Goal: Information Seeking & Learning: Learn about a topic

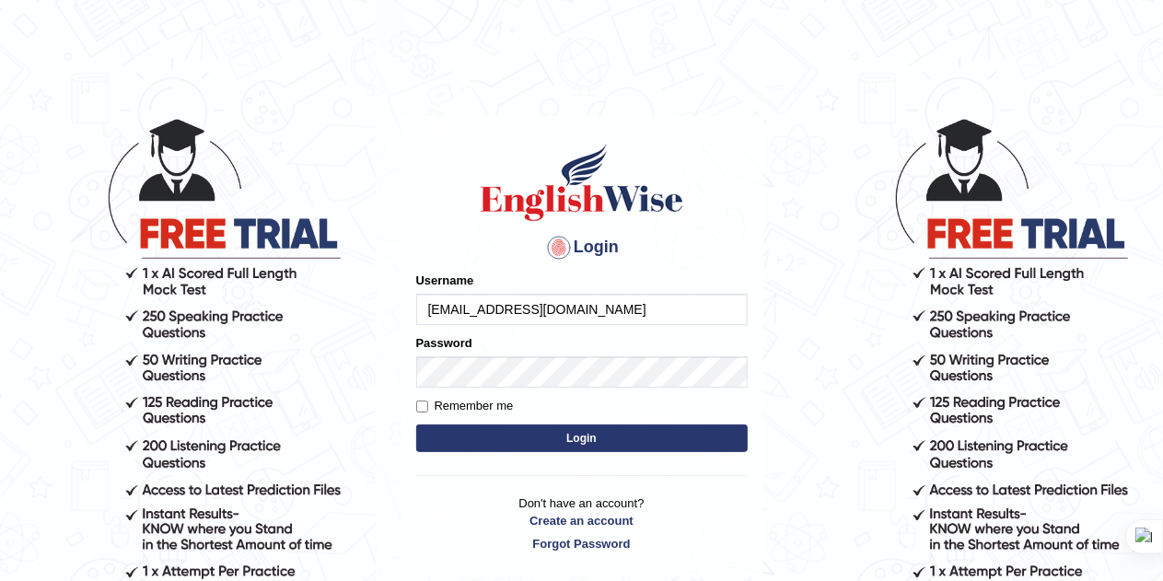
type input "[EMAIL_ADDRESS][DOMAIN_NAME]"
click at [605, 441] on button "Login" at bounding box center [582, 439] width 332 height 28
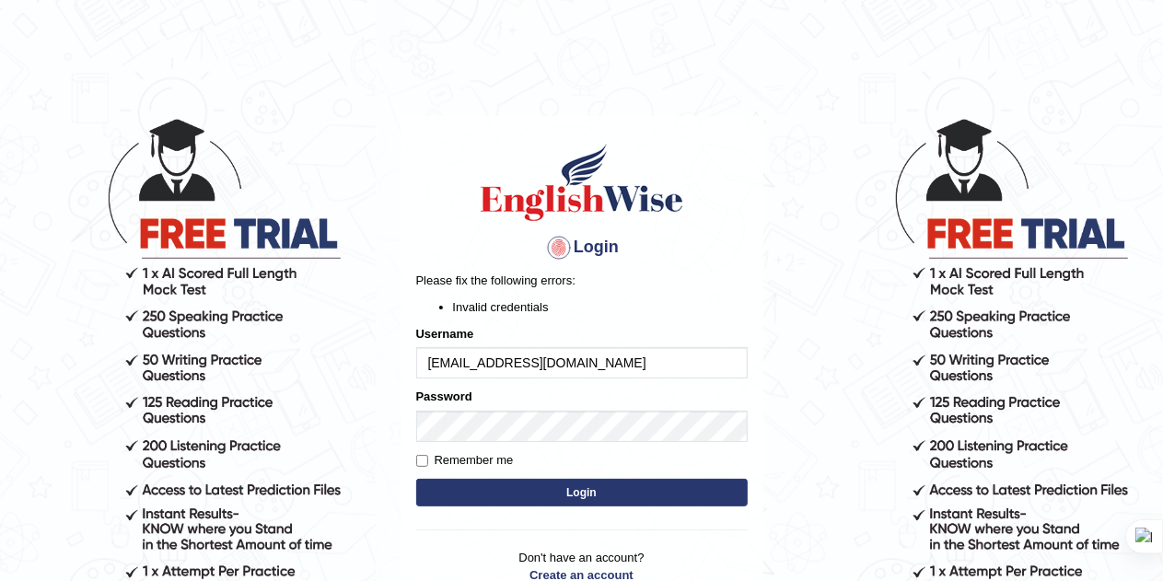
scroll to position [157, 0]
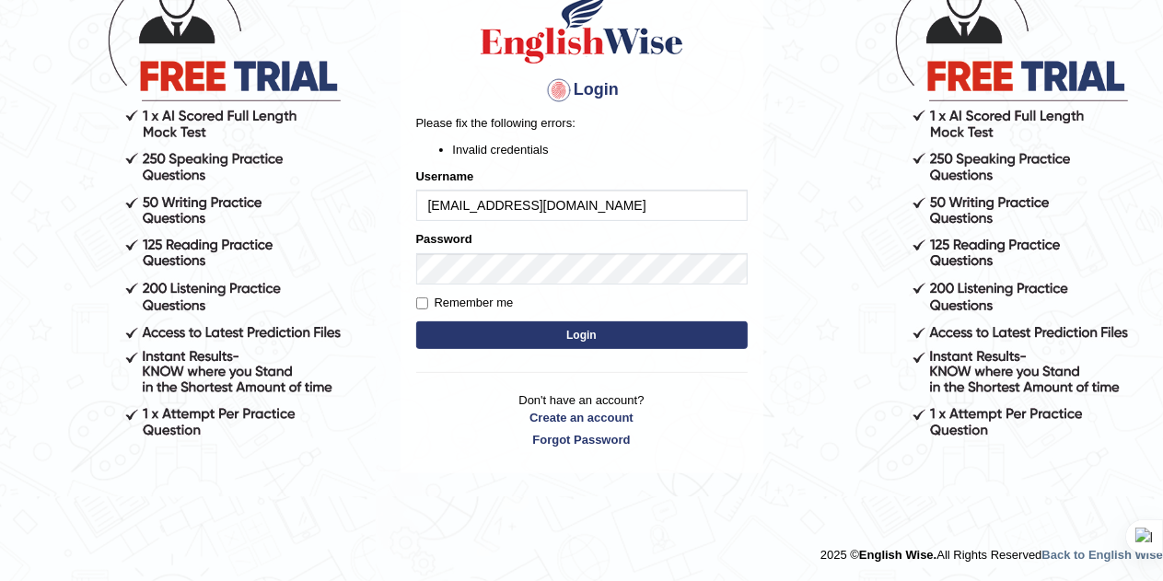
click at [597, 334] on button "Login" at bounding box center [582, 335] width 332 height 28
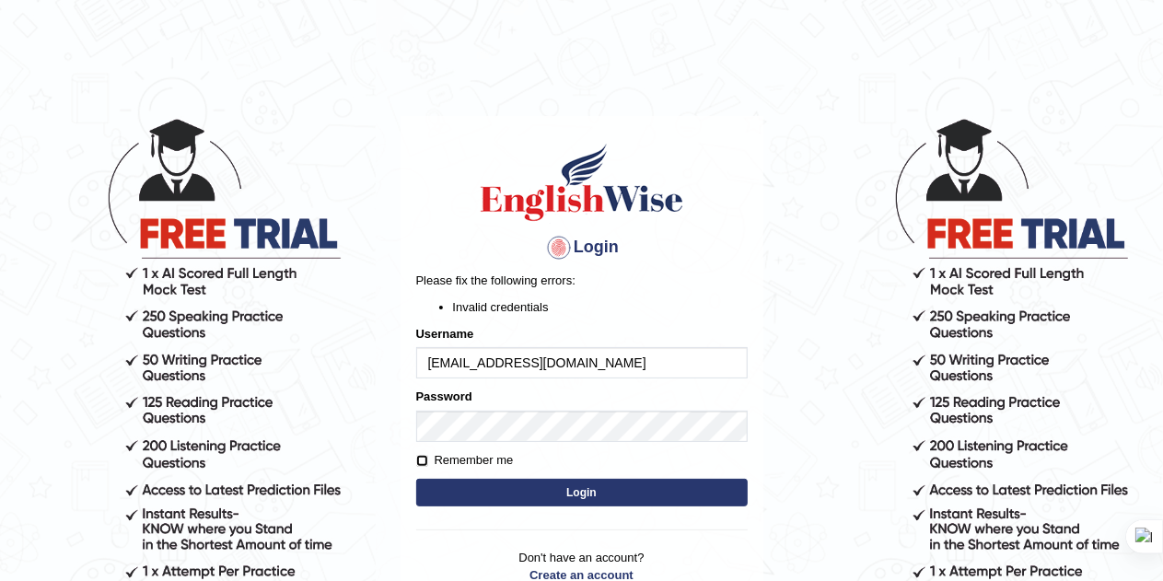
click at [424, 459] on input "Remember me" at bounding box center [422, 461] width 12 height 12
checkbox input "true"
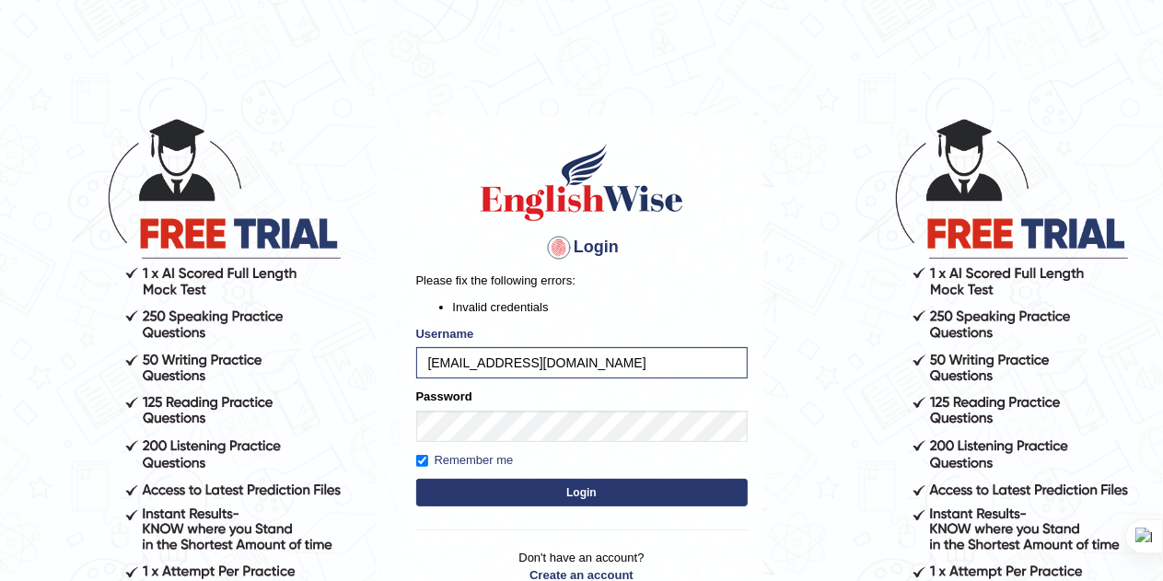
click at [546, 491] on button "Login" at bounding box center [582, 493] width 332 height 28
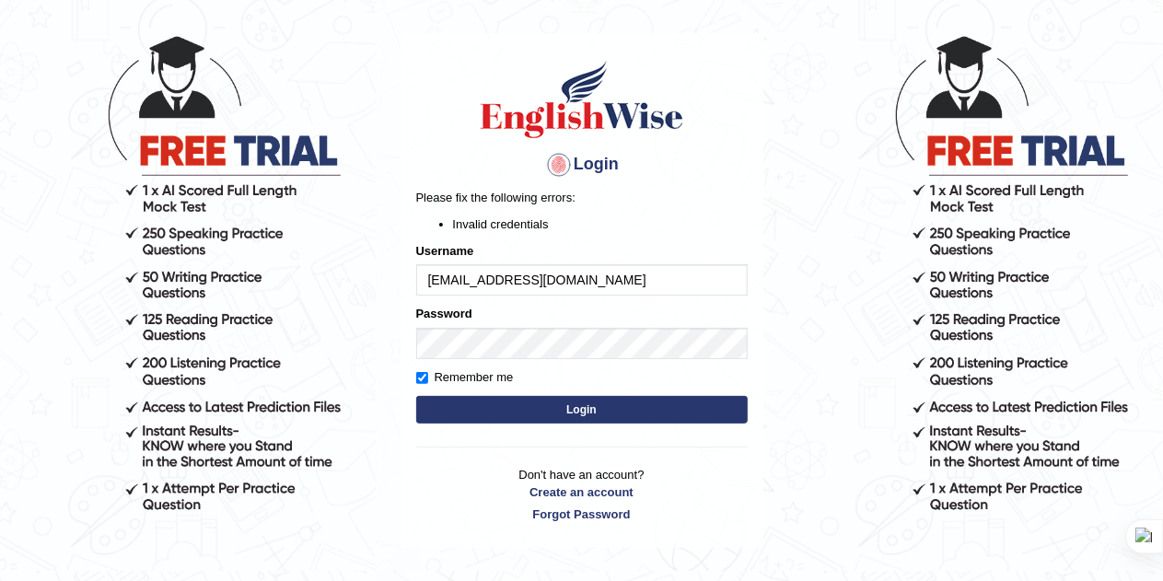
scroll to position [85, 0]
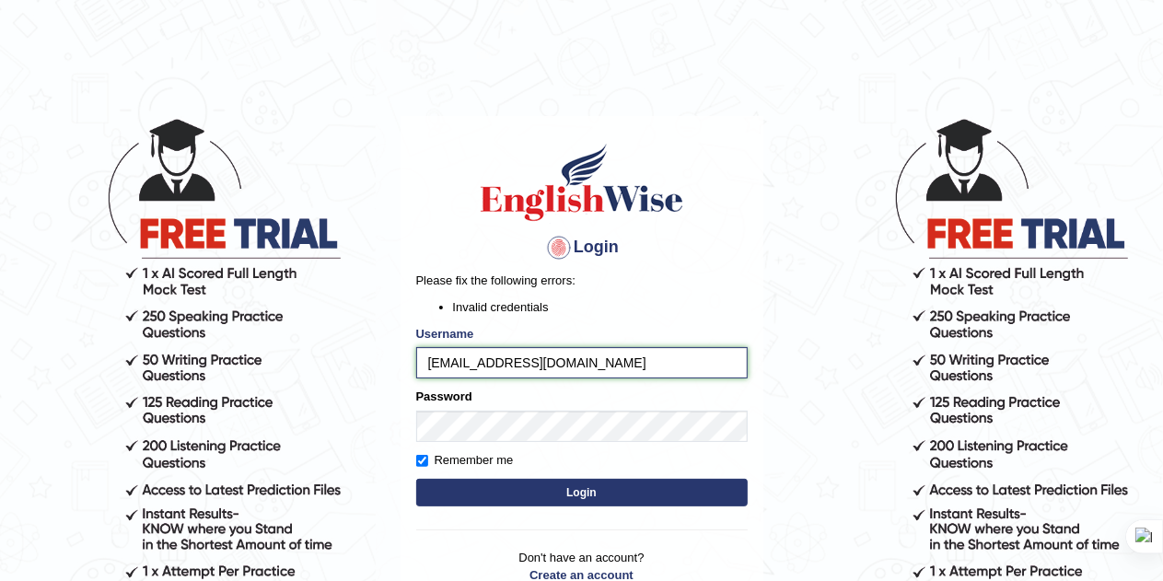
click at [583, 360] on input "[EMAIL_ADDRESS][DOMAIN_NAME]" at bounding box center [582, 362] width 332 height 31
type input "dinabadie@gm"
click at [583, 360] on input "dinabadie@gmail.com" at bounding box center [582, 362] width 332 height 31
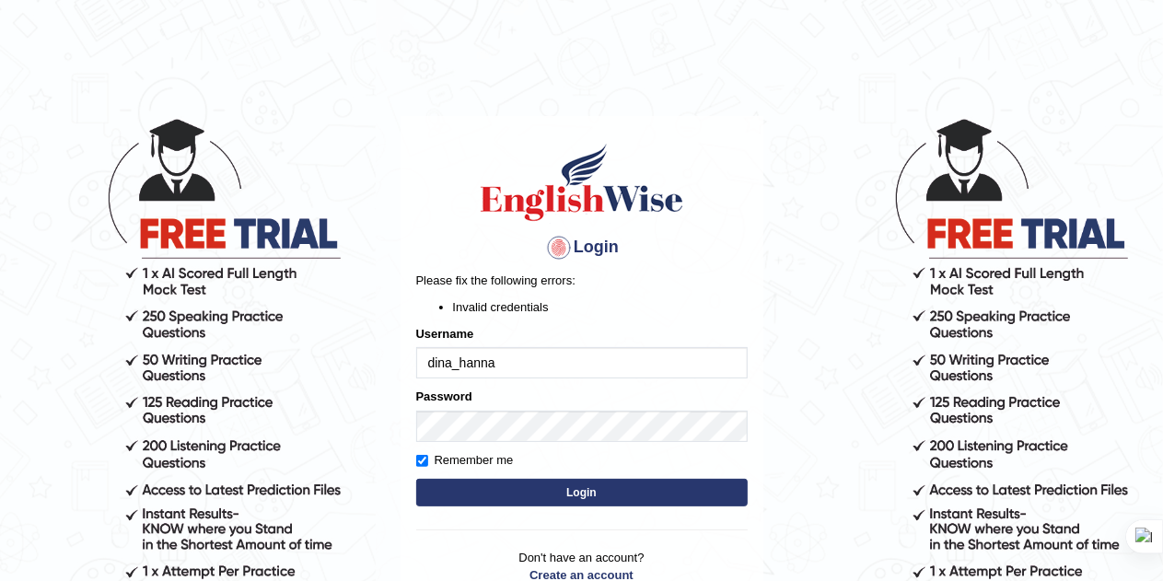
type input "Dina_Hanna"
click at [565, 488] on button "Login" at bounding box center [582, 493] width 332 height 28
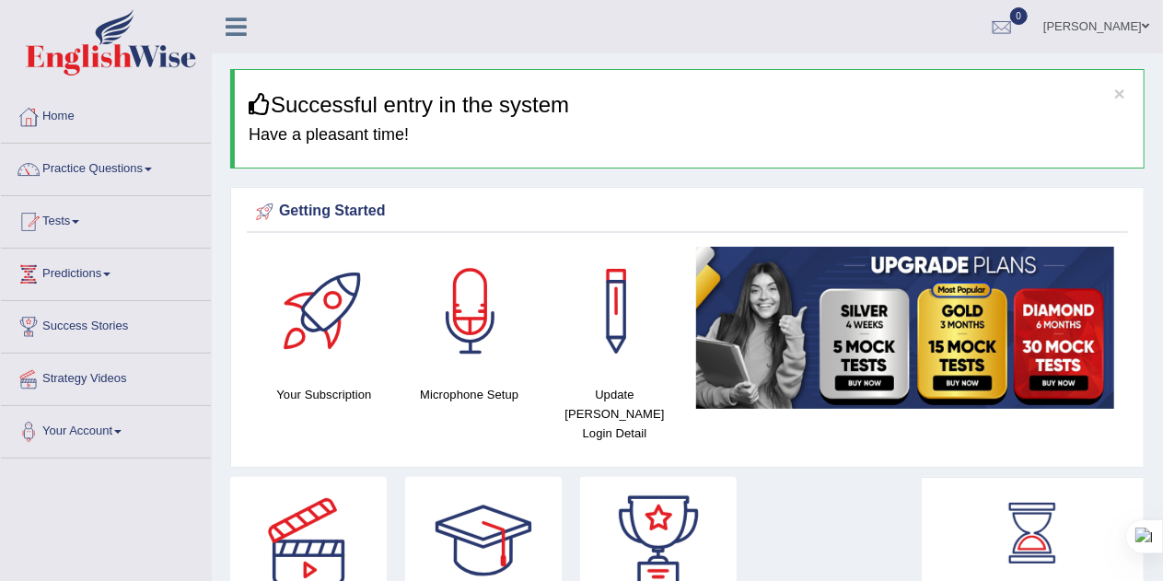
click at [838, 132] on h4 "Have a pleasant time!" at bounding box center [689, 135] width 881 height 18
click at [50, 115] on link "Home" at bounding box center [106, 114] width 210 height 46
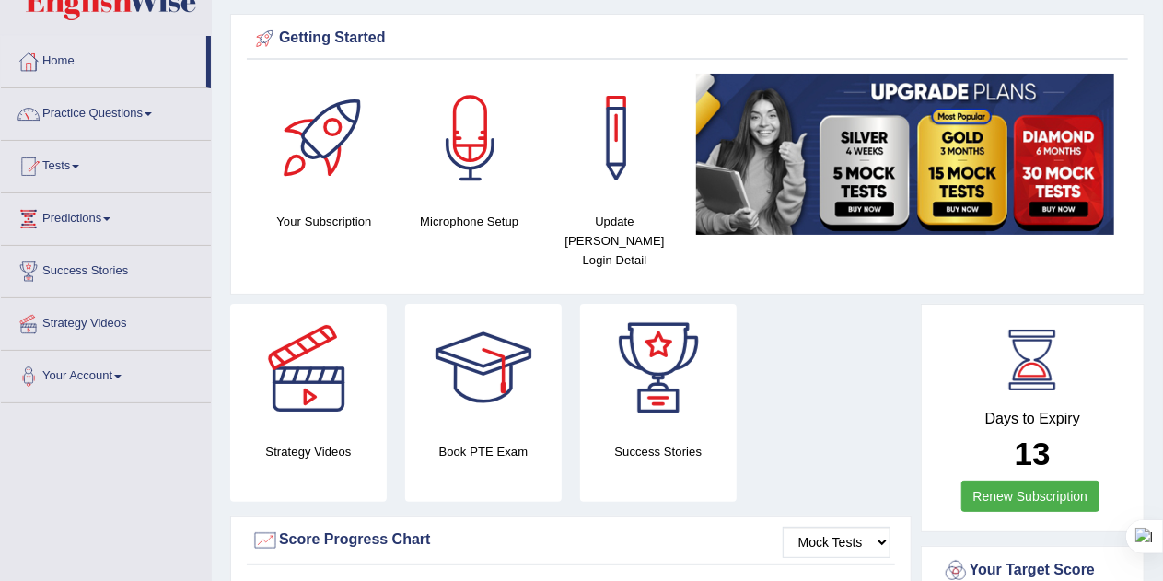
scroll to position [31, 0]
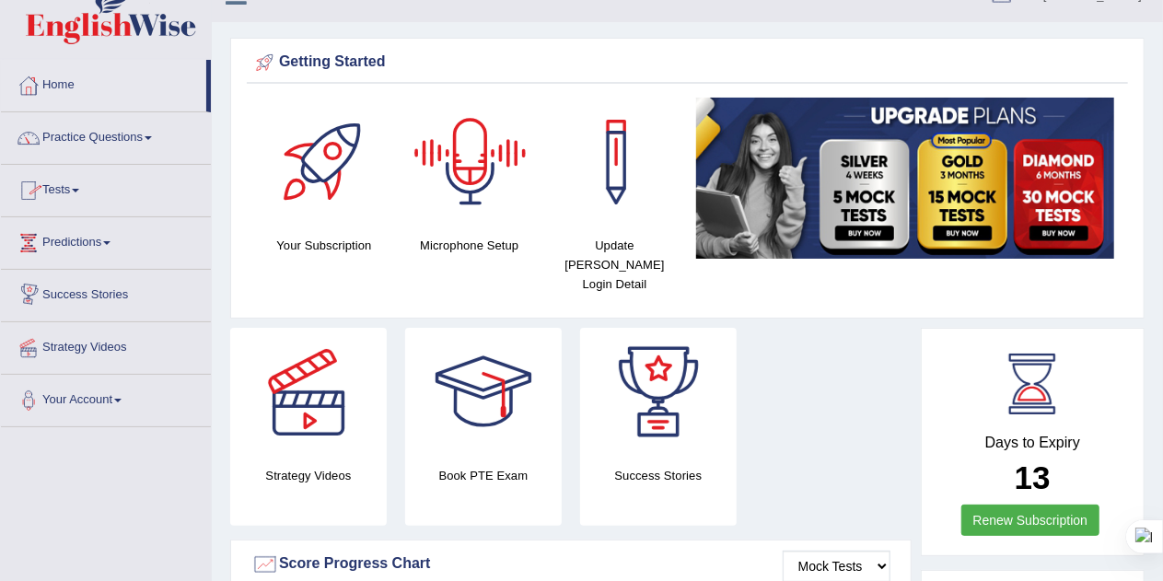
click at [456, 180] on div at bounding box center [470, 162] width 129 height 129
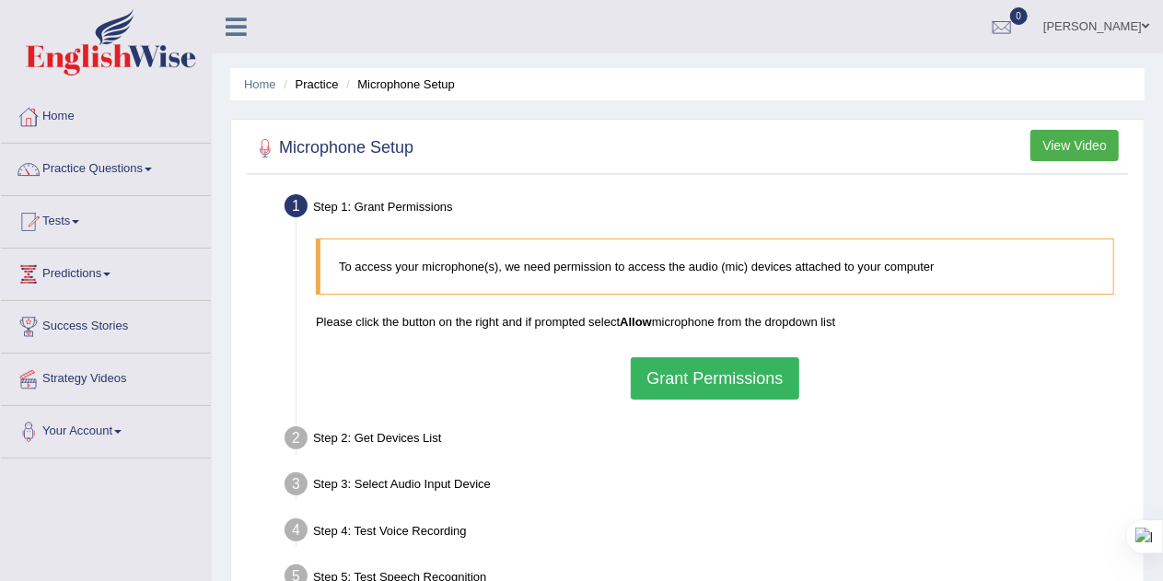
click at [697, 372] on button "Grant Permissions" at bounding box center [715, 378] width 168 height 42
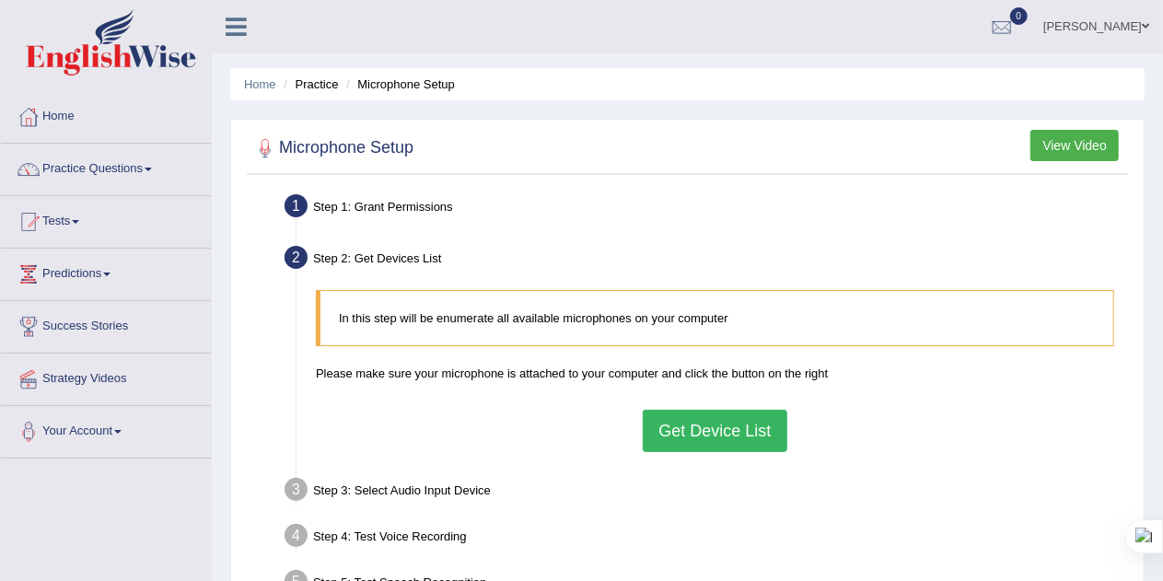
click at [699, 420] on button "Get Device List" at bounding box center [715, 431] width 144 height 42
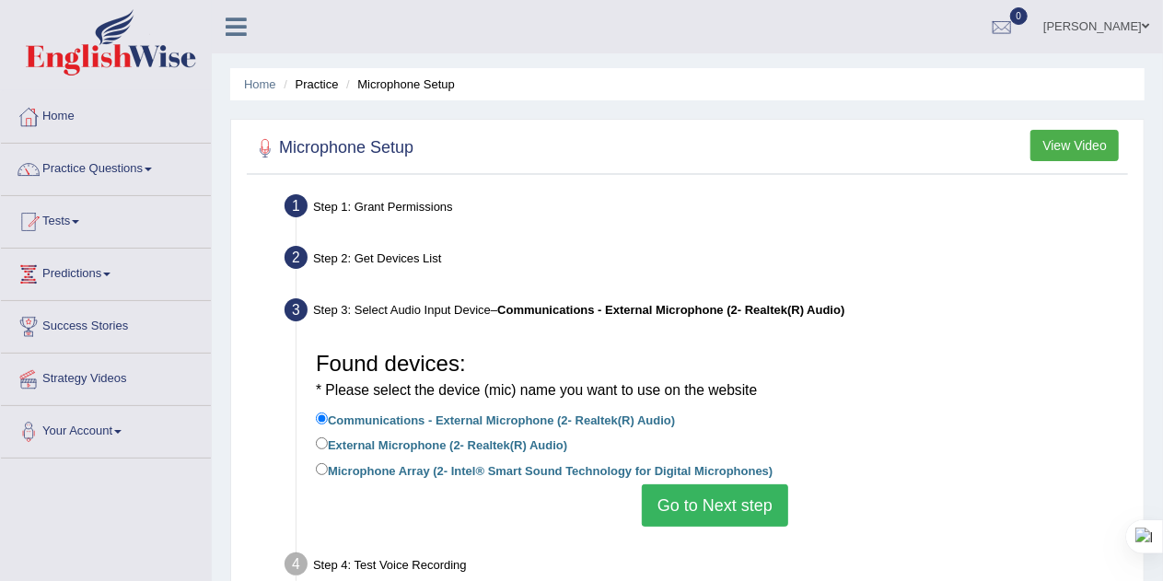
click at [667, 496] on button "Go to Next step" at bounding box center [715, 505] width 146 height 42
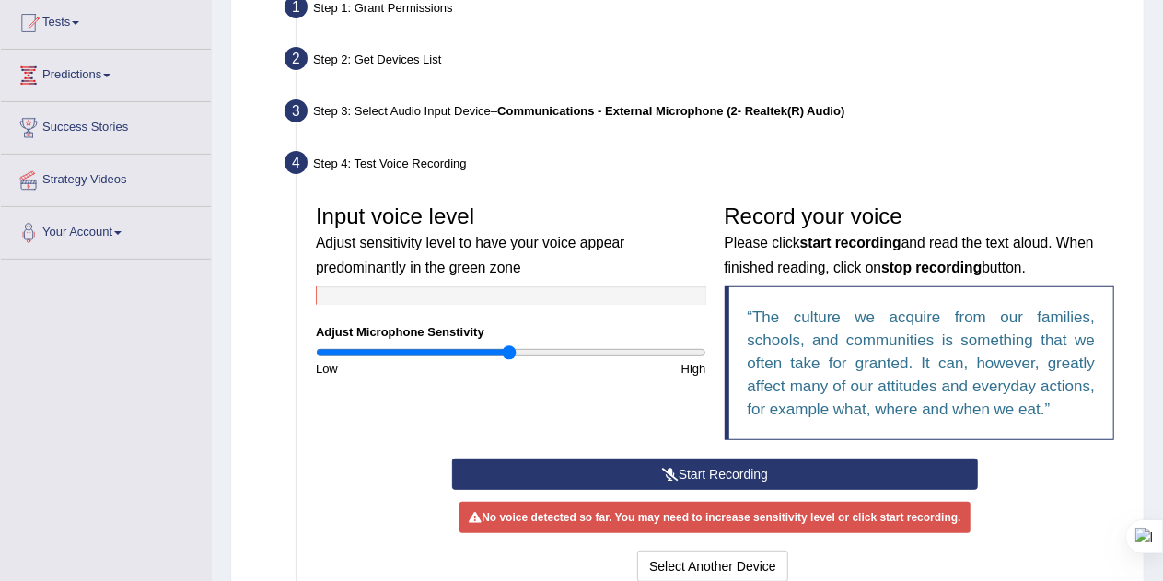
scroll to position [200, 0]
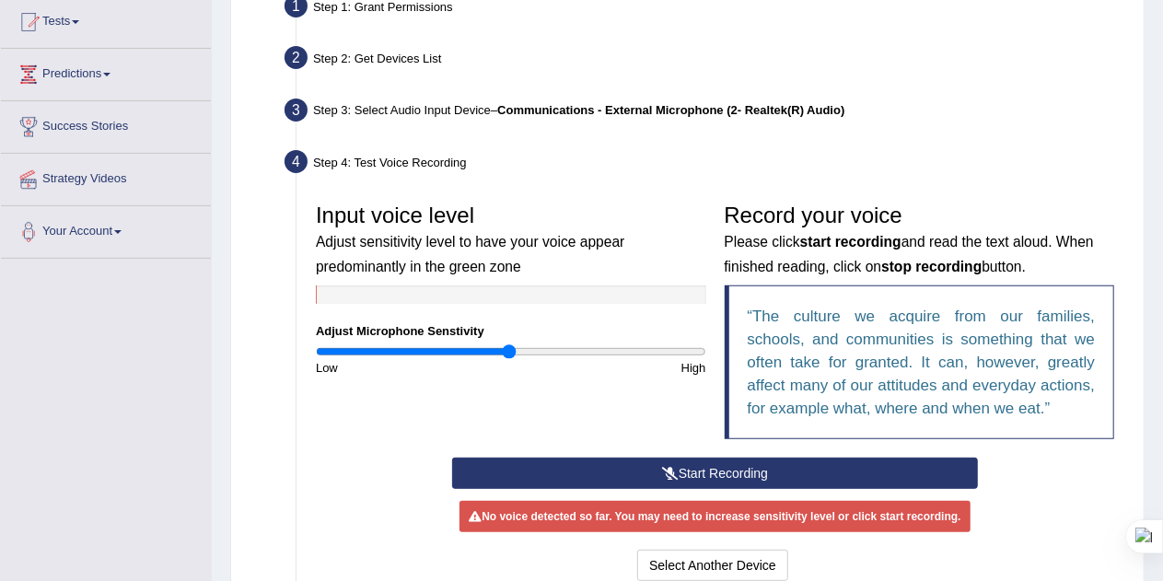
click at [715, 469] on button "Start Recording" at bounding box center [715, 473] width 526 height 31
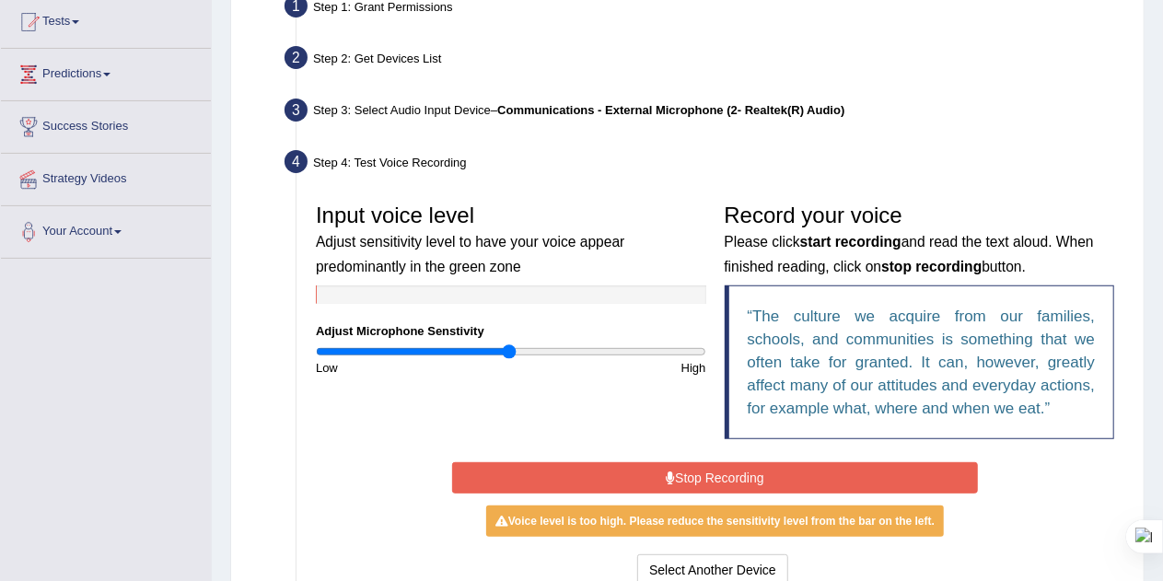
click at [715, 469] on button "Stop Recording" at bounding box center [715, 477] width 526 height 31
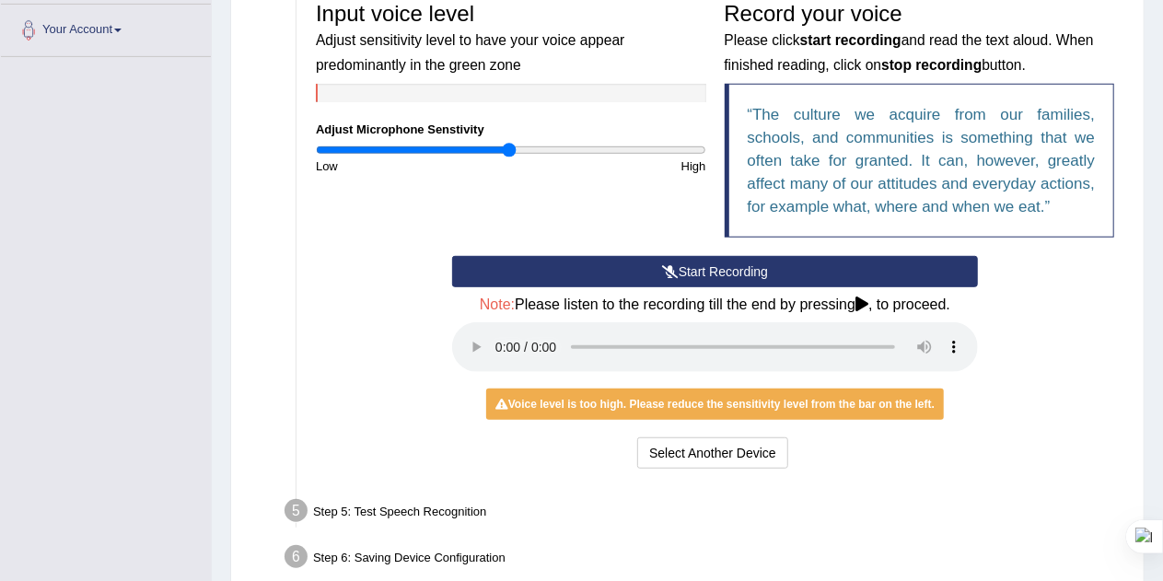
scroll to position [401, 0]
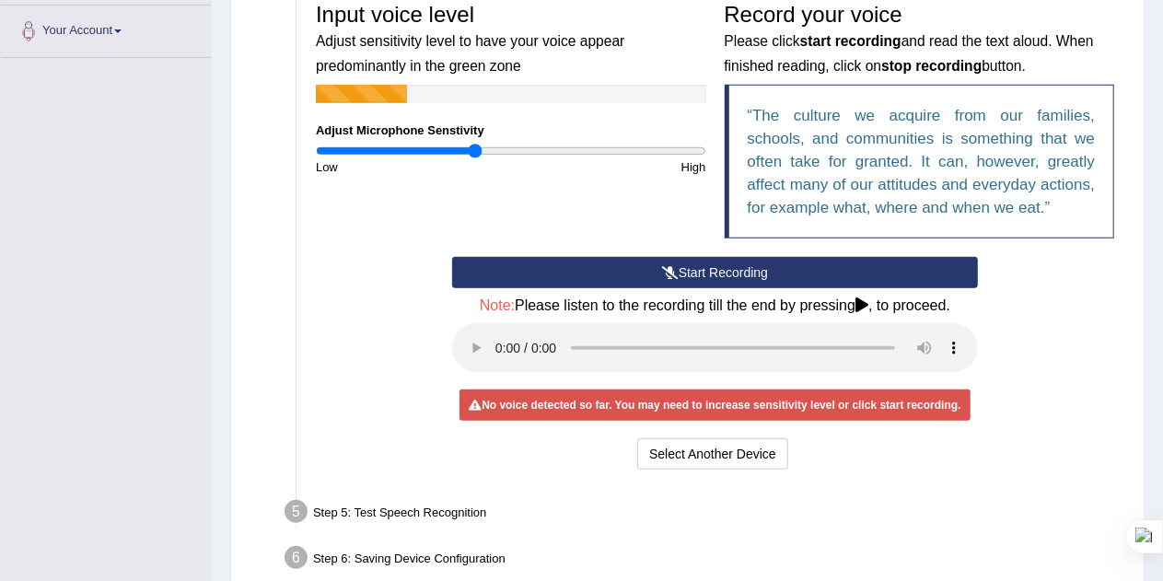
drag, startPoint x: 503, startPoint y: 149, endPoint x: 476, endPoint y: 152, distance: 26.8
type input "0.82"
click at [476, 152] on input "range" at bounding box center [511, 151] width 390 height 15
click at [610, 271] on button "Start Recording" at bounding box center [715, 272] width 526 height 31
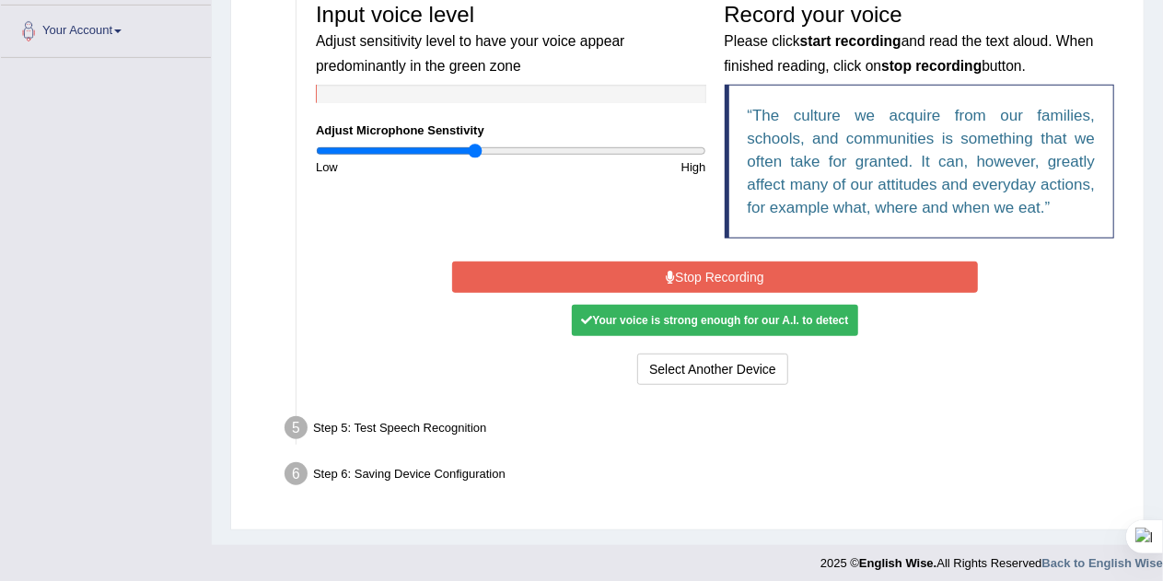
click at [648, 267] on button "Stop Recording" at bounding box center [715, 277] width 526 height 31
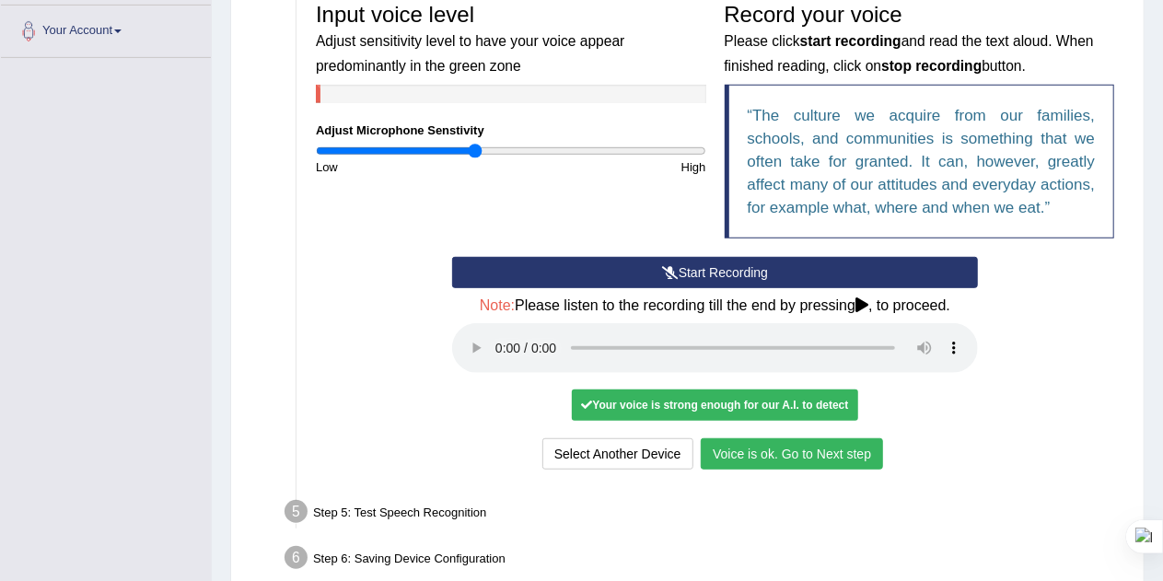
click at [809, 456] on button "Voice is ok. Go to Next step" at bounding box center [792, 453] width 182 height 31
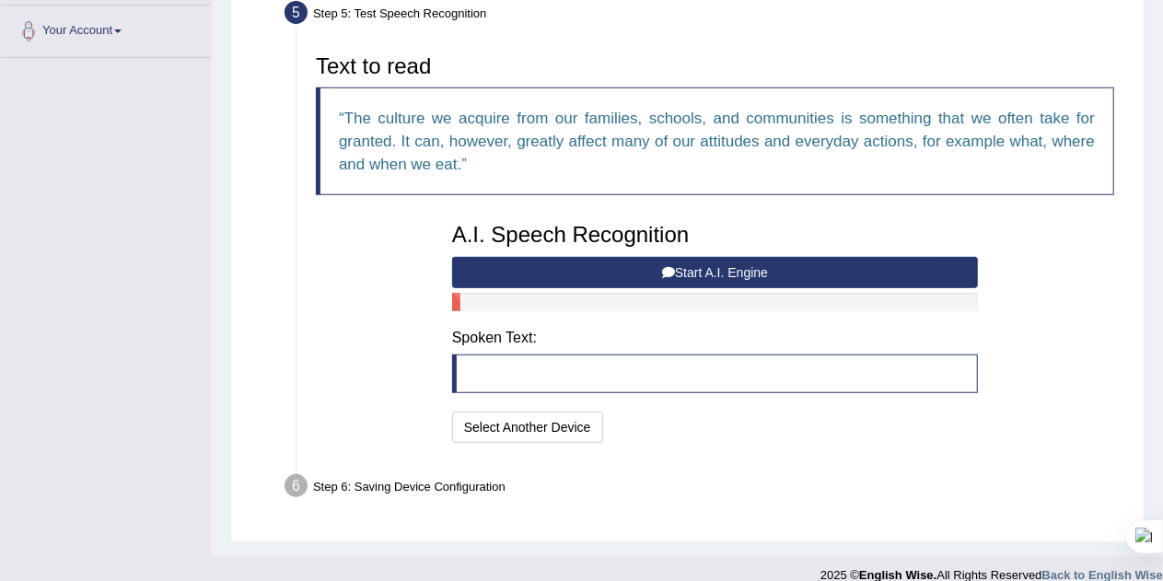
click at [704, 367] on blockquote at bounding box center [715, 374] width 526 height 39
click at [719, 262] on button "Start A.I. Engine" at bounding box center [715, 272] width 526 height 31
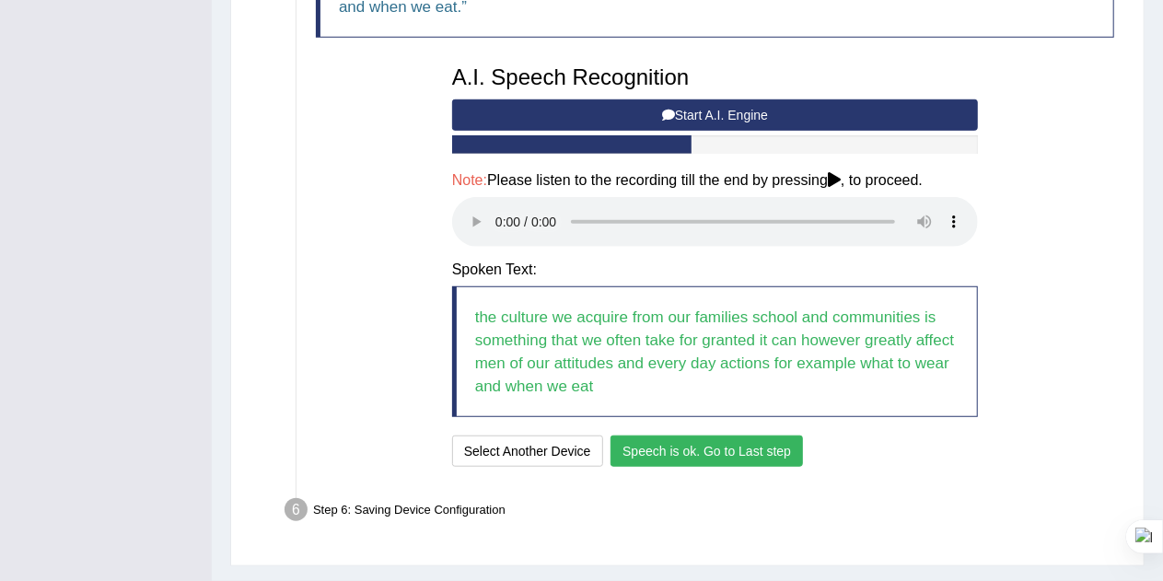
scroll to position [564, 0]
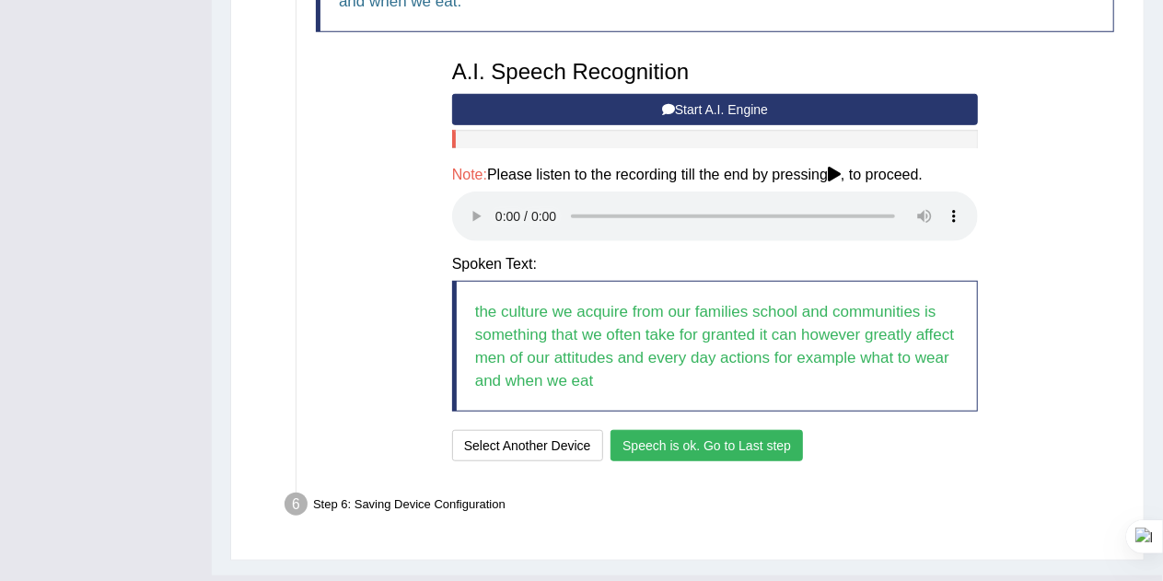
click at [656, 440] on button "Speech is ok. Go to Last step" at bounding box center [707, 445] width 192 height 31
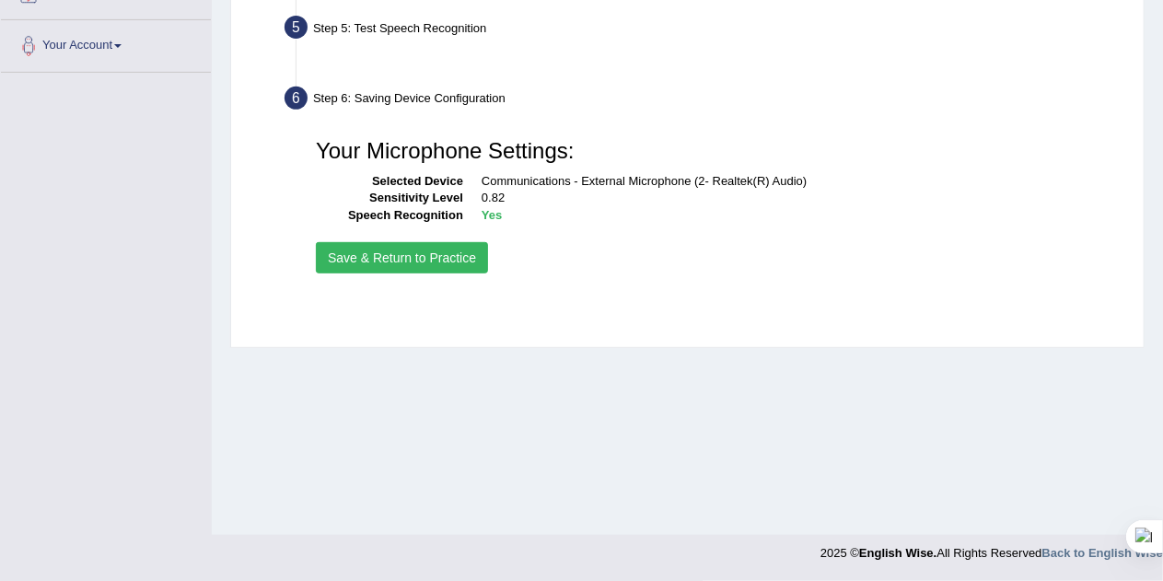
scroll to position [385, 0]
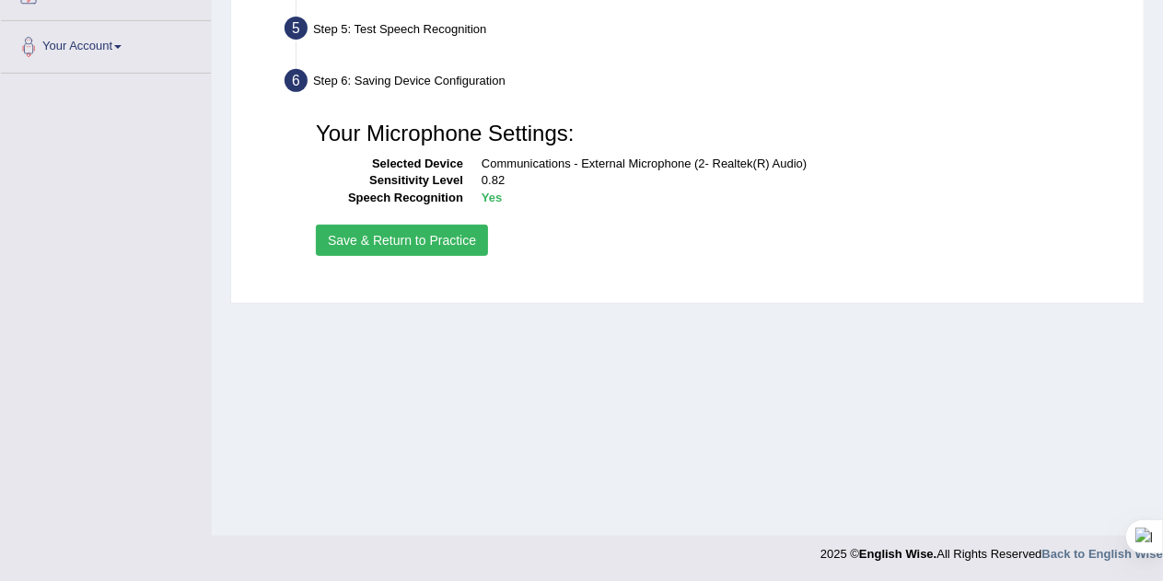
click at [422, 238] on button "Save & Return to Practice" at bounding box center [402, 240] width 172 height 31
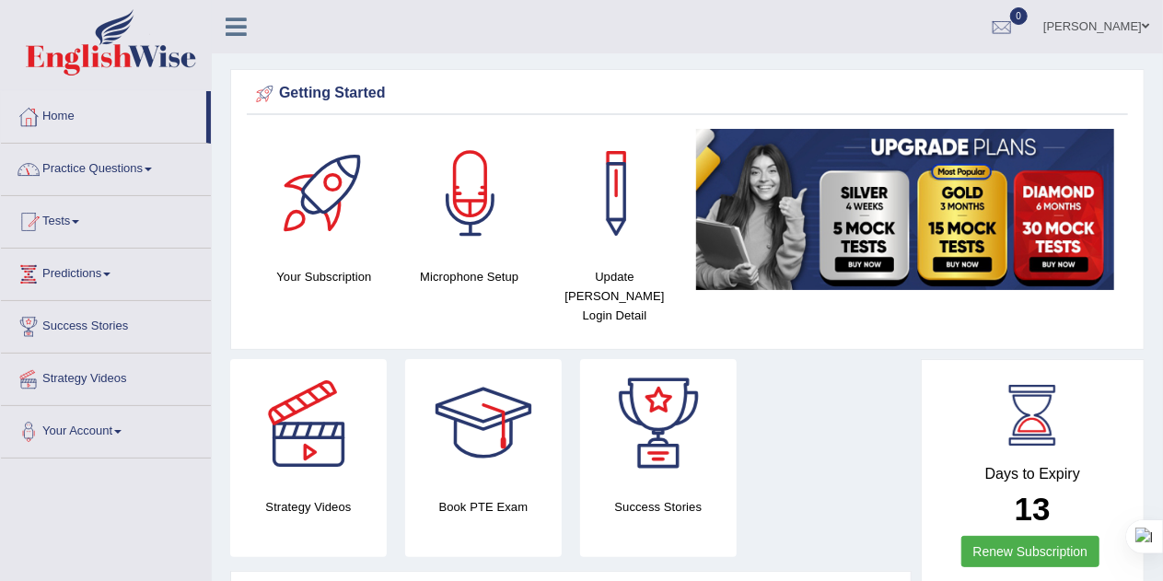
click at [144, 157] on link "Practice Questions" at bounding box center [106, 167] width 210 height 46
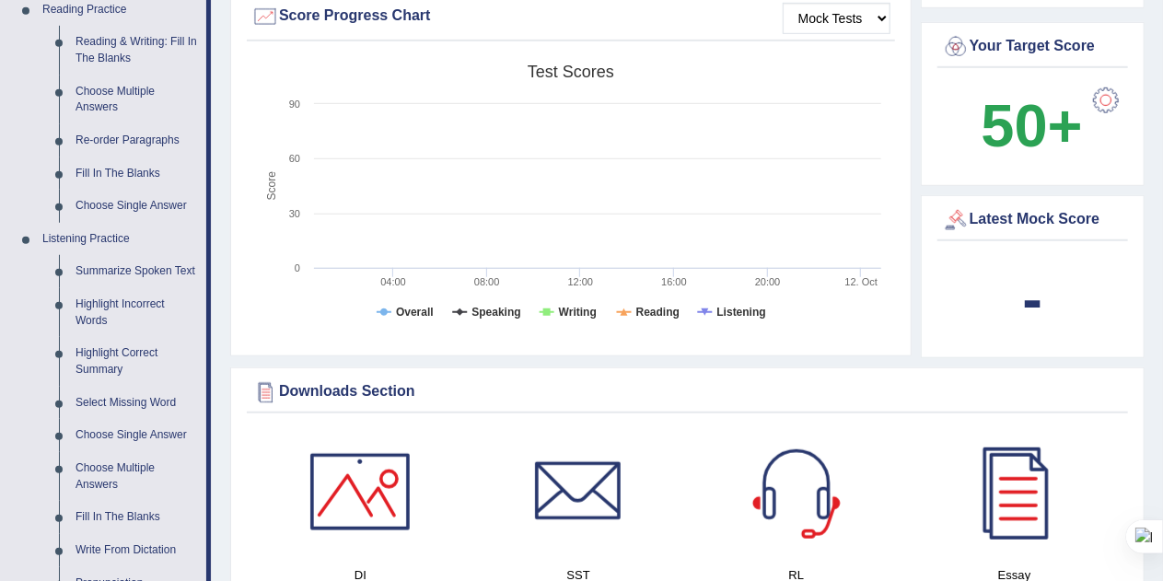
scroll to position [578, 0]
click at [1028, 488] on div at bounding box center [1014, 492] width 129 height 129
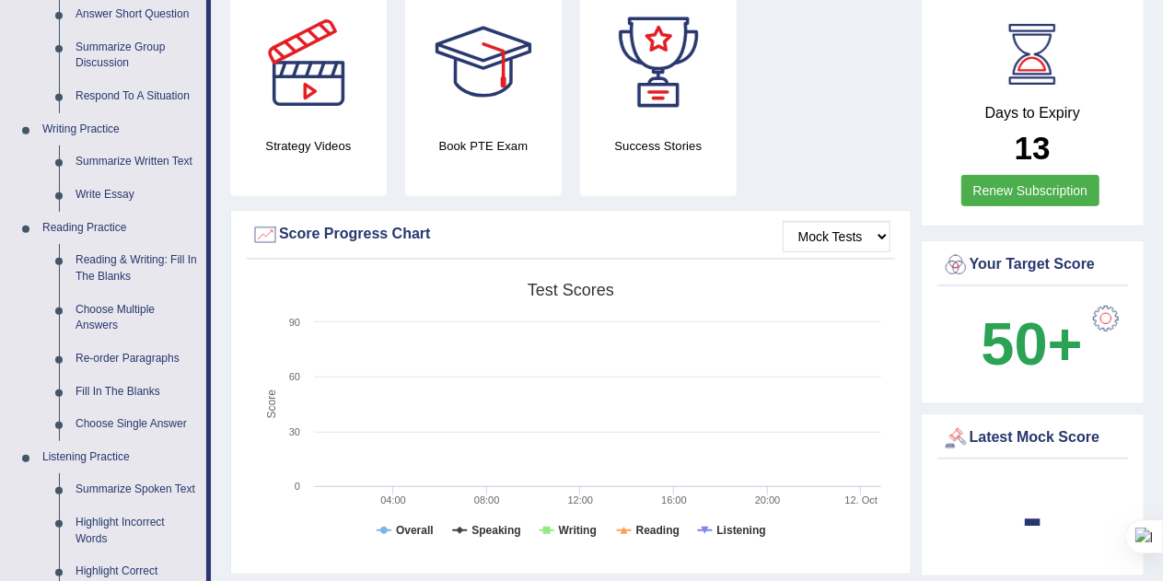
scroll to position [363, 0]
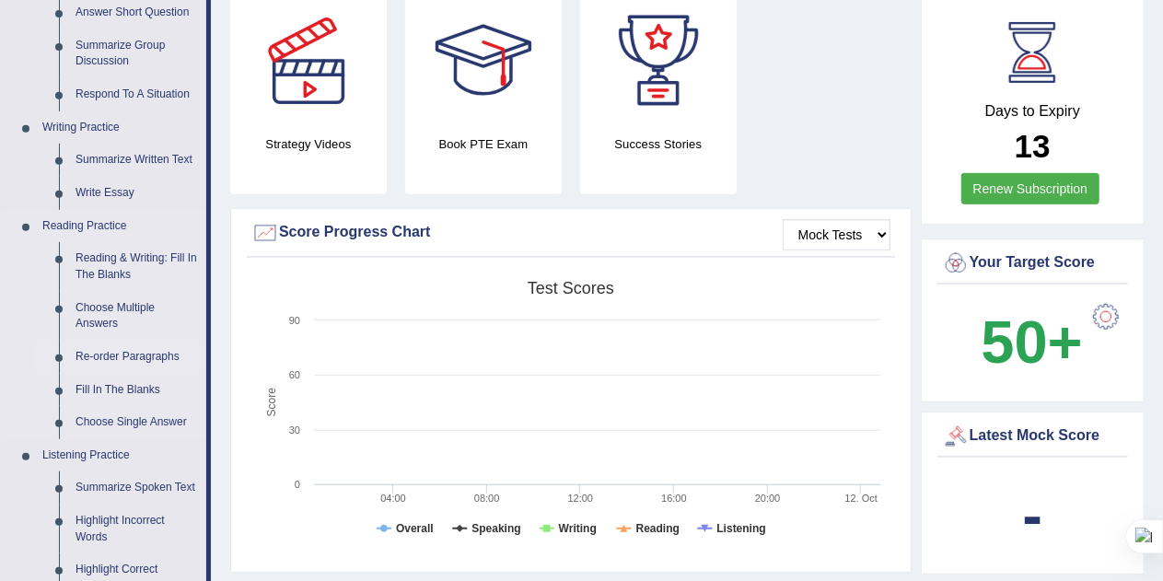
click at [114, 355] on link "Re-order Paragraphs" at bounding box center [136, 357] width 139 height 33
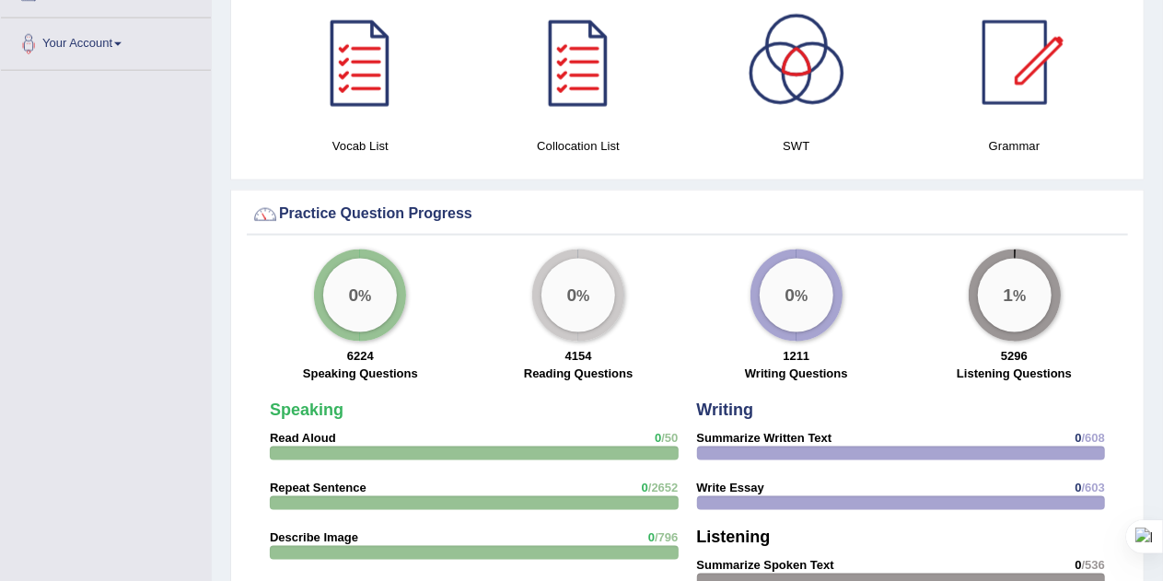
scroll to position [1195, 0]
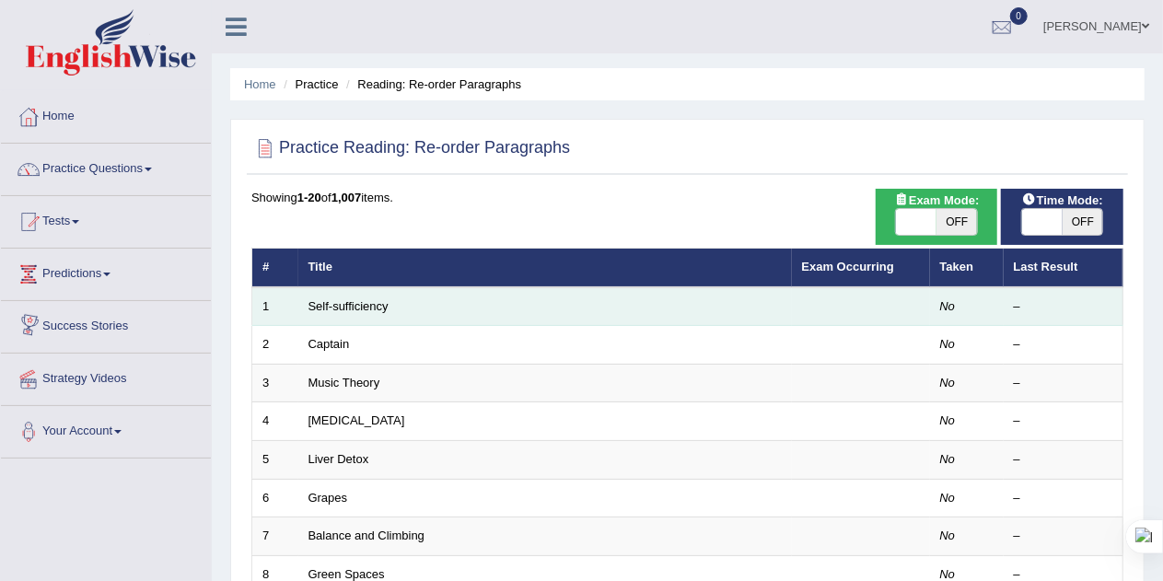
click at [394, 305] on td "Self-sufficiency" at bounding box center [545, 306] width 494 height 39
click at [354, 306] on link "Self-sufficiency" at bounding box center [349, 306] width 80 height 14
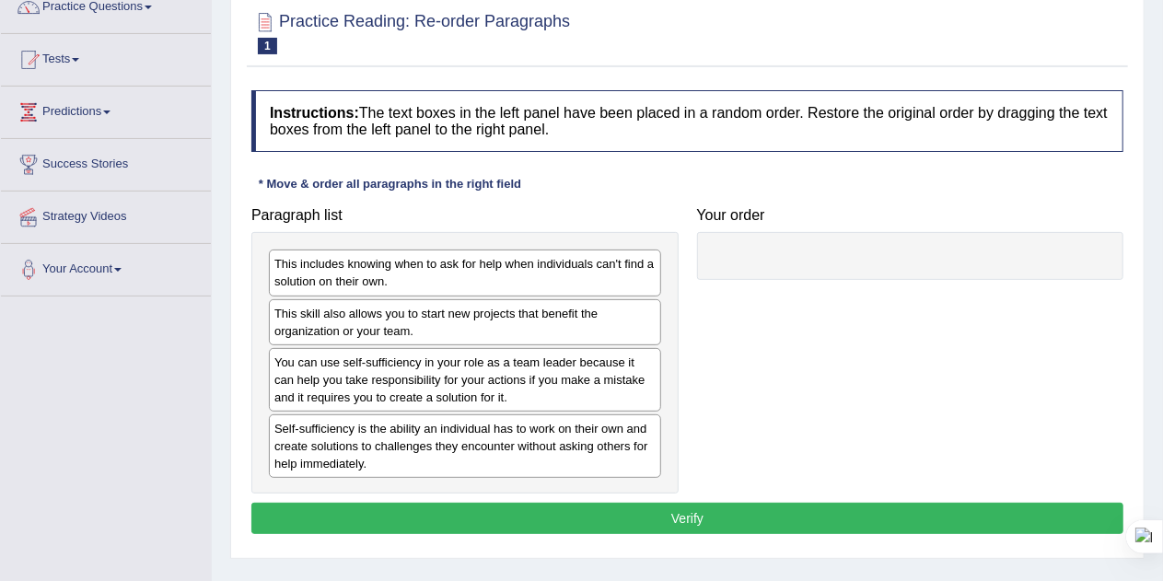
scroll to position [166, 0]
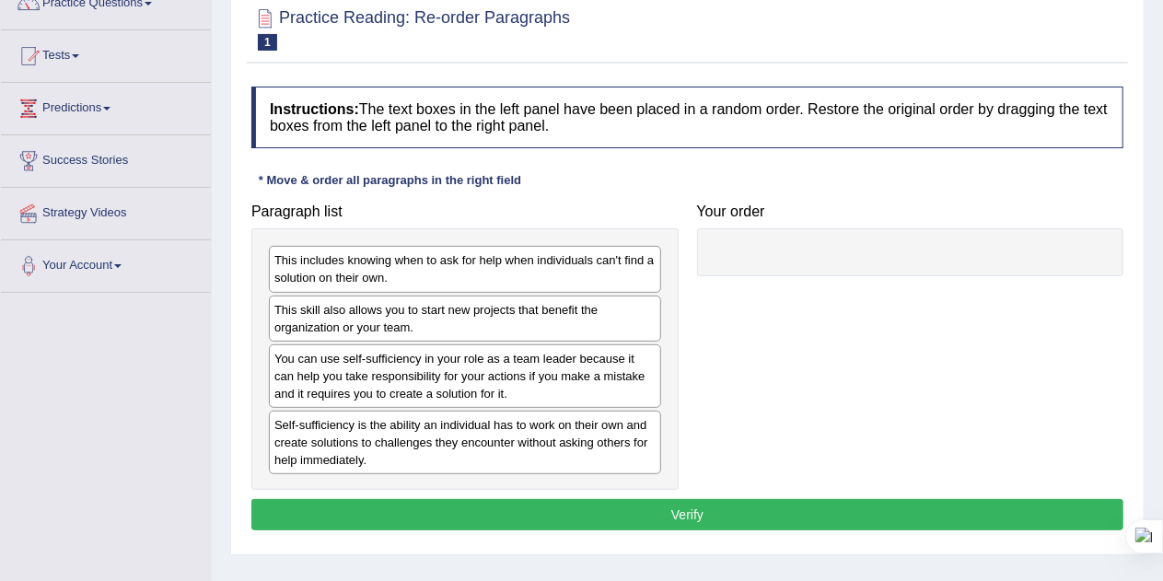
click at [367, 450] on div "Self-sufficiency is the ability an individual has to work on their own and crea…" at bounding box center [465, 443] width 392 height 64
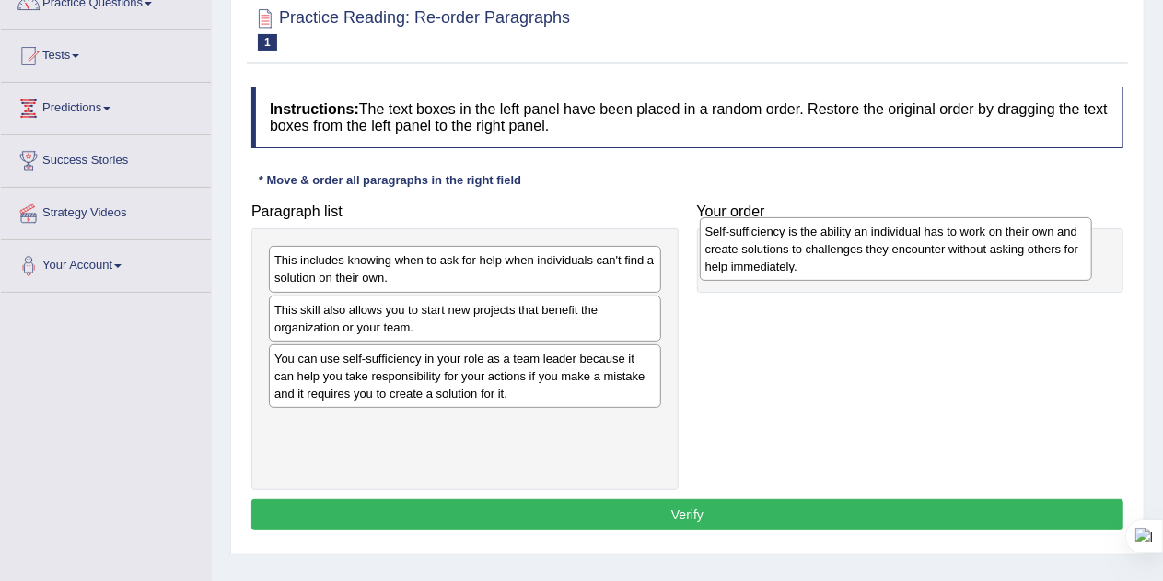
drag, startPoint x: 481, startPoint y: 432, endPoint x: 914, endPoint y: 239, distance: 474.1
click at [914, 239] on div "Self-sufficiency is the ability an individual has to work on their own and crea…" at bounding box center [896, 249] width 393 height 64
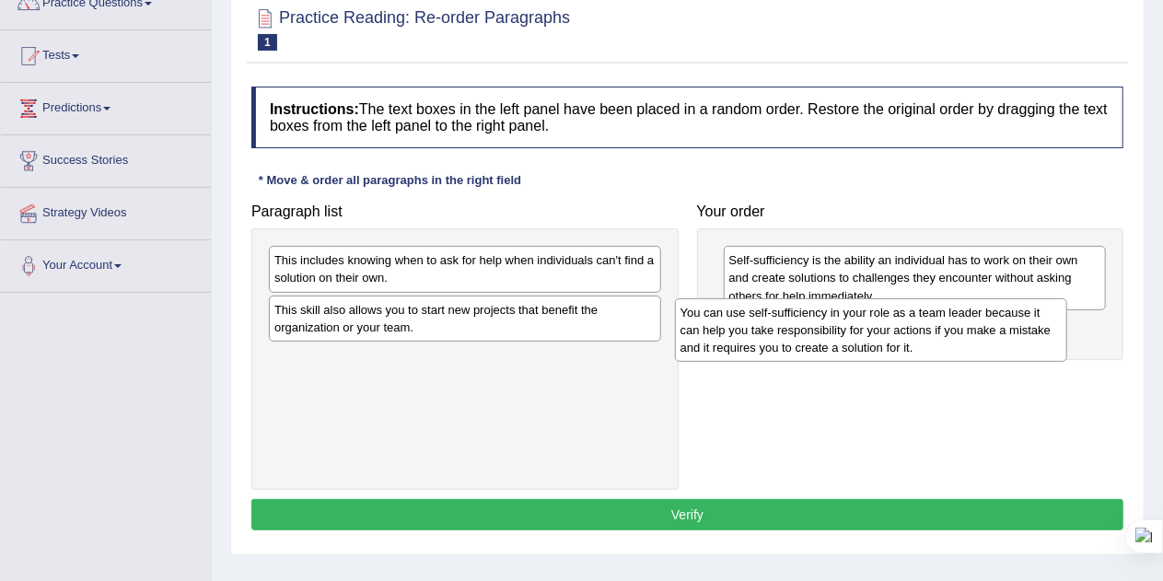
drag, startPoint x: 397, startPoint y: 375, endPoint x: 851, endPoint y: 327, distance: 456.5
click at [851, 327] on div "You can use self-sufficiency in your role as a team leader because it can help …" at bounding box center [871, 330] width 393 height 64
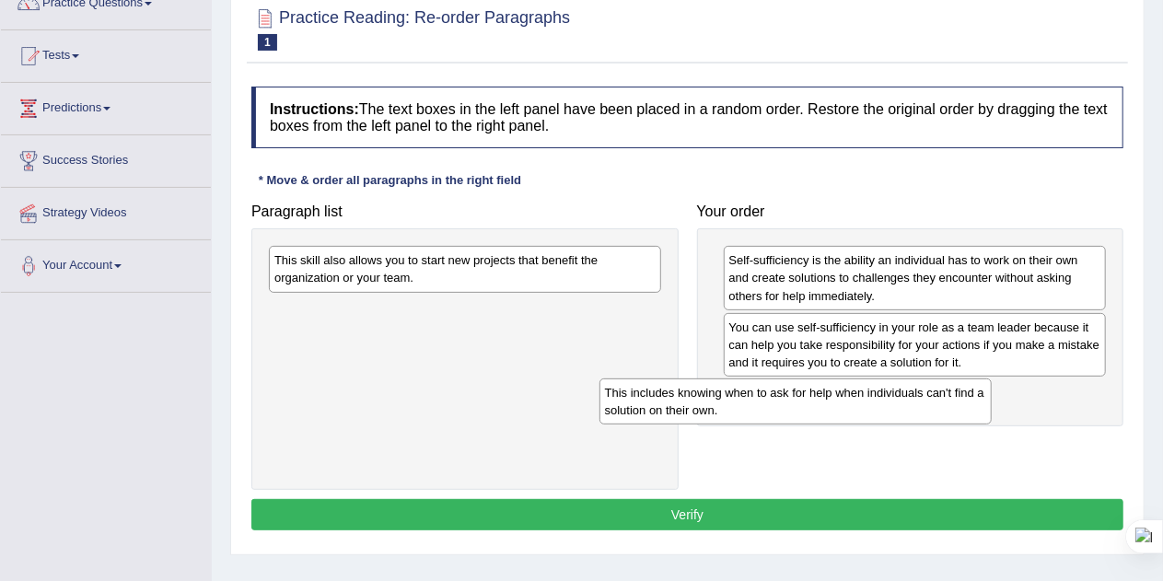
drag, startPoint x: 497, startPoint y: 274, endPoint x: 919, endPoint y: 406, distance: 442.1
click at [919, 406] on div "This includes knowing when to ask for help when individuals can't find a soluti…" at bounding box center [796, 401] width 393 height 46
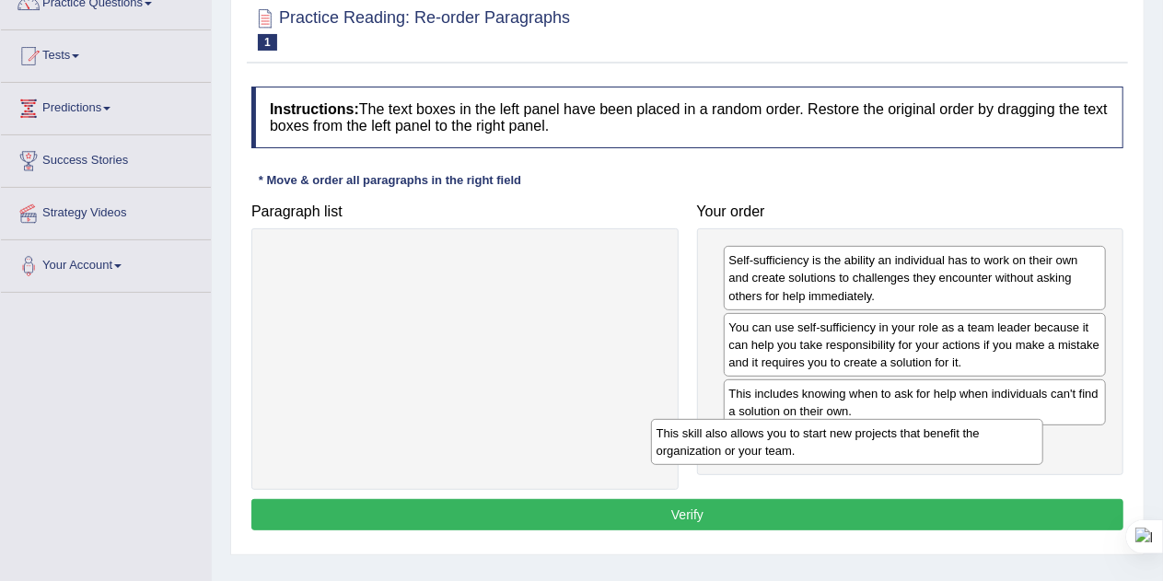
drag, startPoint x: 581, startPoint y: 273, endPoint x: 973, endPoint y: 447, distance: 429.2
click at [973, 447] on div "This skill also allows you to start new projects that benefit the organization …" at bounding box center [847, 442] width 393 height 46
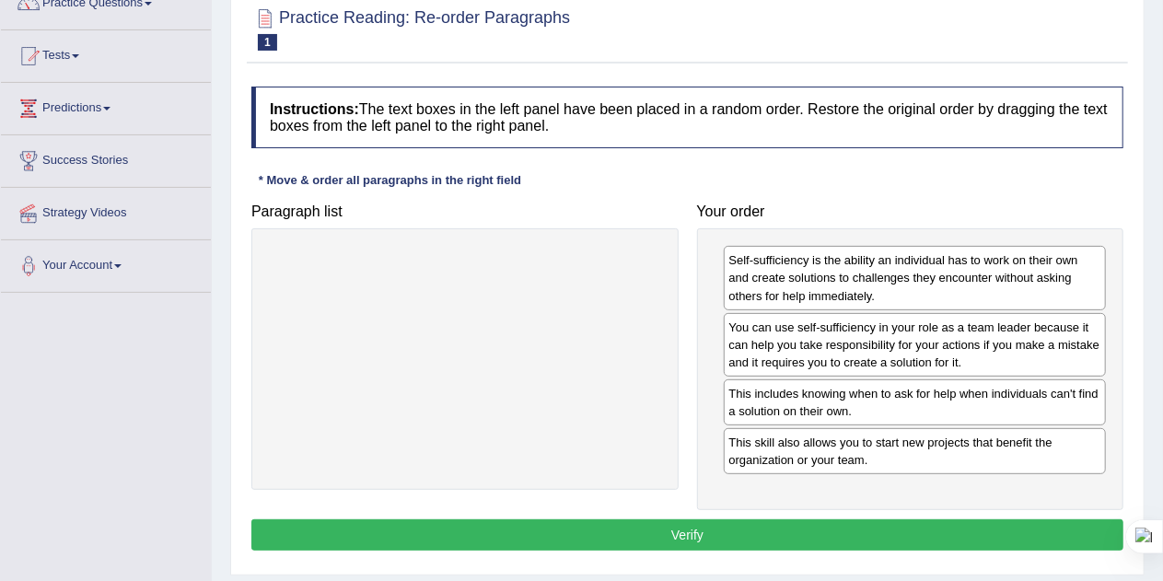
click at [808, 526] on button "Verify" at bounding box center [687, 534] width 872 height 31
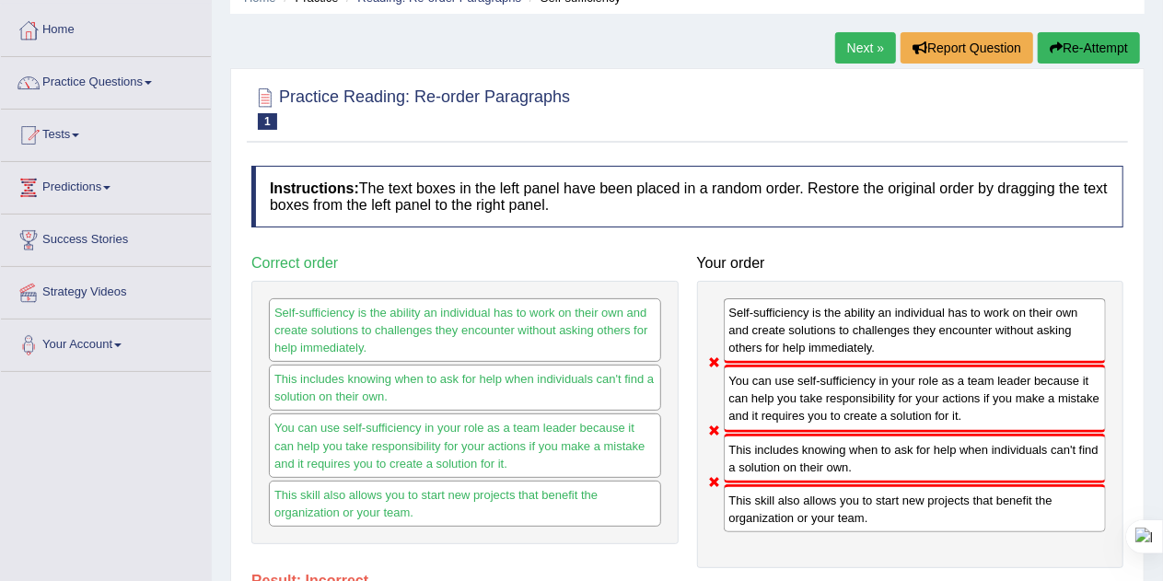
scroll to position [72, 0]
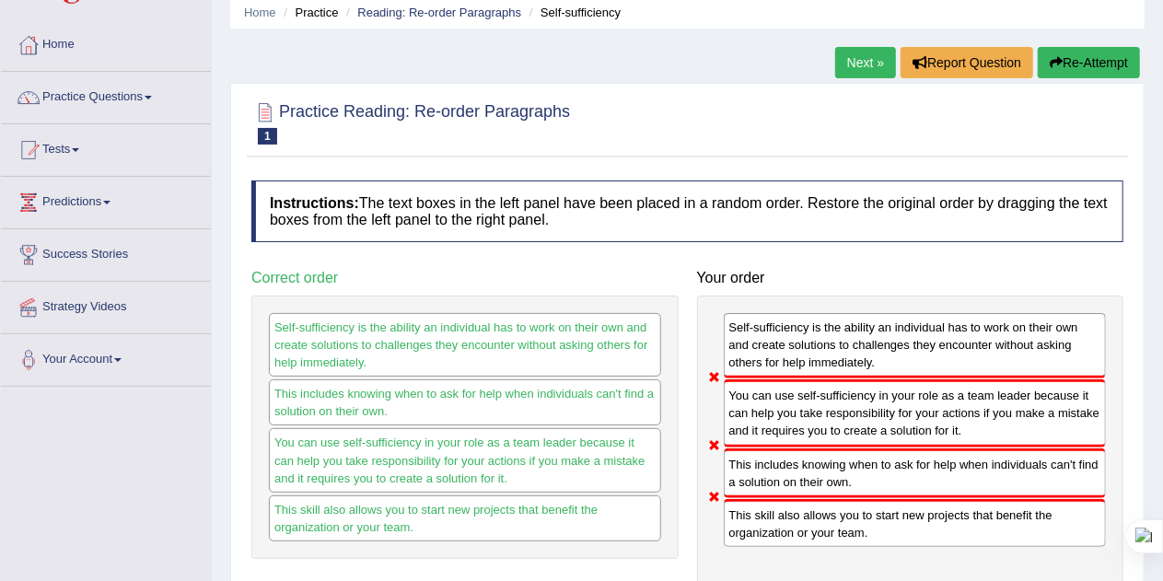
click at [1073, 64] on button "Re-Attempt" at bounding box center [1089, 62] width 102 height 31
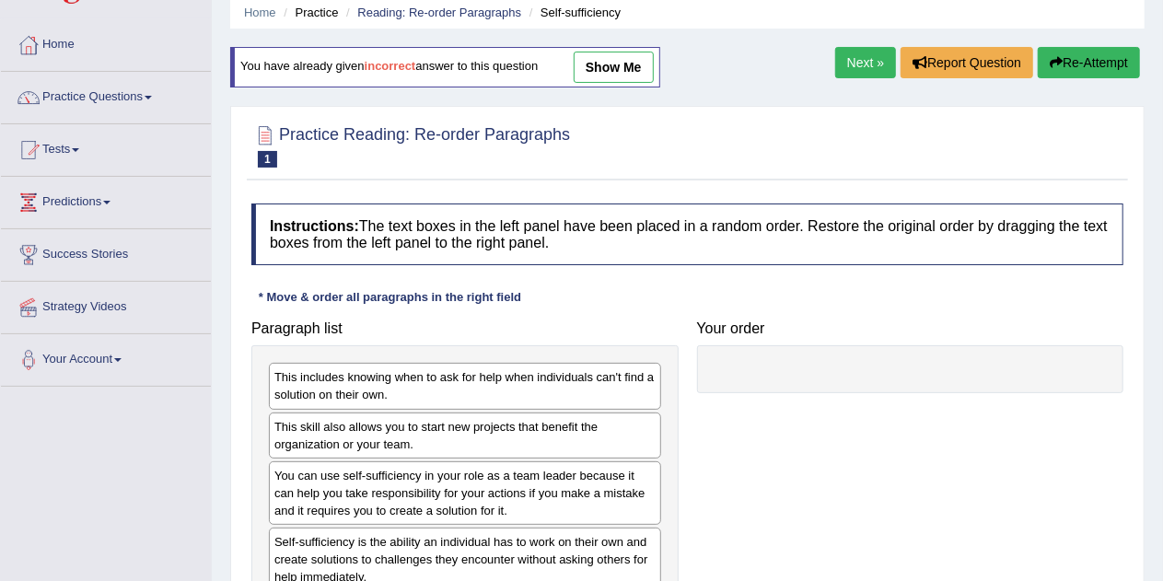
scroll to position [72, 0]
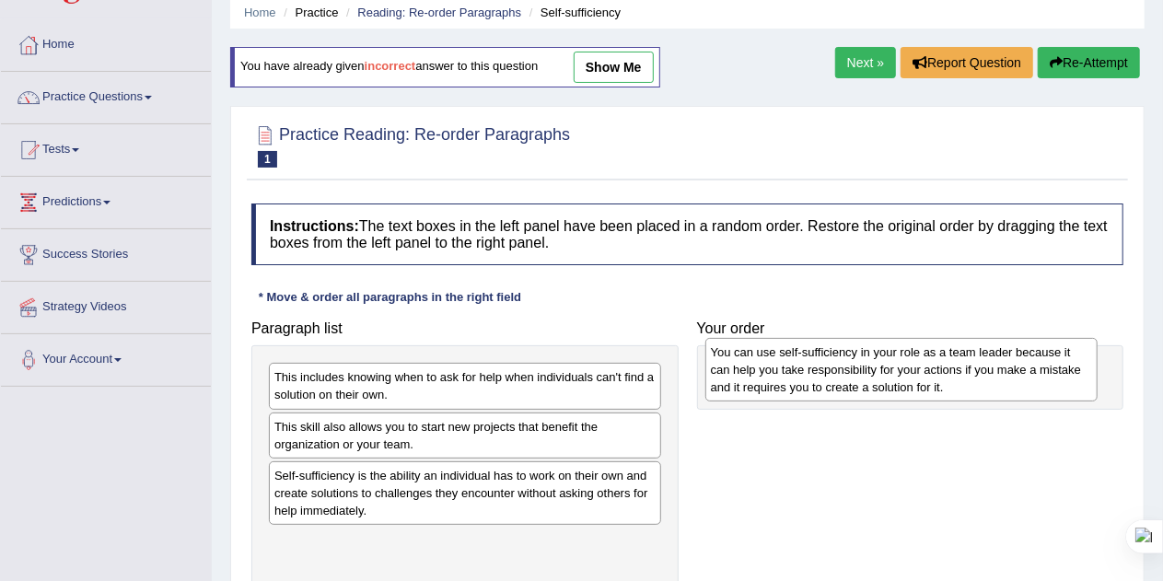
drag, startPoint x: 483, startPoint y: 498, endPoint x: 922, endPoint y: 375, distance: 456.3
click at [922, 375] on div "You can use self-sufficiency in your role as a team leader because it can help …" at bounding box center [901, 370] width 393 height 64
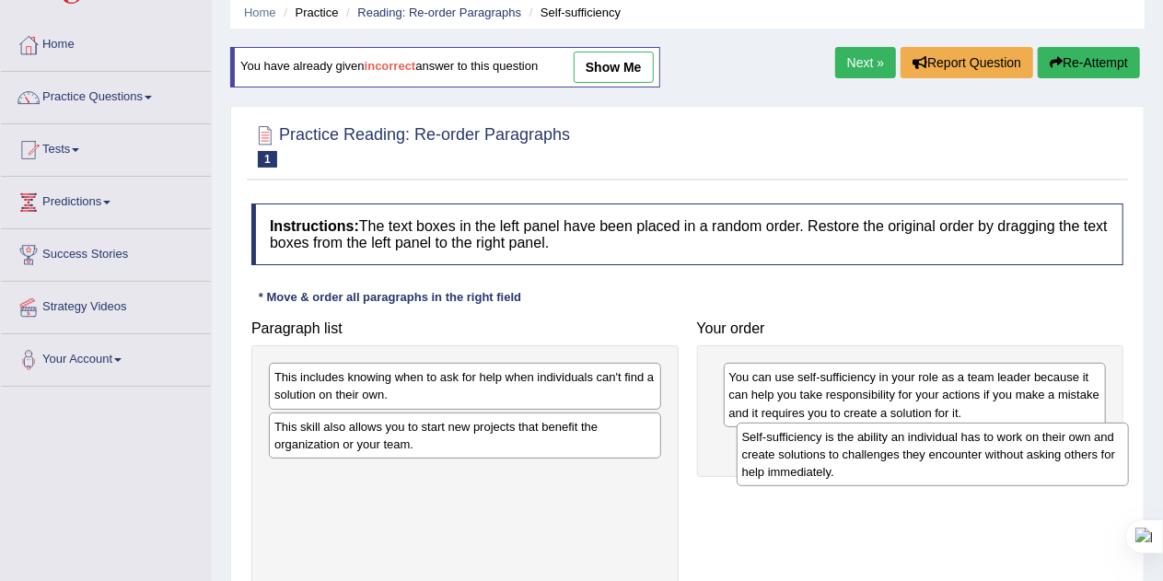
drag, startPoint x: 578, startPoint y: 496, endPoint x: 1043, endPoint y: 459, distance: 466.6
click at [1043, 459] on div "Self-sufficiency is the ability an individual has to work on their own and crea…" at bounding box center [933, 455] width 393 height 64
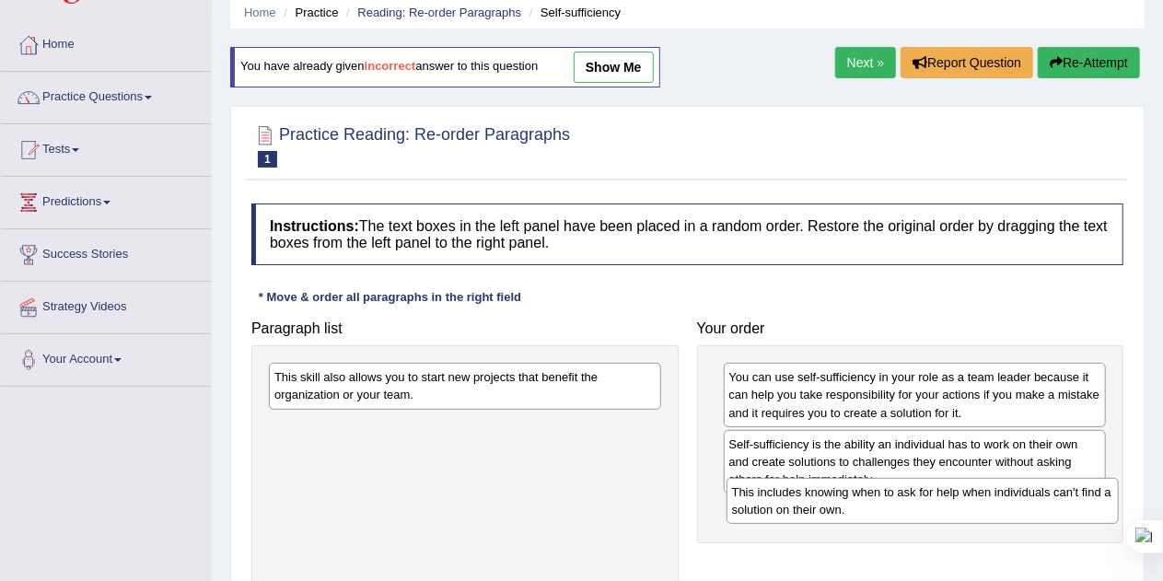
drag, startPoint x: 452, startPoint y: 389, endPoint x: 910, endPoint y: 504, distance: 471.9
click at [910, 504] on div "This includes knowing when to ask for help when individuals can't find a soluti…" at bounding box center [923, 501] width 393 height 46
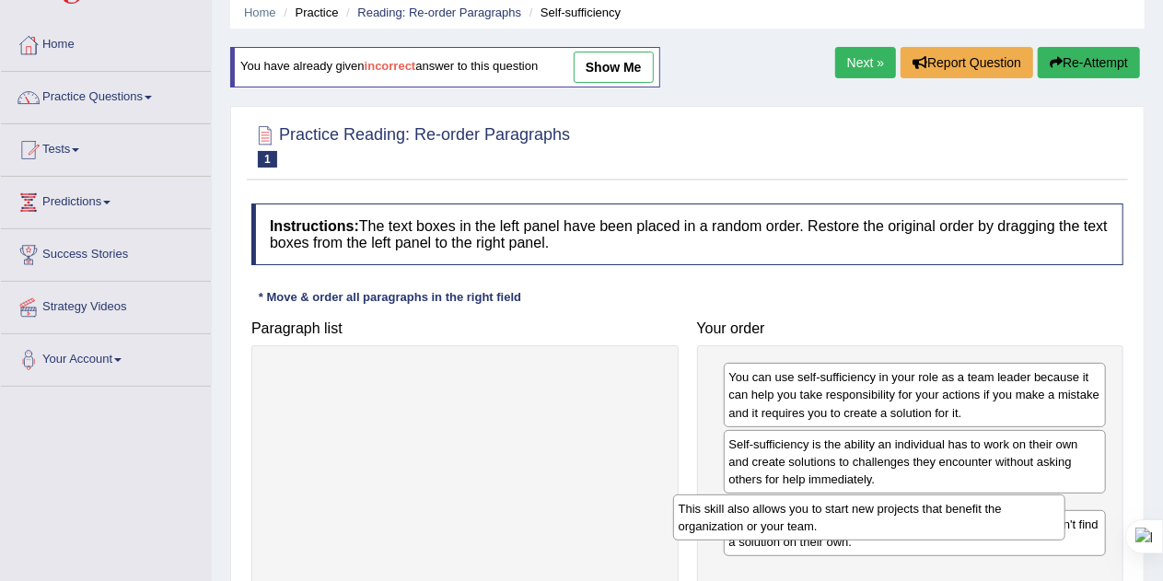
drag, startPoint x: 484, startPoint y: 374, endPoint x: 940, endPoint y: 543, distance: 486.3
click at [940, 541] on div "This skill also allows you to start new projects that benefit the organization …" at bounding box center [869, 518] width 393 height 46
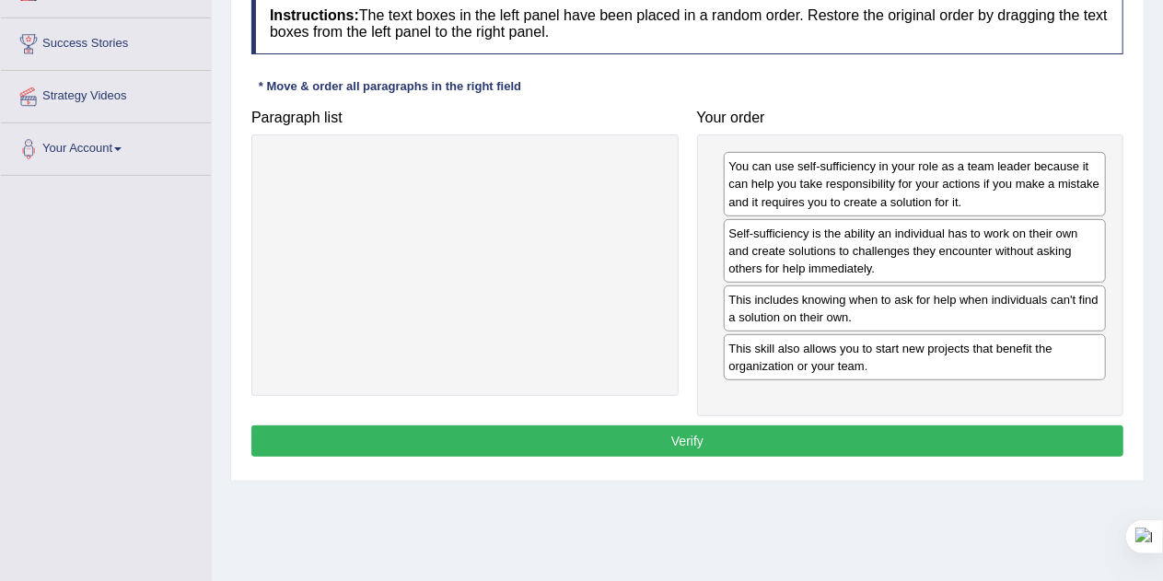
scroll to position [286, 0]
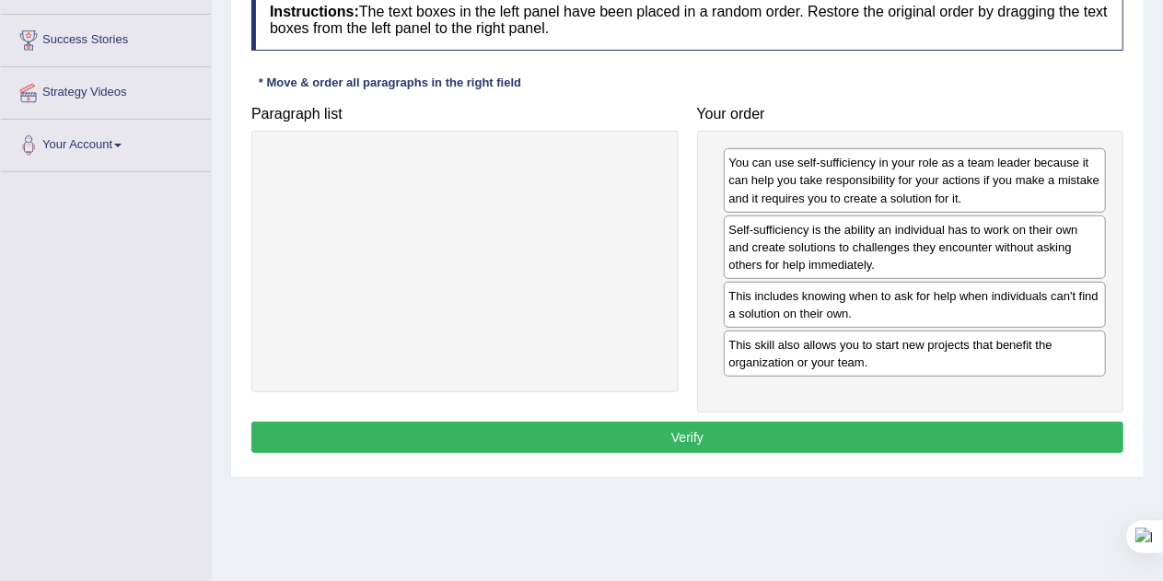
click at [673, 428] on button "Verify" at bounding box center [687, 437] width 872 height 31
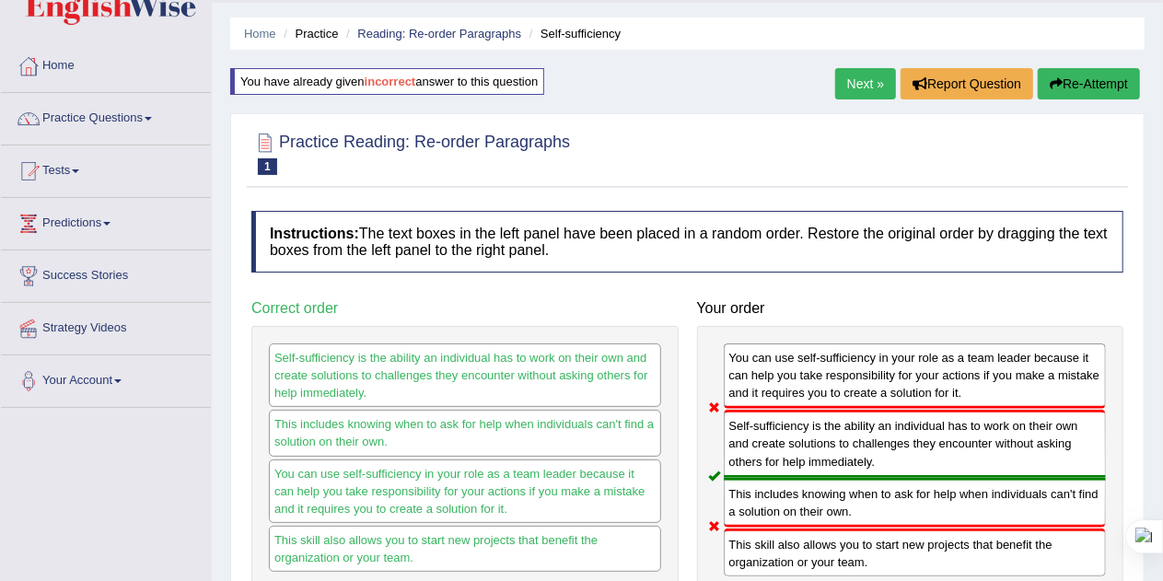
scroll to position [52, 0]
click at [1116, 87] on button "Re-Attempt" at bounding box center [1089, 82] width 102 height 31
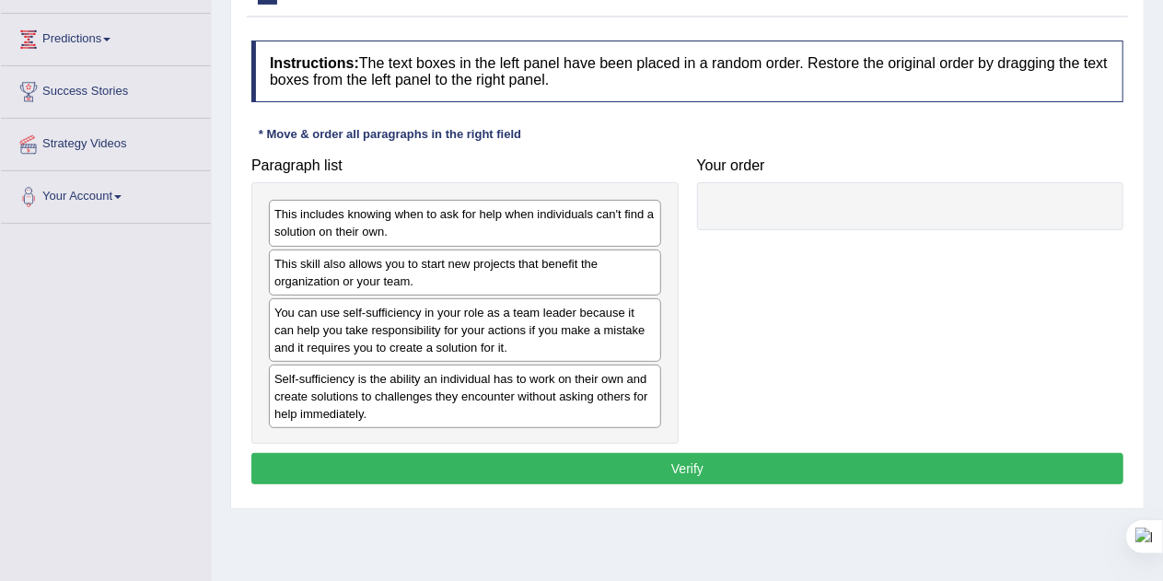
scroll to position [237, 0]
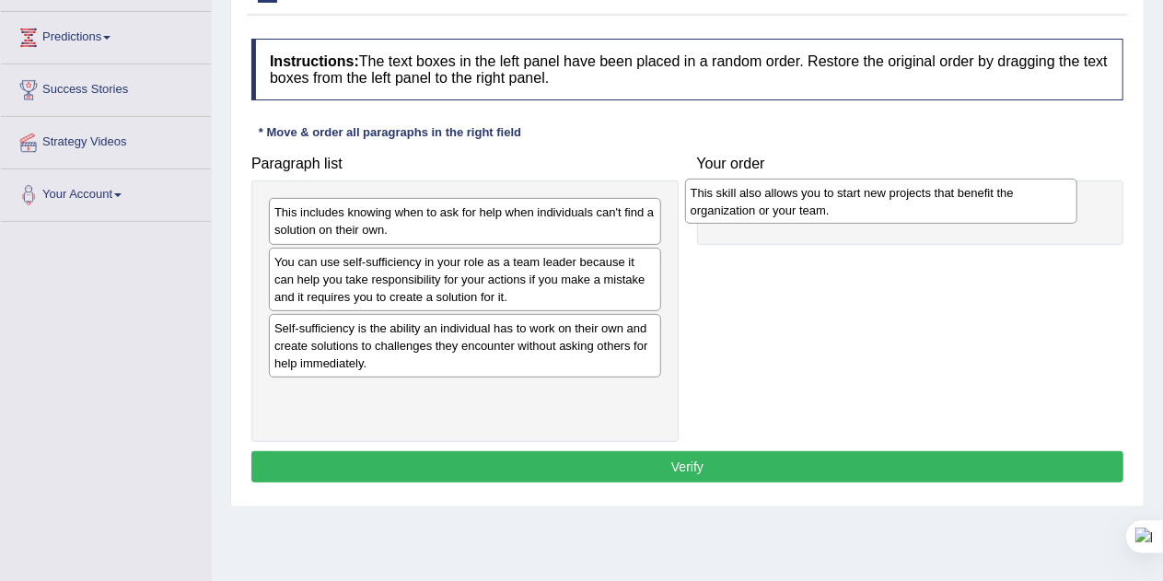
drag, startPoint x: 475, startPoint y: 270, endPoint x: 893, endPoint y: 201, distance: 423.8
click at [893, 201] on div "This skill also allows you to start new projects that benefit the organization …" at bounding box center [881, 202] width 393 height 46
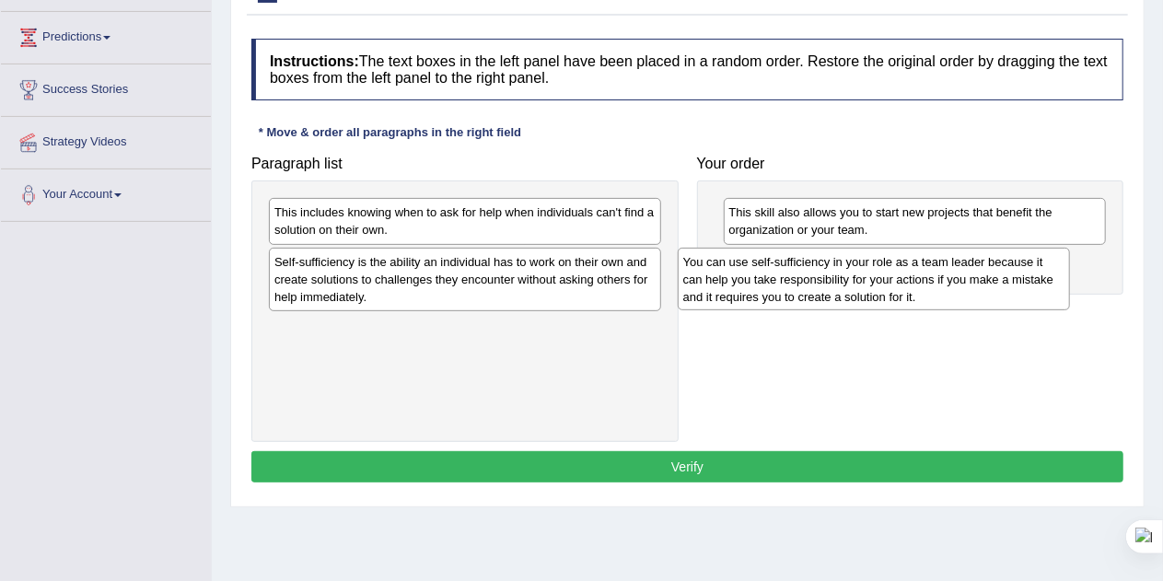
drag, startPoint x: 460, startPoint y: 274, endPoint x: 880, endPoint y: 274, distance: 419.9
click at [880, 274] on div "You can use self-sufficiency in your role as a team leader because it can help …" at bounding box center [874, 280] width 393 height 64
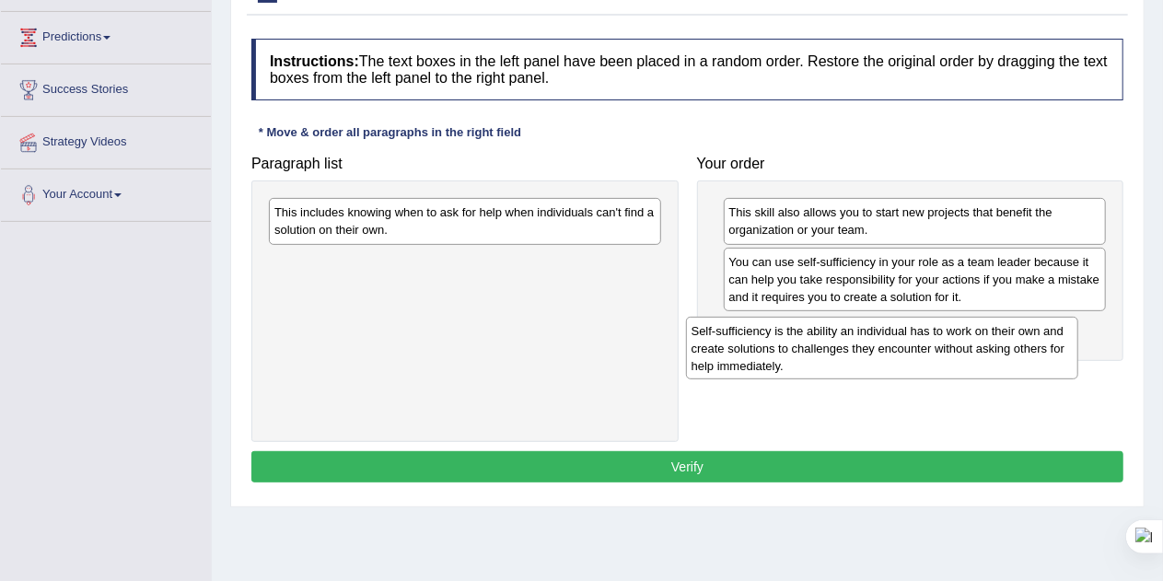
drag, startPoint x: 478, startPoint y: 270, endPoint x: 915, endPoint y: 336, distance: 442.4
click at [915, 336] on div "Self-sufficiency is the ability an individual has to work on their own and crea…" at bounding box center [882, 349] width 393 height 64
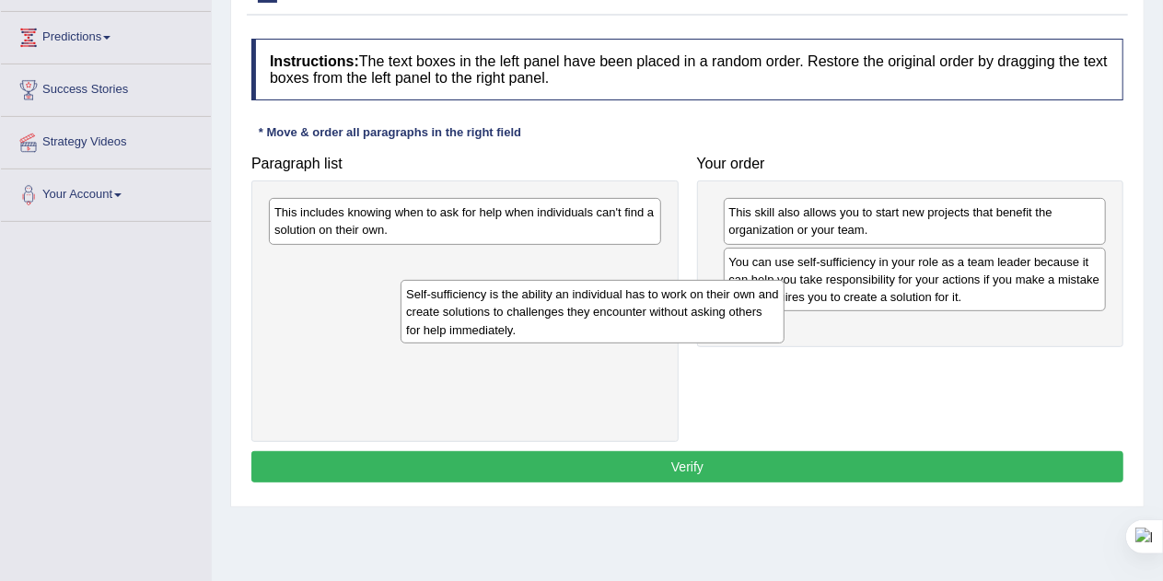
drag, startPoint x: 816, startPoint y: 351, endPoint x: 424, endPoint y: 315, distance: 393.9
click at [424, 315] on div "Self-sufficiency is the ability an individual has to work on their own and crea…" at bounding box center [593, 312] width 384 height 64
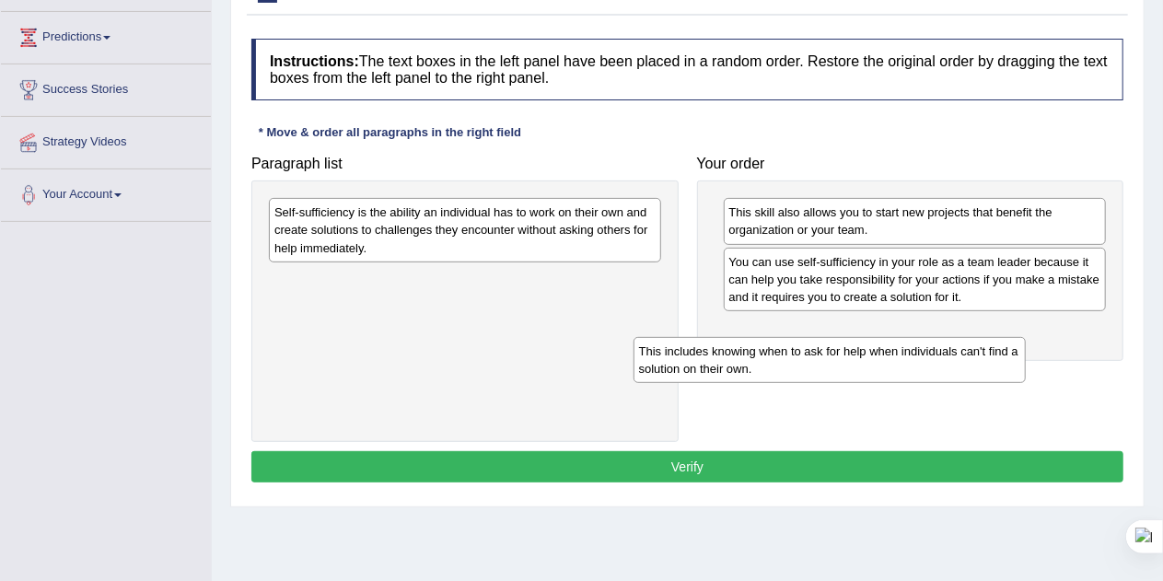
drag, startPoint x: 363, startPoint y: 229, endPoint x: 767, endPoint y: 367, distance: 427.2
click at [767, 367] on div "This includes knowing when to ask for help when individuals can't find a soluti…" at bounding box center [830, 360] width 393 height 46
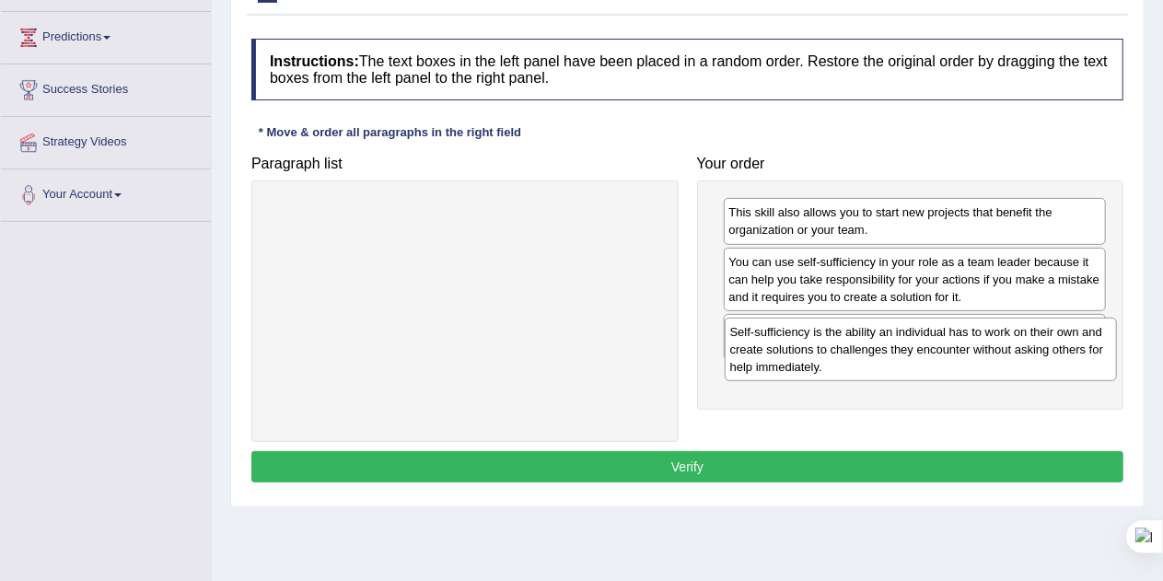
drag, startPoint x: 495, startPoint y: 227, endPoint x: 956, endPoint y: 343, distance: 475.1
click at [956, 343] on div "Self-sufficiency is the ability an individual has to work on their own and crea…" at bounding box center [921, 350] width 393 height 64
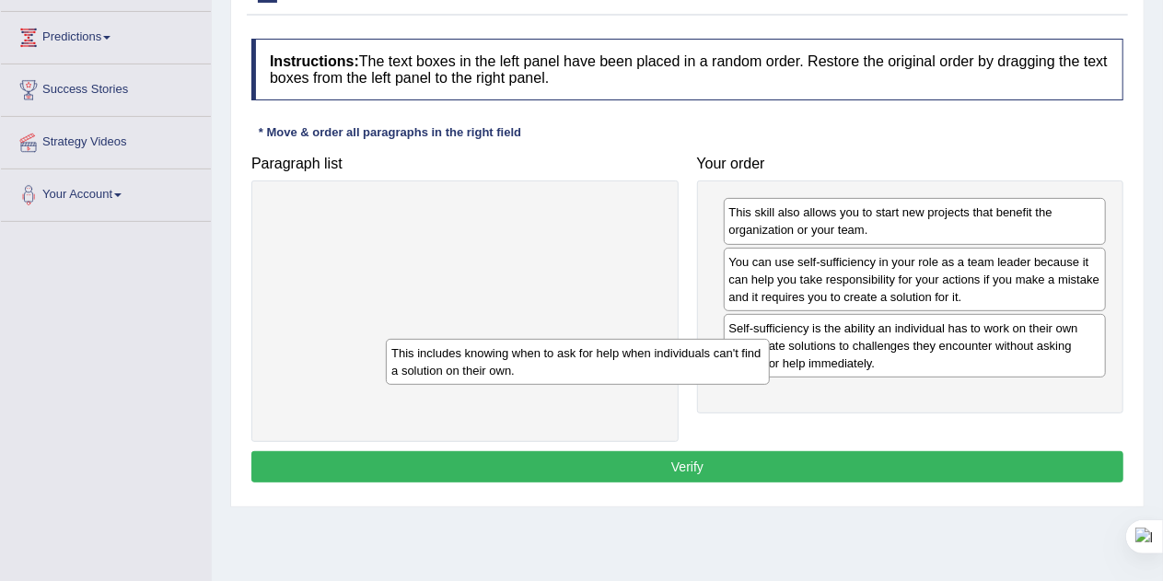
drag, startPoint x: 884, startPoint y: 336, endPoint x: 525, endPoint y: 362, distance: 360.1
click at [525, 362] on div "This includes knowing when to ask for help when individuals can't find a soluti…" at bounding box center [578, 362] width 384 height 46
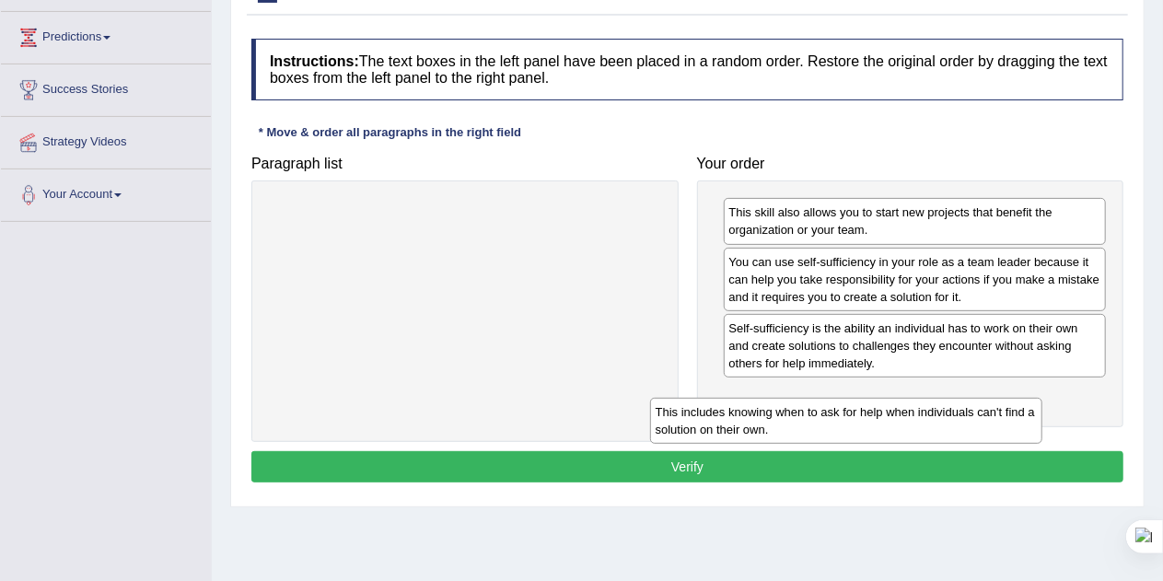
drag, startPoint x: 541, startPoint y: 222, endPoint x: 959, endPoint y: 420, distance: 461.8
click at [959, 420] on div "This includes knowing when to ask for help when individuals can't find a soluti…" at bounding box center [846, 421] width 393 height 46
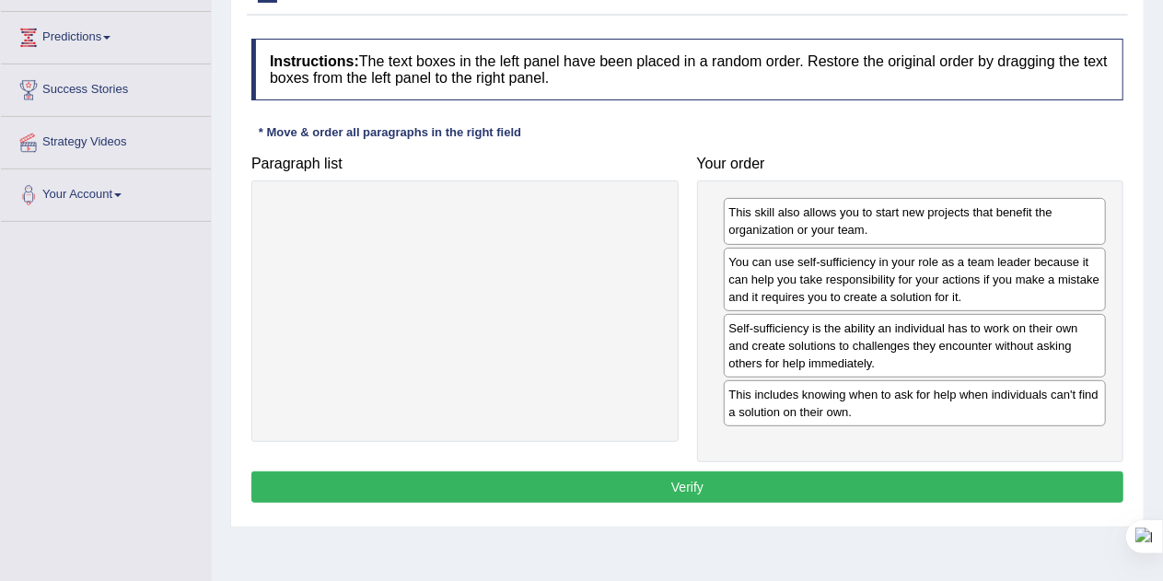
click at [754, 483] on button "Verify" at bounding box center [687, 487] width 872 height 31
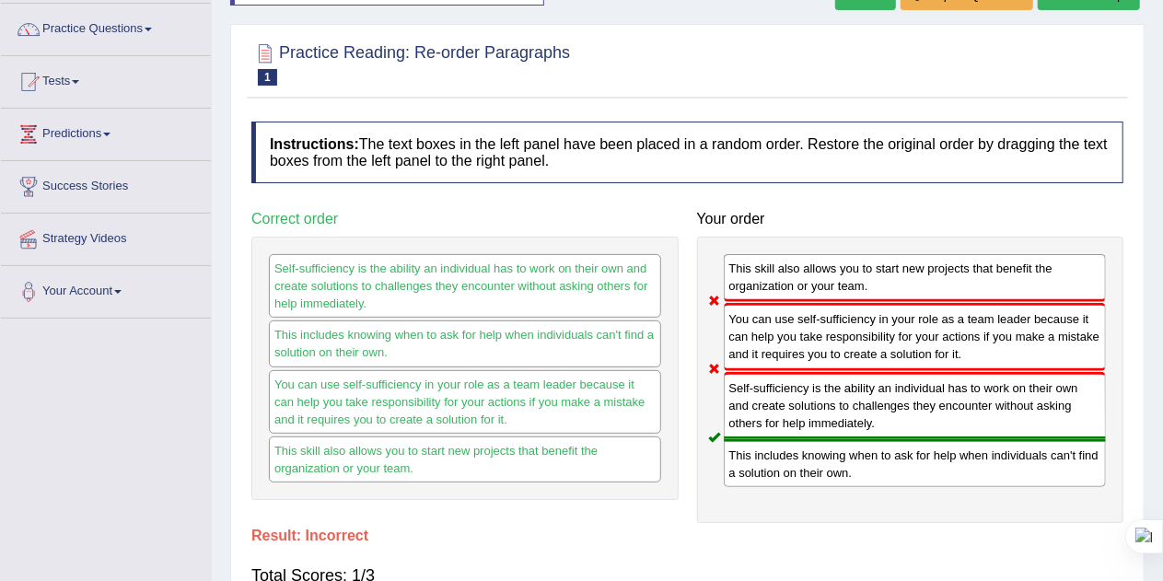
scroll to position [138, 0]
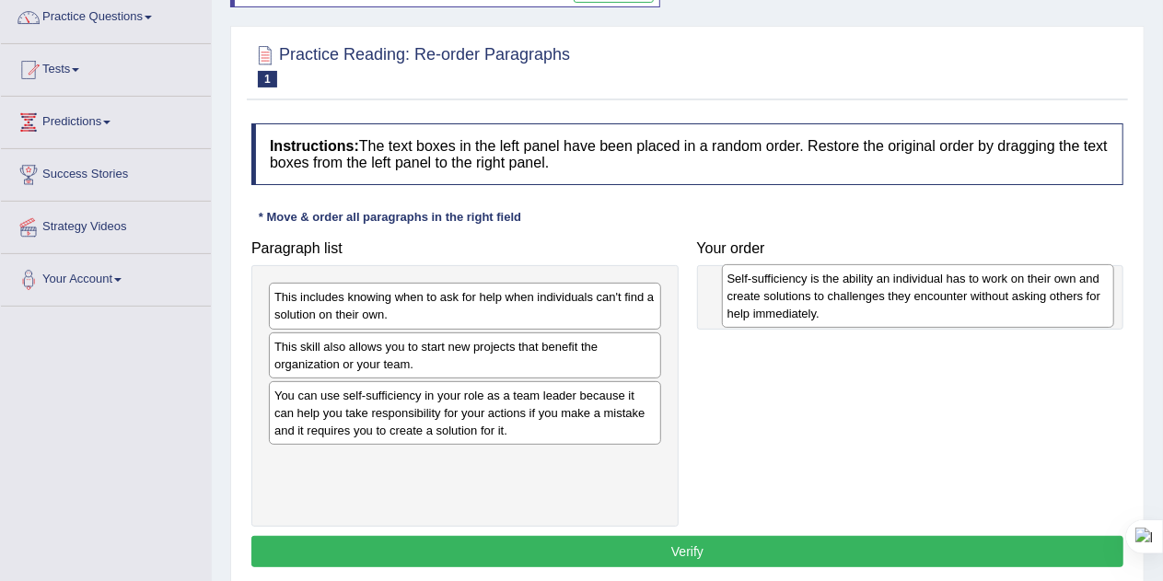
drag, startPoint x: 371, startPoint y: 475, endPoint x: 824, endPoint y: 292, distance: 488.7
click at [824, 292] on div "Self-sufficiency is the ability an individual has to work on their own and crea…" at bounding box center [918, 296] width 393 height 64
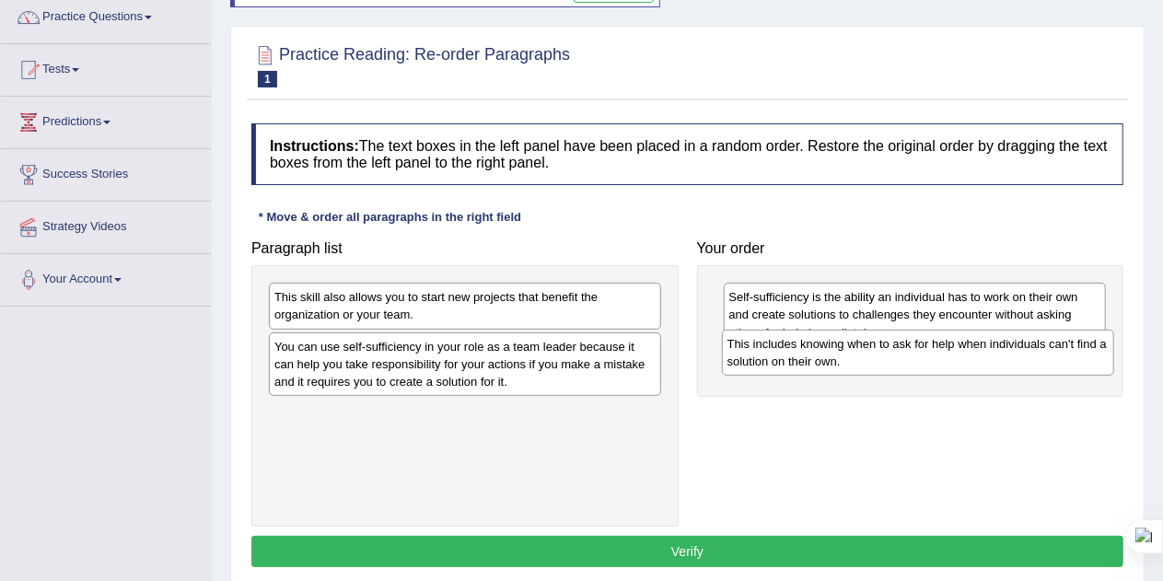
drag, startPoint x: 363, startPoint y: 307, endPoint x: 819, endPoint y: 354, distance: 458.3
click at [819, 354] on div "This includes knowing when to ask for help when individuals can't find a soluti…" at bounding box center [918, 353] width 393 height 46
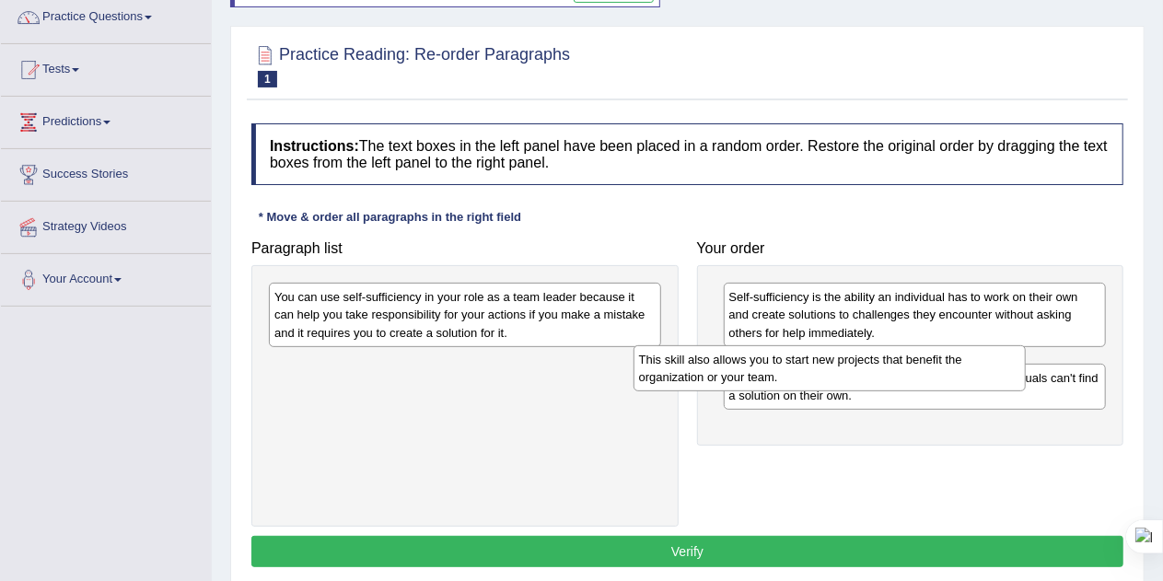
drag, startPoint x: 409, startPoint y: 309, endPoint x: 809, endPoint y: 389, distance: 408.5
click at [809, 389] on div "This skill also allows you to start new projects that benefit the organization …" at bounding box center [830, 368] width 393 height 46
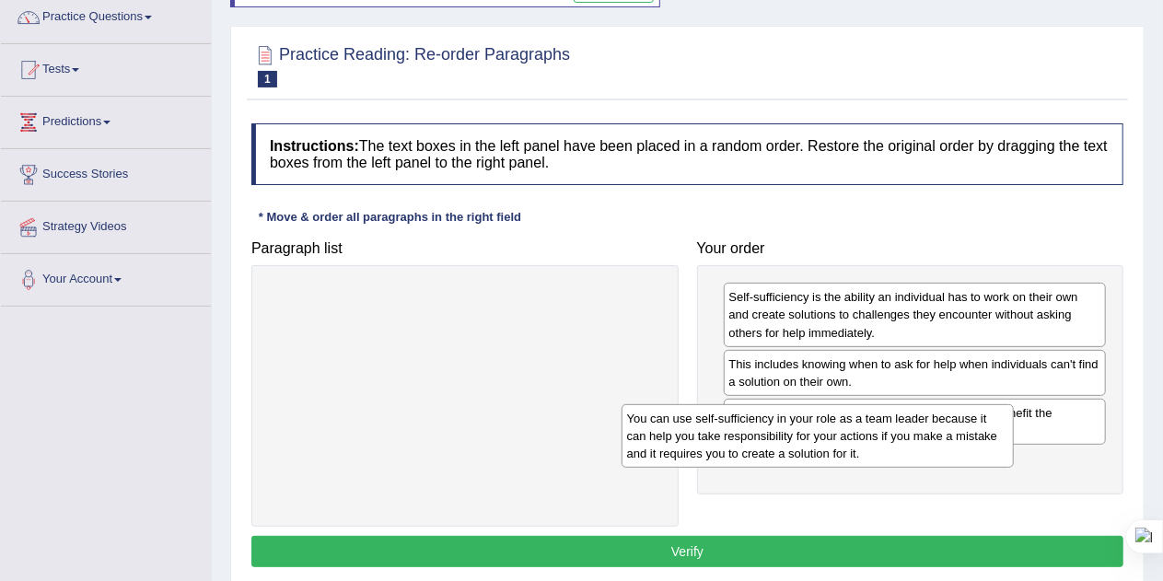
drag, startPoint x: 459, startPoint y: 318, endPoint x: 891, endPoint y: 478, distance: 461.5
click at [891, 468] on div "You can use self-sufficiency in your role as a team leader because it can help …" at bounding box center [818, 436] width 393 height 64
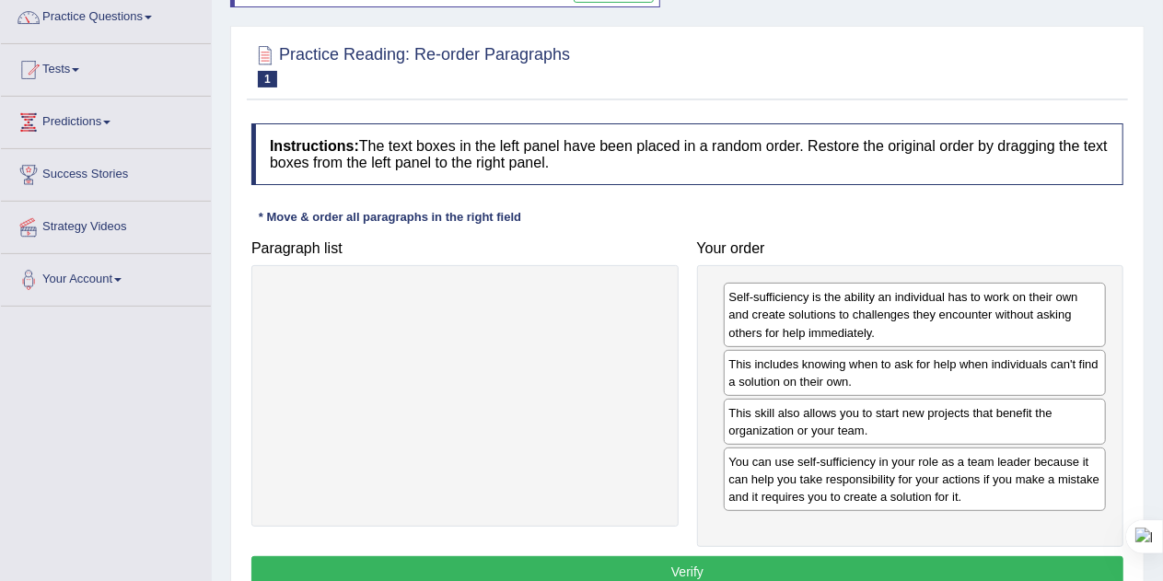
click at [678, 562] on button "Verify" at bounding box center [687, 571] width 872 height 31
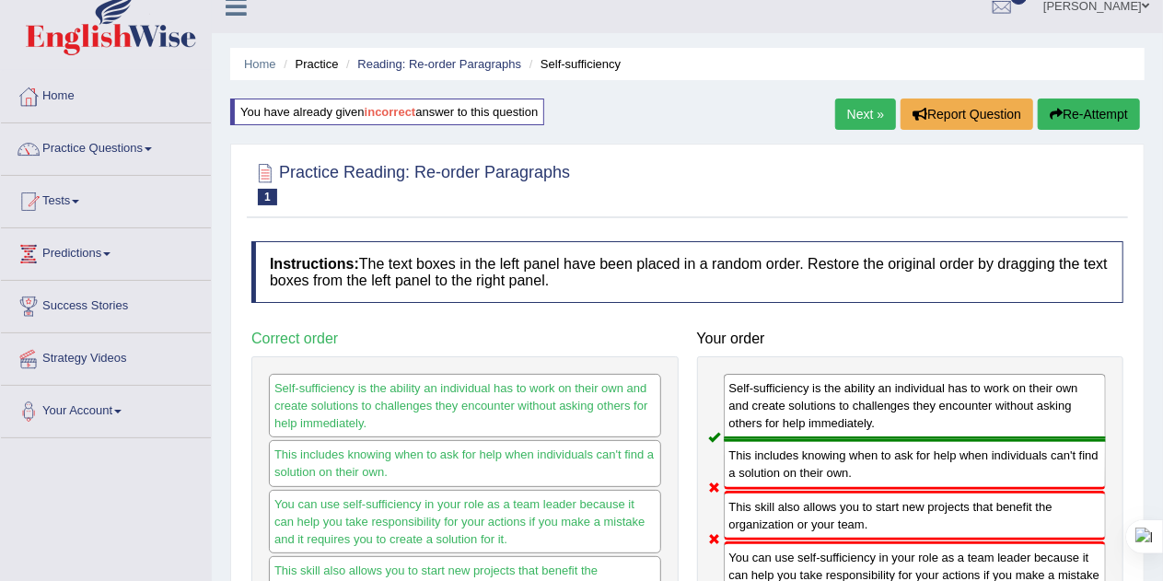
scroll to position [19, 0]
click at [1064, 124] on button "Re-Attempt" at bounding box center [1089, 114] width 102 height 31
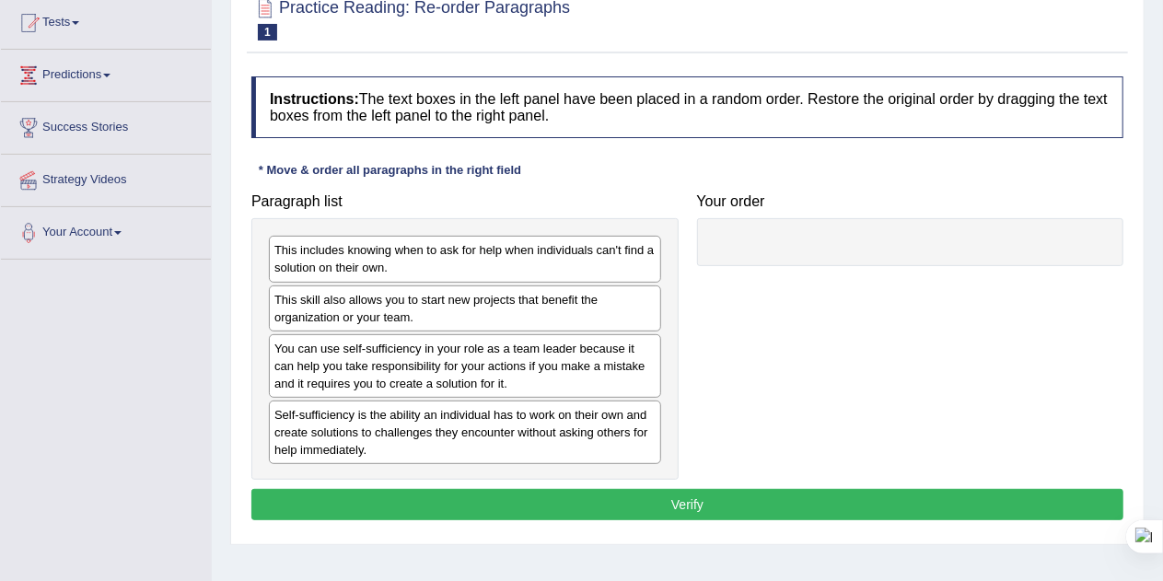
scroll to position [201, 0]
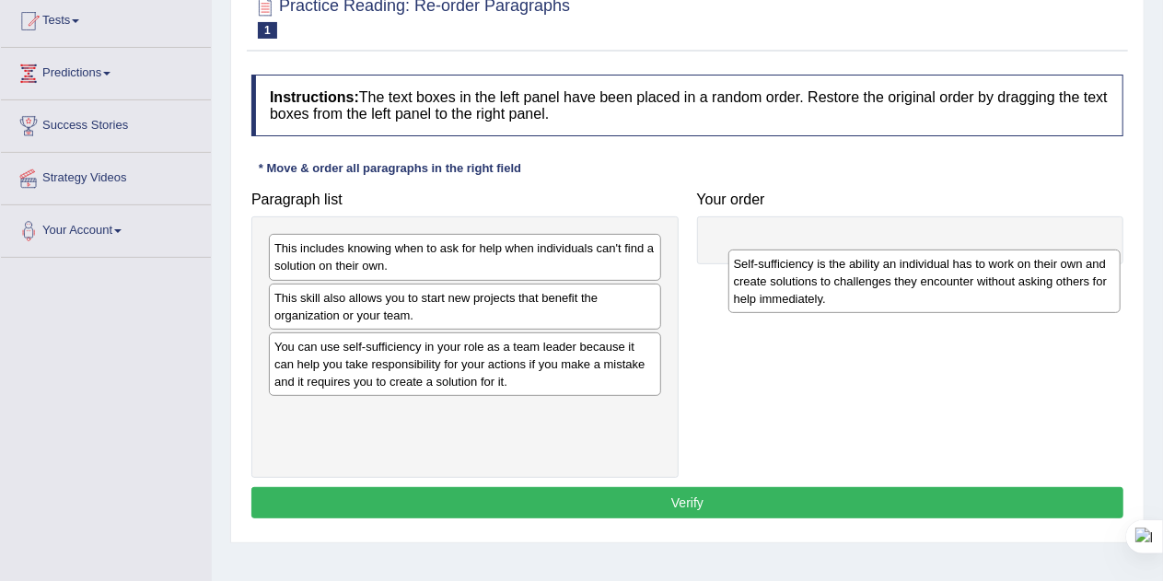
drag, startPoint x: 386, startPoint y: 423, endPoint x: 836, endPoint y: 204, distance: 500.4
click at [836, 250] on div "Self-sufficiency is the ability an individual has to work on their own and crea…" at bounding box center [924, 282] width 393 height 64
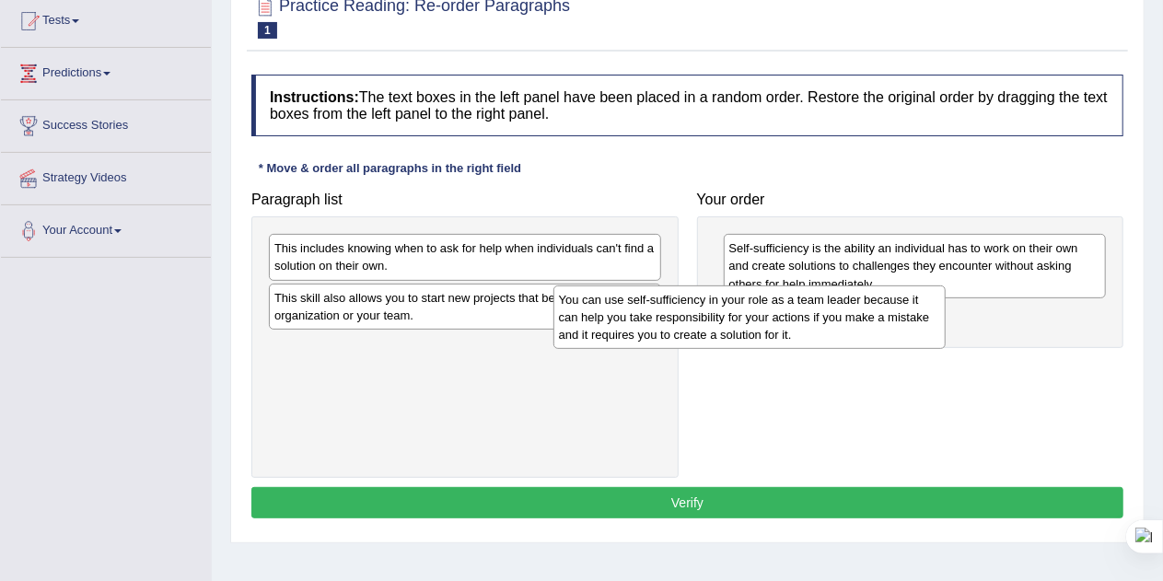
drag, startPoint x: 432, startPoint y: 364, endPoint x: 805, endPoint y: 316, distance: 376.0
click at [805, 316] on div "You can use self-sufficiency in your role as a team leader because it can help …" at bounding box center [749, 317] width 393 height 64
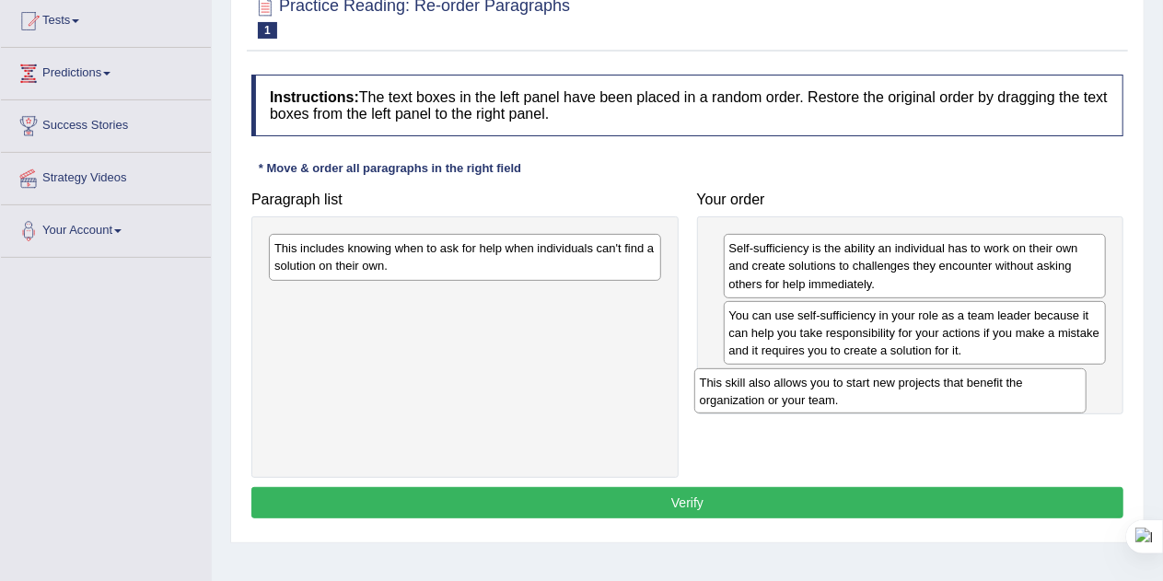
drag, startPoint x: 468, startPoint y: 311, endPoint x: 899, endPoint y: 397, distance: 439.4
click at [899, 397] on div "This skill also allows you to start new projects that benefit the organization …" at bounding box center [890, 391] width 393 height 46
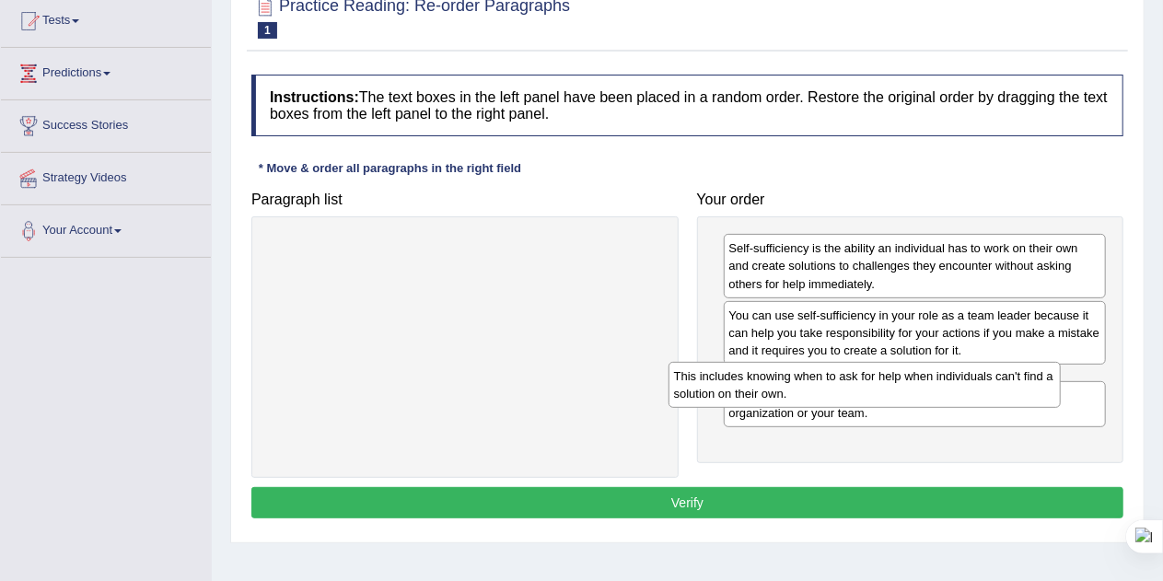
drag, startPoint x: 556, startPoint y: 264, endPoint x: 1022, endPoint y: 408, distance: 487.6
click at [1022, 408] on div "This includes knowing when to ask for help when individuals can't find a soluti…" at bounding box center [865, 385] width 393 height 46
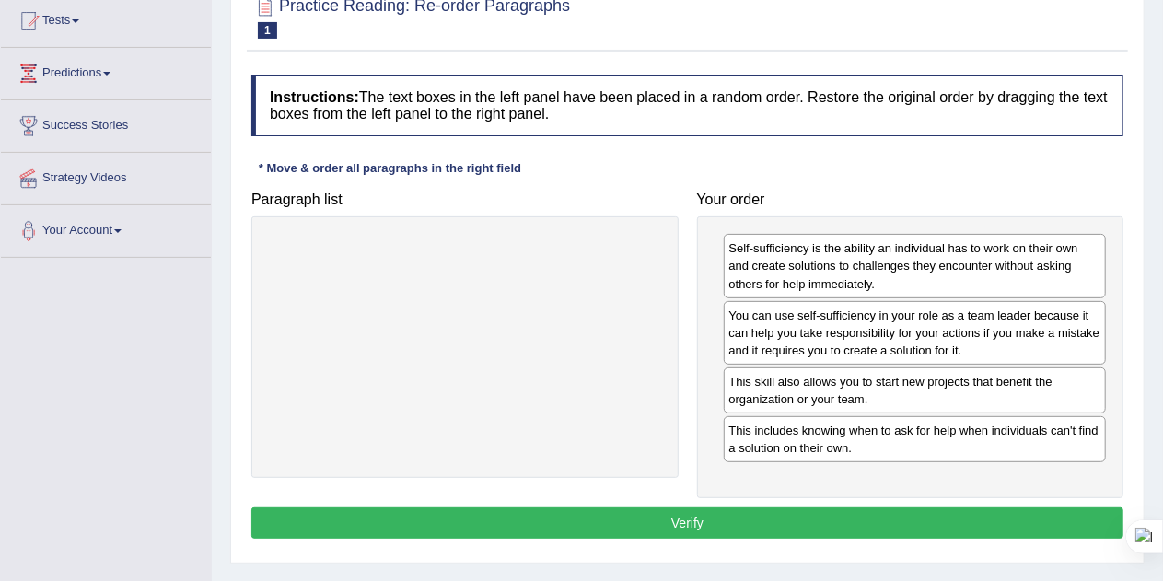
click at [793, 511] on button "Verify" at bounding box center [687, 522] width 872 height 31
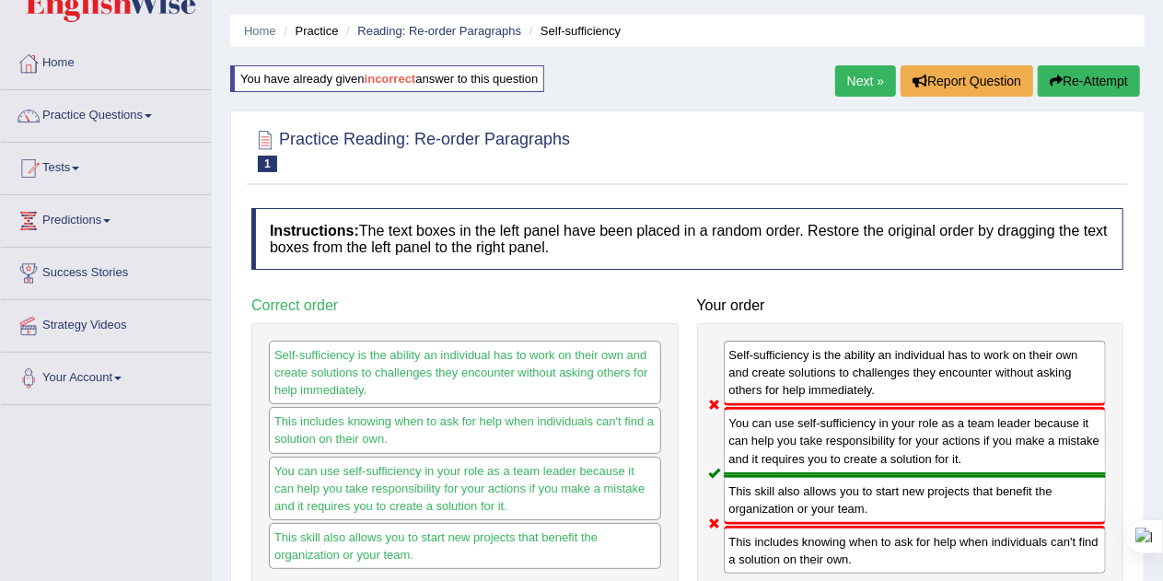
scroll to position [0, 0]
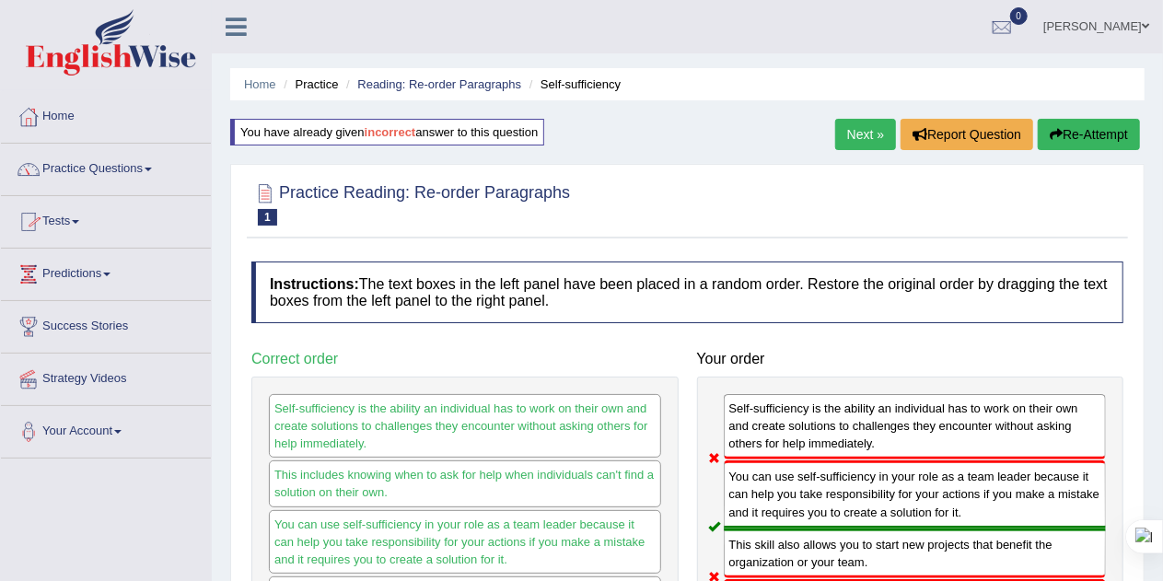
click at [851, 138] on link "Next »" at bounding box center [865, 134] width 61 height 31
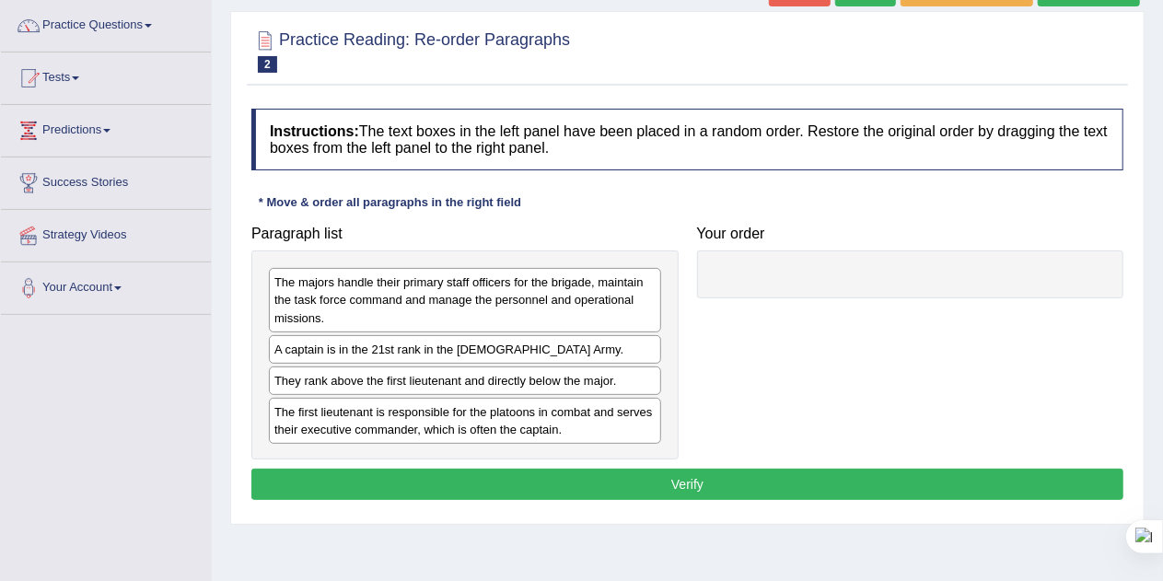
scroll to position [158, 0]
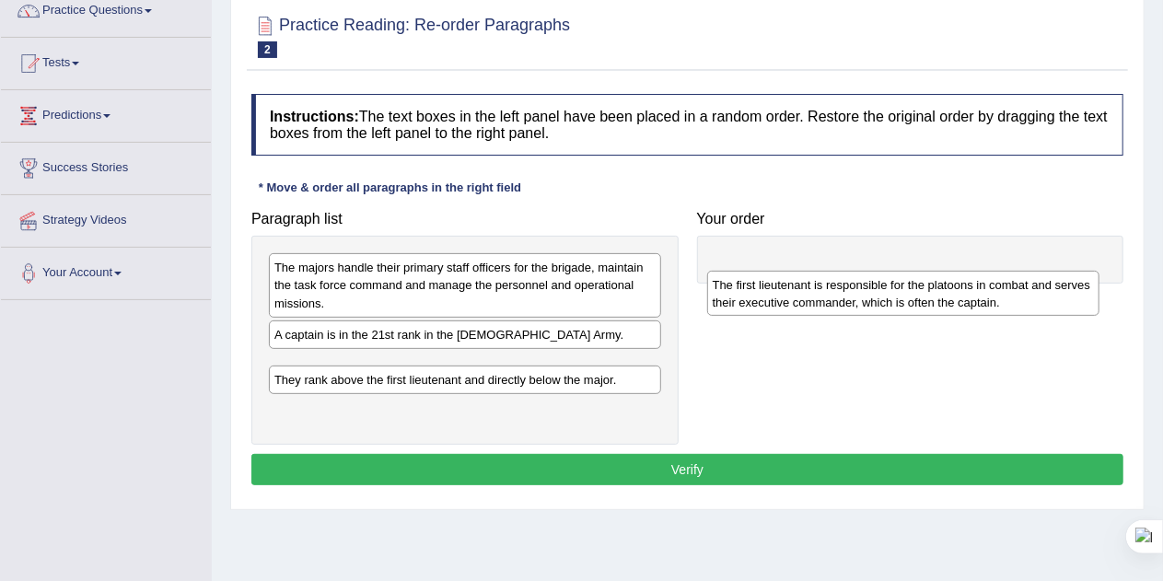
drag, startPoint x: 418, startPoint y: 406, endPoint x: 854, endPoint y: 275, distance: 454.8
click at [854, 275] on div "The first lieutenant is responsible for the platoons in combat and serves their…" at bounding box center [903, 294] width 393 height 46
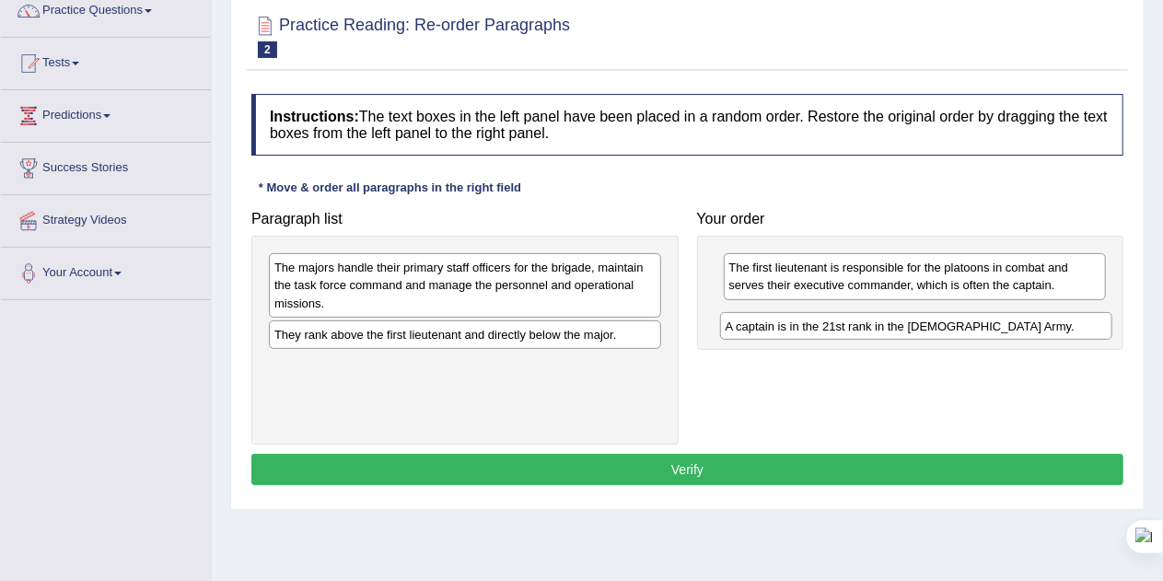
drag, startPoint x: 376, startPoint y: 339, endPoint x: 826, endPoint y: 329, distance: 450.4
click at [826, 329] on div "A captain is in the 21st rank in the [DEMOGRAPHIC_DATA] Army." at bounding box center [916, 326] width 393 height 28
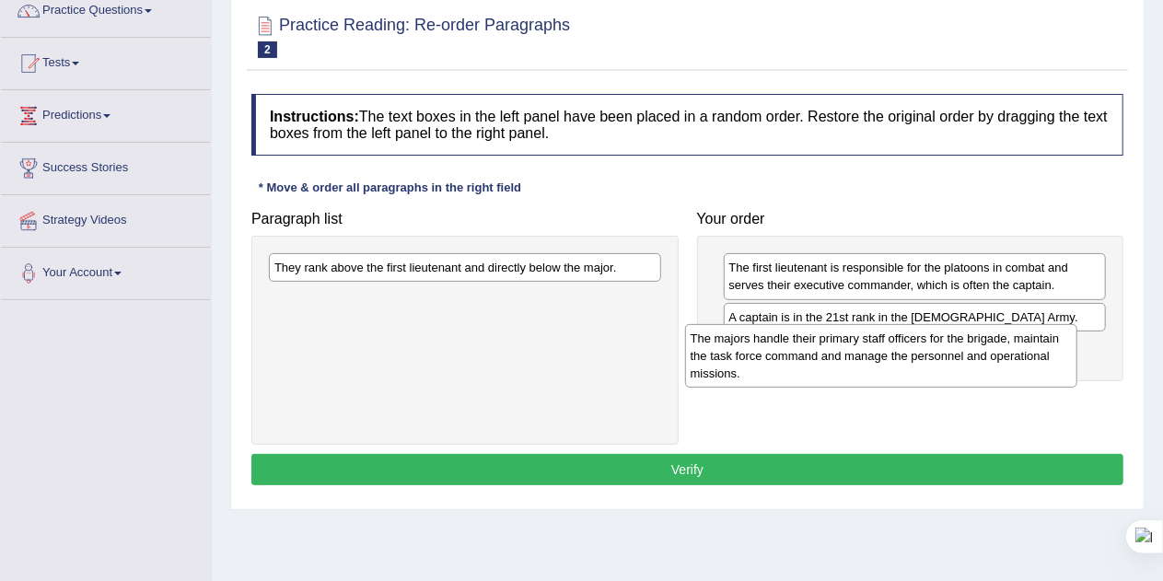
drag, startPoint x: 433, startPoint y: 285, endPoint x: 854, endPoint y: 355, distance: 426.6
click at [854, 355] on div "The majors handle their primary staff officers for the brigade, maintain the ta…" at bounding box center [881, 356] width 393 height 64
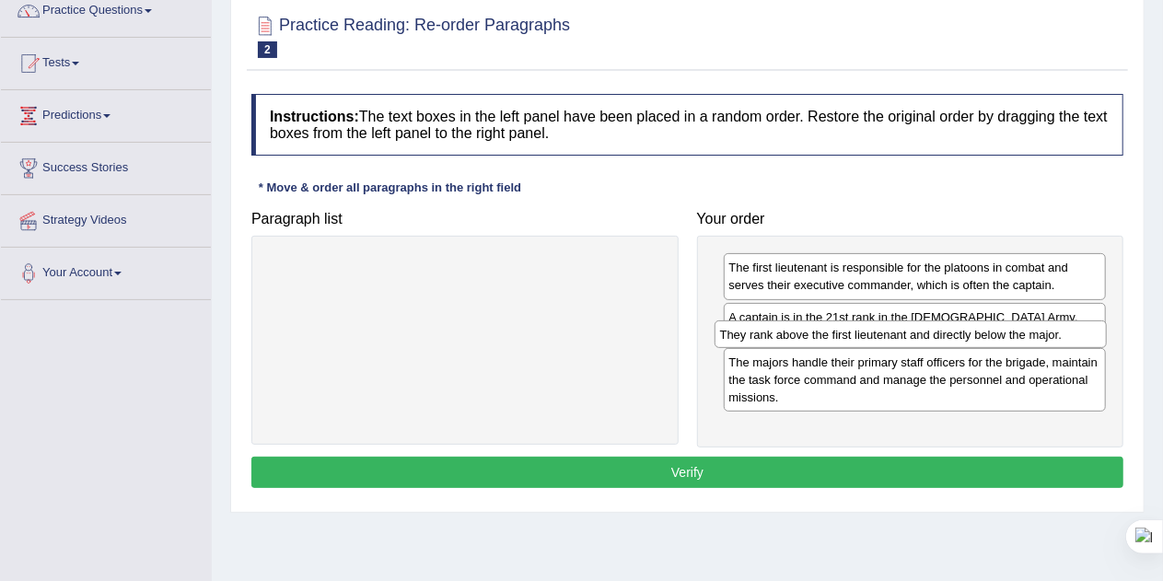
drag, startPoint x: 460, startPoint y: 262, endPoint x: 925, endPoint y: 351, distance: 472.5
click at [925, 348] on div "They rank above the first lieutenant and directly below the major." at bounding box center [911, 334] width 393 height 28
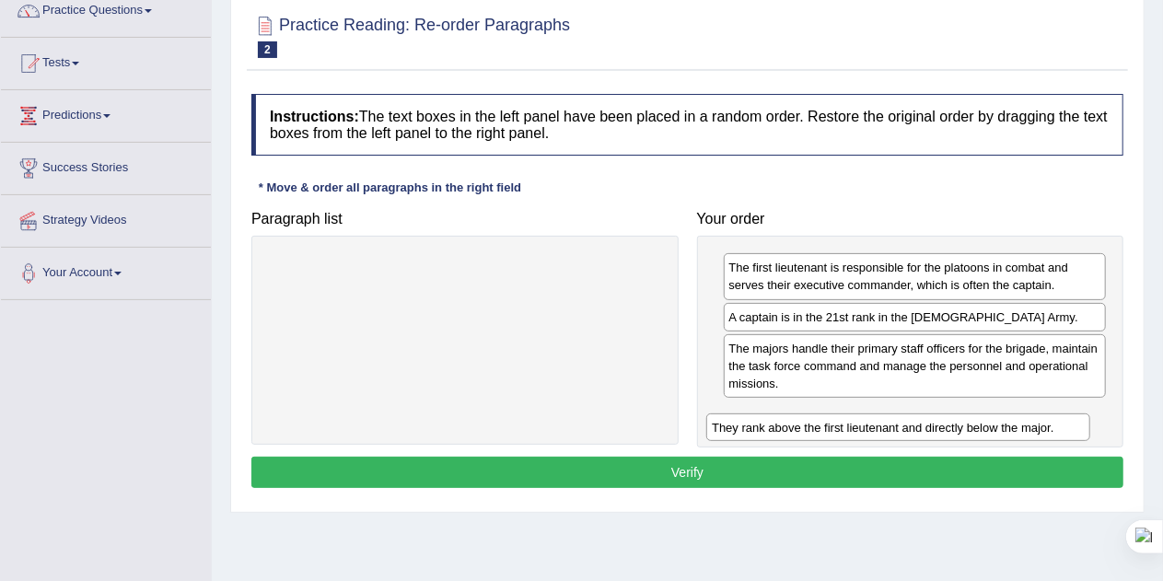
drag, startPoint x: 925, startPoint y: 351, endPoint x: 908, endPoint y: 431, distance: 81.8
click at [908, 431] on div "They rank above the first lieutenant and directly below the major." at bounding box center [898, 427] width 384 height 28
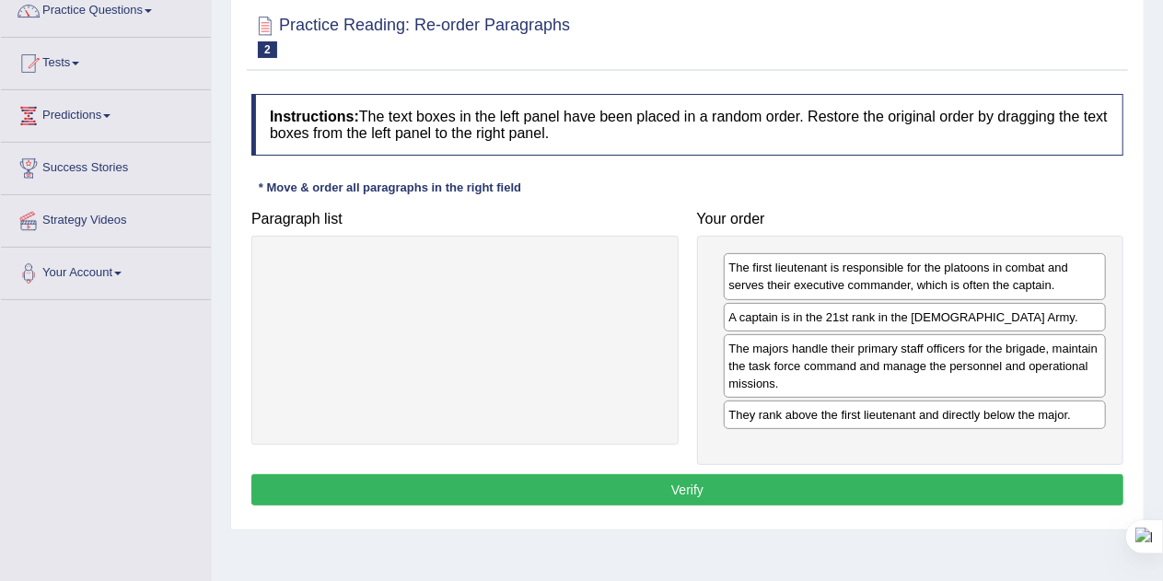
click at [783, 483] on button "Verify" at bounding box center [687, 489] width 872 height 31
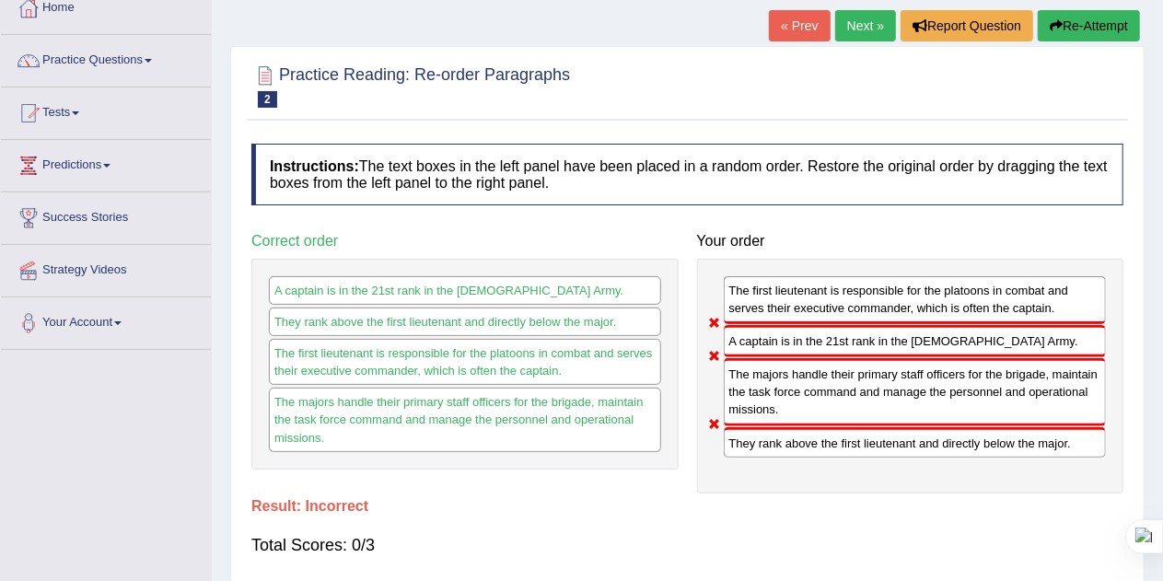
scroll to position [142, 0]
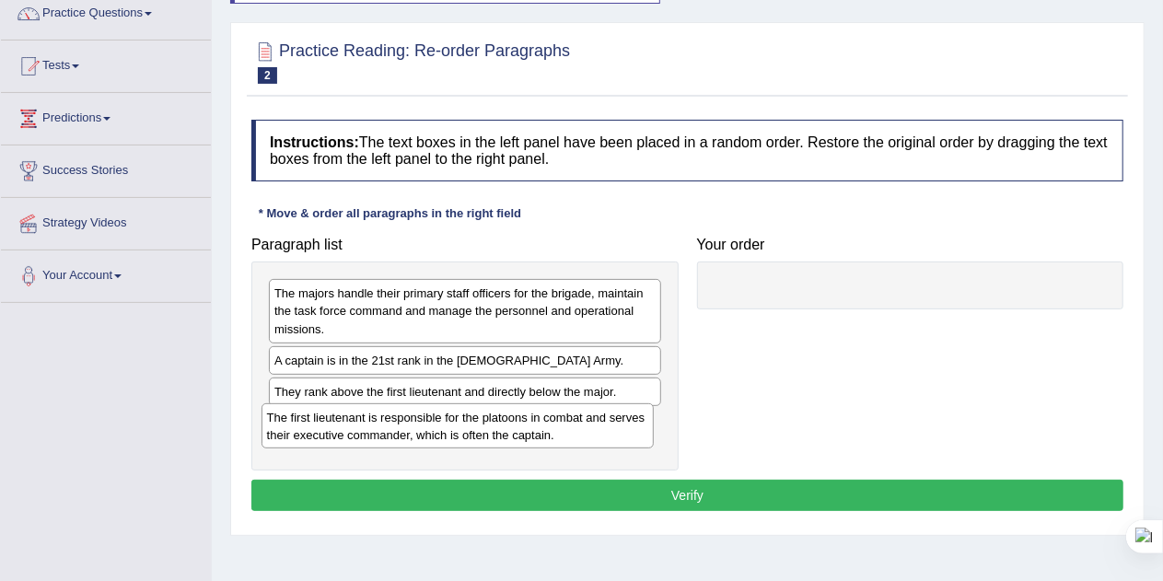
click at [490, 425] on div "The first lieutenant is responsible for the platoons in combat and serves their…" at bounding box center [458, 426] width 393 height 46
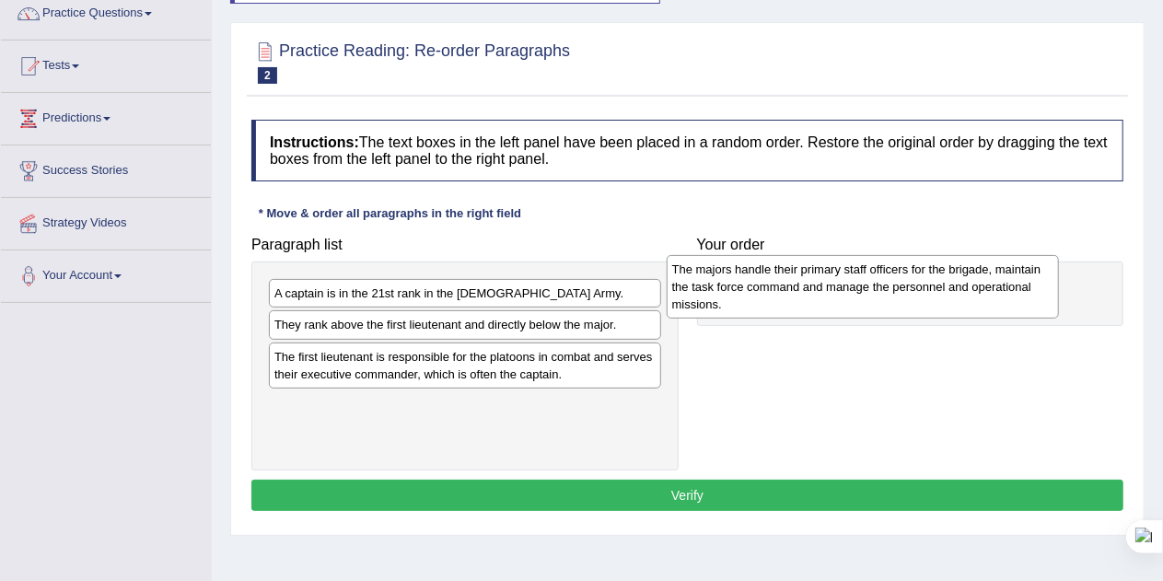
drag, startPoint x: 472, startPoint y: 299, endPoint x: 889, endPoint y: 270, distance: 418.2
click at [889, 270] on div "The majors handle their primary staff officers for the brigade, maintain the ta…" at bounding box center [863, 287] width 393 height 64
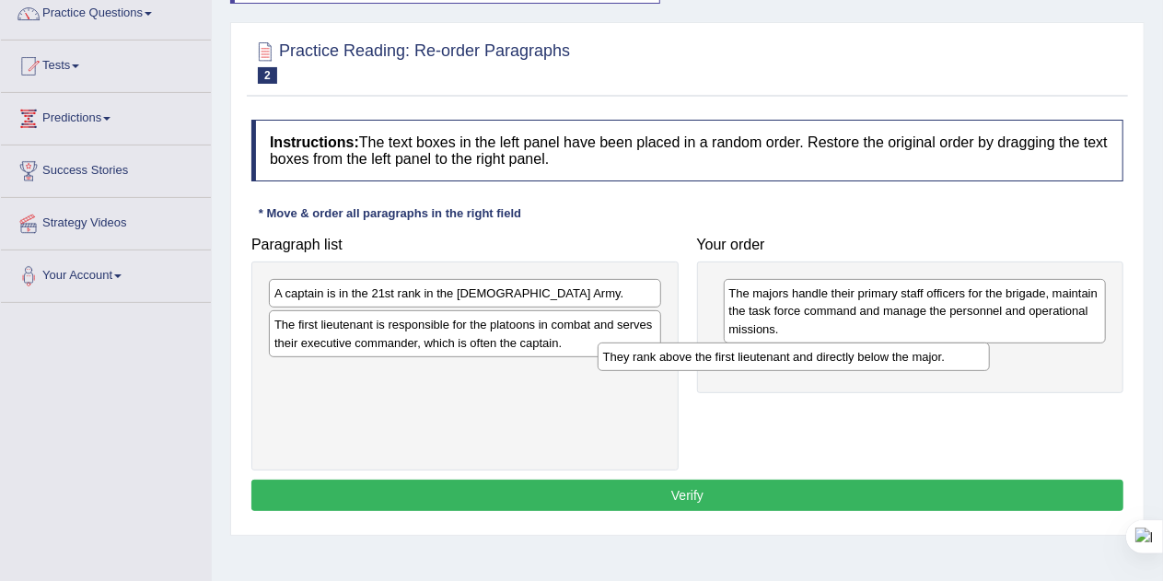
drag, startPoint x: 591, startPoint y: 329, endPoint x: 981, endPoint y: 355, distance: 390.4
click at [981, 355] on div "They rank above the first lieutenant and directly below the major." at bounding box center [794, 357] width 393 height 28
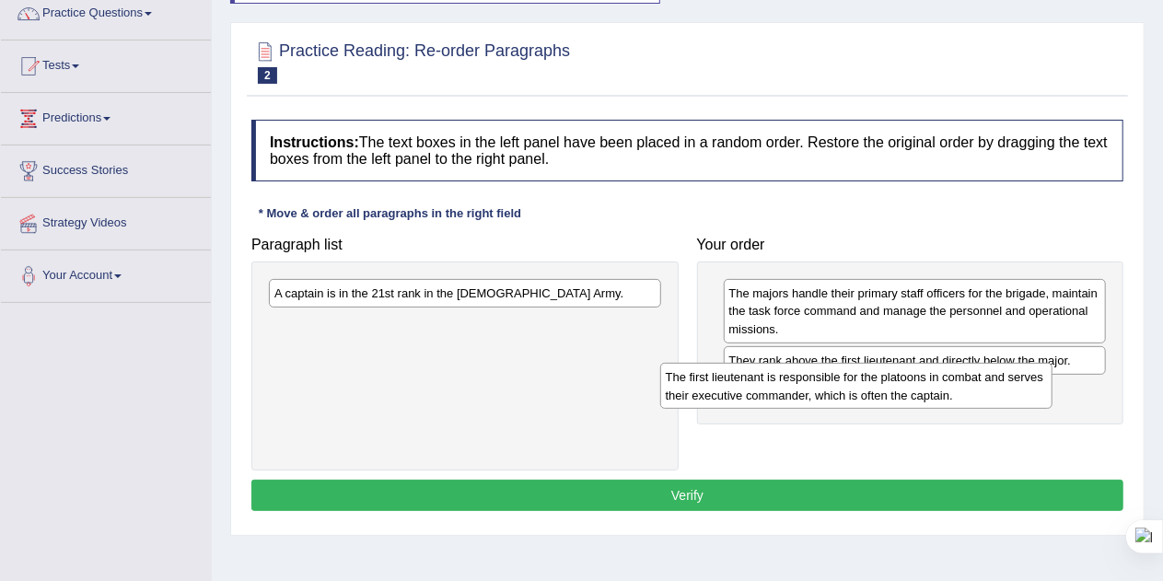
drag, startPoint x: 478, startPoint y: 338, endPoint x: 936, endPoint y: 402, distance: 462.1
click at [936, 402] on div "The first lieutenant is responsible for the platoons in combat and serves their…" at bounding box center [856, 386] width 393 height 46
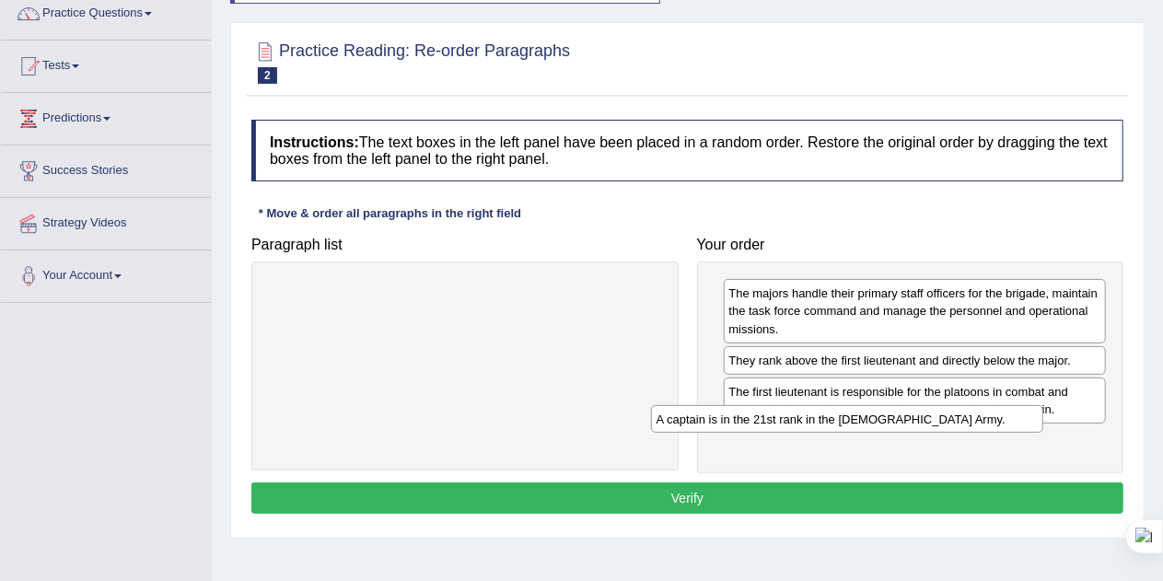
drag, startPoint x: 532, startPoint y: 290, endPoint x: 976, endPoint y: 434, distance: 466.5
click at [976, 433] on div "A captain is in the 21st rank in the [DEMOGRAPHIC_DATA] Army." at bounding box center [847, 419] width 393 height 28
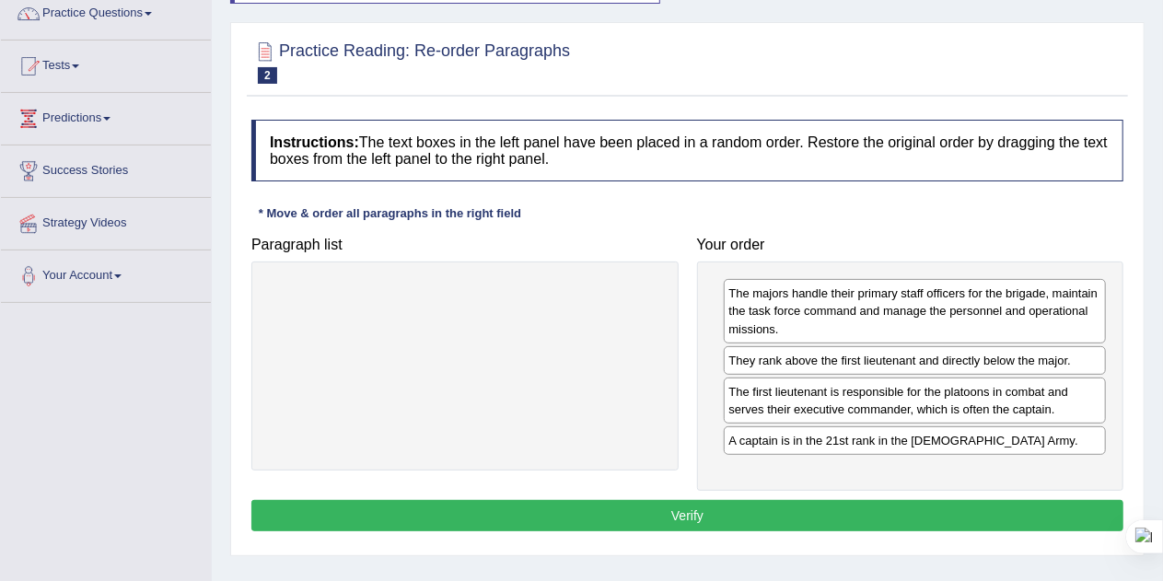
click at [693, 506] on button "Verify" at bounding box center [687, 515] width 872 height 31
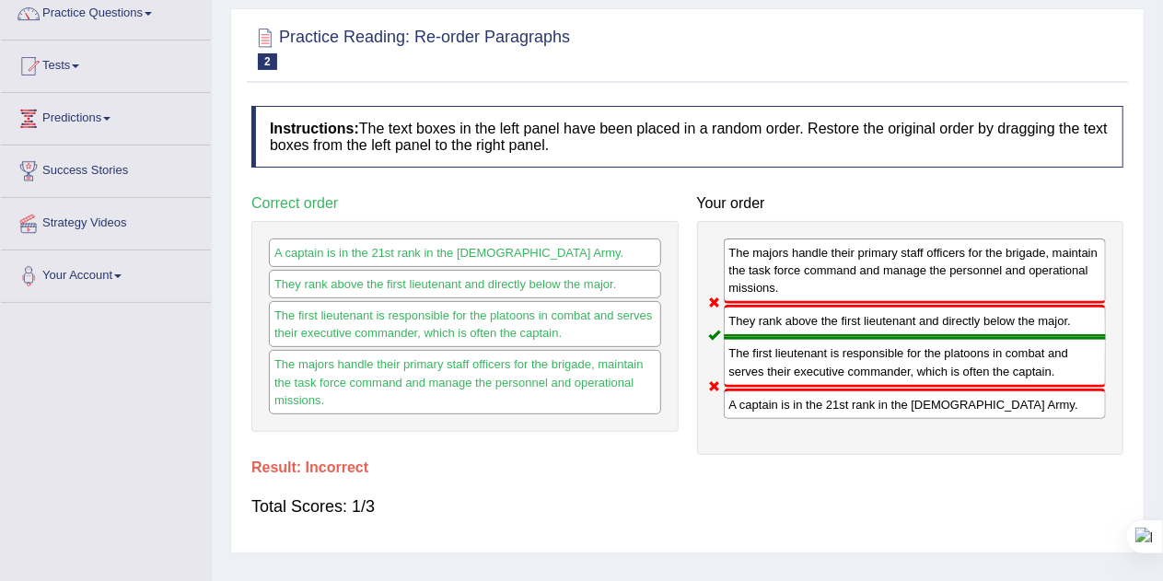
drag, startPoint x: 844, startPoint y: 362, endPoint x: 859, endPoint y: 248, distance: 115.3
click at [859, 248] on div "The majors handle their primary staff officers for the brigade, maintain the ta…" at bounding box center [910, 338] width 427 height 234
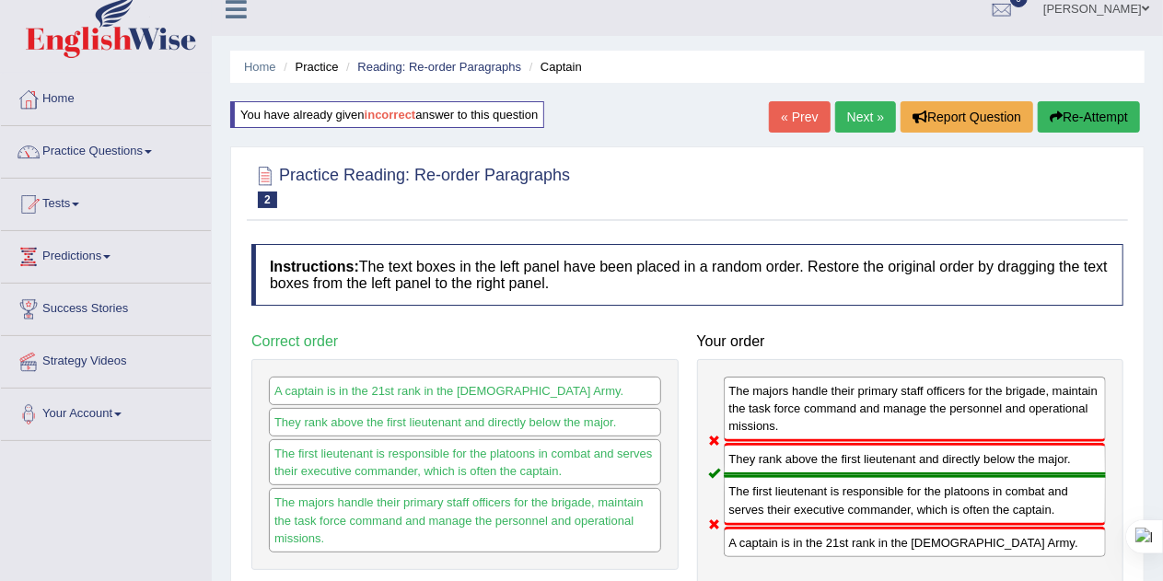
scroll to position [18, 0]
click at [1098, 119] on button "Re-Attempt" at bounding box center [1089, 115] width 102 height 31
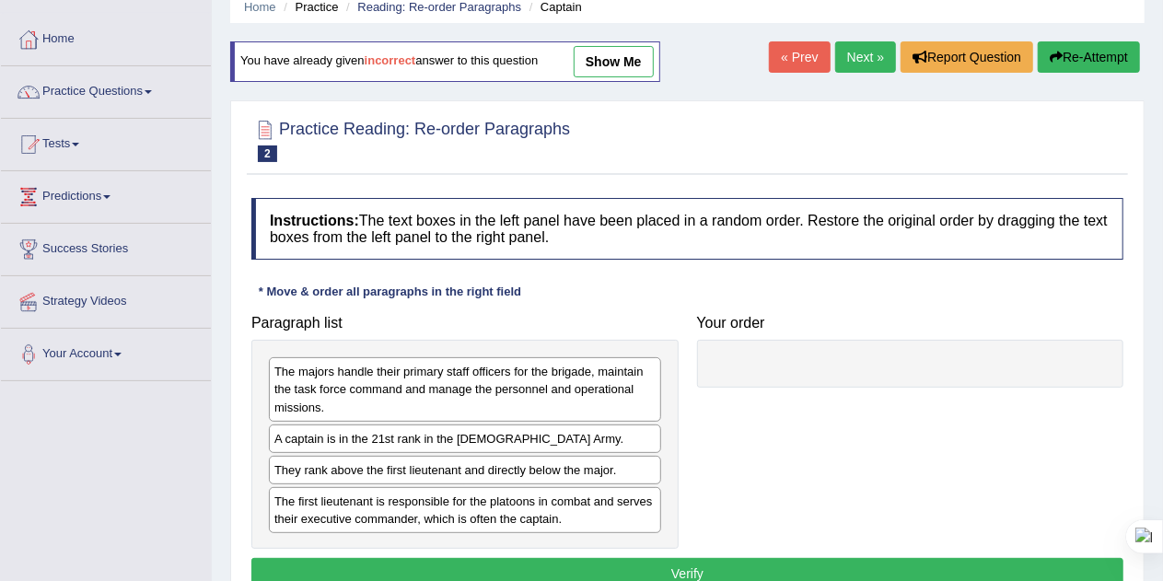
scroll to position [120, 0]
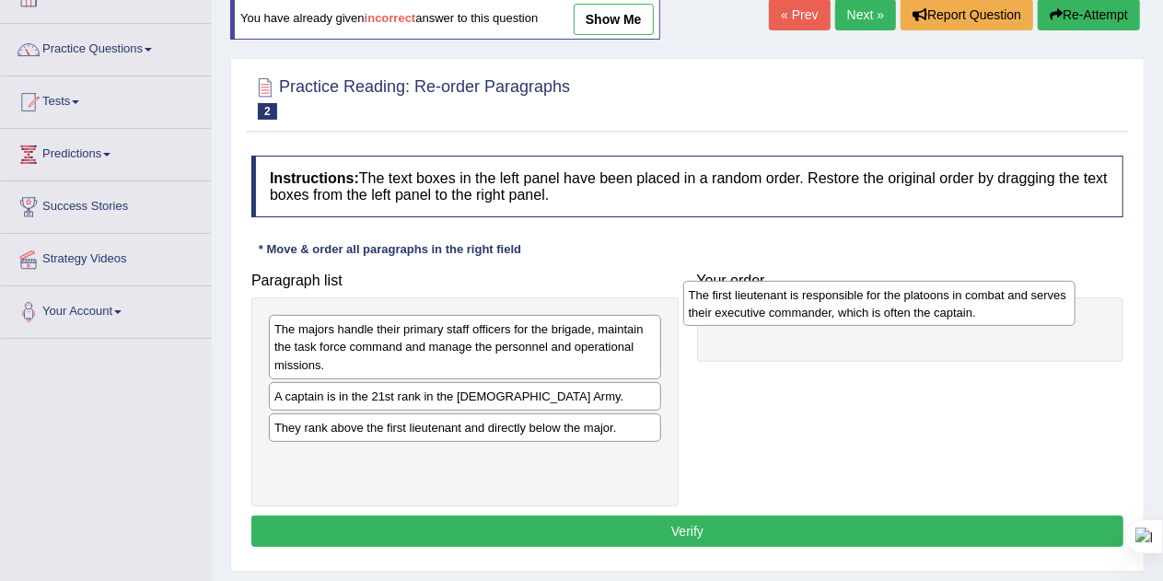
drag, startPoint x: 438, startPoint y: 465, endPoint x: 855, endPoint y: 302, distance: 447.0
click at [855, 302] on div "The first lieutenant is responsible for the platoons in combat and serves their…" at bounding box center [879, 304] width 393 height 46
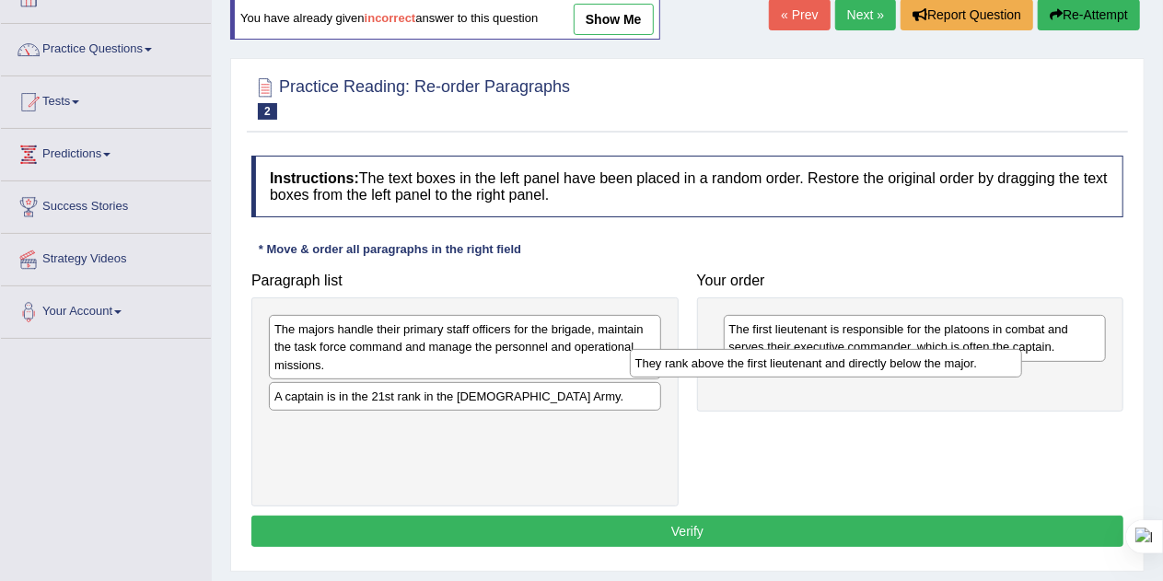
drag, startPoint x: 337, startPoint y: 428, endPoint x: 739, endPoint y: 380, distance: 404.4
click at [739, 377] on div "They rank above the first lieutenant and directly below the major." at bounding box center [826, 363] width 393 height 28
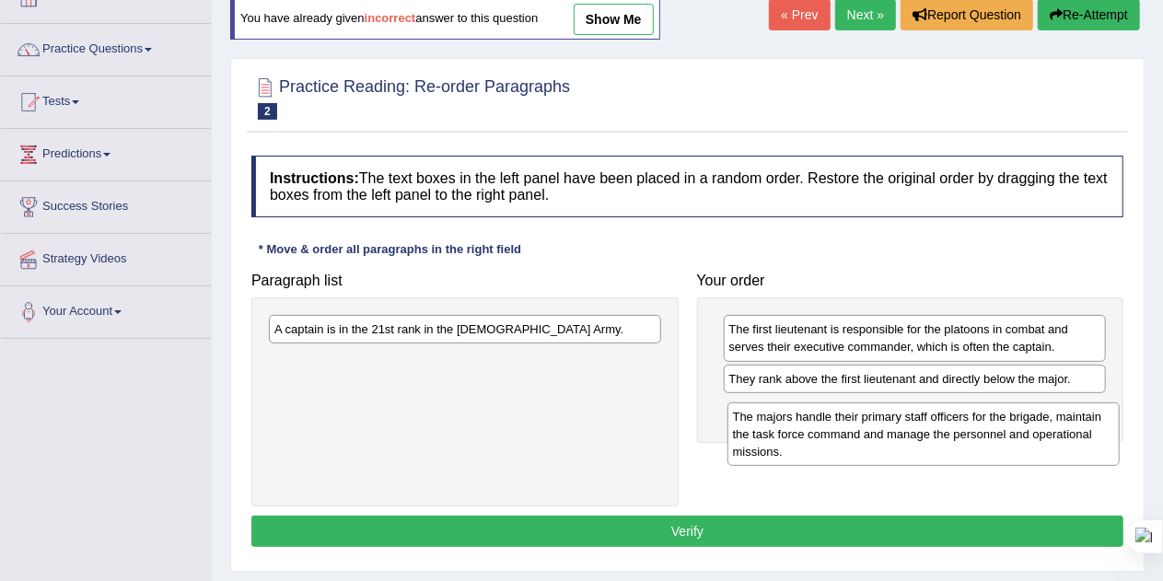
drag, startPoint x: 398, startPoint y: 351, endPoint x: 867, endPoint y: 434, distance: 476.9
click at [867, 434] on div "The majors handle their primary staff officers for the brigade, maintain the ta…" at bounding box center [924, 434] width 393 height 64
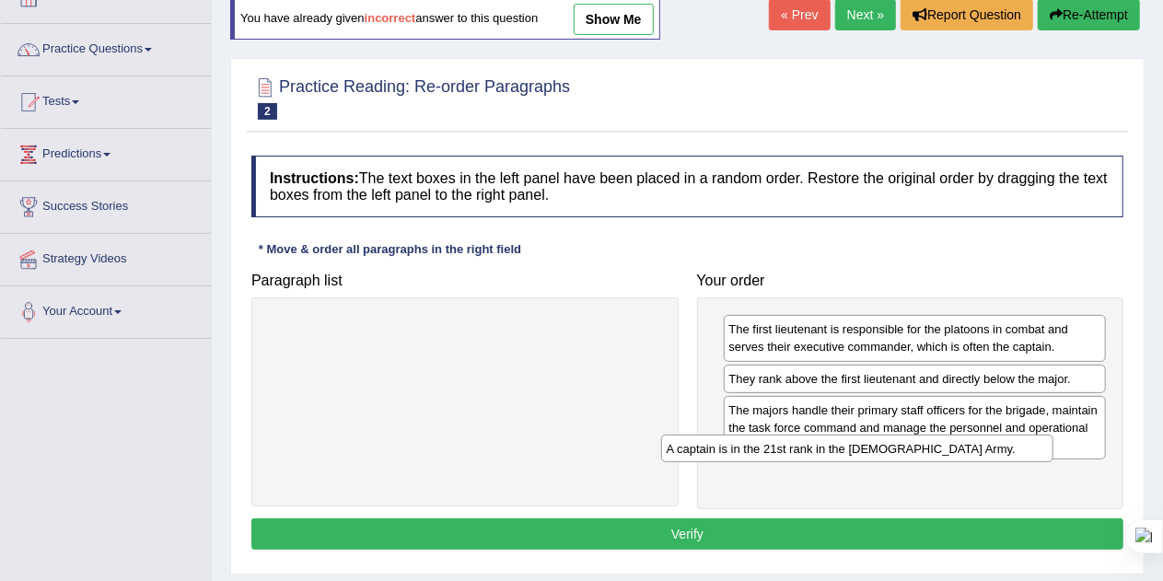
drag, startPoint x: 516, startPoint y: 328, endPoint x: 937, endPoint y: 460, distance: 441.9
click at [937, 460] on div "A captain is in the 21st rank in the [DEMOGRAPHIC_DATA] Army." at bounding box center [857, 449] width 393 height 28
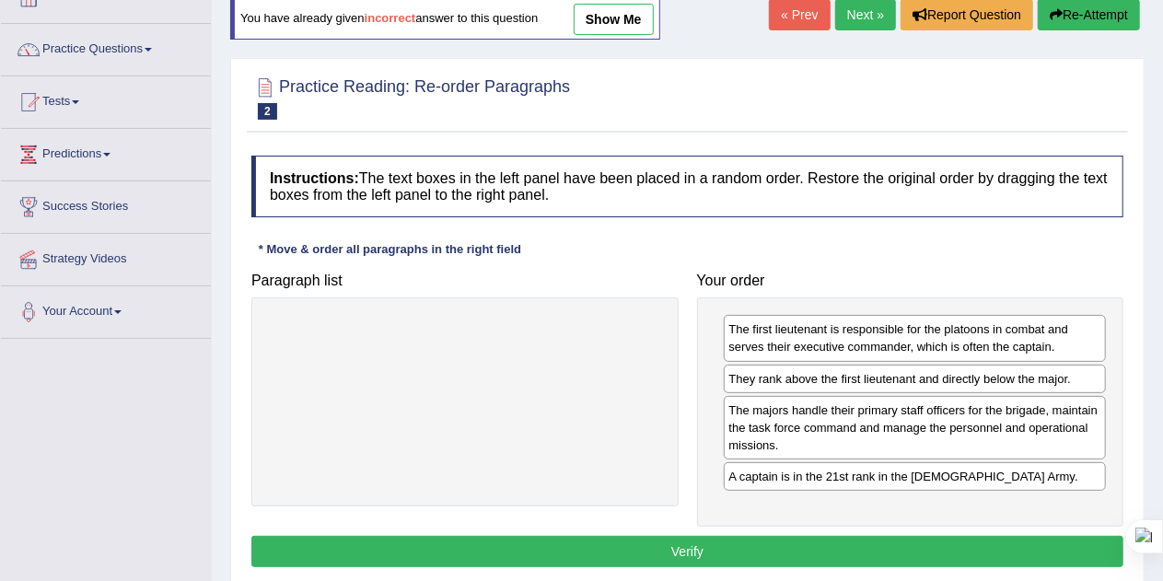
click at [729, 541] on button "Verify" at bounding box center [687, 551] width 872 height 31
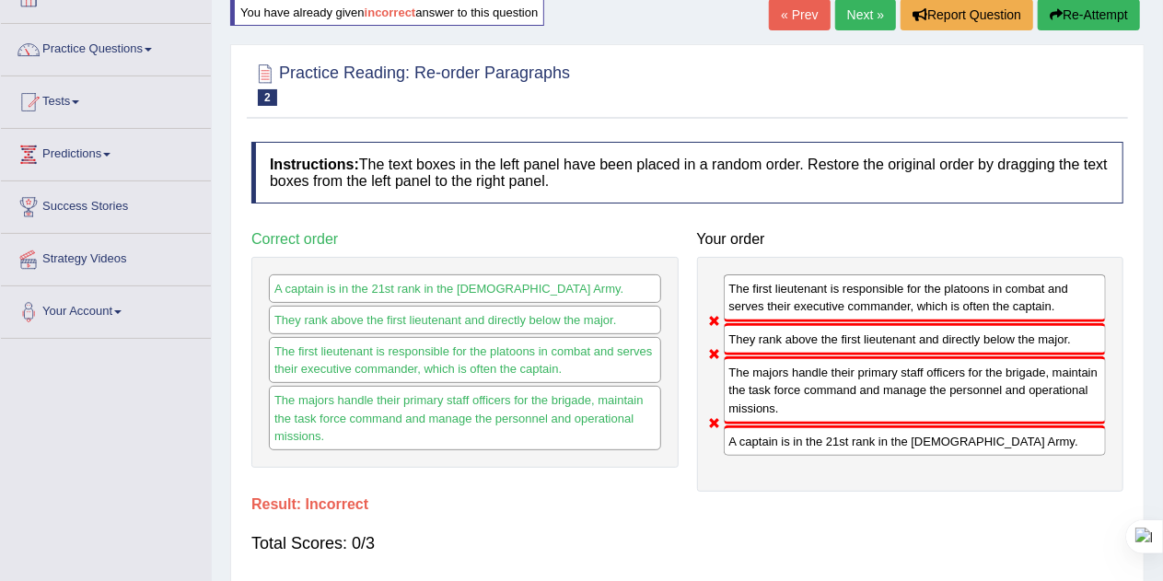
click at [1081, 12] on button "Re-Attempt" at bounding box center [1089, 14] width 102 height 31
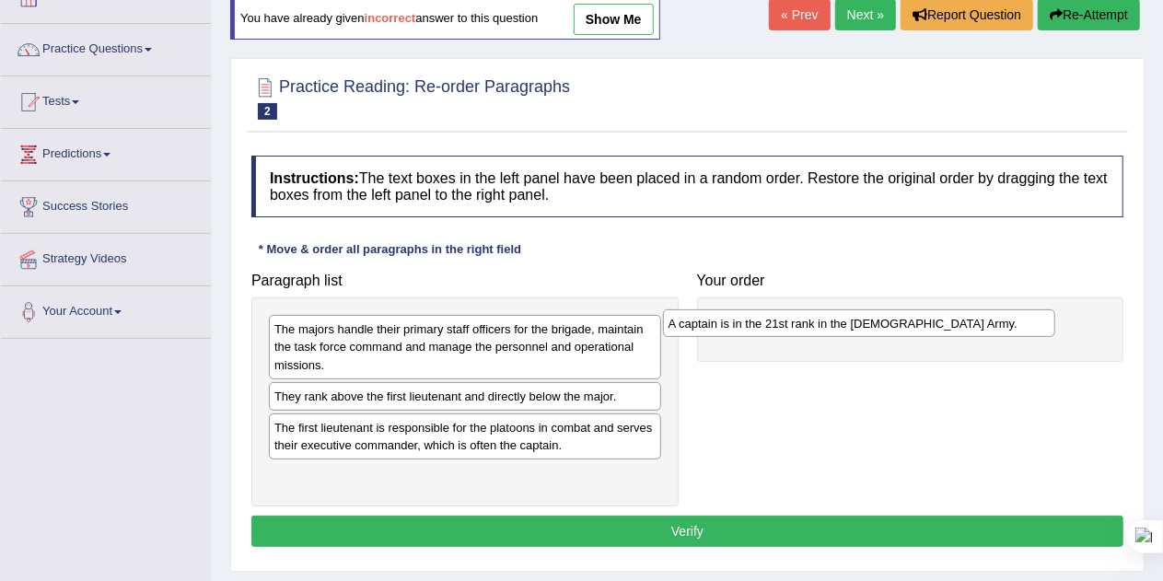
drag, startPoint x: 392, startPoint y: 394, endPoint x: 803, endPoint y: 315, distance: 418.3
click at [803, 315] on div "A captain is in the 21st rank in the US Army." at bounding box center [859, 323] width 393 height 28
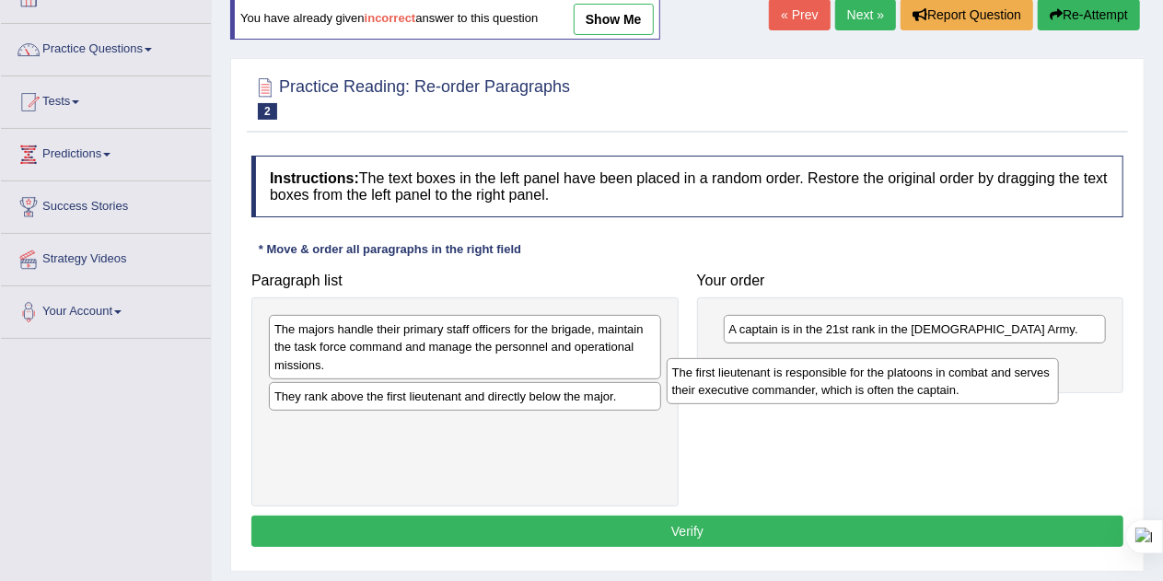
drag, startPoint x: 424, startPoint y: 430, endPoint x: 840, endPoint y: 377, distance: 419.7
click at [840, 377] on div "The first lieutenant is responsible for the platoons in combat and serves their…" at bounding box center [863, 381] width 393 height 46
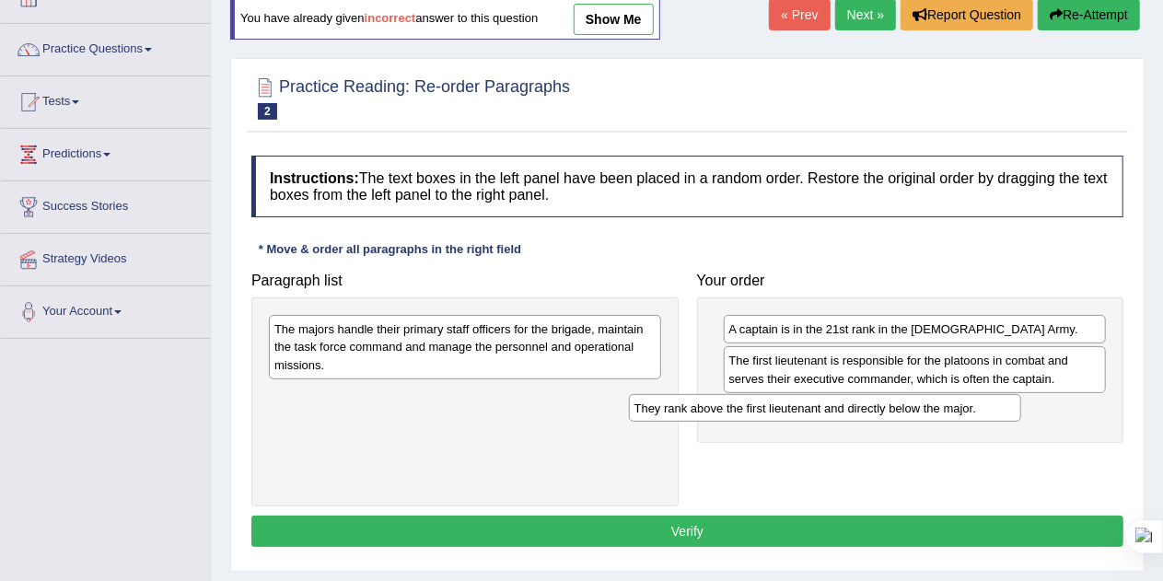
drag, startPoint x: 543, startPoint y: 395, endPoint x: 910, endPoint y: 407, distance: 366.7
click at [910, 407] on div "They rank above the first lieutenant and directly below the major." at bounding box center [825, 408] width 393 height 28
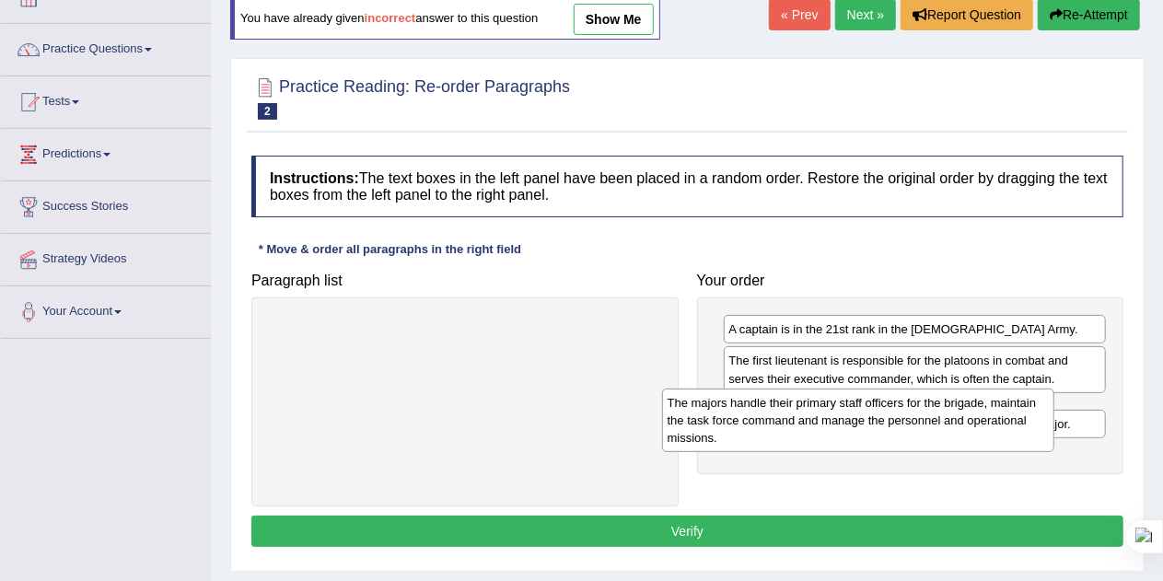
drag, startPoint x: 518, startPoint y: 339, endPoint x: 986, endPoint y: 441, distance: 478.9
click at [986, 441] on div "The majors handle their primary staff officers for the brigade, maintain the ta…" at bounding box center [858, 421] width 393 height 64
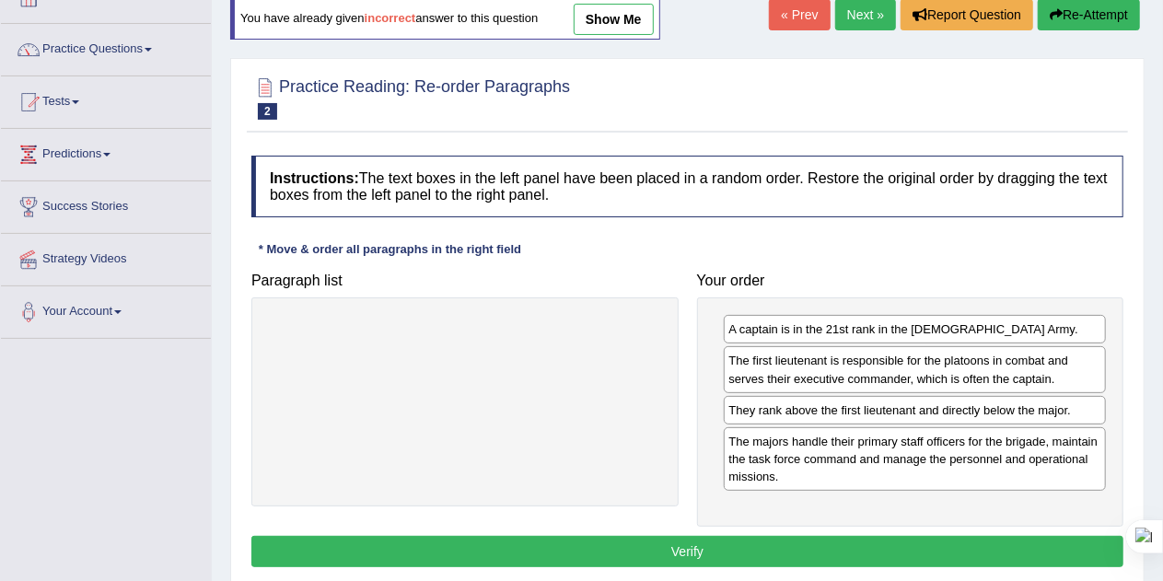
click at [810, 537] on button "Verify" at bounding box center [687, 551] width 872 height 31
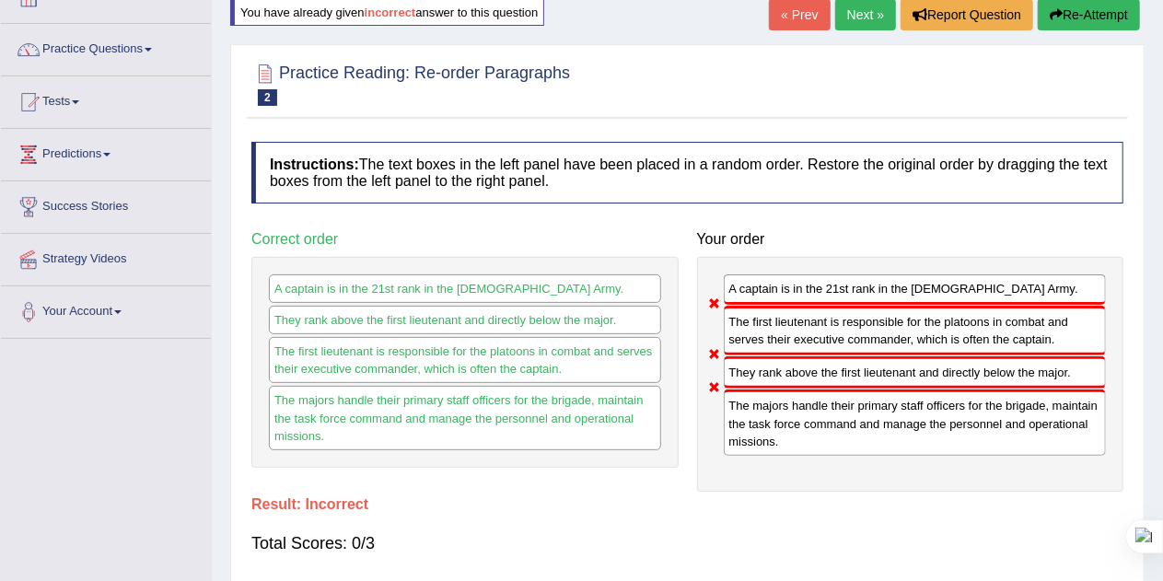
click at [1103, 17] on button "Re-Attempt" at bounding box center [1089, 14] width 102 height 31
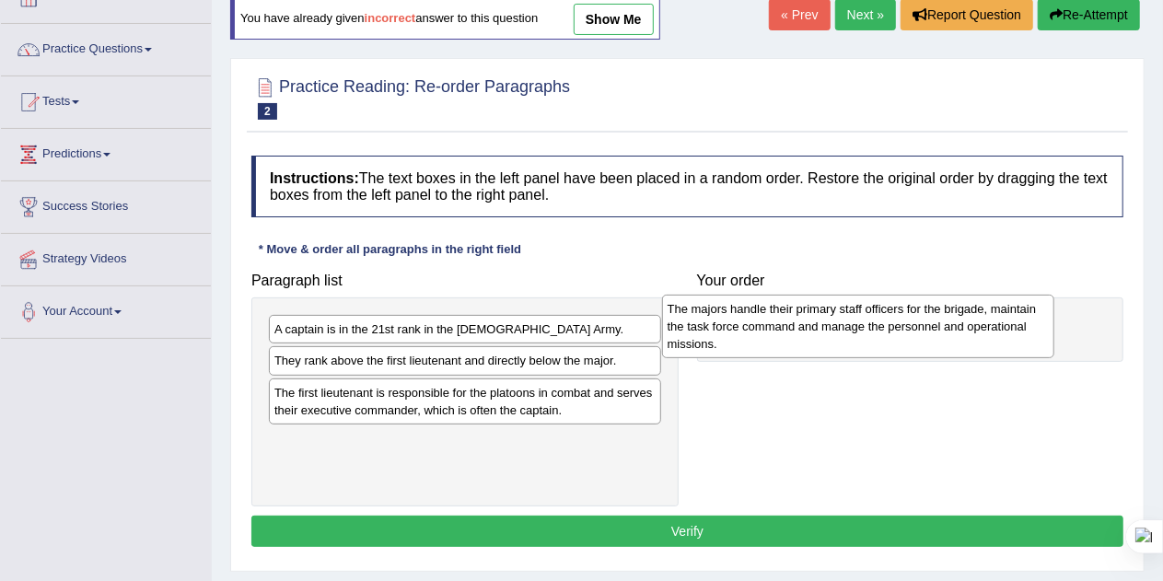
drag, startPoint x: 462, startPoint y: 345, endPoint x: 890, endPoint y: 327, distance: 427.7
click at [890, 327] on div "The majors handle their primary staff officers for the brigade, maintain the ta…" at bounding box center [858, 327] width 393 height 64
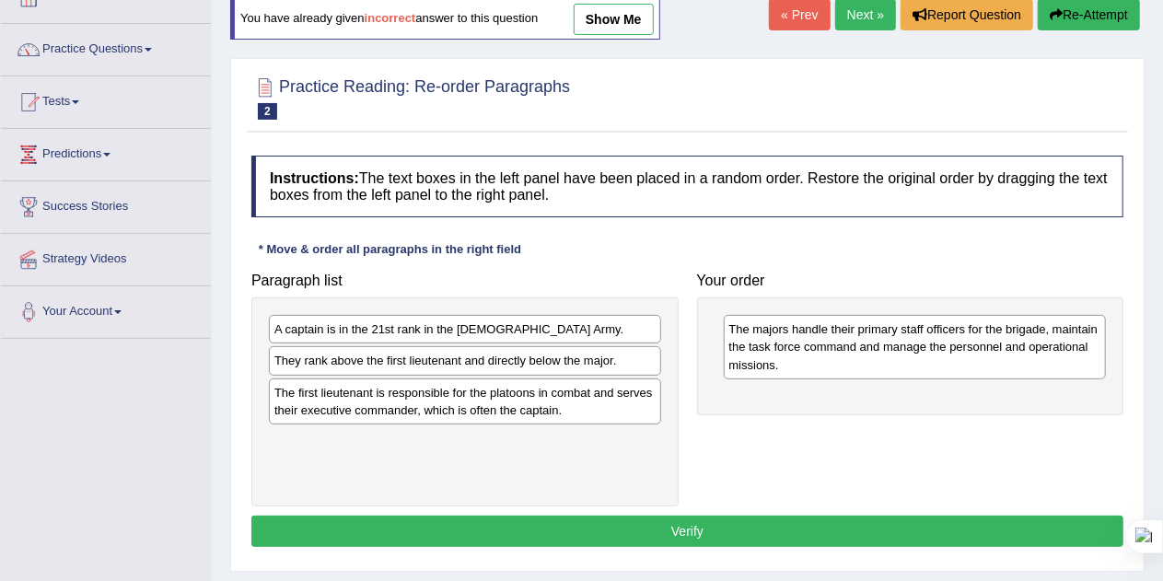
click at [686, 531] on button "Verify" at bounding box center [687, 531] width 872 height 31
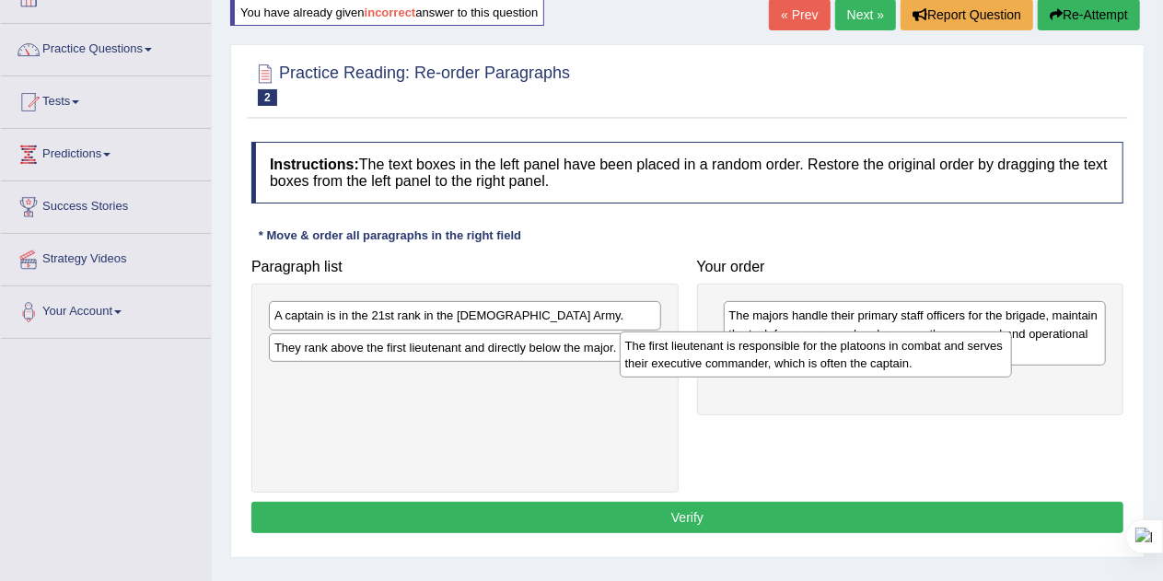
drag, startPoint x: 506, startPoint y: 382, endPoint x: 939, endPoint y: 339, distance: 435.0
click at [939, 339] on div "The first lieutenant is responsible for the platoons in combat and serves their…" at bounding box center [816, 355] width 393 height 46
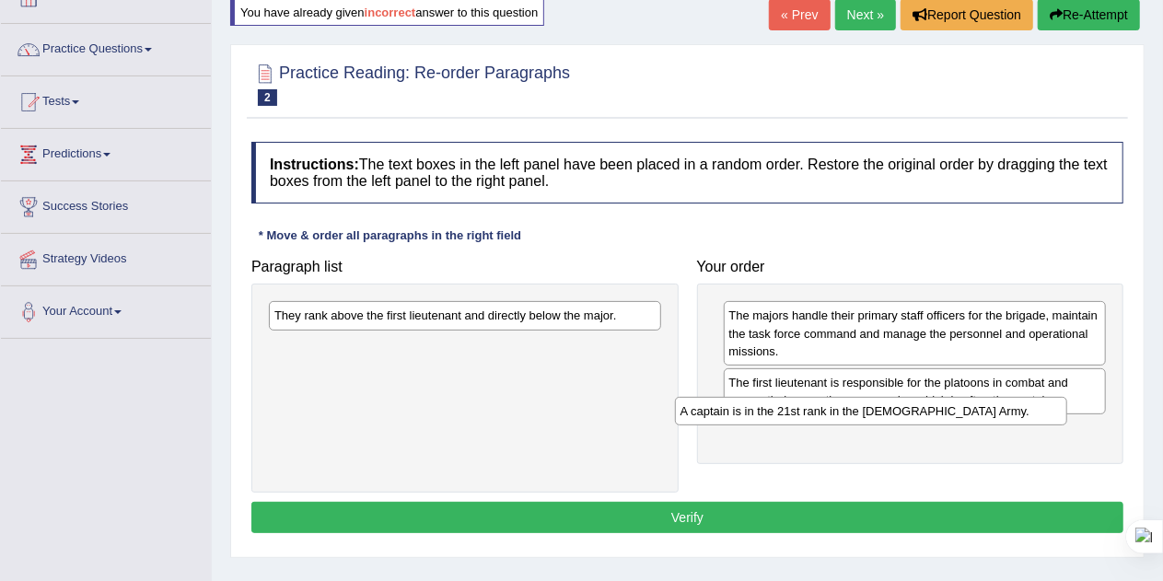
drag, startPoint x: 559, startPoint y: 305, endPoint x: 1001, endPoint y: 423, distance: 457.5
click at [1001, 423] on div "A captain is in the 21st rank in the [DEMOGRAPHIC_DATA] Army." at bounding box center [871, 411] width 393 height 28
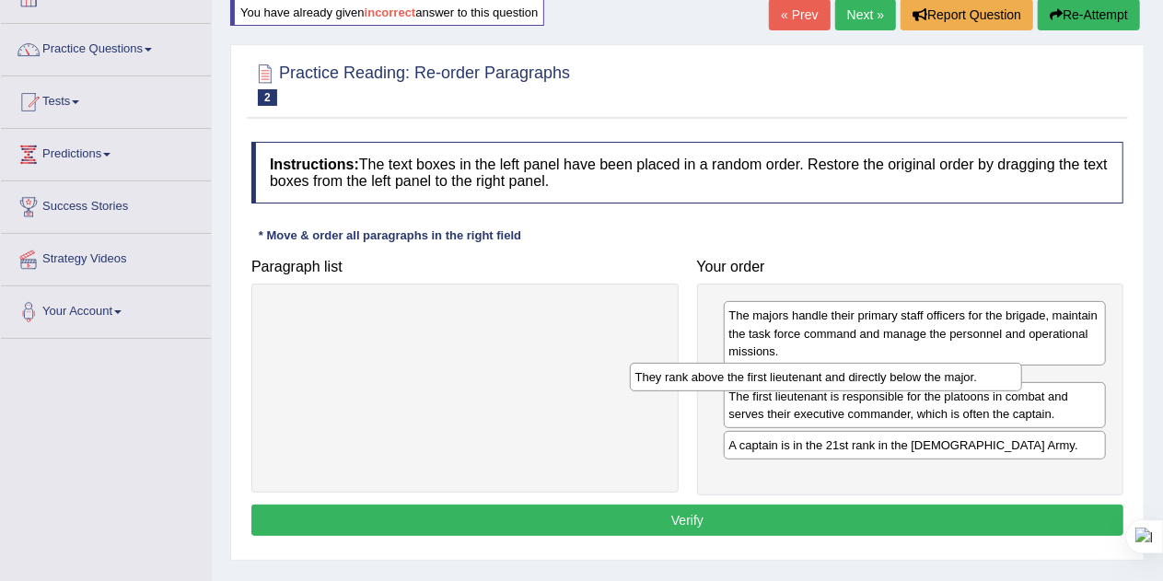
drag, startPoint x: 492, startPoint y: 316, endPoint x: 888, endPoint y: 382, distance: 401.5
click at [888, 382] on div "They rank above the first lieutenant and directly below the major." at bounding box center [826, 377] width 393 height 28
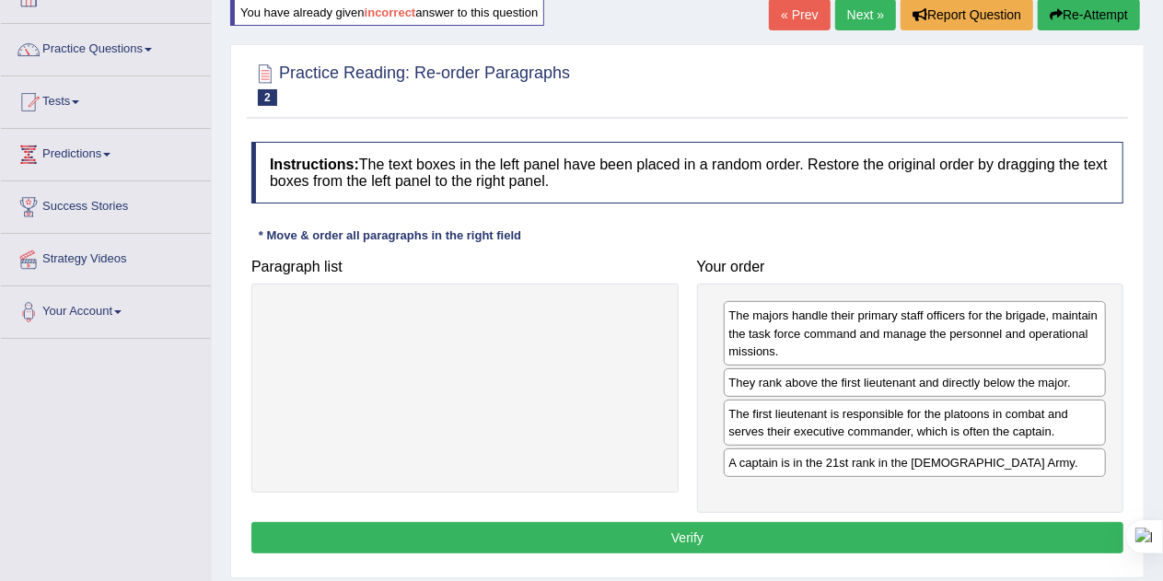
click at [737, 524] on button "Verify" at bounding box center [687, 537] width 872 height 31
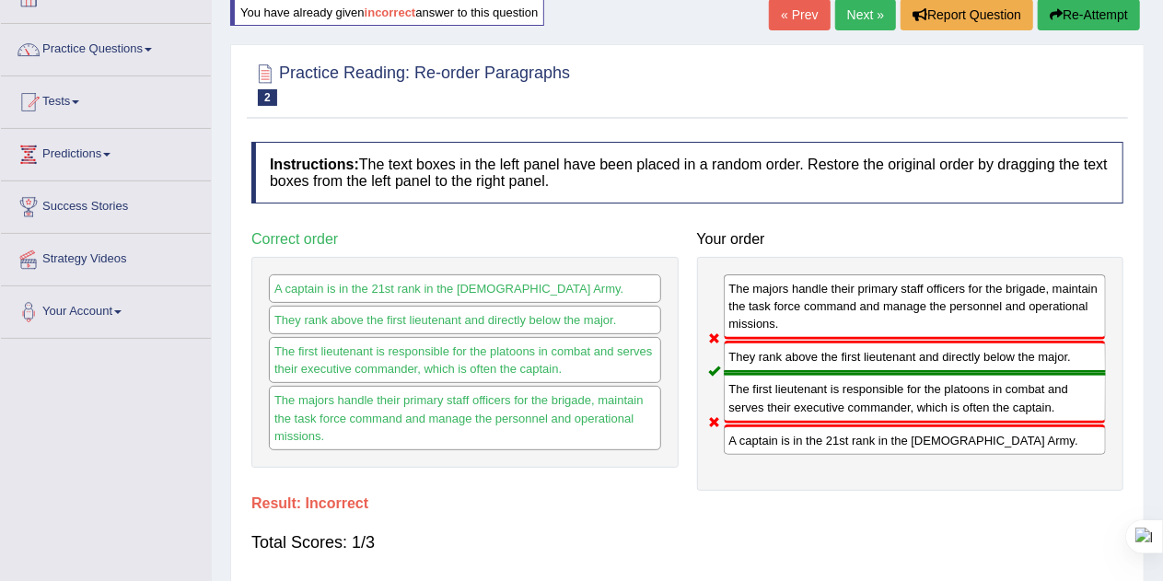
click at [1077, 21] on button "Re-Attempt" at bounding box center [1089, 14] width 102 height 31
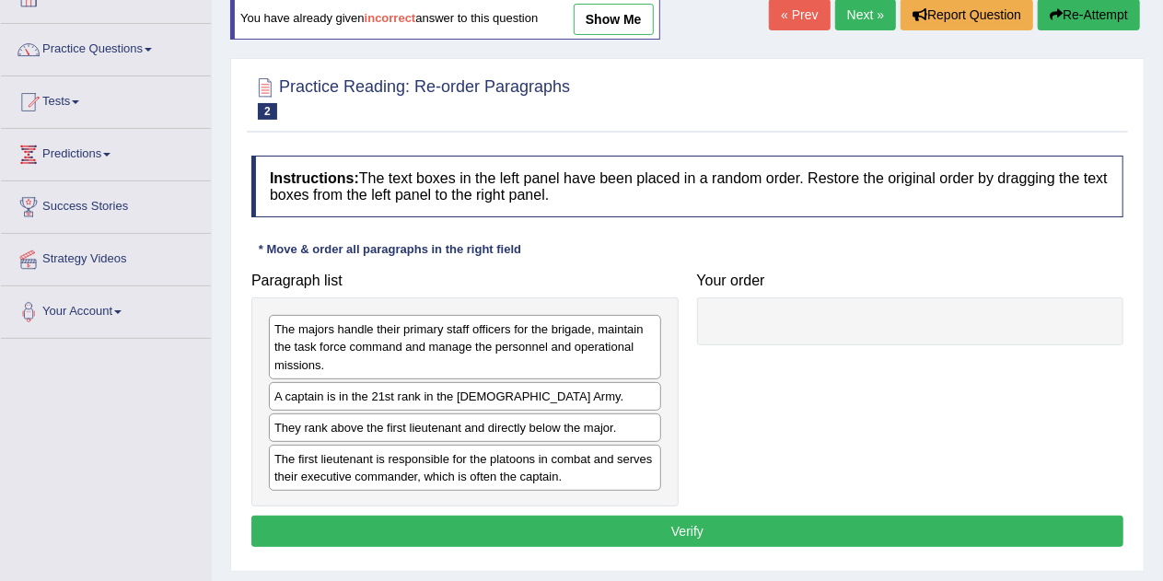
scroll to position [120, 0]
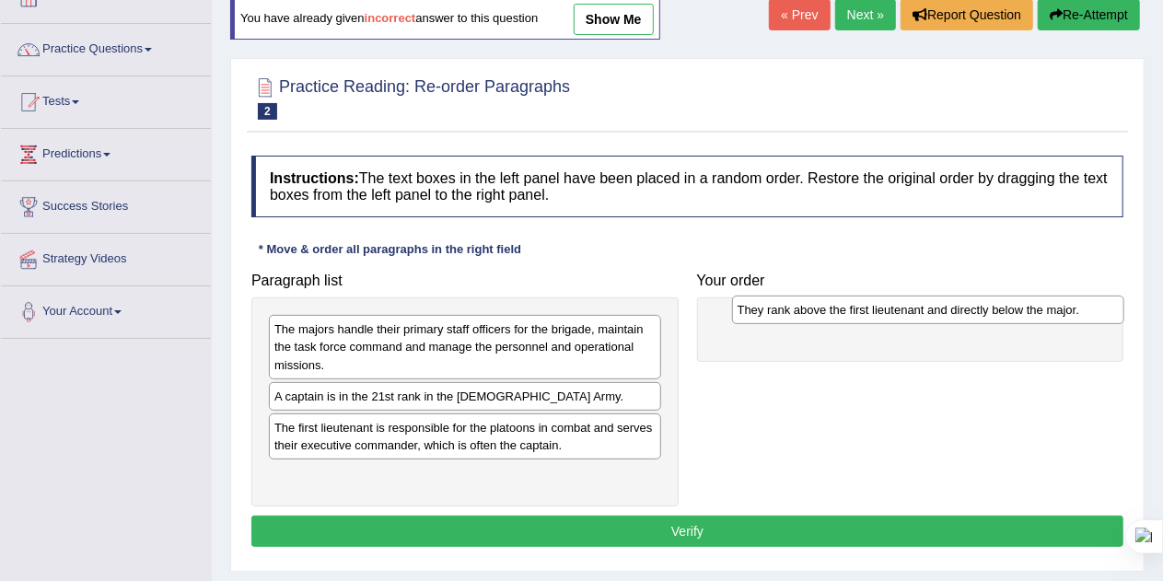
drag, startPoint x: 366, startPoint y: 426, endPoint x: 832, endPoint y: 307, distance: 481.1
click at [832, 307] on div "They rank above the first lieutenant and directly below the major." at bounding box center [928, 310] width 393 height 28
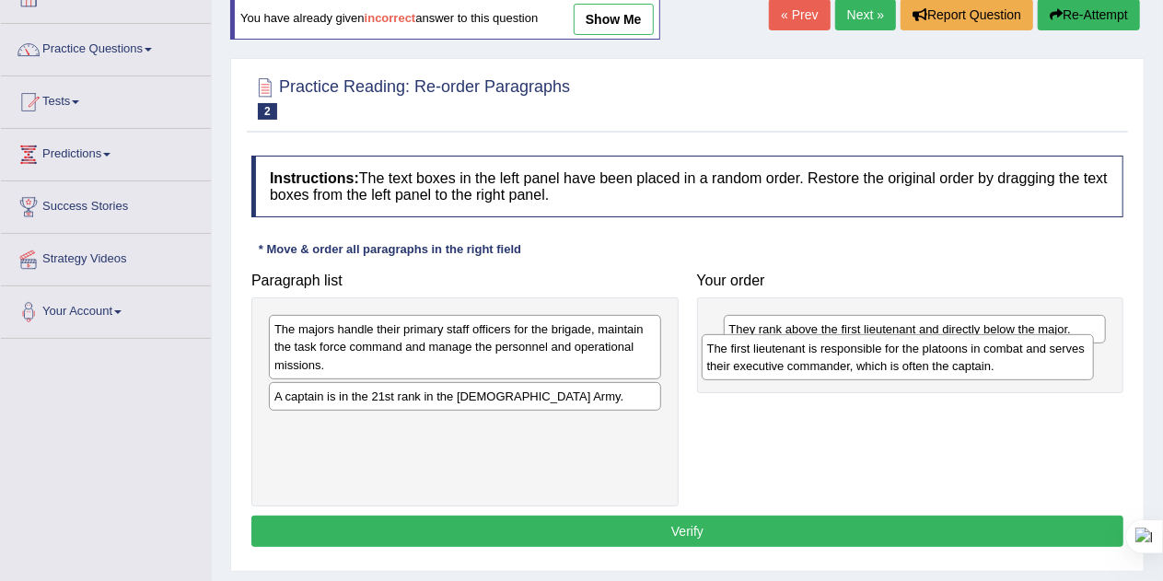
drag, startPoint x: 394, startPoint y: 439, endPoint x: 830, endPoint y: 365, distance: 441.9
click at [830, 365] on div "The first lieutenant is responsible for the platoons in combat and serves their…" at bounding box center [898, 357] width 393 height 46
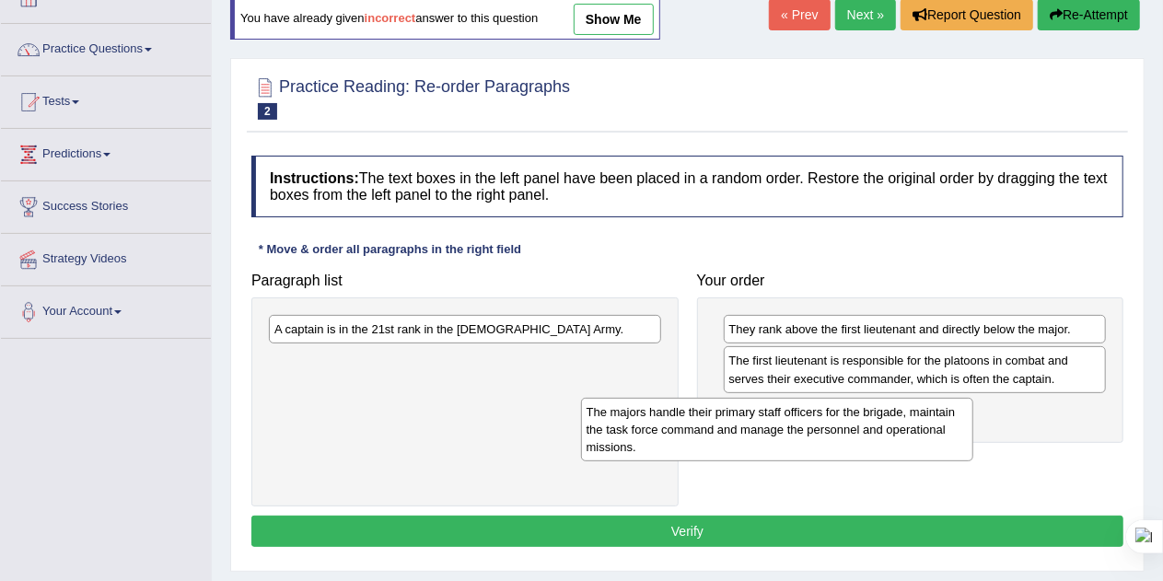
drag, startPoint x: 495, startPoint y: 343, endPoint x: 879, endPoint y: 439, distance: 394.9
click at [879, 439] on div "The majors handle their primary staff officers for the brigade, maintain the ta…" at bounding box center [777, 430] width 393 height 64
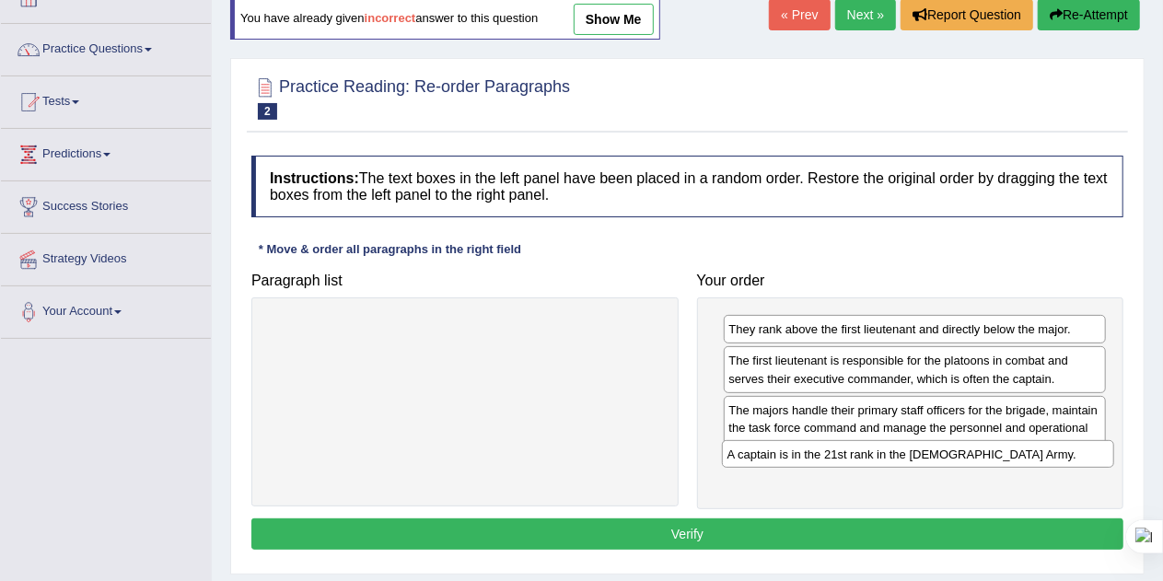
drag, startPoint x: 514, startPoint y: 331, endPoint x: 972, endPoint y: 458, distance: 475.9
click at [972, 458] on div "A captain is in the 21st rank in the [DEMOGRAPHIC_DATA] Army." at bounding box center [918, 454] width 393 height 28
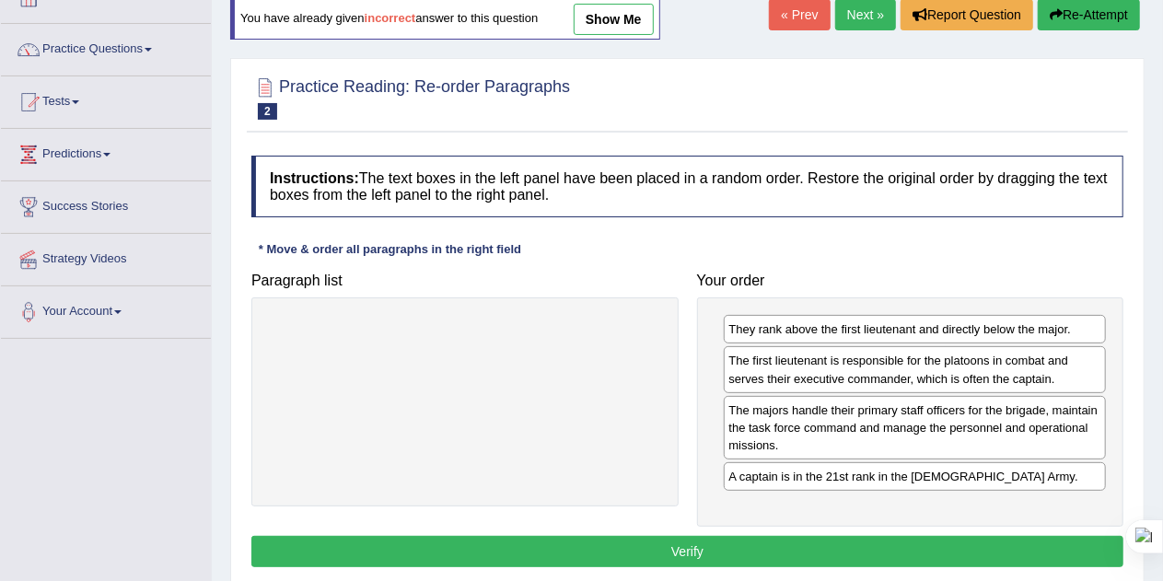
click at [712, 539] on button "Verify" at bounding box center [687, 551] width 872 height 31
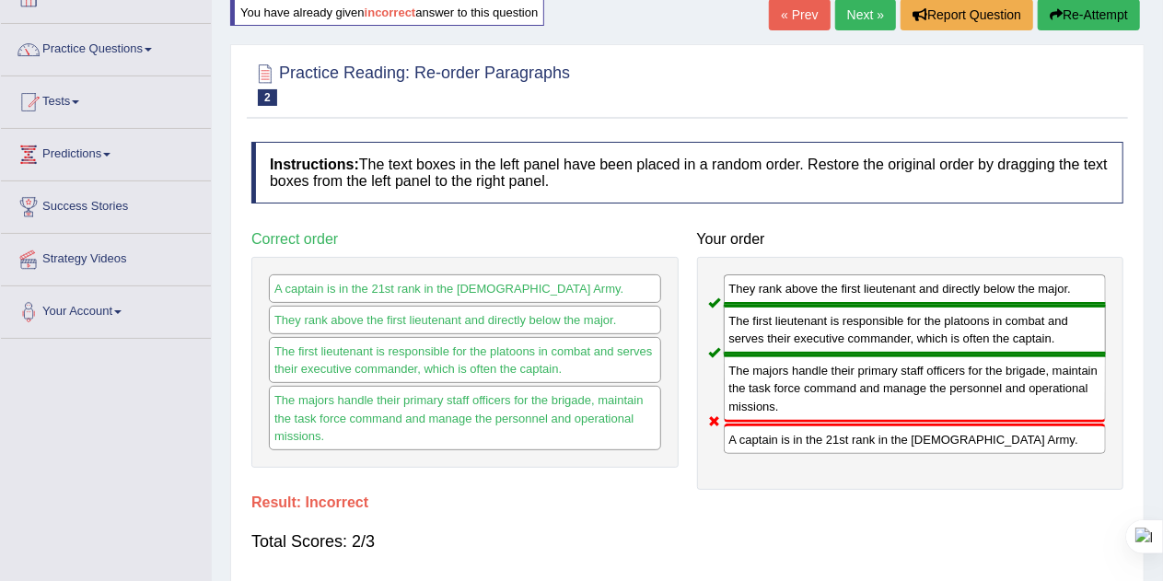
click at [1080, 10] on button "Re-Attempt" at bounding box center [1089, 14] width 102 height 31
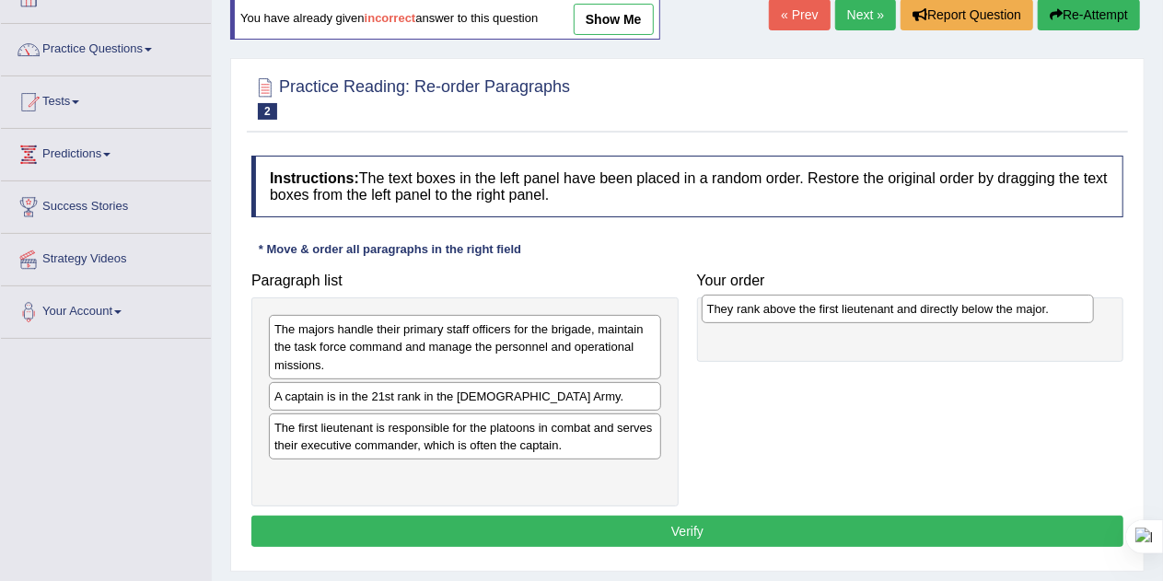
drag, startPoint x: 332, startPoint y: 427, endPoint x: 768, endPoint y: 307, distance: 452.9
click at [768, 307] on div "They rank above the first lieutenant and directly below the major." at bounding box center [898, 309] width 393 height 28
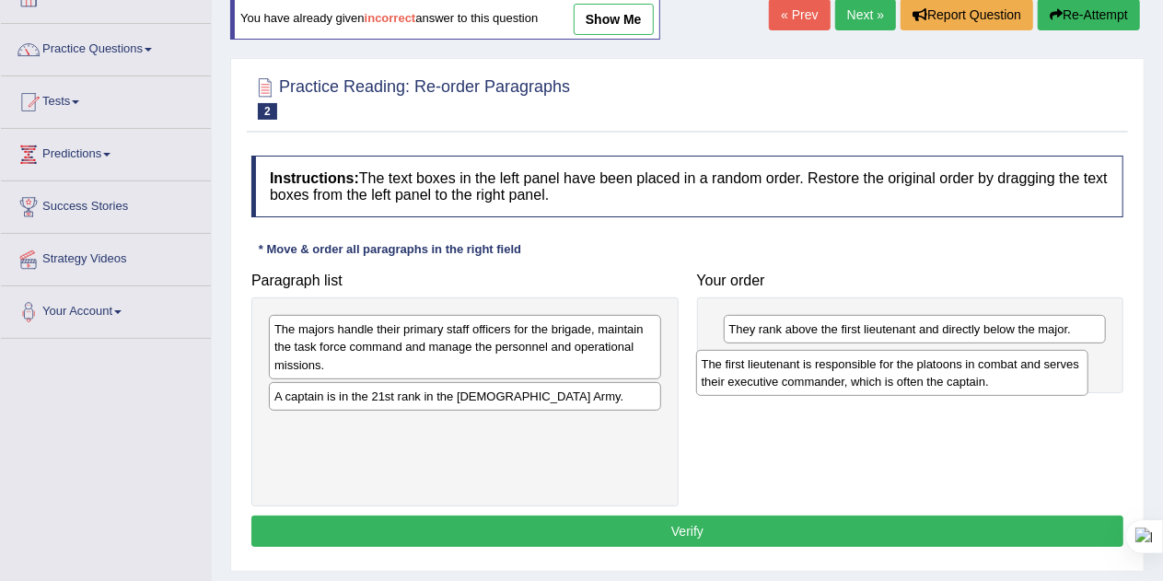
drag, startPoint x: 378, startPoint y: 440, endPoint x: 851, endPoint y: 366, distance: 479.2
click at [851, 366] on div "The first lieutenant is responsible for the platoons in combat and serves their…" at bounding box center [892, 373] width 393 height 46
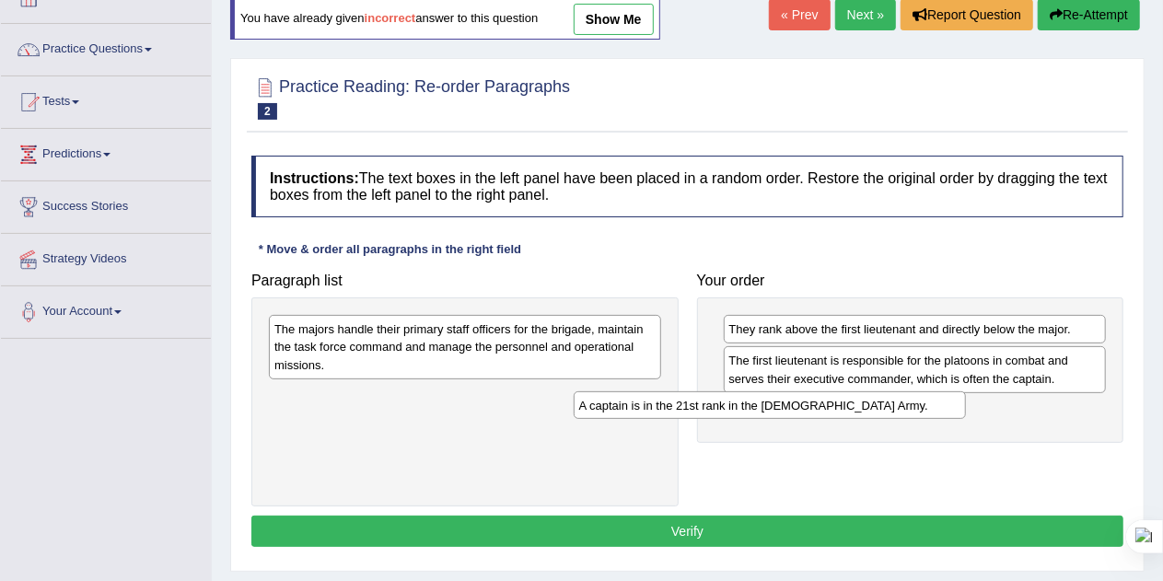
drag, startPoint x: 520, startPoint y: 397, endPoint x: 887, endPoint y: 395, distance: 366.5
click at [887, 395] on div "A captain is in the 21st rank in the US Army." at bounding box center [770, 405] width 393 height 28
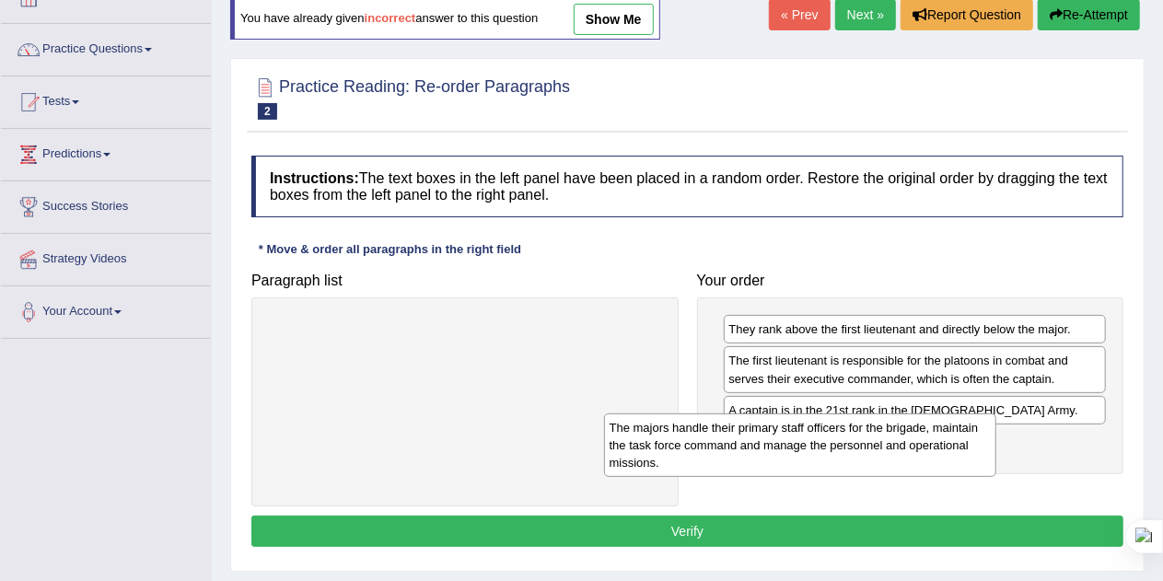
drag, startPoint x: 530, startPoint y: 353, endPoint x: 935, endPoint y: 454, distance: 416.8
click at [935, 454] on div "The majors handle their primary staff officers for the brigade, maintain the ta…" at bounding box center [800, 445] width 393 height 64
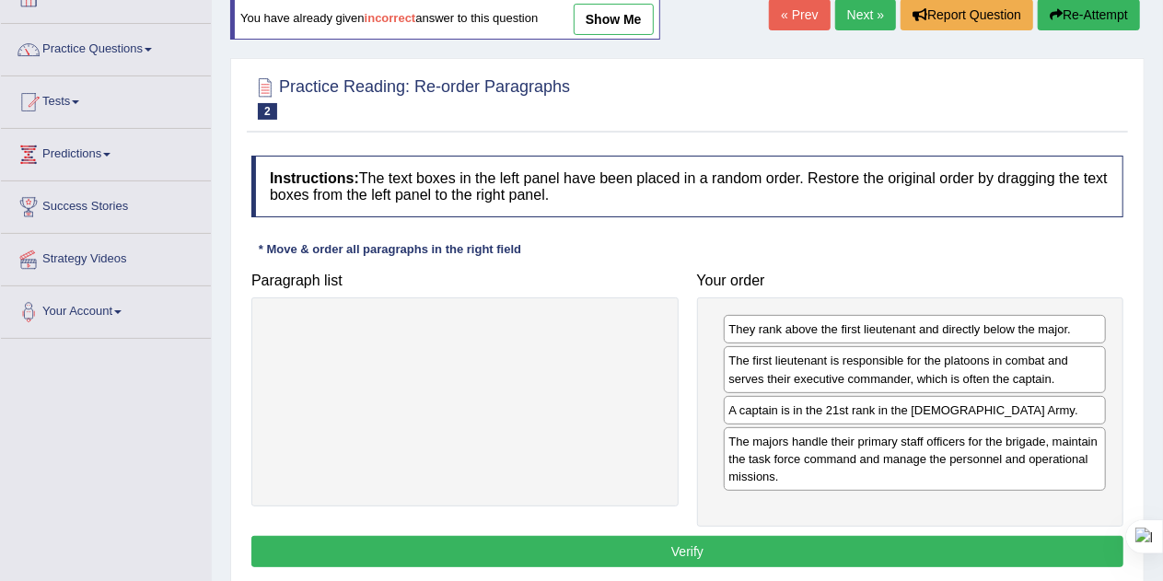
click at [731, 539] on button "Verify" at bounding box center [687, 551] width 872 height 31
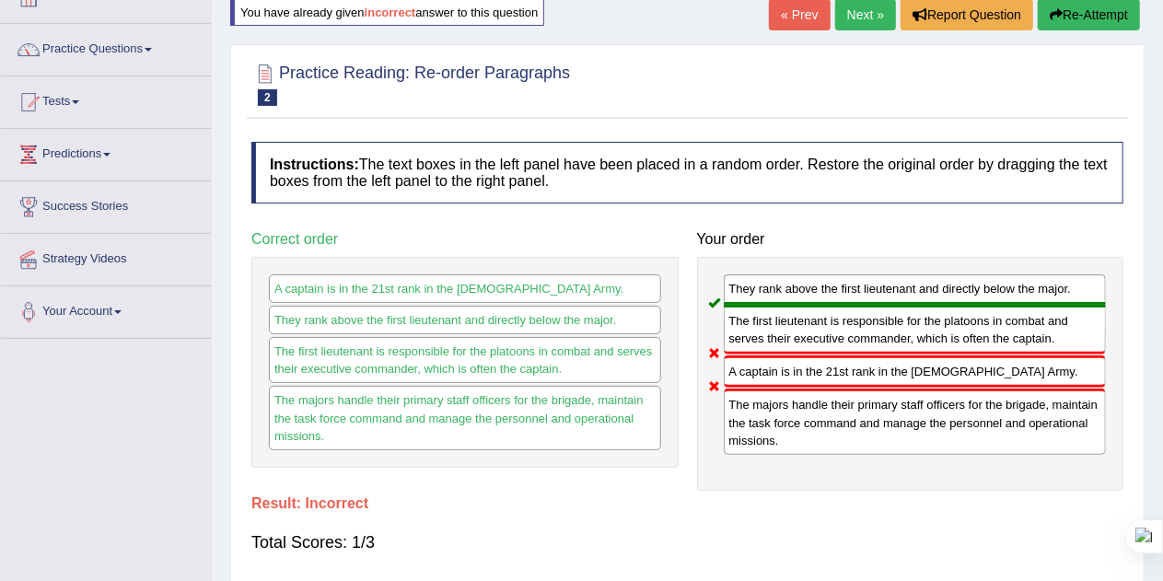
click at [867, 14] on link "Next »" at bounding box center [865, 14] width 61 height 31
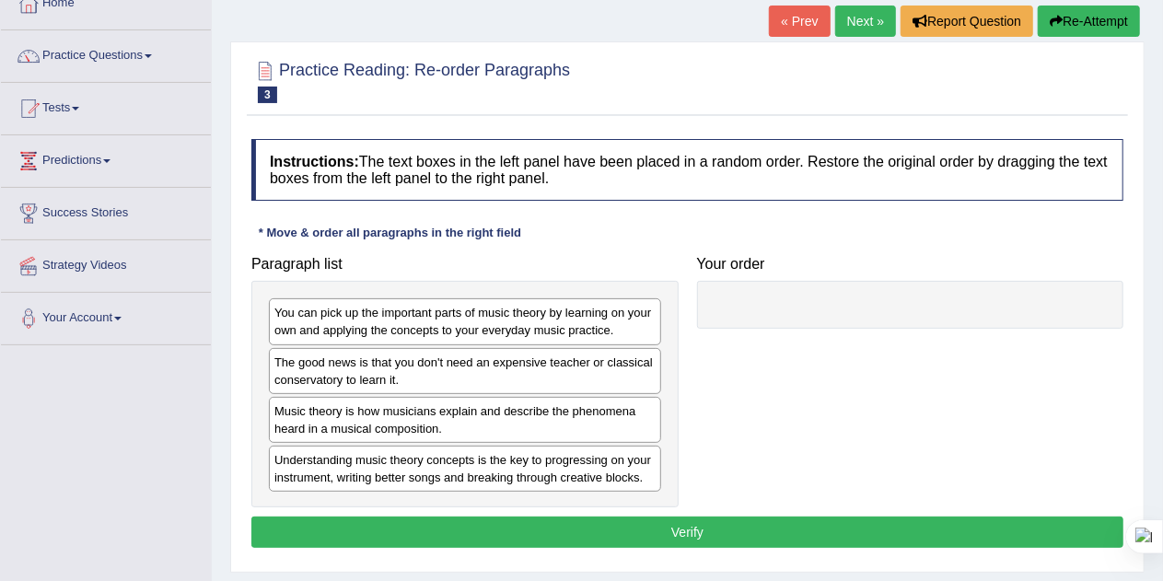
scroll to position [114, 0]
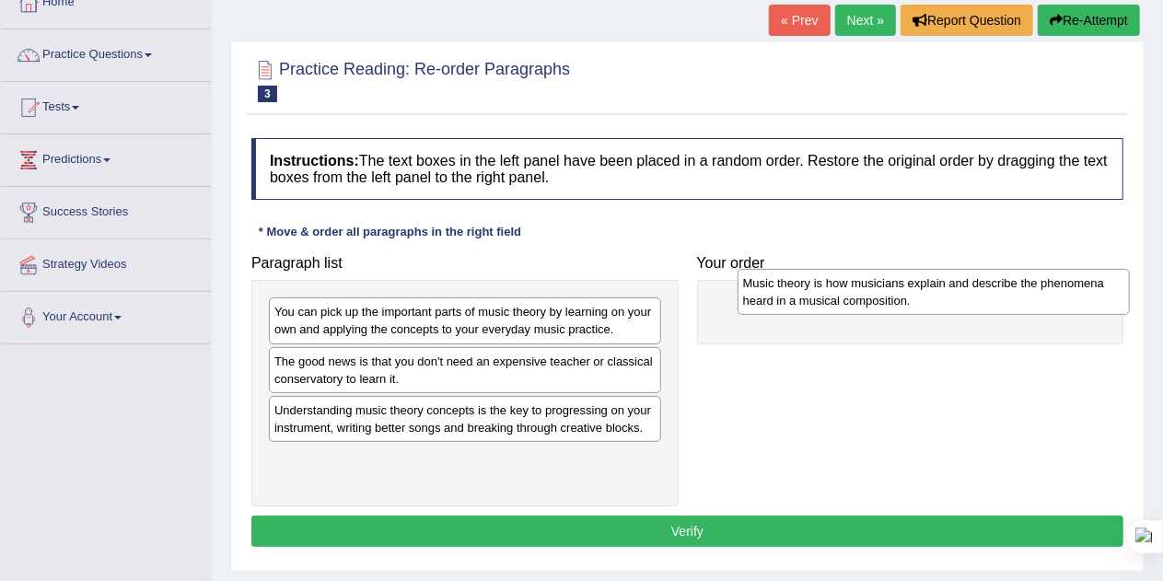
drag, startPoint x: 425, startPoint y: 412, endPoint x: 893, endPoint y: 297, distance: 481.6
click at [893, 297] on div "Music theory is how musicians explain and describe the phenomena heard in a mus…" at bounding box center [934, 292] width 393 height 46
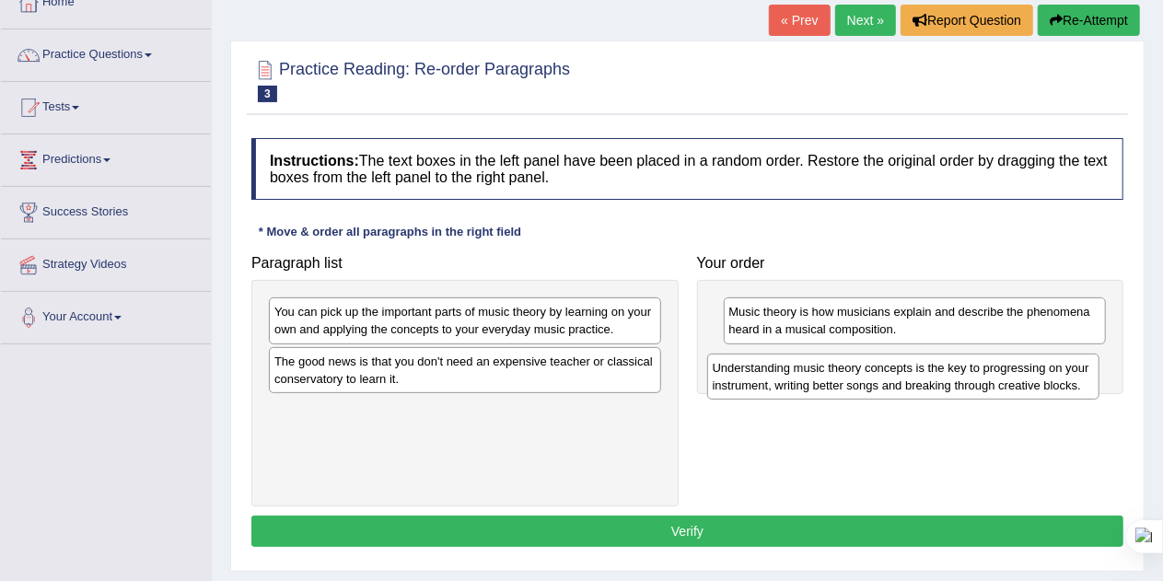
drag, startPoint x: 496, startPoint y: 423, endPoint x: 947, endPoint y: 368, distance: 453.6
click at [947, 368] on div "Understanding music theory concepts is the key to progressing on your instrumen…" at bounding box center [903, 377] width 393 height 46
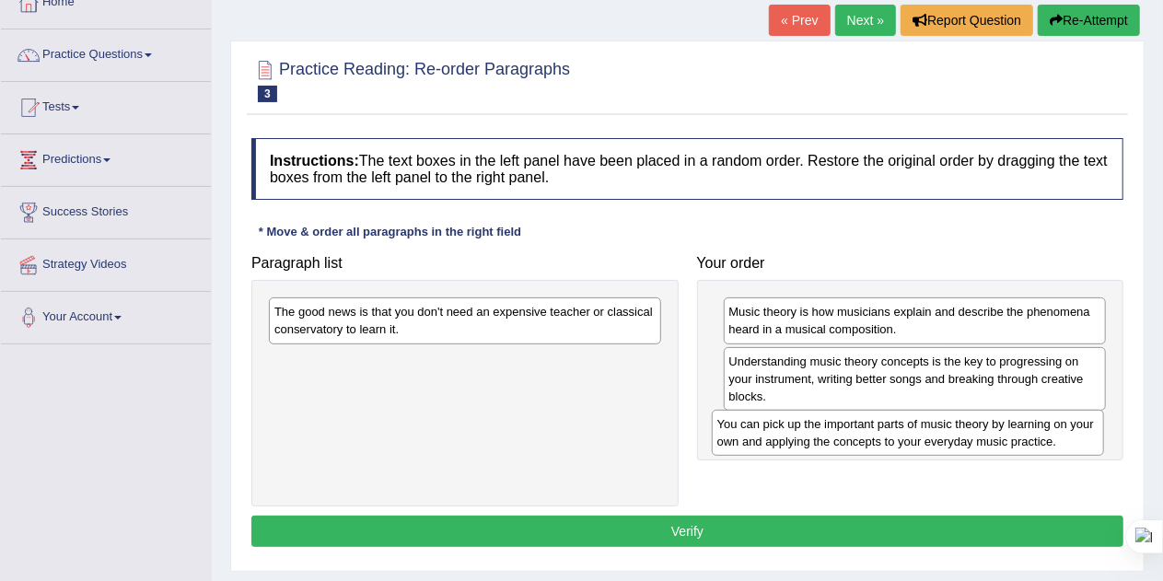
drag, startPoint x: 464, startPoint y: 326, endPoint x: 910, endPoint y: 439, distance: 459.9
click at [910, 439] on div "You can pick up the important parts of music theory by learning on your own and…" at bounding box center [908, 433] width 393 height 46
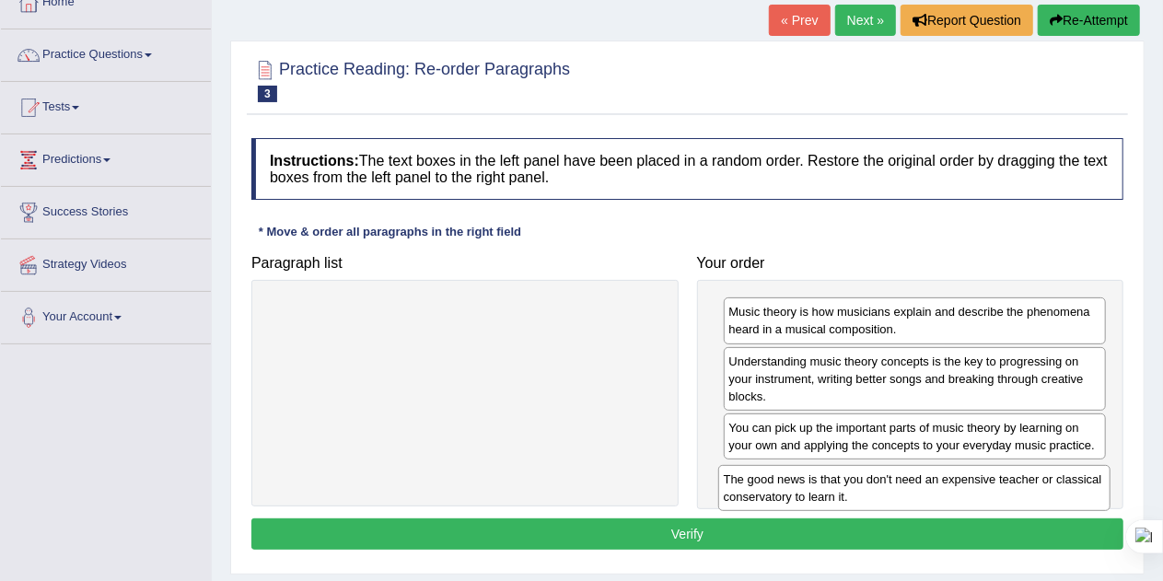
drag, startPoint x: 518, startPoint y: 318, endPoint x: 968, endPoint y: 483, distance: 479.0
click at [968, 483] on div "The good news is that you don't need an expensive teacher or classical conserva…" at bounding box center [914, 488] width 393 height 46
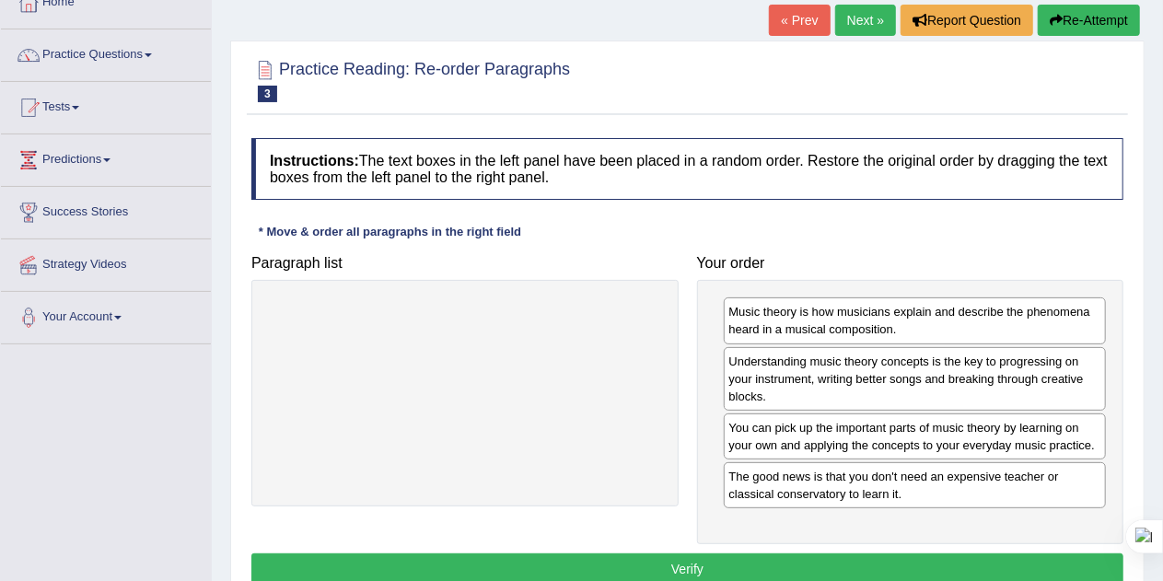
click at [763, 561] on button "Verify" at bounding box center [687, 568] width 872 height 31
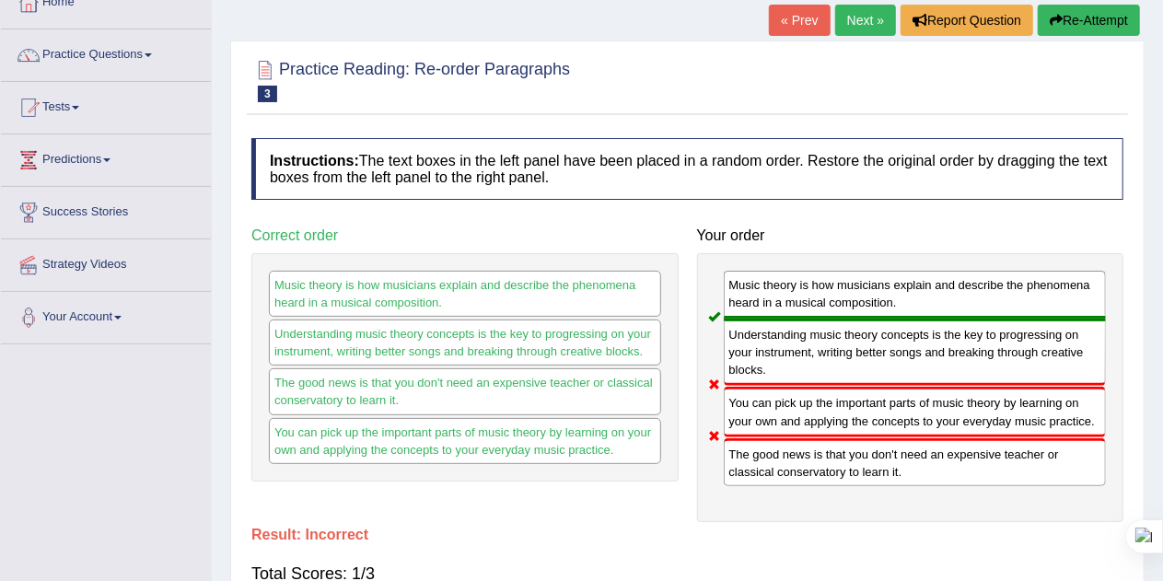
drag, startPoint x: 696, startPoint y: 249, endPoint x: 1056, endPoint y: 513, distance: 446.7
click at [1056, 513] on div "Your order Music theory is how musicians explain and describe the phenomena hea…" at bounding box center [911, 370] width 446 height 304
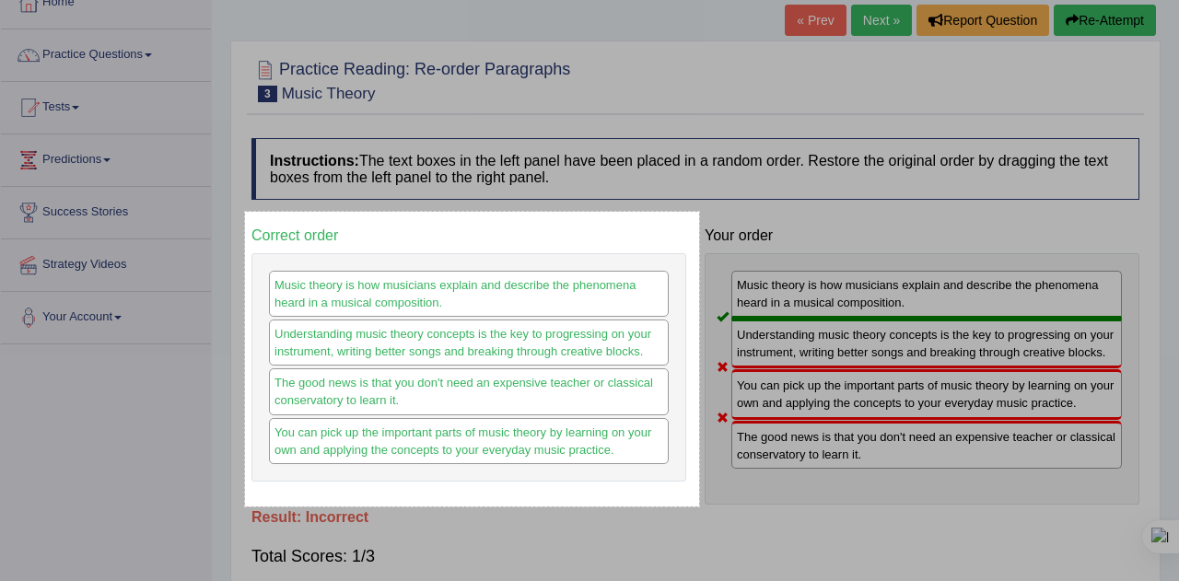
drag, startPoint x: 245, startPoint y: 212, endPoint x: 699, endPoint y: 506, distance: 541.3
click at [699, 506] on div "493 X 320" at bounding box center [589, 369] width 1179 height 967
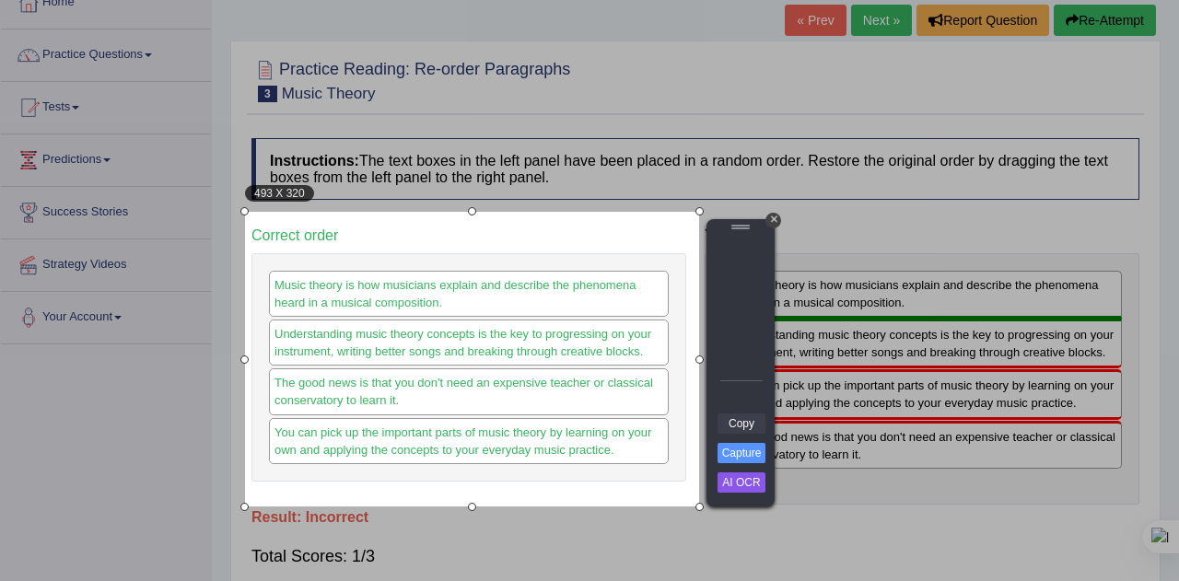
click at [738, 424] on link "Copy" at bounding box center [741, 423] width 48 height 20
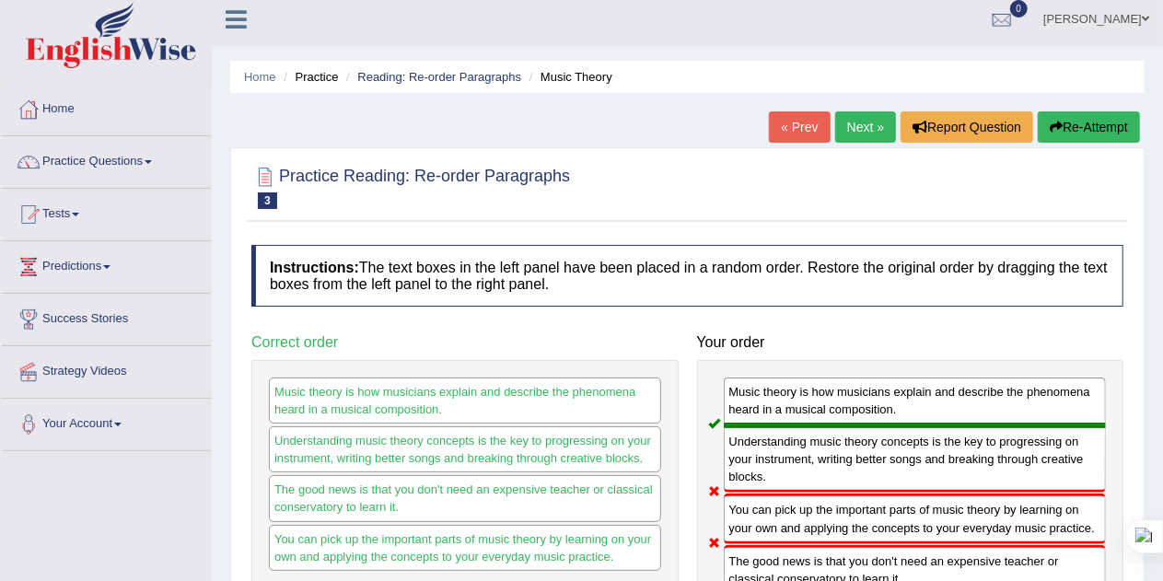
scroll to position [0, 0]
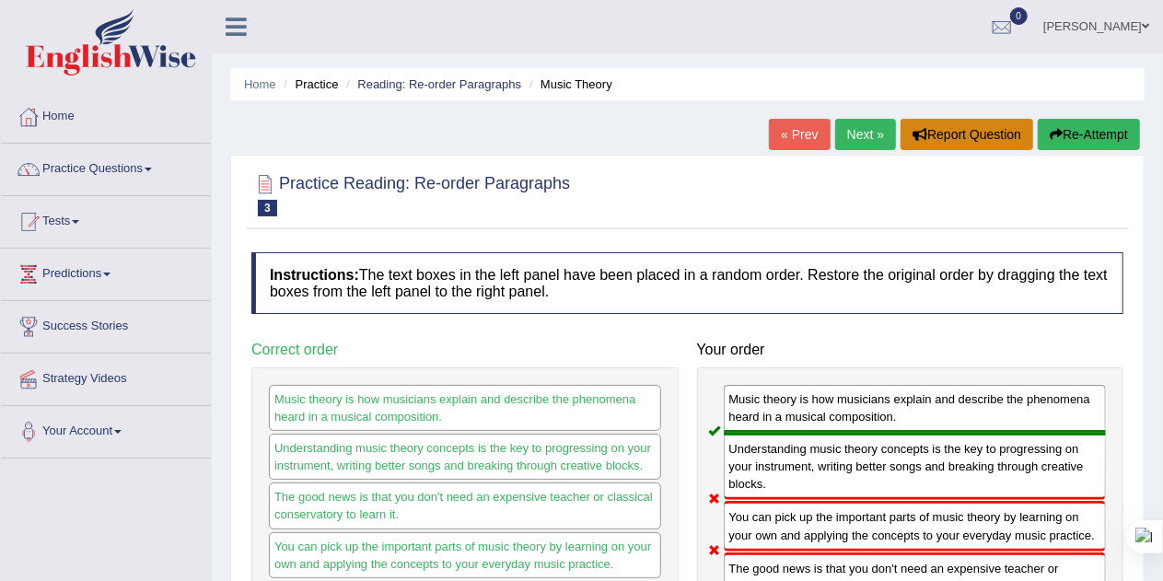
click at [984, 136] on button "Report Question" at bounding box center [967, 134] width 133 height 31
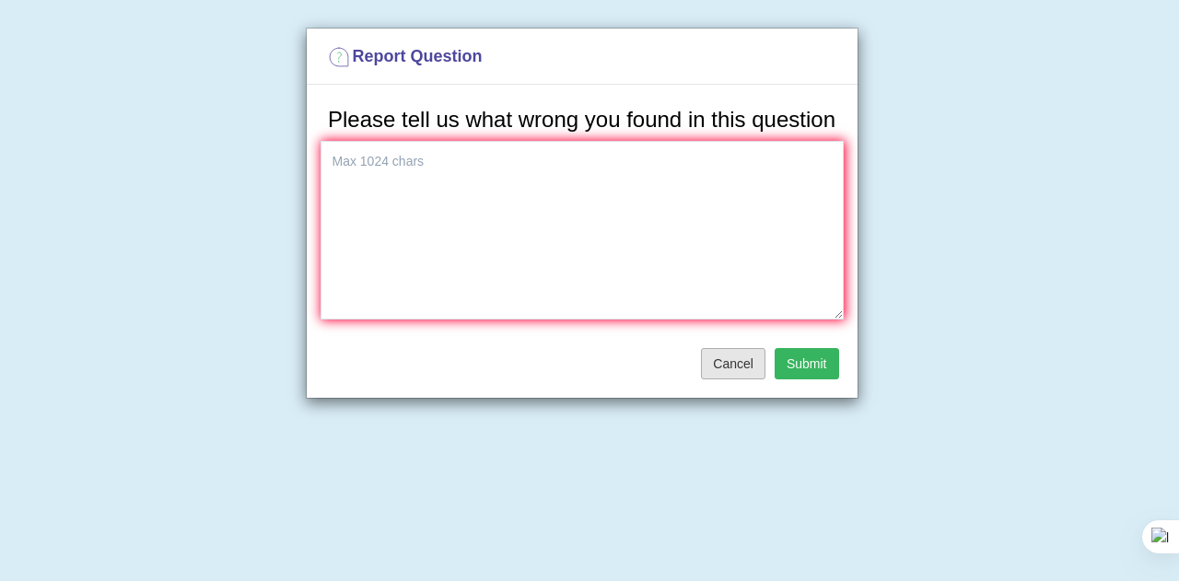
click at [744, 366] on button "Cancel" at bounding box center [733, 363] width 64 height 31
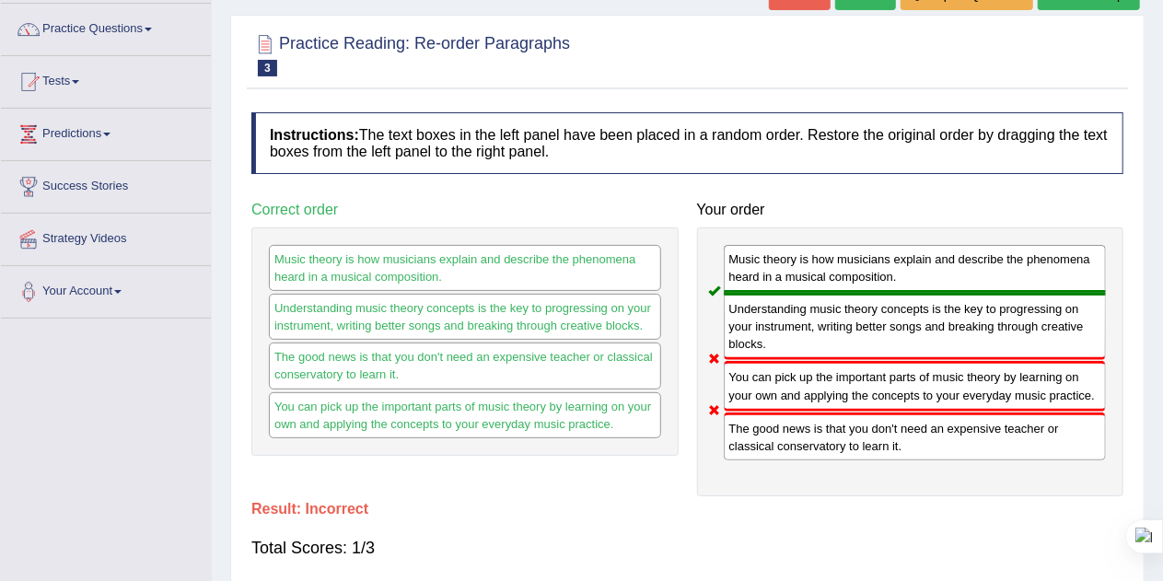
scroll to position [77, 0]
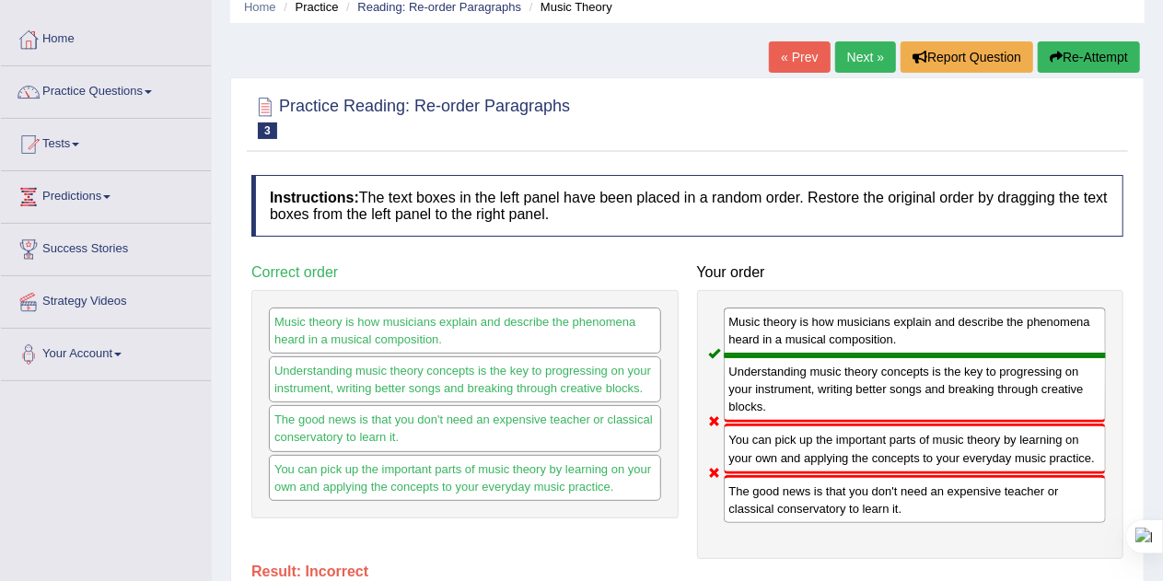
click at [1081, 55] on button "Re-Attempt" at bounding box center [1089, 56] width 102 height 31
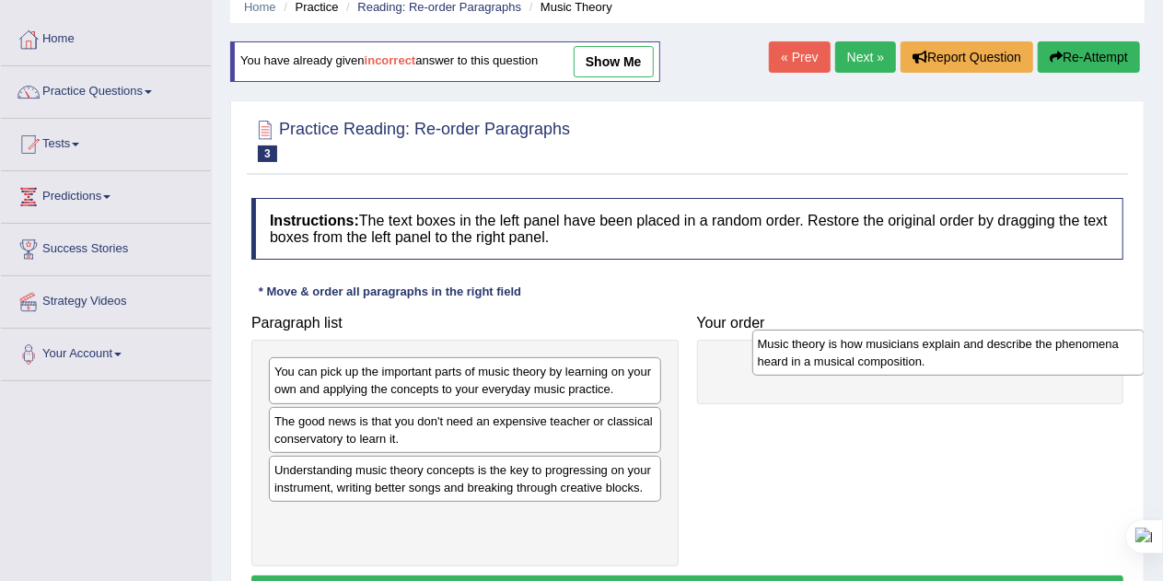
drag, startPoint x: 401, startPoint y: 478, endPoint x: 884, endPoint y: 353, distance: 499.4
click at [884, 353] on div "Music theory is how musicians explain and describe the phenomena heard in a mus…" at bounding box center [948, 353] width 393 height 46
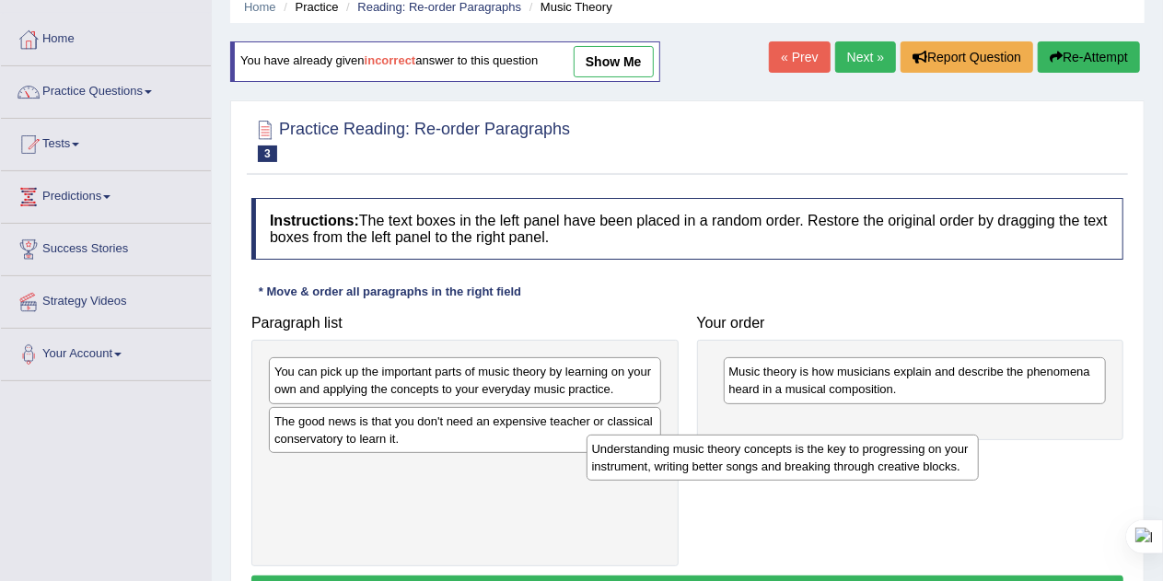
drag, startPoint x: 371, startPoint y: 480, endPoint x: 788, endPoint y: 436, distance: 419.5
click at [788, 436] on div "Understanding music theory concepts is the key to progressing on your instrumen…" at bounding box center [783, 458] width 393 height 46
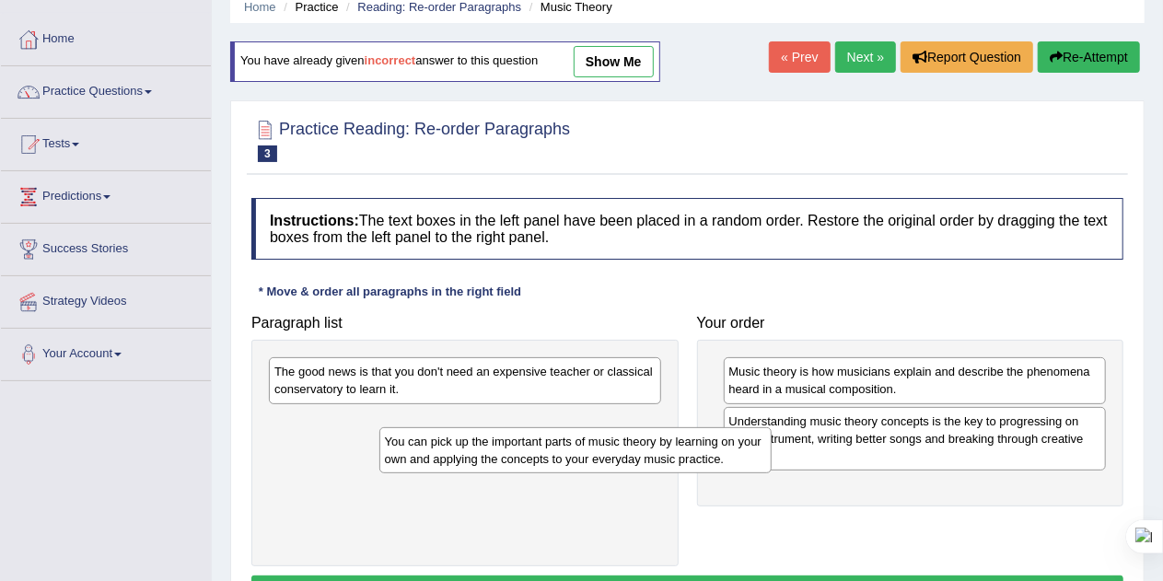
drag, startPoint x: 442, startPoint y: 386, endPoint x: 362, endPoint y: 435, distance: 93.8
click at [379, 435] on div "You can pick up the important parts of music theory by learning on your own and…" at bounding box center [575, 450] width 393 height 46
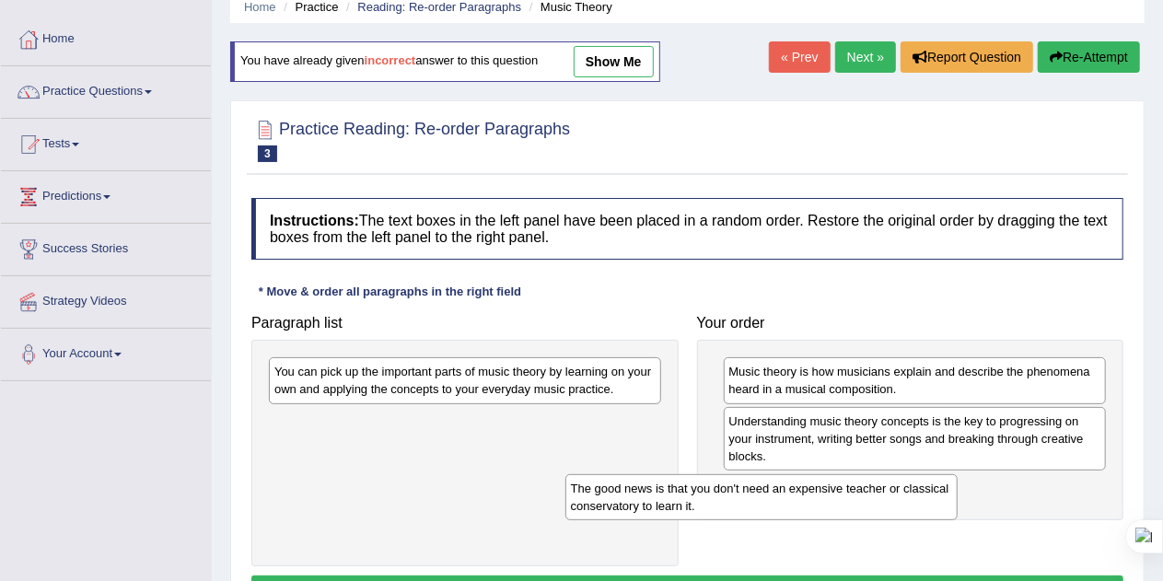
drag, startPoint x: 398, startPoint y: 389, endPoint x: 776, endPoint y: 517, distance: 399.6
click at [776, 517] on div "The good news is that you don't need an expensive teacher or classical conserva…" at bounding box center [761, 497] width 393 height 46
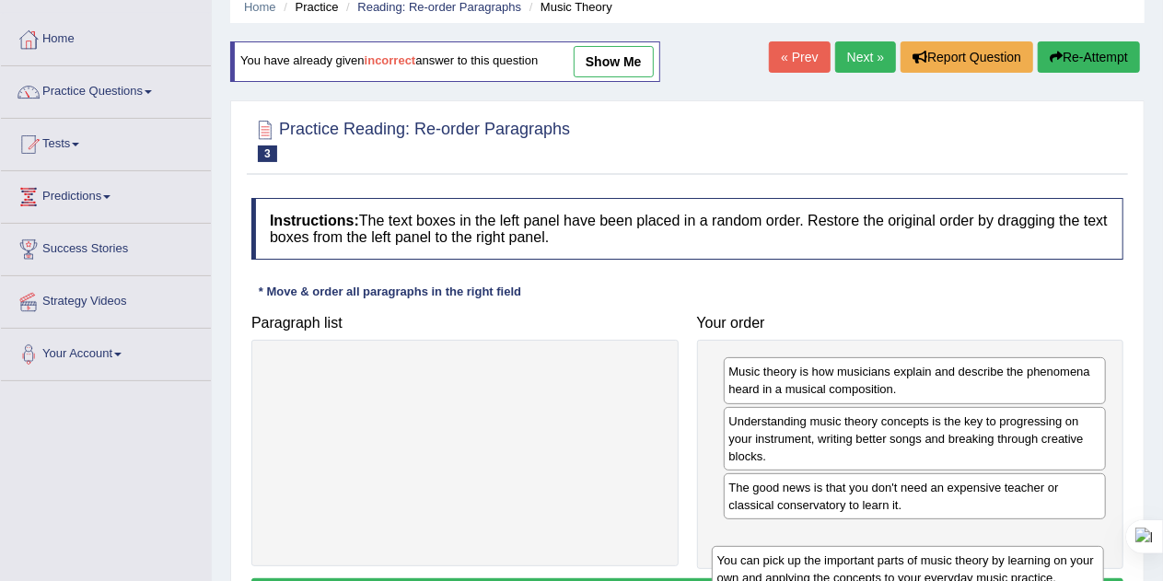
drag, startPoint x: 495, startPoint y: 377, endPoint x: 940, endPoint y: 565, distance: 482.8
click at [940, 565] on div "You can pick up the important parts of music theory by learning on your own and…" at bounding box center [908, 569] width 393 height 46
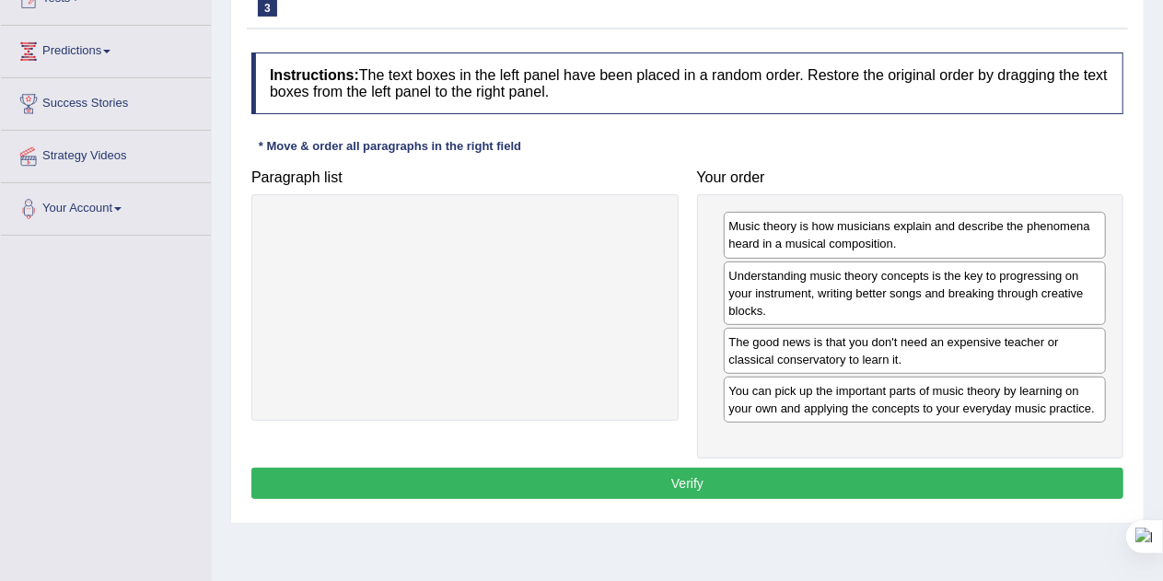
scroll to position [228, 0]
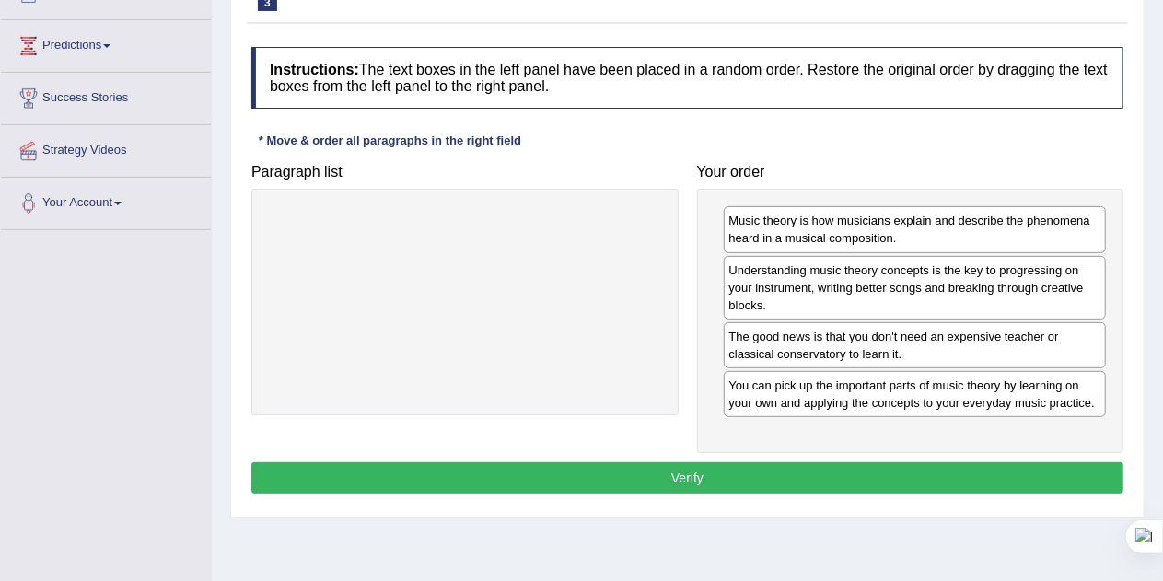
click at [671, 472] on button "Verify" at bounding box center [687, 477] width 872 height 31
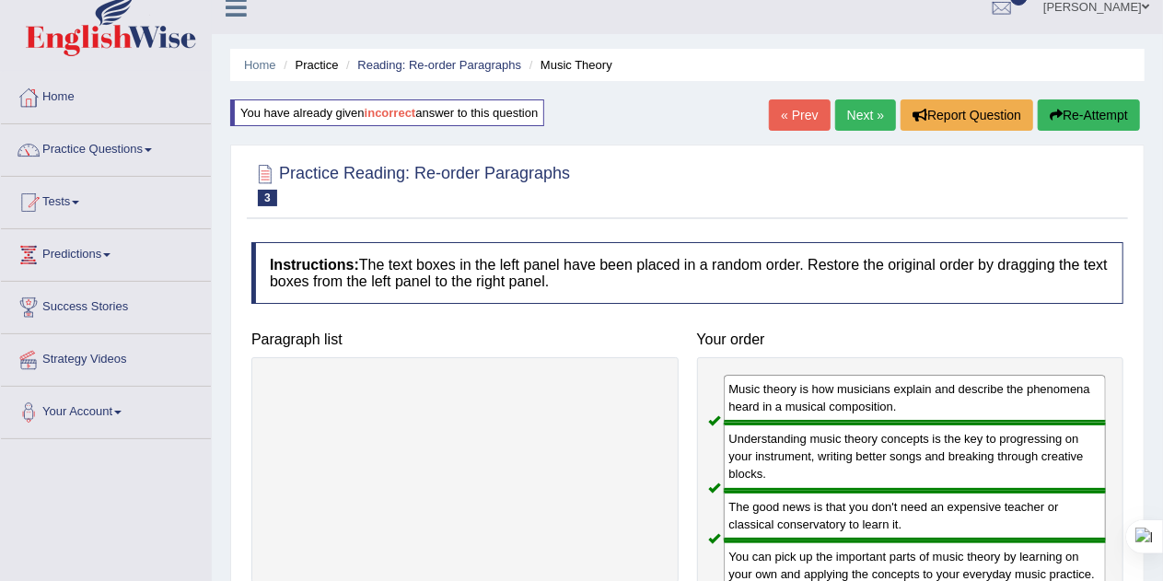
scroll to position [0, 0]
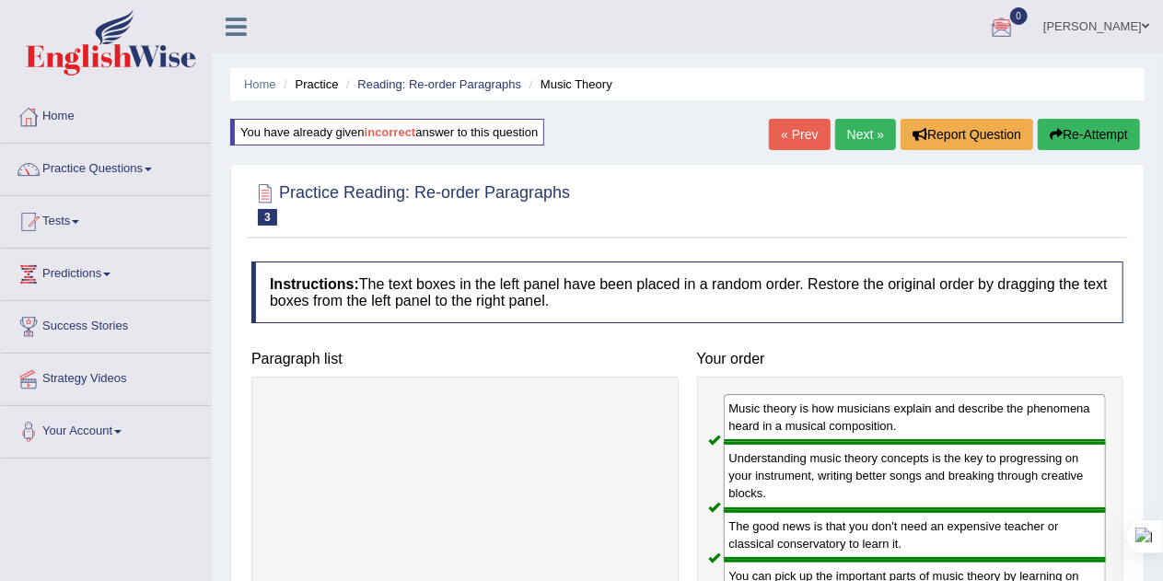
click at [862, 134] on link "Next »" at bounding box center [865, 134] width 61 height 31
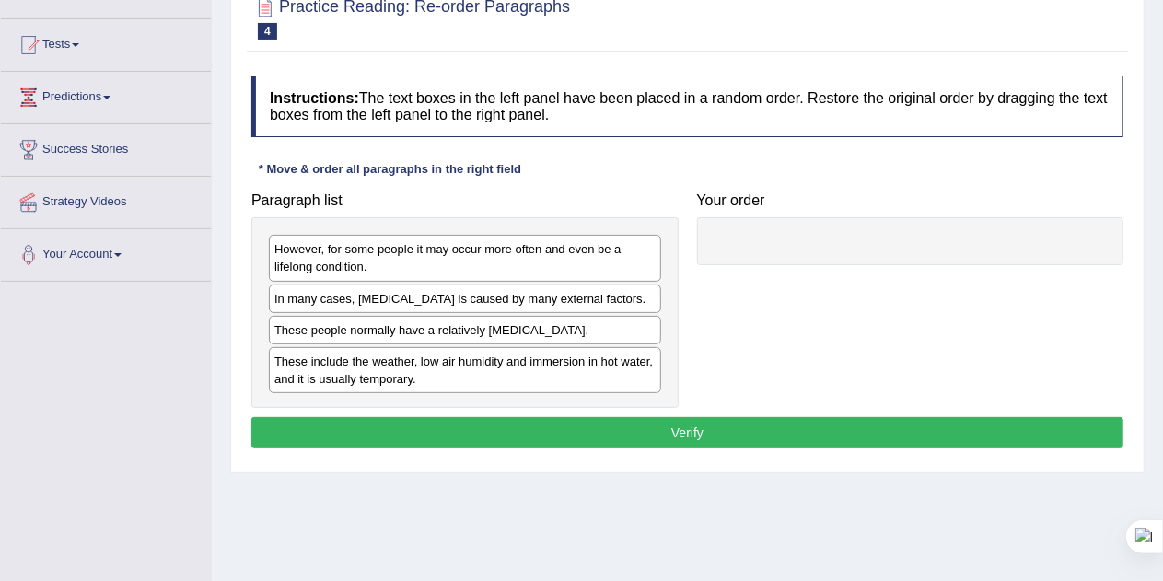
scroll to position [214, 0]
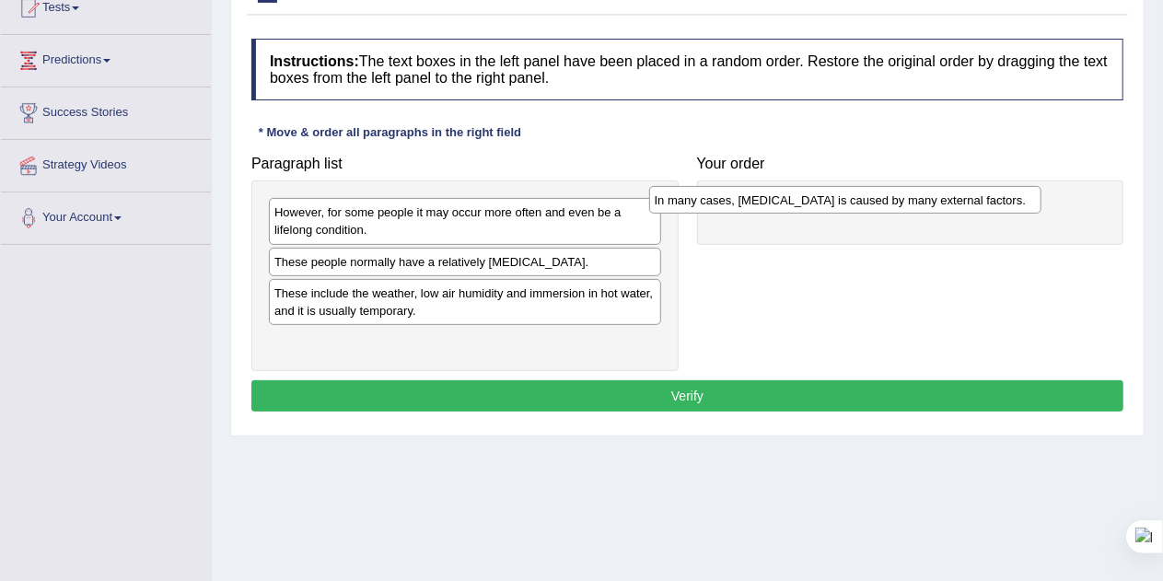
drag, startPoint x: 386, startPoint y: 262, endPoint x: 769, endPoint y: 202, distance: 387.9
click at [769, 202] on div "In many cases, dry skin is caused by many external factors." at bounding box center [845, 200] width 393 height 28
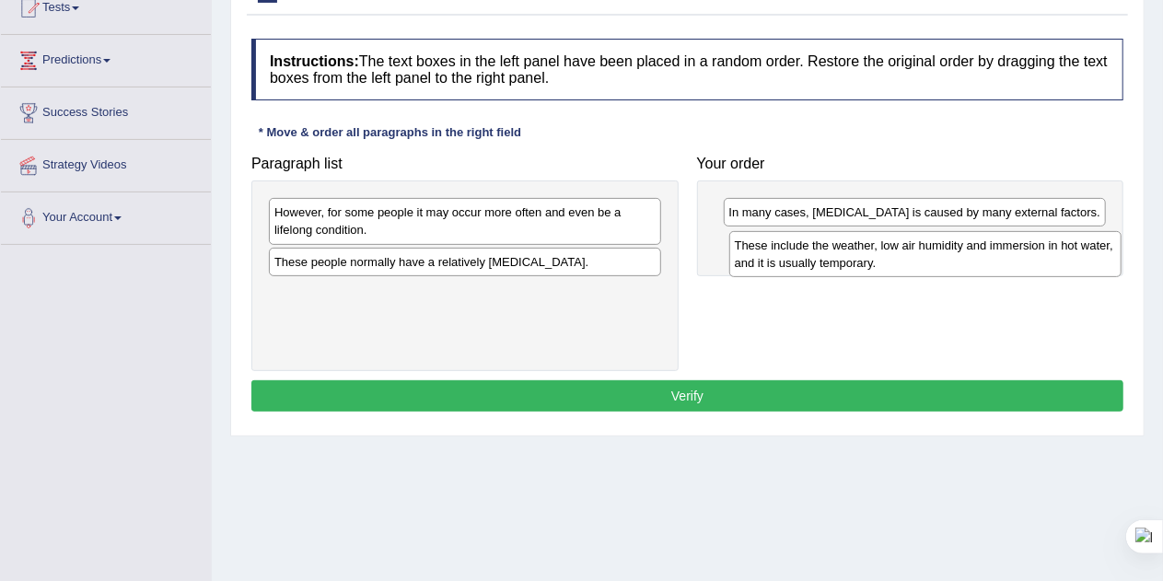
drag, startPoint x: 380, startPoint y: 305, endPoint x: 835, endPoint y: 253, distance: 457.8
click at [835, 253] on div "These include the weather, low air humidity and immersion in hot water, and it …" at bounding box center [925, 254] width 393 height 46
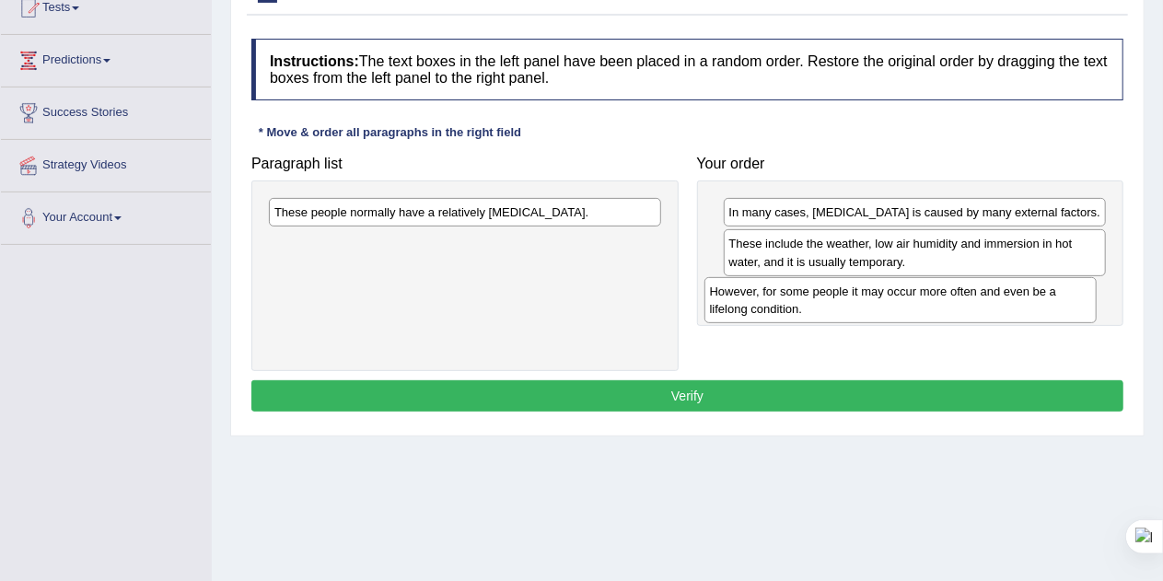
drag, startPoint x: 478, startPoint y: 226, endPoint x: 918, endPoint y: 303, distance: 446.9
click at [918, 303] on div "However, for some people it may occur more often and even be a lifelong conditi…" at bounding box center [900, 300] width 393 height 46
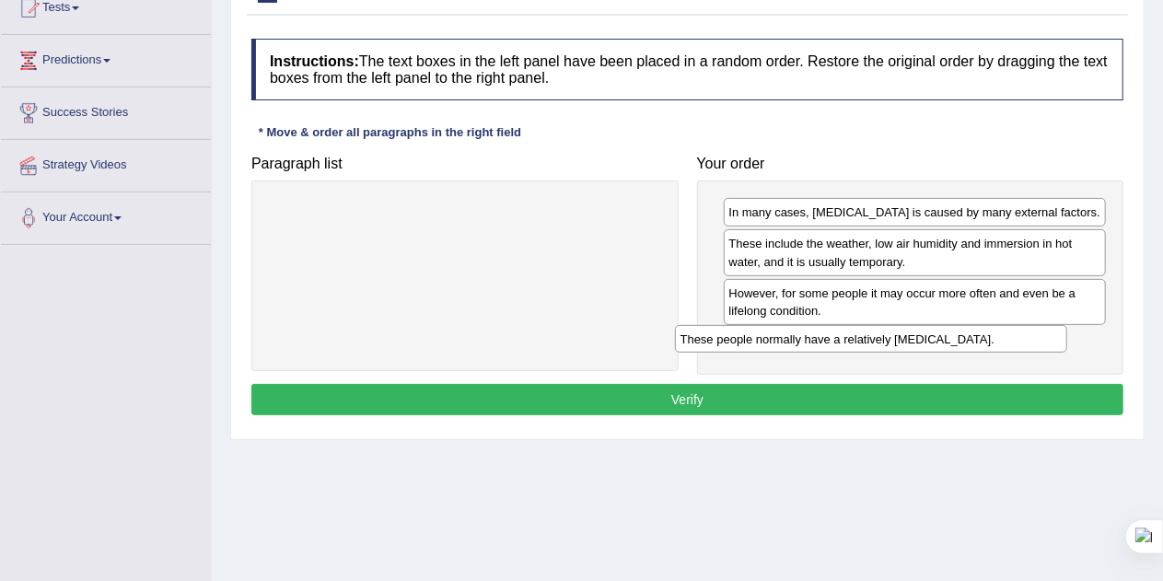
drag, startPoint x: 423, startPoint y: 216, endPoint x: 844, endPoint y: 343, distance: 439.6
click at [844, 343] on div "These people normally have a relatively sensitive skin." at bounding box center [871, 339] width 393 height 28
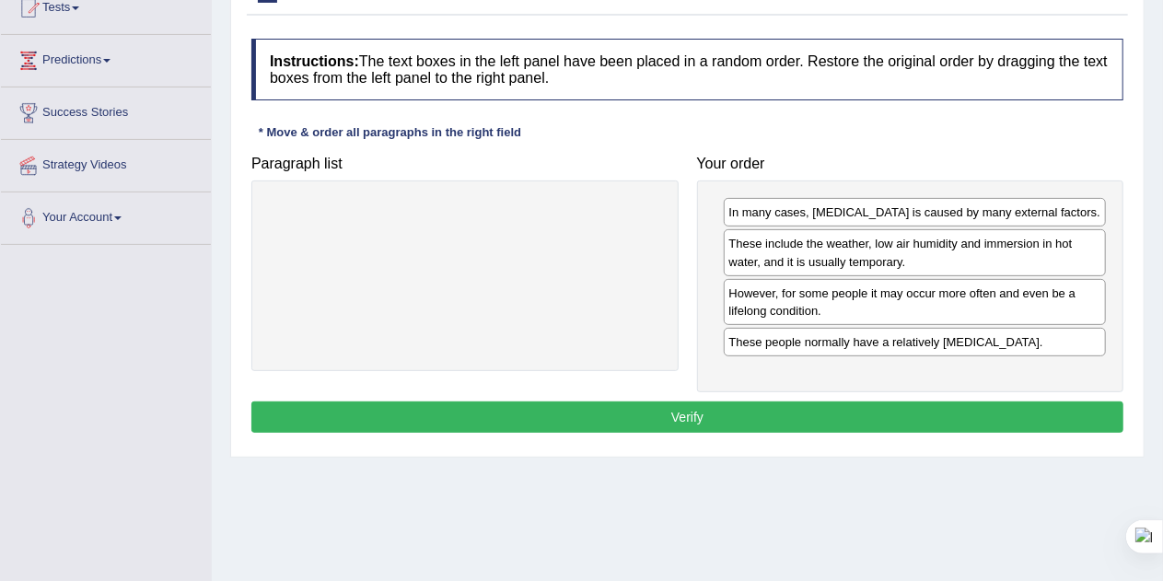
click at [714, 395] on div "Instructions: The text boxes in the left panel have been placed in a random ord…" at bounding box center [687, 238] width 881 height 418
click at [714, 405] on button "Verify" at bounding box center [687, 417] width 872 height 31
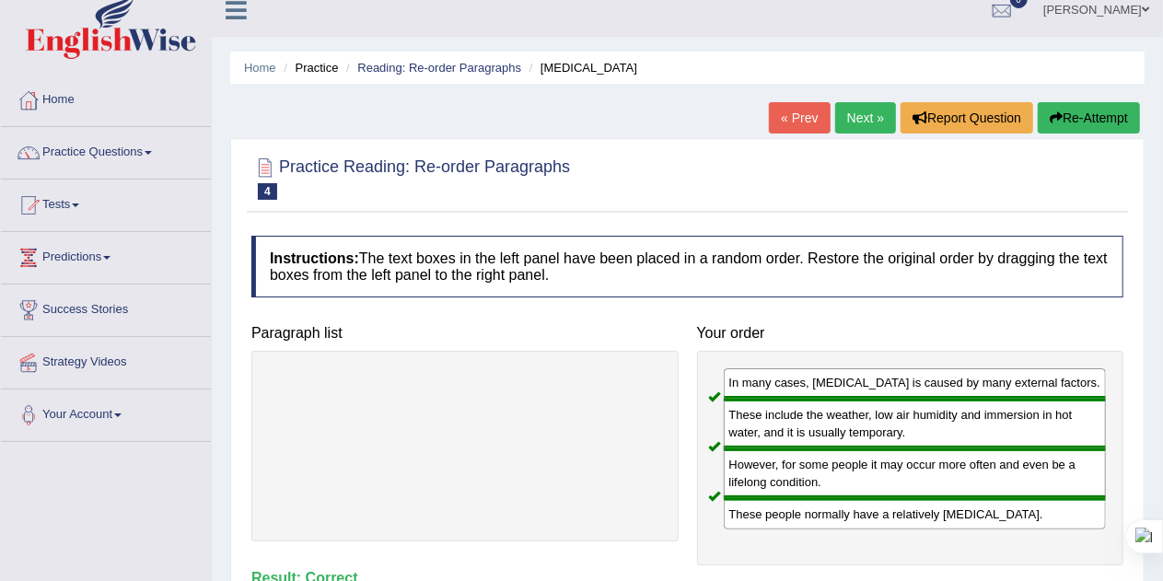
scroll to position [8, 0]
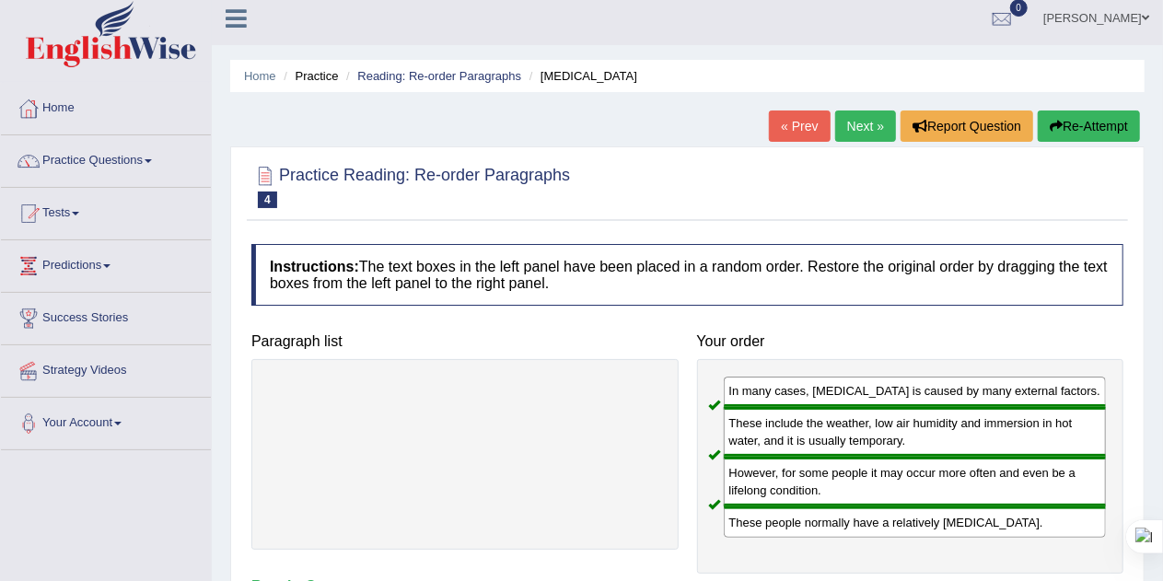
click at [850, 126] on link "Next »" at bounding box center [865, 126] width 61 height 31
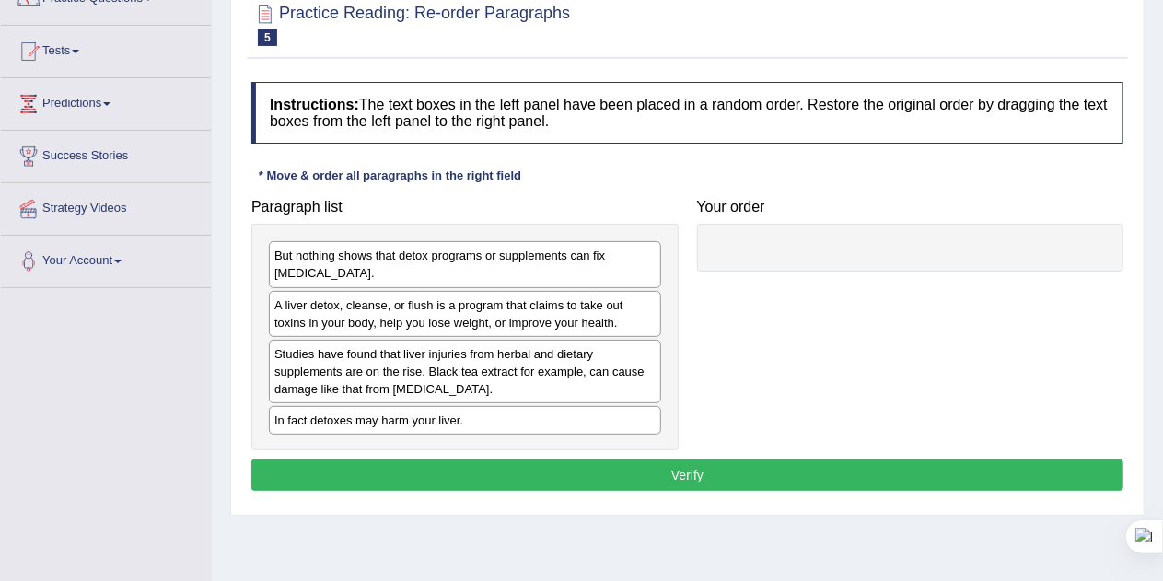
scroll to position [171, 0]
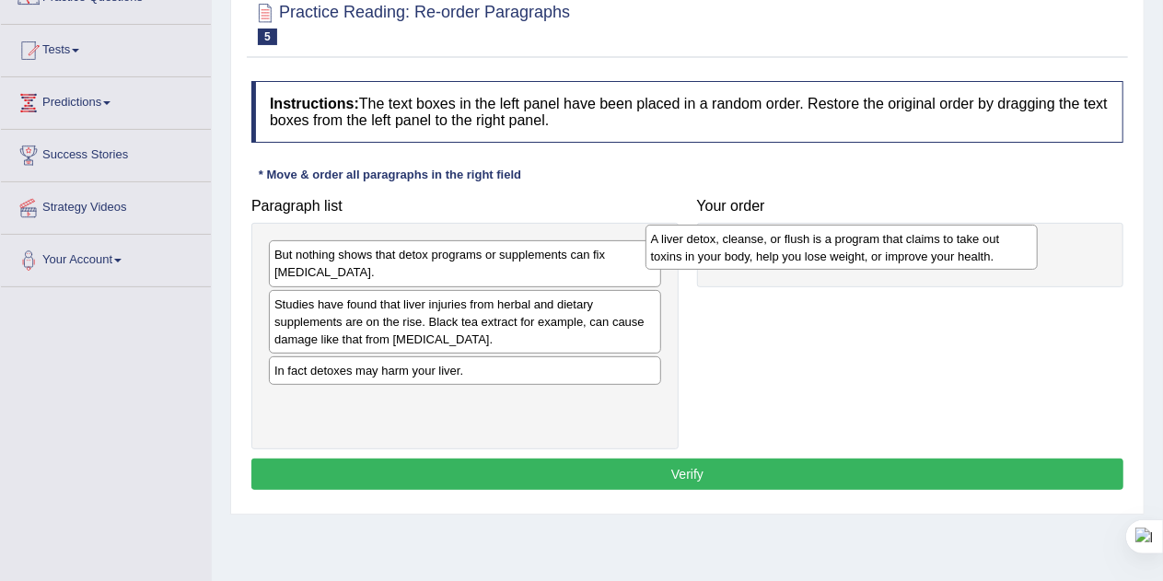
drag, startPoint x: 473, startPoint y: 318, endPoint x: 866, endPoint y: 246, distance: 398.8
click at [866, 246] on div "A liver detox, cleanse, or flush is a program that claims to take out toxins in…" at bounding box center [842, 248] width 393 height 46
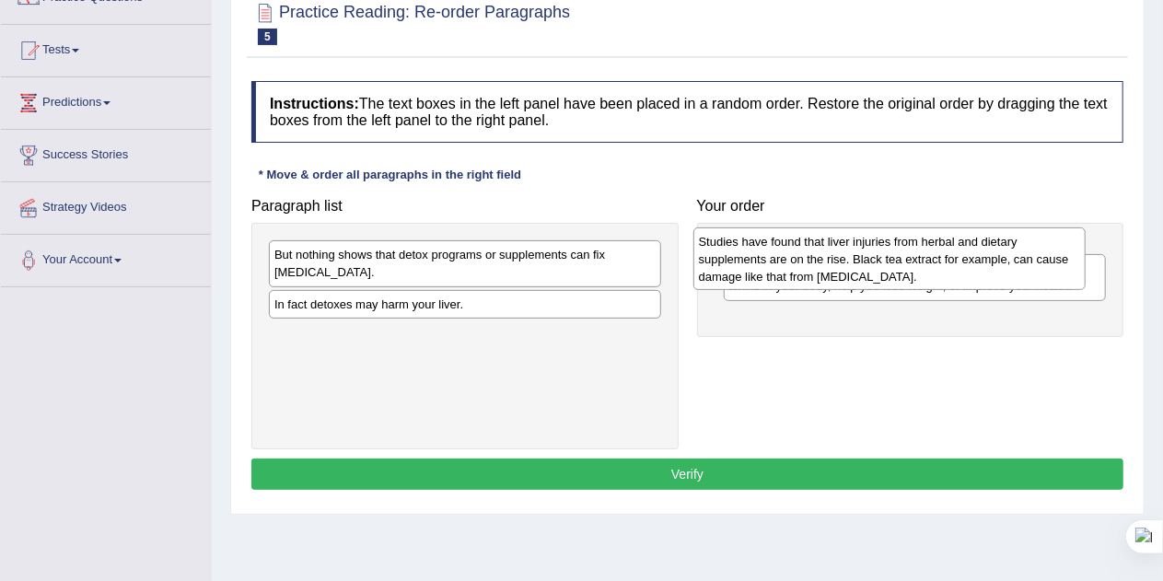
drag, startPoint x: 534, startPoint y: 323, endPoint x: 967, endPoint y: 262, distance: 437.2
click at [967, 262] on div "Studies have found that liver injuries from herbal and dietary supplements are …" at bounding box center [889, 259] width 393 height 64
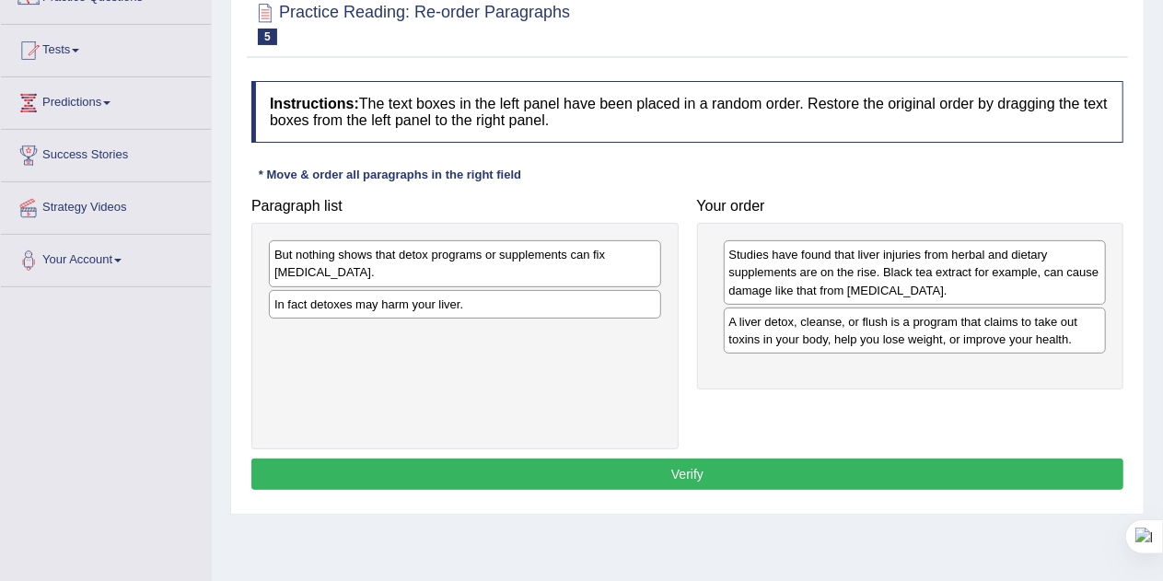
click at [967, 262] on div "Studies have found that liver injuries from herbal and dietary supplements are …" at bounding box center [915, 272] width 383 height 64
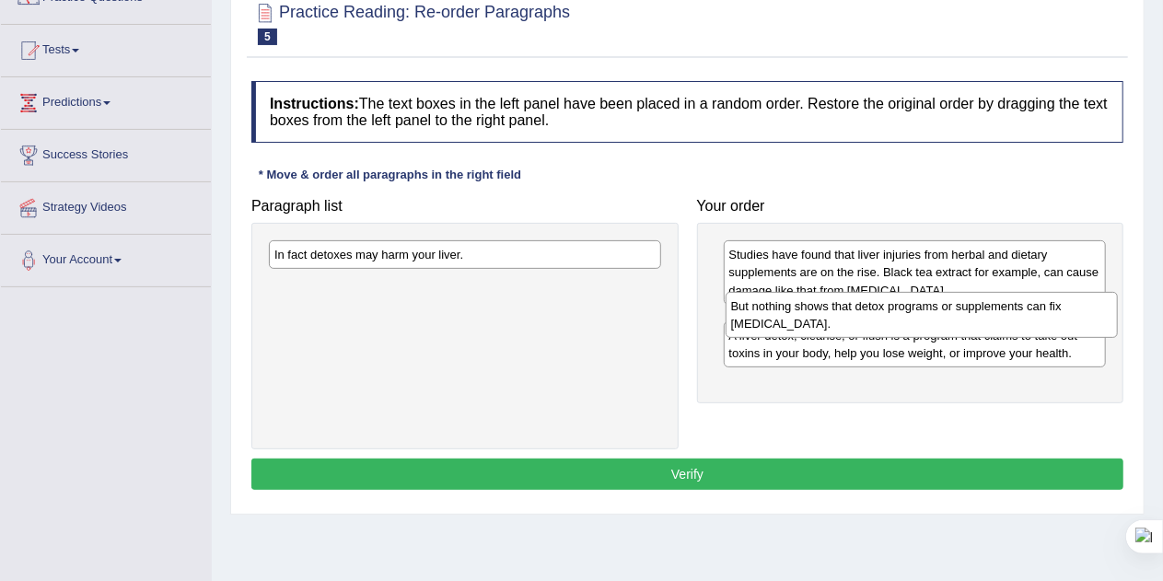
drag, startPoint x: 442, startPoint y: 270, endPoint x: 900, endPoint y: 320, distance: 460.4
click at [900, 320] on div "But nothing shows that detox programs or supplements can fix liver damage." at bounding box center [922, 315] width 393 height 46
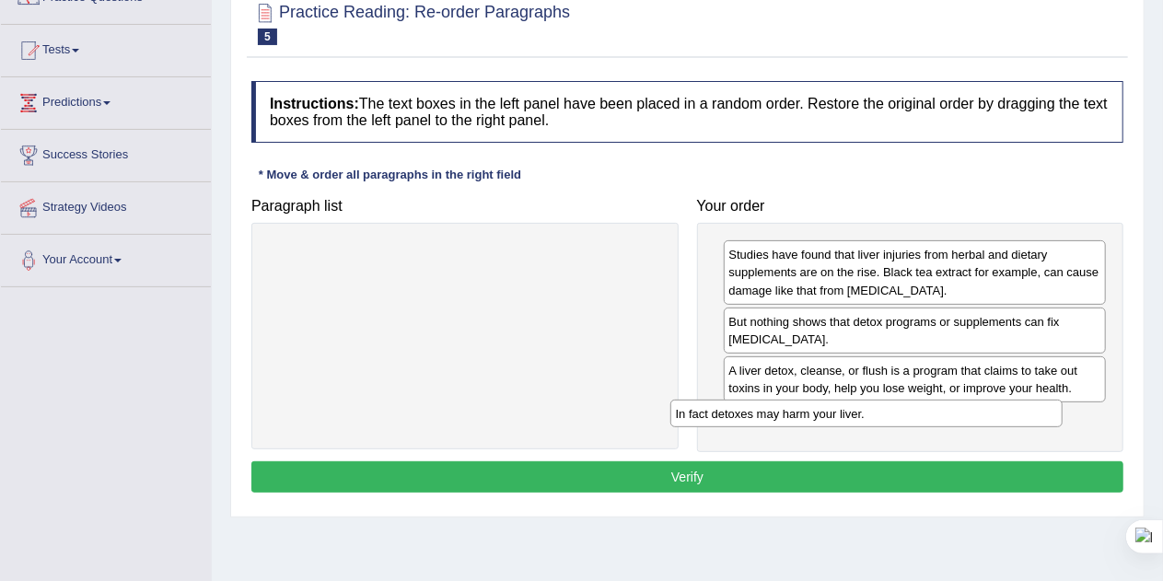
drag, startPoint x: 586, startPoint y: 248, endPoint x: 989, endPoint y: 407, distance: 433.7
click at [989, 407] on div "In fact detoxes may harm your liver." at bounding box center [866, 414] width 393 height 28
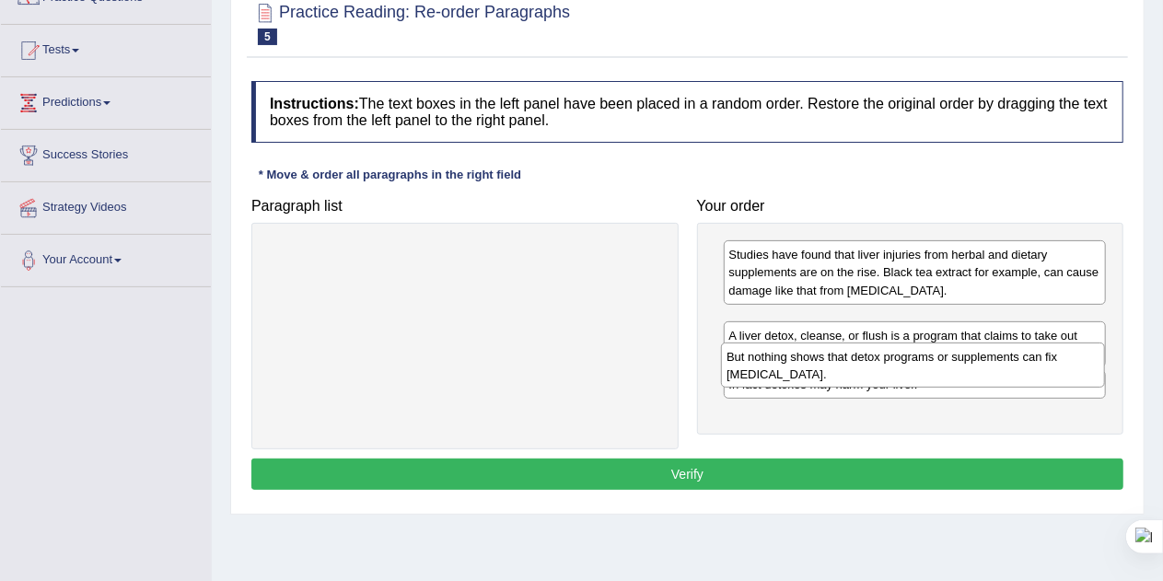
drag, startPoint x: 919, startPoint y: 332, endPoint x: 917, endPoint y: 368, distance: 36.0
click at [917, 368] on div "But nothing shows that detox programs or supplements can fix liver damage." at bounding box center [913, 366] width 384 height 46
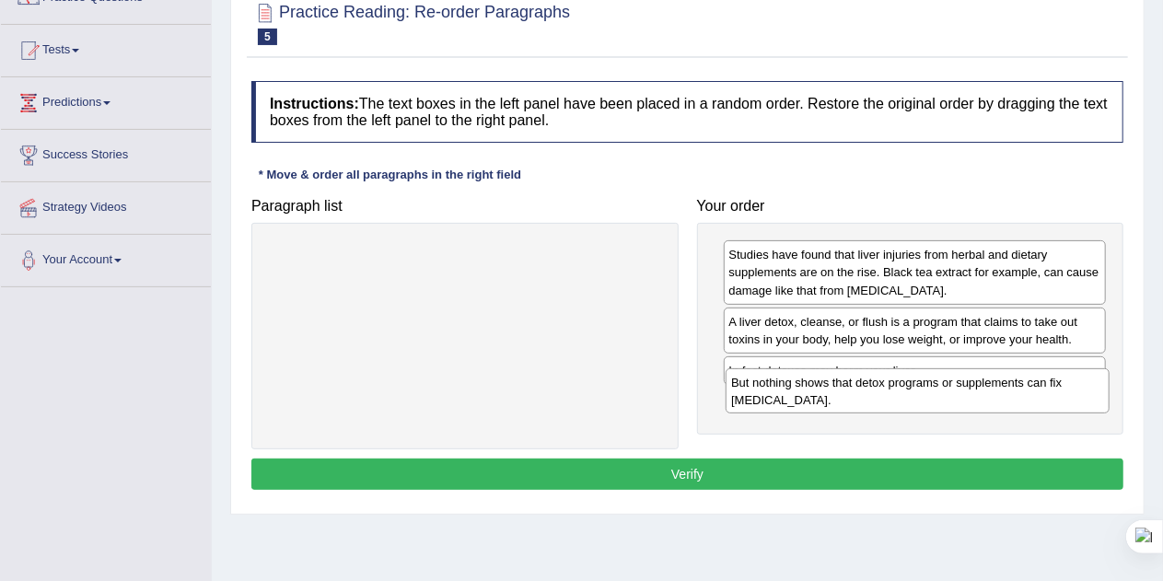
drag, startPoint x: 899, startPoint y: 333, endPoint x: 899, endPoint y: 392, distance: 58.9
click at [899, 392] on div "But nothing shows that detox programs or supplements can fix liver damage." at bounding box center [918, 391] width 384 height 46
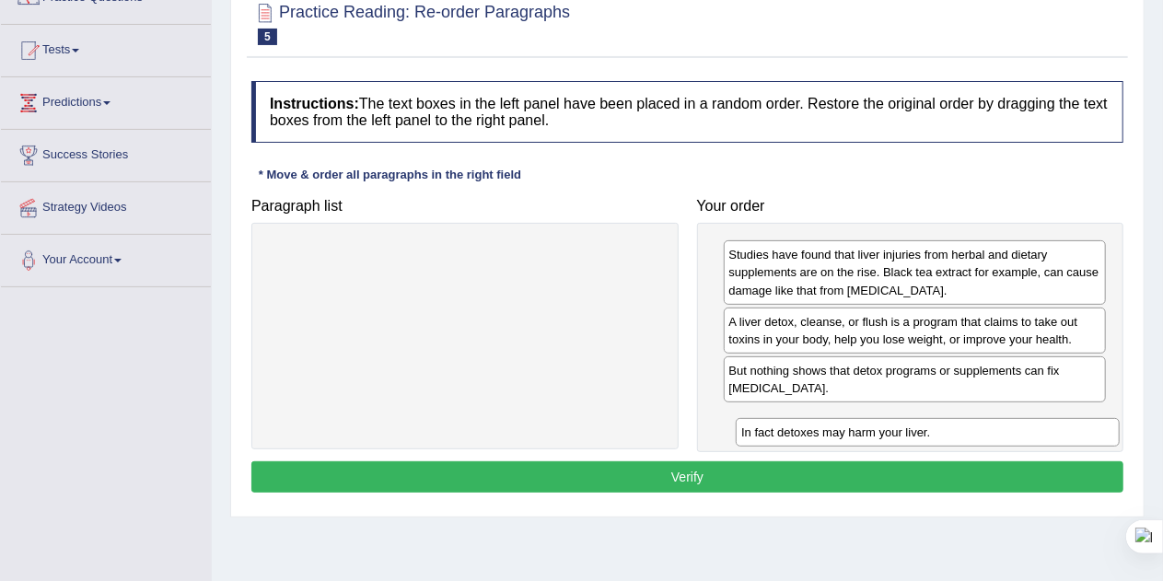
drag, startPoint x: 877, startPoint y: 374, endPoint x: 891, endPoint y: 437, distance: 65.0
click at [891, 437] on div "In fact detoxes may harm your liver." at bounding box center [928, 432] width 384 height 28
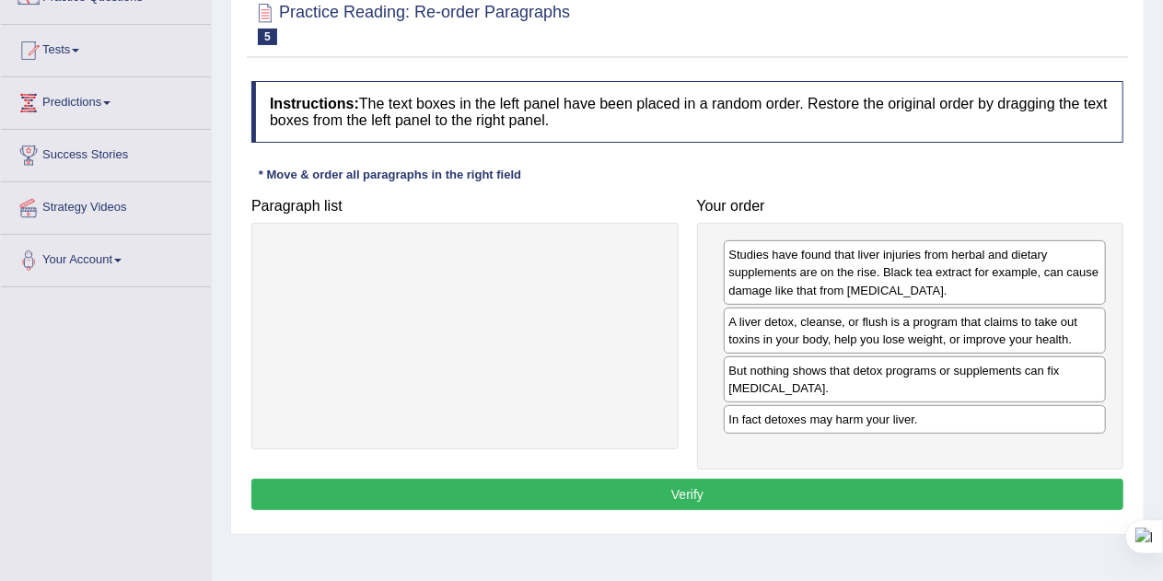
click at [847, 481] on button "Verify" at bounding box center [687, 494] width 872 height 31
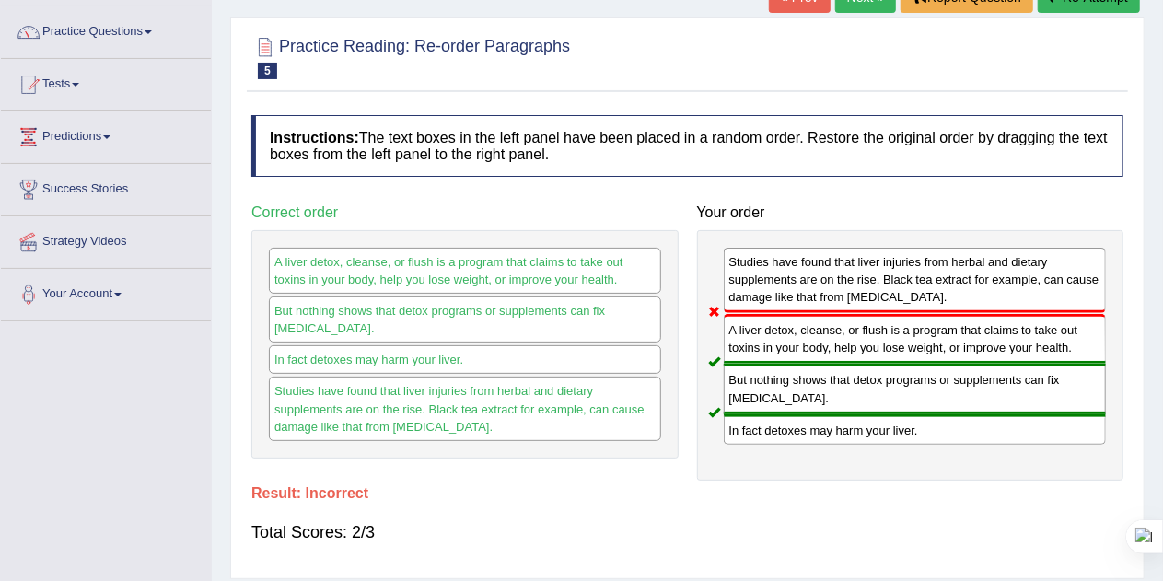
scroll to position [70, 0]
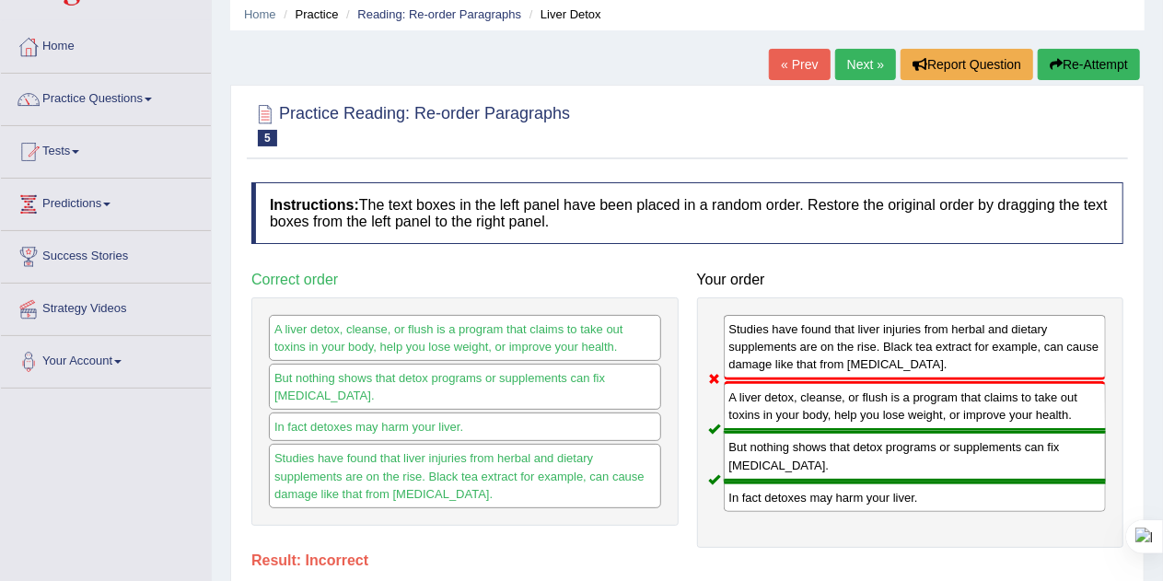
click at [1108, 64] on button "Re-Attempt" at bounding box center [1089, 64] width 102 height 31
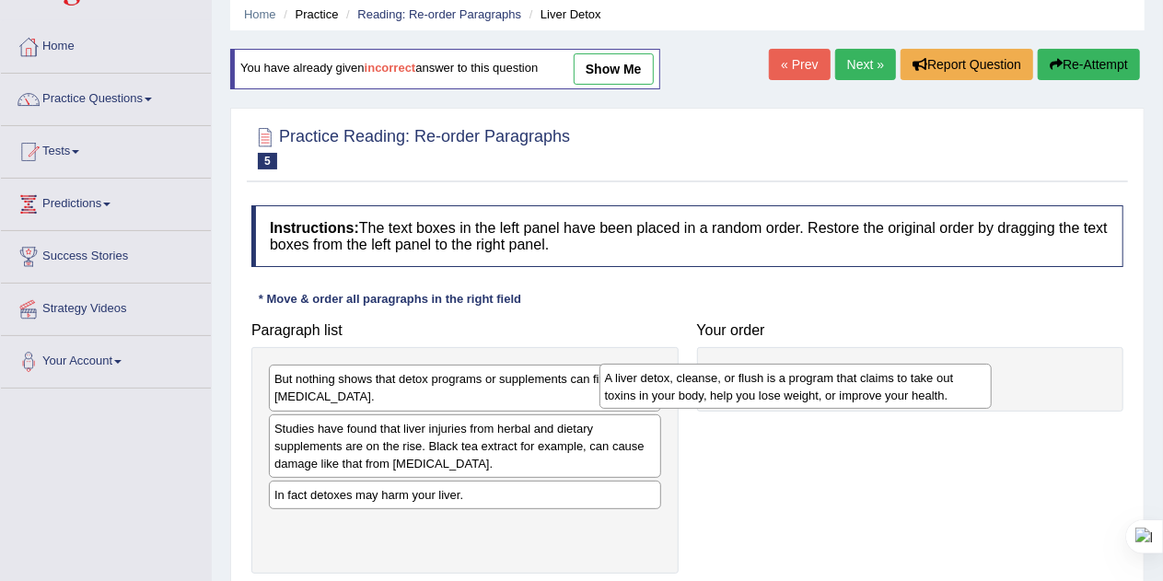
drag, startPoint x: 413, startPoint y: 441, endPoint x: 825, endPoint y: 383, distance: 415.7
click at [825, 383] on div "A liver detox, cleanse, or flush is a program that claims to take out toxins in…" at bounding box center [796, 387] width 393 height 46
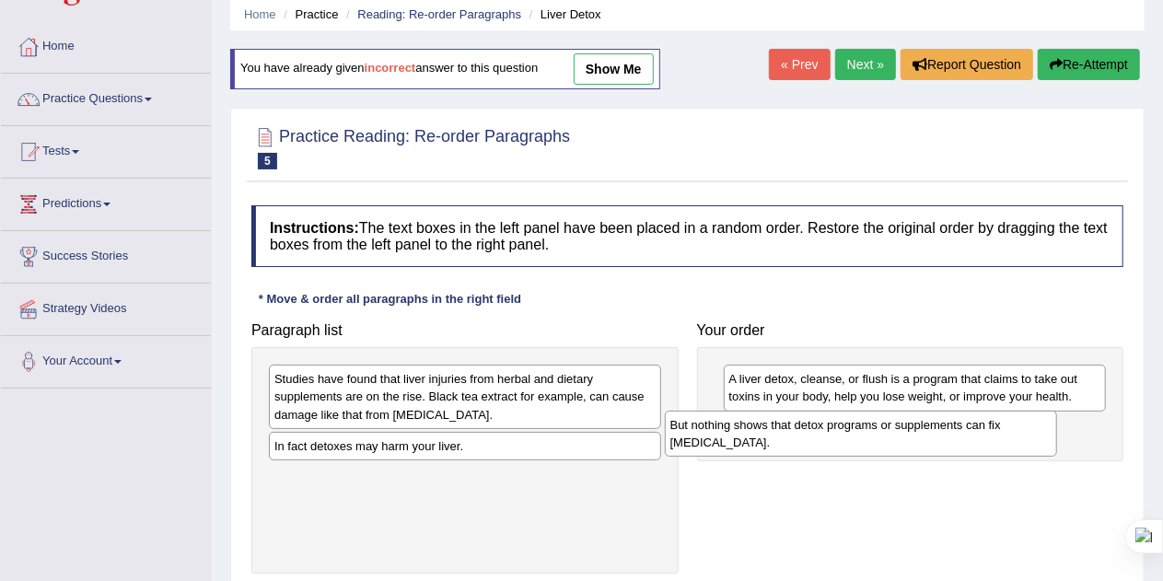
drag, startPoint x: 521, startPoint y: 379, endPoint x: 928, endPoint y: 425, distance: 409.6
click at [928, 425] on div "But nothing shows that detox programs or supplements can fix [MEDICAL_DATA]." at bounding box center [861, 434] width 393 height 46
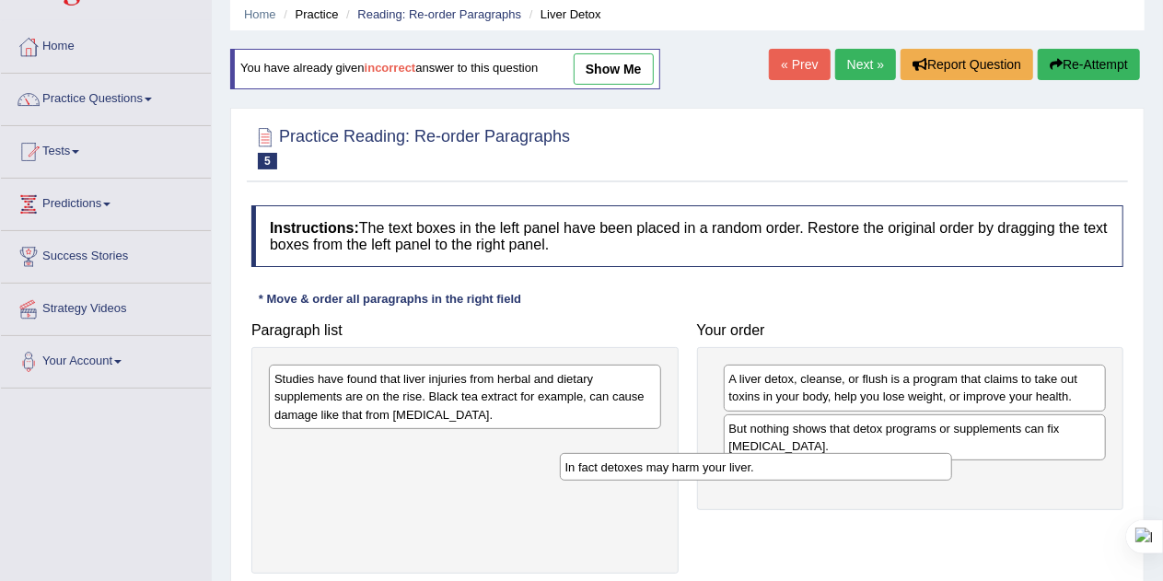
drag, startPoint x: 556, startPoint y: 448, endPoint x: 949, endPoint y: 472, distance: 394.0
click at [949, 472] on div "In fact detoxes may harm your liver." at bounding box center [756, 467] width 393 height 28
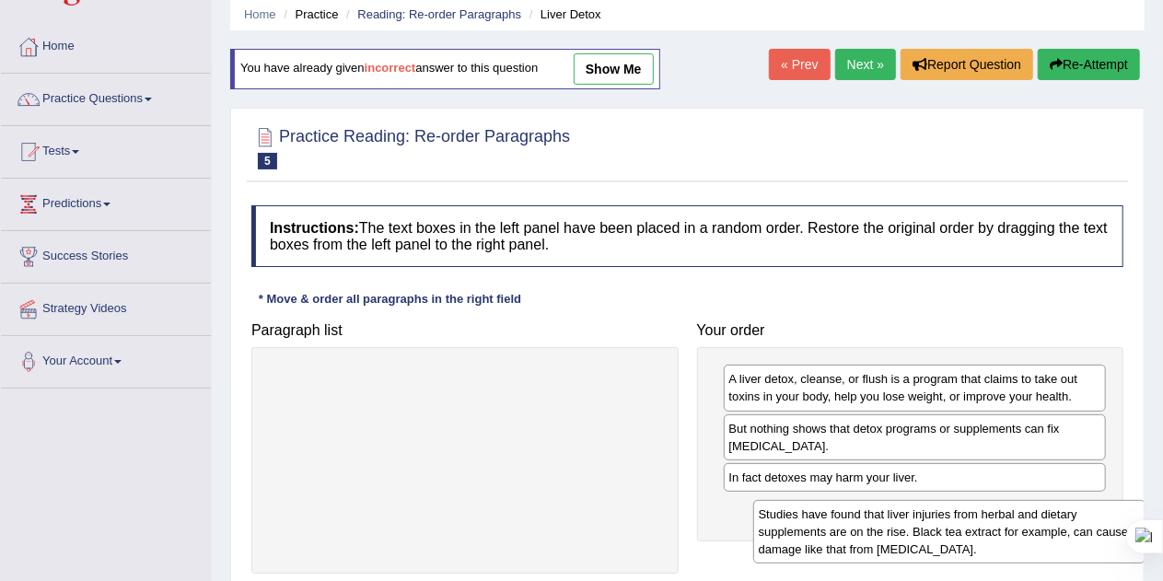
drag, startPoint x: 560, startPoint y: 398, endPoint x: 1045, endPoint y: 533, distance: 503.8
click at [1045, 533] on div "Studies have found that liver injuries from herbal and dietary supplements are …" at bounding box center [949, 532] width 393 height 64
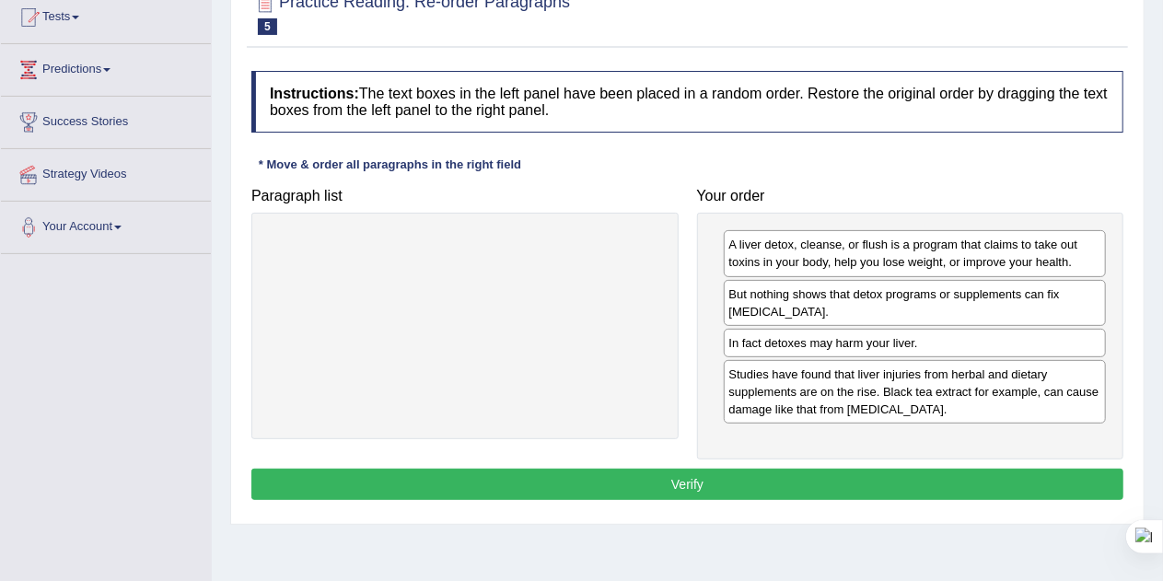
scroll to position [207, 0]
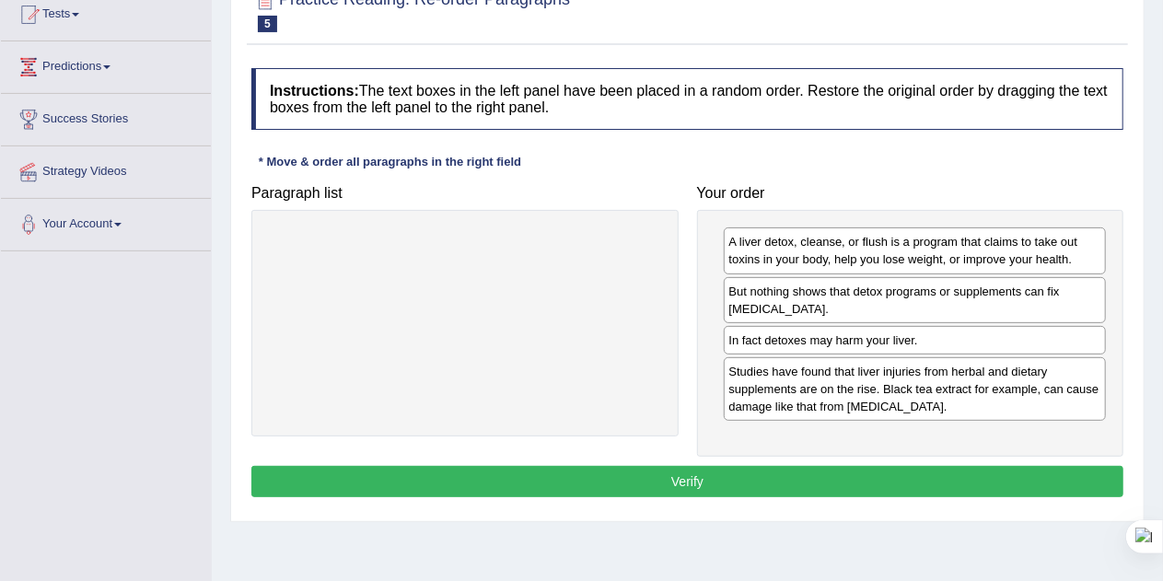
click at [695, 478] on button "Verify" at bounding box center [687, 481] width 872 height 31
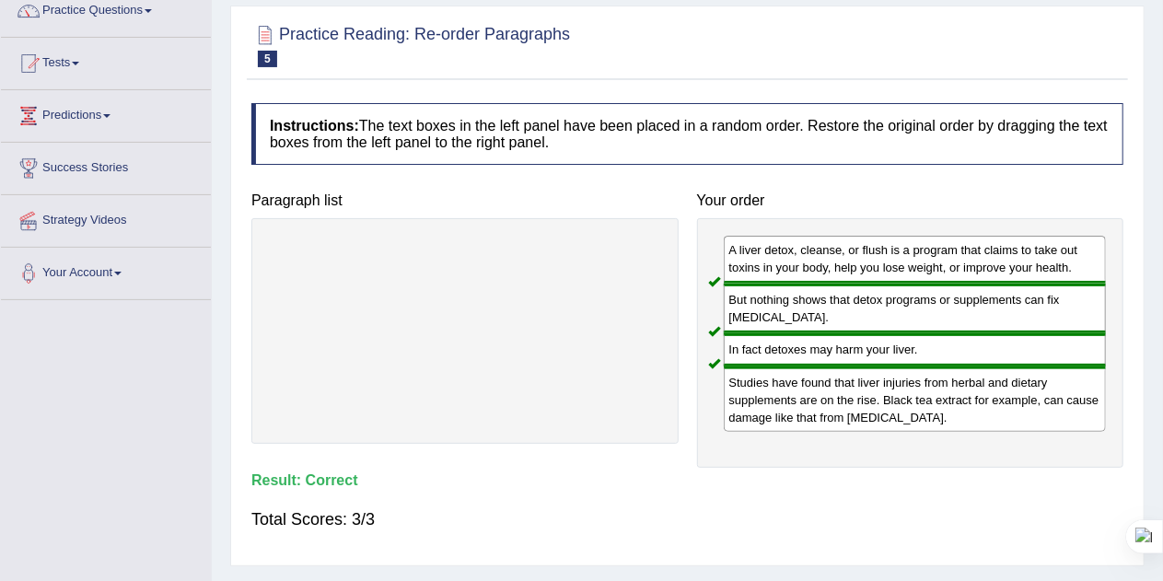
scroll to position [92, 0]
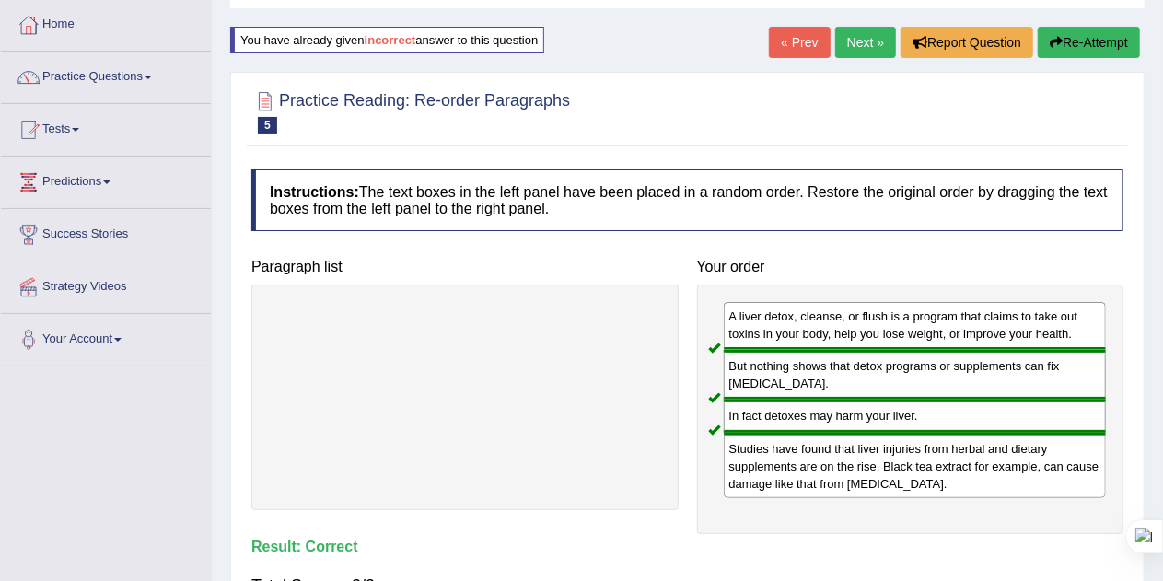
click at [864, 39] on link "Next »" at bounding box center [865, 42] width 61 height 31
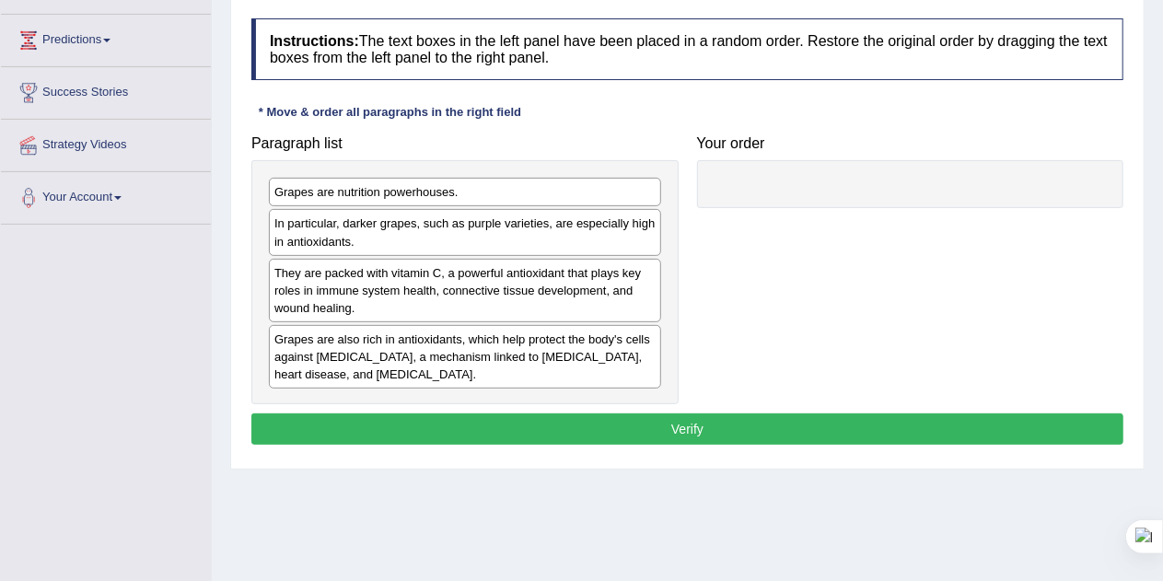
scroll to position [247, 0]
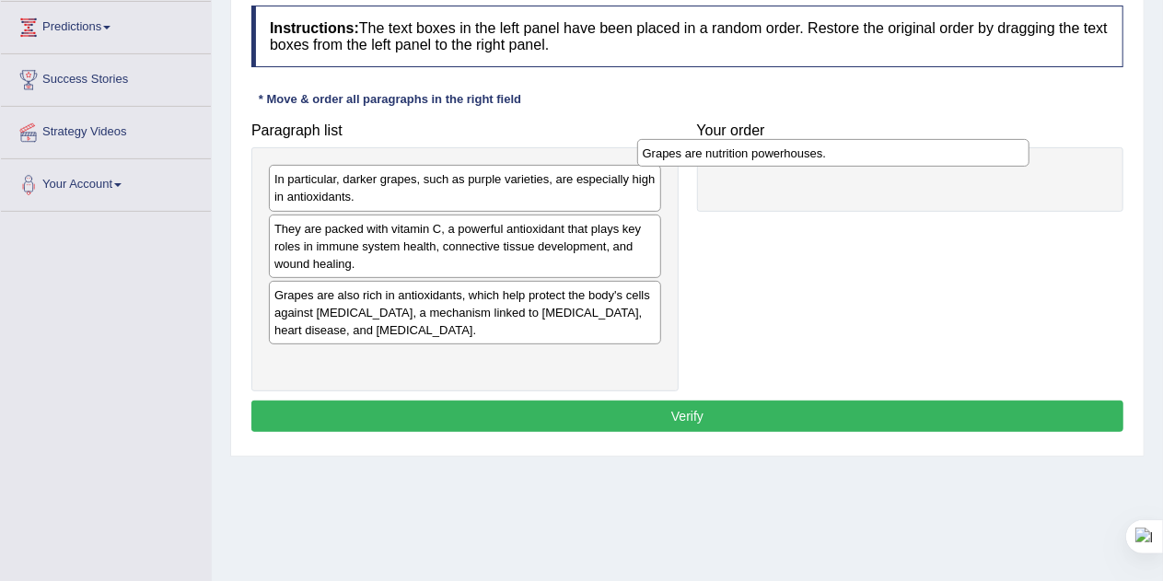
drag, startPoint x: 427, startPoint y: 174, endPoint x: 840, endPoint y: 141, distance: 413.9
click at [840, 141] on div "Grapes are nutrition powerhouses." at bounding box center [833, 153] width 393 height 28
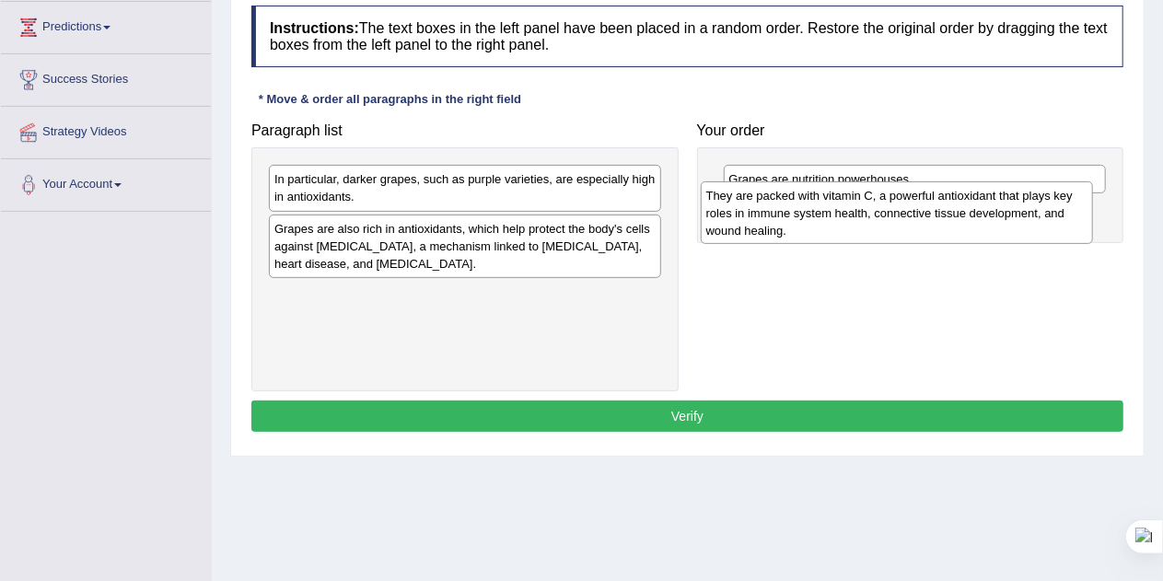
drag, startPoint x: 484, startPoint y: 242, endPoint x: 928, endPoint y: 206, distance: 445.3
click at [928, 206] on div "They are packed with vitamin C, a powerful antioxidant that plays key roles in …" at bounding box center [897, 213] width 393 height 64
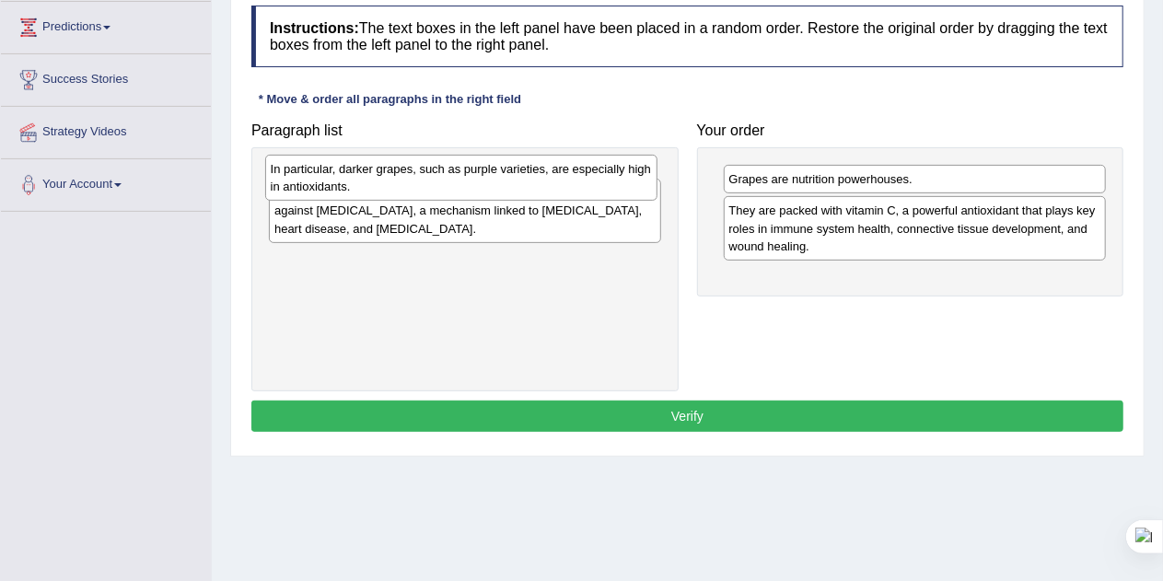
drag, startPoint x: 479, startPoint y: 197, endPoint x: 475, endPoint y: 187, distance: 10.8
click at [475, 187] on div "In particular, darker grapes, such as purple varieties, are especially high in …" at bounding box center [461, 178] width 393 height 46
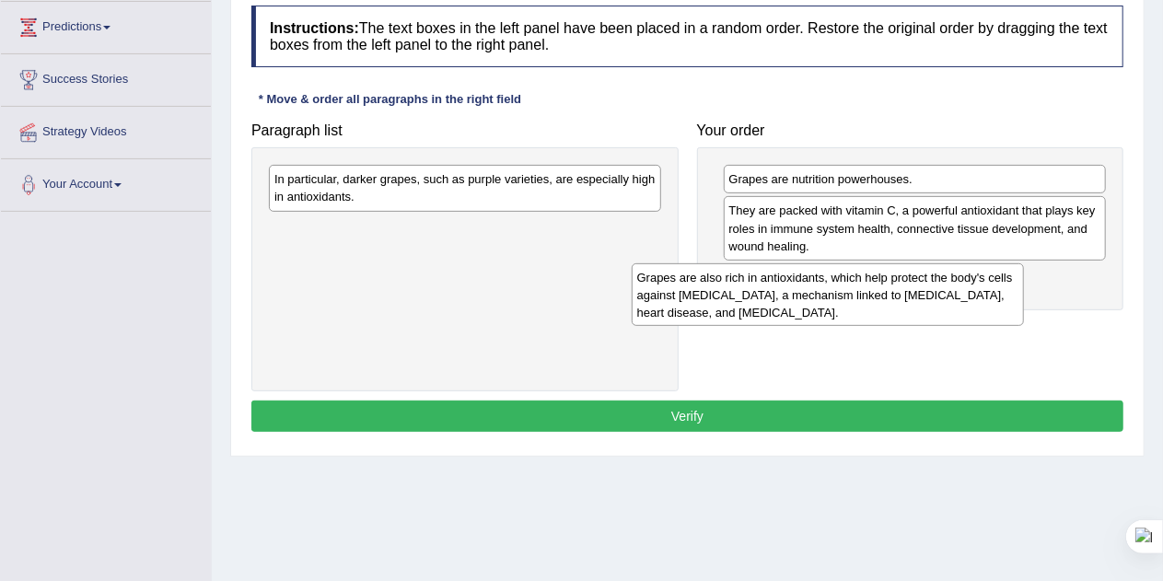
drag, startPoint x: 387, startPoint y: 250, endPoint x: 812, endPoint y: 290, distance: 427.3
click at [812, 290] on div "Grapes are also rich in antioxidants, which help protect the body's cells again…" at bounding box center [828, 295] width 393 height 64
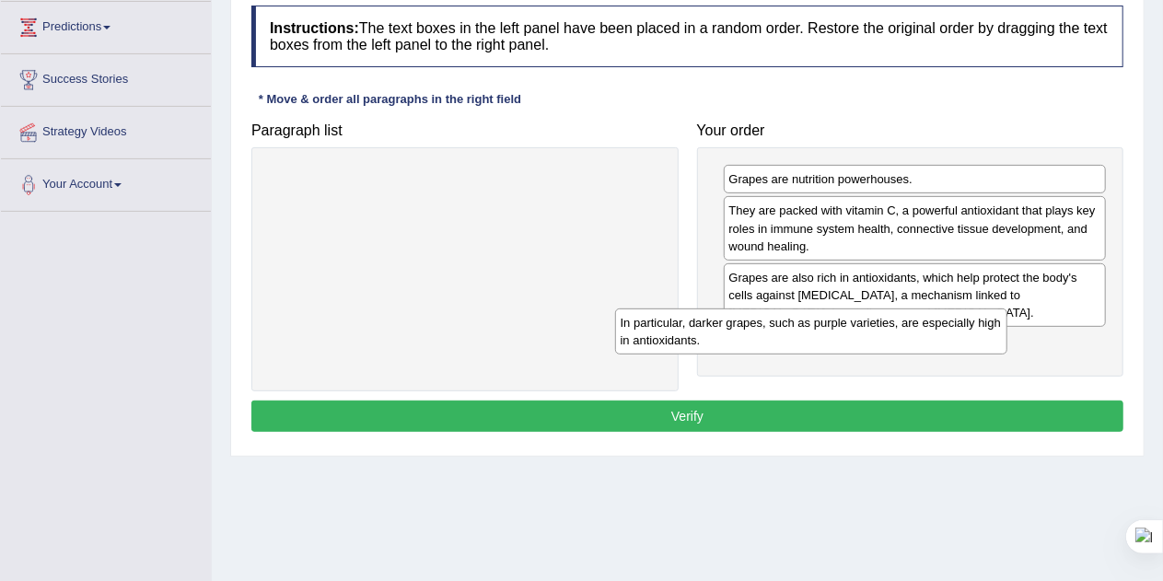
drag, startPoint x: 450, startPoint y: 187, endPoint x: 938, endPoint y: 371, distance: 521.7
click at [938, 355] on div "In particular, darker grapes, such as purple varieties, are especially high in …" at bounding box center [811, 332] width 393 height 46
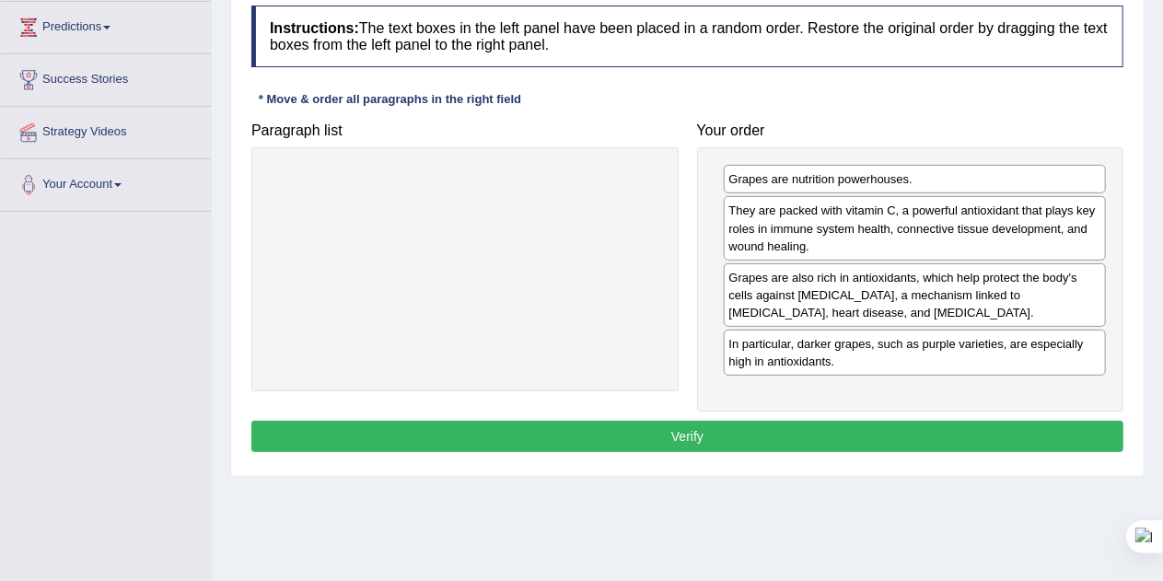
click at [702, 428] on button "Verify" at bounding box center [687, 436] width 872 height 31
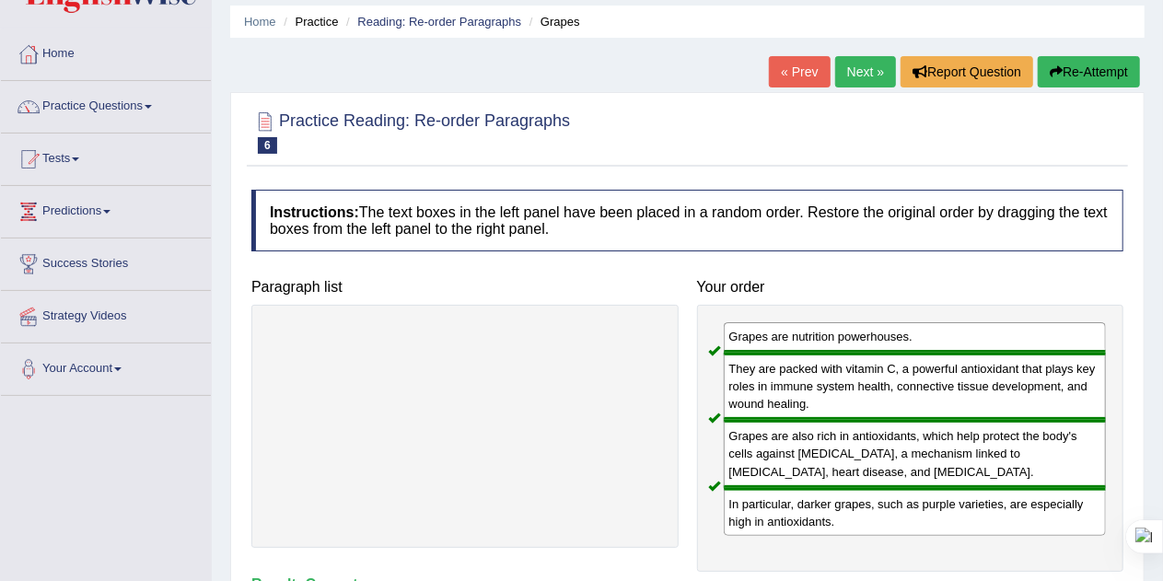
scroll to position [61, 0]
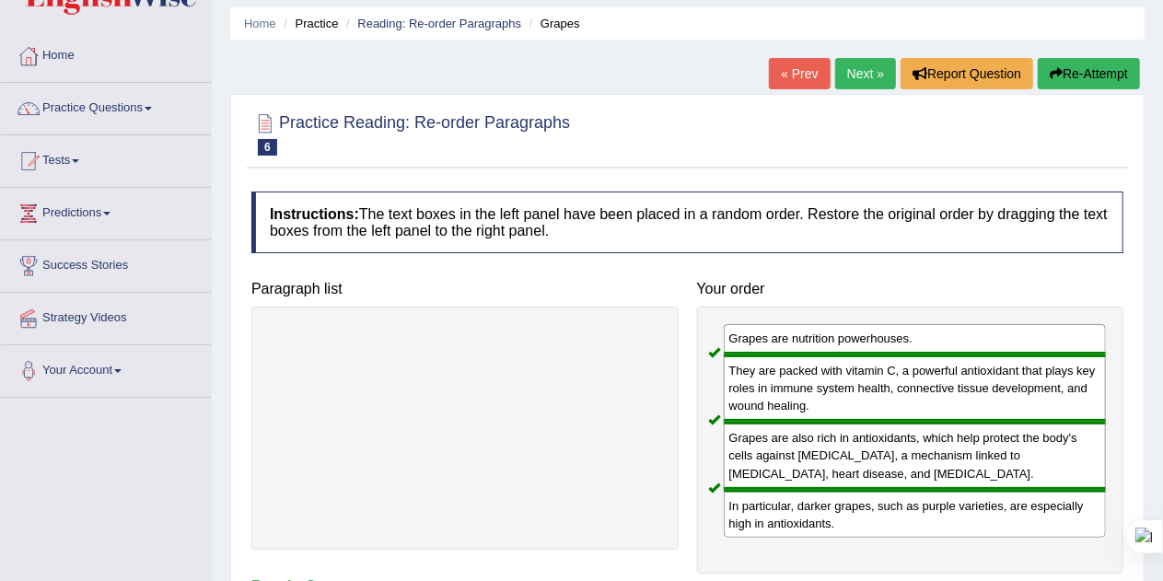
click at [860, 82] on link "Next »" at bounding box center [865, 73] width 61 height 31
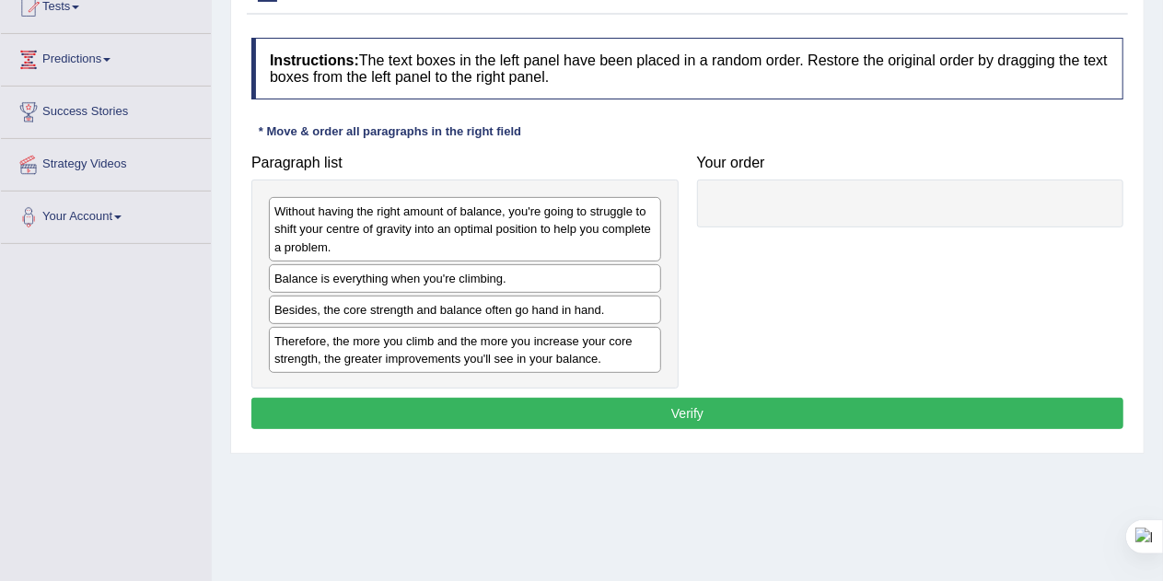
scroll to position [215, 0]
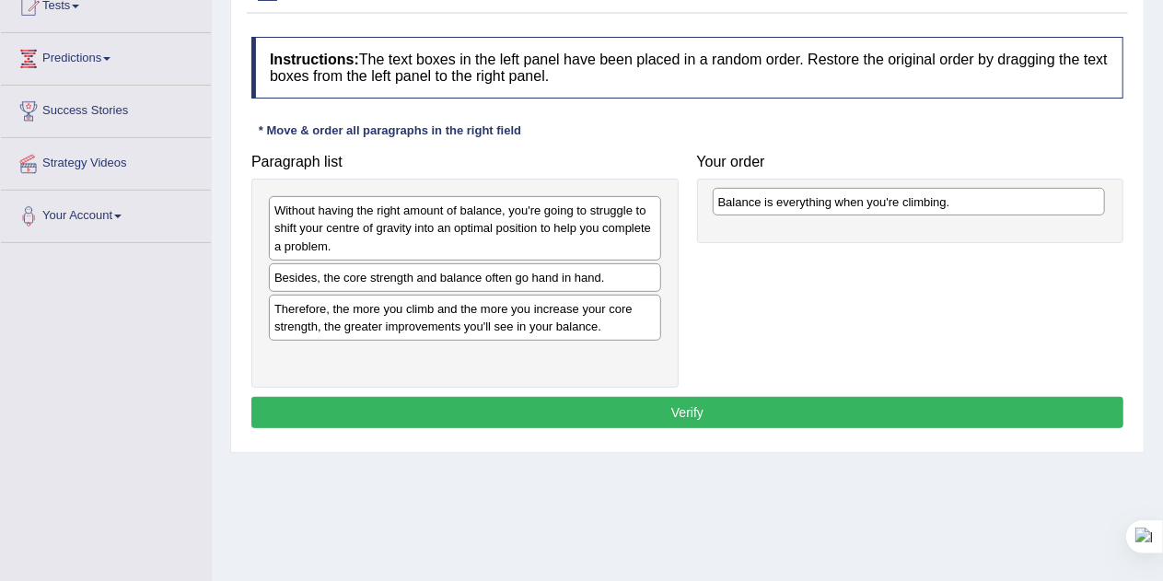
drag, startPoint x: 435, startPoint y: 275, endPoint x: 879, endPoint y: 201, distance: 450.1
click at [879, 201] on div "Balance is everything when you're climbing." at bounding box center [909, 202] width 393 height 28
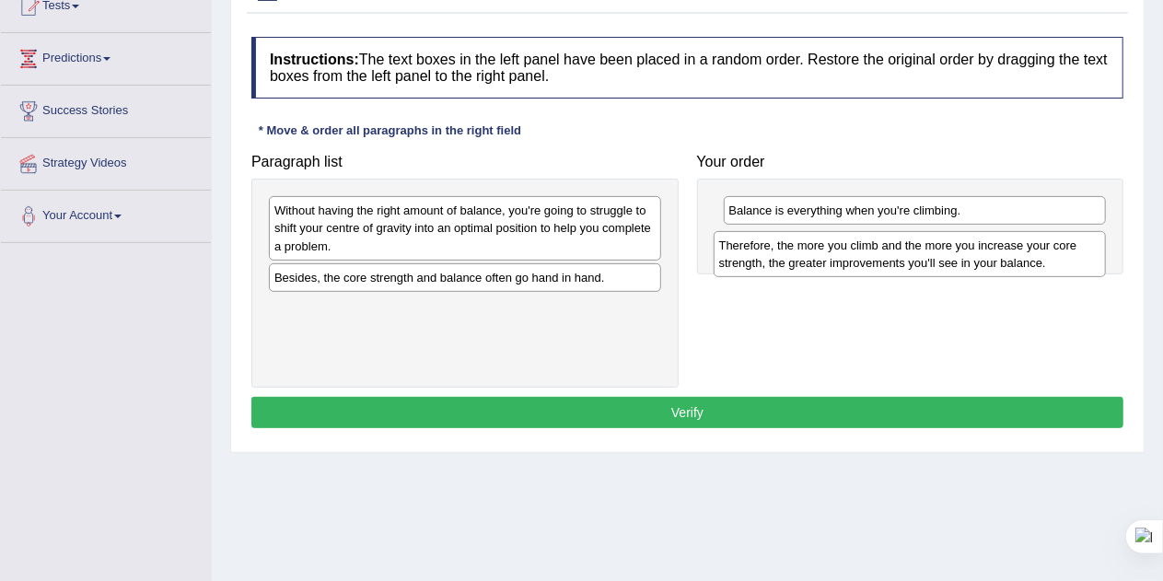
drag, startPoint x: 447, startPoint y: 318, endPoint x: 892, endPoint y: 255, distance: 450.1
click at [892, 255] on div "Therefore, the more you climb and the more you increase your core strength, the…" at bounding box center [910, 254] width 393 height 46
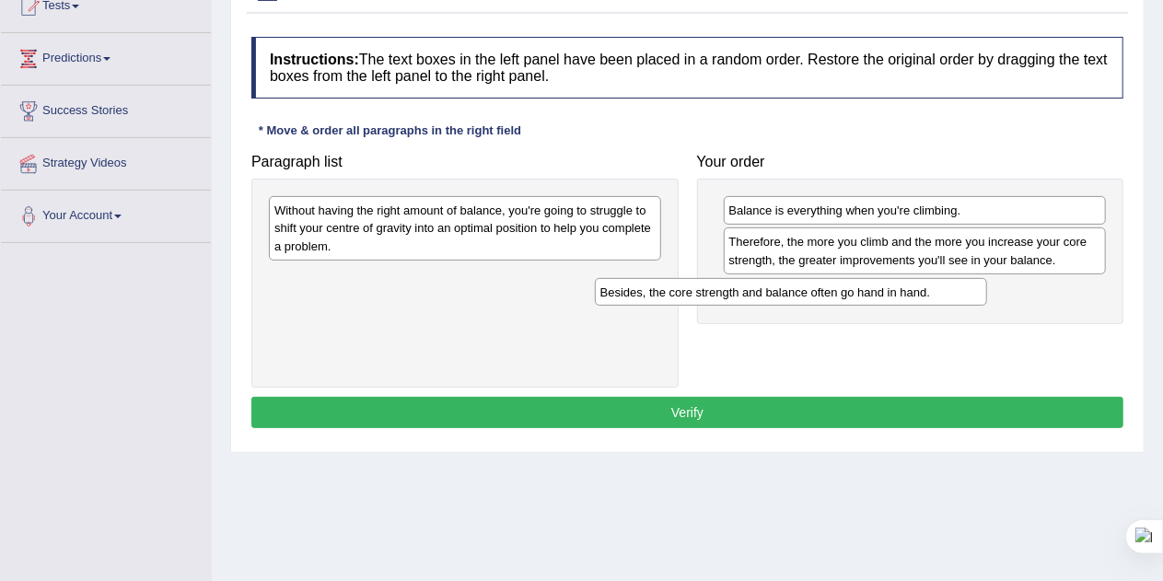
drag, startPoint x: 383, startPoint y: 281, endPoint x: 766, endPoint y: 312, distance: 384.4
click at [766, 306] on div "Besides, the core strength and balance often go hand in hand." at bounding box center [791, 292] width 393 height 28
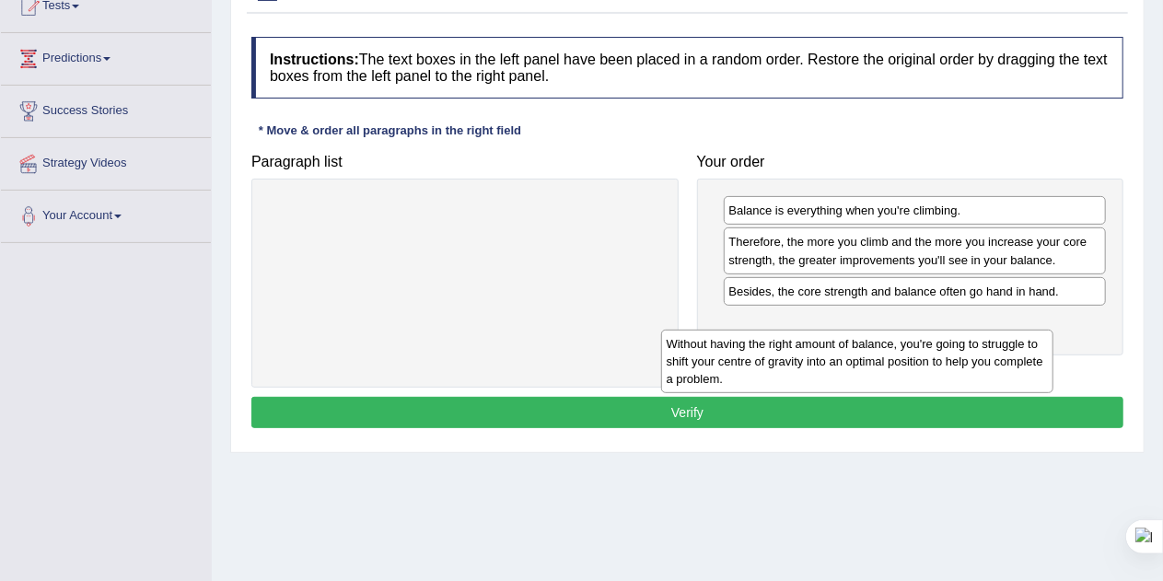
drag, startPoint x: 486, startPoint y: 220, endPoint x: 886, endPoint y: 352, distance: 420.8
click at [886, 352] on div "Without having the right amount of balance, you're going to struggle to shift y…" at bounding box center [857, 362] width 393 height 64
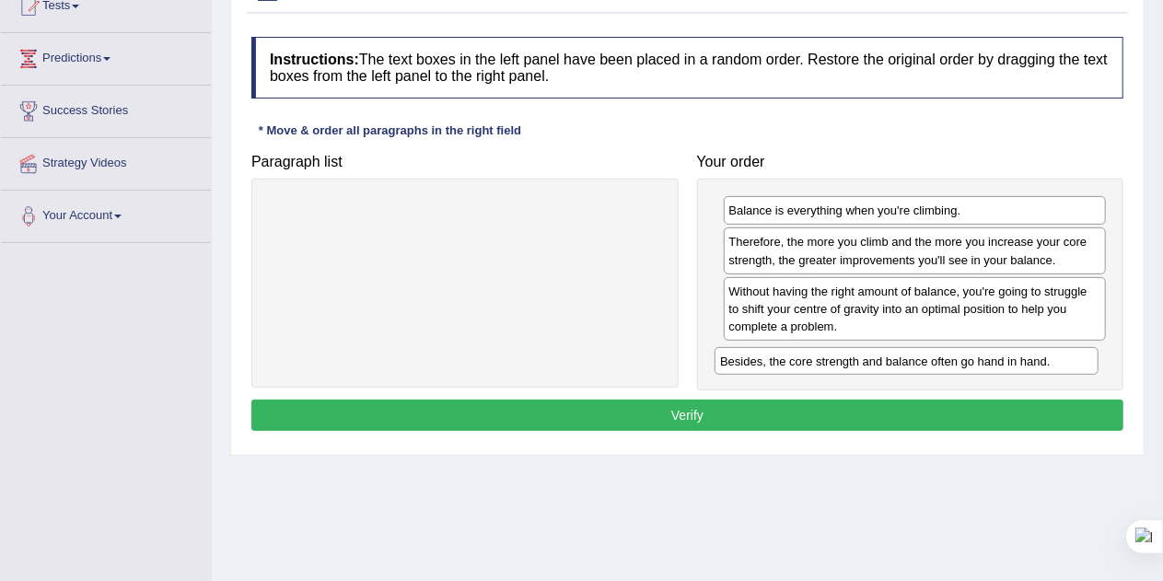
drag, startPoint x: 899, startPoint y: 294, endPoint x: 891, endPoint y: 366, distance: 72.3
click at [891, 366] on div "Besides, the core strength and balance often go hand in hand." at bounding box center [907, 361] width 384 height 28
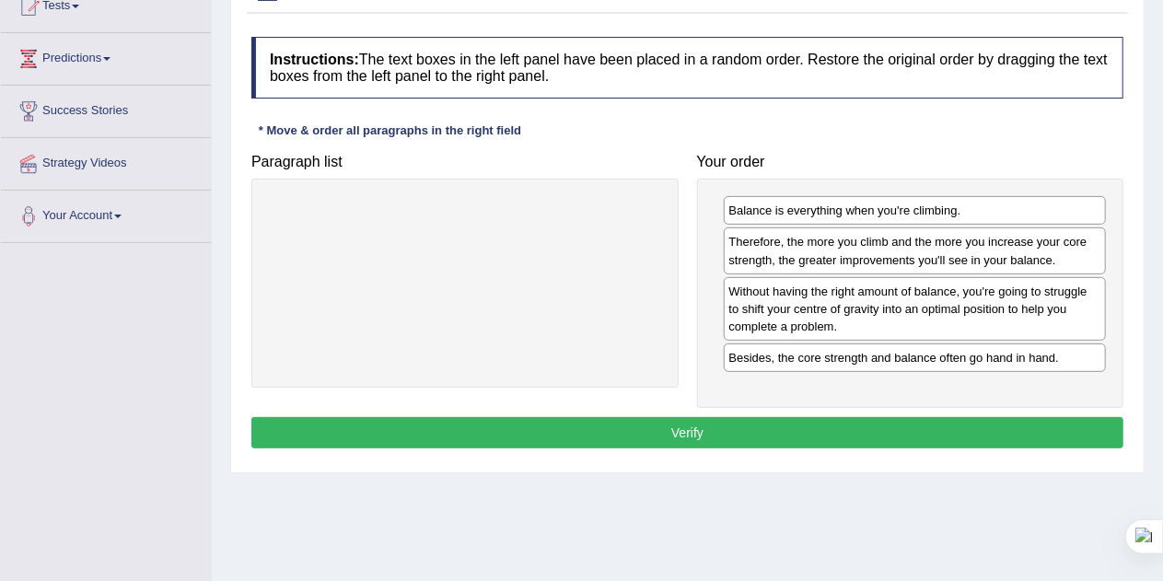
click at [804, 435] on button "Verify" at bounding box center [687, 432] width 872 height 31
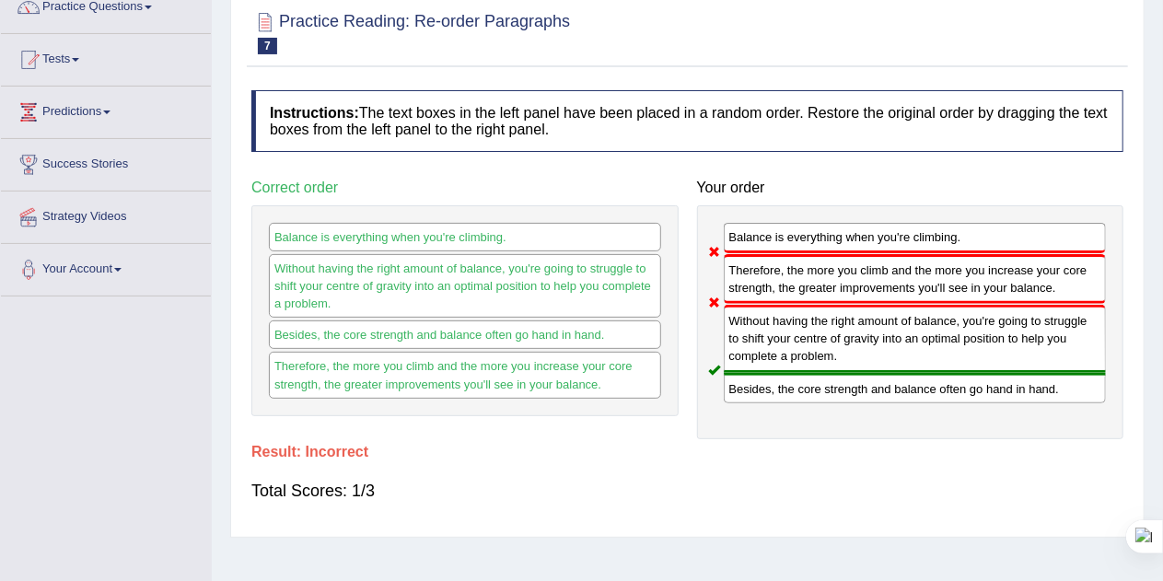
scroll to position [112, 0]
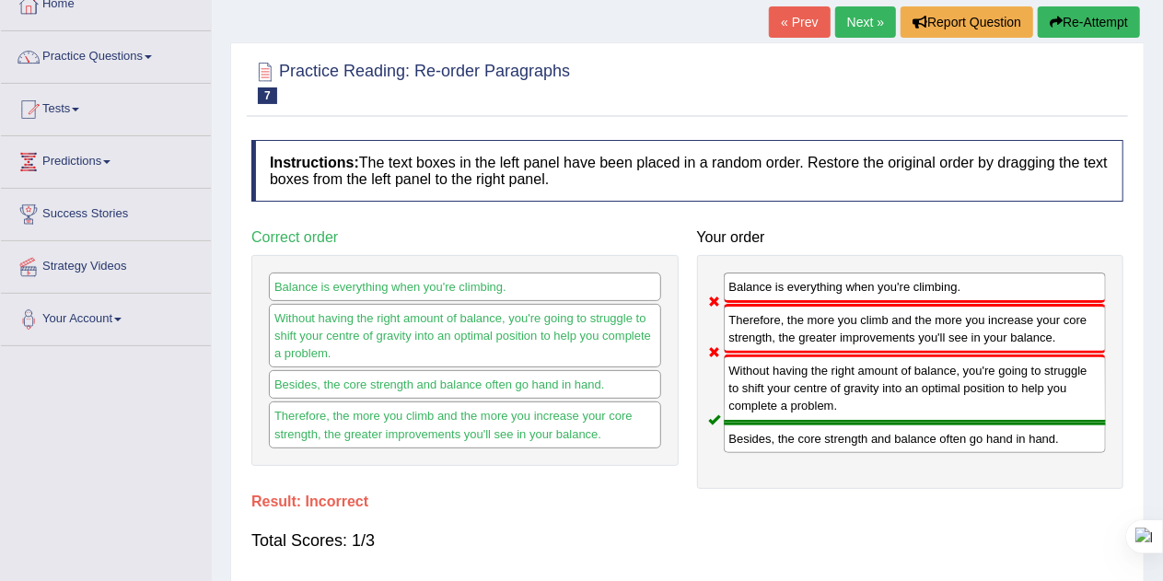
click at [1074, 21] on button "Re-Attempt" at bounding box center [1089, 21] width 102 height 31
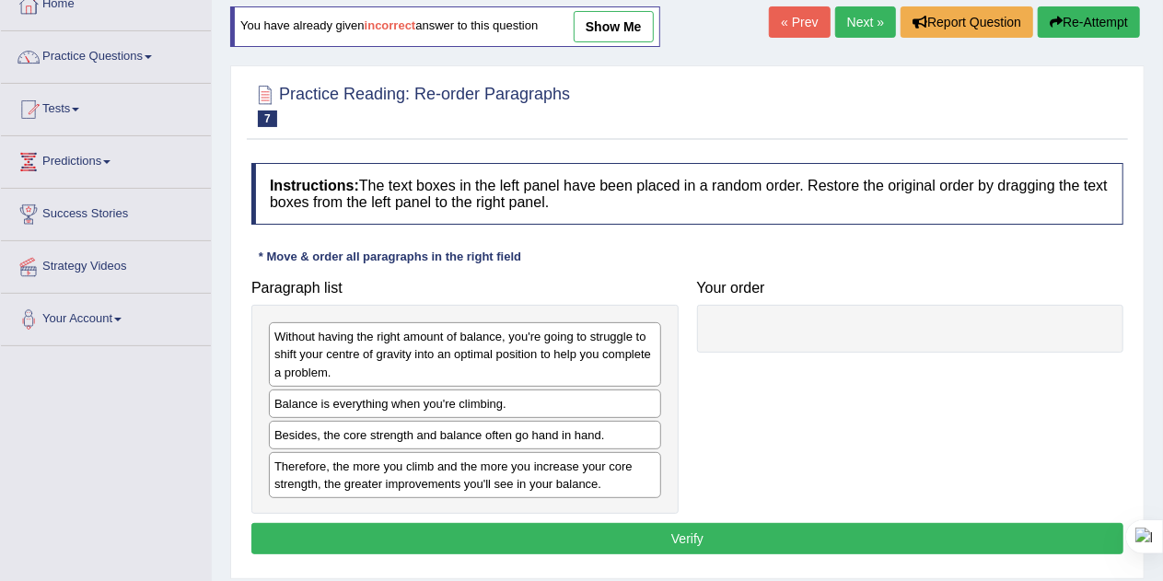
scroll to position [112, 0]
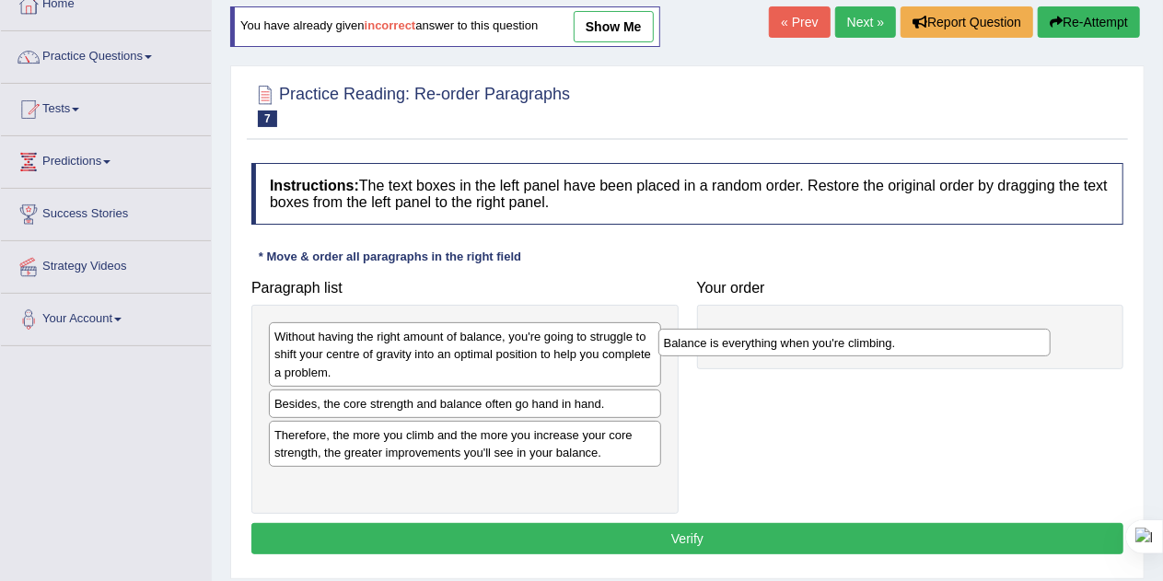
drag, startPoint x: 417, startPoint y: 402, endPoint x: 851, endPoint y: 331, distance: 439.7
click at [851, 331] on div "Balance is everything when you're climbing." at bounding box center [854, 343] width 393 height 28
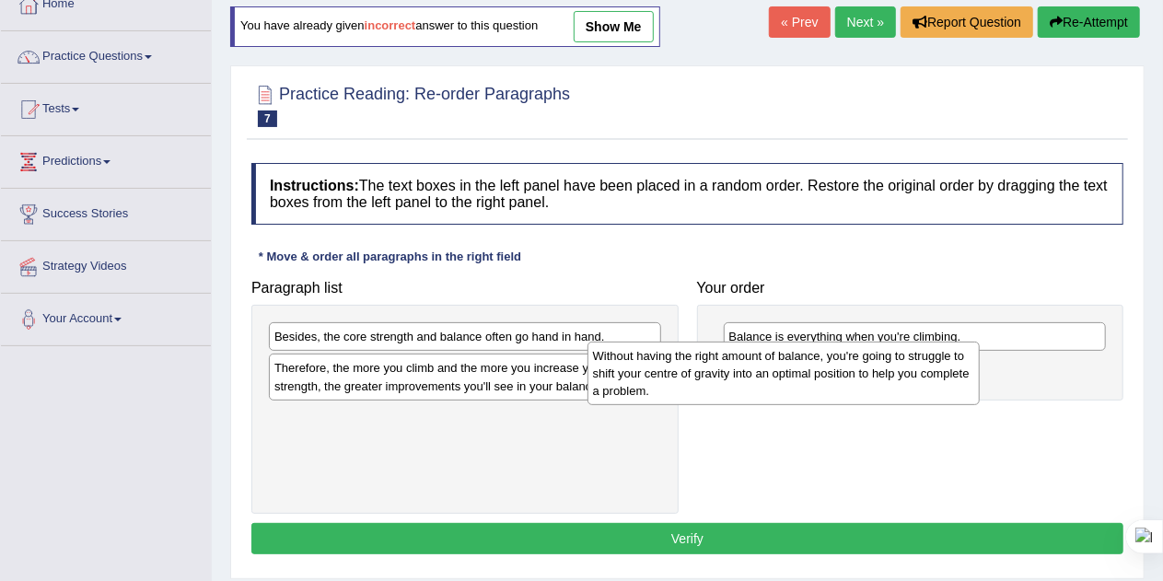
drag, startPoint x: 536, startPoint y: 357, endPoint x: 915, endPoint y: 384, distance: 380.4
click at [915, 384] on div "Without having the right amount of balance, you're going to struggle to shift y…" at bounding box center [784, 374] width 393 height 64
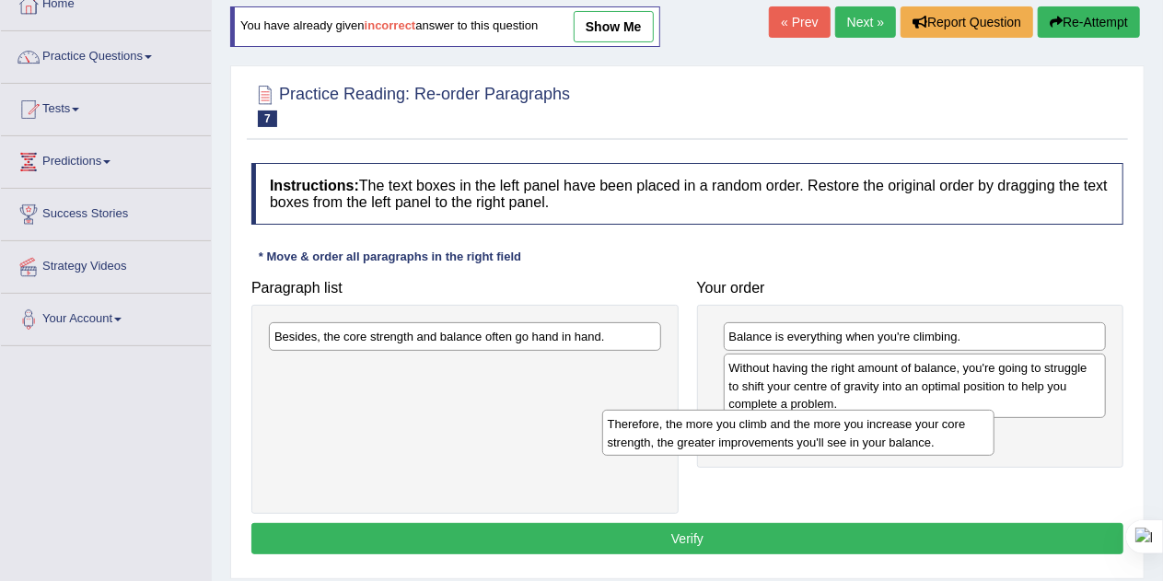
drag, startPoint x: 437, startPoint y: 377, endPoint x: 832, endPoint y: 439, distance: 400.0
click at [832, 439] on div "Therefore, the more you climb and the more you increase your core strength, the…" at bounding box center [798, 433] width 393 height 46
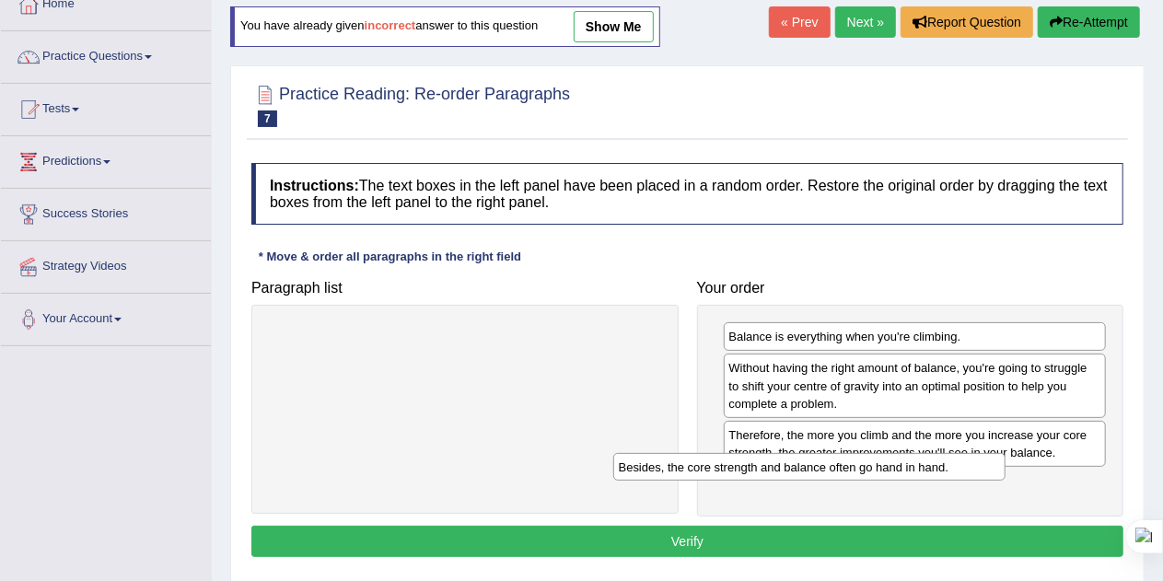
drag, startPoint x: 505, startPoint y: 336, endPoint x: 923, endPoint y: 487, distance: 444.5
click at [923, 481] on div "Besides, the core strength and balance often go hand in hand." at bounding box center [809, 467] width 393 height 28
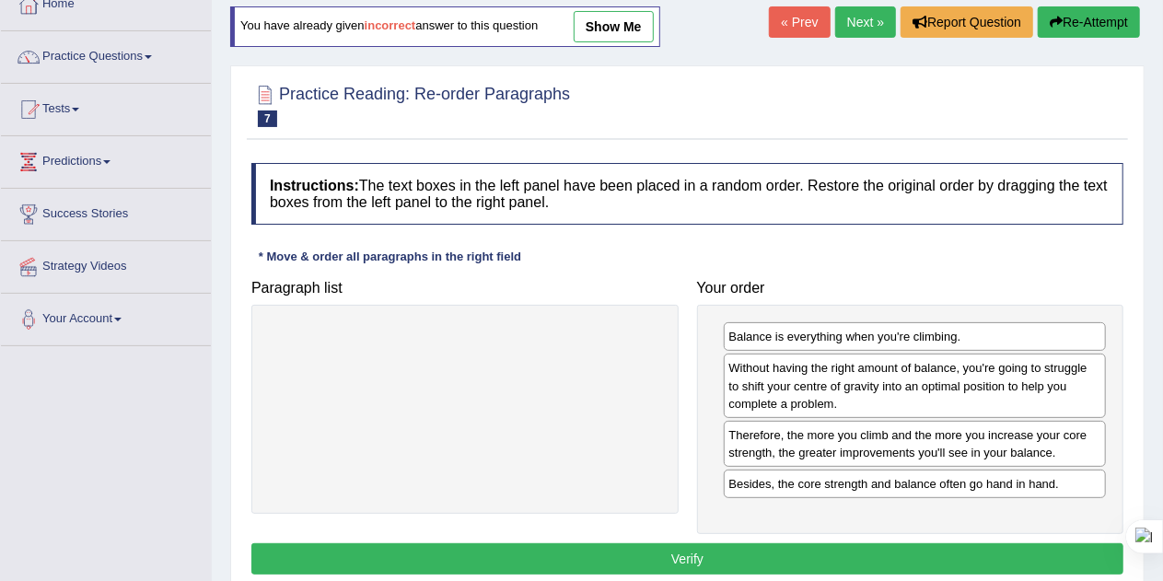
click at [715, 553] on button "Verify" at bounding box center [687, 558] width 872 height 31
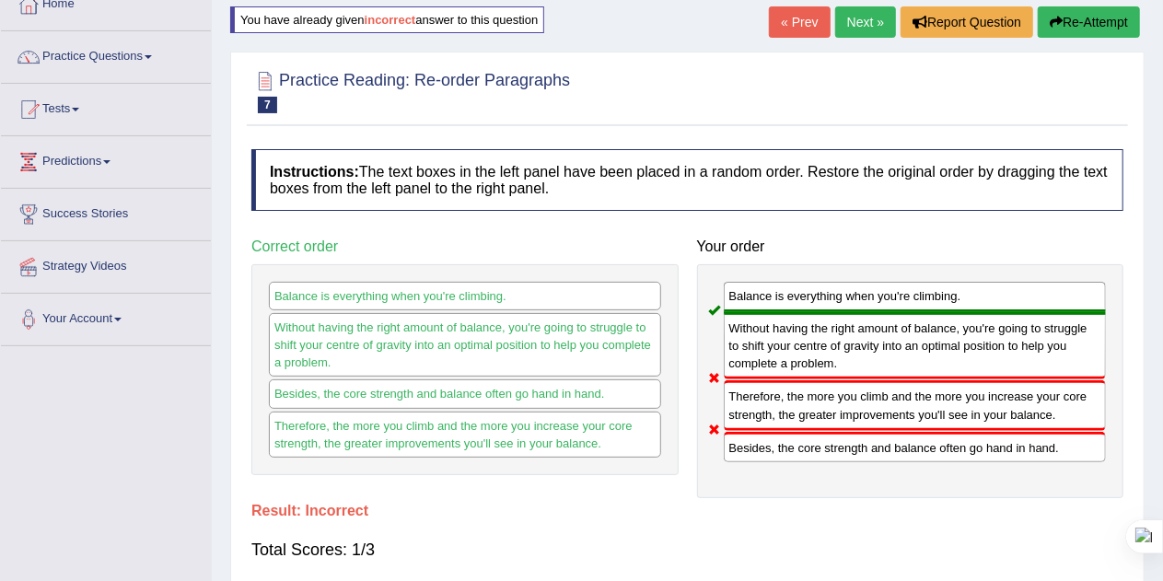
click at [1074, 15] on button "Re-Attempt" at bounding box center [1089, 21] width 102 height 31
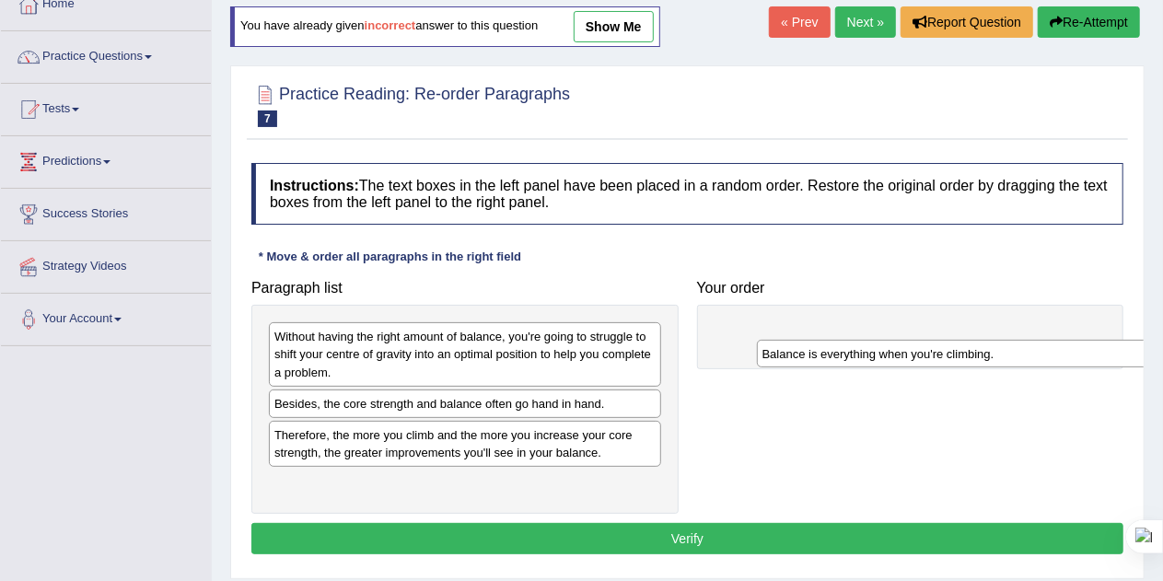
drag, startPoint x: 346, startPoint y: 403, endPoint x: 834, endPoint y: 354, distance: 490.6
click at [834, 354] on div "Balance is everything when you're climbing." at bounding box center [953, 354] width 393 height 28
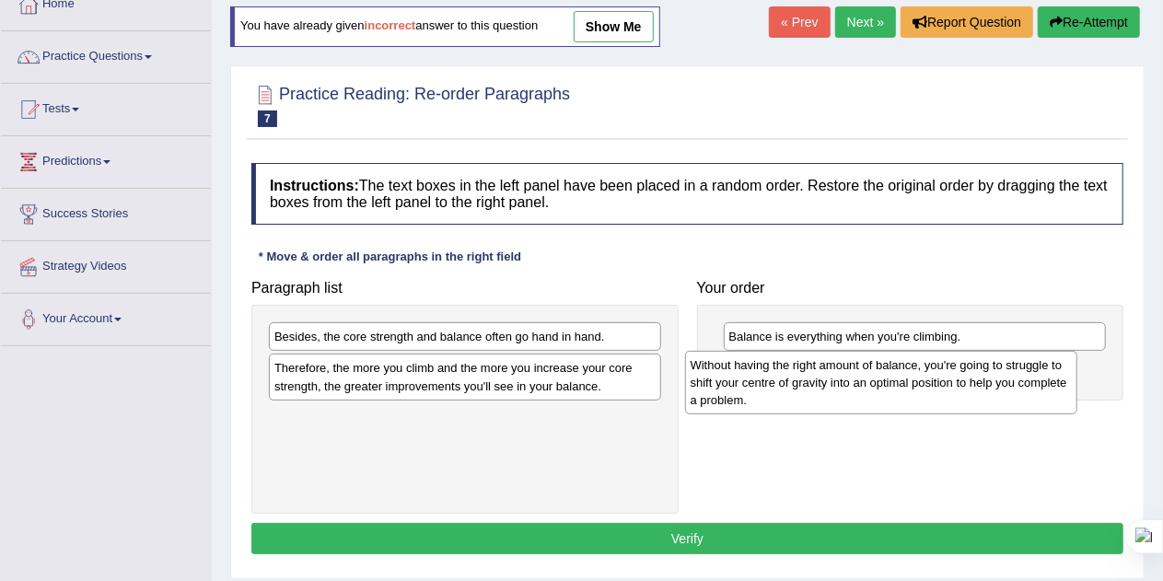
drag, startPoint x: 429, startPoint y: 356, endPoint x: 855, endPoint y: 386, distance: 426.5
click at [855, 386] on div "Without having the right amount of balance, you're going to struggle to shift y…" at bounding box center [881, 383] width 393 height 64
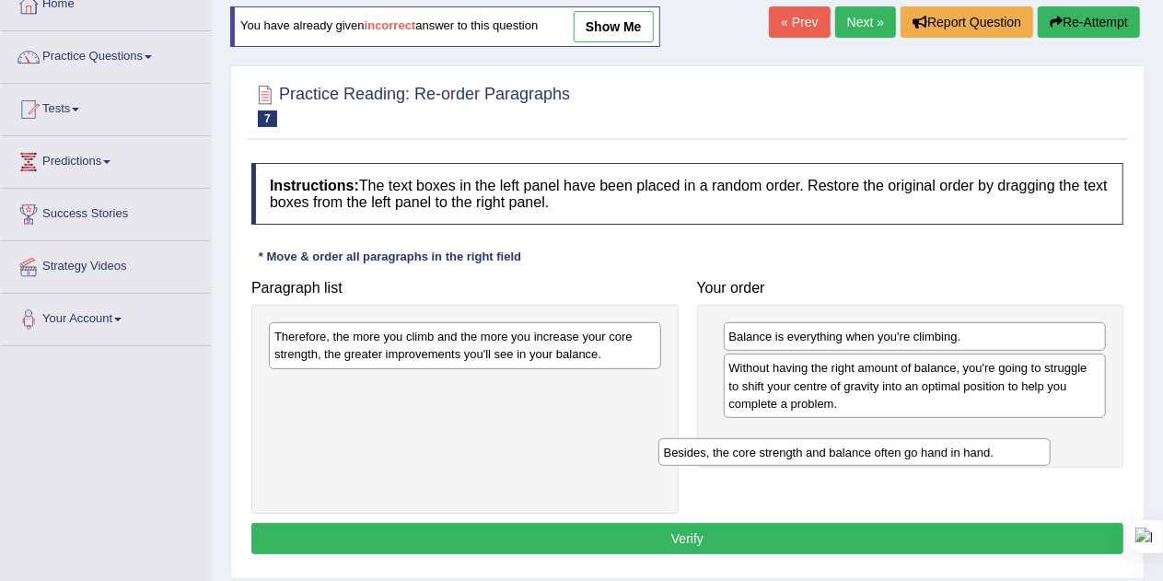
drag, startPoint x: 475, startPoint y: 339, endPoint x: 890, endPoint y: 461, distance: 432.1
click at [890, 461] on div "Besides, the core strength and balance often go hand in hand." at bounding box center [854, 452] width 393 height 28
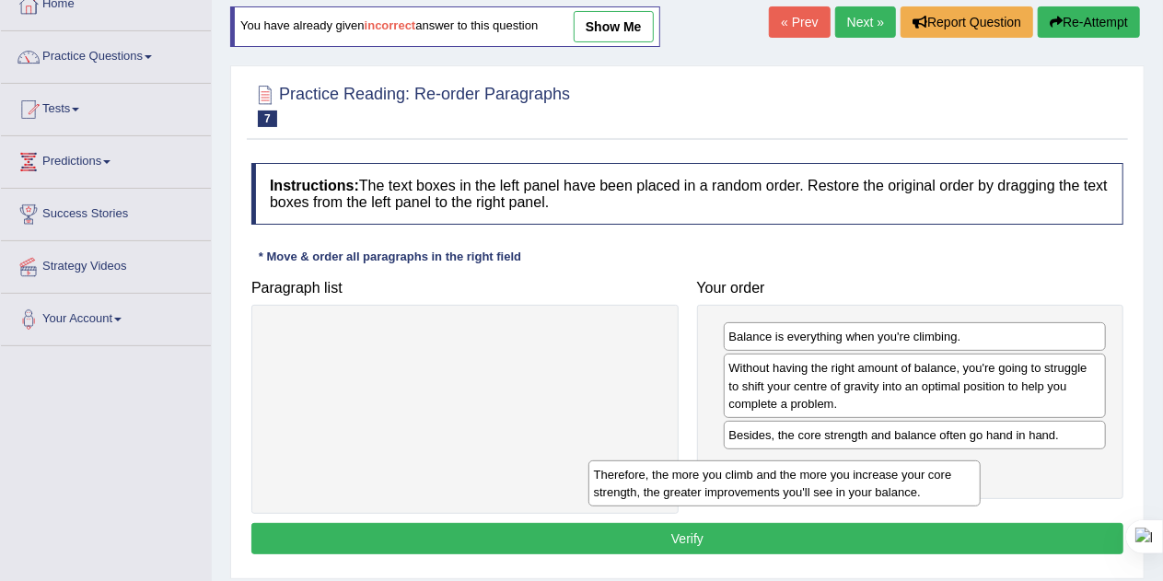
drag, startPoint x: 489, startPoint y: 342, endPoint x: 936, endPoint y: 495, distance: 472.1
click at [936, 495] on div "Therefore, the more you climb and the more you increase your core strength, the…" at bounding box center [784, 483] width 393 height 46
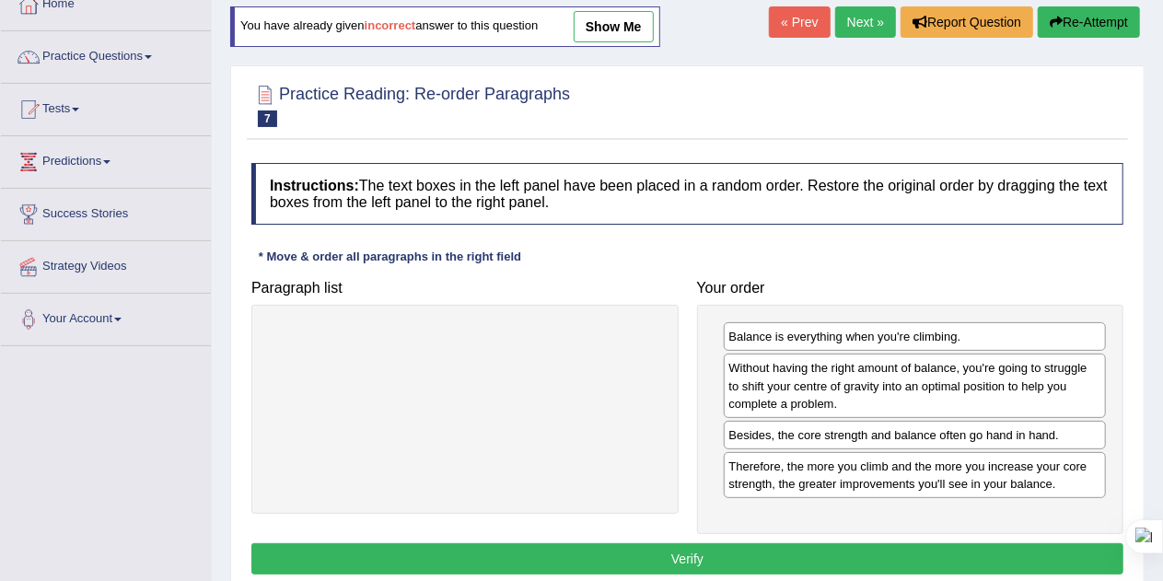
click at [735, 543] on button "Verify" at bounding box center [687, 558] width 872 height 31
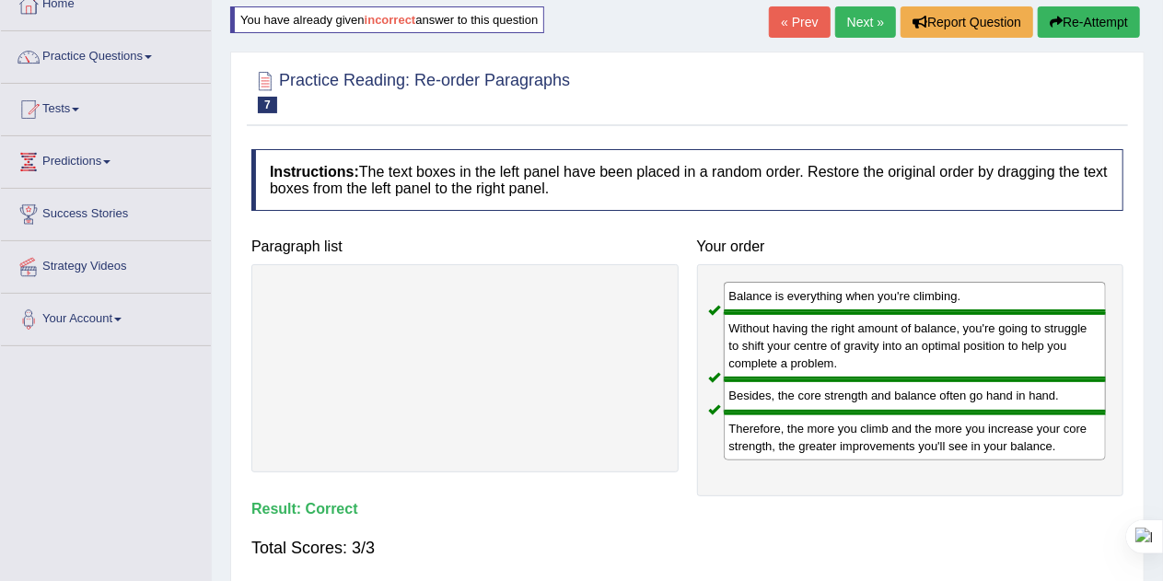
click at [856, 28] on link "Next »" at bounding box center [865, 21] width 61 height 31
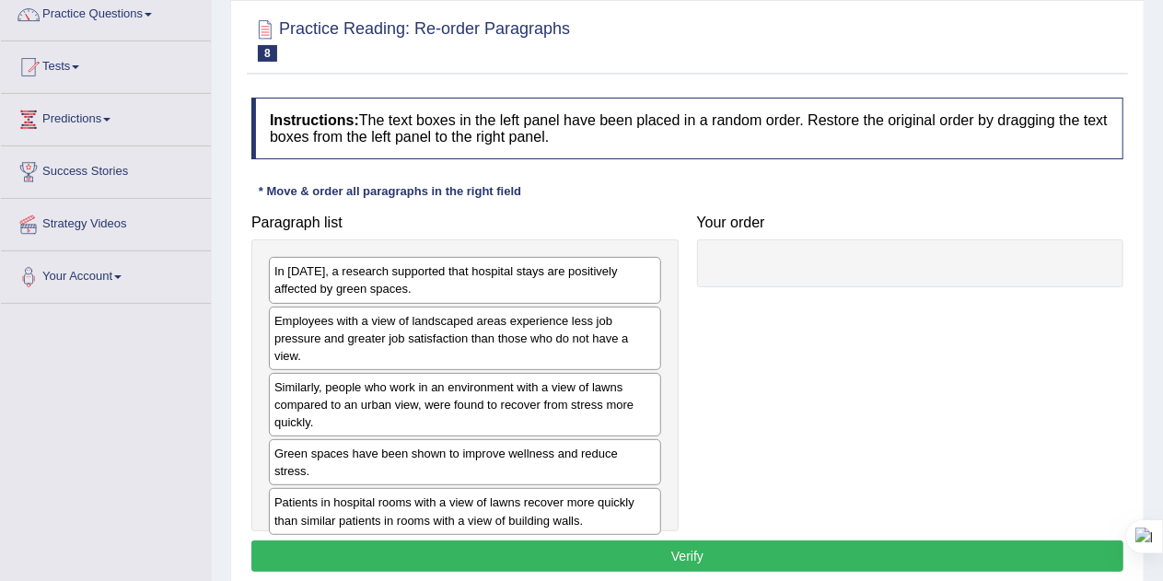
scroll to position [159, 0]
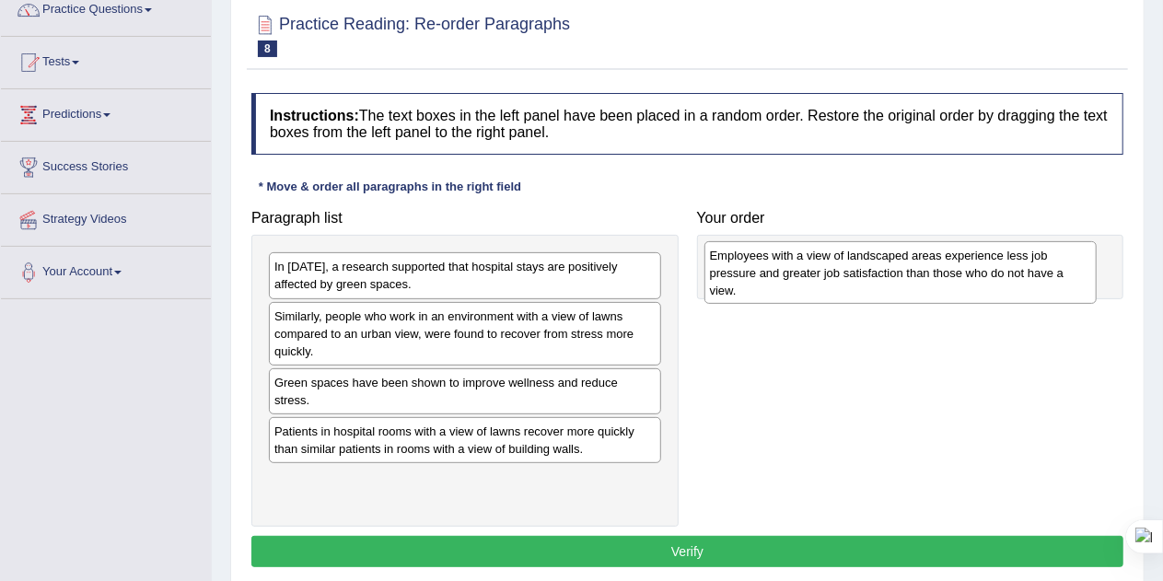
drag, startPoint x: 421, startPoint y: 331, endPoint x: 864, endPoint y: 269, distance: 447.2
click at [864, 269] on div "Employees with a view of landscaped areas experience less job pressure and grea…" at bounding box center [900, 273] width 393 height 64
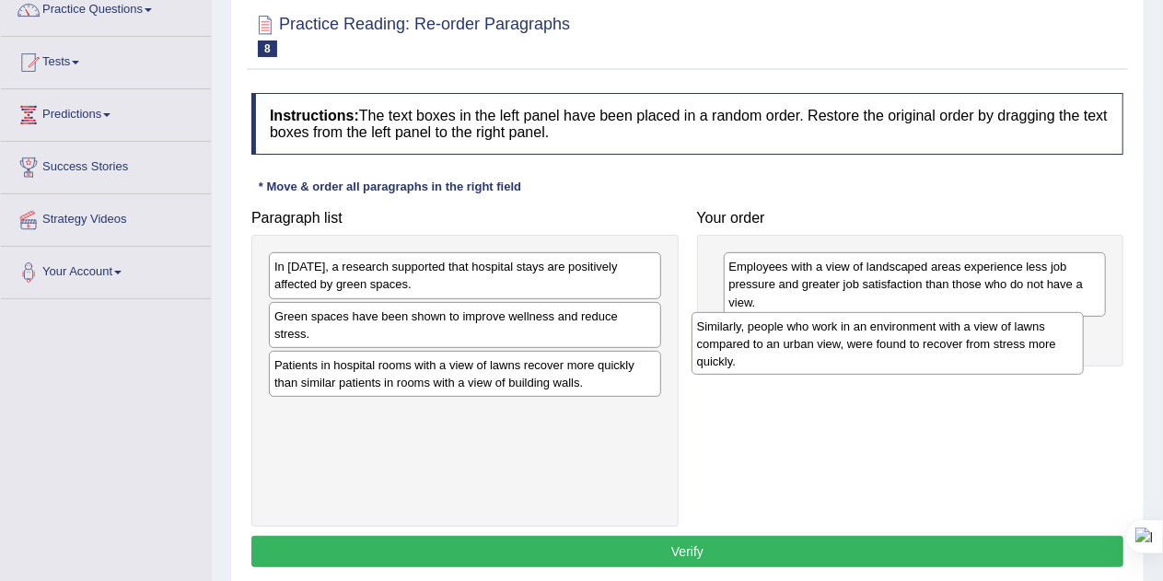
drag, startPoint x: 460, startPoint y: 334, endPoint x: 908, endPoint y: 343, distance: 448.6
click at [908, 343] on div "Similarly, people who work in an environment with a view of lawns compared to a…" at bounding box center [888, 344] width 393 height 64
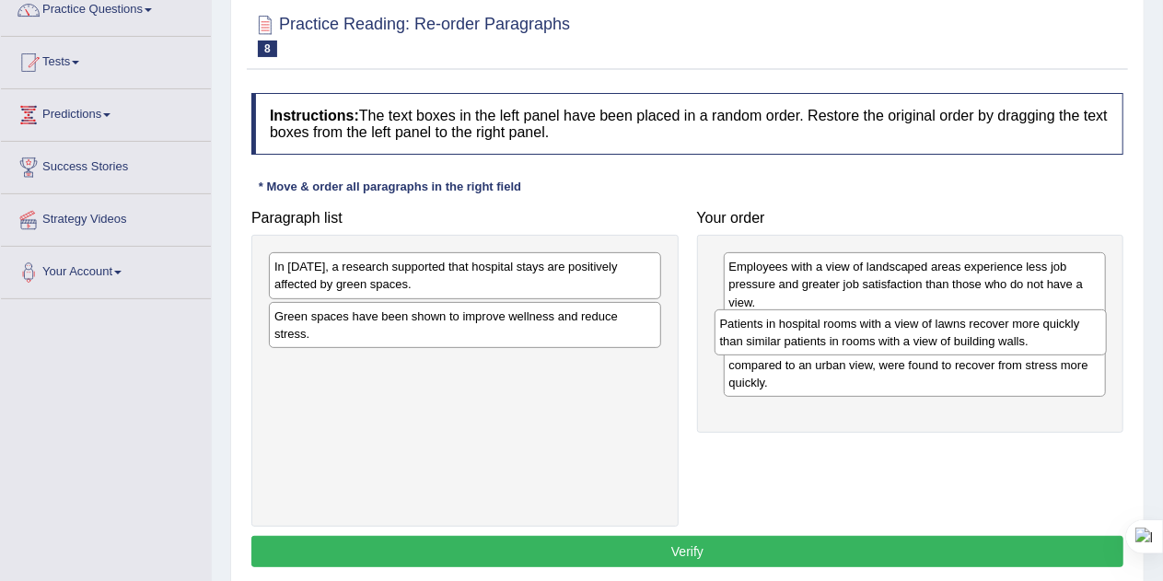
drag, startPoint x: 483, startPoint y: 356, endPoint x: 941, endPoint y: 334, distance: 459.1
click at [941, 334] on div "Patients in hospital rooms with a view of lawns recover more quickly than simil…" at bounding box center [911, 332] width 393 height 46
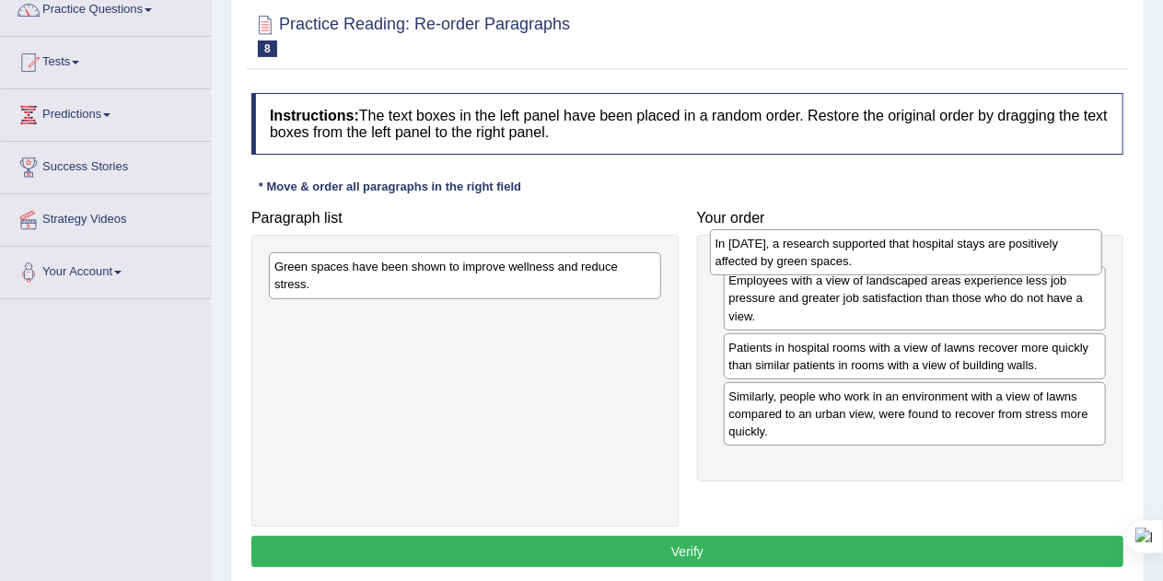
drag, startPoint x: 619, startPoint y: 275, endPoint x: 1086, endPoint y: 251, distance: 467.5
click at [1086, 251] on div "In [DATE], a research supported that hospital stays are positively affected by …" at bounding box center [906, 252] width 393 height 46
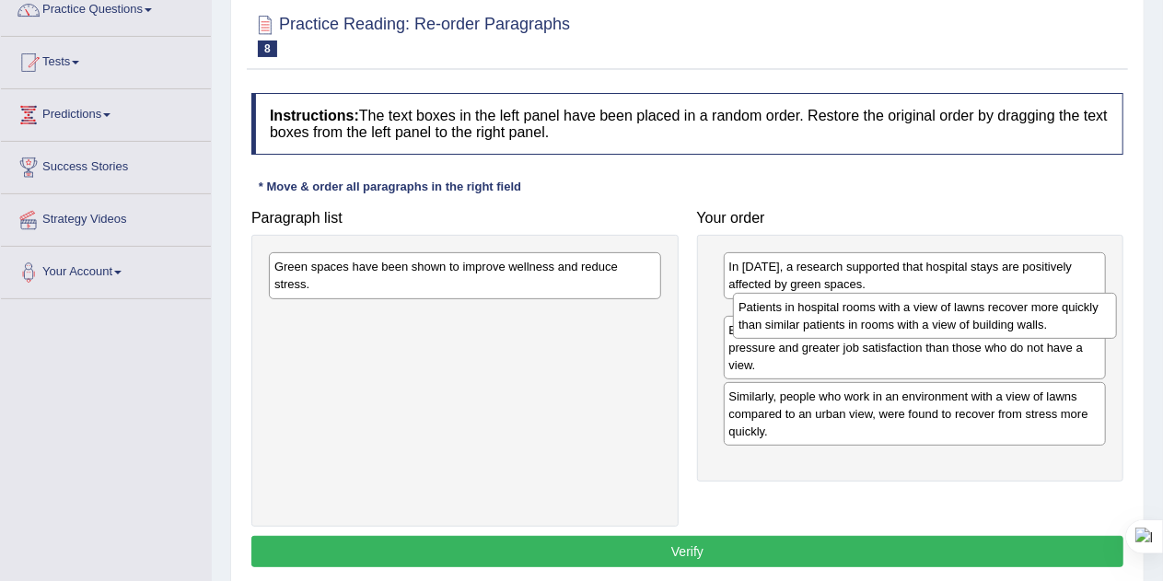
drag, startPoint x: 932, startPoint y: 399, endPoint x: 939, endPoint y: 328, distance: 71.3
click at [939, 328] on div "Patients in hospital rooms with a view of lawns recover more quickly than simil…" at bounding box center [925, 316] width 384 height 46
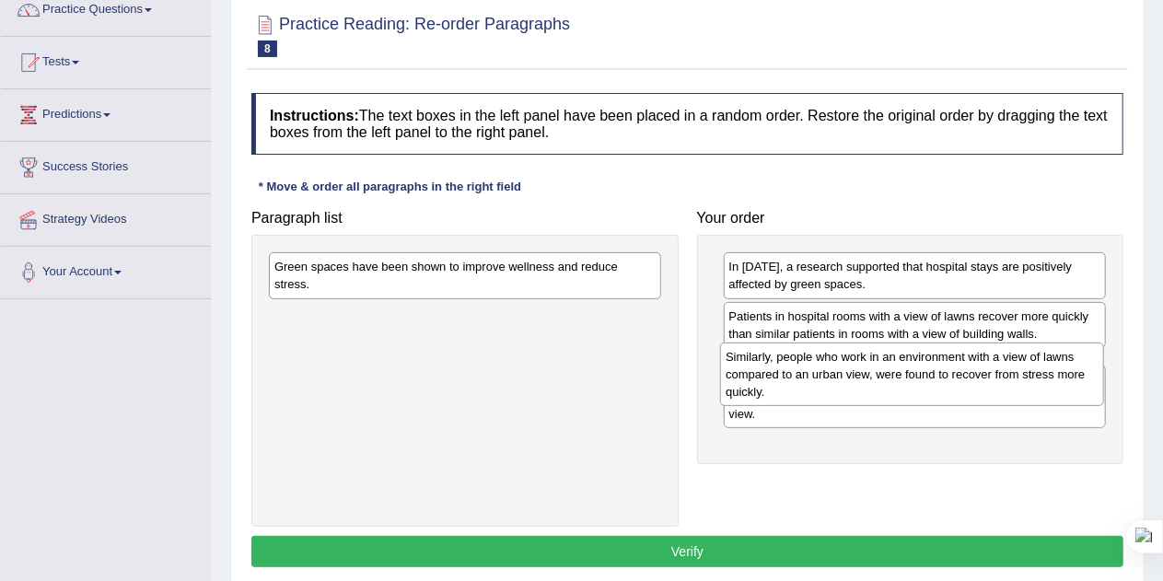
drag, startPoint x: 769, startPoint y: 441, endPoint x: 766, endPoint y: 369, distance: 71.9
click at [766, 369] on div "Similarly, people who work in an environment with a view of lawns compared to a…" at bounding box center [912, 375] width 384 height 64
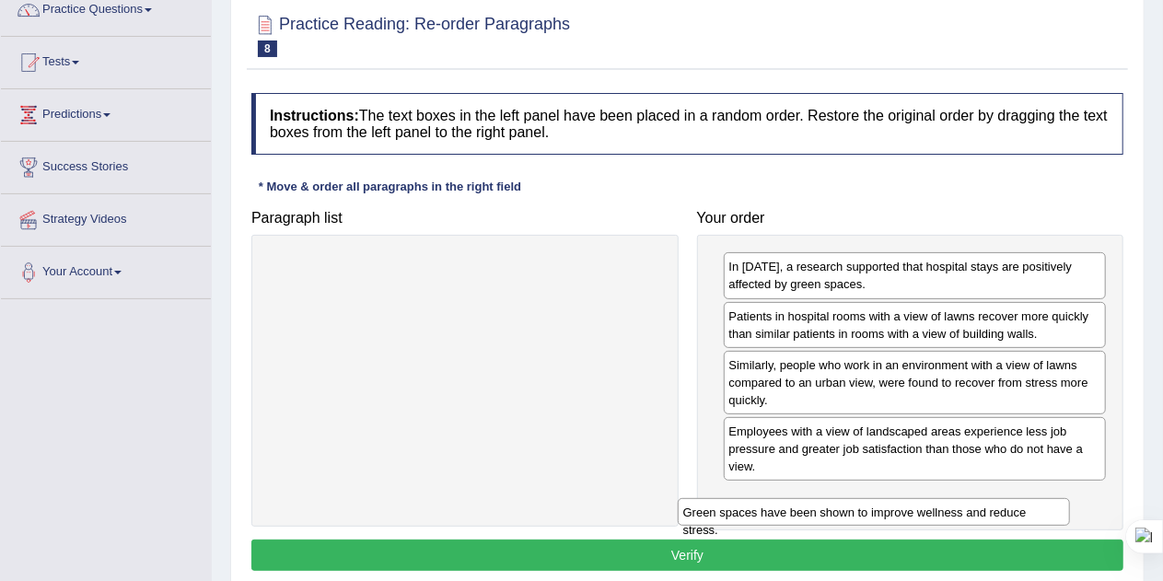
drag, startPoint x: 437, startPoint y: 268, endPoint x: 858, endPoint y: 518, distance: 490.5
click at [858, 518] on div "Green spaces have been shown to improve wellness and reduce stress." at bounding box center [874, 512] width 393 height 28
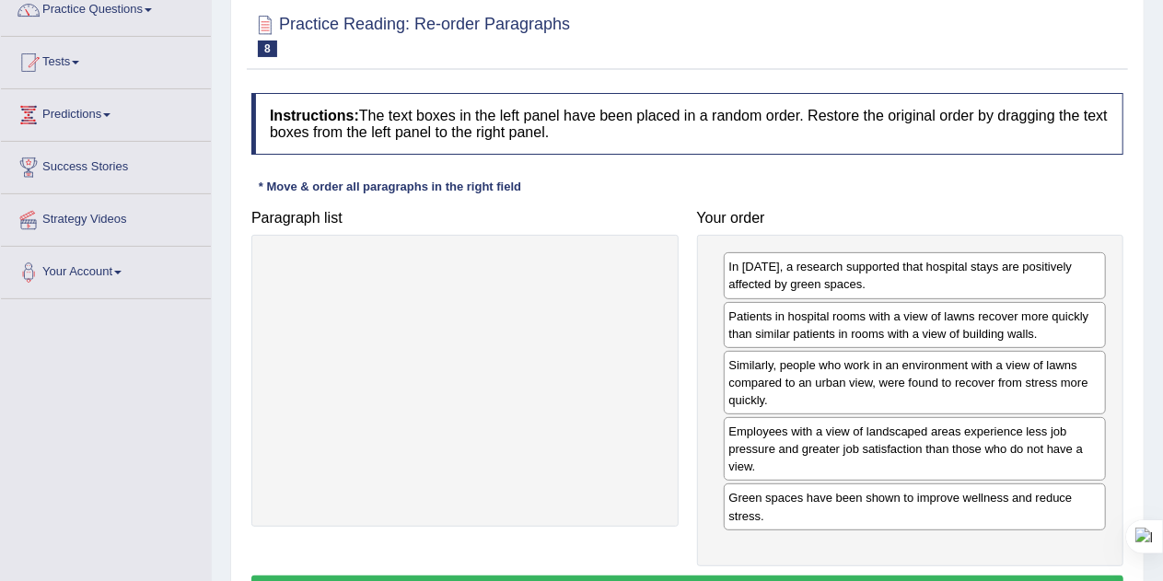
click at [762, 576] on button "Verify" at bounding box center [687, 591] width 872 height 31
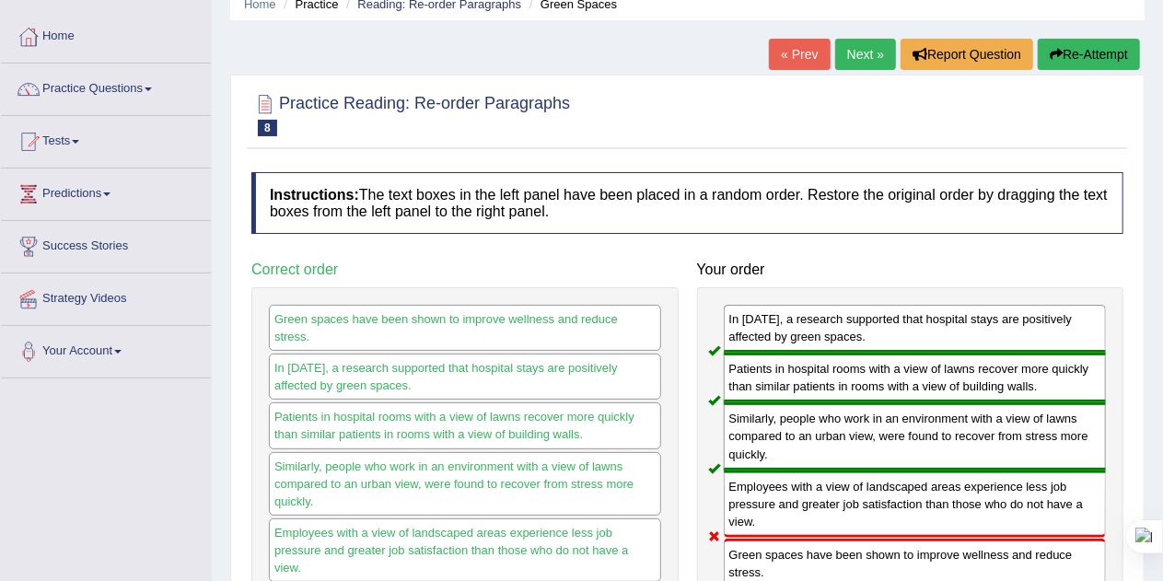
scroll to position [76, 0]
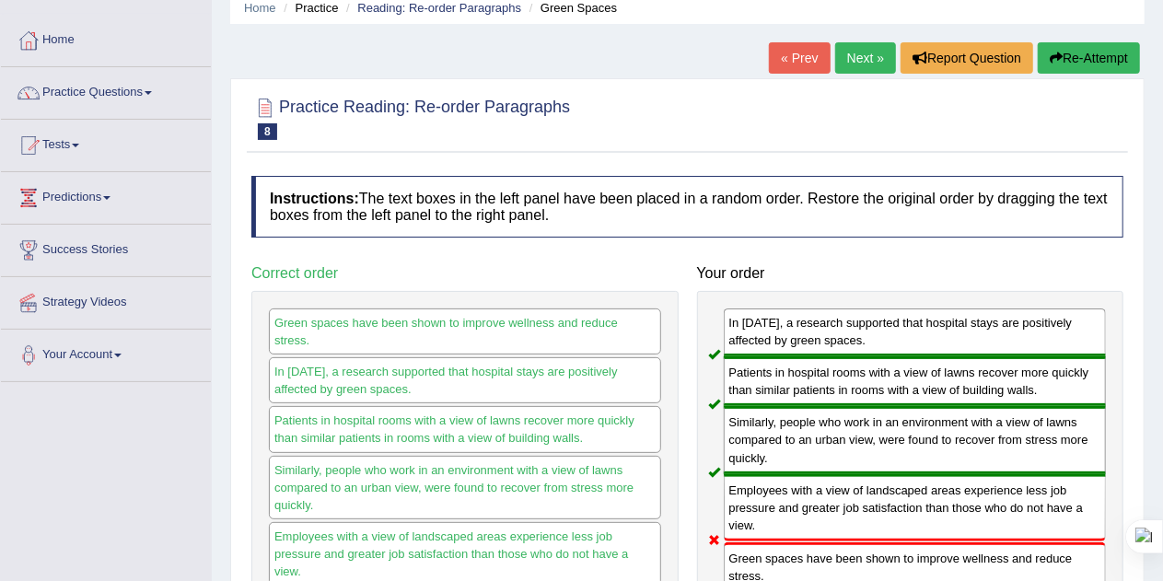
click at [1089, 56] on button "Re-Attempt" at bounding box center [1089, 57] width 102 height 31
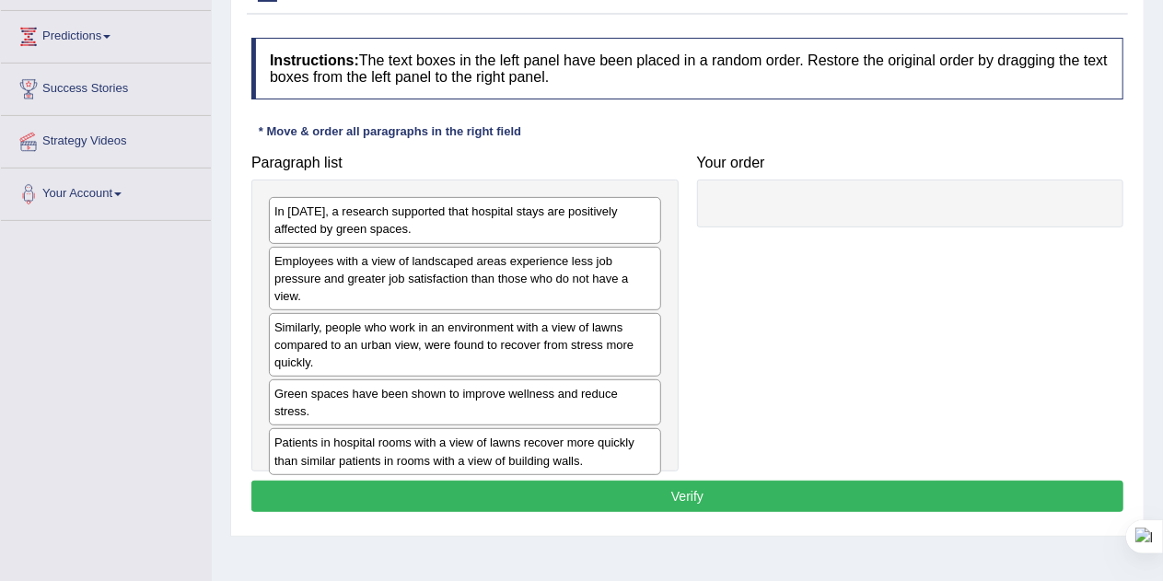
scroll to position [239, 0]
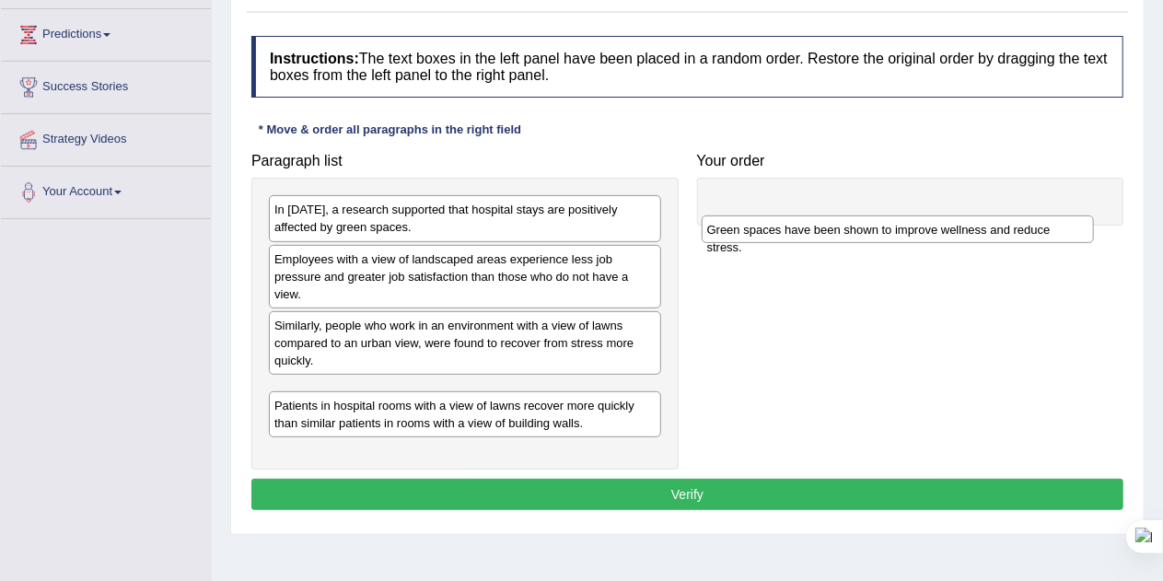
drag, startPoint x: 459, startPoint y: 390, endPoint x: 882, endPoint y: 207, distance: 461.2
click at [882, 215] on div "Green spaces have been shown to improve wellness and reduce stress." at bounding box center [898, 229] width 393 height 28
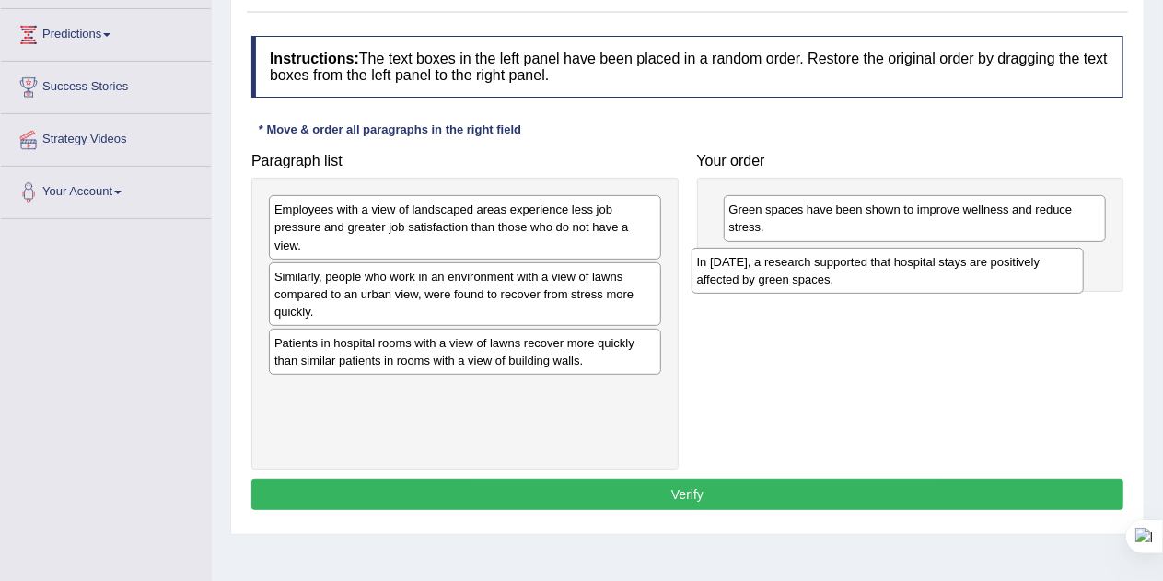
drag, startPoint x: 477, startPoint y: 215, endPoint x: 951, endPoint y: 270, distance: 477.5
click at [951, 270] on div "In [DATE], a research supported that hospital stays are positively affected by …" at bounding box center [888, 271] width 393 height 46
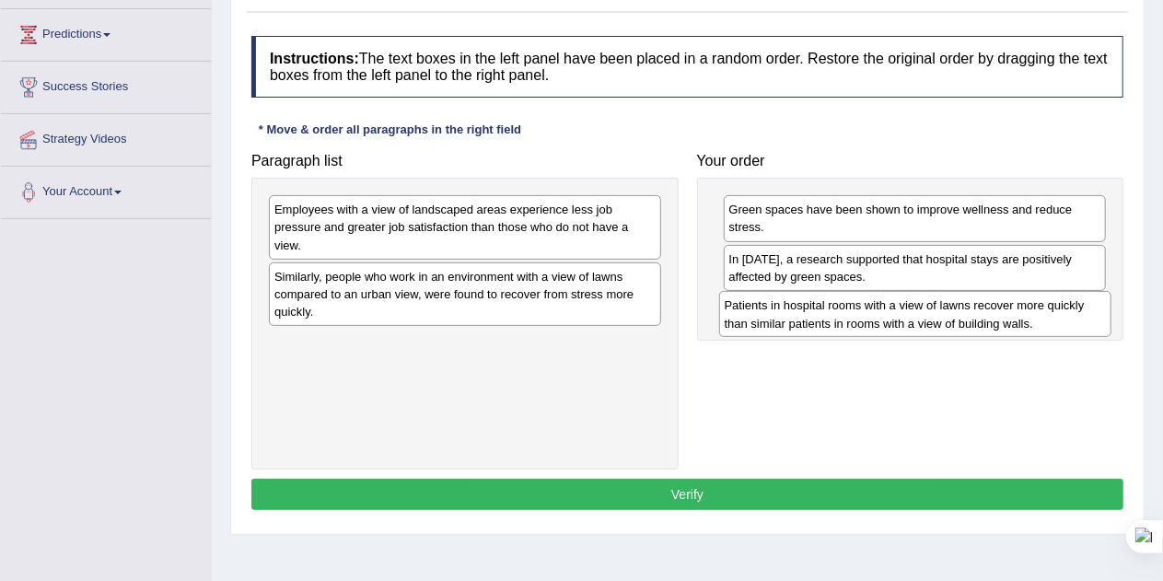
drag, startPoint x: 393, startPoint y: 349, endPoint x: 845, endPoint y: 311, distance: 453.7
click at [845, 311] on div "Patients in hospital rooms with a view of lawns recover more quickly than simil…" at bounding box center [915, 314] width 393 height 46
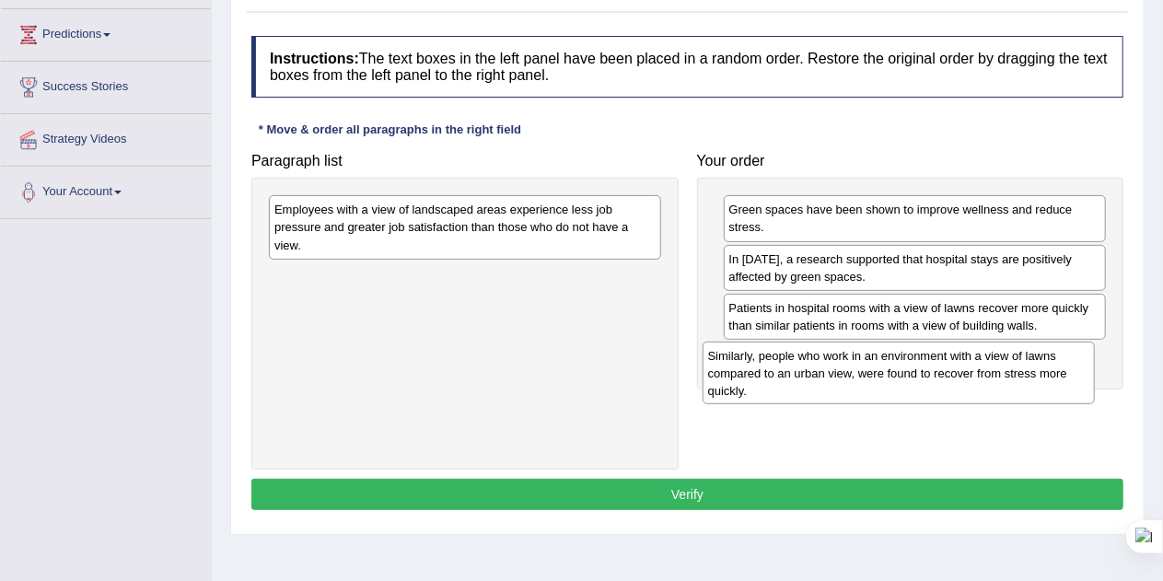
drag, startPoint x: 398, startPoint y: 294, endPoint x: 859, endPoint y: 382, distance: 469.8
click at [859, 382] on div "Similarly, people who work in an environment with a view of lawns compared to a…" at bounding box center [899, 374] width 393 height 64
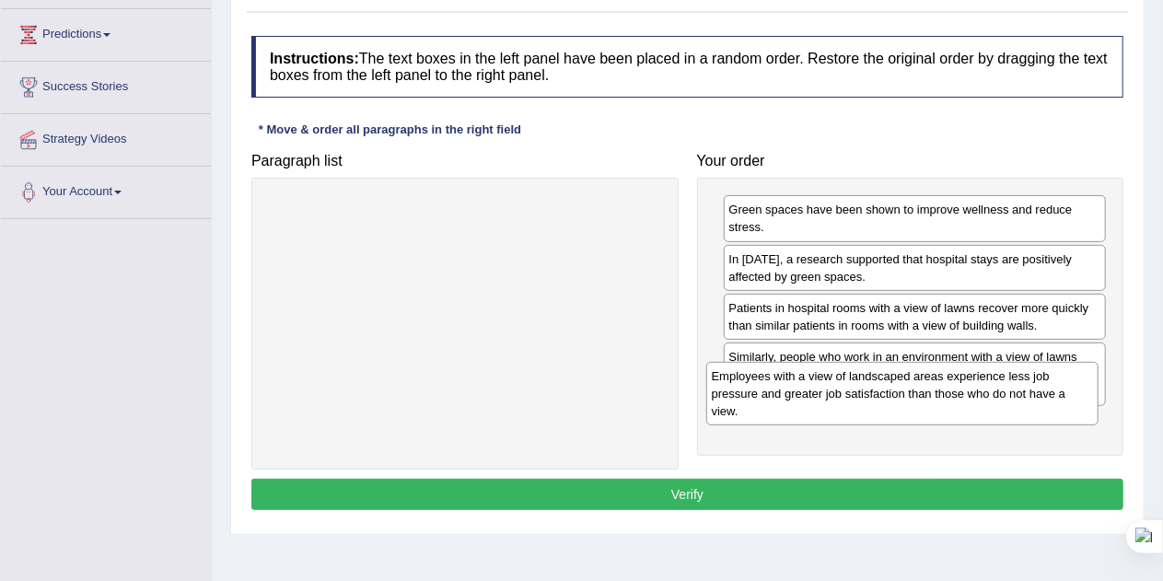
drag, startPoint x: 472, startPoint y: 231, endPoint x: 1002, endPoint y: 469, distance: 580.4
click at [1002, 425] on div "Employees with a view of landscaped areas experience less job pressure and grea…" at bounding box center [902, 394] width 393 height 64
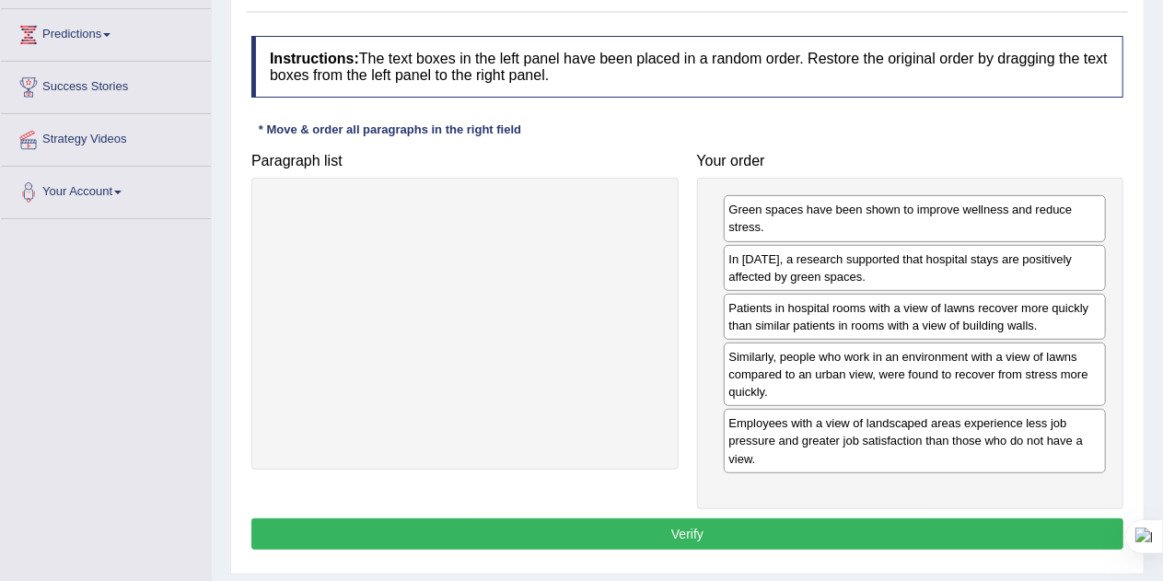
click at [715, 526] on button "Verify" at bounding box center [687, 533] width 872 height 31
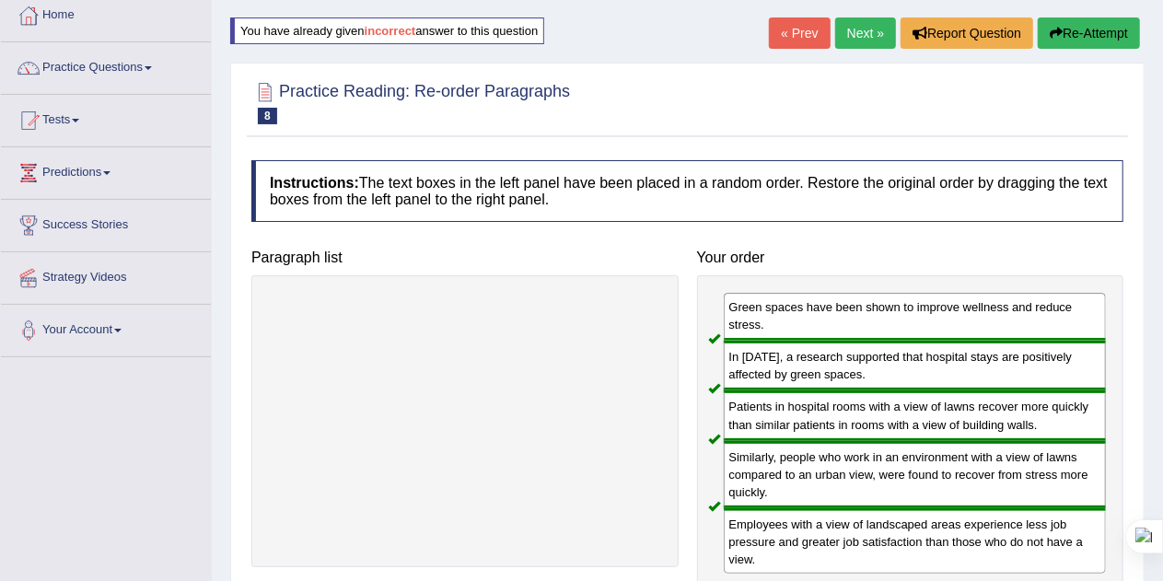
scroll to position [94, 0]
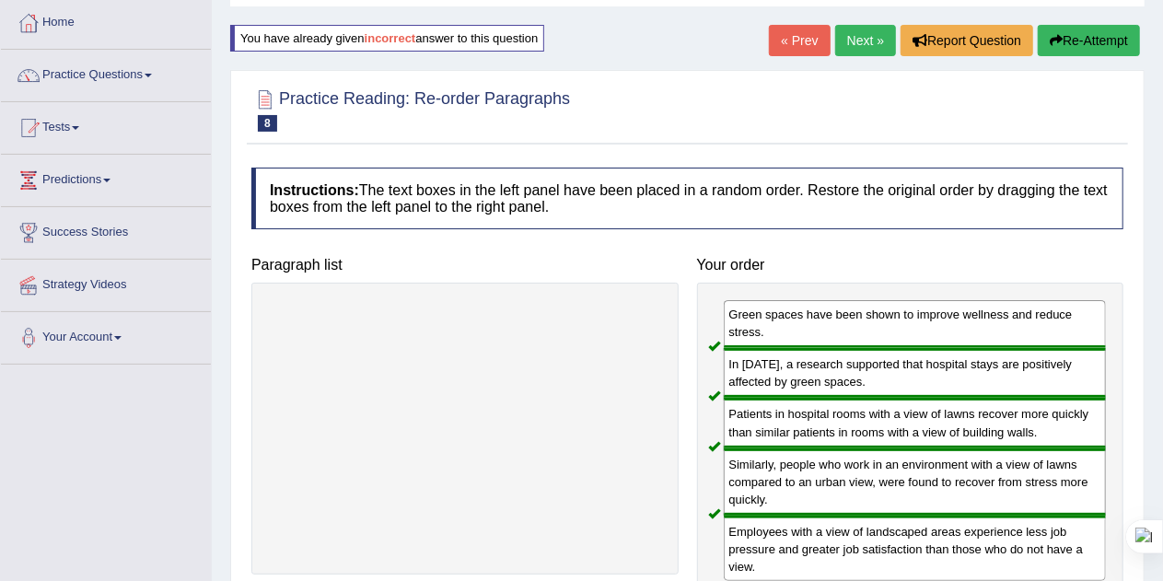
click at [1083, 44] on button "Re-Attempt" at bounding box center [1089, 40] width 102 height 31
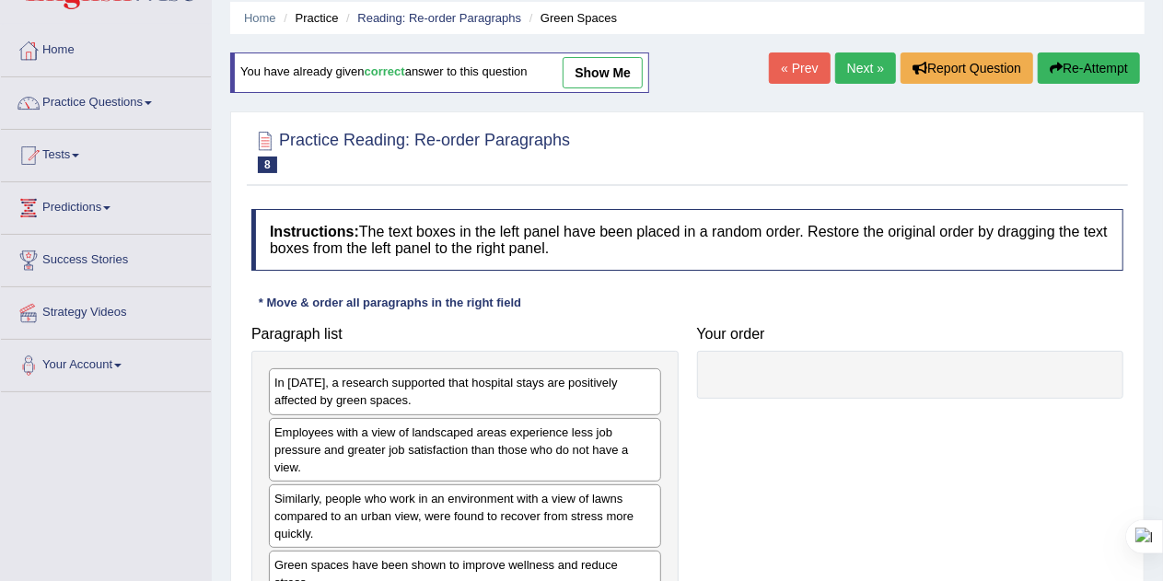
scroll to position [64, 0]
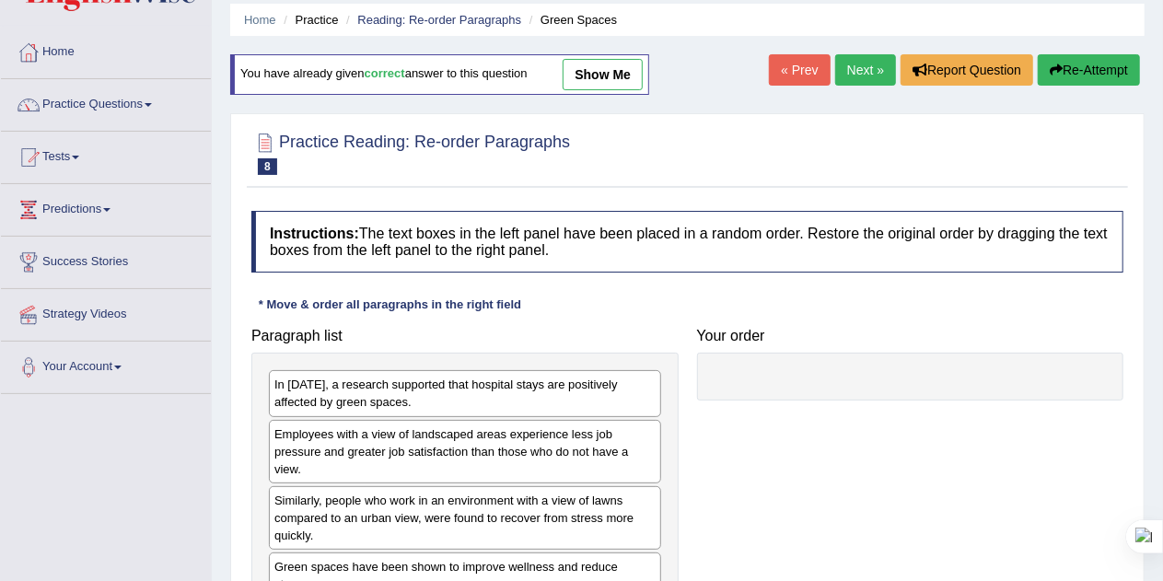
click at [864, 75] on link "Next »" at bounding box center [865, 69] width 61 height 31
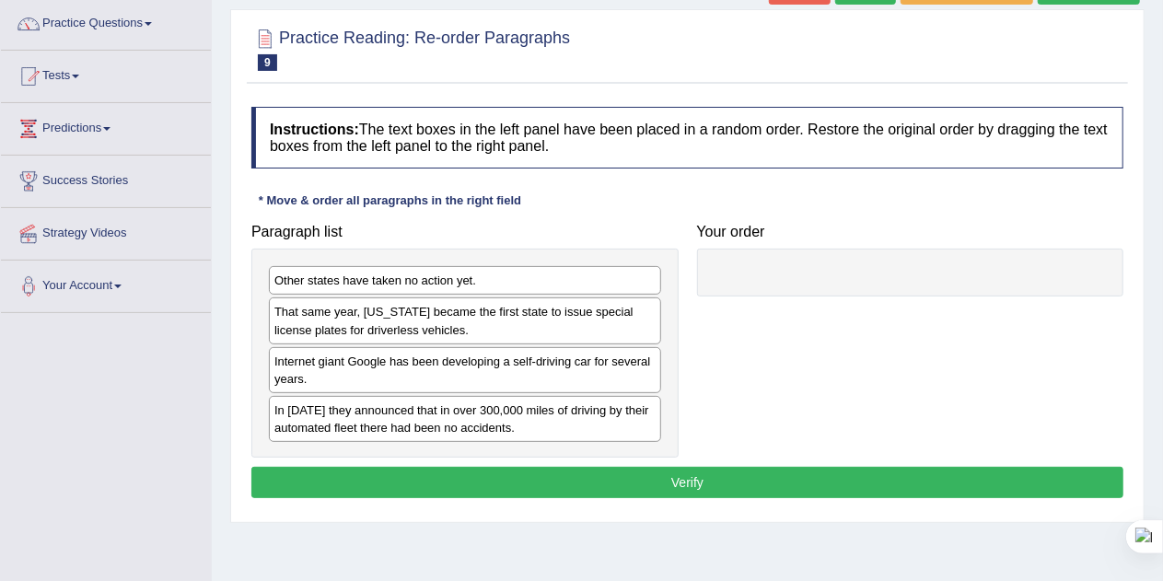
scroll to position [147, 0]
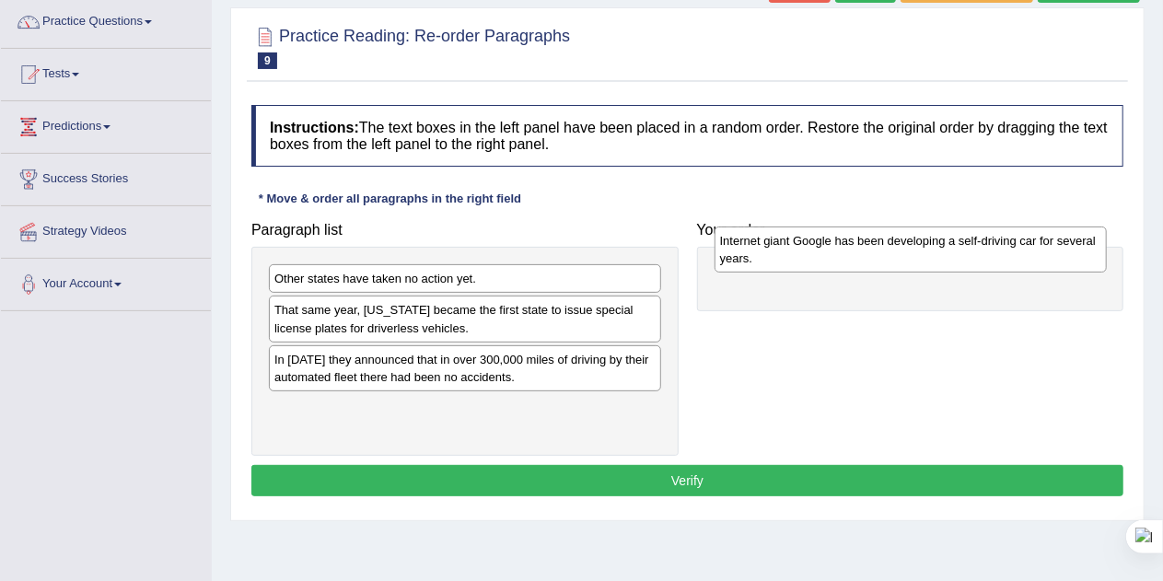
drag, startPoint x: 532, startPoint y: 368, endPoint x: 978, endPoint y: 262, distance: 458.1
click at [978, 262] on div "Internet giant Google has been developing a self-driving car for several years." at bounding box center [911, 250] width 393 height 46
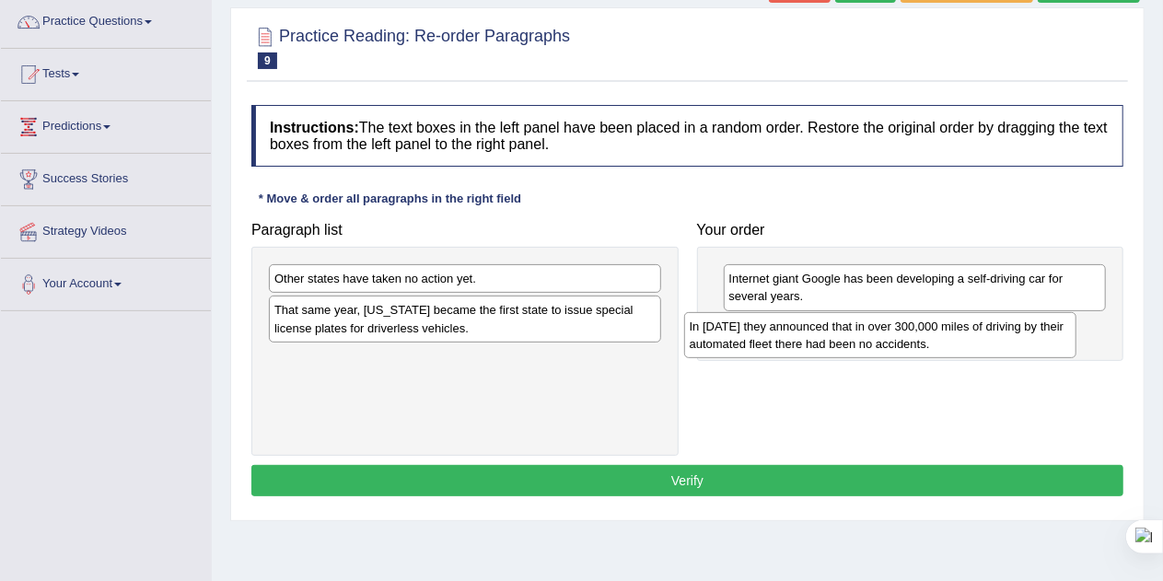
drag, startPoint x: 462, startPoint y: 367, endPoint x: 885, endPoint y: 334, distance: 424.0
click at [885, 334] on div "In 2012 they announced that in over 300,000 miles of driving by their automated…" at bounding box center [880, 335] width 393 height 46
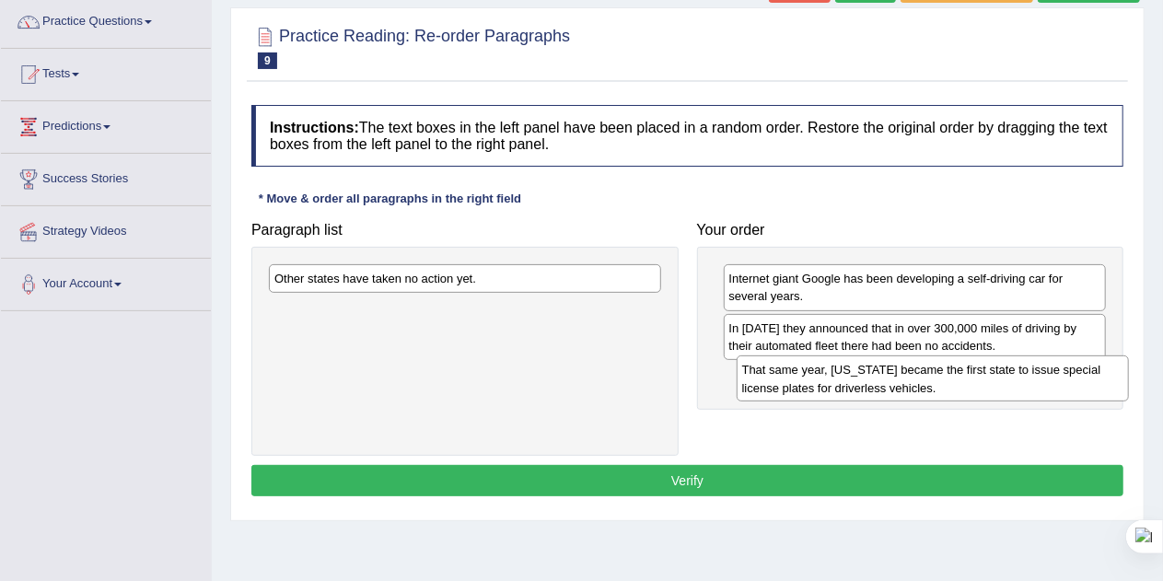
drag, startPoint x: 469, startPoint y: 315, endPoint x: 934, endPoint y: 376, distance: 469.0
click at [934, 376] on div "That same year, Nevada became the first state to issue special license plates f…" at bounding box center [933, 378] width 393 height 46
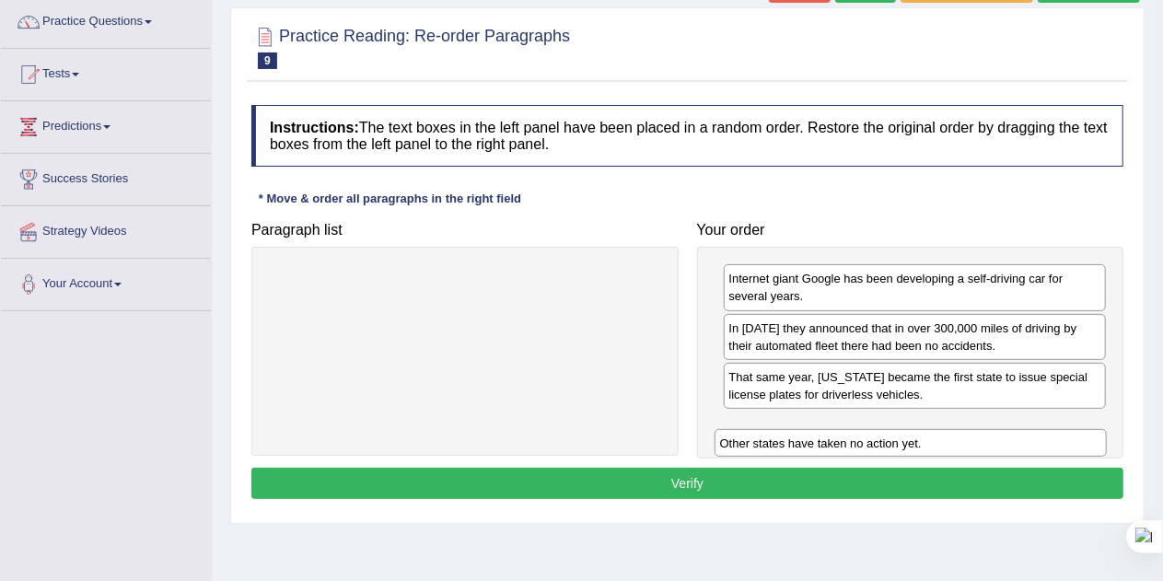
drag, startPoint x: 363, startPoint y: 285, endPoint x: 812, endPoint y: 443, distance: 476.5
click at [812, 443] on div "Other states have taken no action yet." at bounding box center [911, 443] width 393 height 28
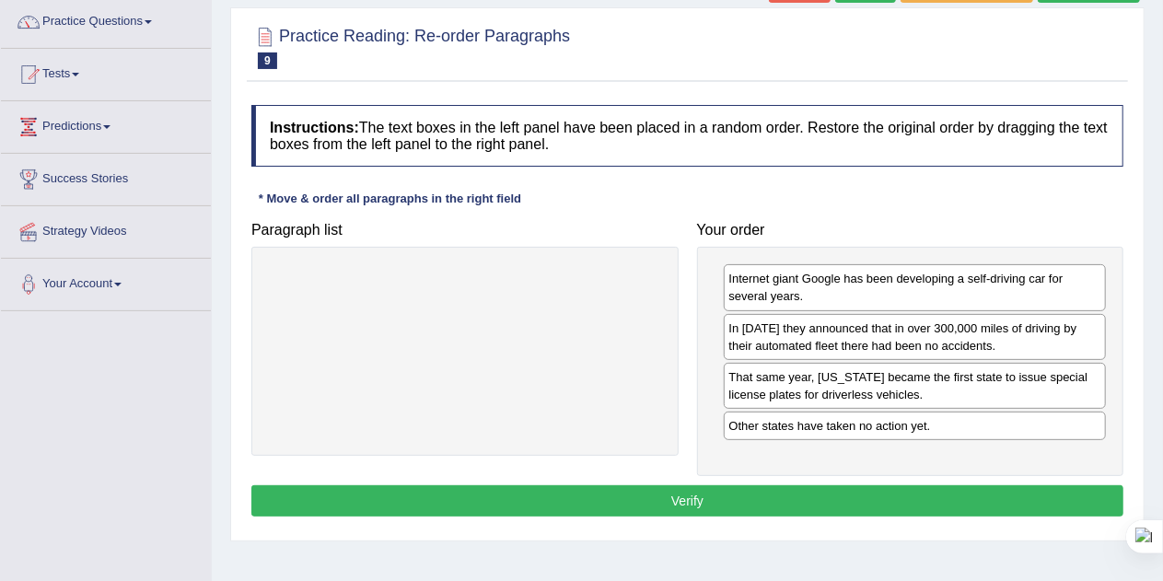
click at [656, 491] on button "Verify" at bounding box center [687, 500] width 872 height 31
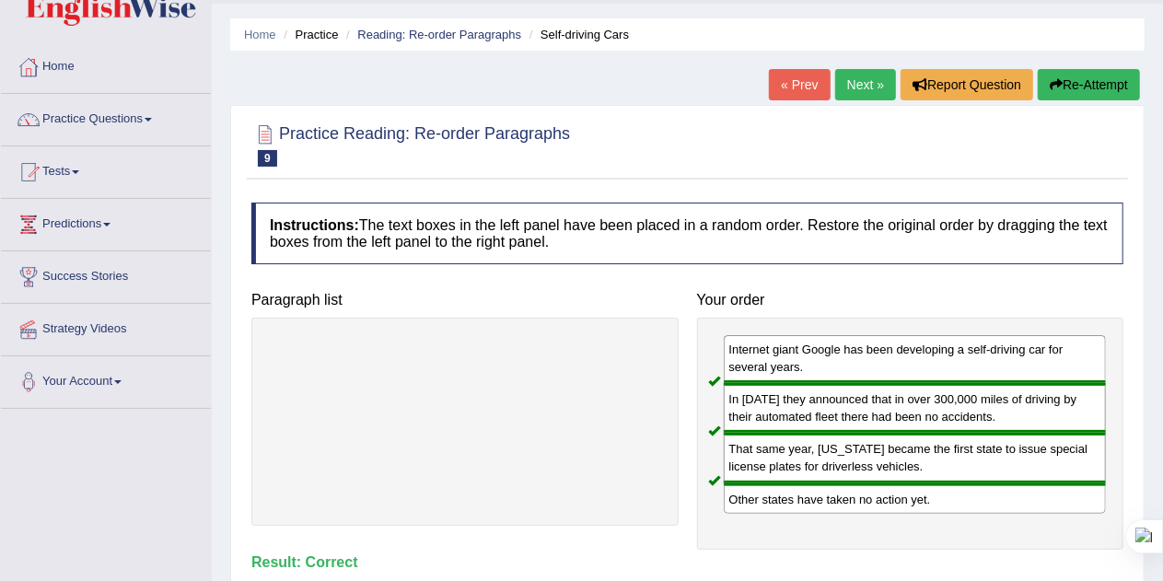
scroll to position [49, 0]
click at [842, 85] on link "Next »" at bounding box center [865, 85] width 61 height 31
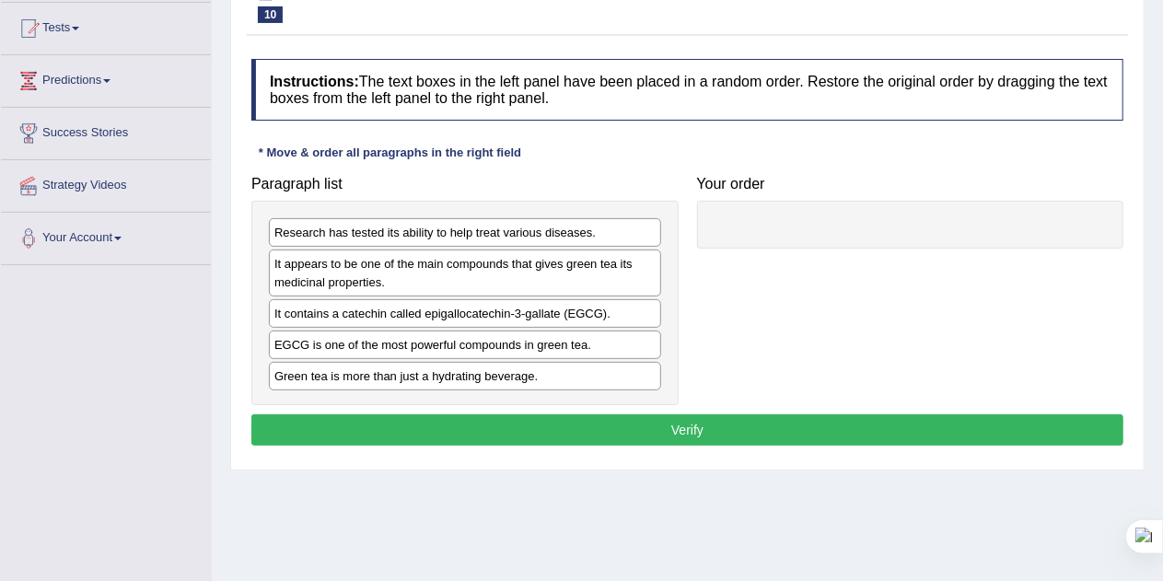
scroll to position [188, 0]
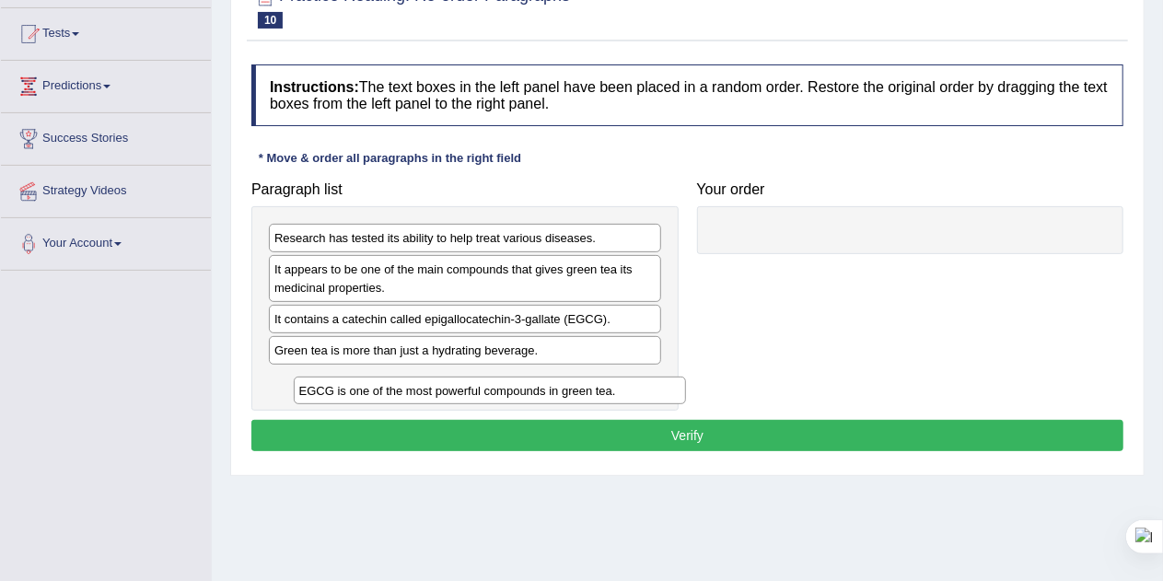
drag, startPoint x: 465, startPoint y: 348, endPoint x: 493, endPoint y: 388, distance: 48.3
click at [493, 388] on div "EGCG is one of the most powerful compounds in green tea." at bounding box center [490, 391] width 393 height 28
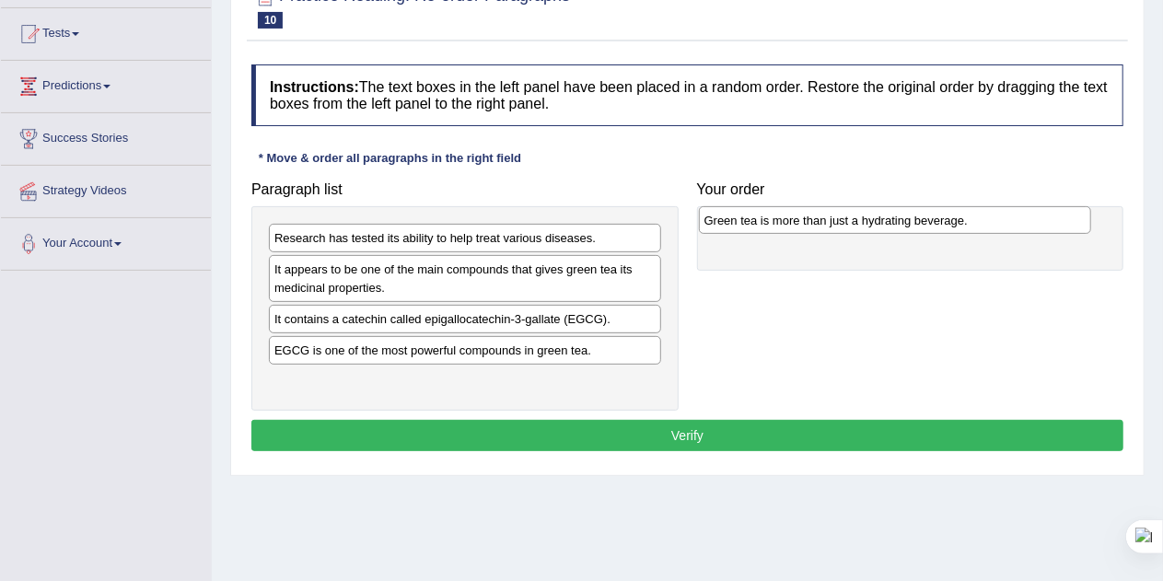
drag, startPoint x: 464, startPoint y: 347, endPoint x: 897, endPoint y: 217, distance: 451.9
click at [897, 217] on div "Green tea is more than just a hydrating beverage." at bounding box center [895, 220] width 393 height 28
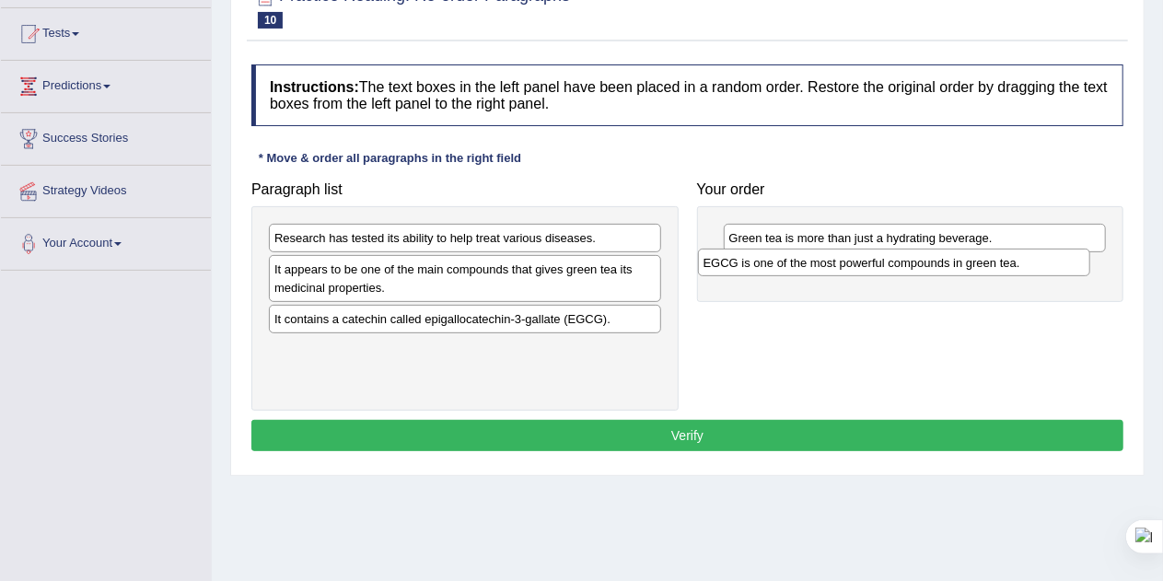
drag, startPoint x: 488, startPoint y: 351, endPoint x: 919, endPoint y: 265, distance: 439.4
click at [919, 265] on div "EGCG is one of the most powerful compounds in green tea." at bounding box center [894, 263] width 393 height 28
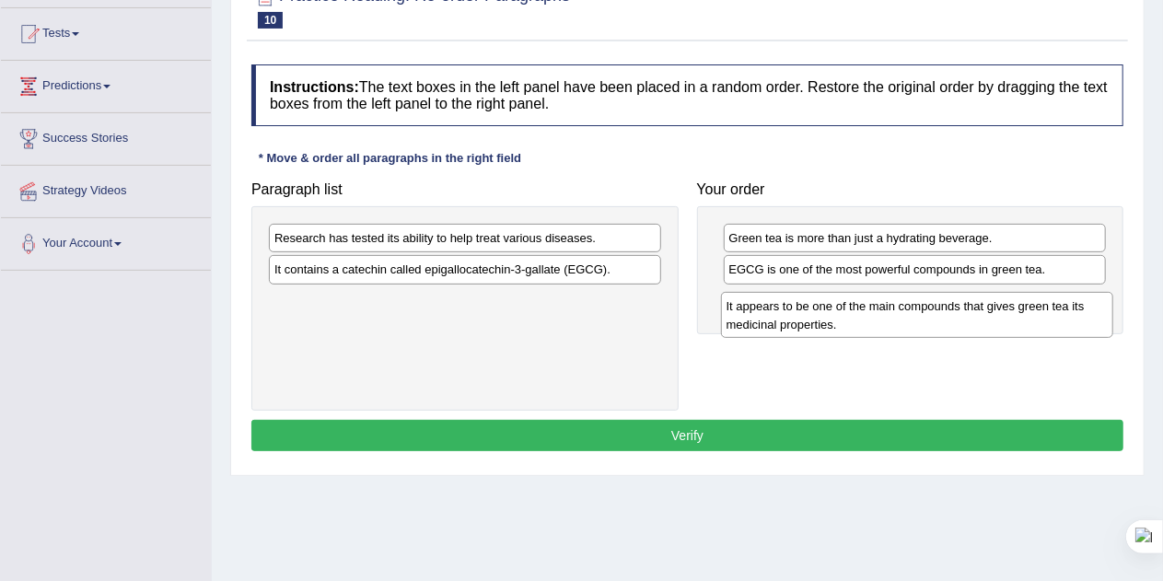
drag, startPoint x: 409, startPoint y: 278, endPoint x: 864, endPoint y: 316, distance: 456.5
click at [864, 316] on div "It appears to be one of the main compounds that gives green tea its medicinal p…" at bounding box center [917, 315] width 393 height 46
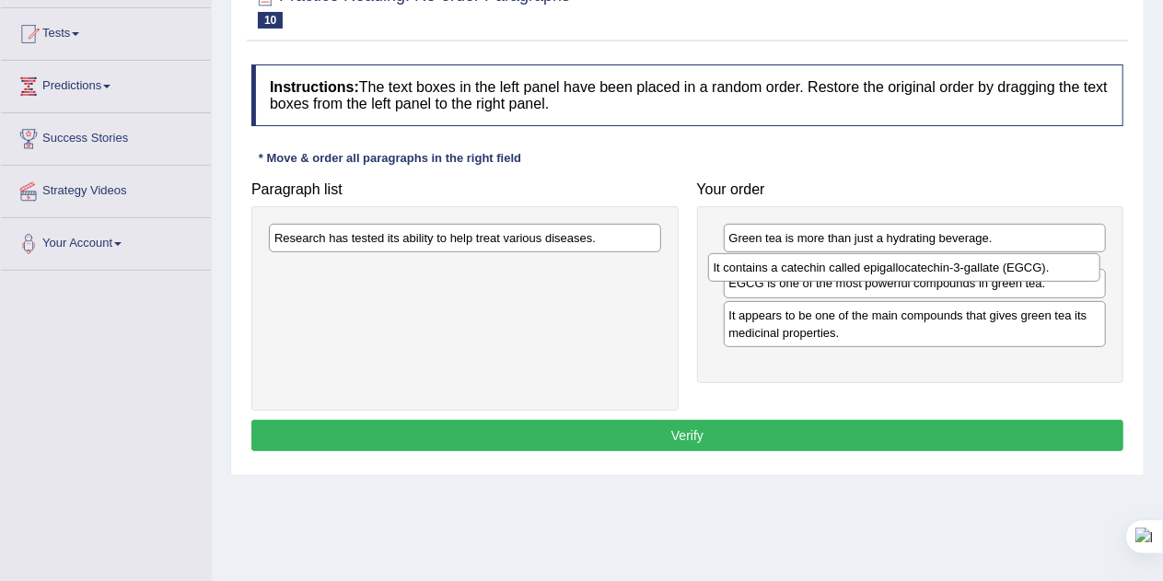
drag, startPoint x: 544, startPoint y: 269, endPoint x: 986, endPoint y: 267, distance: 442.0
click at [986, 267] on div "It contains a catechin called epigallocatechin-3-gallate (EGCG)." at bounding box center [904, 267] width 393 height 28
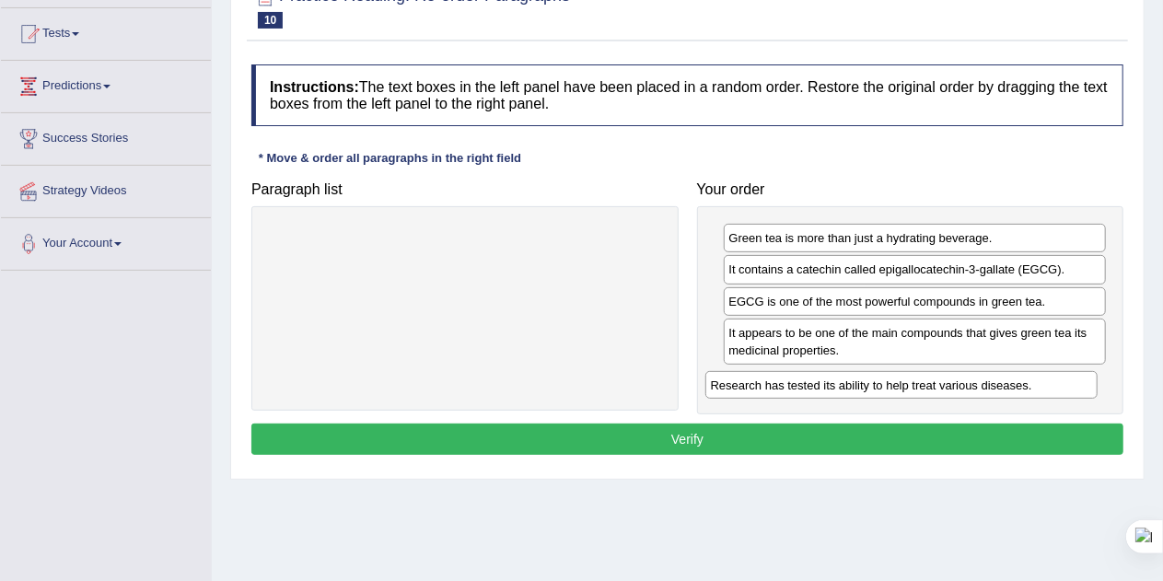
drag, startPoint x: 543, startPoint y: 239, endPoint x: 980, endPoint y: 385, distance: 460.4
click at [980, 385] on div "Research has tested its ability to help treat various diseases." at bounding box center [901, 385] width 393 height 28
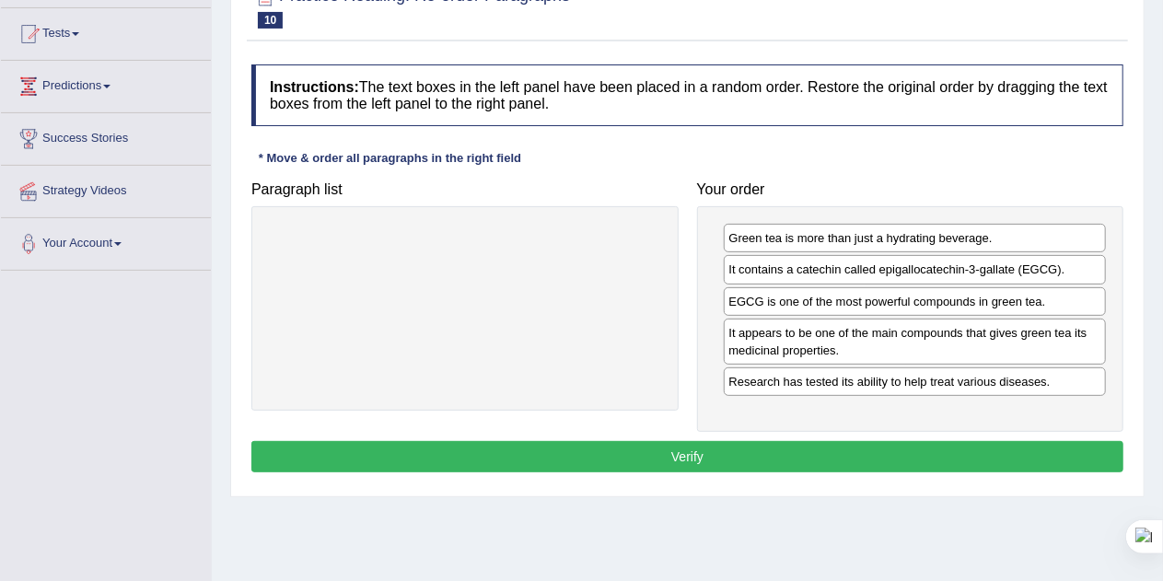
click at [779, 452] on button "Verify" at bounding box center [687, 456] width 872 height 31
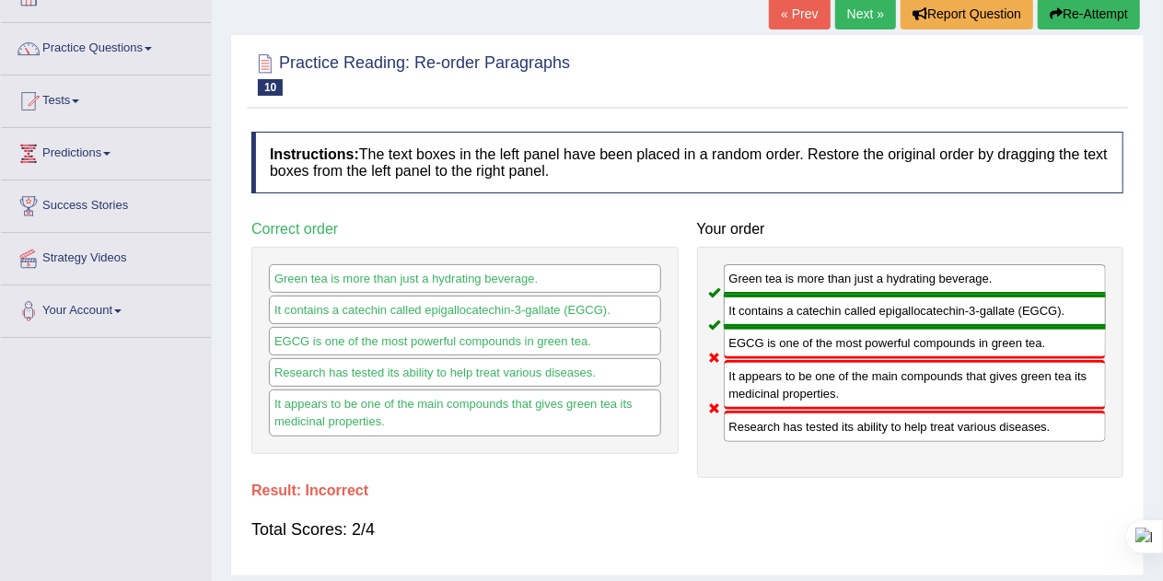
scroll to position [109, 0]
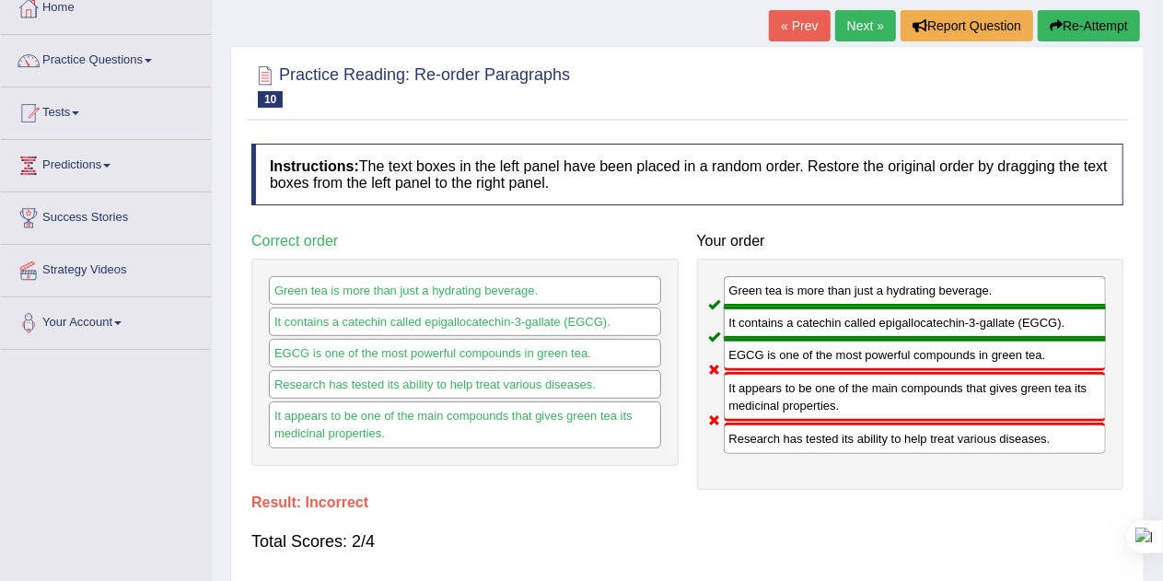
click at [1078, 26] on button "Re-Attempt" at bounding box center [1089, 25] width 102 height 31
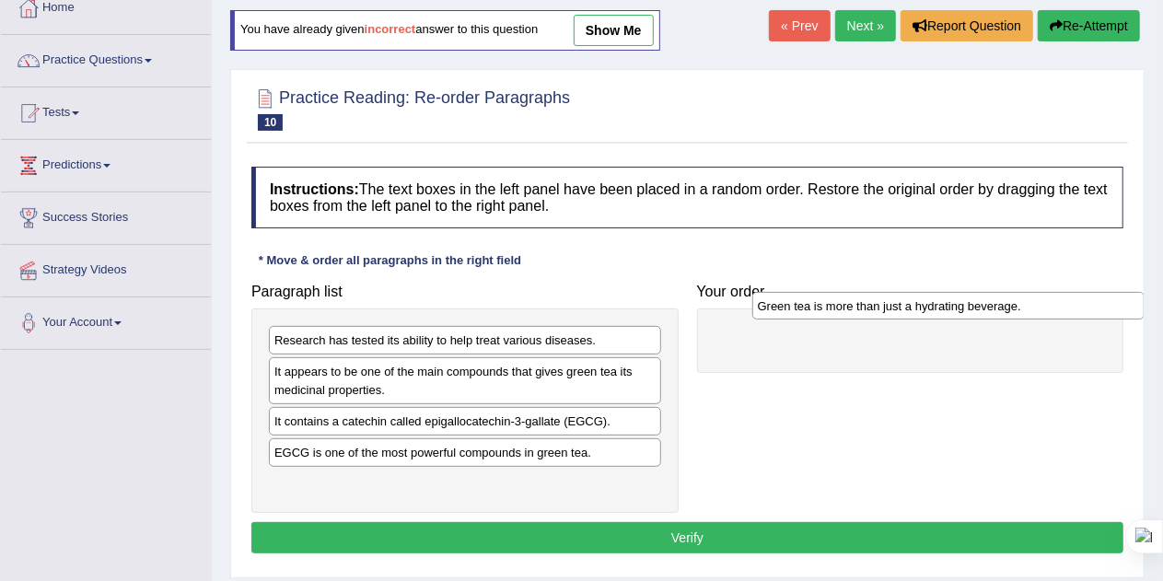
drag, startPoint x: 445, startPoint y: 487, endPoint x: 873, endPoint y: 336, distance: 454.1
click at [873, 320] on div "Green tea is more than just a hydrating beverage." at bounding box center [948, 306] width 393 height 28
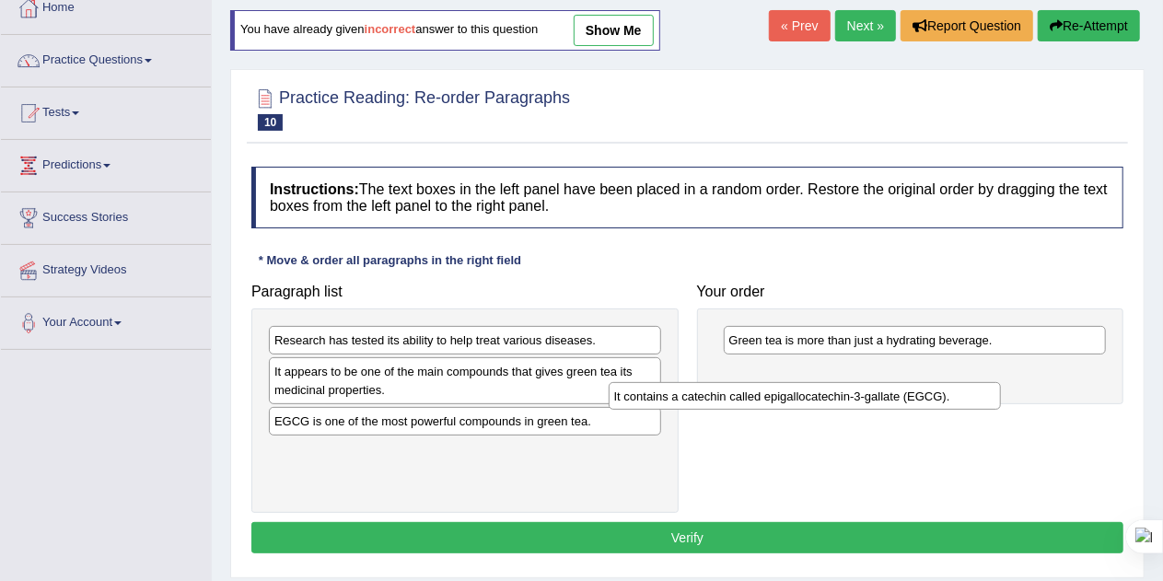
drag, startPoint x: 518, startPoint y: 415, endPoint x: 914, endPoint y: 377, distance: 397.9
click at [914, 382] on div "It contains a catechin called epigallocatechin-3-gallate (EGCG)." at bounding box center [805, 396] width 393 height 28
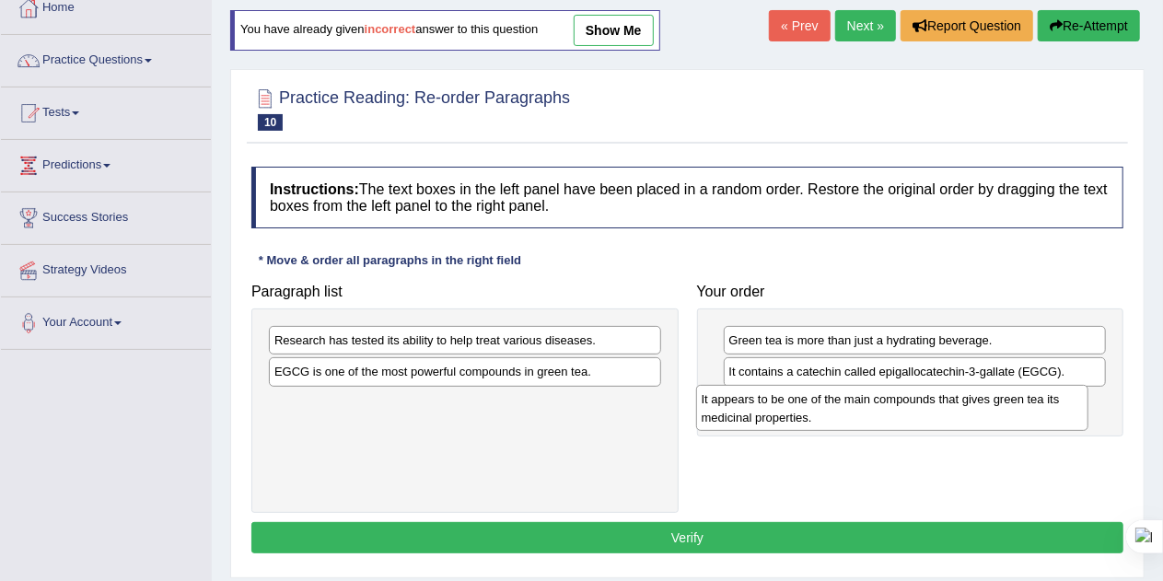
drag, startPoint x: 460, startPoint y: 377, endPoint x: 902, endPoint y: 410, distance: 443.3
click at [902, 410] on div "It appears to be one of the main compounds that gives green tea its medicinal p…" at bounding box center [892, 408] width 393 height 46
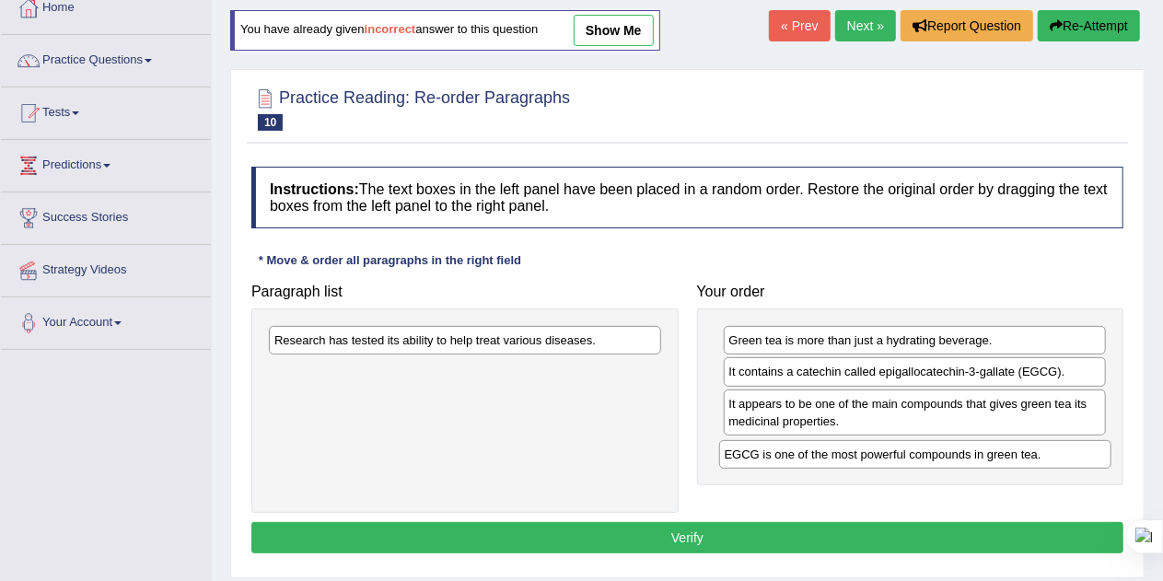
drag, startPoint x: 518, startPoint y: 372, endPoint x: 1017, endPoint y: 458, distance: 506.4
click at [1017, 458] on div "EGCG is one of the most powerful compounds in green tea." at bounding box center [915, 454] width 393 height 28
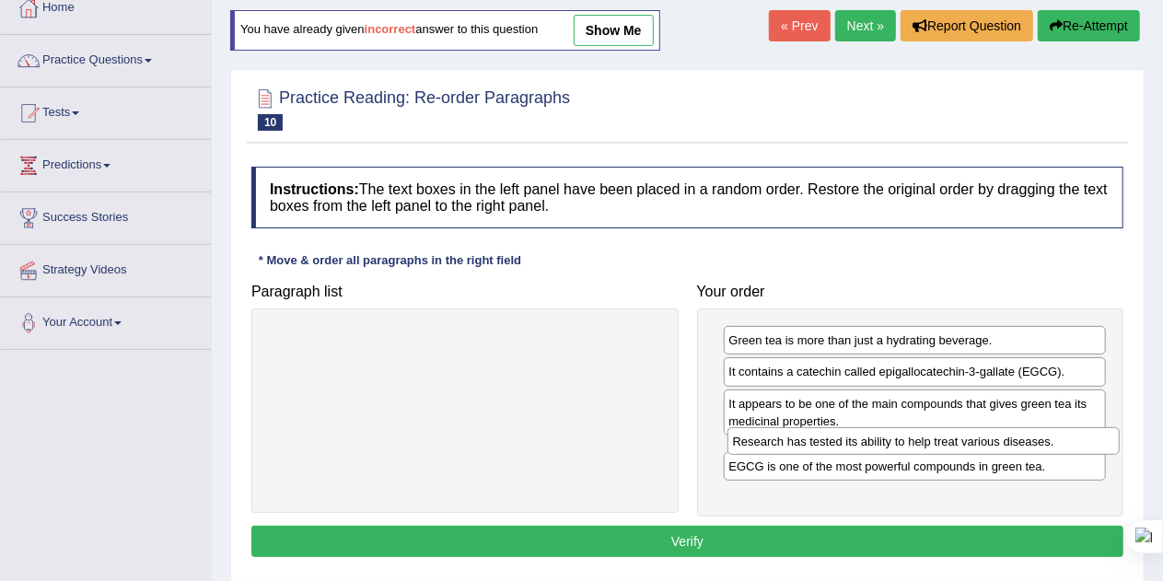
drag, startPoint x: 518, startPoint y: 343, endPoint x: 982, endPoint y: 442, distance: 474.5
click at [982, 442] on div "Research has tested its ability to help treat various diseases." at bounding box center [924, 441] width 393 height 28
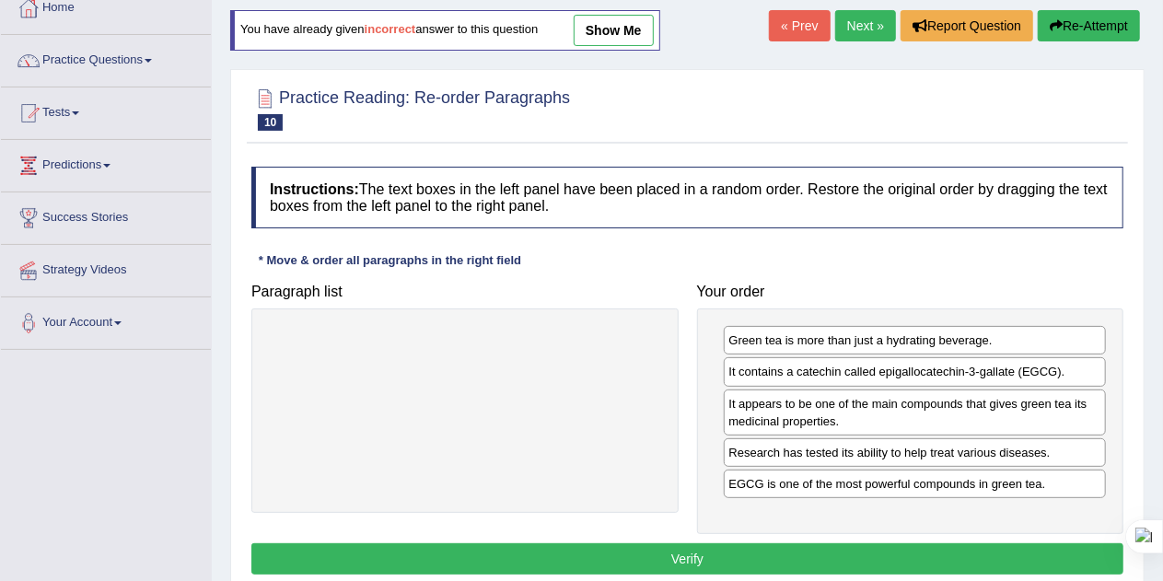
click at [868, 563] on button "Verify" at bounding box center [687, 558] width 872 height 31
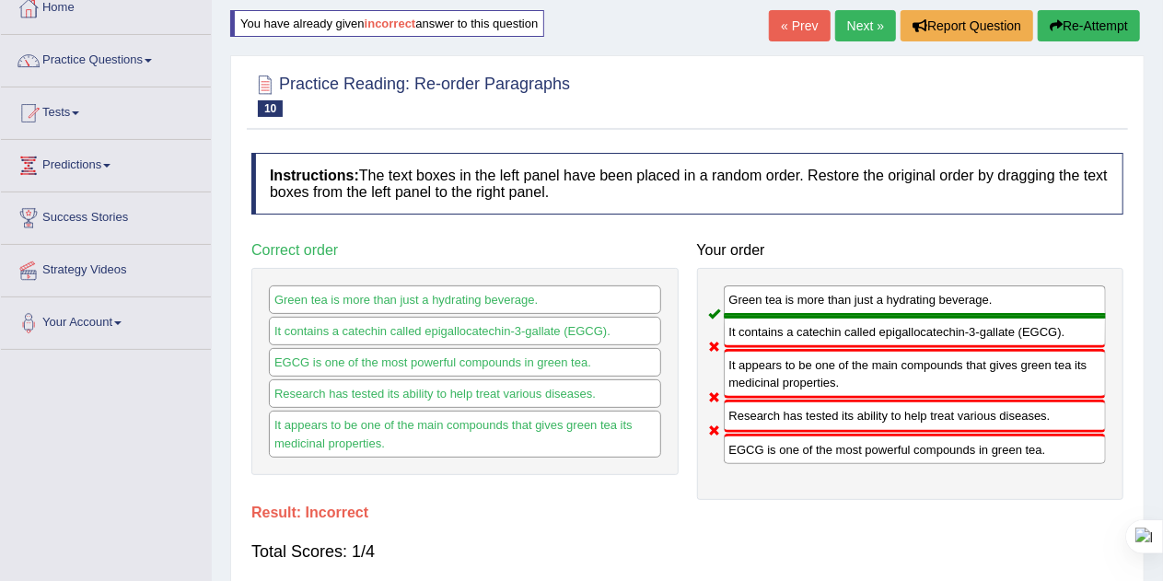
click at [1066, 25] on button "Re-Attempt" at bounding box center [1089, 25] width 102 height 31
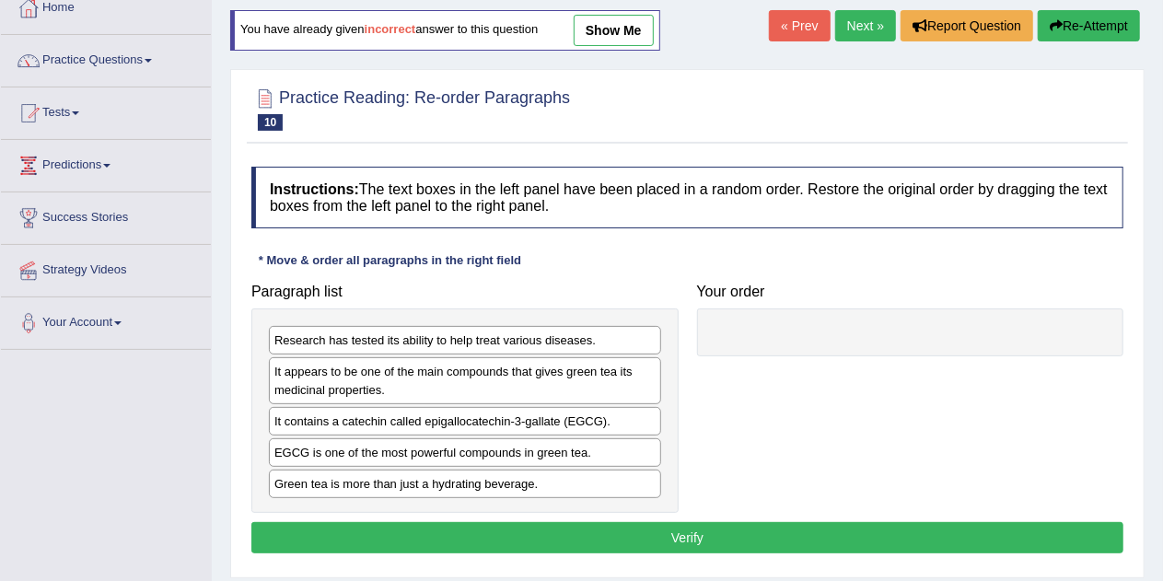
scroll to position [109, 0]
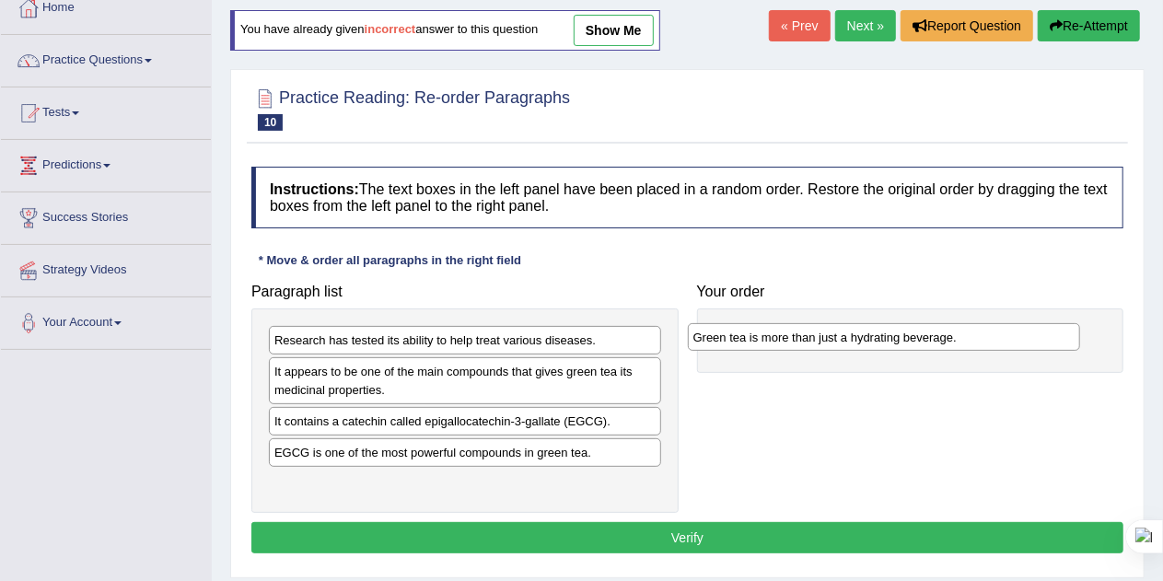
drag, startPoint x: 346, startPoint y: 487, endPoint x: 774, endPoint y: 333, distance: 454.1
click at [774, 333] on div "Green tea is more than just a hydrating beverage." at bounding box center [884, 337] width 393 height 28
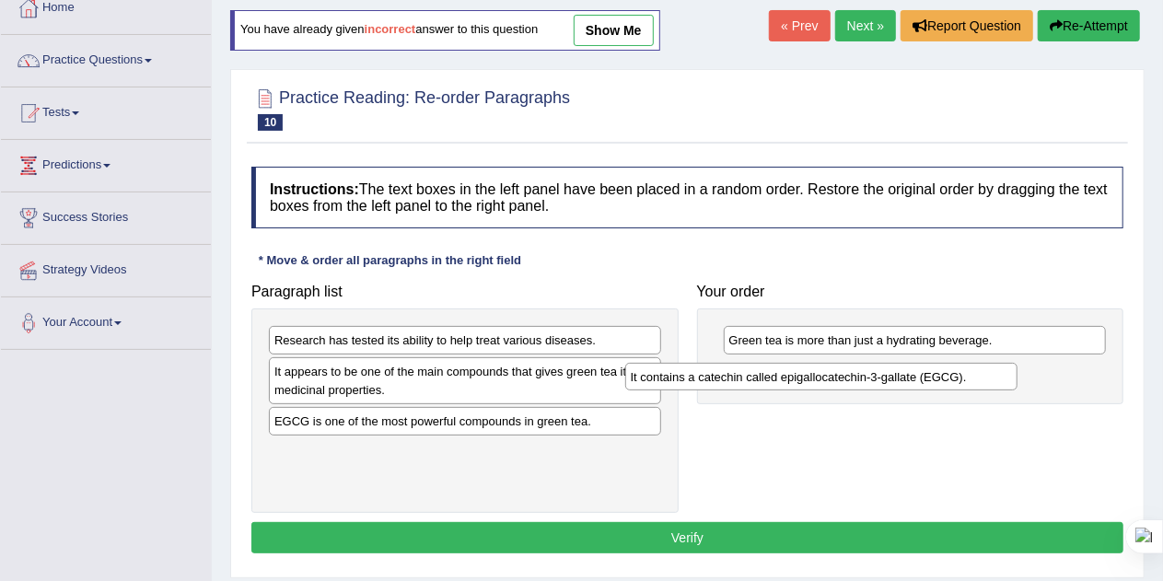
drag, startPoint x: 431, startPoint y: 417, endPoint x: 827, endPoint y: 369, distance: 398.9
click at [827, 369] on div "It contains a catechin called epigallocatechin-3-gallate (EGCG)." at bounding box center [821, 377] width 393 height 28
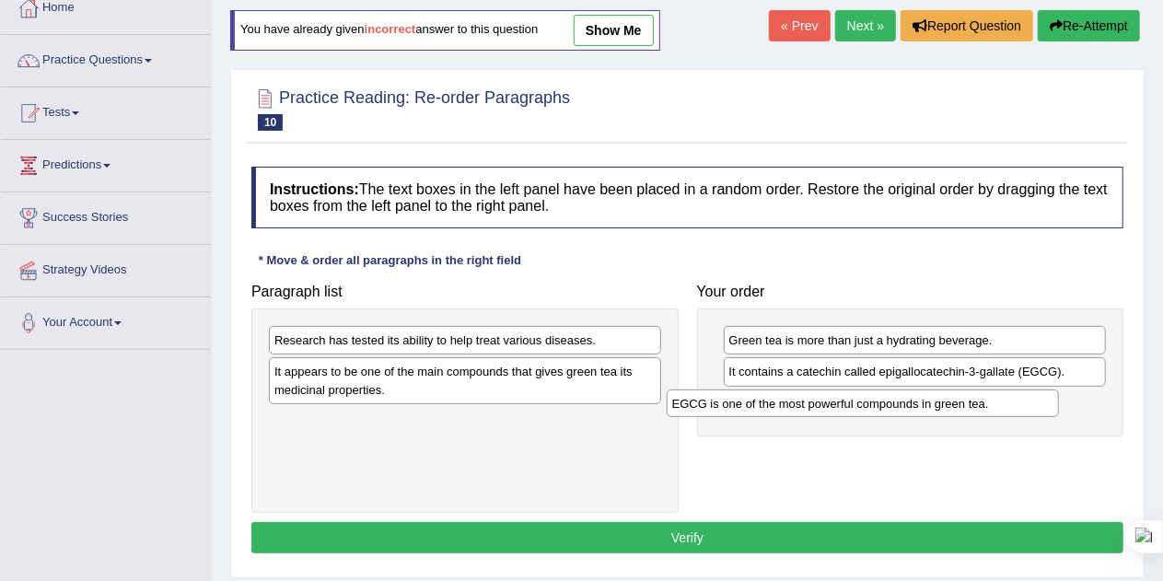
drag, startPoint x: 438, startPoint y: 422, endPoint x: 843, endPoint y: 406, distance: 404.6
click at [843, 406] on div "EGCG is one of the most powerful compounds in green tea." at bounding box center [863, 404] width 393 height 28
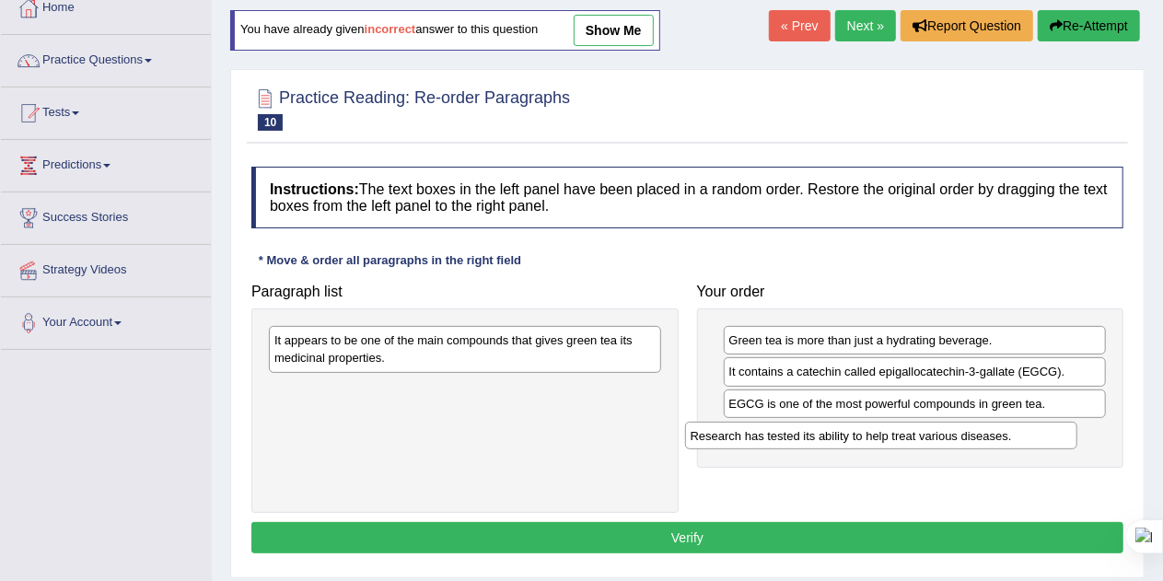
drag, startPoint x: 451, startPoint y: 338, endPoint x: 874, endPoint y: 434, distance: 433.4
click at [874, 434] on div "Research has tested its ability to help treat various diseases." at bounding box center [881, 436] width 393 height 28
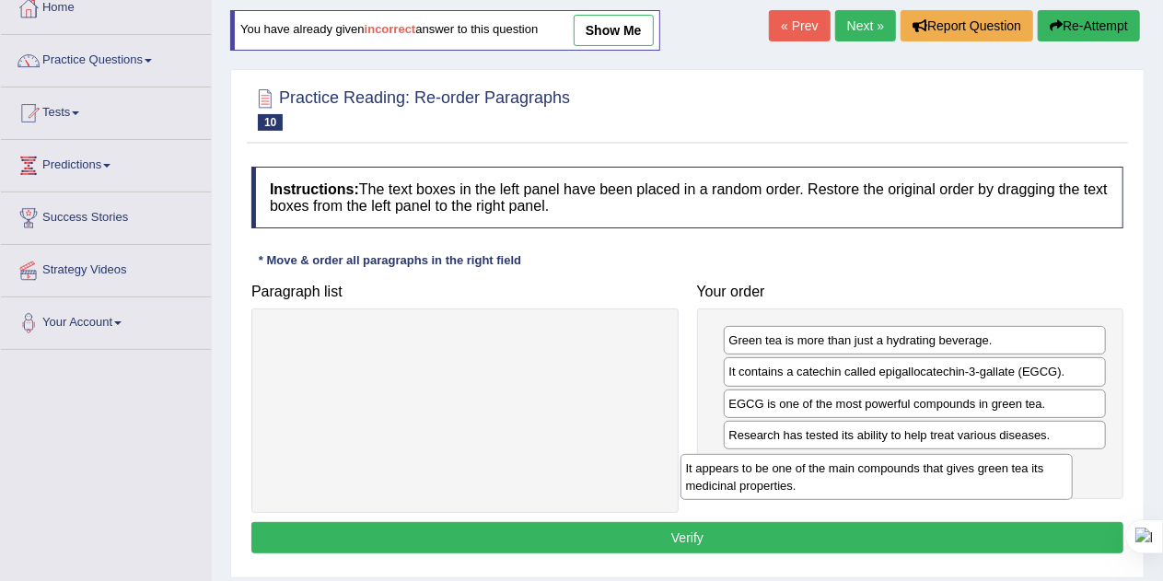
drag, startPoint x: 508, startPoint y: 347, endPoint x: 936, endPoint y: 480, distance: 447.4
click at [936, 480] on div "It appears to be one of the main compounds that gives green tea its medicinal p…" at bounding box center [877, 477] width 393 height 46
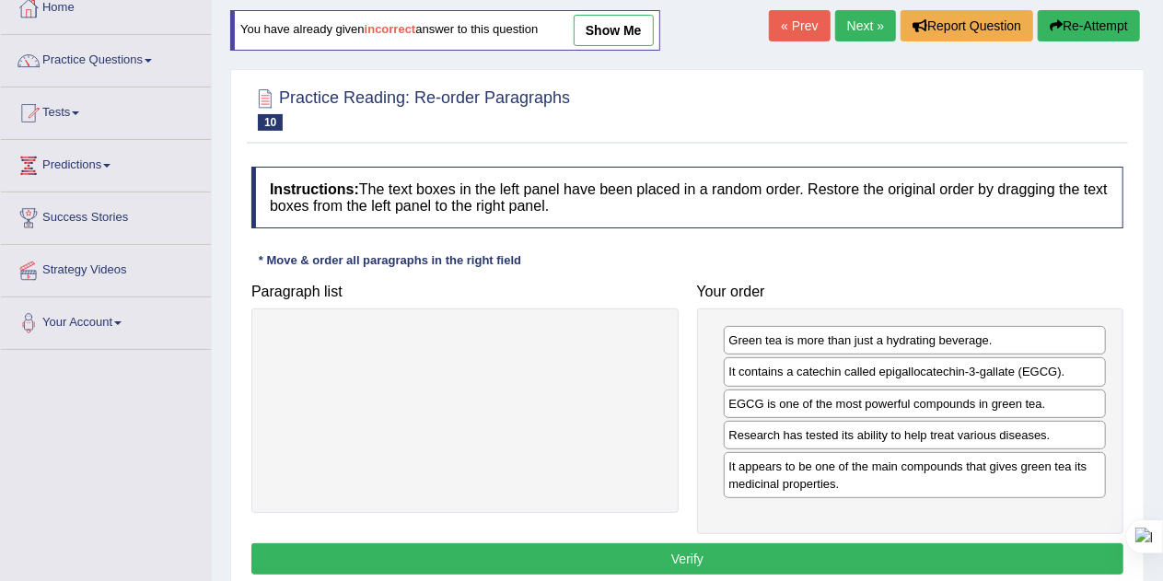
click at [710, 544] on button "Verify" at bounding box center [687, 558] width 872 height 31
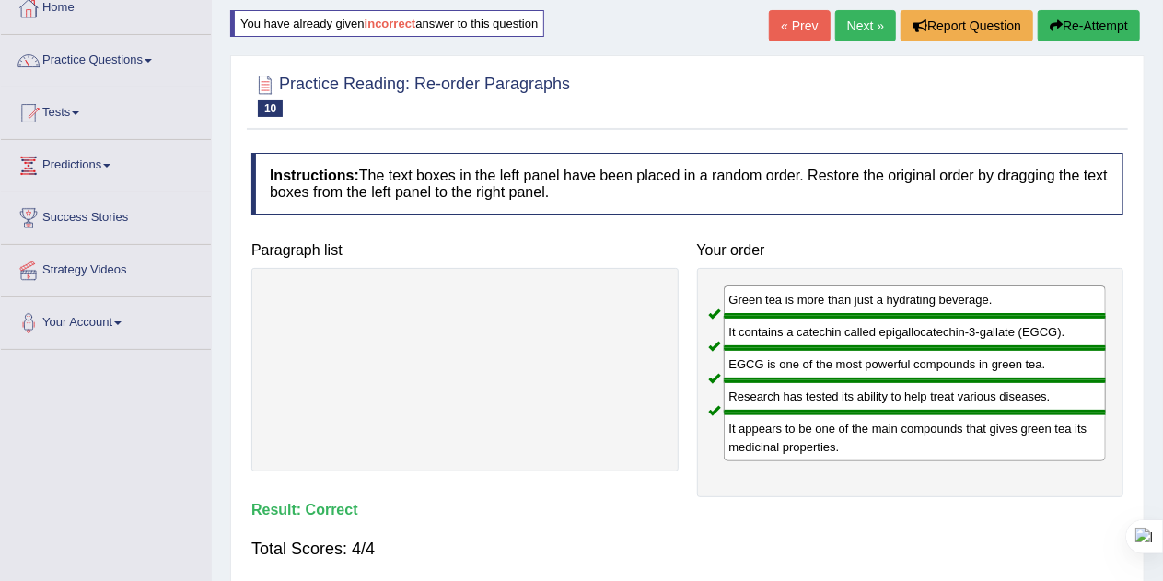
click at [860, 27] on link "Next »" at bounding box center [865, 25] width 61 height 31
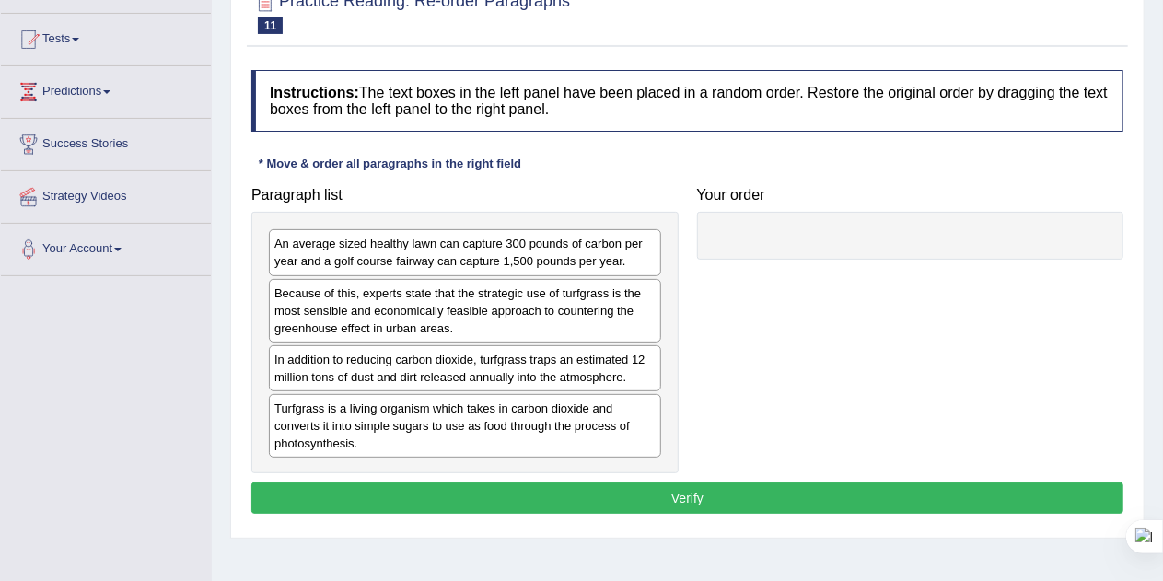
scroll to position [193, 0]
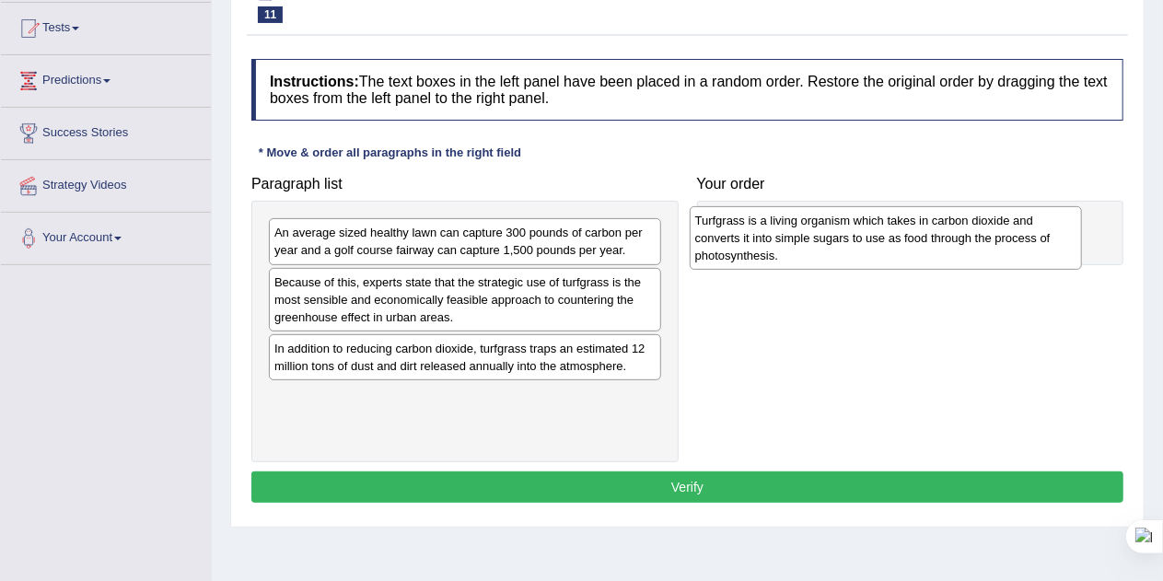
drag, startPoint x: 431, startPoint y: 410, endPoint x: 856, endPoint y: 231, distance: 461.4
click at [856, 231] on div "Turfgrass is a living organism which takes in carbon dioxide and converts it in…" at bounding box center [886, 238] width 393 height 64
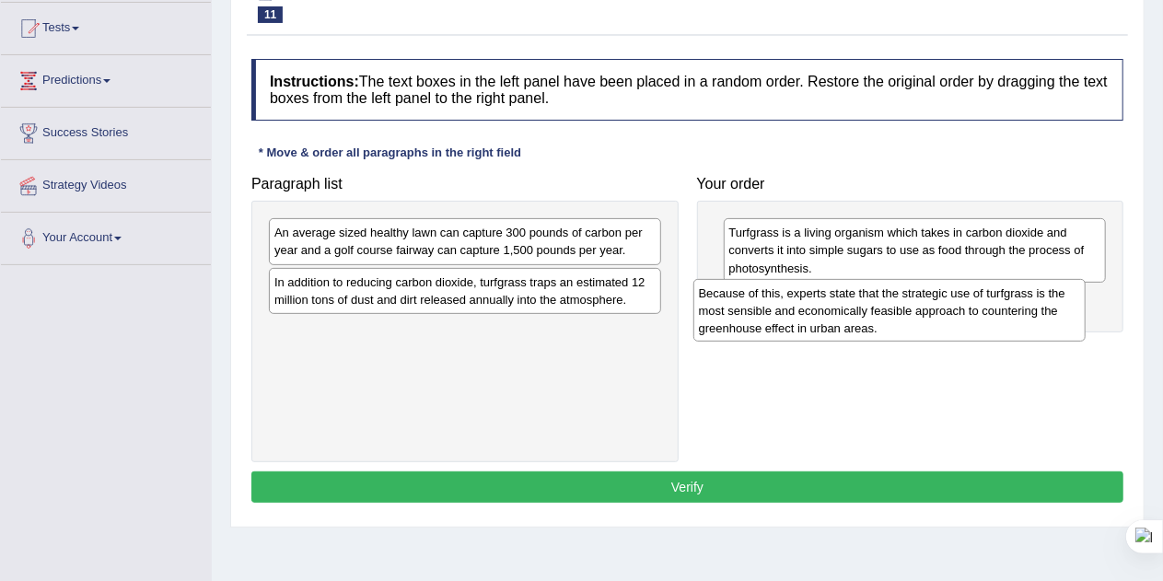
drag, startPoint x: 472, startPoint y: 294, endPoint x: 924, endPoint y: 309, distance: 451.5
click at [924, 309] on div "Because of this, experts state that the strategic use of turfgrass is the most …" at bounding box center [889, 311] width 393 height 64
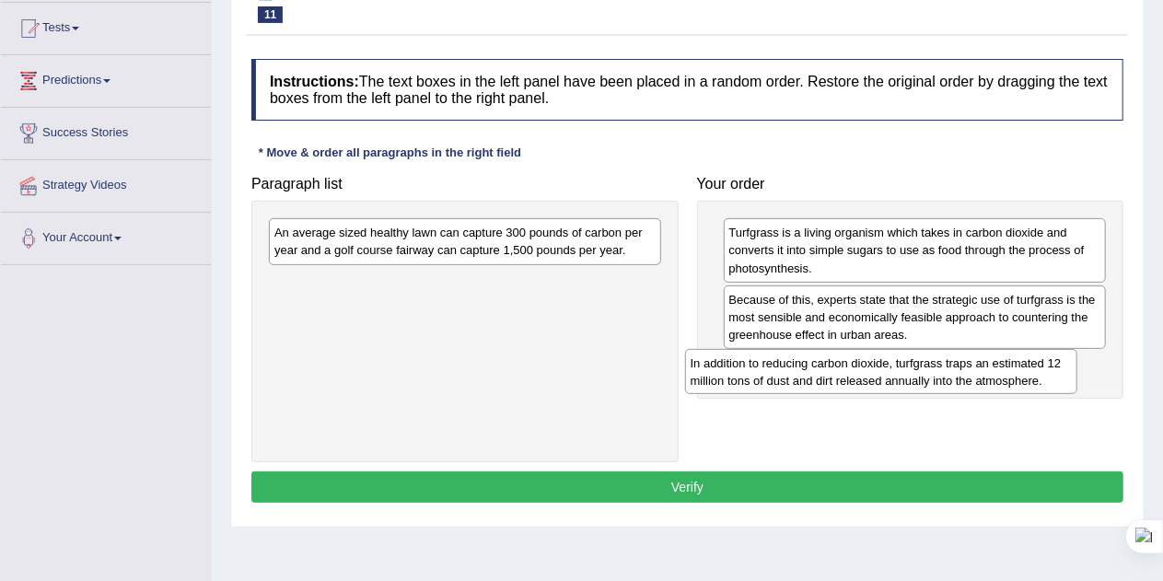
drag, startPoint x: 440, startPoint y: 290, endPoint x: 871, endPoint y: 369, distance: 438.2
click at [871, 369] on div "In addition to reducing carbon dioxide, turfgrass traps an estimated 12 million…" at bounding box center [881, 372] width 393 height 46
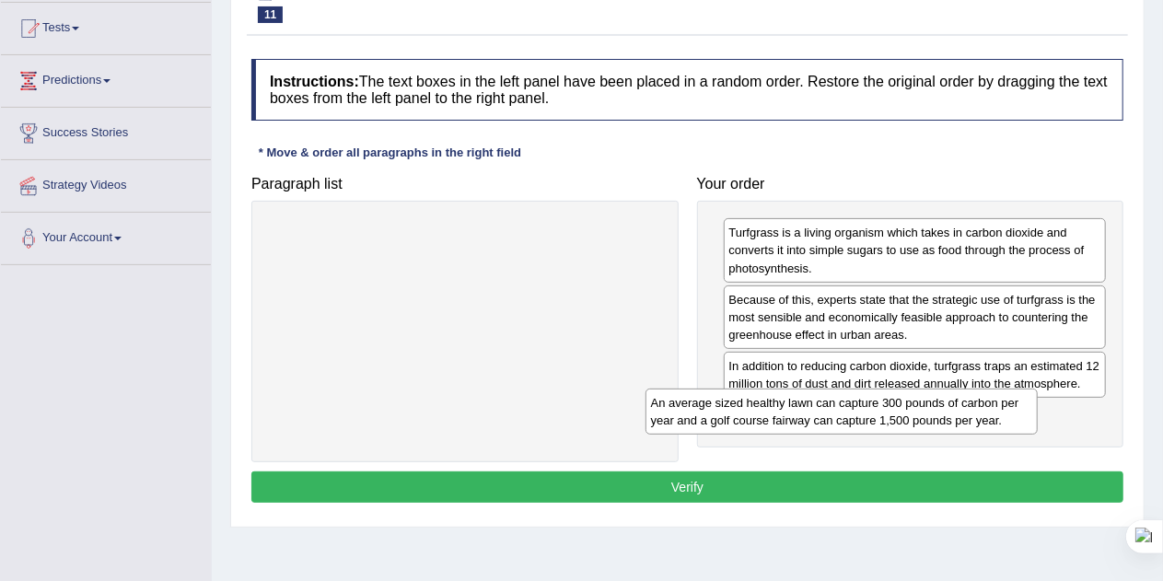
drag, startPoint x: 512, startPoint y: 242, endPoint x: 954, endPoint y: 432, distance: 481.0
click at [954, 432] on div "An average sized healthy lawn can capture 300 pounds of carbon per year and a g…" at bounding box center [842, 412] width 393 height 46
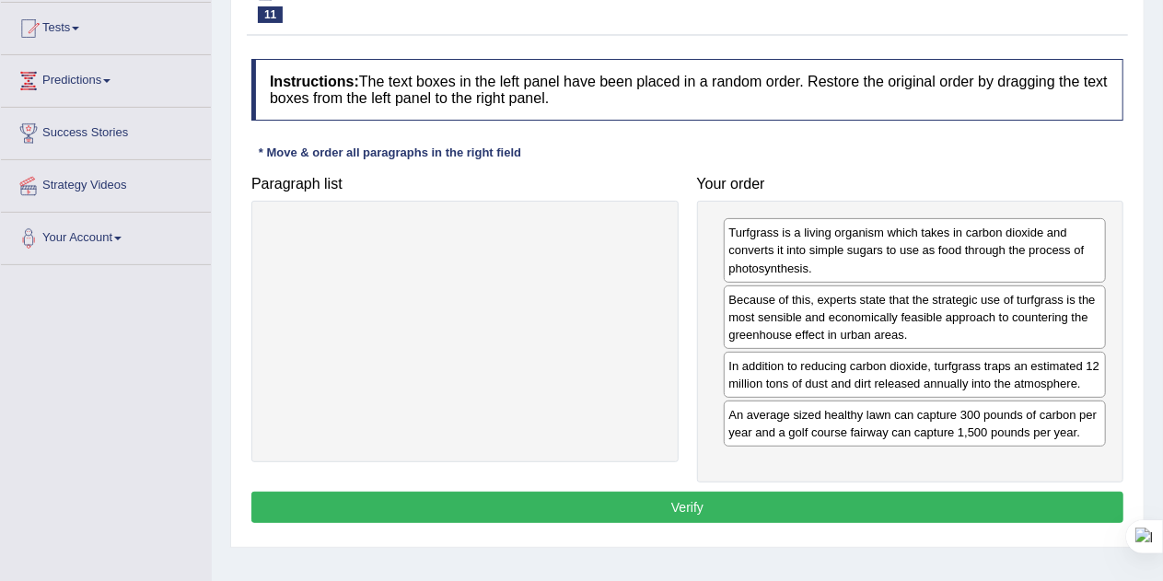
click at [832, 502] on button "Verify" at bounding box center [687, 507] width 872 height 31
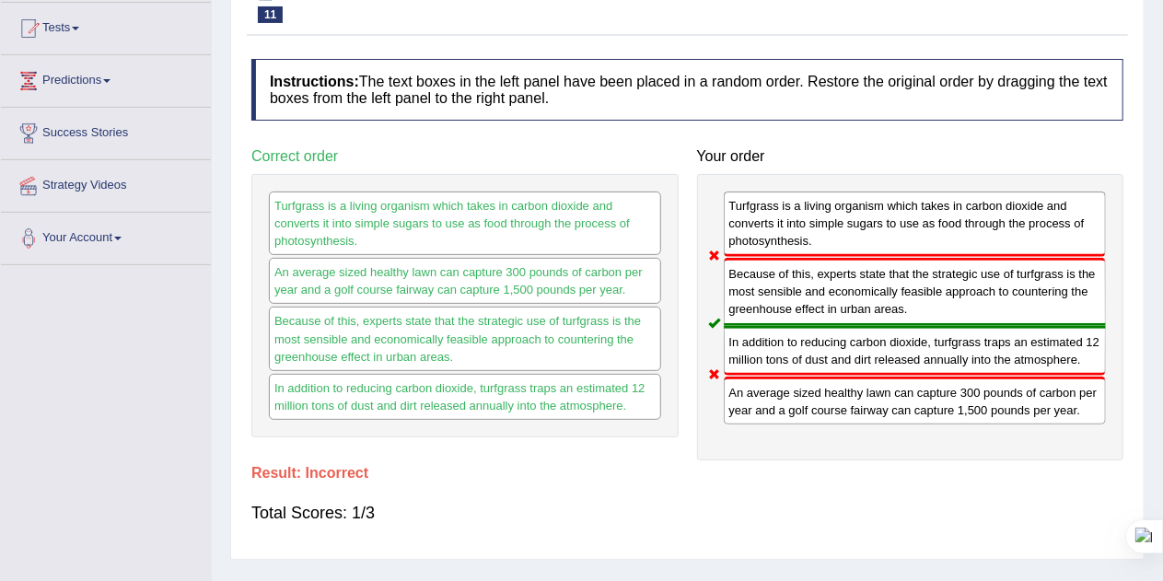
scroll to position [70, 0]
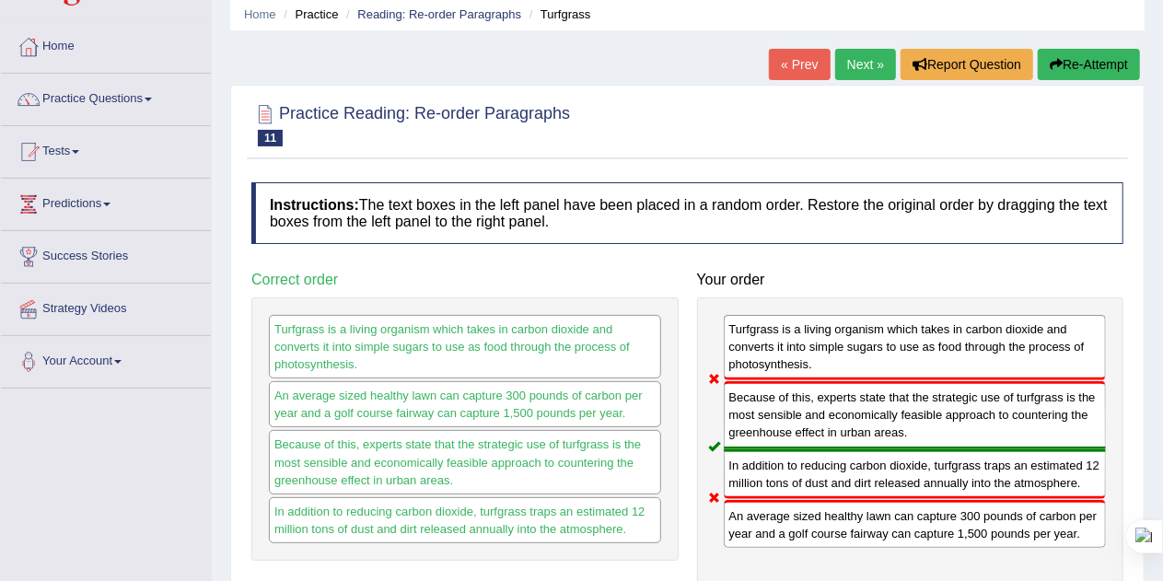
click at [1085, 58] on button "Re-Attempt" at bounding box center [1089, 64] width 102 height 31
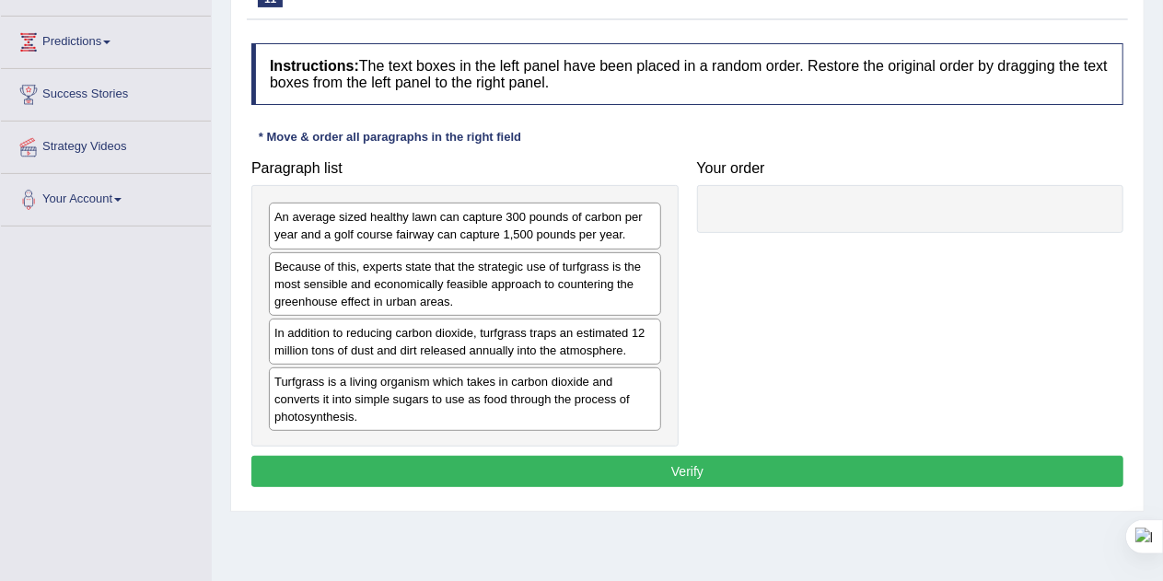
scroll to position [236, 0]
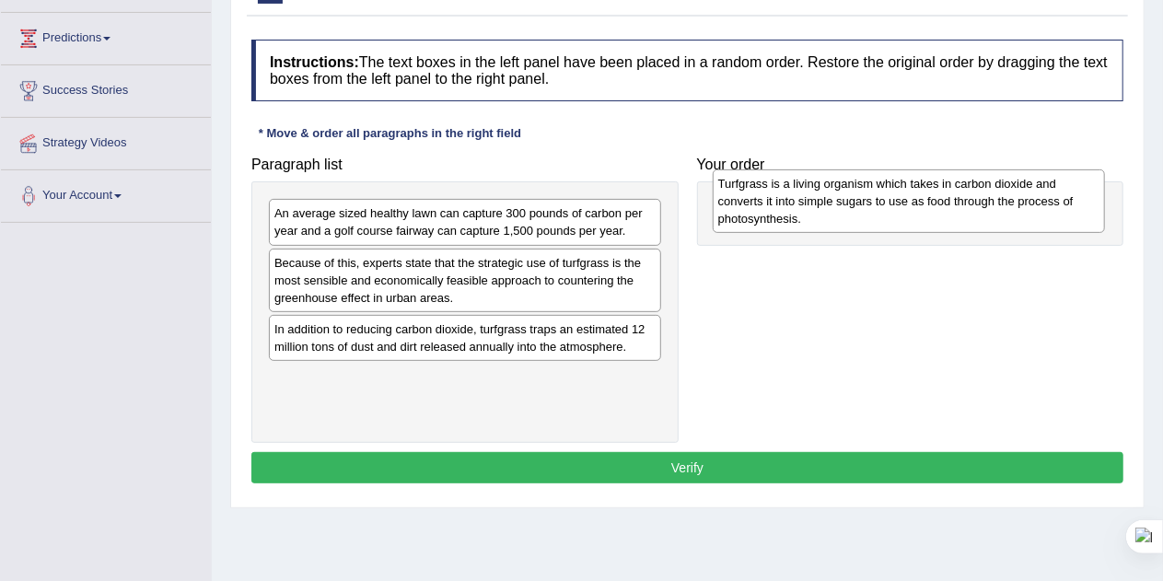
drag, startPoint x: 519, startPoint y: 390, endPoint x: 983, endPoint y: 191, distance: 504.5
click at [983, 191] on div "Turfgrass is a living organism which takes in carbon dioxide and converts it in…" at bounding box center [909, 201] width 393 height 64
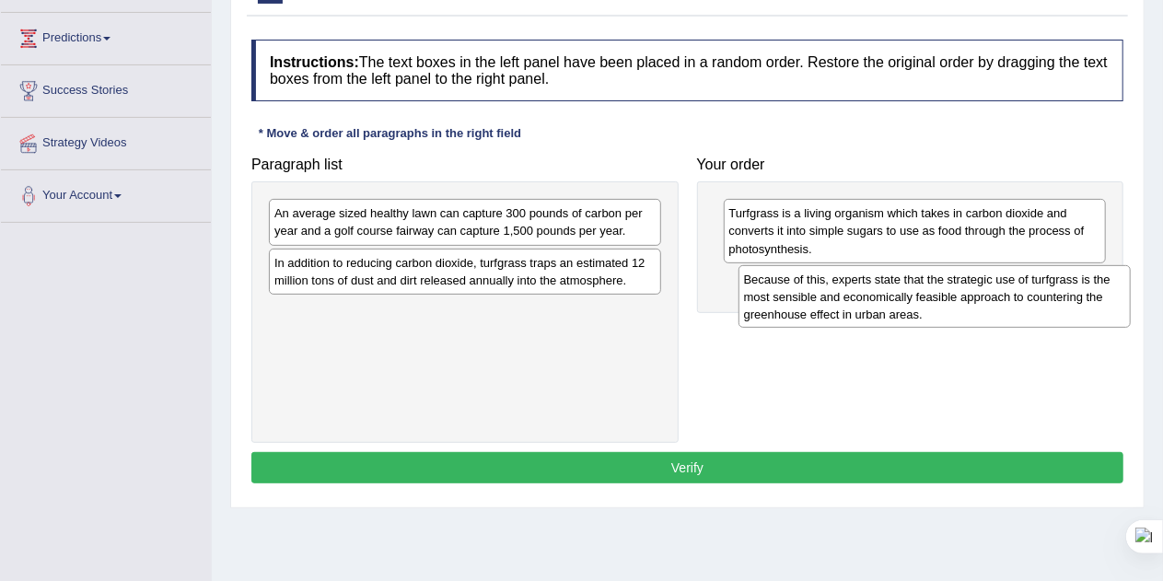
drag, startPoint x: 389, startPoint y: 267, endPoint x: 858, endPoint y: 285, distance: 470.0
click at [858, 285] on div "Because of this, experts state that the strategic use of turfgrass is the most …" at bounding box center [935, 297] width 393 height 64
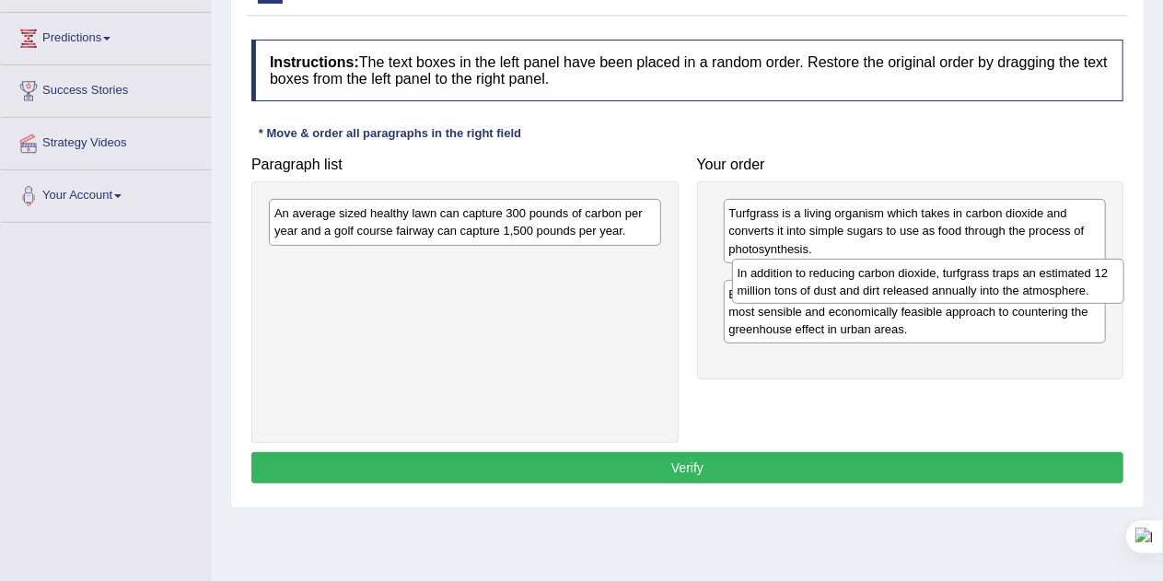
drag, startPoint x: 530, startPoint y: 264, endPoint x: 1011, endPoint y: 270, distance: 480.7
click at [1011, 270] on div "In addition to reducing carbon dioxide, turfgrass traps an estimated 12 million…" at bounding box center [928, 282] width 393 height 46
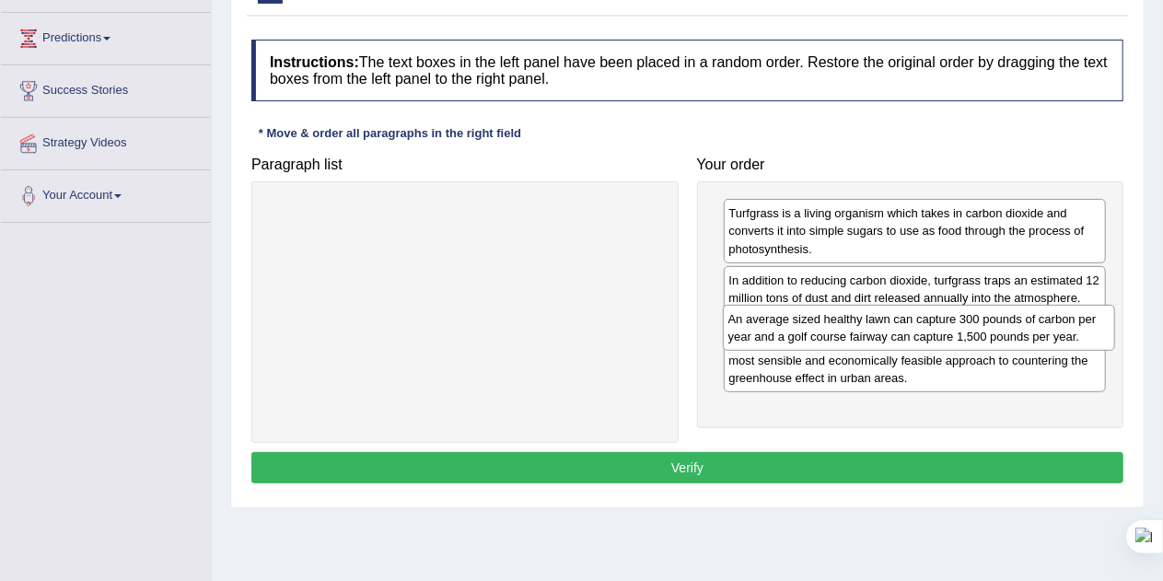
drag, startPoint x: 423, startPoint y: 222, endPoint x: 881, endPoint y: 327, distance: 470.5
click at [881, 327] on div "An average sized healthy lawn can capture 300 pounds of carbon per year and a g…" at bounding box center [919, 328] width 393 height 46
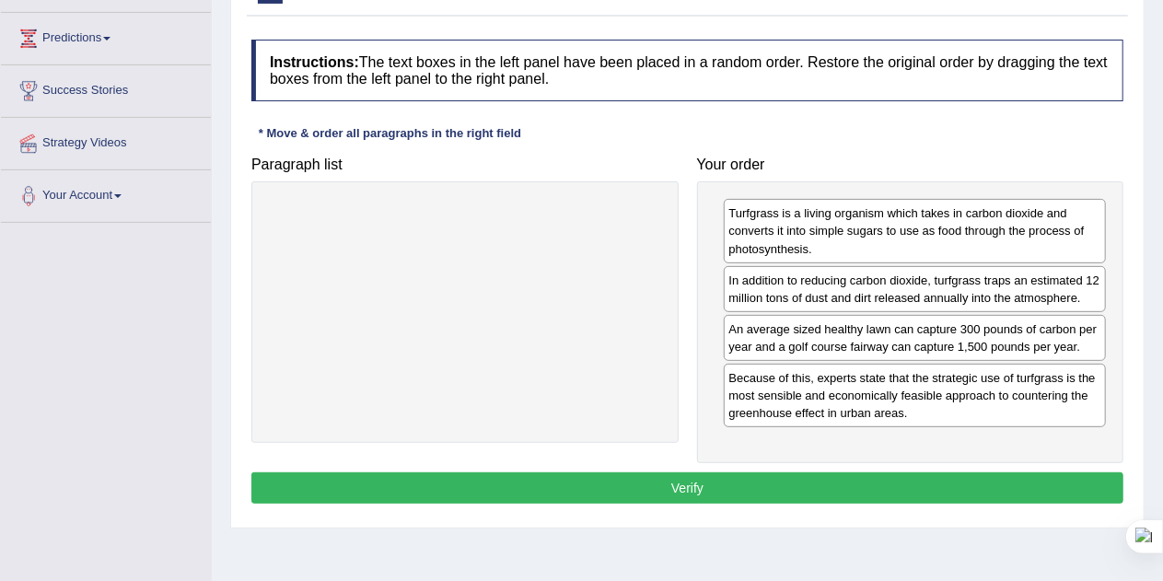
click at [640, 482] on button "Verify" at bounding box center [687, 487] width 872 height 31
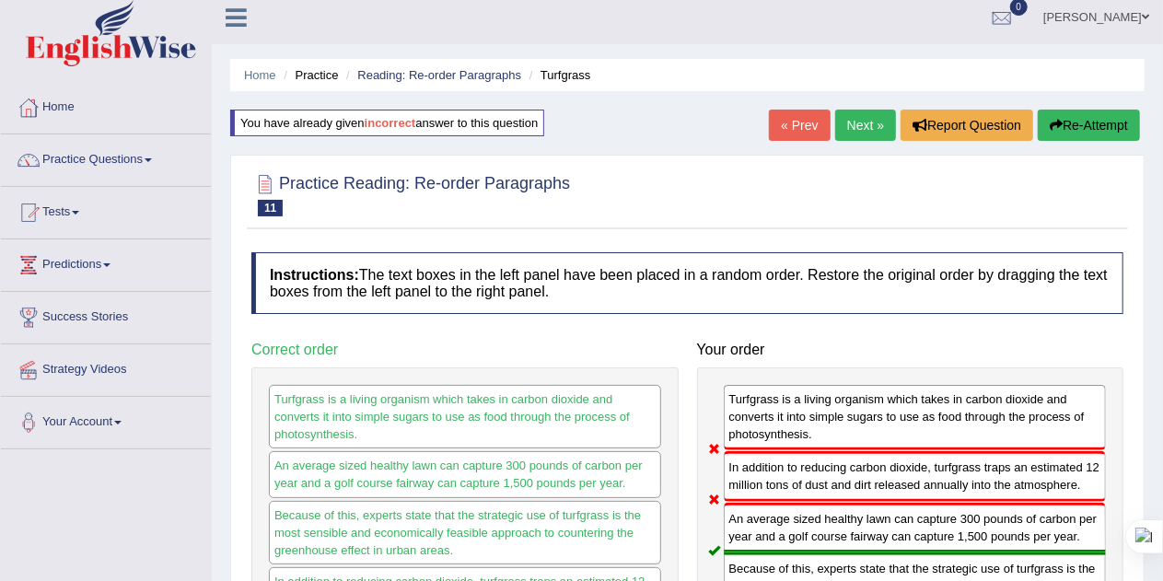
scroll to position [8, 0]
click at [1100, 122] on button "Re-Attempt" at bounding box center [1089, 126] width 102 height 31
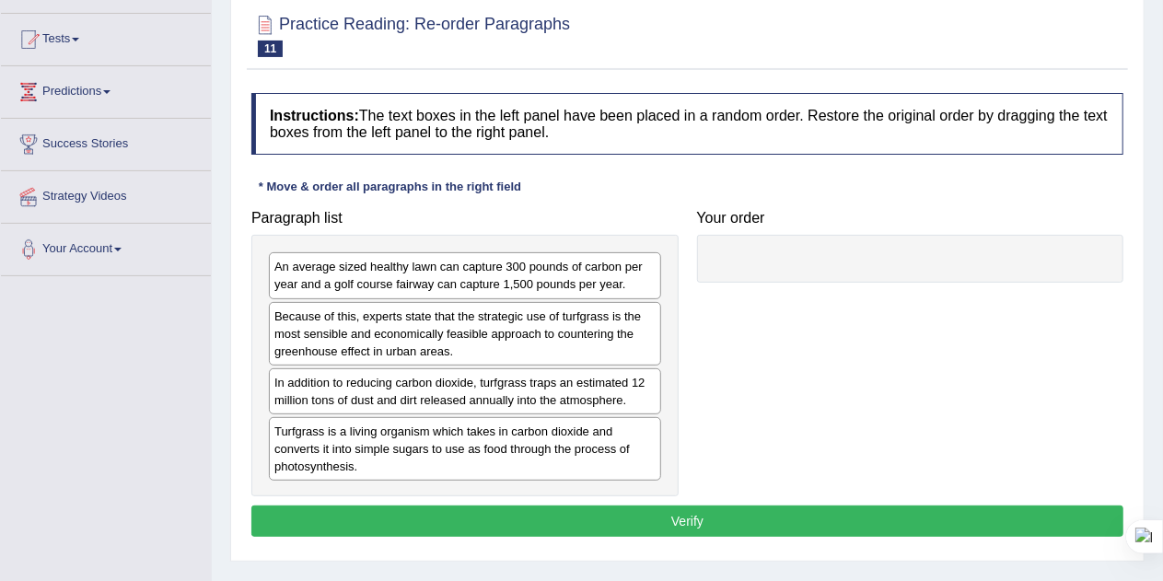
scroll to position [189, 0]
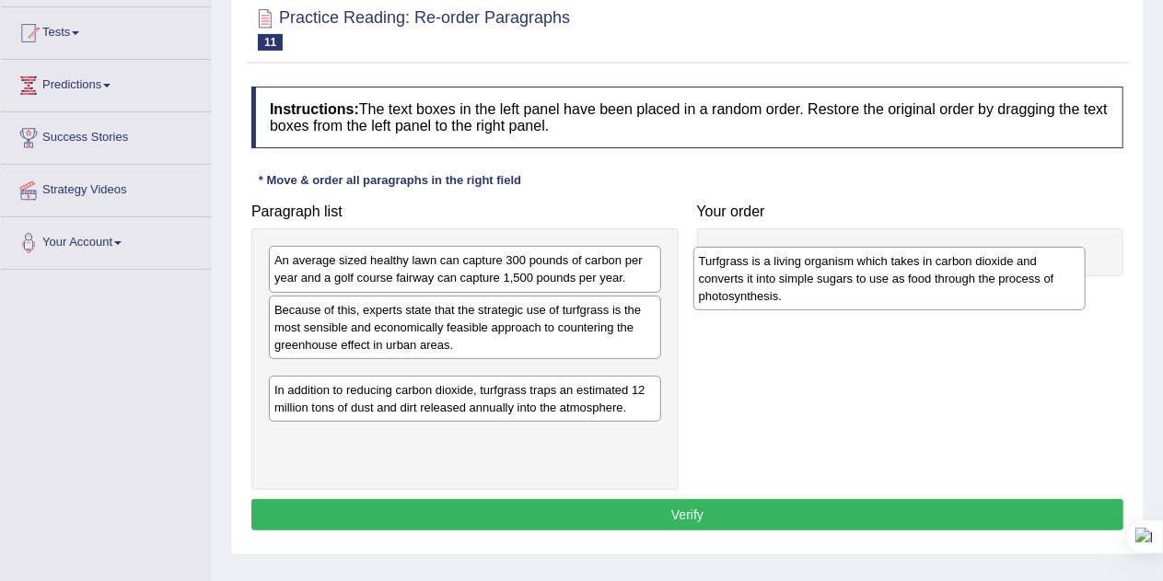
drag, startPoint x: 458, startPoint y: 450, endPoint x: 917, endPoint y: 266, distance: 495.1
click at [917, 266] on div "Turfgrass is a living organism which takes in carbon dioxide and converts it in…" at bounding box center [889, 279] width 393 height 64
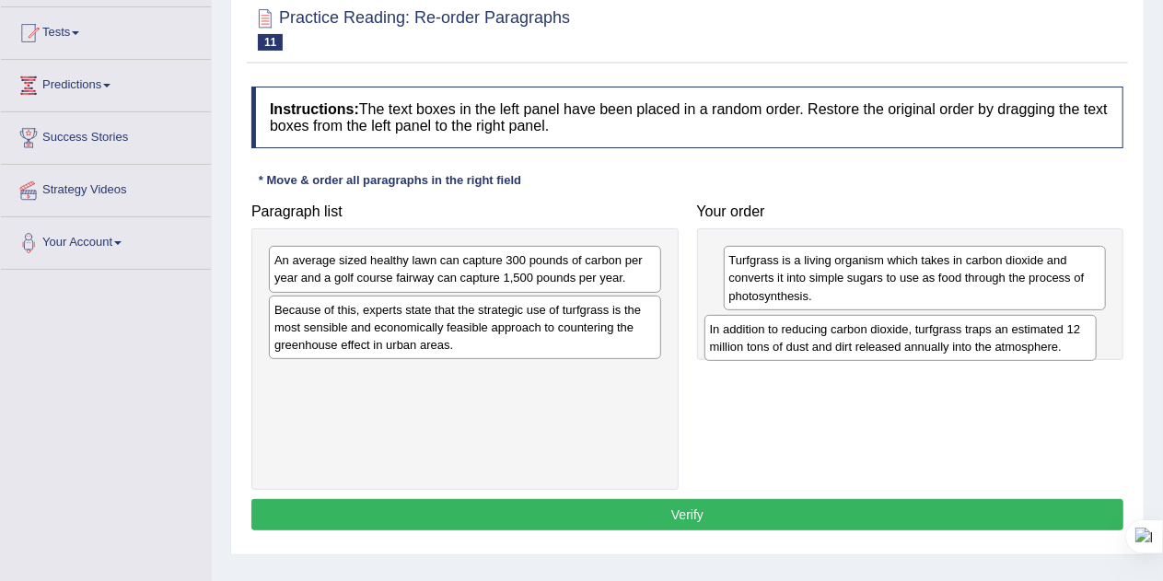
drag, startPoint x: 403, startPoint y: 385, endPoint x: 837, endPoint y: 338, distance: 436.3
click at [837, 338] on div "In addition to reducing carbon dioxide, turfgrass traps an estimated 12 million…" at bounding box center [900, 338] width 393 height 46
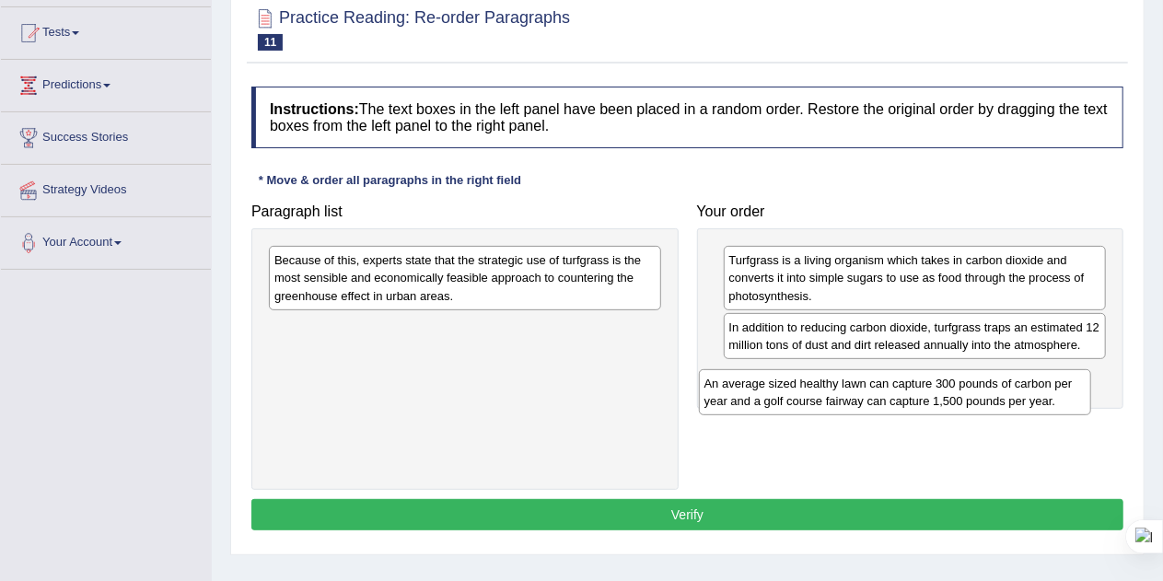
drag, startPoint x: 355, startPoint y: 264, endPoint x: 798, endPoint y: 389, distance: 459.2
click at [798, 389] on div "An average sized healthy lawn can capture 300 pounds of carbon per year and a g…" at bounding box center [895, 392] width 393 height 46
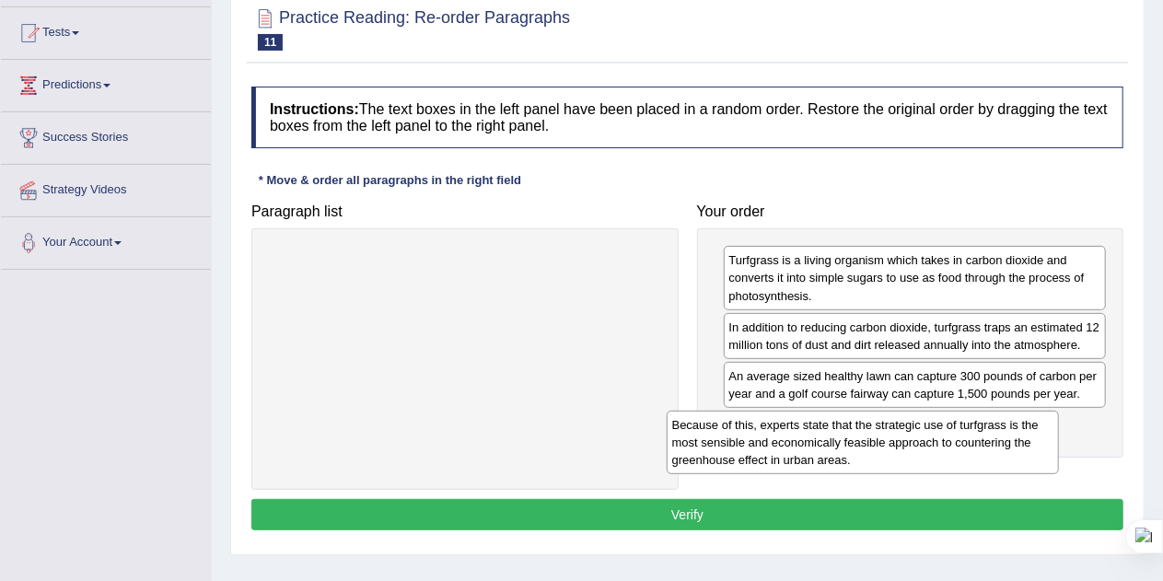
drag, startPoint x: 389, startPoint y: 262, endPoint x: 808, endPoint y: 429, distance: 450.9
click at [808, 429] on div "Because of this, experts state that the strategic use of turfgrass is the most …" at bounding box center [863, 443] width 393 height 64
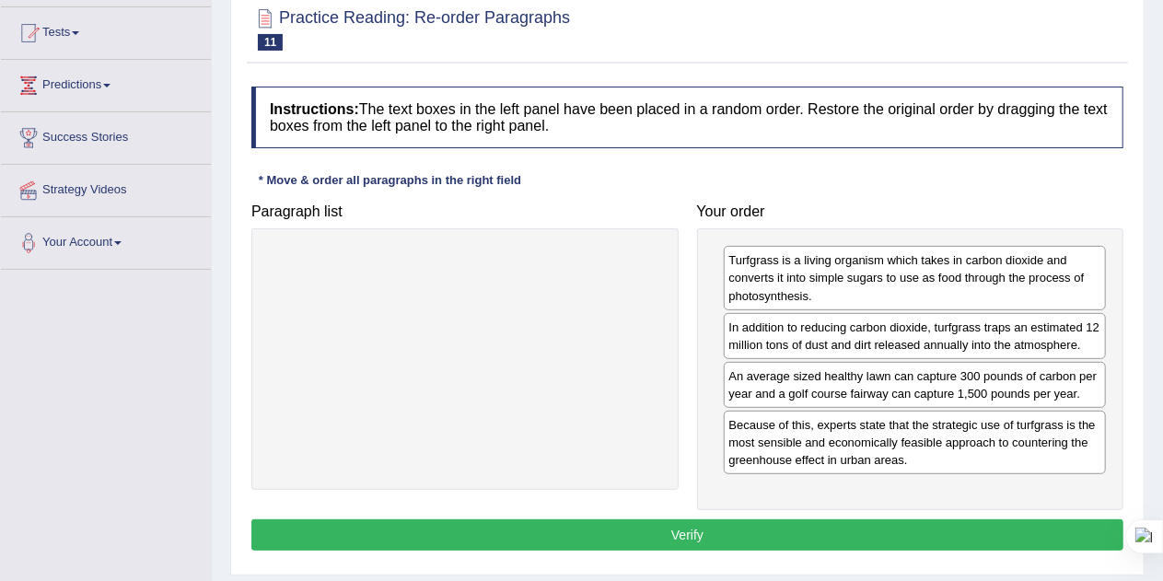
click at [652, 524] on button "Verify" at bounding box center [687, 534] width 872 height 31
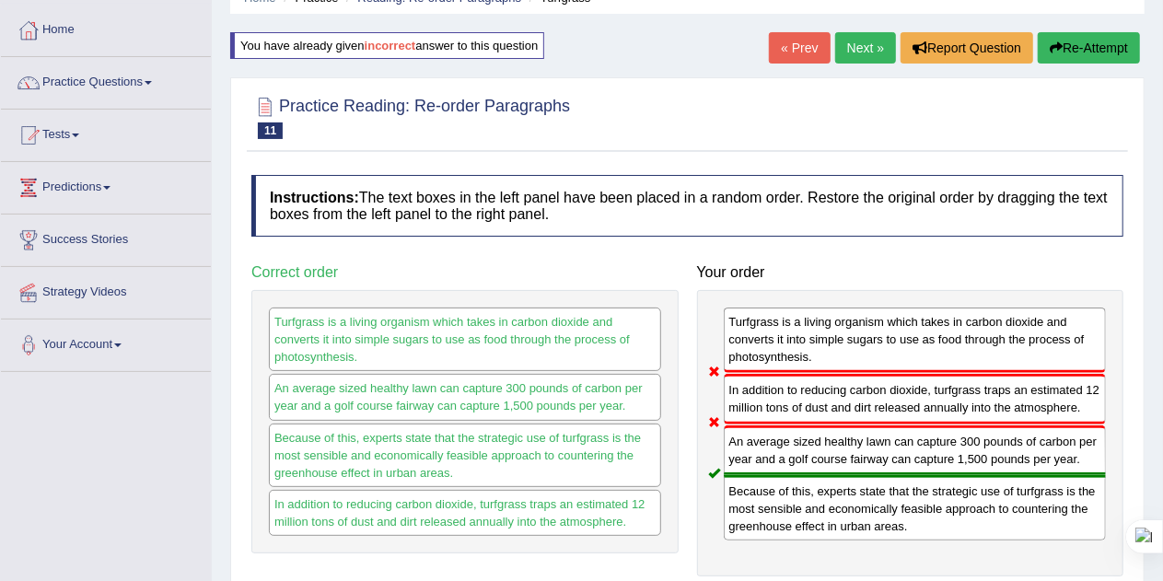
scroll to position [72, 0]
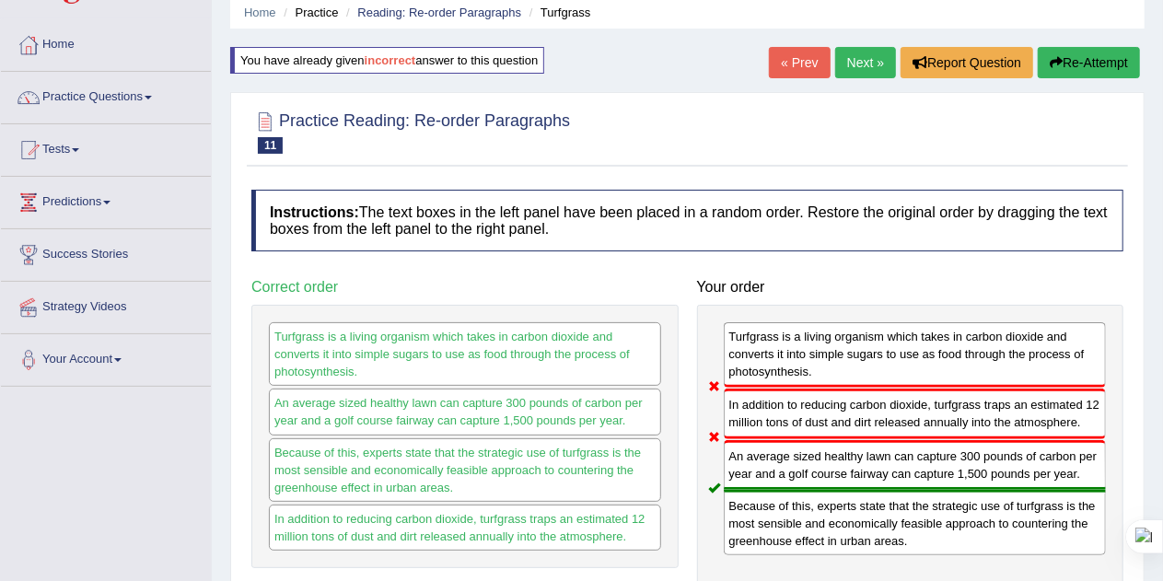
click at [1080, 54] on button "Re-Attempt" at bounding box center [1089, 62] width 102 height 31
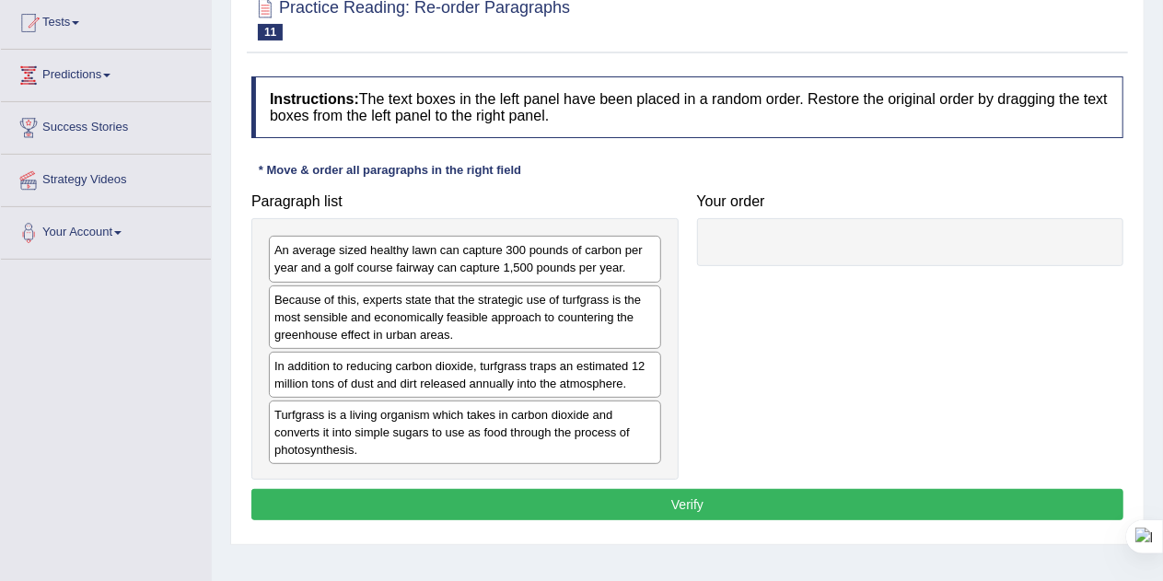
scroll to position [204, 0]
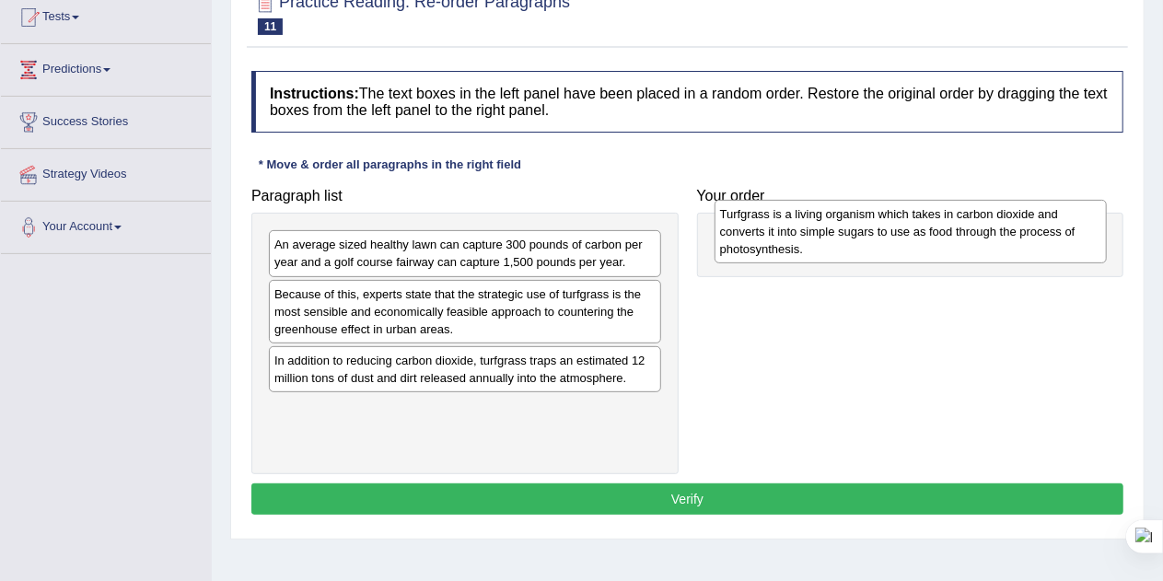
drag, startPoint x: 387, startPoint y: 442, endPoint x: 832, endPoint y: 250, distance: 485.5
click at [832, 250] on div "Turfgrass is a living organism which takes in carbon dioxide and converts it in…" at bounding box center [911, 232] width 393 height 64
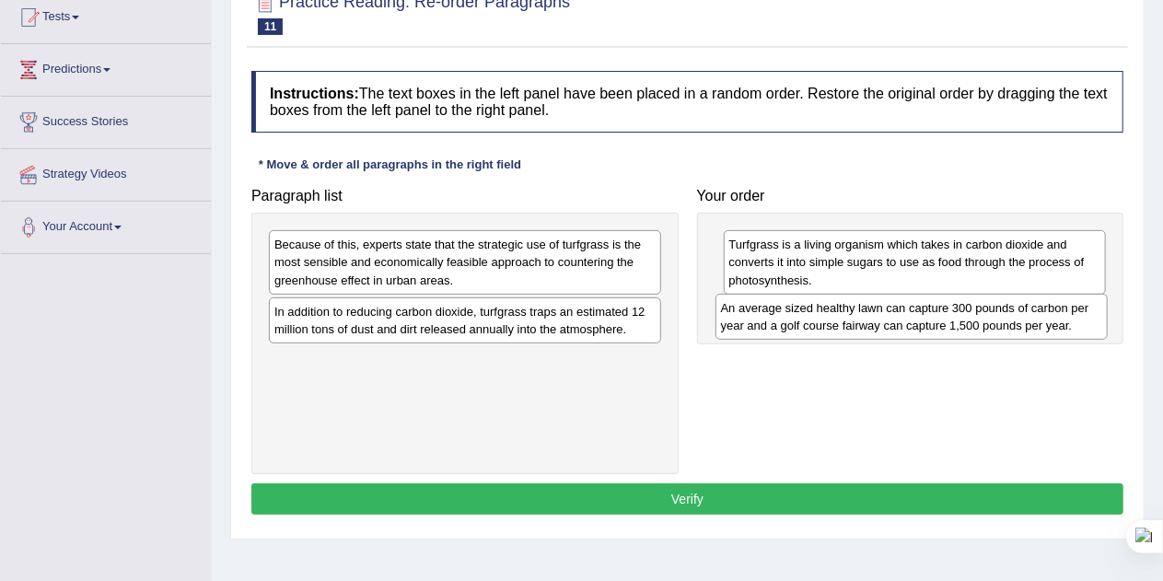
drag, startPoint x: 432, startPoint y: 250, endPoint x: 879, endPoint y: 313, distance: 451.9
click at [879, 313] on div "An average sized healthy lawn can capture 300 pounds of carbon per year and a g…" at bounding box center [912, 317] width 393 height 46
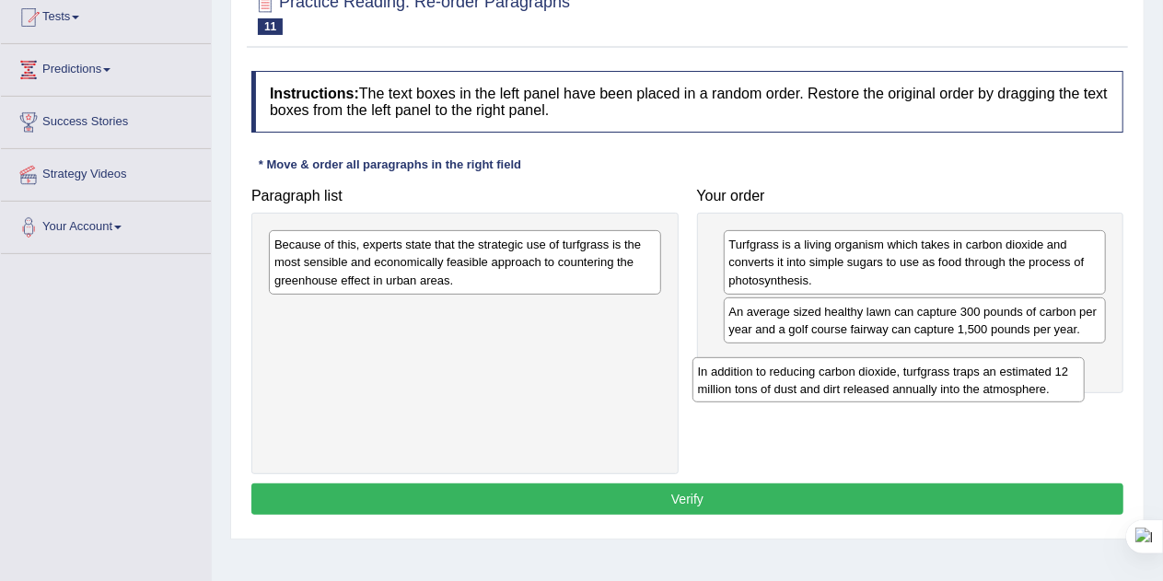
drag, startPoint x: 429, startPoint y: 321, endPoint x: 858, endPoint y: 378, distance: 432.9
click at [858, 378] on div "In addition to reducing carbon dioxide, turfgrass traps an estimated 12 million…" at bounding box center [889, 380] width 393 height 46
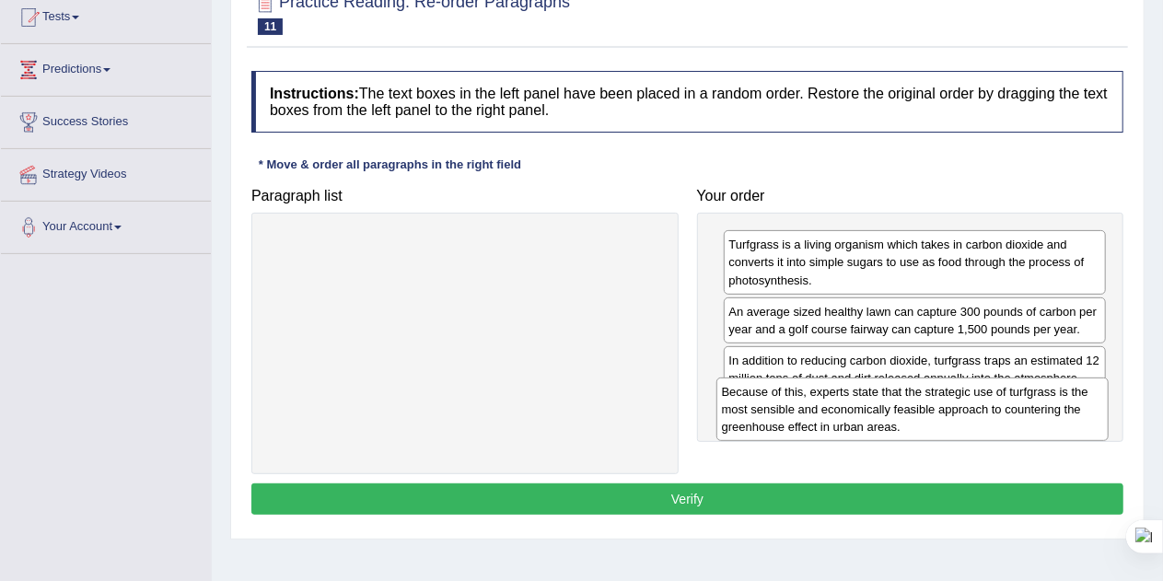
drag, startPoint x: 477, startPoint y: 260, endPoint x: 927, endPoint y: 410, distance: 474.7
click at [927, 410] on div "Because of this, experts state that the strategic use of turfgrass is the most …" at bounding box center [912, 410] width 393 height 64
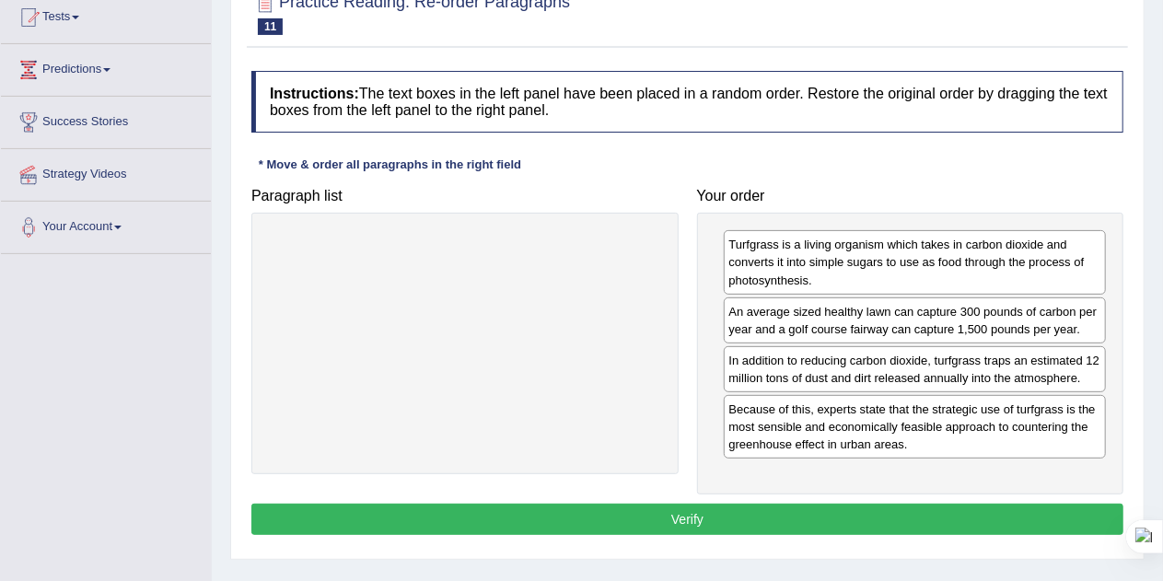
click at [707, 506] on button "Verify" at bounding box center [687, 519] width 872 height 31
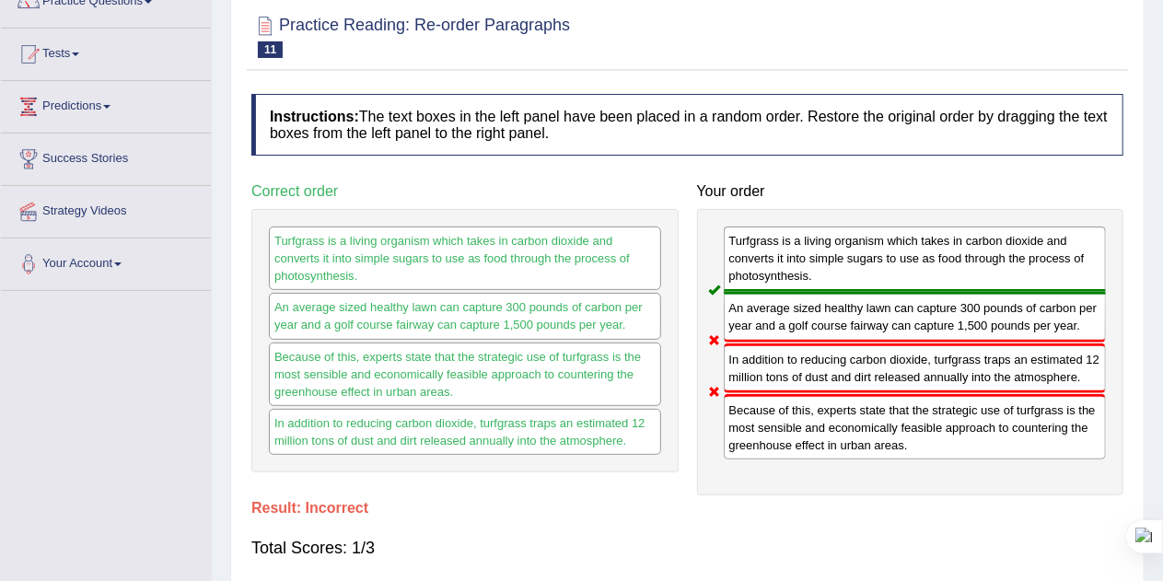
scroll to position [102, 0]
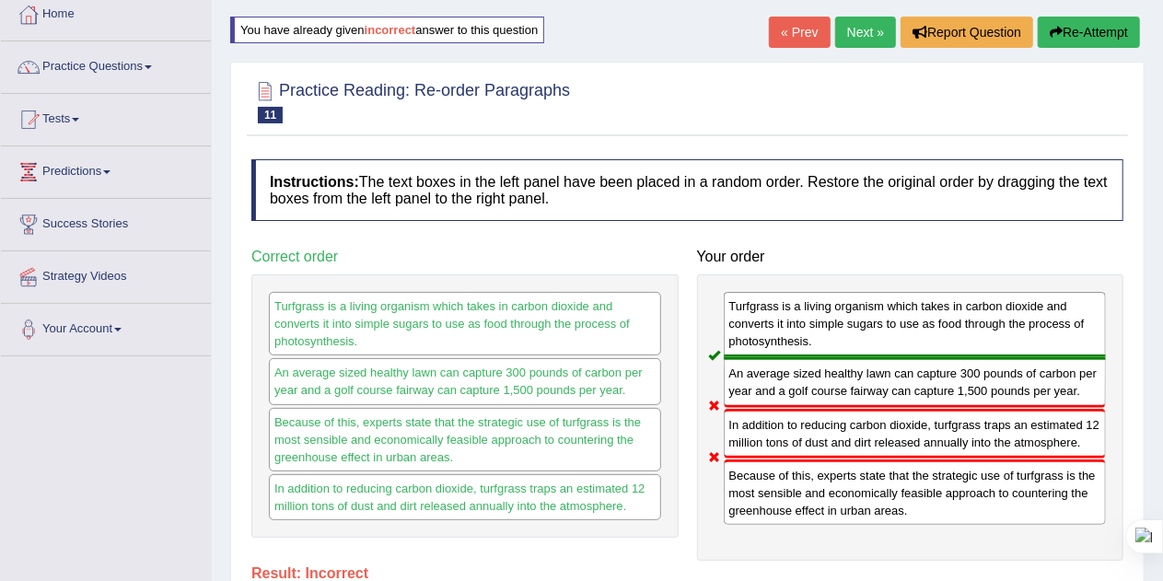
click at [1052, 26] on icon "button" at bounding box center [1056, 32] width 13 height 13
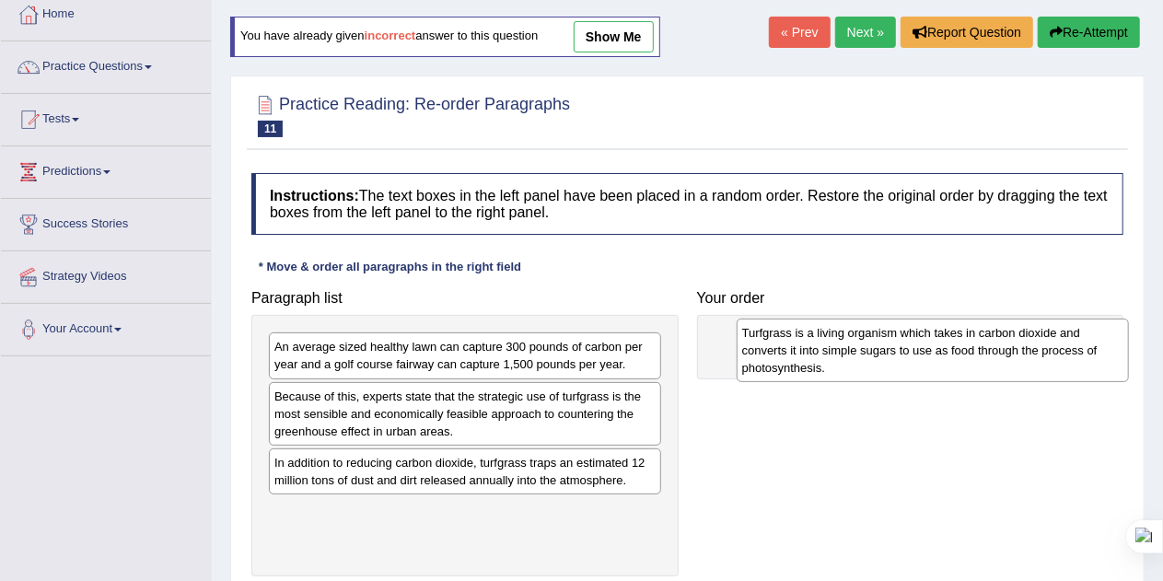
drag, startPoint x: 381, startPoint y: 528, endPoint x: 855, endPoint y: 347, distance: 506.6
click at [855, 347] on div "Turfgrass is a living organism which takes in carbon dioxide and converts it in…" at bounding box center [933, 351] width 393 height 64
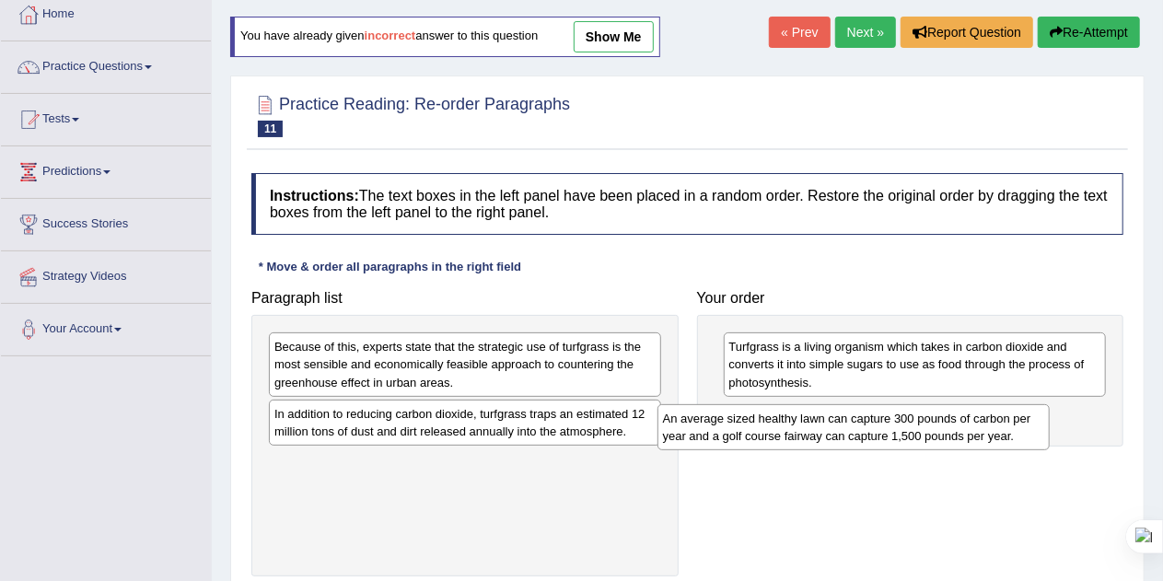
drag, startPoint x: 381, startPoint y: 350, endPoint x: 812, endPoint y: 420, distance: 436.6
click at [812, 420] on div "An average sized healthy lawn can capture 300 pounds of carbon per year and a g…" at bounding box center [854, 427] width 393 height 46
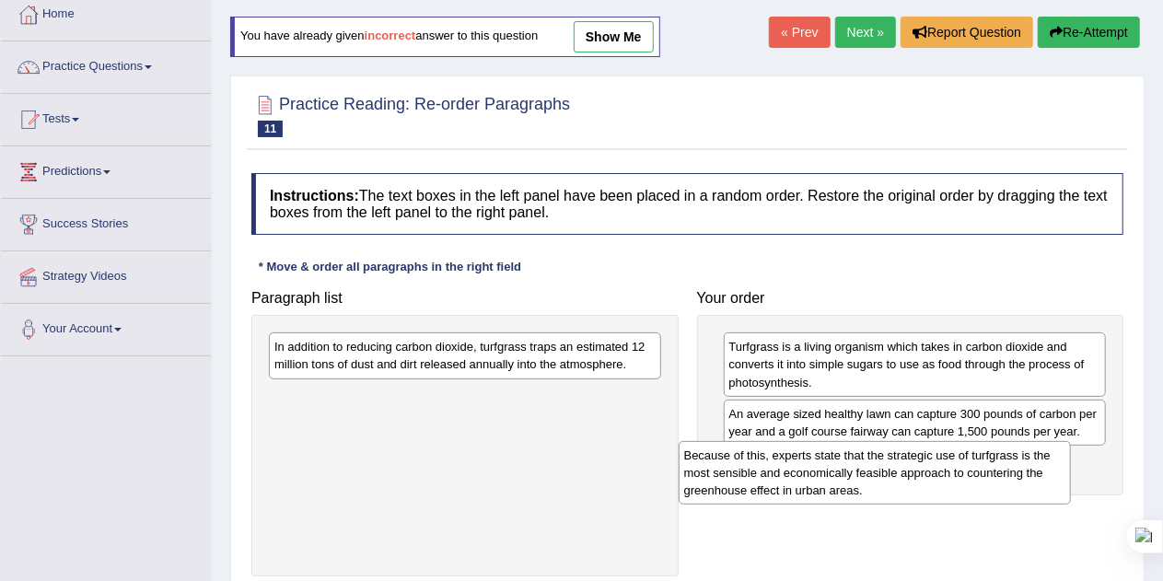
drag, startPoint x: 525, startPoint y: 347, endPoint x: 939, endPoint y: 455, distance: 428.2
click at [939, 455] on div "Because of this, experts state that the strategic use of turfgrass is the most …" at bounding box center [875, 473] width 393 height 64
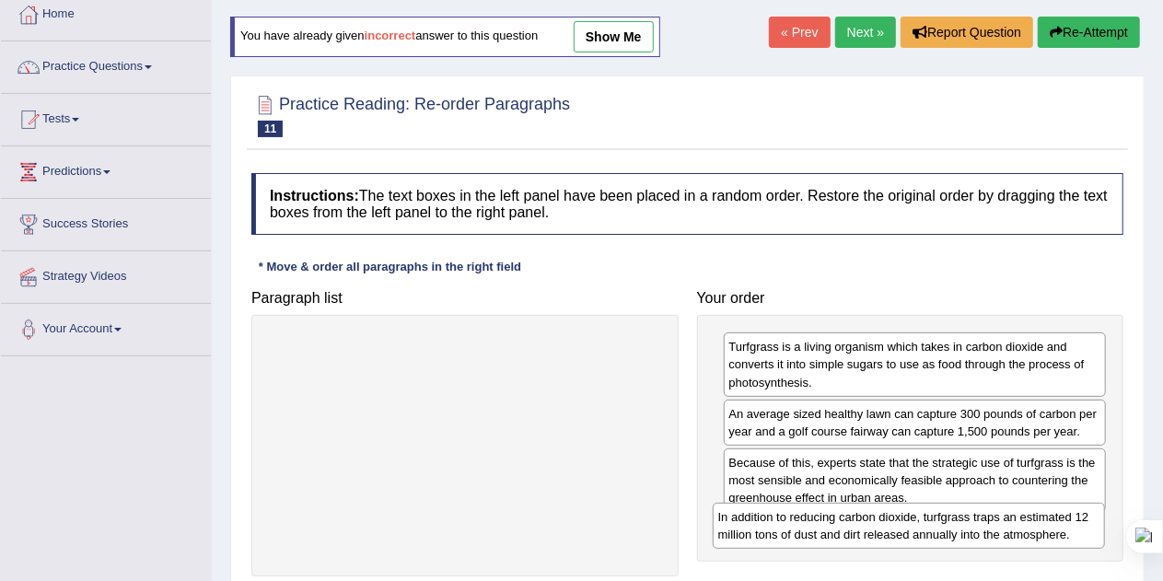
drag, startPoint x: 565, startPoint y: 345, endPoint x: 1029, endPoint y: 529, distance: 498.1
click at [1029, 529] on div "In addition to reducing carbon dioxide, turfgrass traps an estimated 12 million…" at bounding box center [909, 526] width 393 height 46
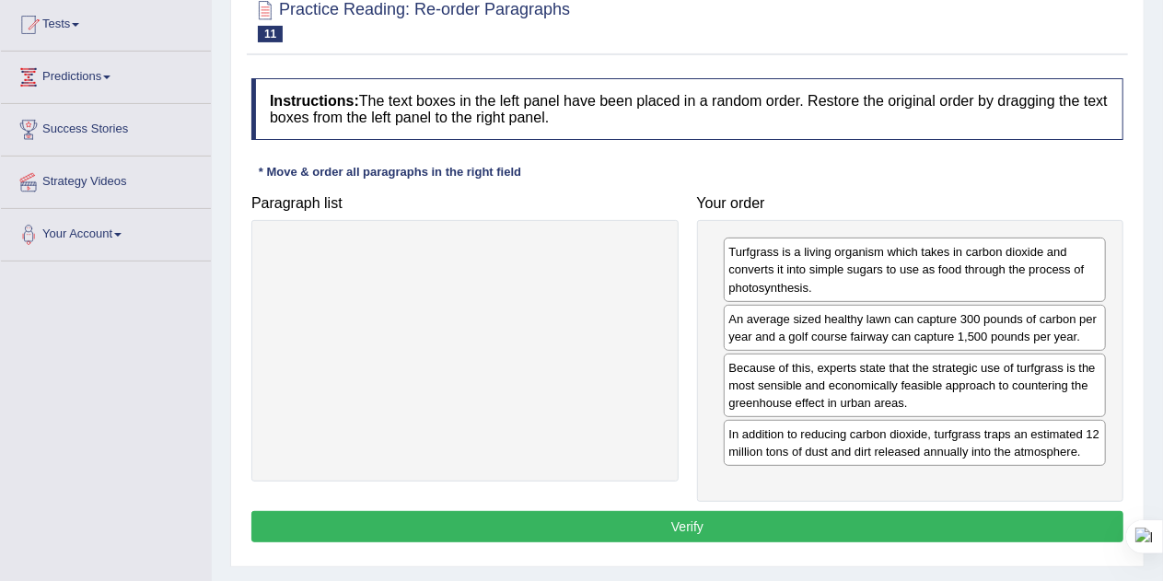
scroll to position [199, 0]
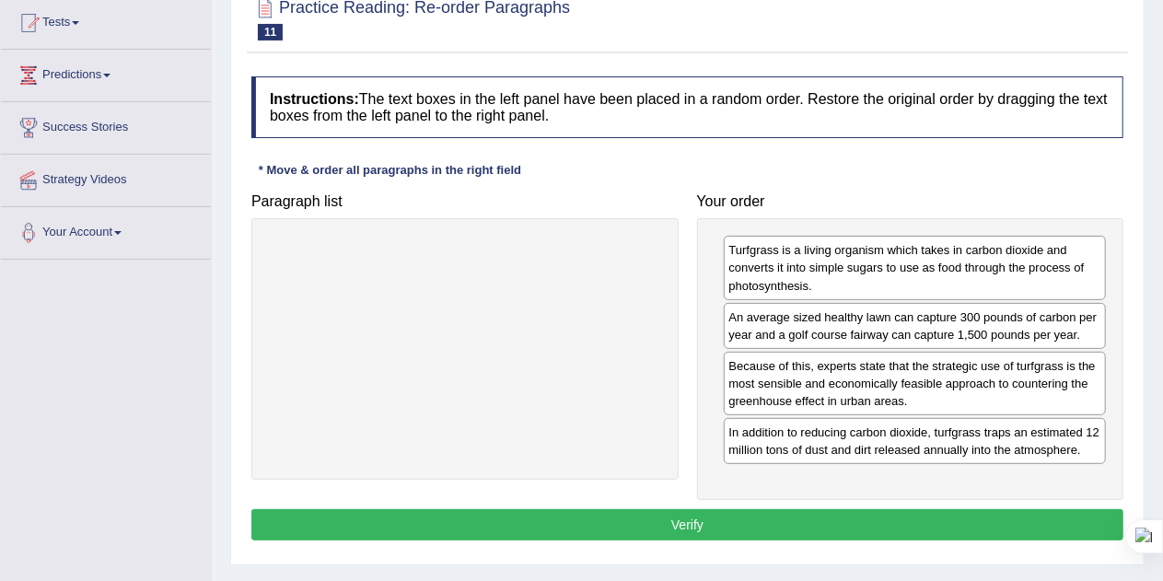
click at [653, 534] on button "Verify" at bounding box center [687, 524] width 872 height 31
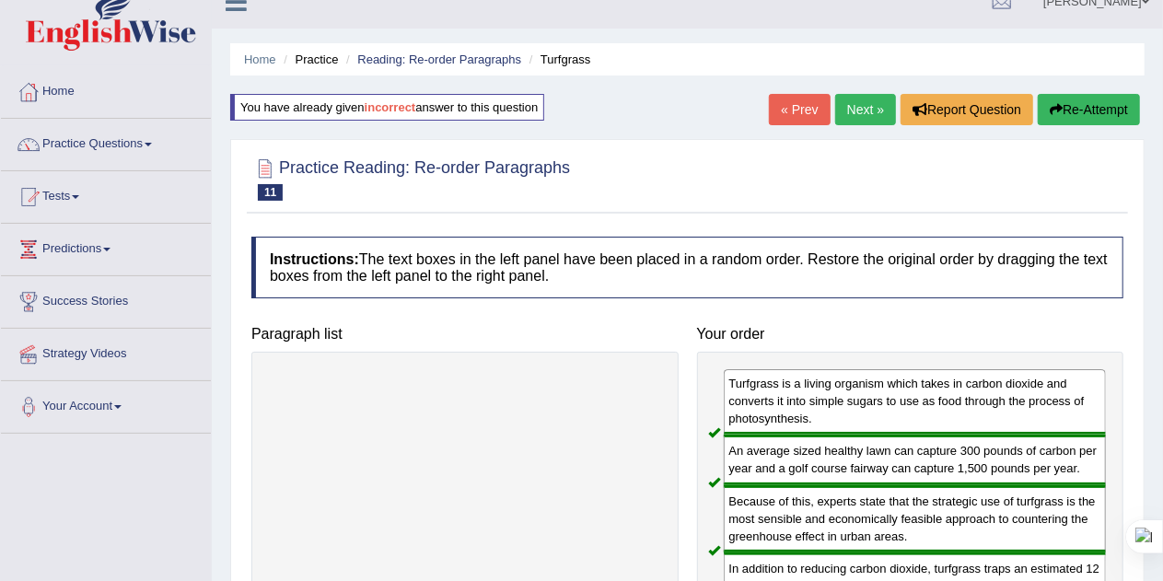
scroll to position [0, 0]
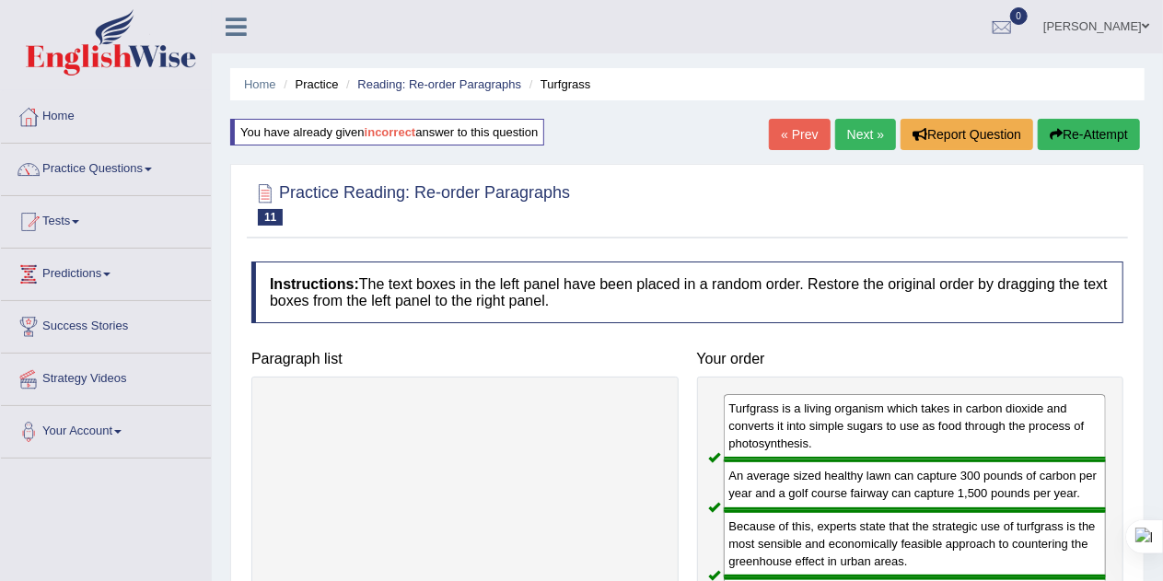
click at [844, 127] on link "Next »" at bounding box center [865, 134] width 61 height 31
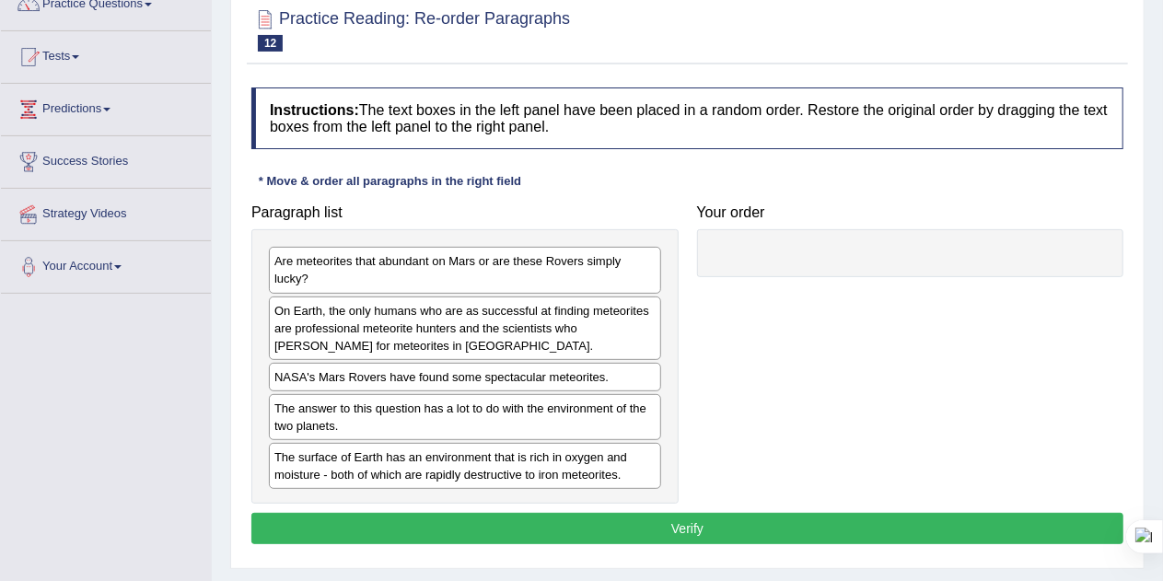
scroll to position [168, 0]
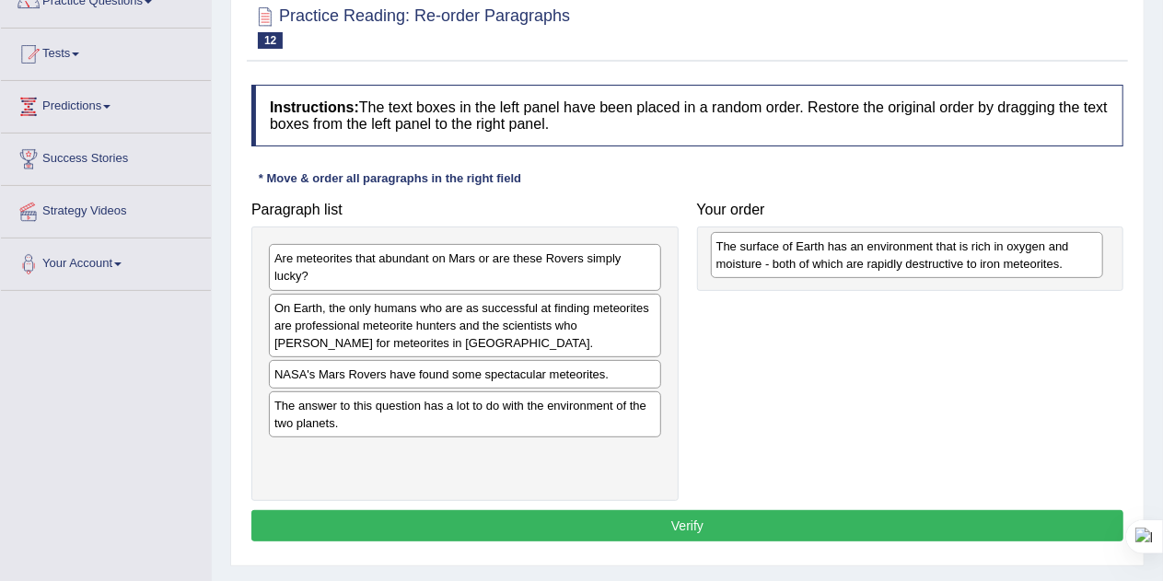
drag, startPoint x: 447, startPoint y: 467, endPoint x: 884, endPoint y: 255, distance: 486.0
click at [884, 255] on div "The surface of Earth has an environment that is rich in oxygen and moisture - b…" at bounding box center [907, 255] width 393 height 46
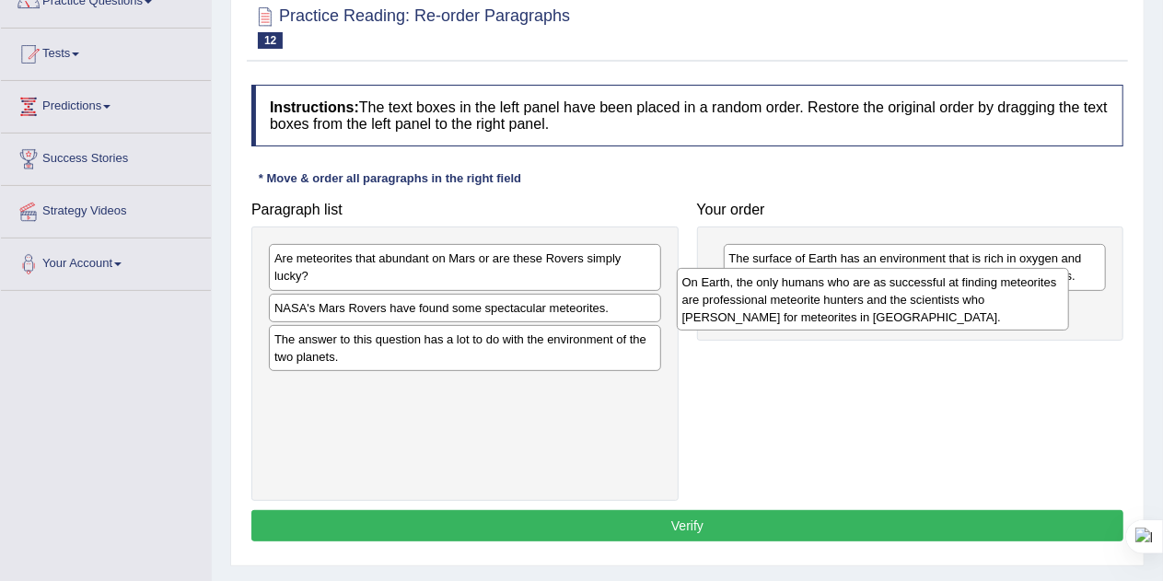
drag, startPoint x: 437, startPoint y: 334, endPoint x: 908, endPoint y: 345, distance: 470.7
click at [908, 332] on div "On Earth, the only humans who are as successful at finding meteorites are profe…" at bounding box center [873, 300] width 393 height 64
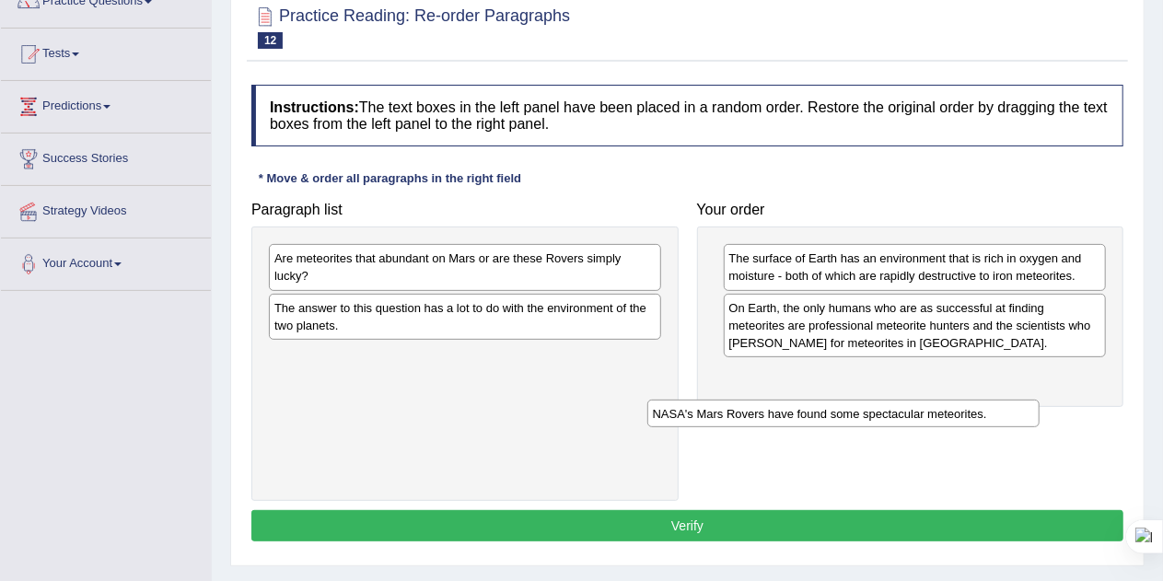
drag, startPoint x: 484, startPoint y: 303, endPoint x: 893, endPoint y: 402, distance: 420.6
click at [893, 402] on div "NASA's Mars Rovers have found some spectacular meteorites." at bounding box center [843, 414] width 393 height 28
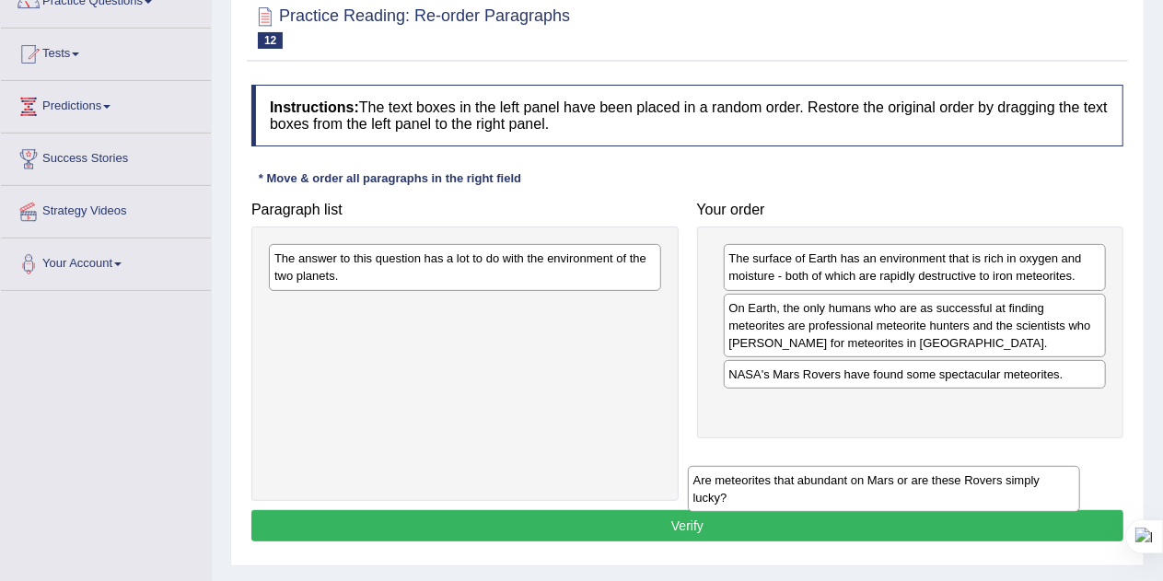
drag, startPoint x: 527, startPoint y: 272, endPoint x: 991, endPoint y: 465, distance: 502.8
click at [991, 466] on div "Are meteorites that abundant on Mars or are these Rovers simply lucky?" at bounding box center [884, 489] width 393 height 46
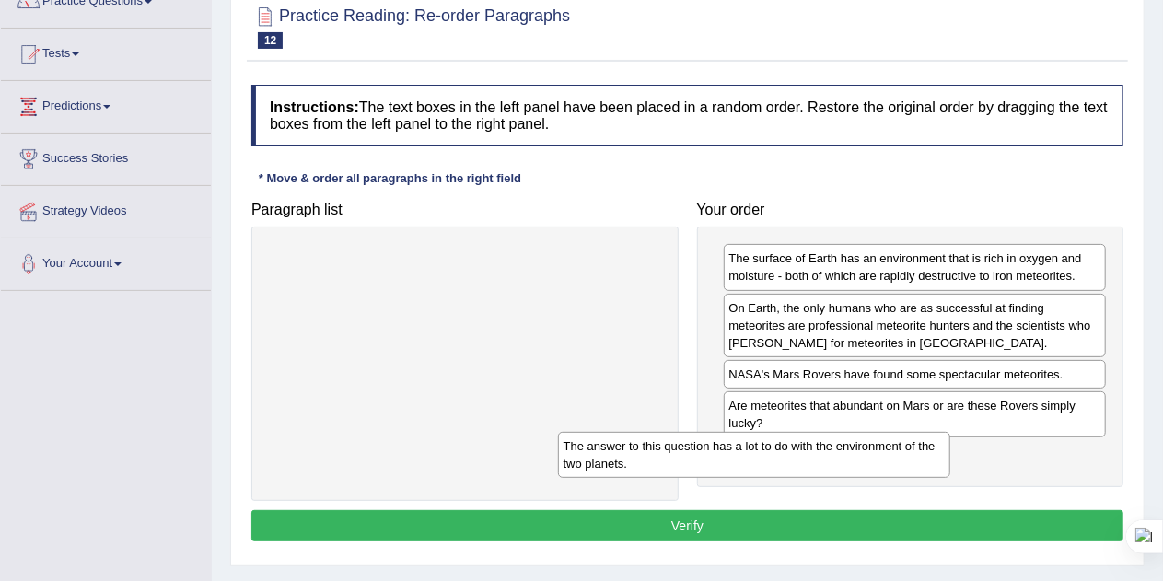
drag, startPoint x: 551, startPoint y: 273, endPoint x: 990, endPoint y: 491, distance: 490.5
click at [951, 478] on div "The answer to this question has a lot to do with the environment of the two pla…" at bounding box center [754, 455] width 393 height 46
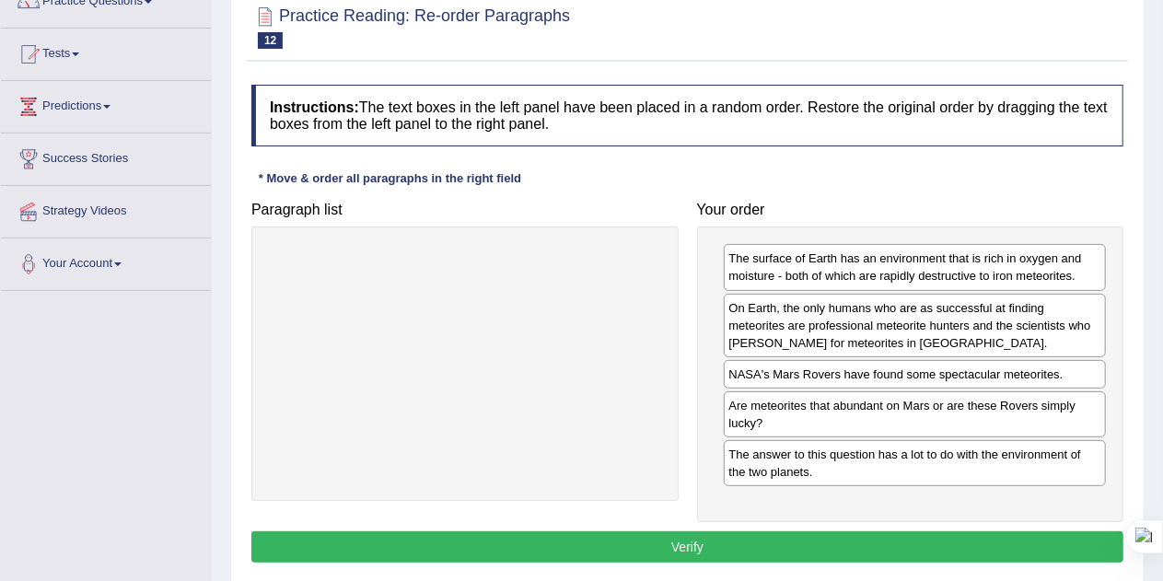
click at [799, 542] on button "Verify" at bounding box center [687, 546] width 872 height 31
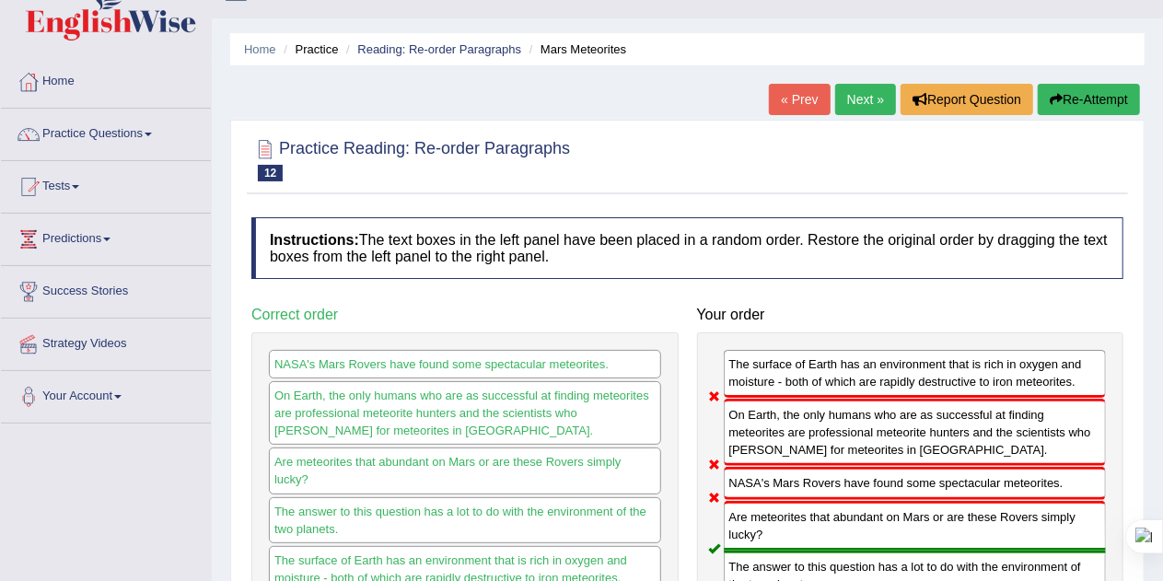
scroll to position [29, 0]
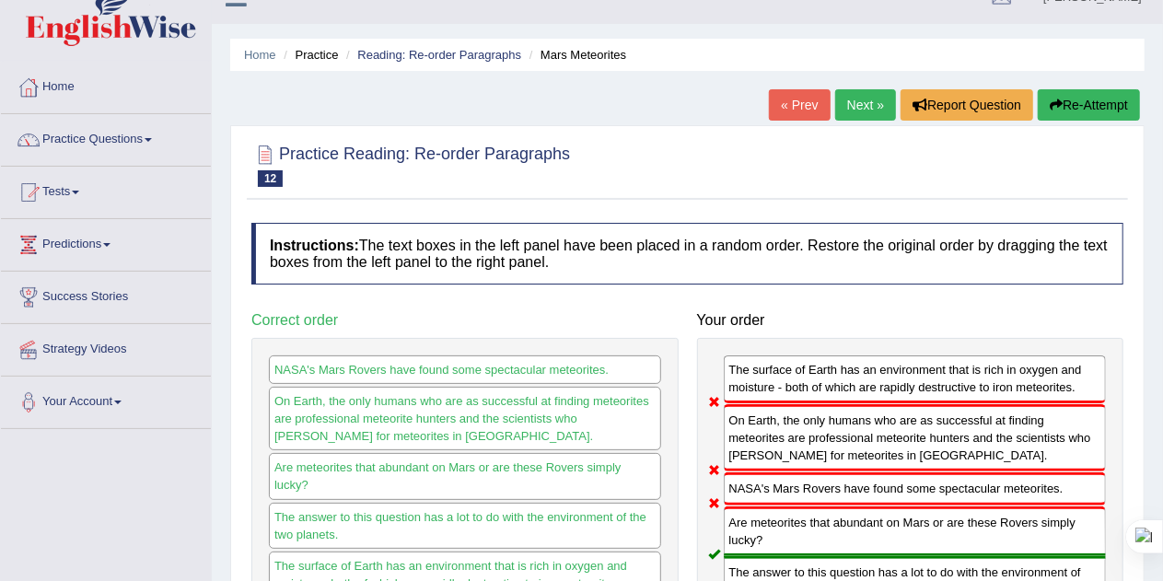
click at [1089, 103] on button "Re-Attempt" at bounding box center [1089, 104] width 102 height 31
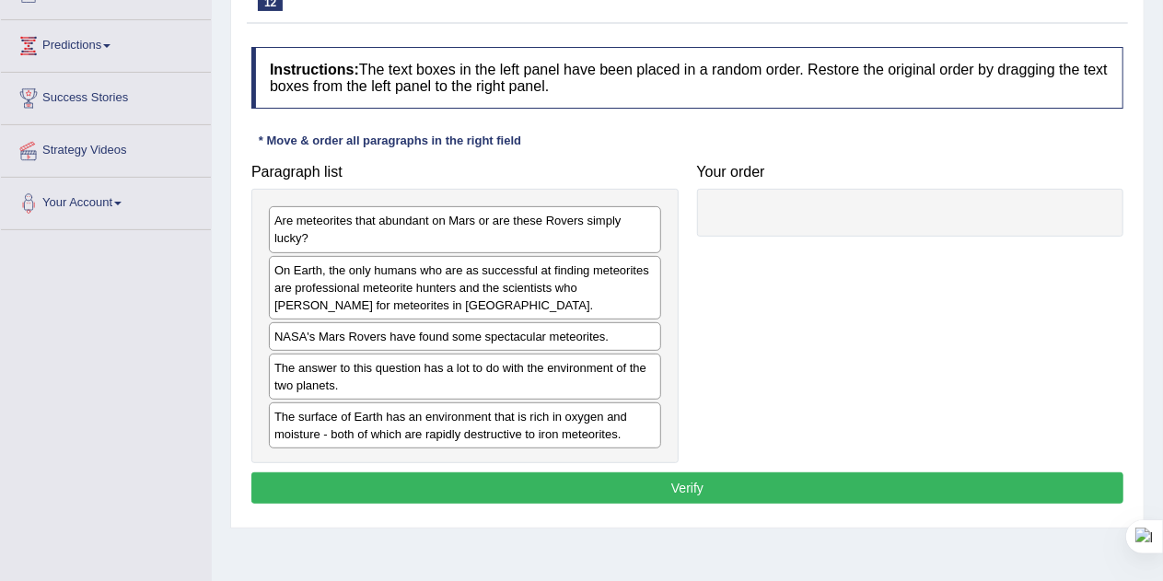
scroll to position [232, 0]
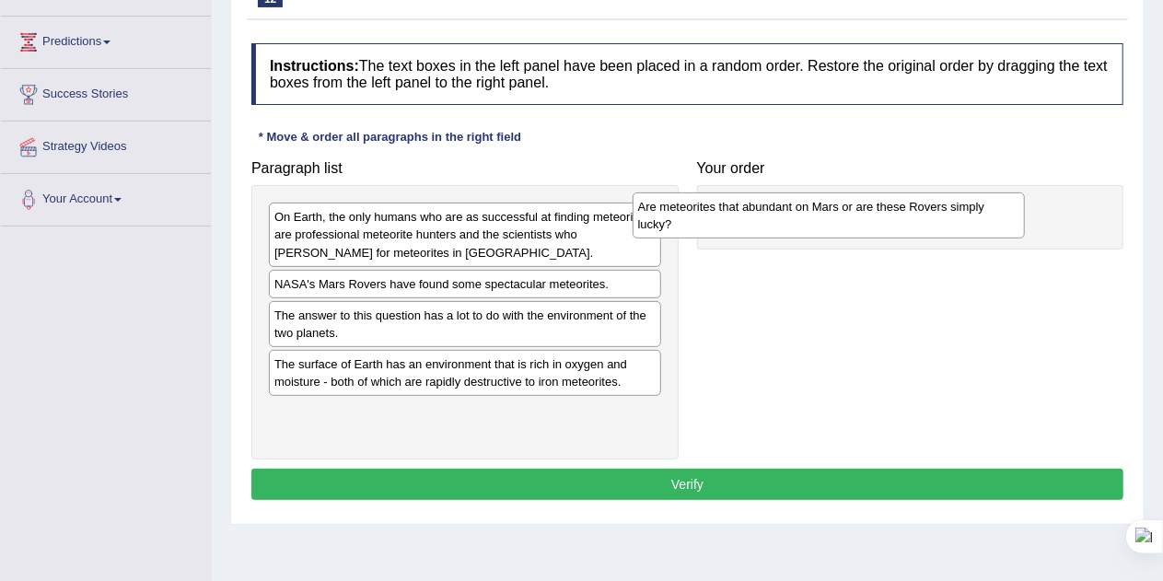
drag, startPoint x: 417, startPoint y: 216, endPoint x: 804, endPoint y: 202, distance: 387.1
click at [804, 202] on div "Are meteorites that abundant on Mars or are these Rovers simply lucky?" at bounding box center [829, 215] width 393 height 46
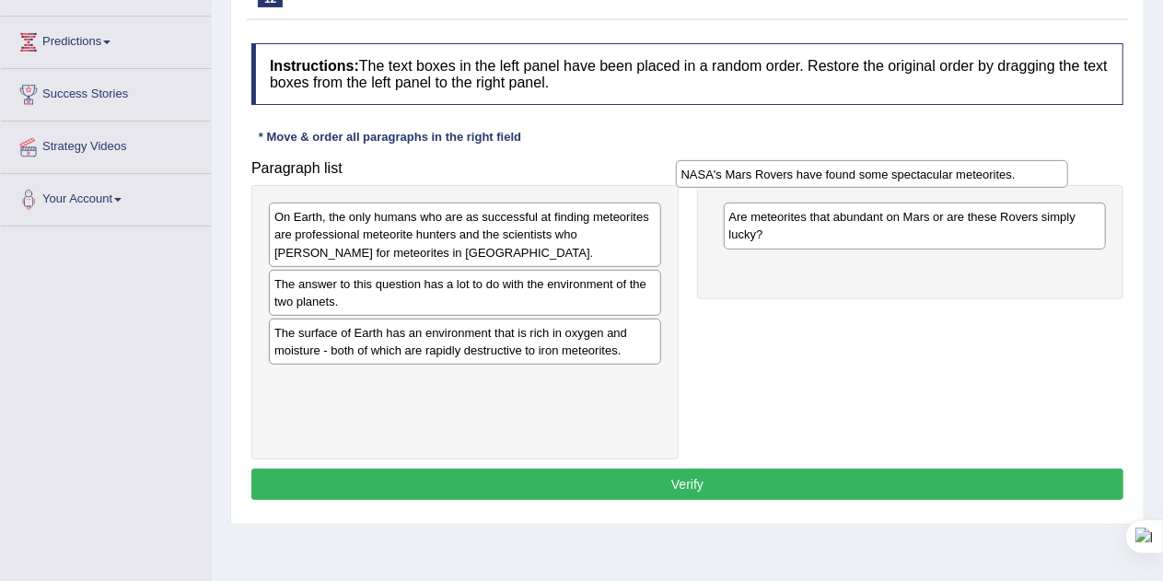
drag, startPoint x: 370, startPoint y: 268, endPoint x: 835, endPoint y: 178, distance: 473.7
click at [835, 178] on div "NASA's Mars Rovers have found some spectacular meteorites." at bounding box center [872, 174] width 393 height 28
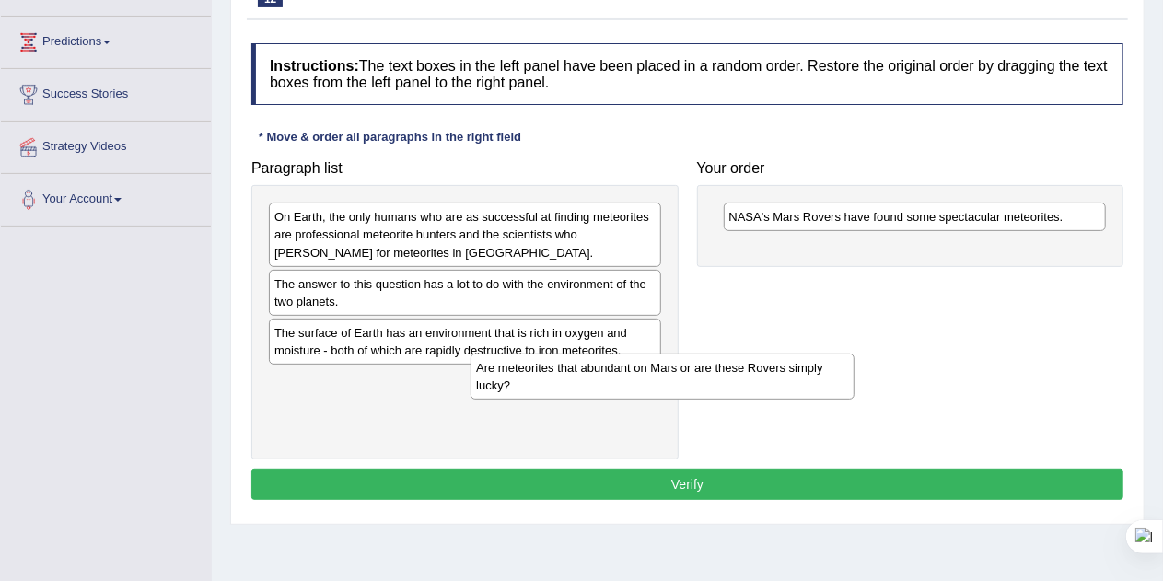
drag, startPoint x: 784, startPoint y: 218, endPoint x: 412, endPoint y: 427, distance: 426.8
click at [471, 400] on div "Are meteorites that abundant on Mars or are these Rovers simply lucky?" at bounding box center [663, 377] width 384 height 46
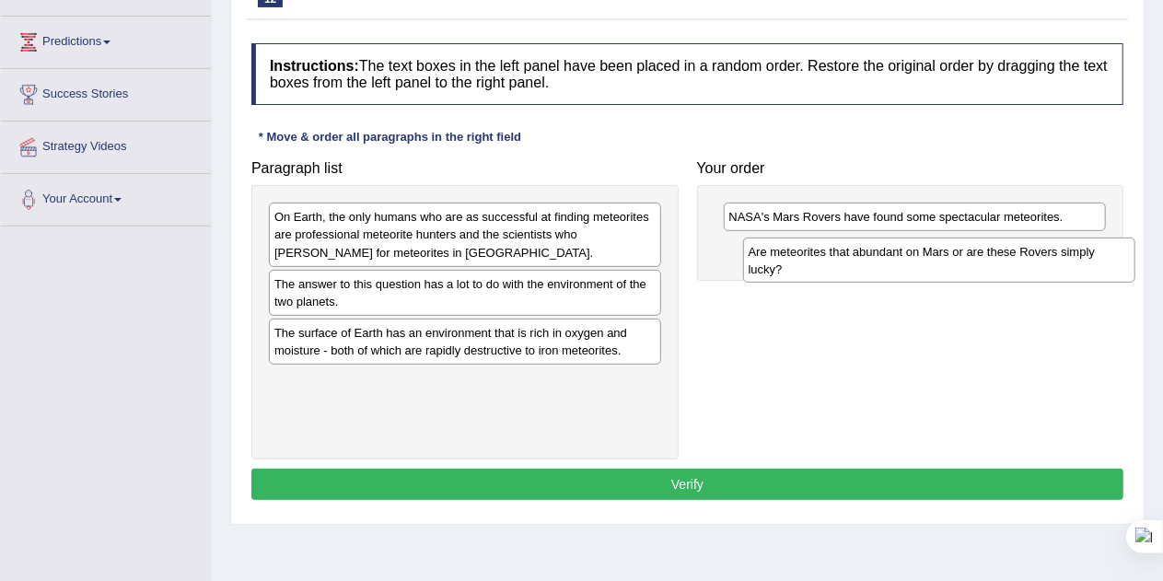
drag, startPoint x: 402, startPoint y: 387, endPoint x: 869, endPoint y: 259, distance: 484.1
click at [869, 259] on div "Are meteorites that abundant on Mars or are these Rovers simply lucky?" at bounding box center [939, 261] width 393 height 46
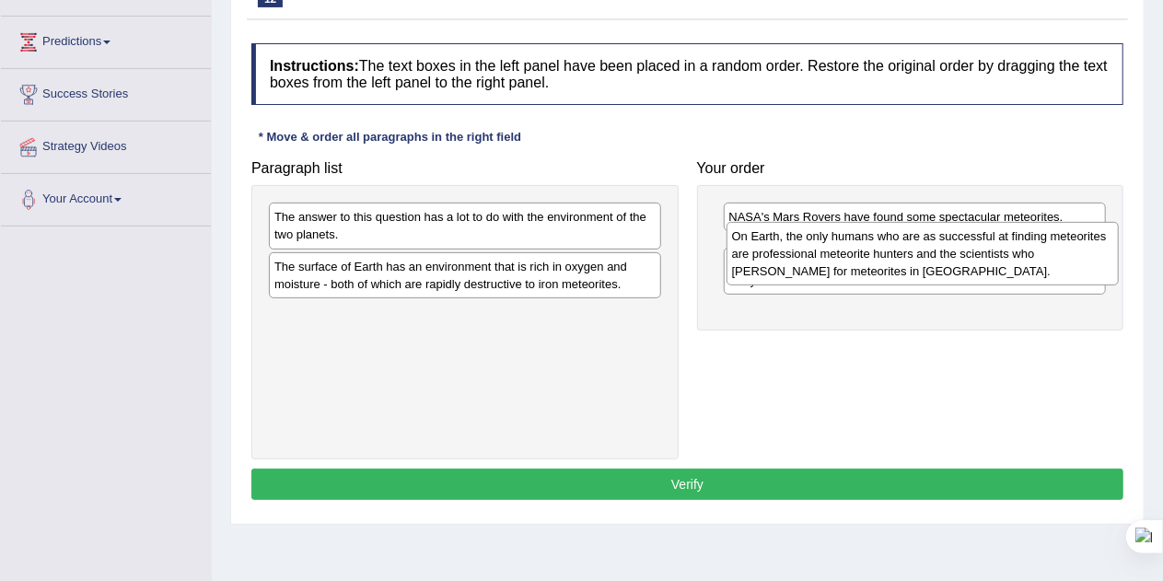
drag, startPoint x: 499, startPoint y: 218, endPoint x: 959, endPoint y: 237, distance: 459.9
click at [959, 237] on div "On Earth, the only humans who are as successful at finding meteorites are profe…" at bounding box center [923, 254] width 393 height 64
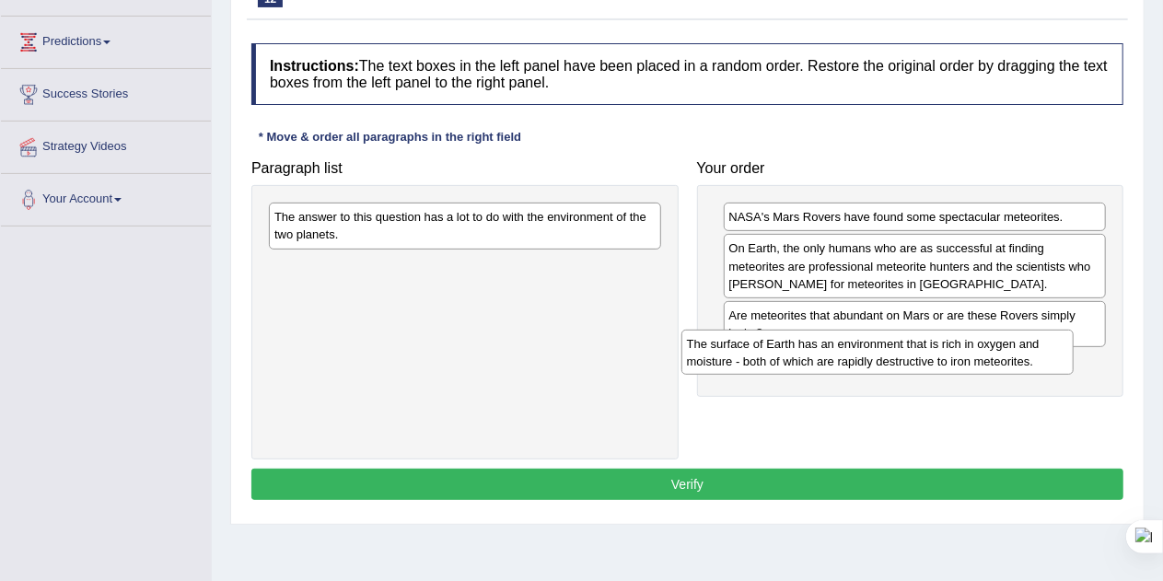
drag, startPoint x: 541, startPoint y: 275, endPoint x: 971, endPoint y: 355, distance: 436.6
click at [971, 355] on div "The surface of Earth has an environment that is rich in oxygen and moisture - b…" at bounding box center [877, 353] width 393 height 46
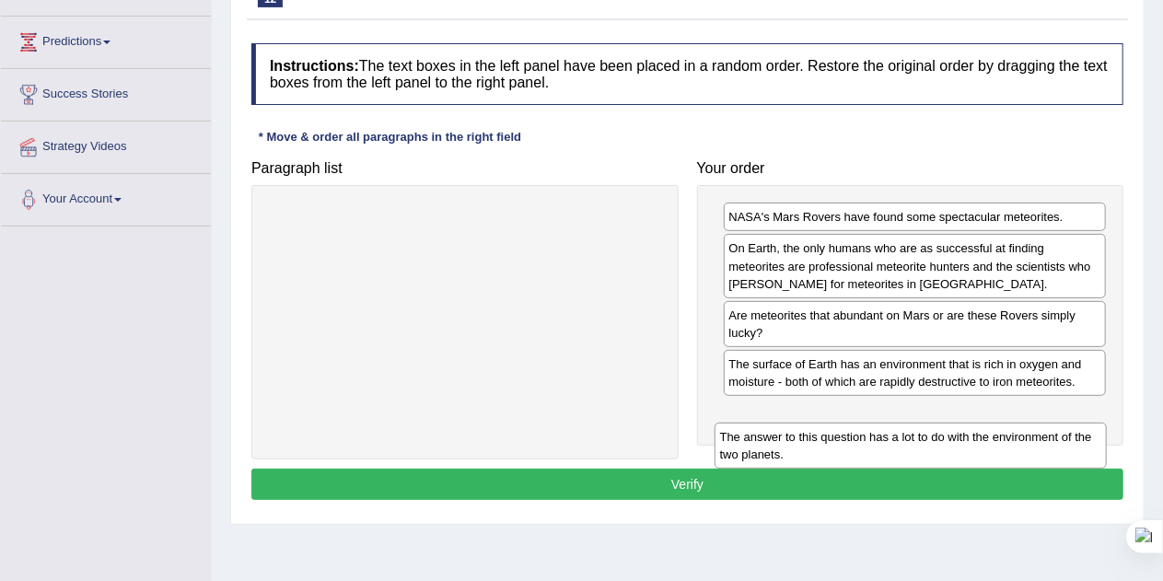
drag, startPoint x: 578, startPoint y: 237, endPoint x: 1028, endPoint y: 450, distance: 497.6
click at [1028, 450] on div "The answer to this question has a lot to do with the environment of the two pla…" at bounding box center [911, 446] width 393 height 46
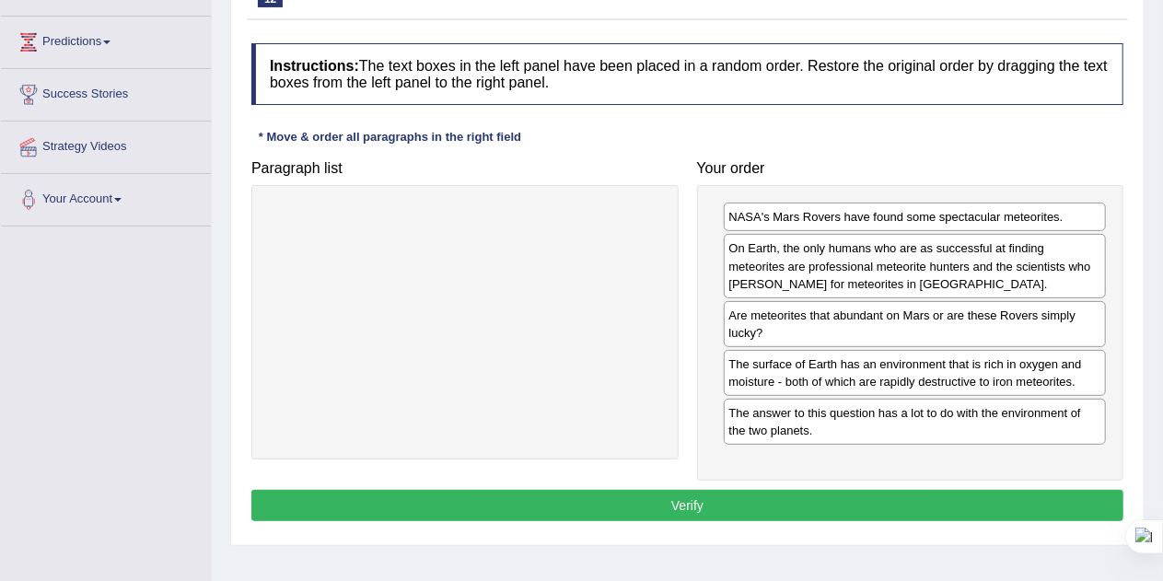
click at [838, 507] on button "Verify" at bounding box center [687, 505] width 872 height 31
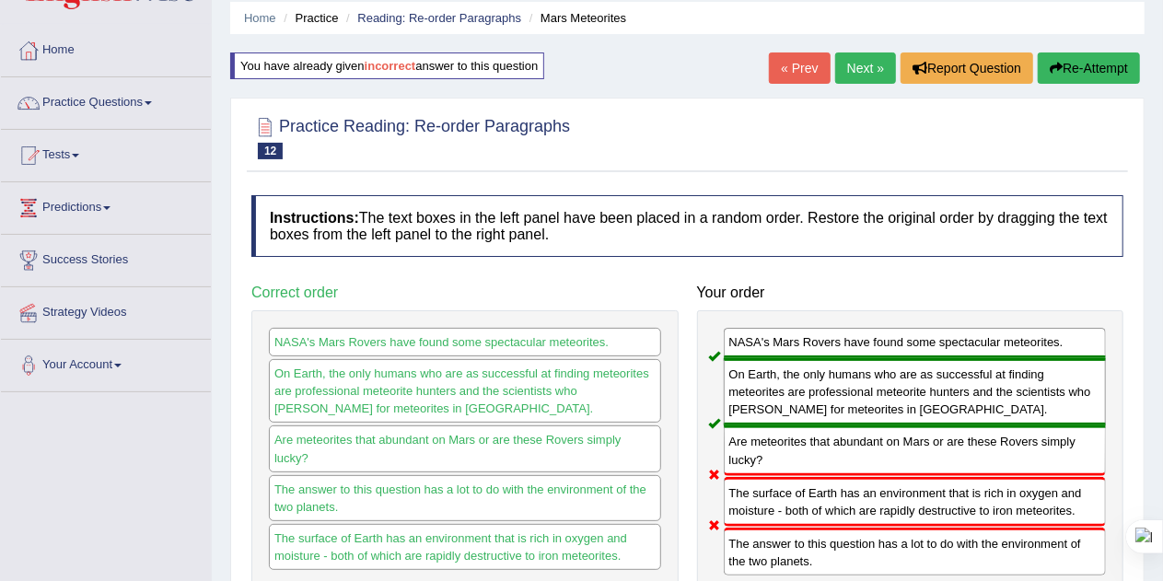
scroll to position [52, 0]
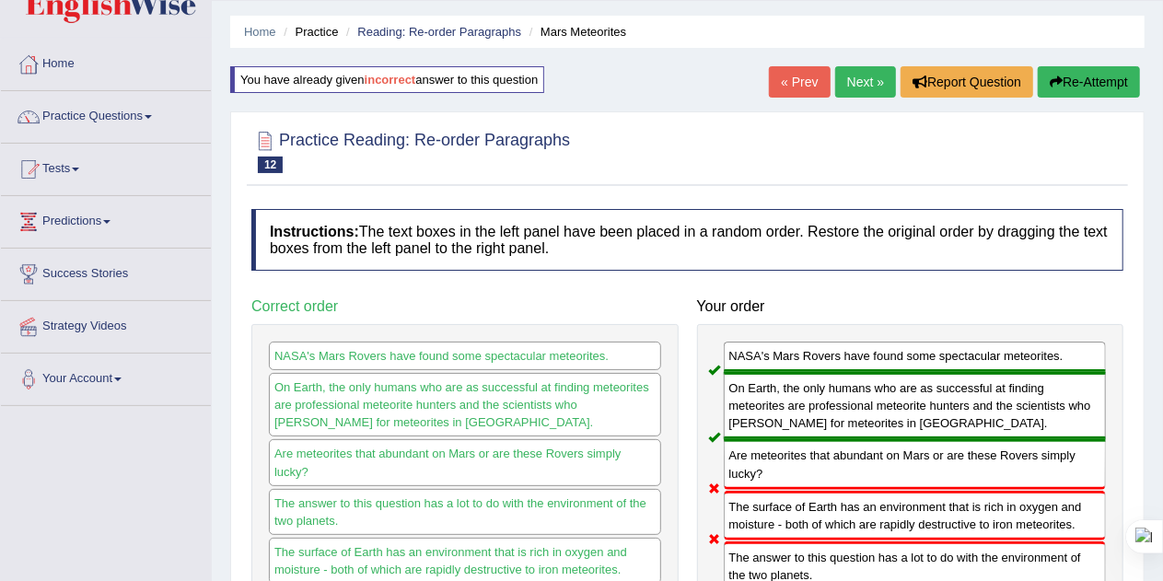
click at [1077, 82] on button "Re-Attempt" at bounding box center [1089, 81] width 102 height 31
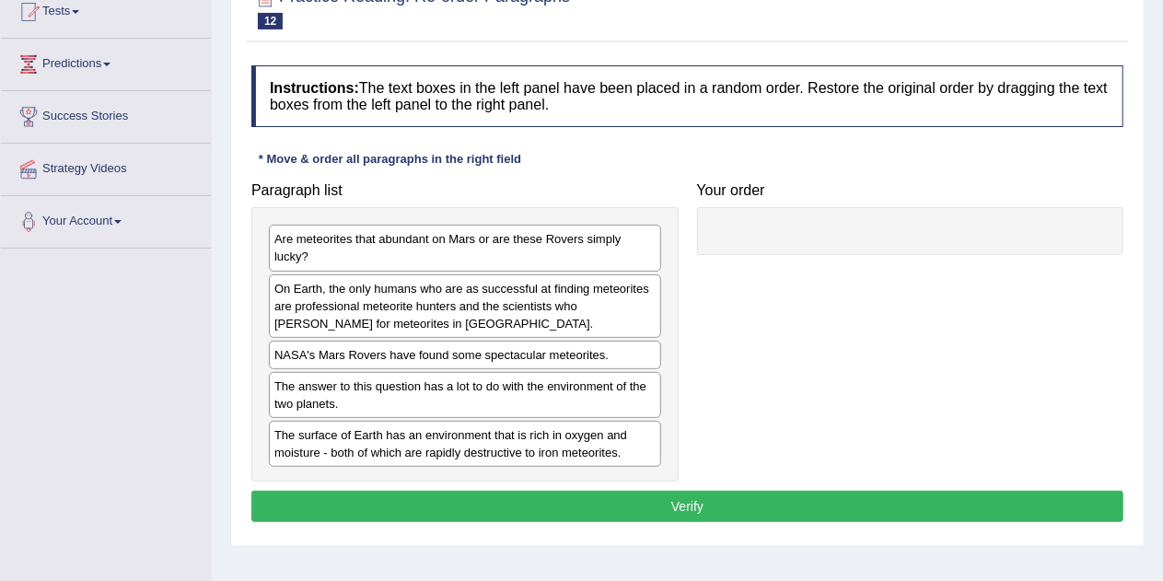
scroll to position [230, 0]
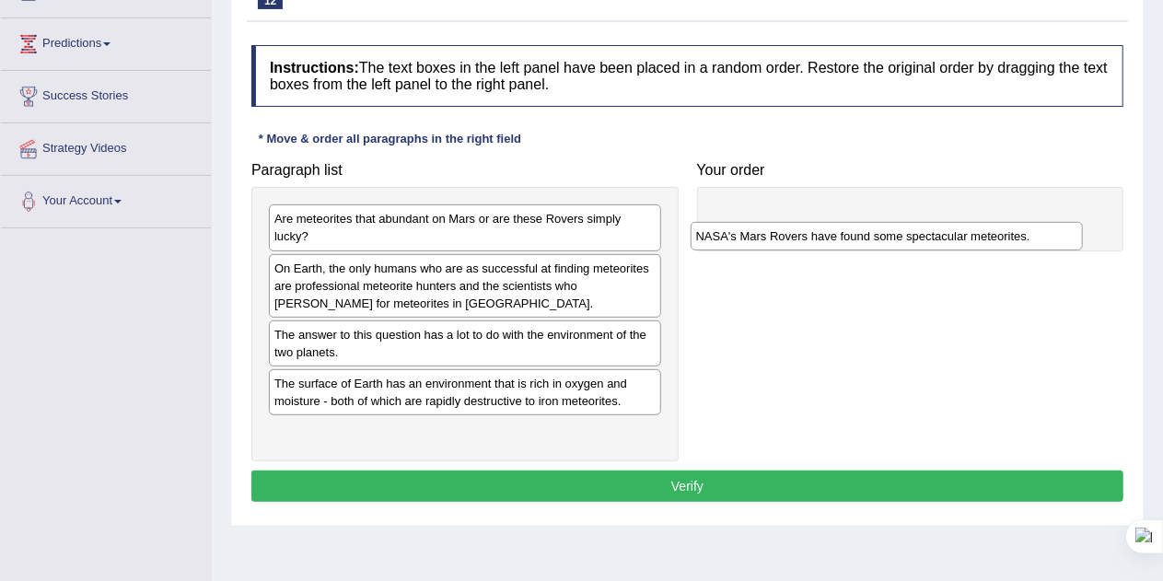
drag, startPoint x: 510, startPoint y: 340, endPoint x: 967, endPoint y: 231, distance: 469.5
click at [967, 231] on div "NASA's Mars Rovers have found some spectacular meteorites." at bounding box center [887, 236] width 393 height 28
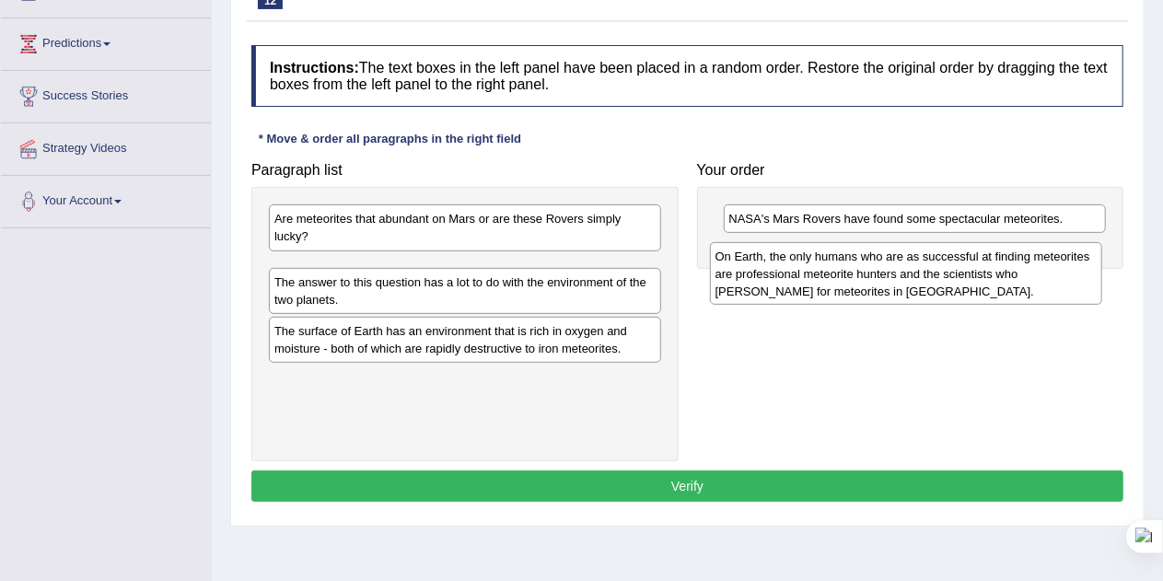
drag, startPoint x: 482, startPoint y: 293, endPoint x: 924, endPoint y: 282, distance: 442.2
click at [924, 282] on div "On Earth, the only humans who are as successful at finding meteorites are profe…" at bounding box center [906, 274] width 393 height 64
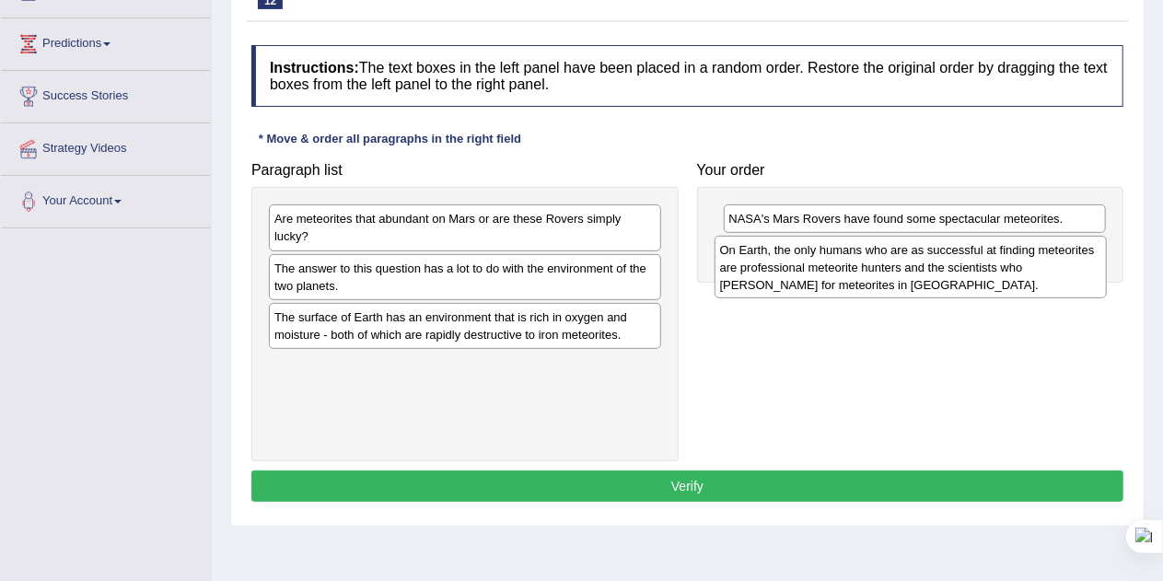
drag, startPoint x: 472, startPoint y: 278, endPoint x: 919, endPoint y: 259, distance: 448.0
click at [919, 259] on div "On Earth, the only humans who are as successful at finding meteorites are profe…" at bounding box center [911, 268] width 393 height 64
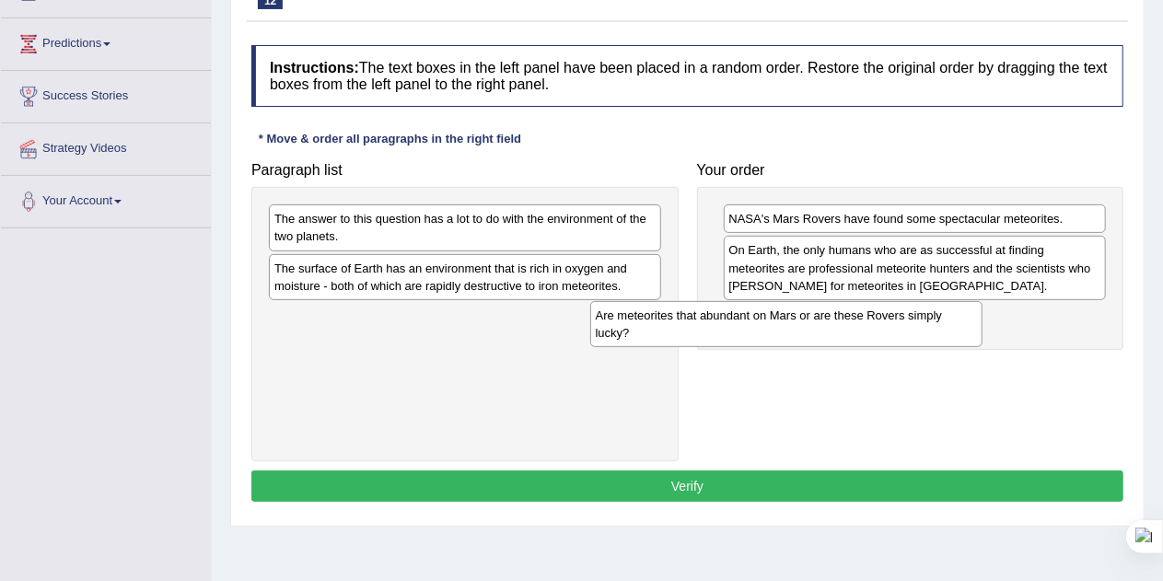
drag, startPoint x: 380, startPoint y: 221, endPoint x: 748, endPoint y: 325, distance: 381.9
click at [748, 325] on div "Are meteorites that abundant on Mars or are these Rovers simply lucky?" at bounding box center [786, 324] width 393 height 46
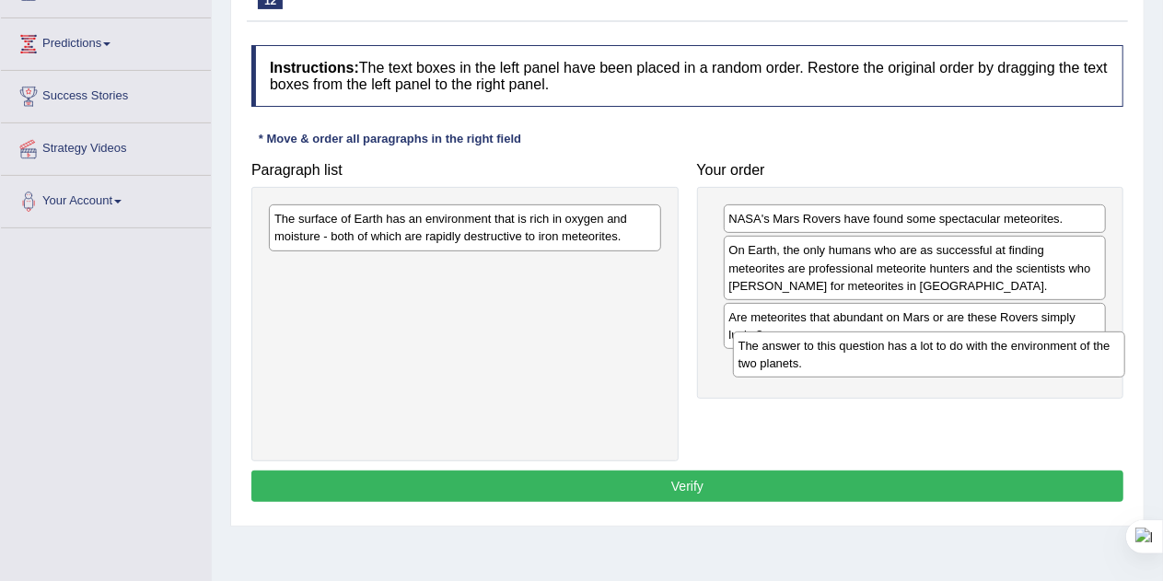
drag, startPoint x: 420, startPoint y: 222, endPoint x: 886, endPoint y: 349, distance: 483.0
click at [886, 349] on div "The answer to this question has a lot to do with the environment of the two pla…" at bounding box center [929, 355] width 393 height 46
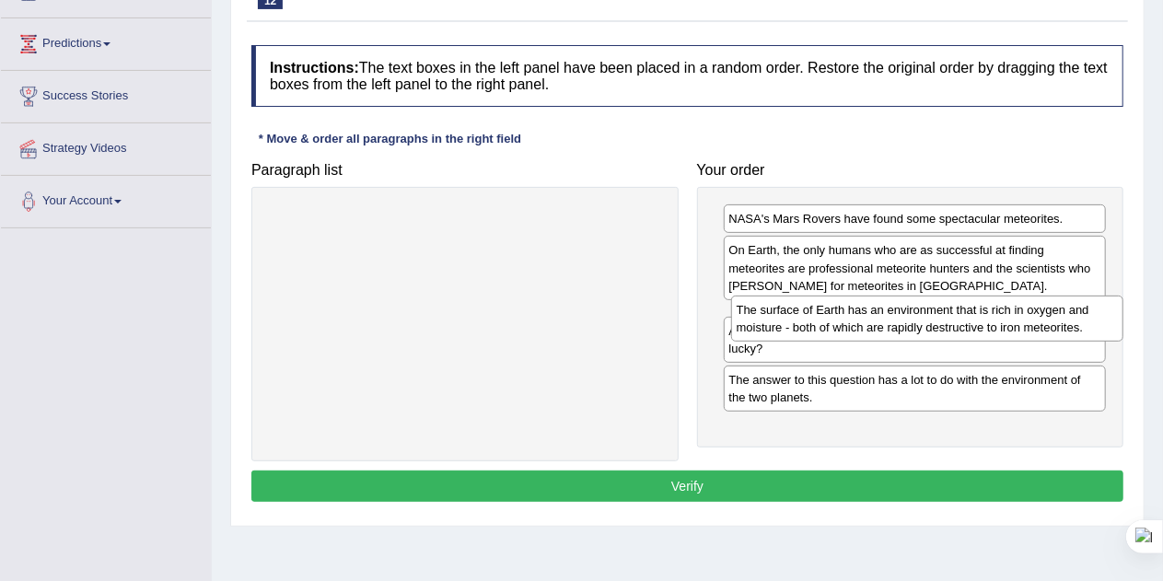
drag, startPoint x: 495, startPoint y: 220, endPoint x: 957, endPoint y: 308, distance: 470.5
click at [957, 308] on div "The surface of Earth has an environment that is rich in oxygen and moisture - b…" at bounding box center [927, 319] width 393 height 46
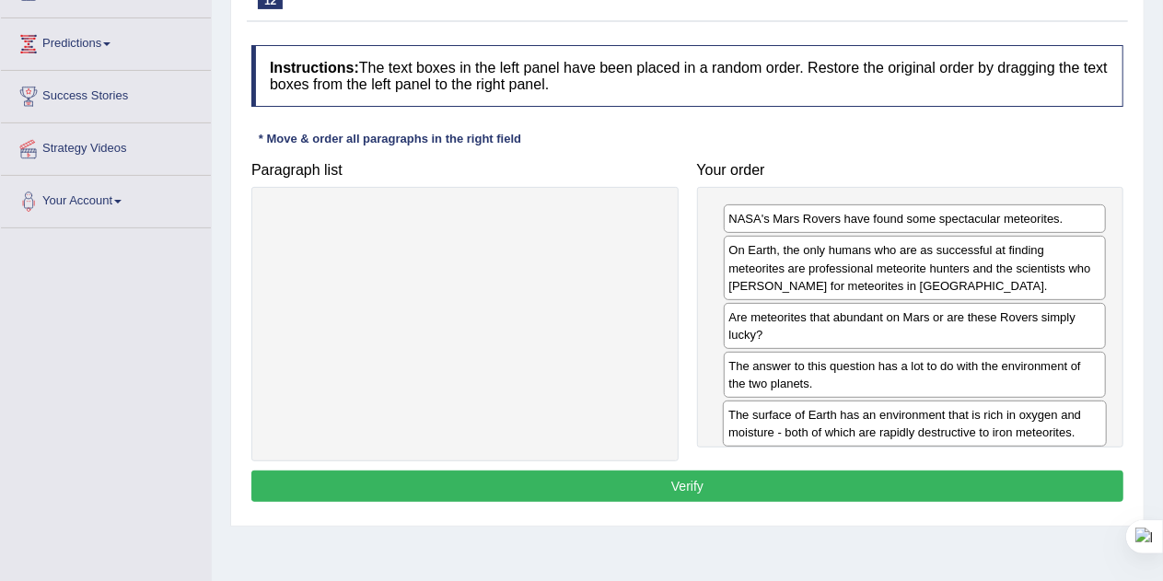
drag, startPoint x: 867, startPoint y: 315, endPoint x: 869, endPoint y: 413, distance: 98.6
click at [869, 413] on div "The surface of Earth has an environment that is rich in oxygen and moisture - b…" at bounding box center [915, 424] width 384 height 46
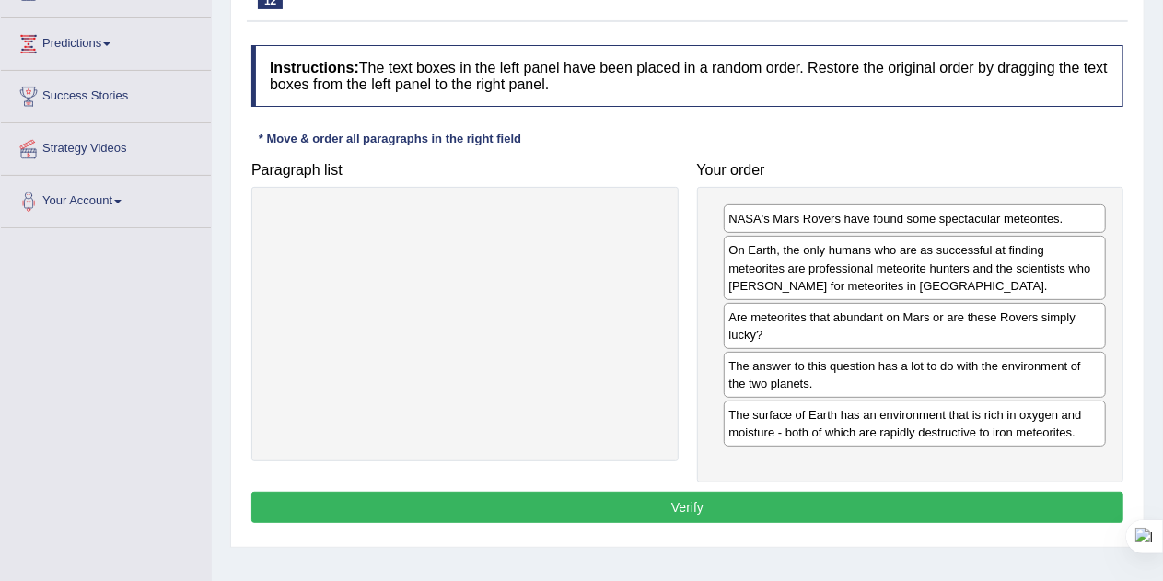
click at [730, 509] on button "Verify" at bounding box center [687, 507] width 872 height 31
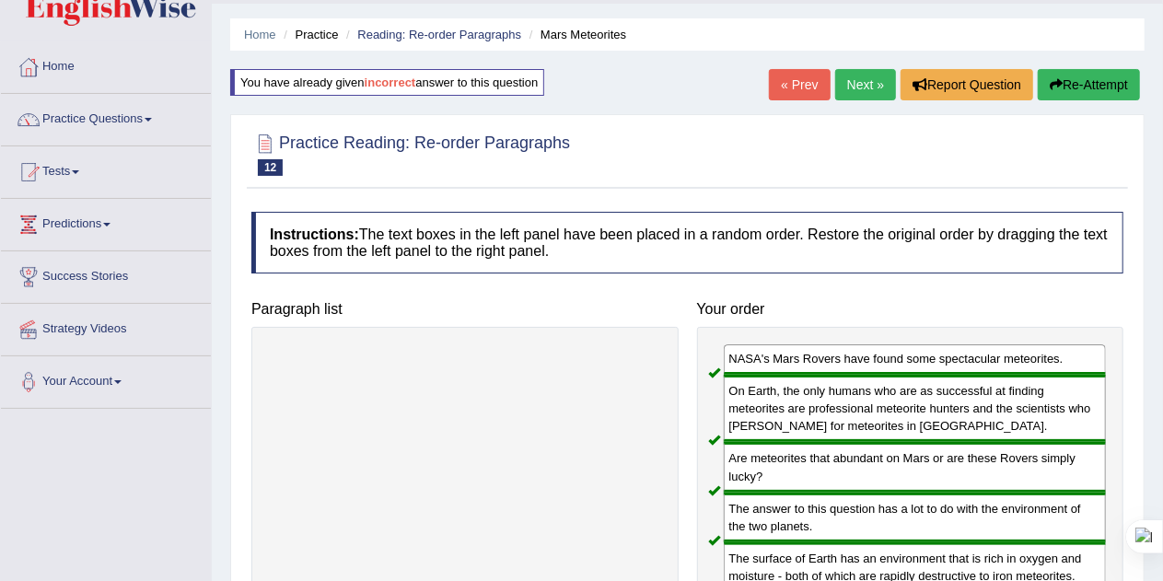
scroll to position [34, 0]
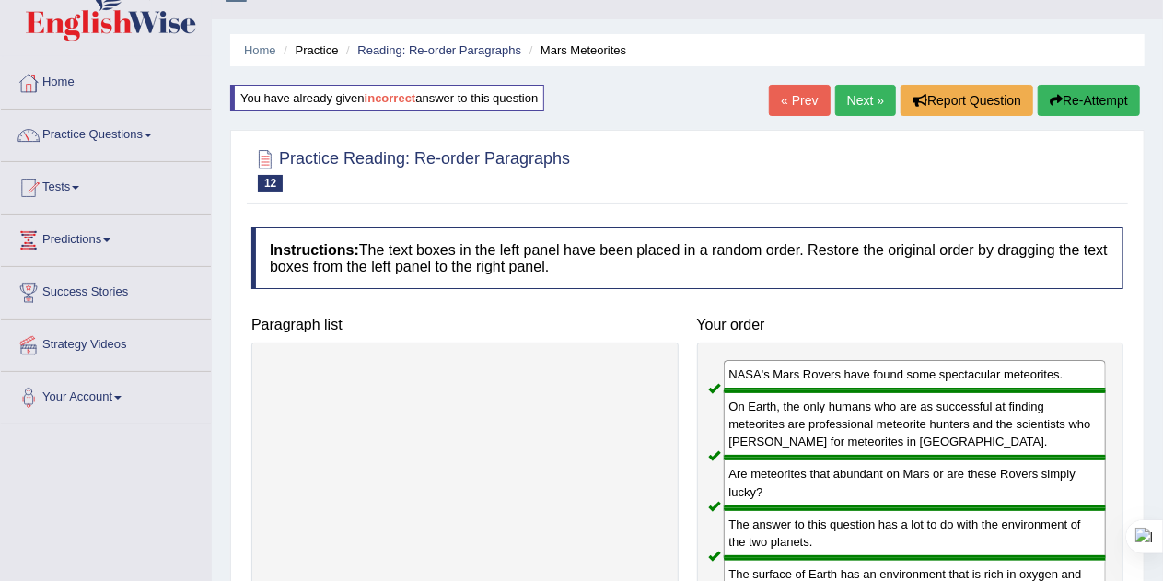
click at [853, 94] on link "Next »" at bounding box center [865, 100] width 61 height 31
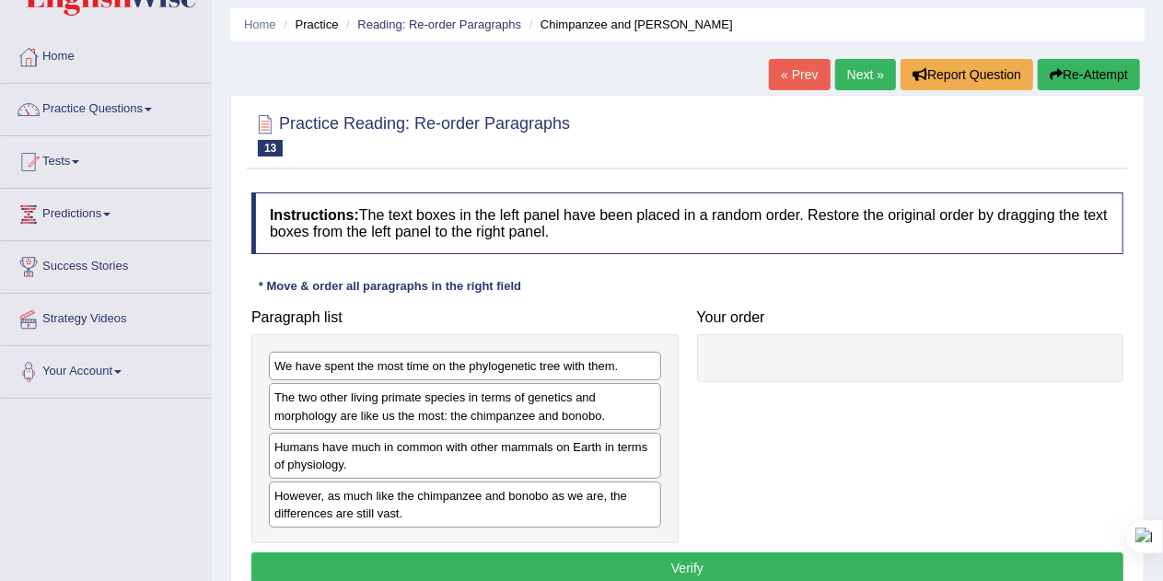
scroll to position [125, 0]
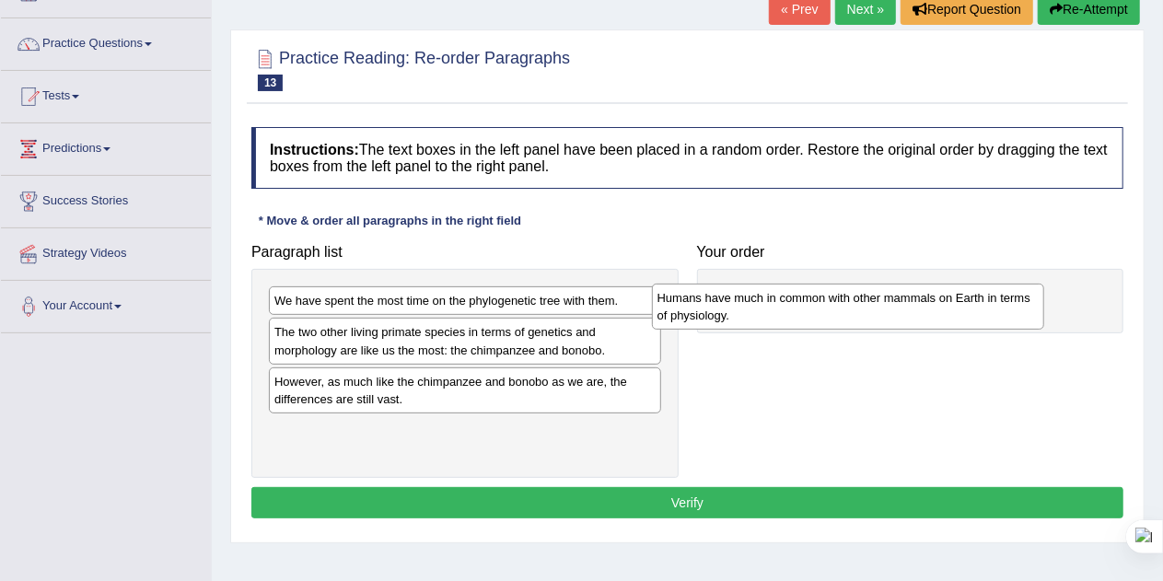
drag, startPoint x: 506, startPoint y: 399, endPoint x: 933, endPoint y: 302, distance: 438.1
click at [933, 302] on div "Humans have much in common with other mammals on Earth in terms of physiology." at bounding box center [848, 307] width 393 height 46
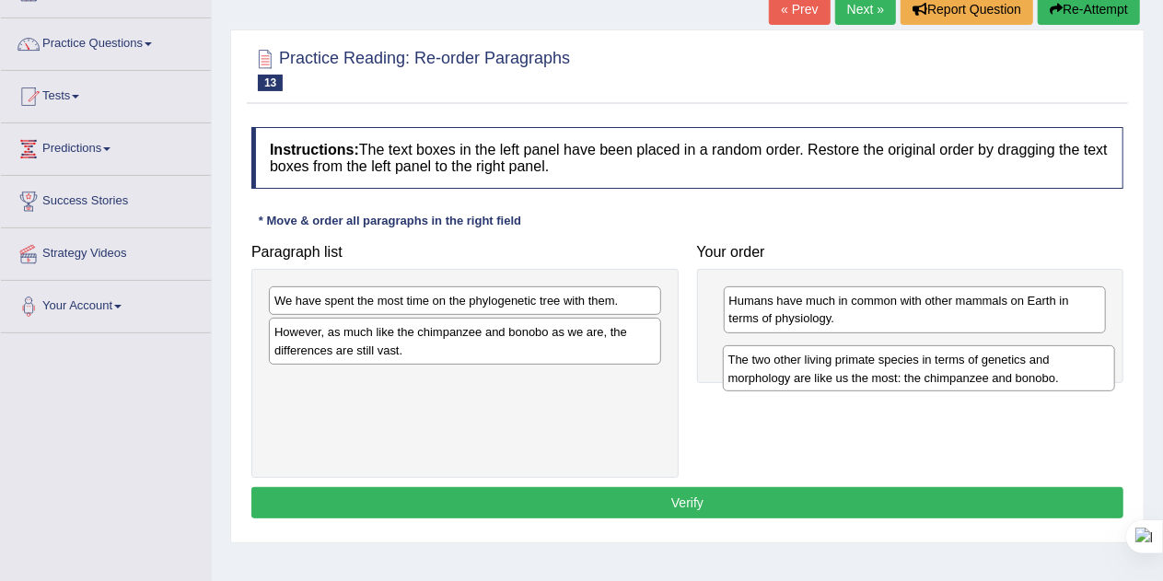
drag, startPoint x: 478, startPoint y: 342, endPoint x: 931, endPoint y: 367, distance: 453.8
click at [931, 367] on div "The two other living primate species in terms of genetics and morphology are li…" at bounding box center [919, 368] width 393 height 46
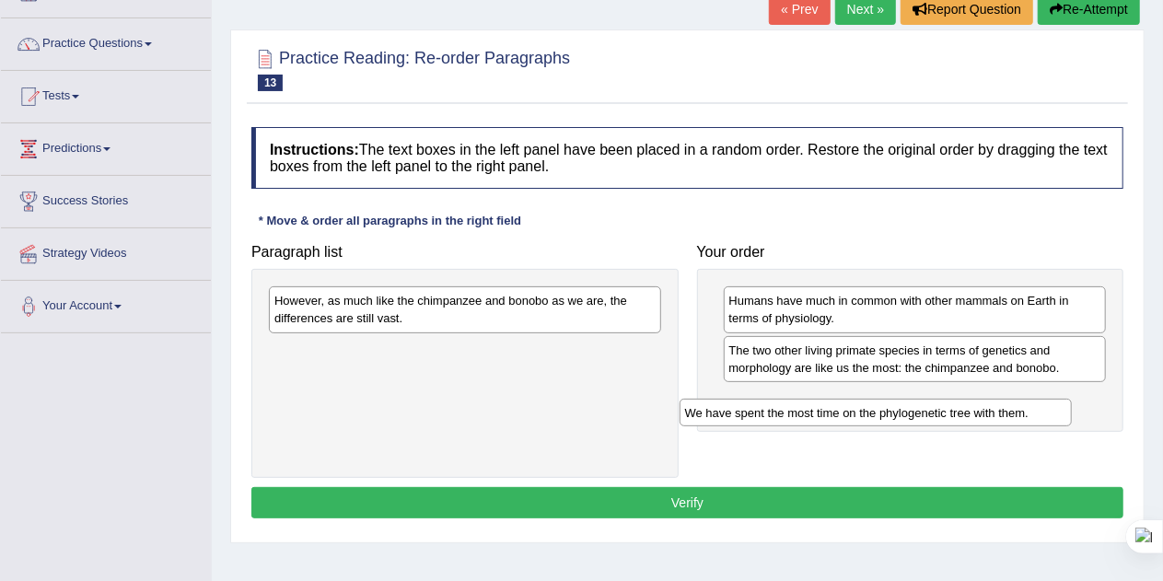
drag, startPoint x: 477, startPoint y: 294, endPoint x: 888, endPoint y: 406, distance: 425.8
click at [888, 406] on div "We have spent the most time on the phylogenetic tree with them." at bounding box center [876, 413] width 393 height 28
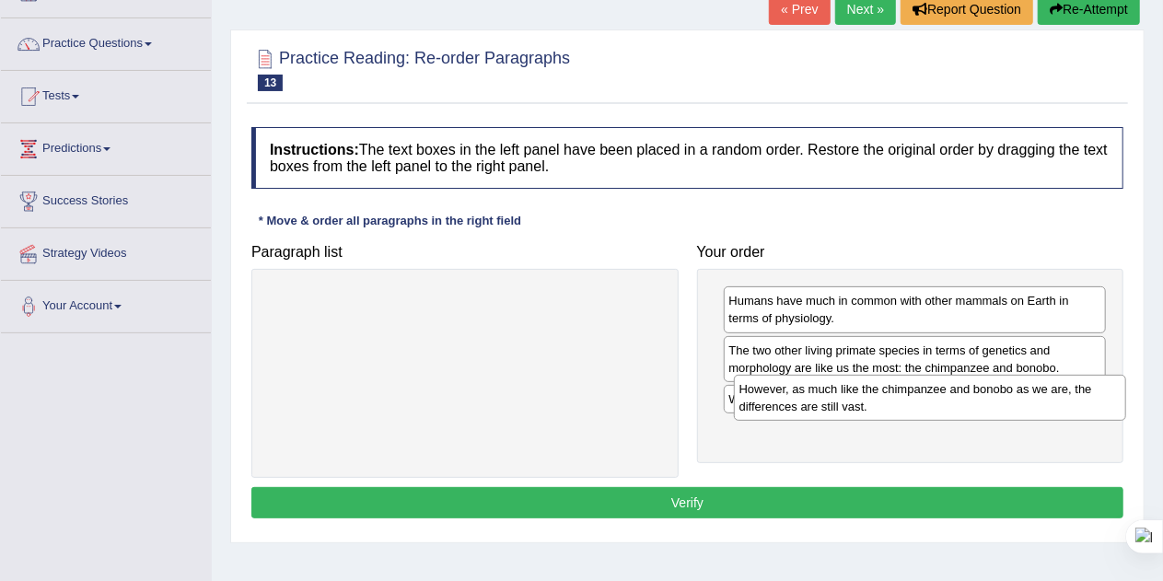
drag, startPoint x: 449, startPoint y: 320, endPoint x: 914, endPoint y: 409, distance: 473.4
click at [914, 409] on div "However, as much like the chimpanzee and bonobo as we are, the differences are …" at bounding box center [930, 398] width 393 height 46
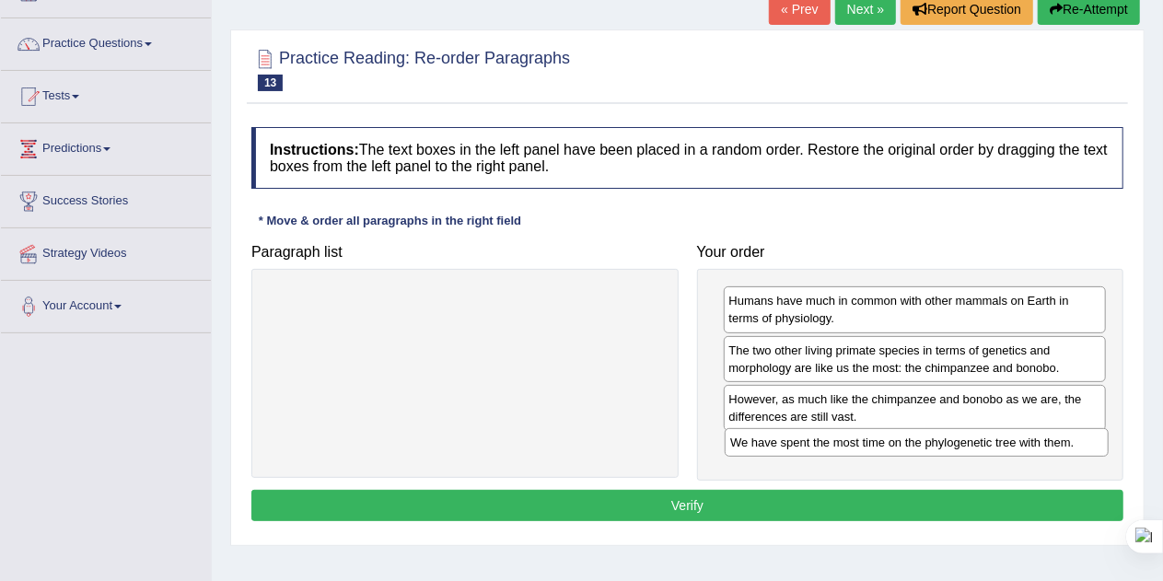
drag, startPoint x: 899, startPoint y: 400, endPoint x: 902, endPoint y: 451, distance: 51.7
click at [902, 451] on div "We have spent the most time on the phylogenetic tree with them." at bounding box center [917, 442] width 384 height 28
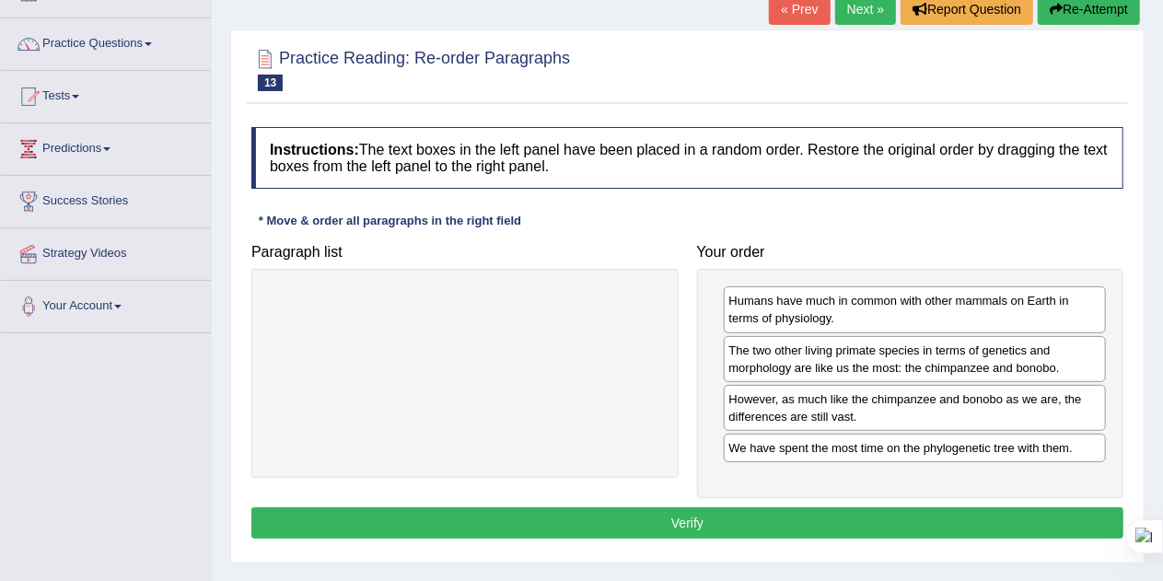
click at [766, 512] on button "Verify" at bounding box center [687, 522] width 872 height 31
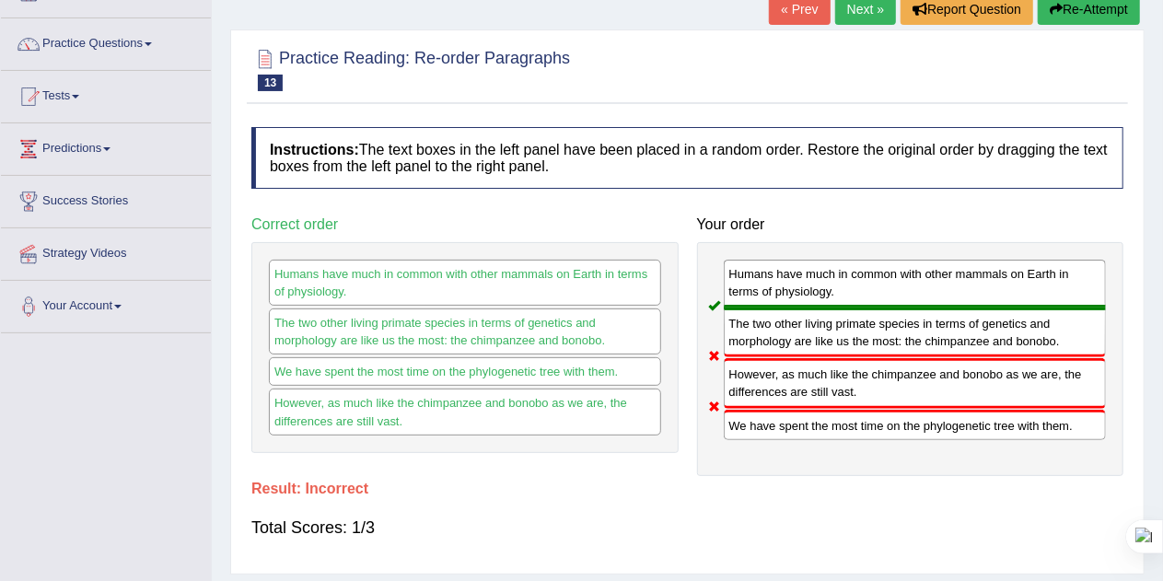
click at [1070, 6] on button "Re-Attempt" at bounding box center [1089, 9] width 102 height 31
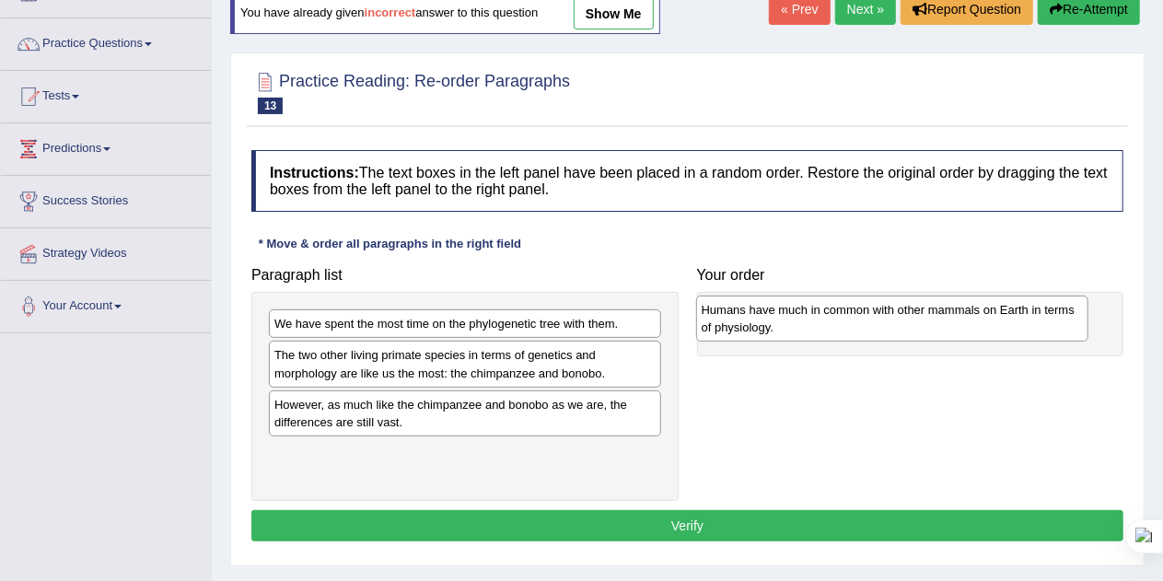
drag, startPoint x: 409, startPoint y: 418, endPoint x: 837, endPoint y: 325, distance: 438.2
click at [837, 325] on div "Humans have much in common with other mammals on Earth in terms of physiology." at bounding box center [892, 319] width 393 height 46
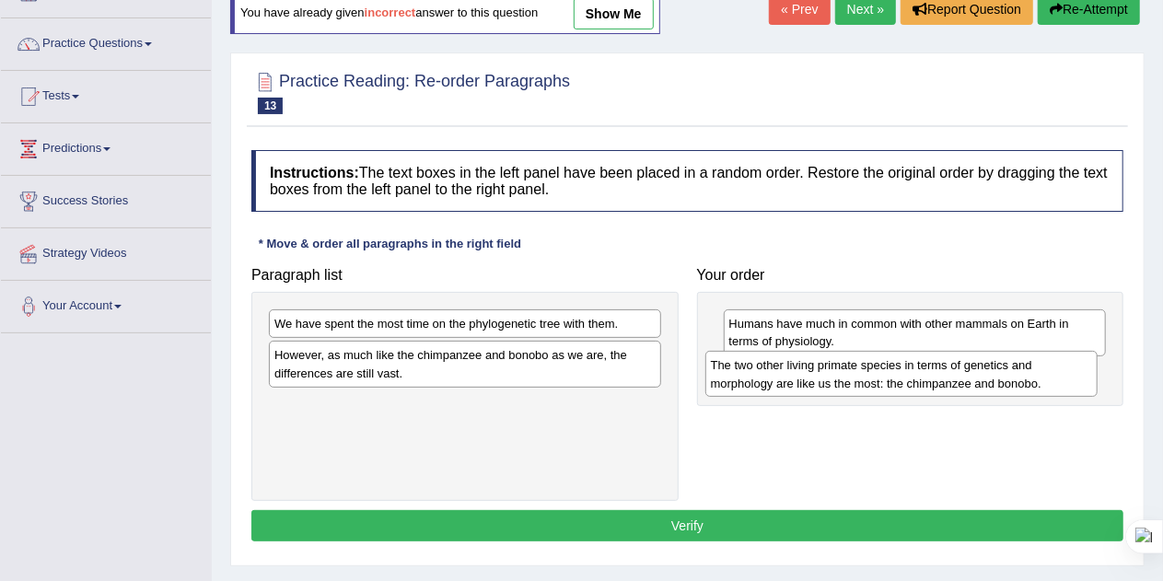
drag, startPoint x: 455, startPoint y: 369, endPoint x: 914, endPoint y: 380, distance: 458.7
click at [914, 380] on div "The two other living primate species in terms of genetics and morphology are li…" at bounding box center [901, 374] width 393 height 46
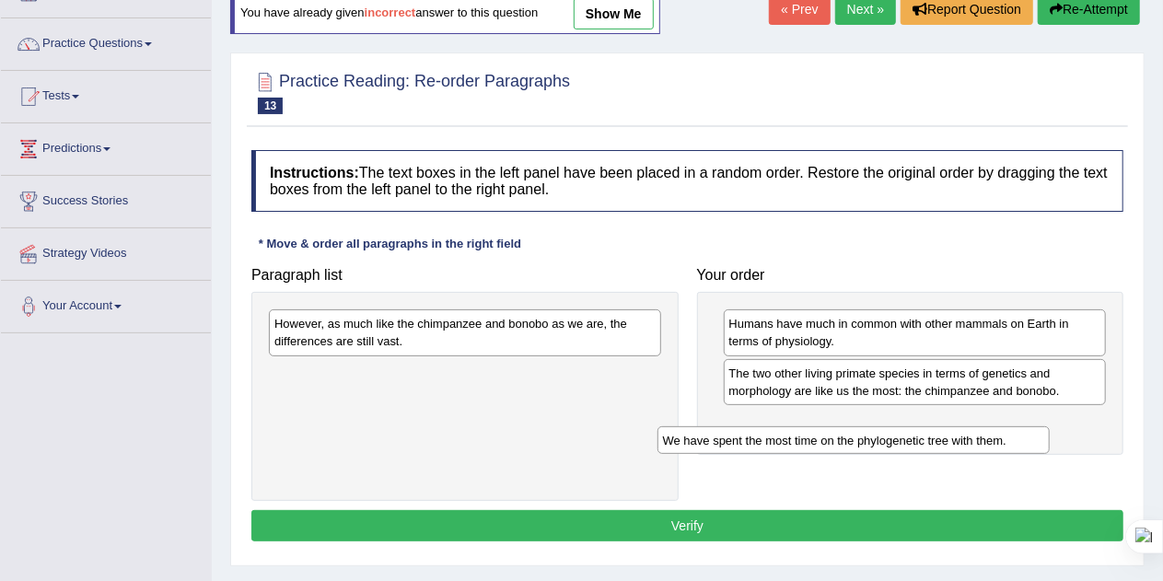
drag, startPoint x: 421, startPoint y: 320, endPoint x: 827, endPoint y: 437, distance: 422.4
click at [827, 437] on div "We have spent the most time on the phylogenetic tree with them." at bounding box center [854, 440] width 393 height 28
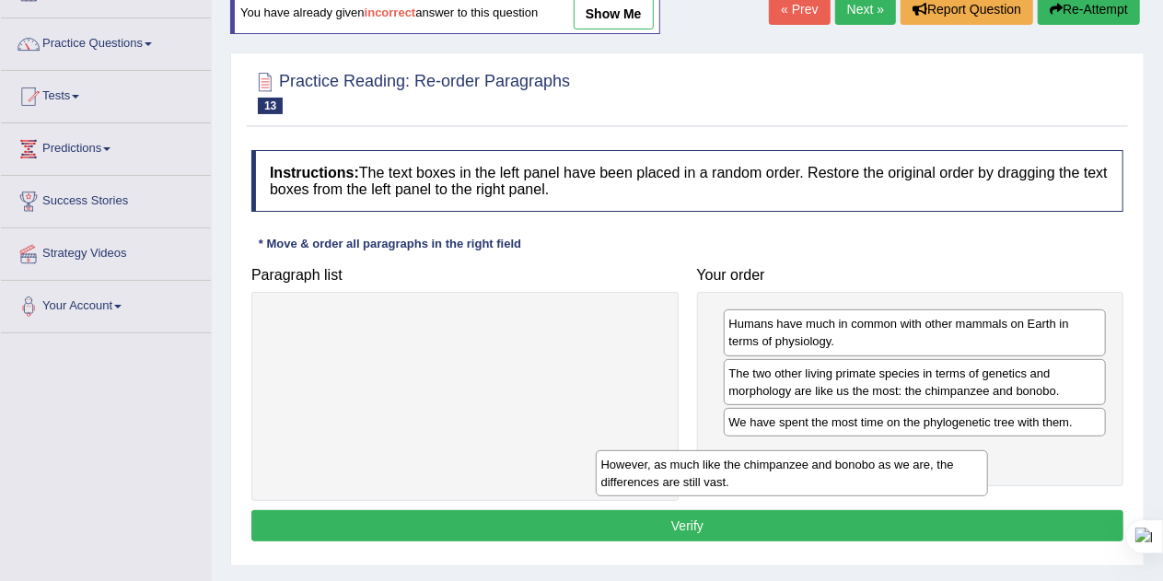
drag, startPoint x: 428, startPoint y: 326, endPoint x: 832, endPoint y: 466, distance: 427.8
click at [832, 466] on div "However, as much like the chimpanzee and bonobo as we are, the differences are …" at bounding box center [792, 473] width 393 height 46
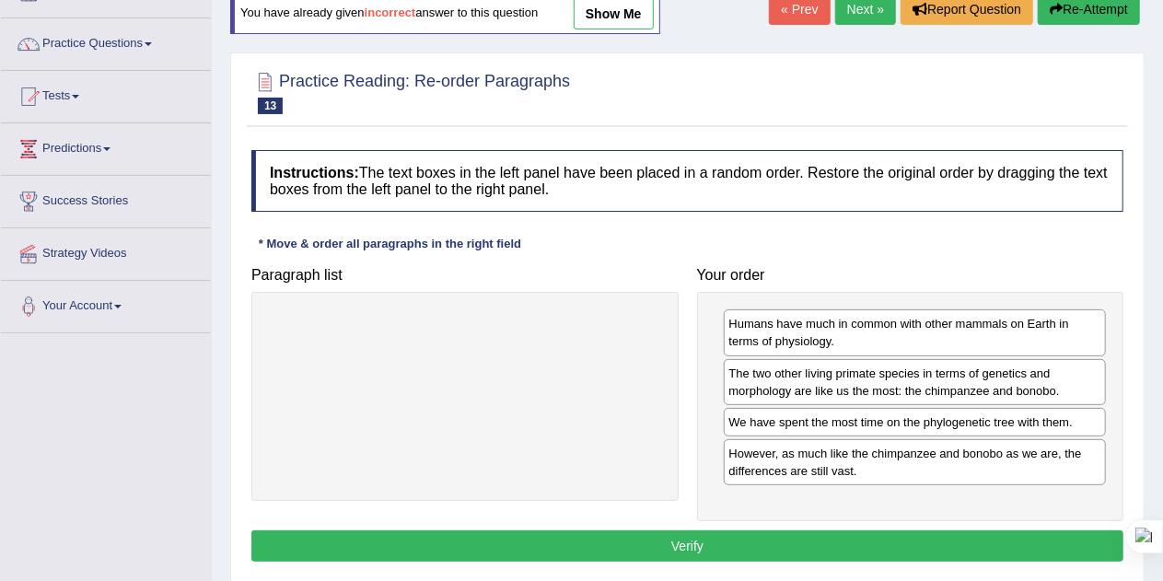
click at [657, 532] on button "Verify" at bounding box center [687, 545] width 872 height 31
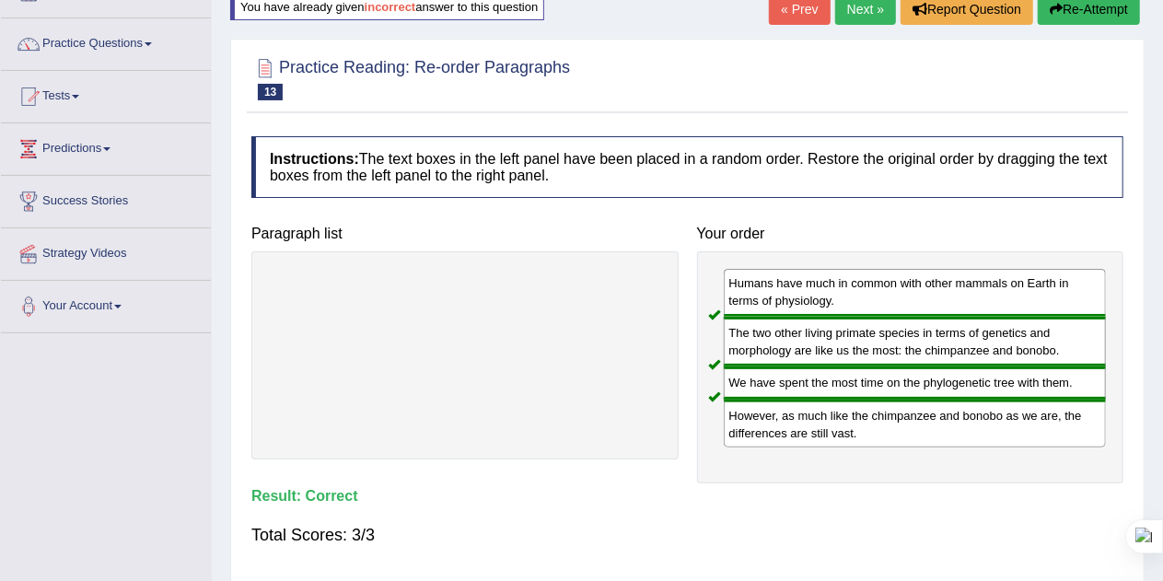
click at [844, 13] on link "Next »" at bounding box center [865, 9] width 61 height 31
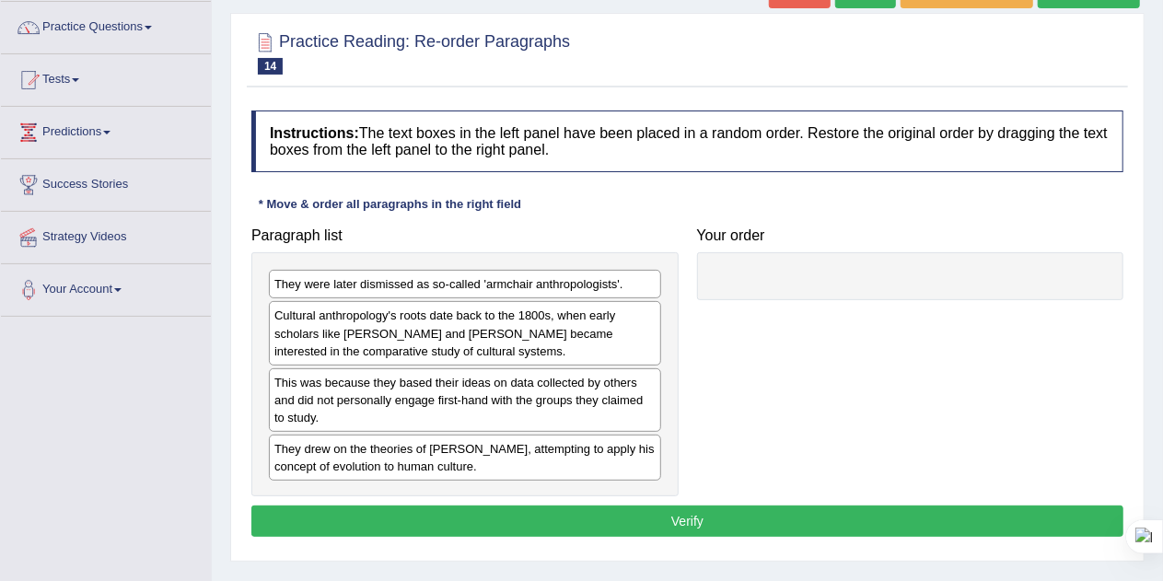
scroll to position [142, 0]
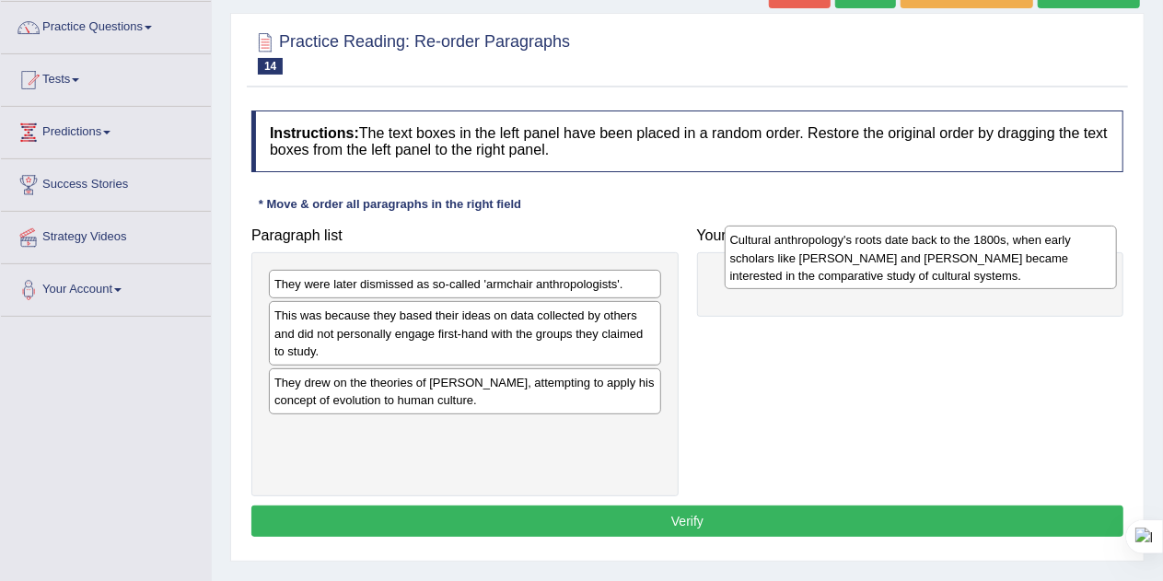
drag, startPoint x: 406, startPoint y: 337, endPoint x: 860, endPoint y: 279, distance: 457.7
click at [860, 279] on div "Cultural anthropology's roots date back to the 1800s, when early scholars like …" at bounding box center [921, 258] width 393 height 64
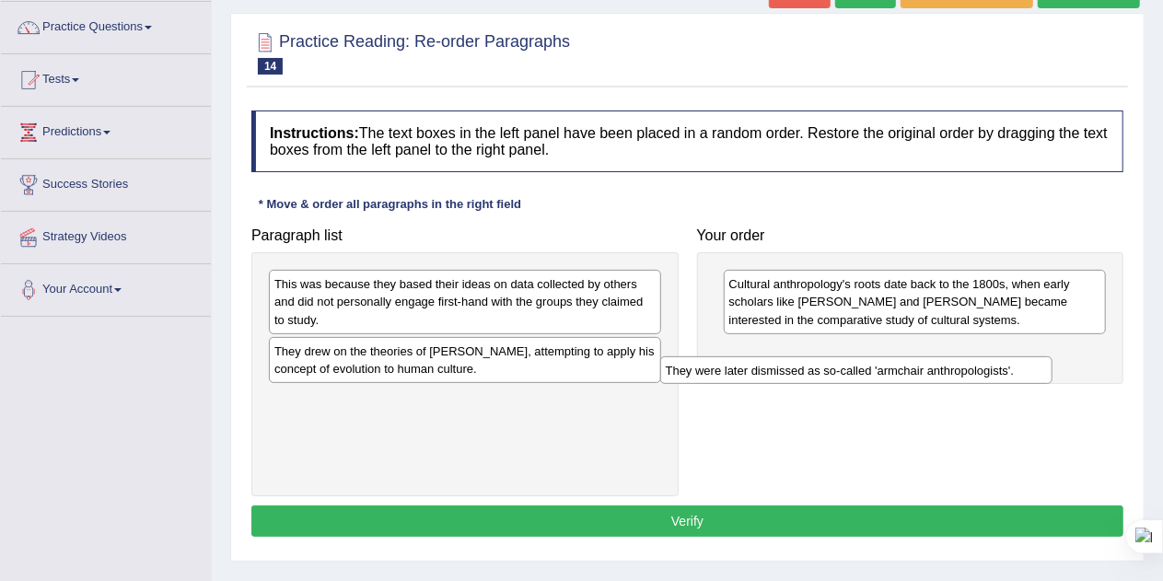
drag, startPoint x: 433, startPoint y: 282, endPoint x: 847, endPoint y: 366, distance: 422.8
click at [847, 366] on div "They were later dismissed as so-called 'armchair anthropologists'." at bounding box center [856, 370] width 393 height 28
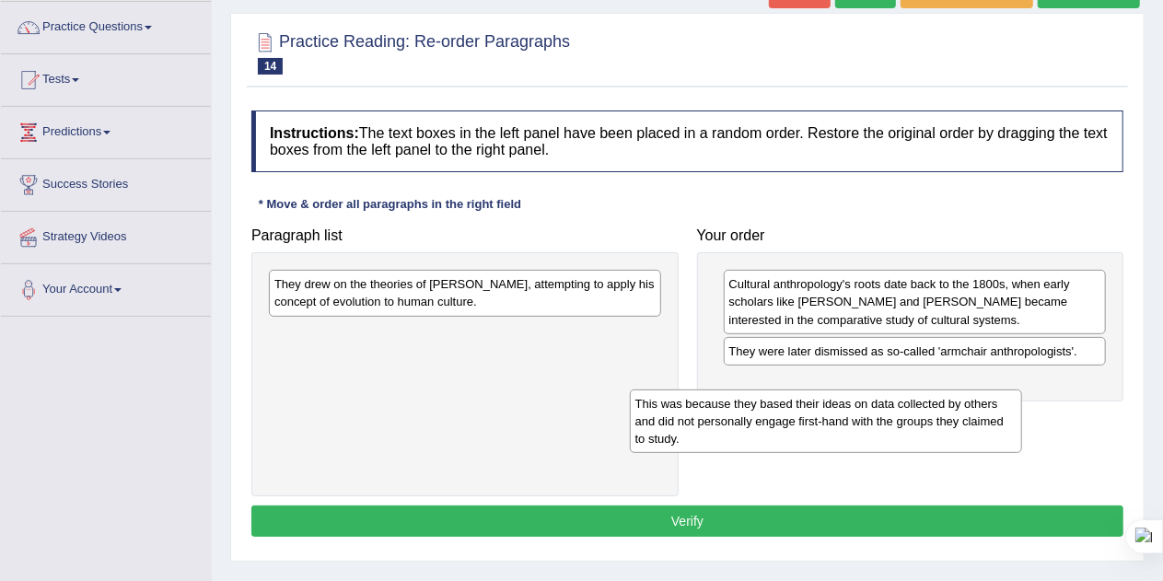
drag, startPoint x: 460, startPoint y: 312, endPoint x: 895, endPoint y: 439, distance: 453.7
click at [895, 439] on div "This was because they based their ideas on data collected by others and did not…" at bounding box center [826, 422] width 393 height 64
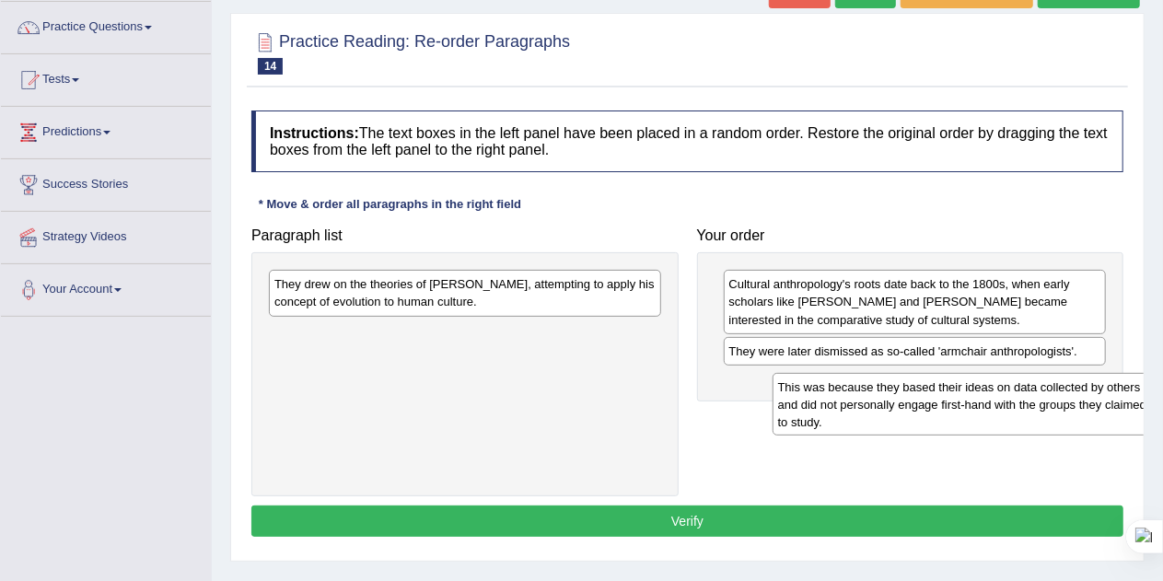
drag, startPoint x: 520, startPoint y: 351, endPoint x: 1024, endPoint y: 405, distance: 506.7
click at [1024, 405] on div "This was because they based their ideas on data collected by others and did not…" at bounding box center [969, 405] width 393 height 64
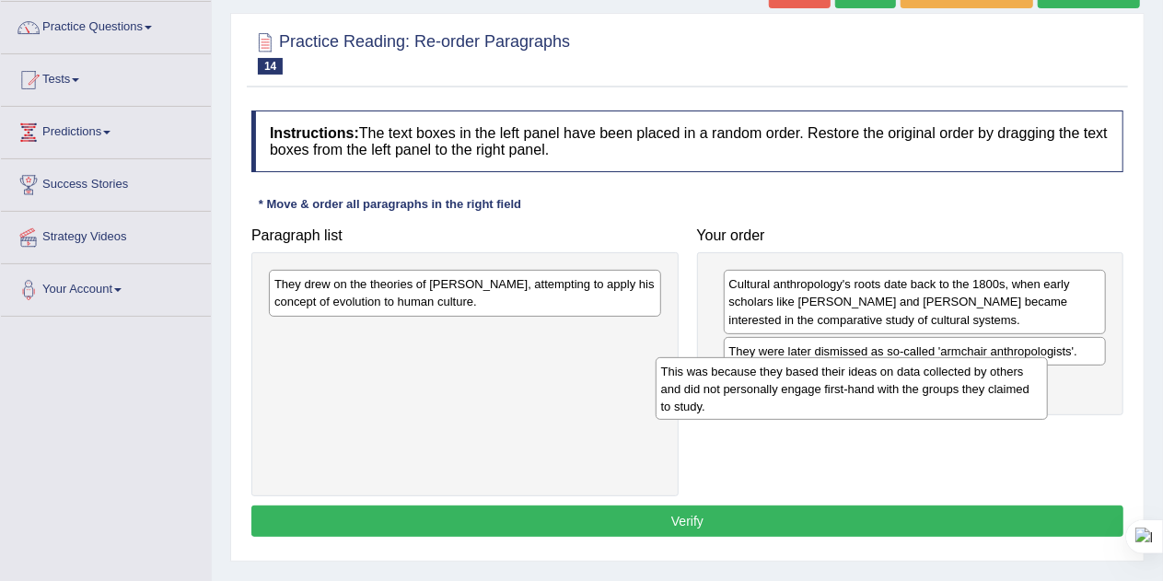
drag, startPoint x: 523, startPoint y: 345, endPoint x: 941, endPoint y: 387, distance: 420.1
click at [941, 387] on div "This was because they based their ideas on data collected by others and did not…" at bounding box center [852, 389] width 393 height 64
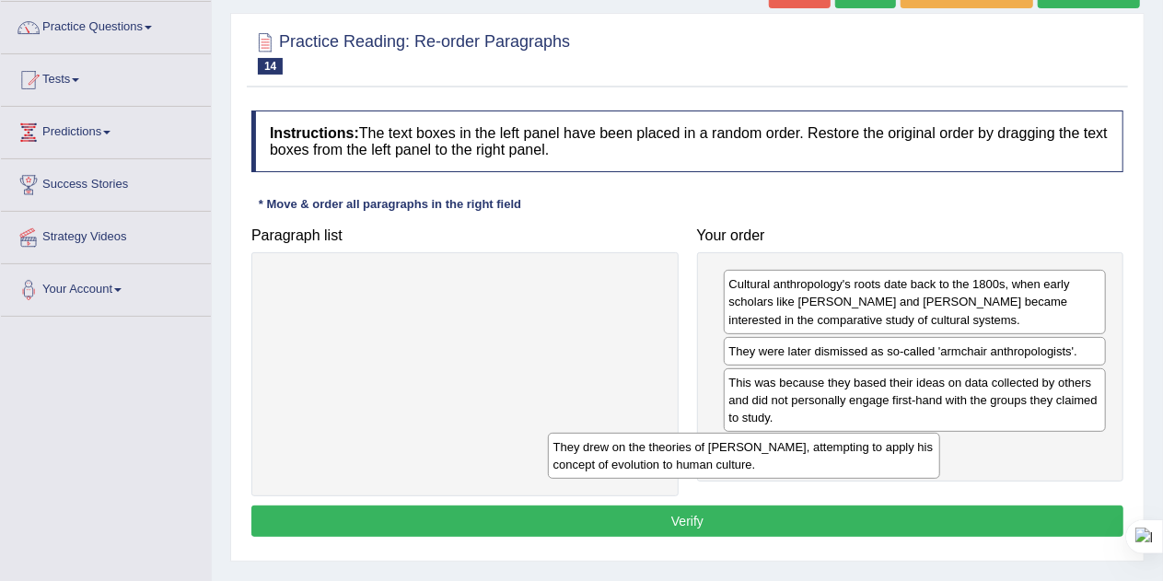
drag, startPoint x: 514, startPoint y: 291, endPoint x: 866, endPoint y: 465, distance: 392.5
click at [866, 465] on div "They drew on the theories of Charles Darwin, attempting to apply his concept of…" at bounding box center [744, 456] width 393 height 46
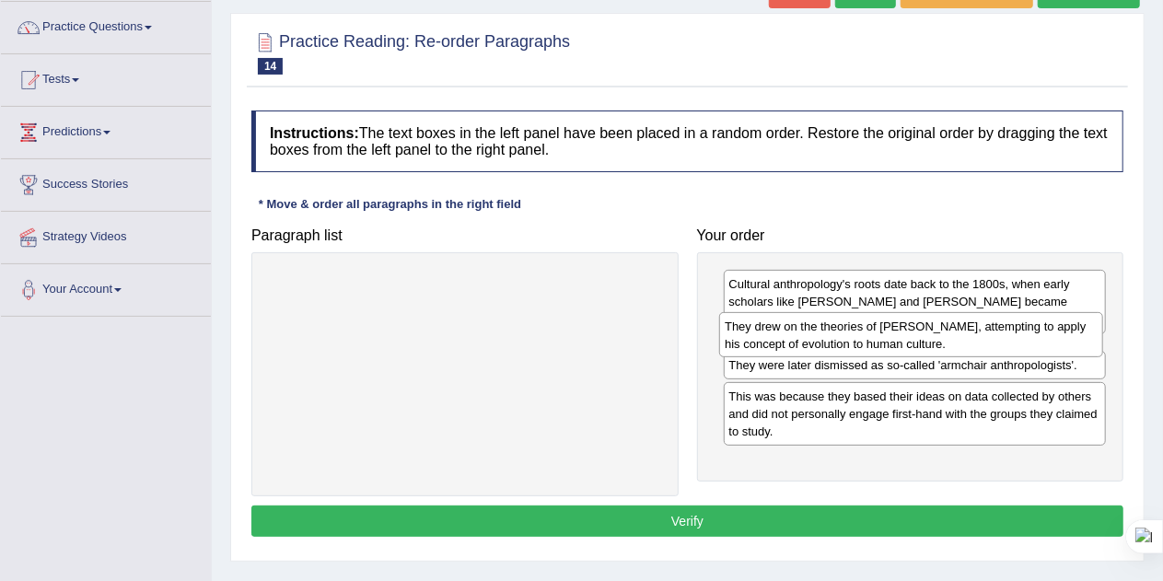
drag, startPoint x: 812, startPoint y: 460, endPoint x: 809, endPoint y: 339, distance: 120.7
click at [809, 339] on div "They drew on the theories of Charles Darwin, attempting to apply his concept of…" at bounding box center [911, 335] width 384 height 46
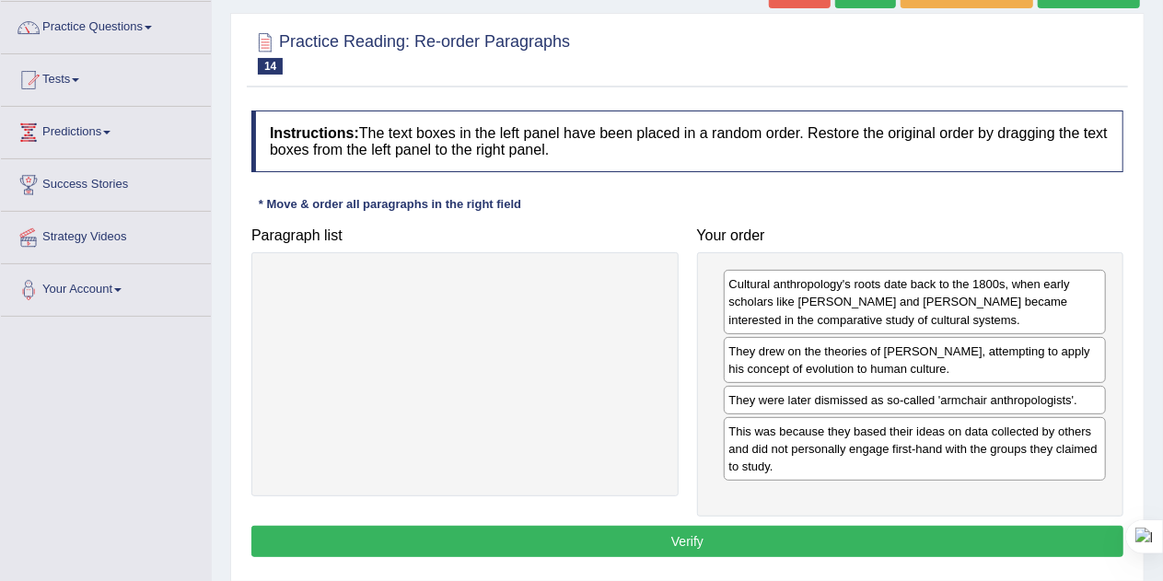
click at [713, 529] on button "Verify" at bounding box center [687, 541] width 872 height 31
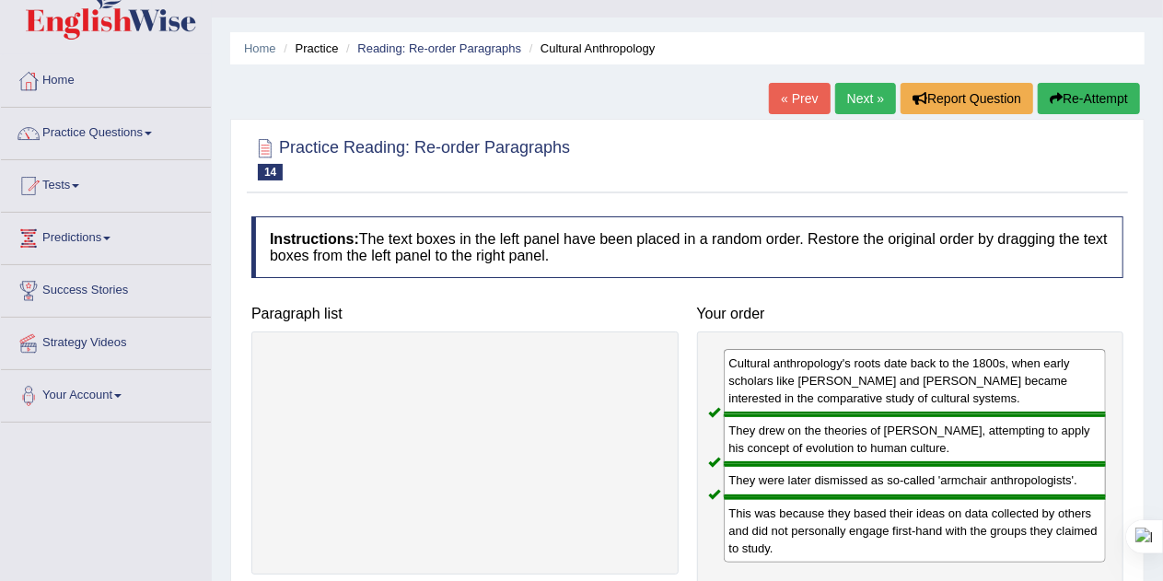
scroll to position [31, 0]
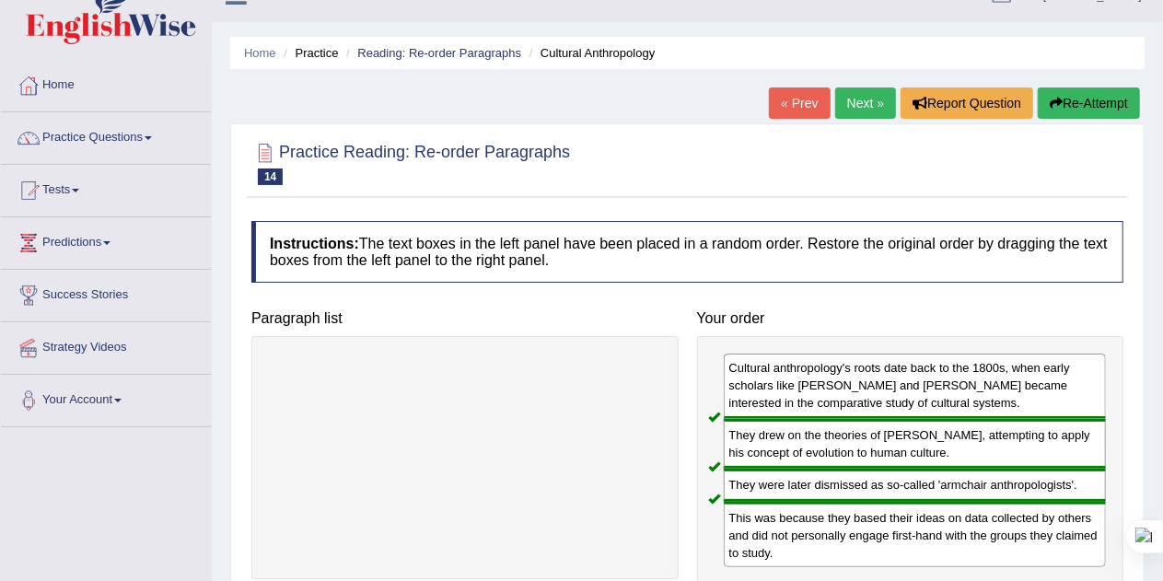
click at [876, 99] on link "Next »" at bounding box center [865, 102] width 61 height 31
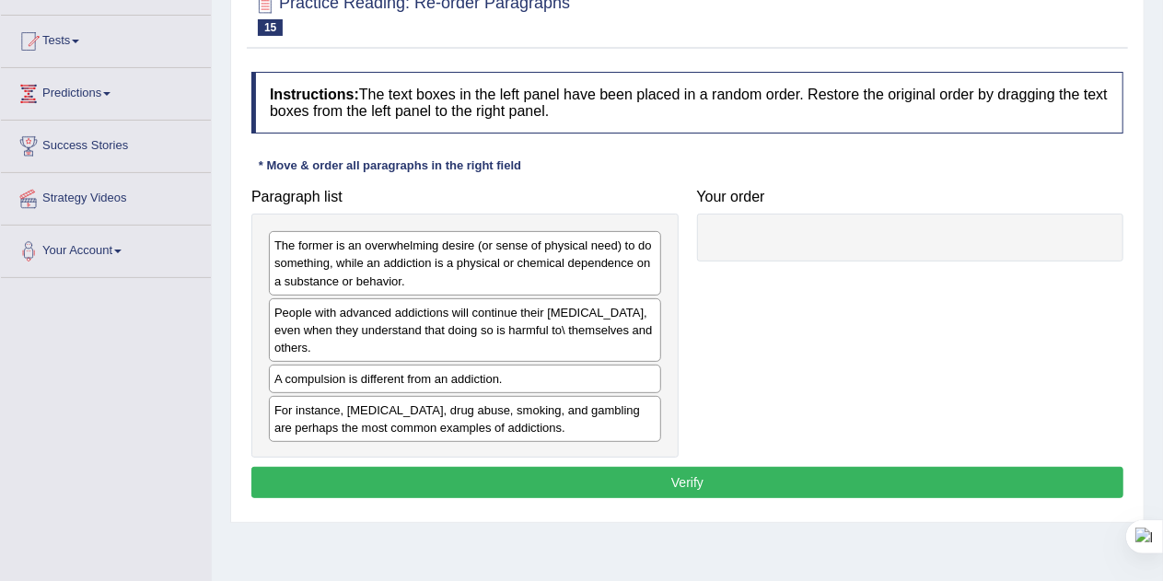
scroll to position [180, 0]
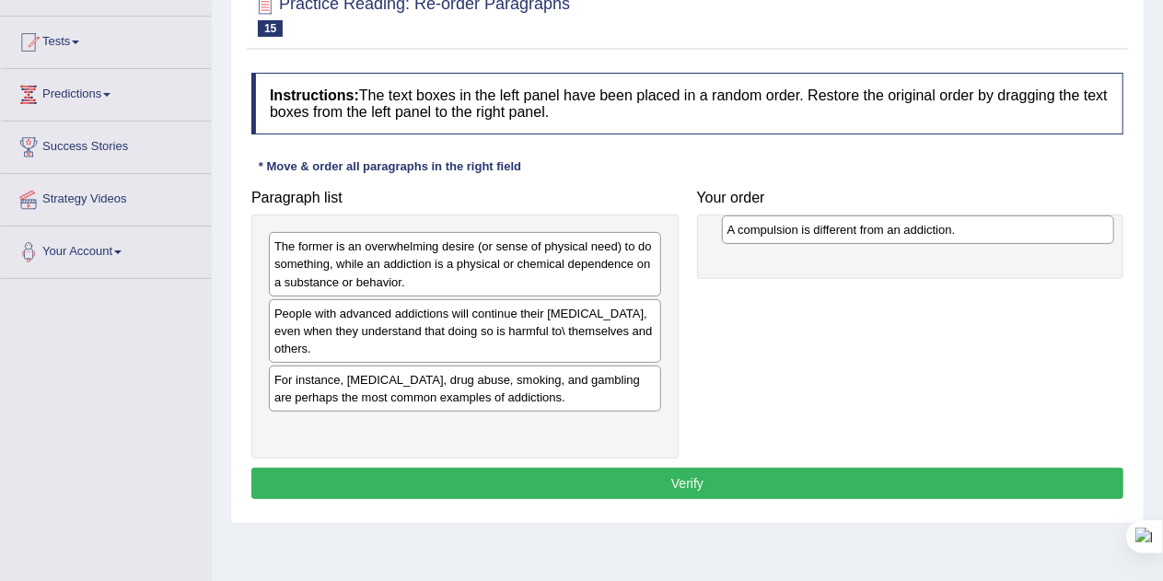
drag, startPoint x: 411, startPoint y: 387, endPoint x: 861, endPoint y: 236, distance: 475.0
click at [861, 236] on div "A compulsion is different from an addiction." at bounding box center [918, 229] width 393 height 28
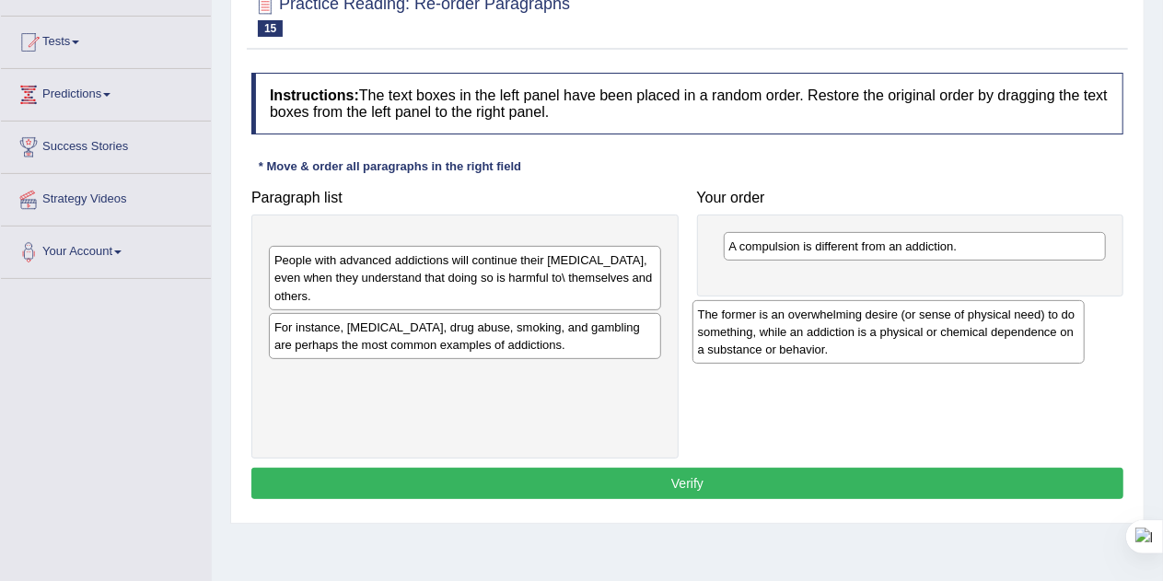
drag, startPoint x: 448, startPoint y: 264, endPoint x: 918, endPoint y: 315, distance: 472.4
click at [918, 315] on div "The former is an overwhelming desire (or sense of physical need) to do somethin…" at bounding box center [889, 332] width 393 height 64
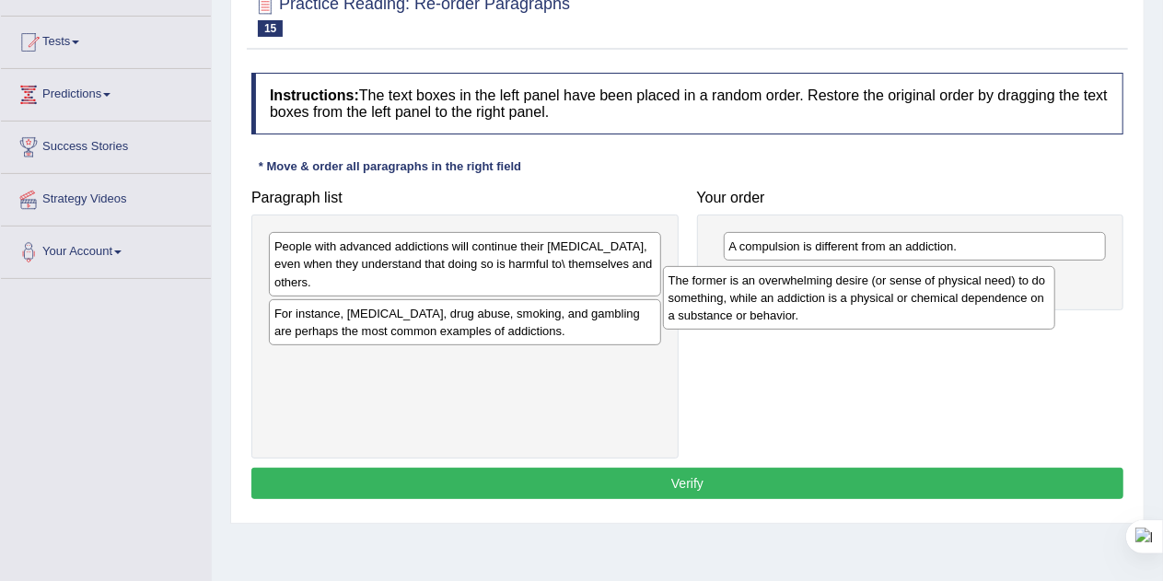
drag, startPoint x: 481, startPoint y: 236, endPoint x: 905, endPoint y: 265, distance: 425.6
click at [905, 266] on div "The former is an overwhelming desire (or sense of physical need) to do somethin…" at bounding box center [859, 298] width 393 height 64
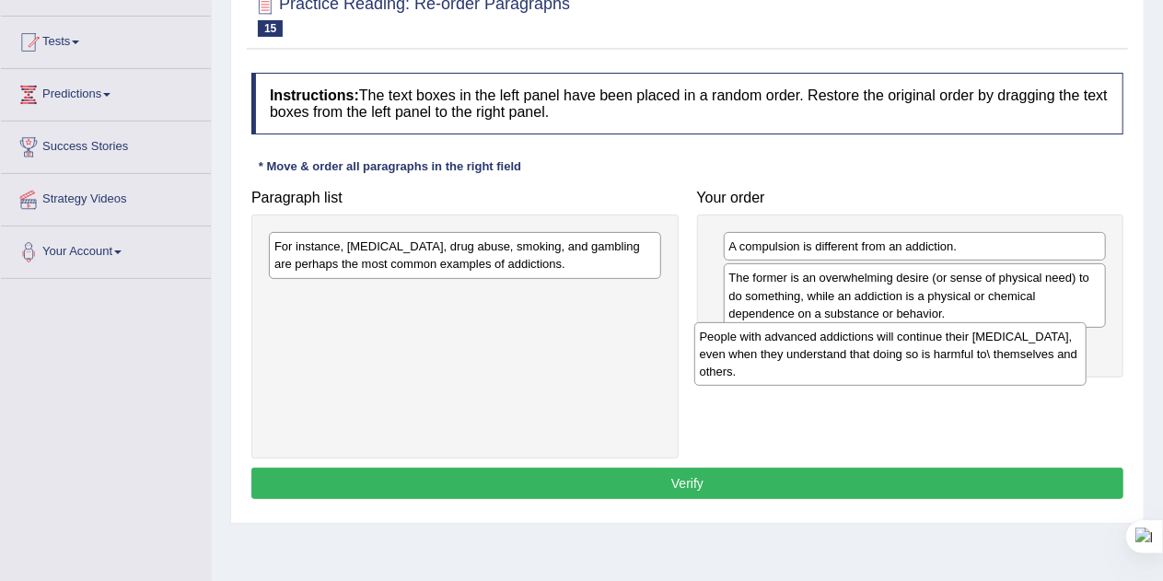
drag, startPoint x: 516, startPoint y: 262, endPoint x: 985, endPoint y: 369, distance: 481.7
click at [985, 369] on div "People with advanced addictions will continue their [MEDICAL_DATA], even when t…" at bounding box center [890, 354] width 393 height 64
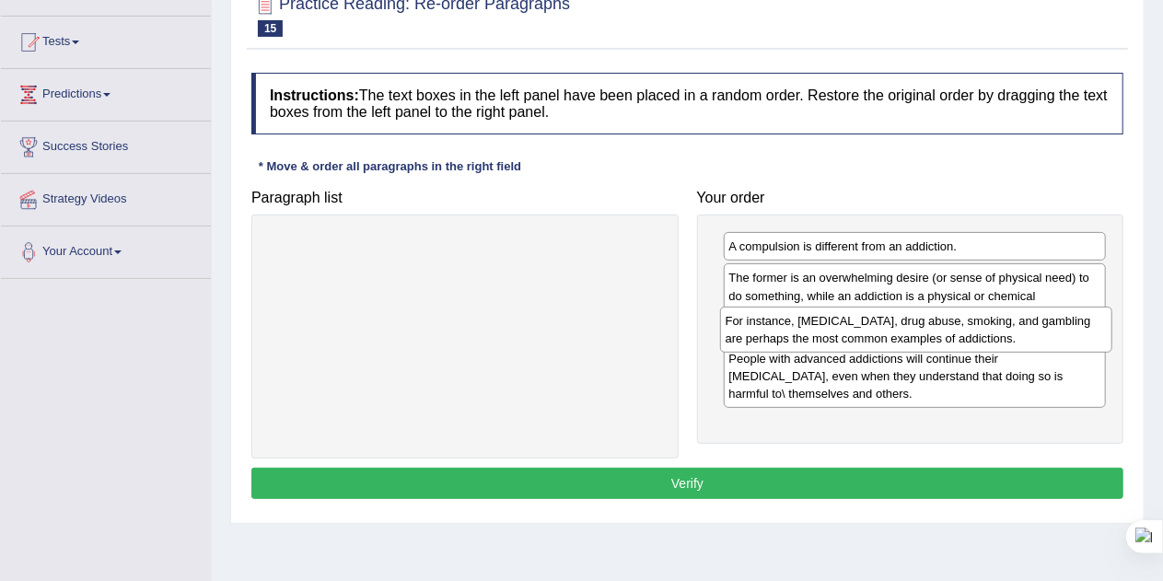
drag, startPoint x: 383, startPoint y: 257, endPoint x: 834, endPoint y: 332, distance: 457.4
click at [834, 332] on div "For instance, [MEDICAL_DATA], drug abuse, smoking, and gambling are perhaps the…" at bounding box center [916, 330] width 393 height 46
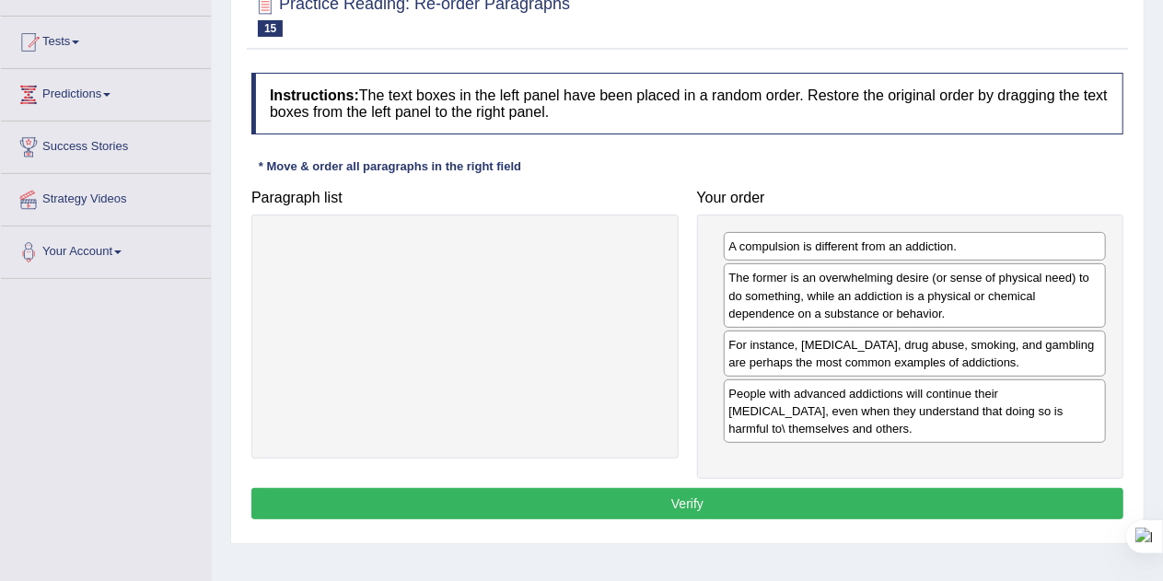
click at [732, 490] on button "Verify" at bounding box center [687, 503] width 872 height 31
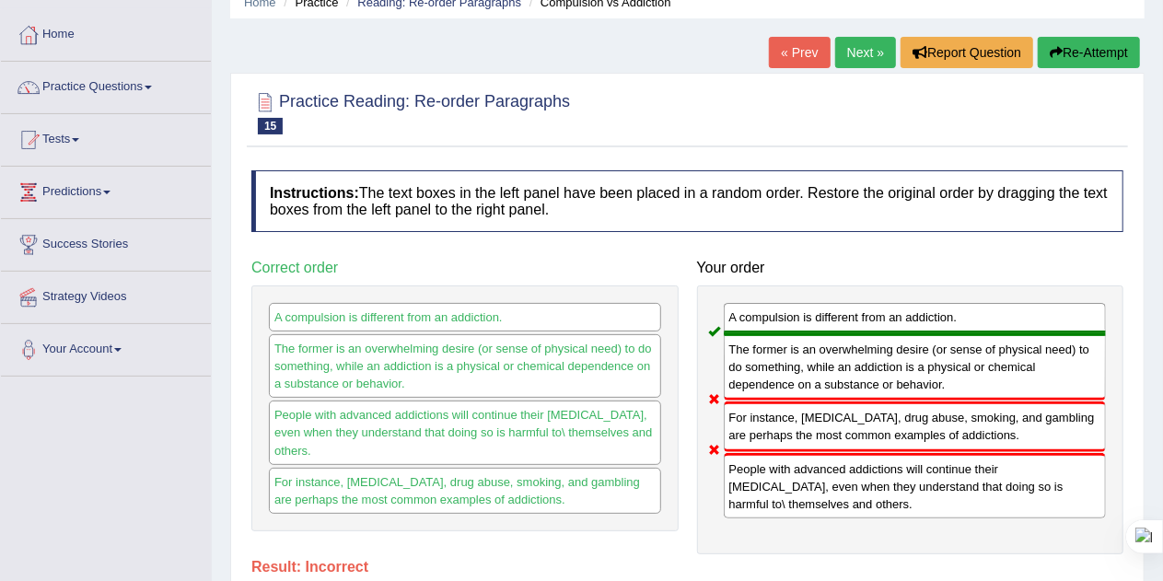
scroll to position [53, 0]
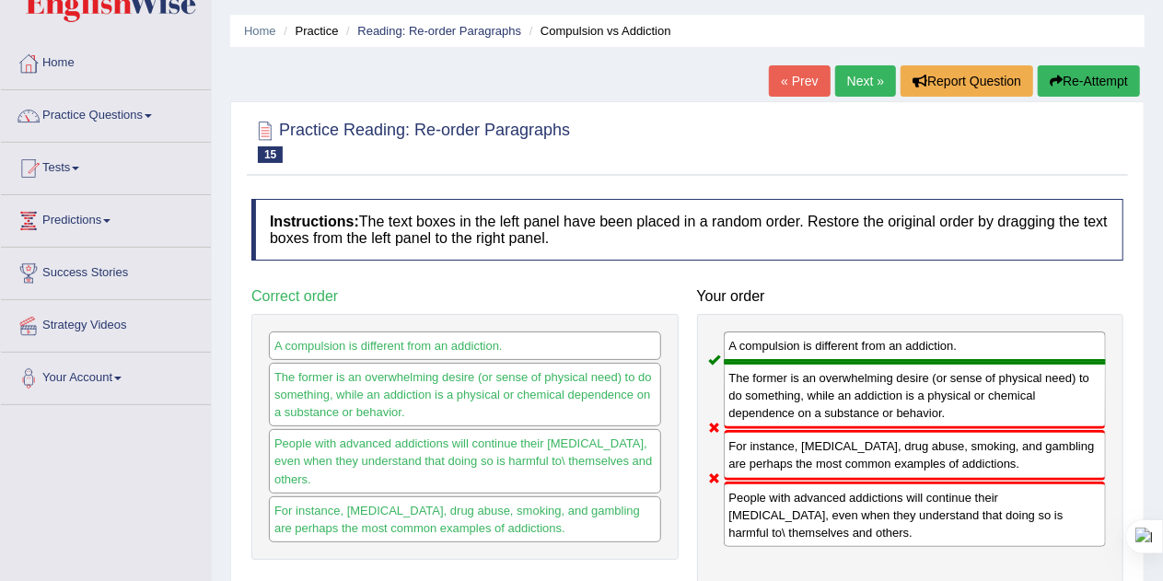
click at [1087, 82] on button "Re-Attempt" at bounding box center [1089, 80] width 102 height 31
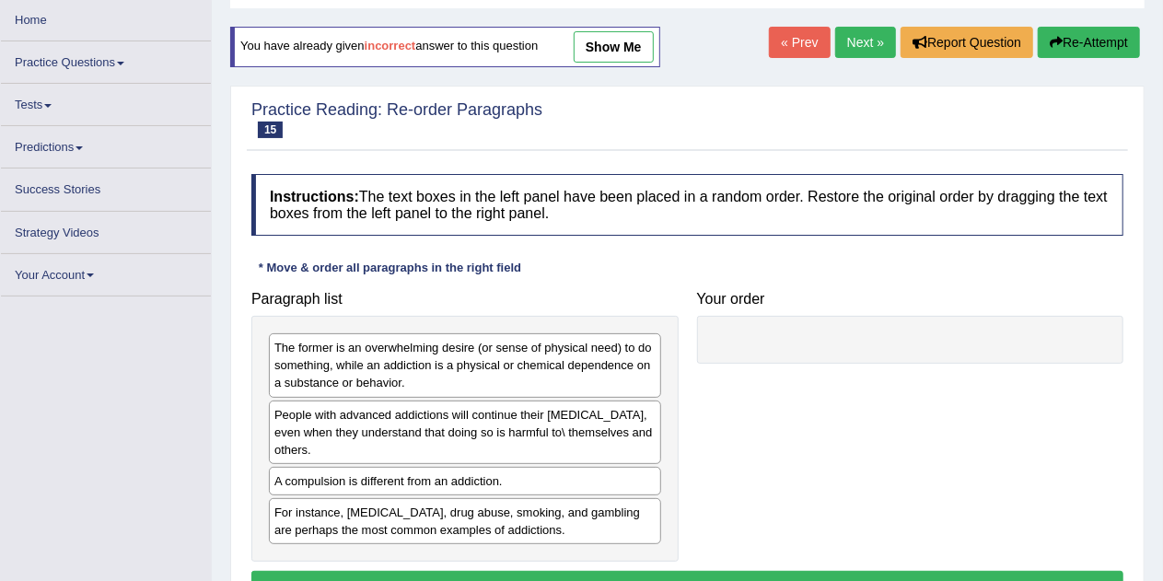
scroll to position [93, 0]
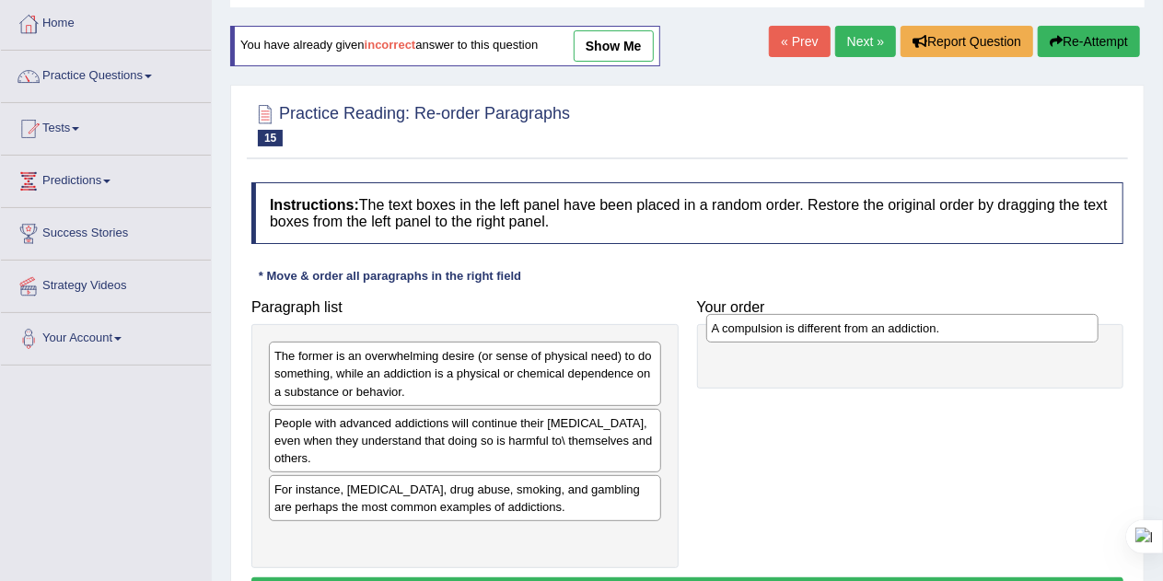
drag, startPoint x: 455, startPoint y: 480, endPoint x: 892, endPoint y: 318, distance: 466.5
click at [892, 318] on div "A compulsion is different from an addiction." at bounding box center [902, 328] width 393 height 28
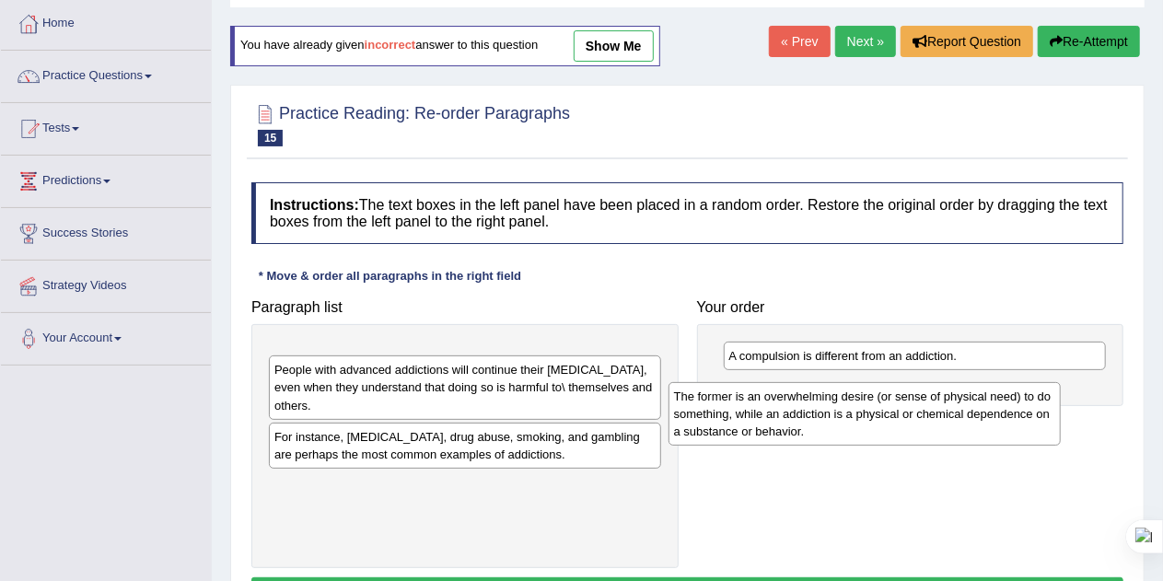
drag, startPoint x: 519, startPoint y: 370, endPoint x: 934, endPoint y: 407, distance: 416.0
click at [934, 407] on div "The former is an overwhelming desire (or sense of physical need) to do somethin…" at bounding box center [865, 414] width 393 height 64
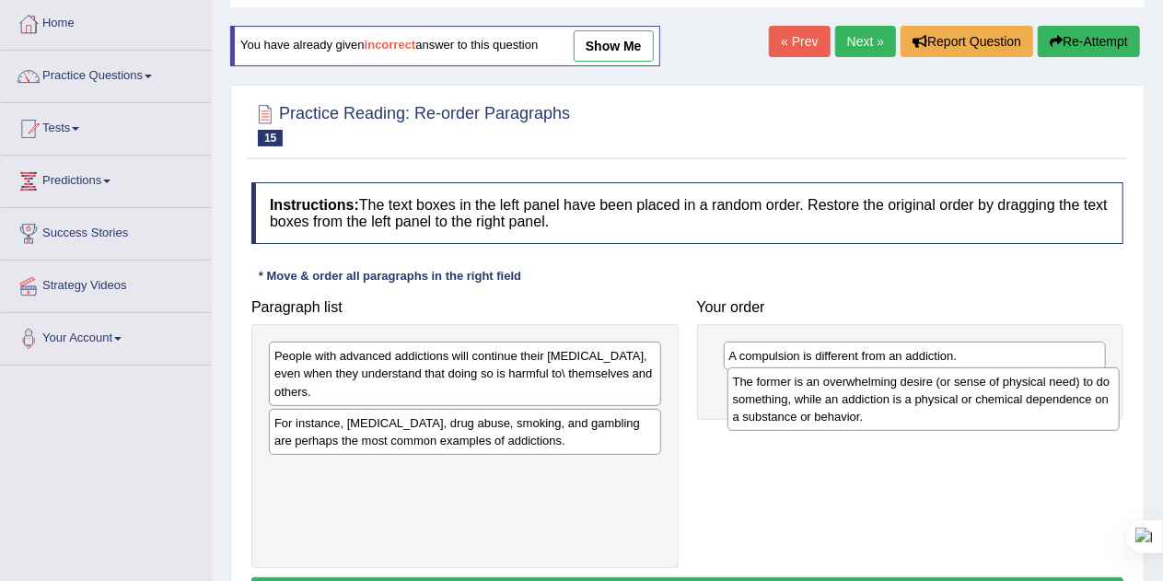
drag, startPoint x: 492, startPoint y: 381, endPoint x: 960, endPoint y: 404, distance: 468.4
click at [960, 404] on div "The former is an overwhelming desire (or sense of physical need) to do somethin…" at bounding box center [924, 399] width 393 height 64
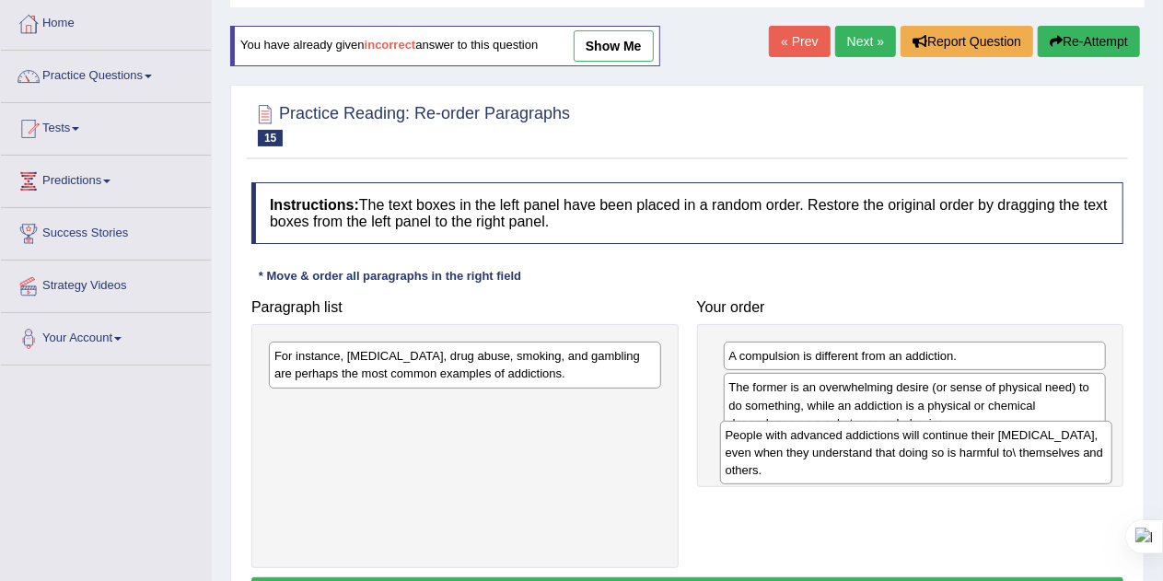
drag, startPoint x: 501, startPoint y: 383, endPoint x: 961, endPoint y: 465, distance: 466.8
click at [961, 465] on div "People with advanced addictions will continue their [MEDICAL_DATA], even when t…" at bounding box center [916, 453] width 393 height 64
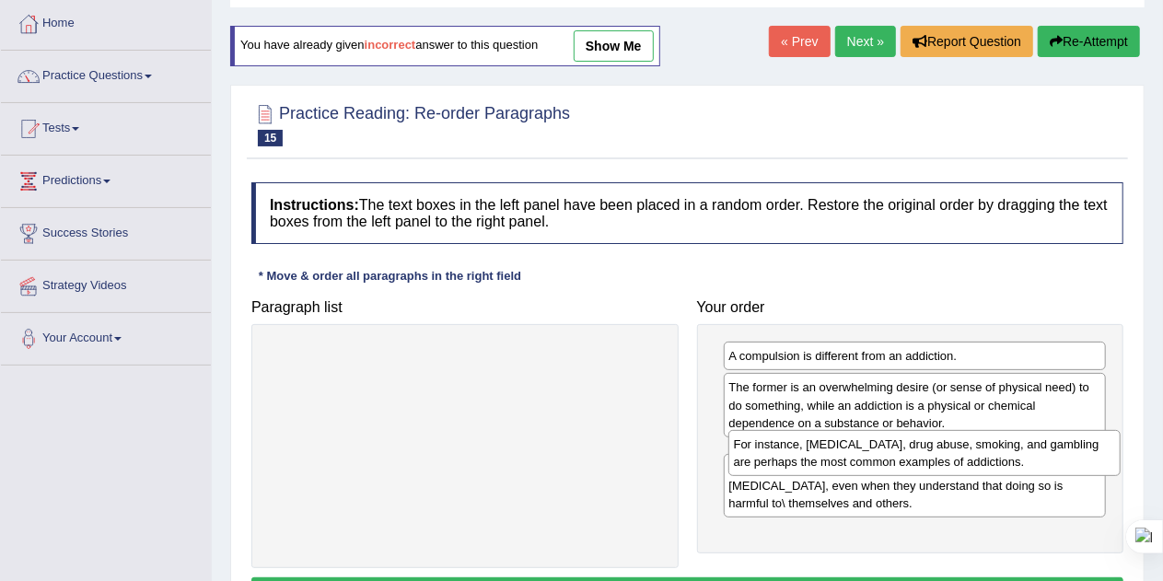
drag, startPoint x: 475, startPoint y: 365, endPoint x: 935, endPoint y: 452, distance: 467.8
click at [935, 452] on div "For instance, [MEDICAL_DATA], drug abuse, smoking, and gambling are perhaps the…" at bounding box center [924, 453] width 393 height 46
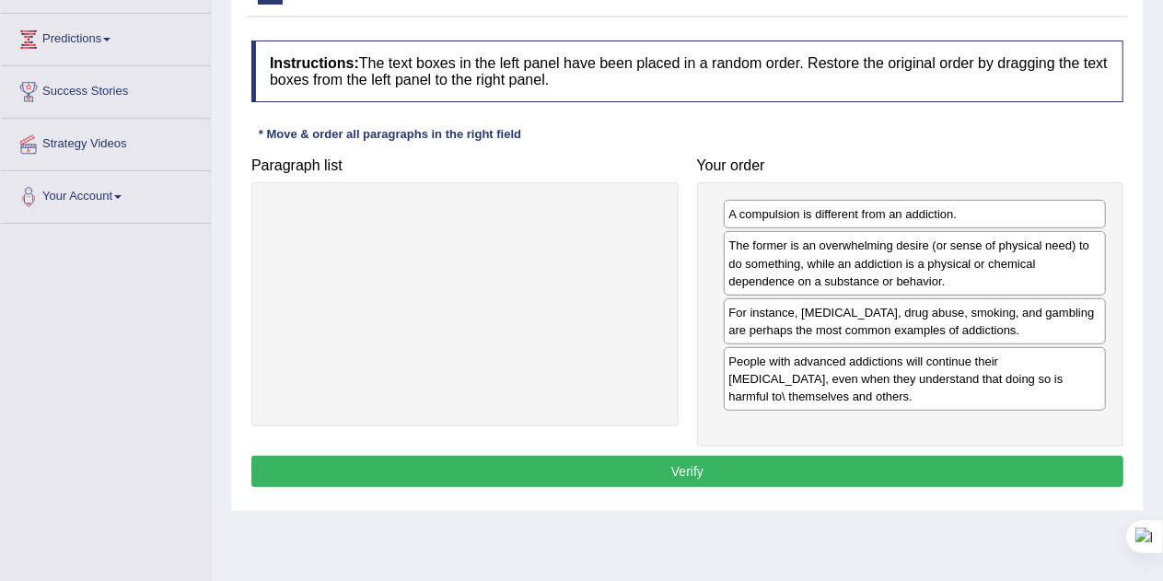
scroll to position [236, 0]
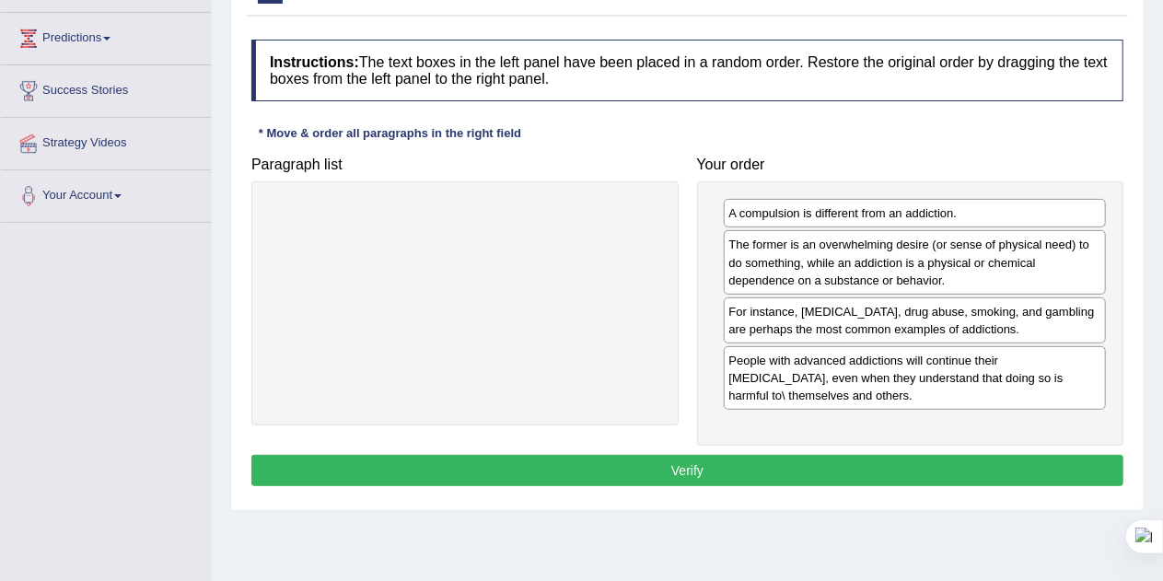
click at [807, 460] on button "Verify" at bounding box center [687, 470] width 872 height 31
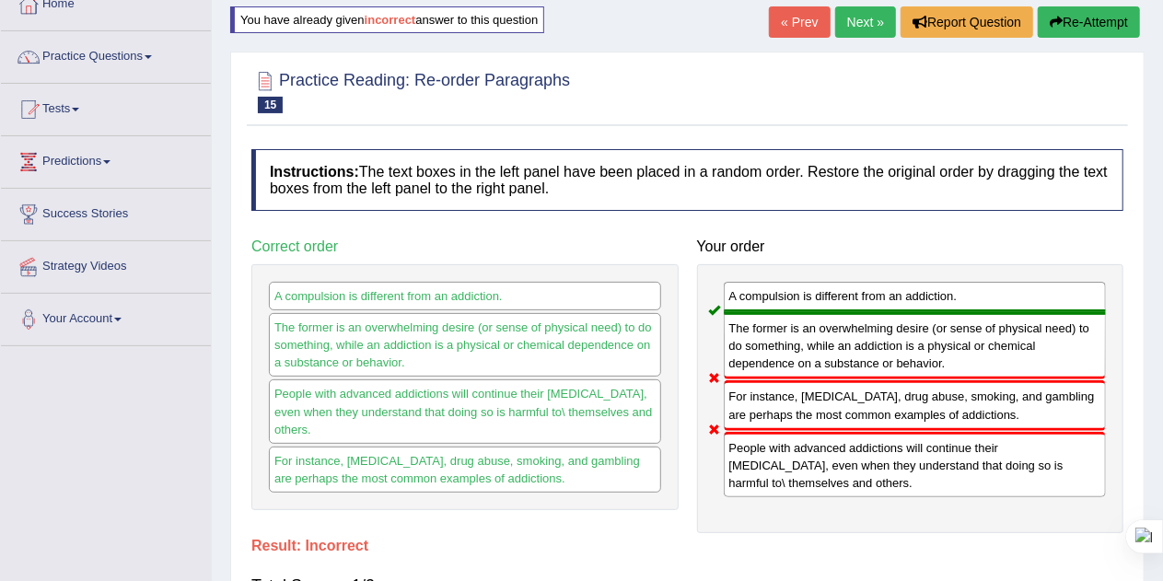
scroll to position [111, 0]
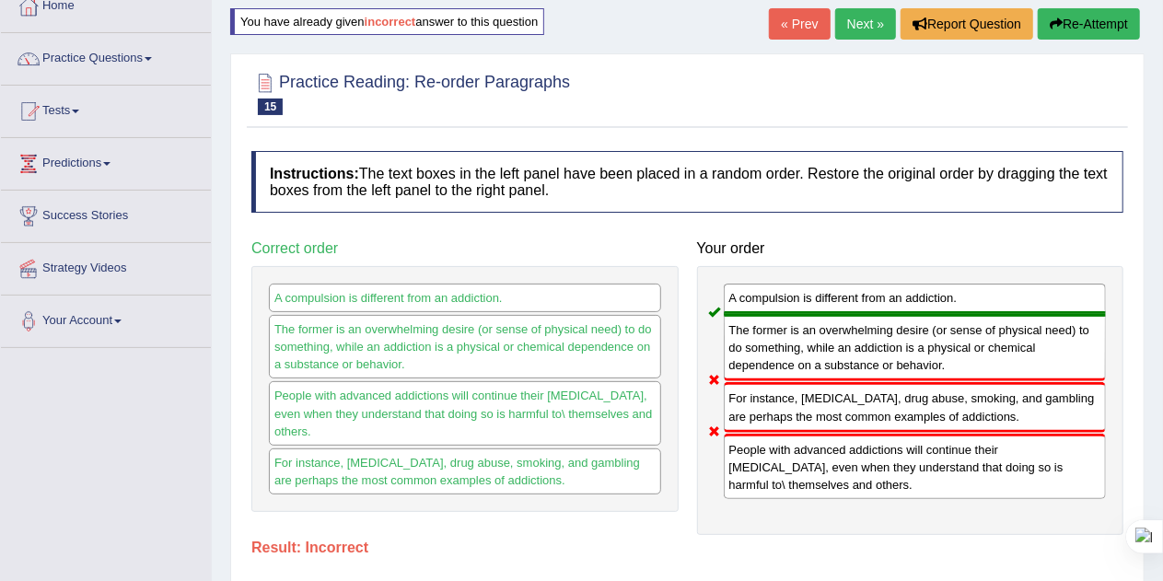
click at [1092, 33] on button "Re-Attempt" at bounding box center [1089, 23] width 102 height 31
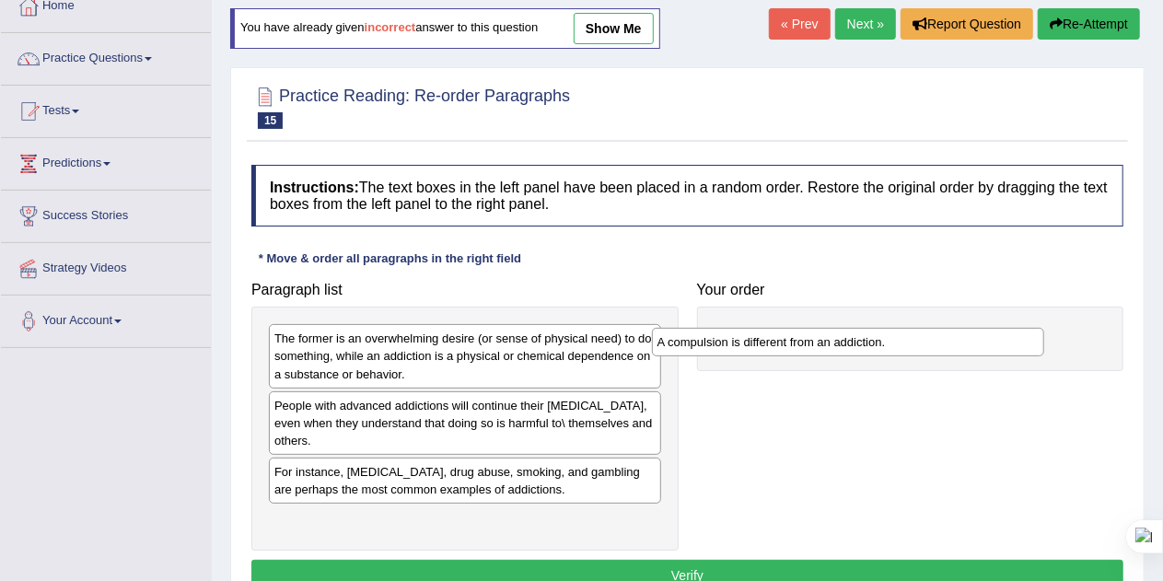
drag, startPoint x: 455, startPoint y: 474, endPoint x: 884, endPoint y: 322, distance: 455.2
click at [884, 328] on div "A compulsion is different from an addiction." at bounding box center [848, 342] width 393 height 28
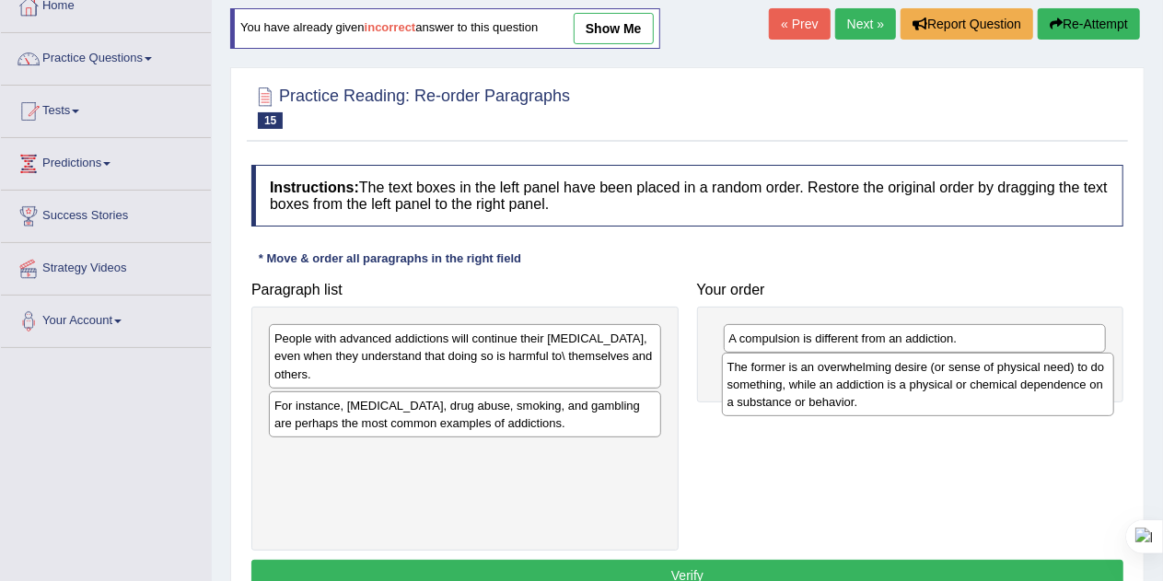
drag, startPoint x: 480, startPoint y: 365, endPoint x: 933, endPoint y: 393, distance: 454.0
click at [933, 393] on div "The former is an overwhelming desire (or sense of physical need) to do somethin…" at bounding box center [918, 385] width 393 height 64
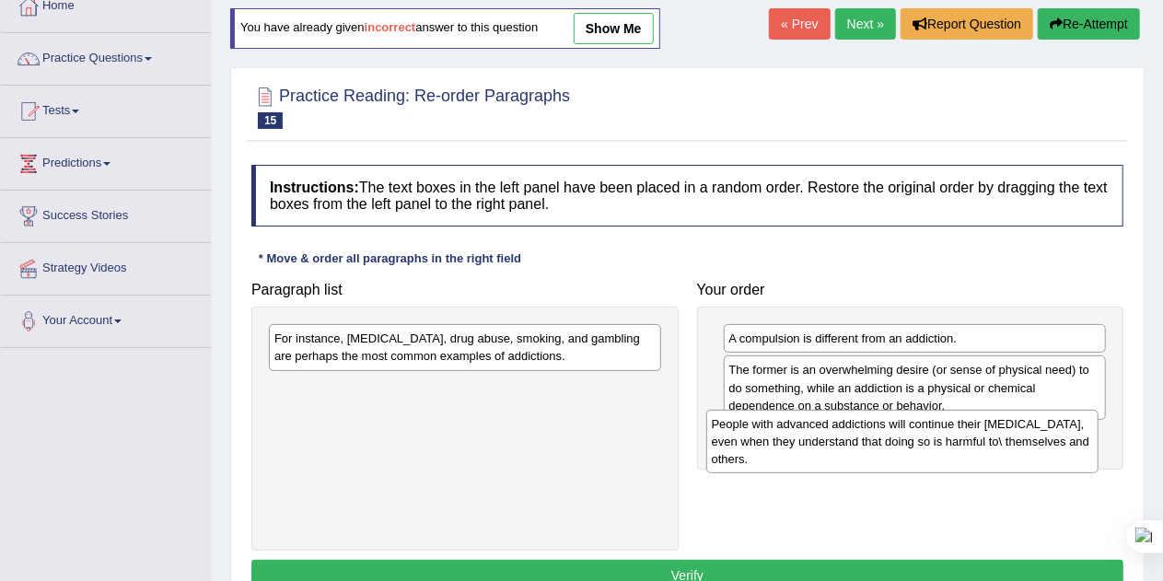
drag, startPoint x: 491, startPoint y: 370, endPoint x: 946, endPoint y: 457, distance: 463.1
click at [946, 457] on div "People with advanced addictions will continue their [MEDICAL_DATA], even when t…" at bounding box center [902, 442] width 393 height 64
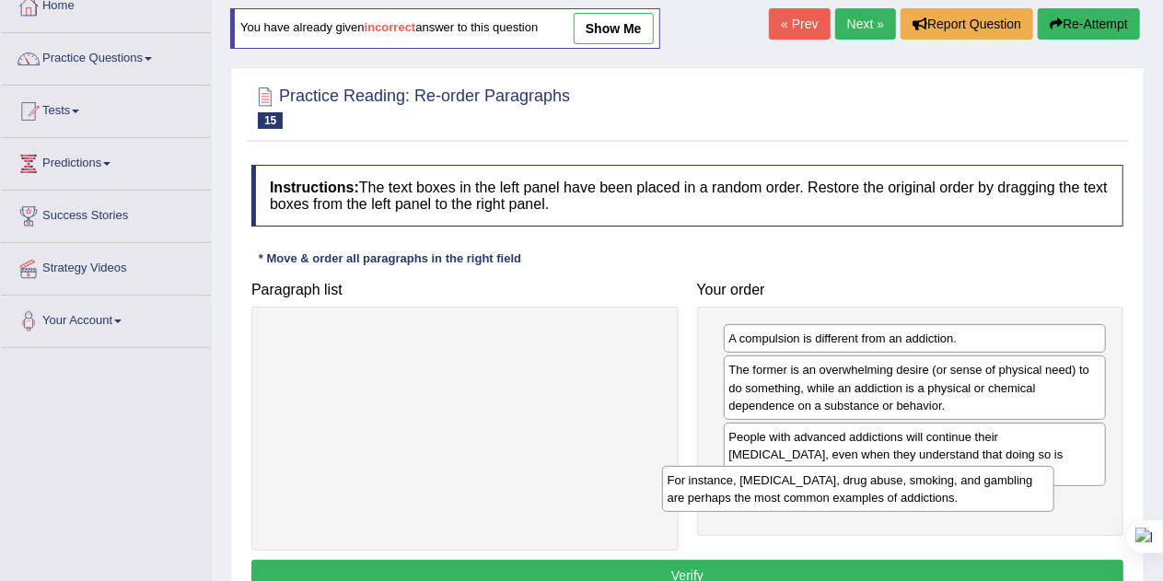
drag, startPoint x: 583, startPoint y: 347, endPoint x: 1001, endPoint y: 512, distance: 449.4
click at [1001, 512] on div "For instance, [MEDICAL_DATA], drug abuse, smoking, and gambling are perhaps the…" at bounding box center [858, 489] width 393 height 46
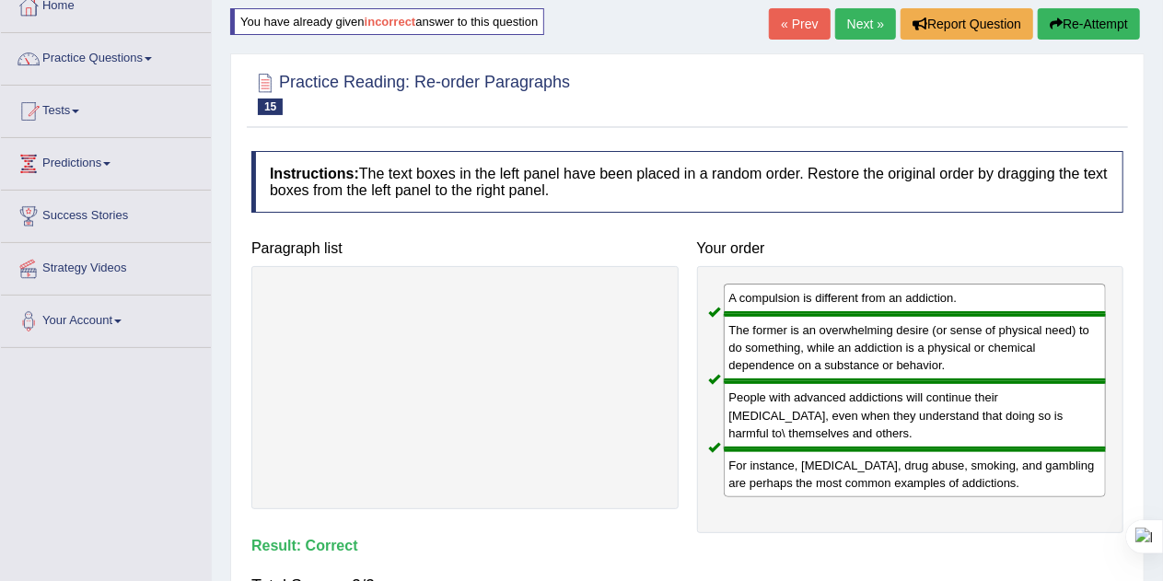
click at [848, 24] on link "Next »" at bounding box center [865, 23] width 61 height 31
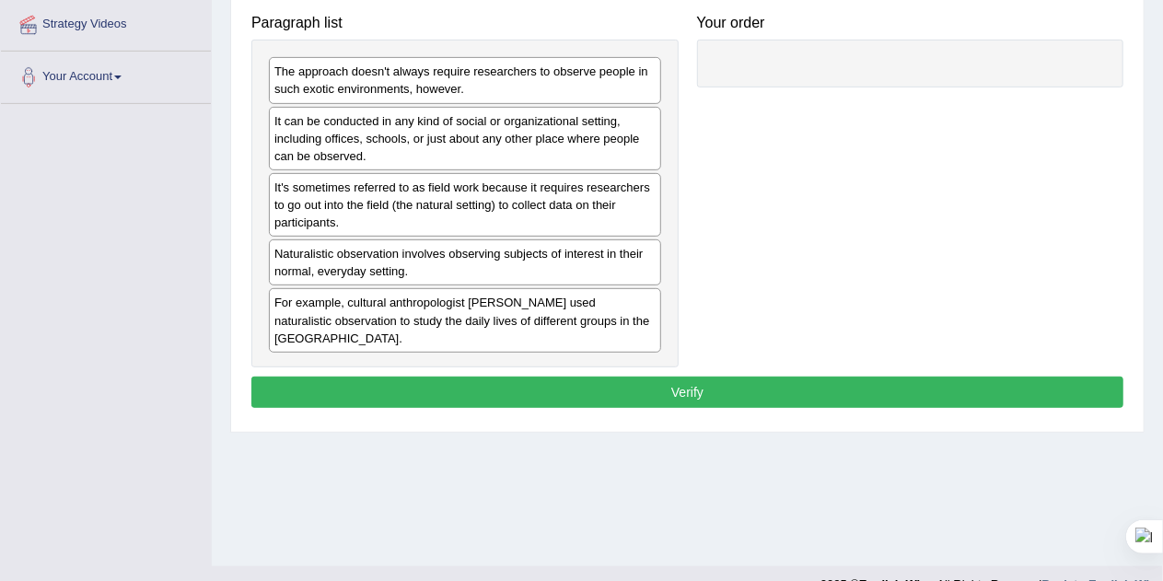
scroll to position [354, 0]
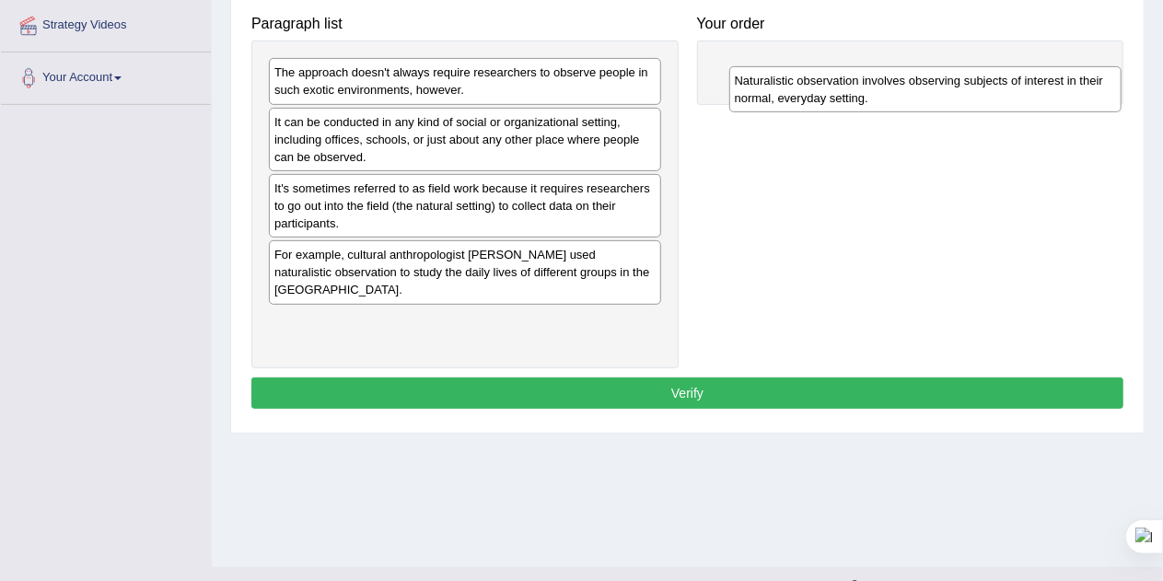
drag, startPoint x: 381, startPoint y: 266, endPoint x: 827, endPoint y: 67, distance: 488.1
click at [827, 67] on div "Naturalistic observation involves observing subjects of interest in their norma…" at bounding box center [925, 89] width 393 height 46
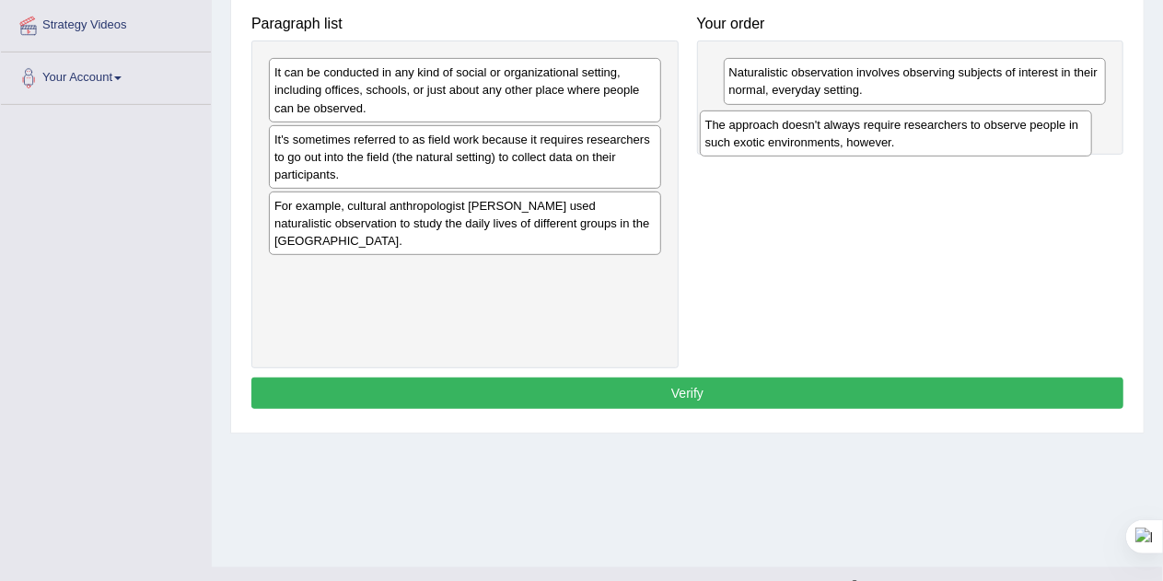
drag, startPoint x: 493, startPoint y: 89, endPoint x: 943, endPoint y: 146, distance: 453.9
click at [943, 146] on div "The approach doesn't always require researchers to observe people in such exoti…" at bounding box center [896, 134] width 393 height 46
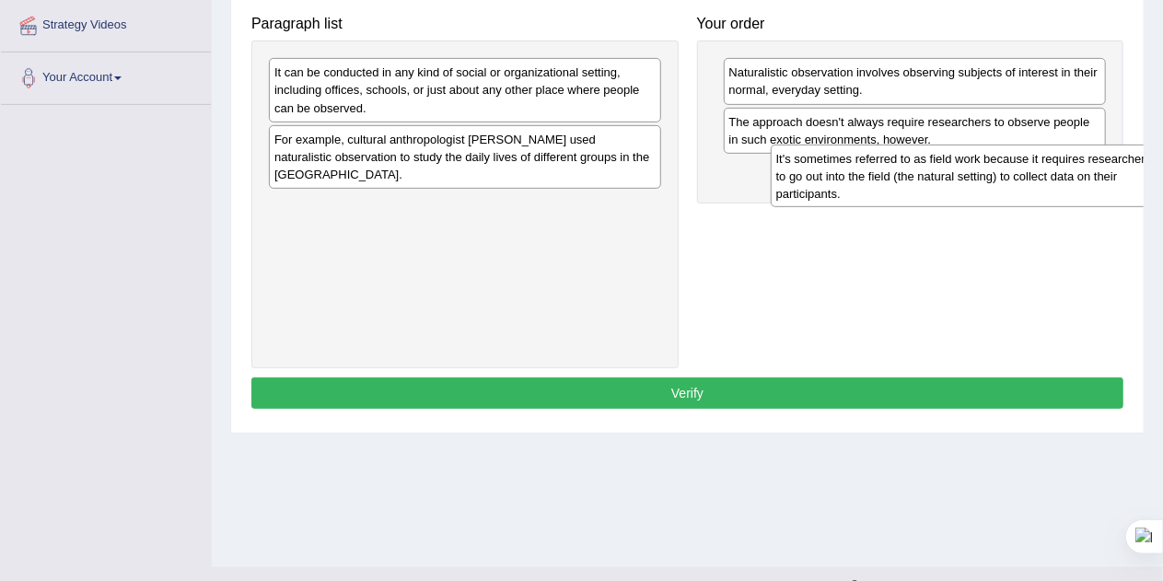
drag, startPoint x: 602, startPoint y: 169, endPoint x: 1104, endPoint y: 189, distance: 502.3
click at [1104, 189] on div "It's sometimes referred to as field work because it requires researchers to go …" at bounding box center [967, 177] width 393 height 64
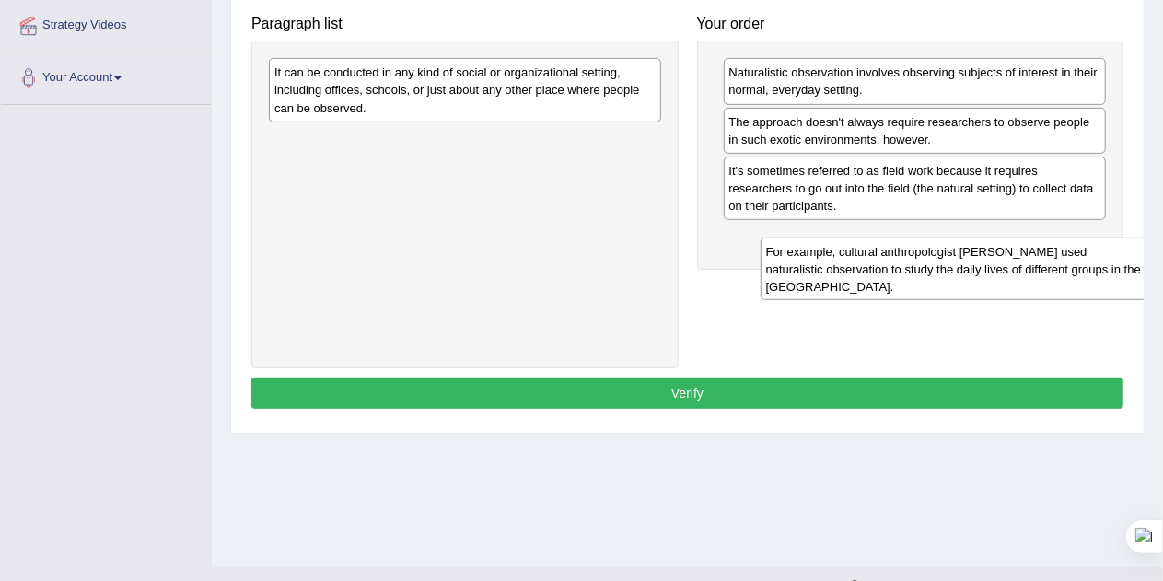
drag, startPoint x: 372, startPoint y: 159, endPoint x: 842, endPoint y: 256, distance: 479.5
click at [842, 256] on div "For example, cultural anthropologist Margaret Mead used naturalistic observatio…" at bounding box center [957, 270] width 393 height 64
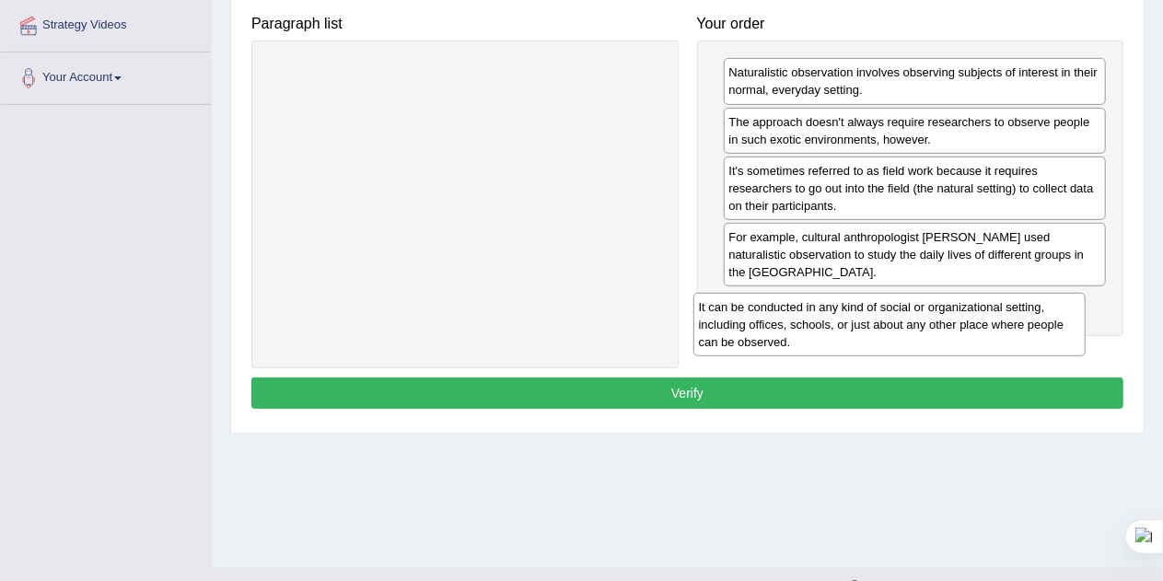
drag, startPoint x: 458, startPoint y: 95, endPoint x: 925, endPoint y: 333, distance: 524.3
click at [925, 333] on div "It can be conducted in any kind of social or organizational setting, including …" at bounding box center [889, 325] width 393 height 64
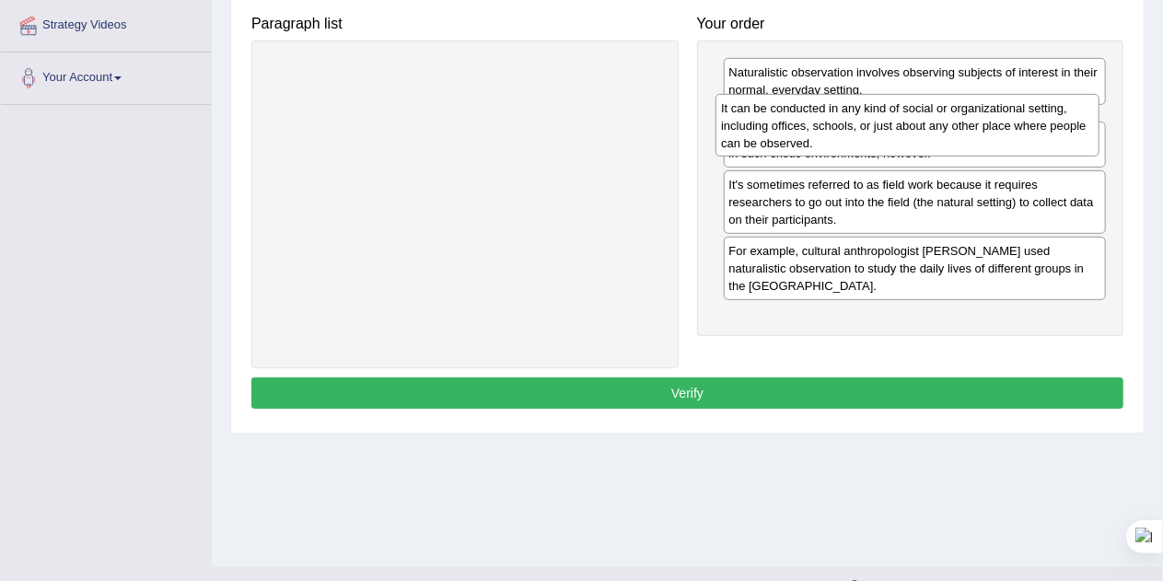
drag, startPoint x: 910, startPoint y: 309, endPoint x: 904, endPoint y: 117, distance: 192.5
click at [904, 117] on div "It can be conducted in any kind of social or organizational setting, including …" at bounding box center [908, 126] width 384 height 64
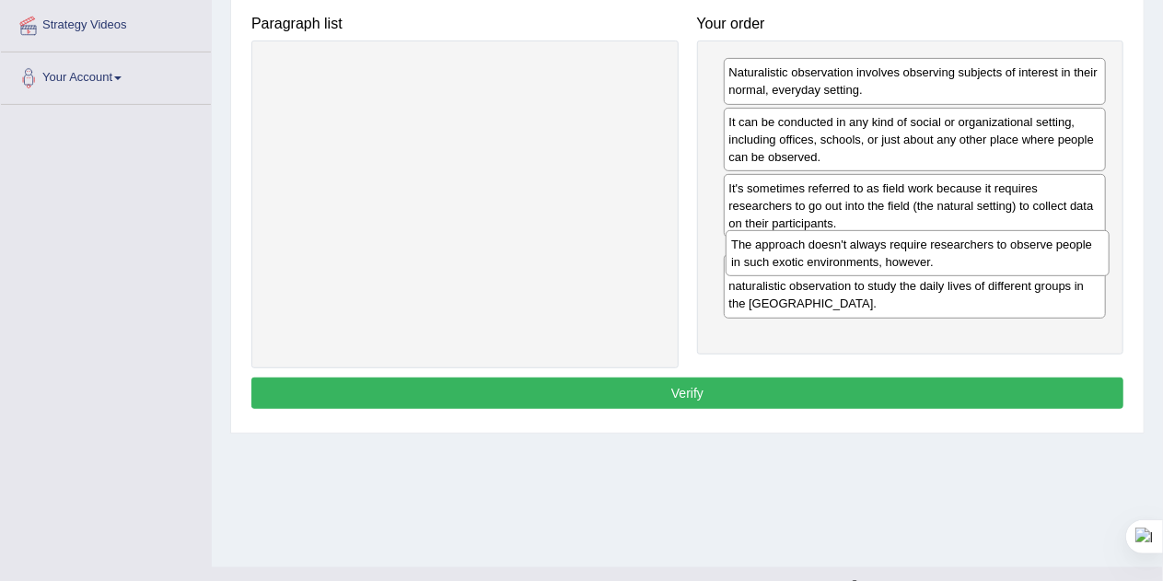
drag, startPoint x: 932, startPoint y: 199, endPoint x: 933, endPoint y: 255, distance: 56.2
click at [933, 255] on div "The approach doesn't always require researchers to observe people in such exoti…" at bounding box center [918, 253] width 384 height 46
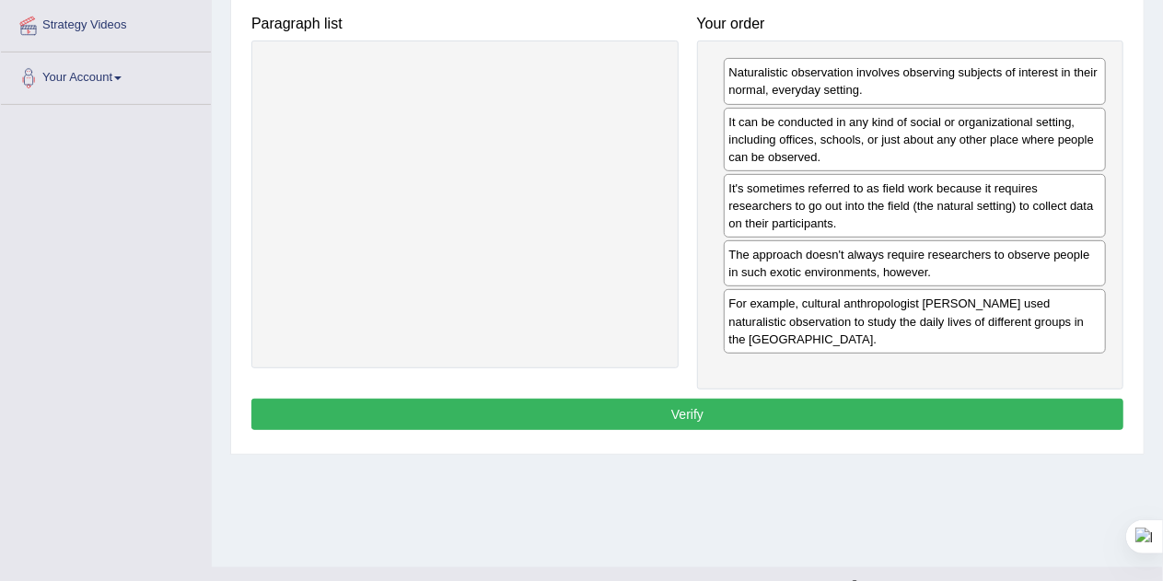
click at [870, 389] on div "Instructions: The text boxes in the left panel have been placed in a random ord…" at bounding box center [687, 166] width 881 height 555
click at [865, 402] on button "Verify" at bounding box center [687, 414] width 872 height 31
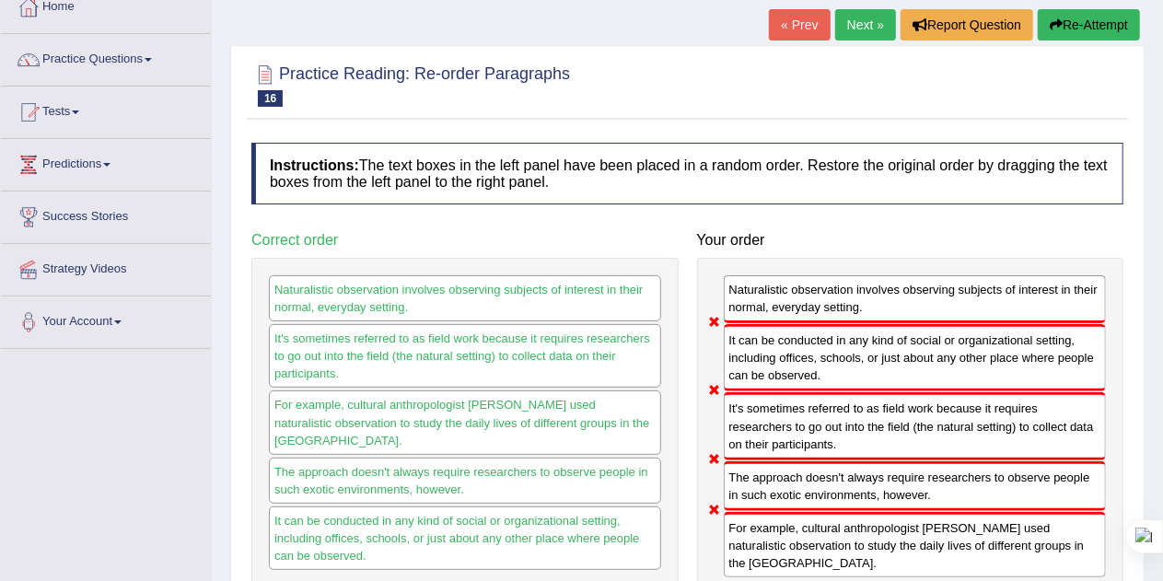
scroll to position [78, 0]
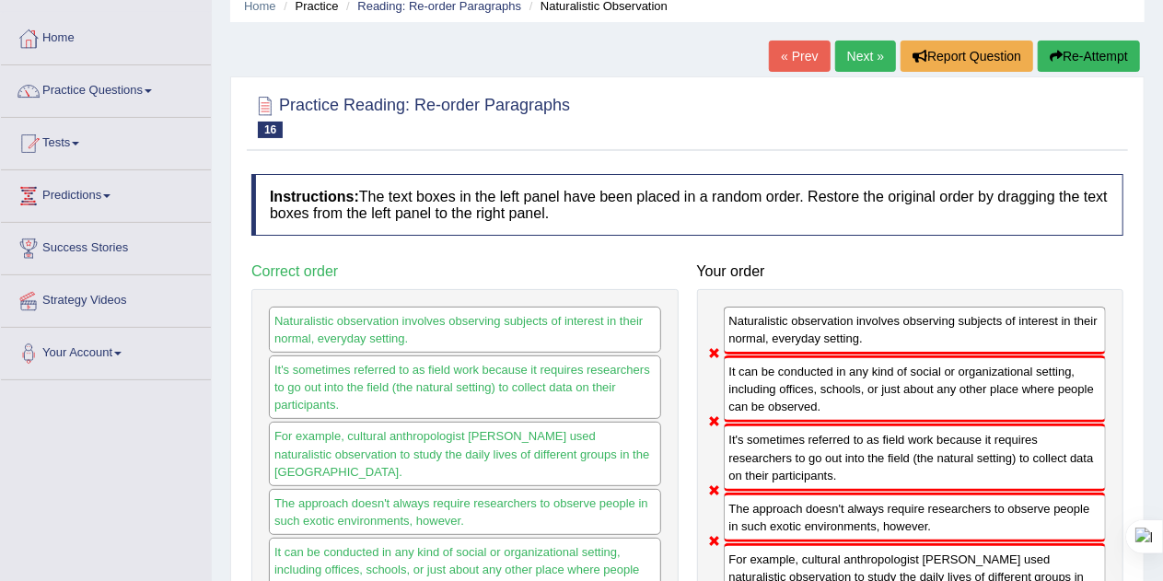
click at [1077, 49] on button "Re-Attempt" at bounding box center [1089, 56] width 102 height 31
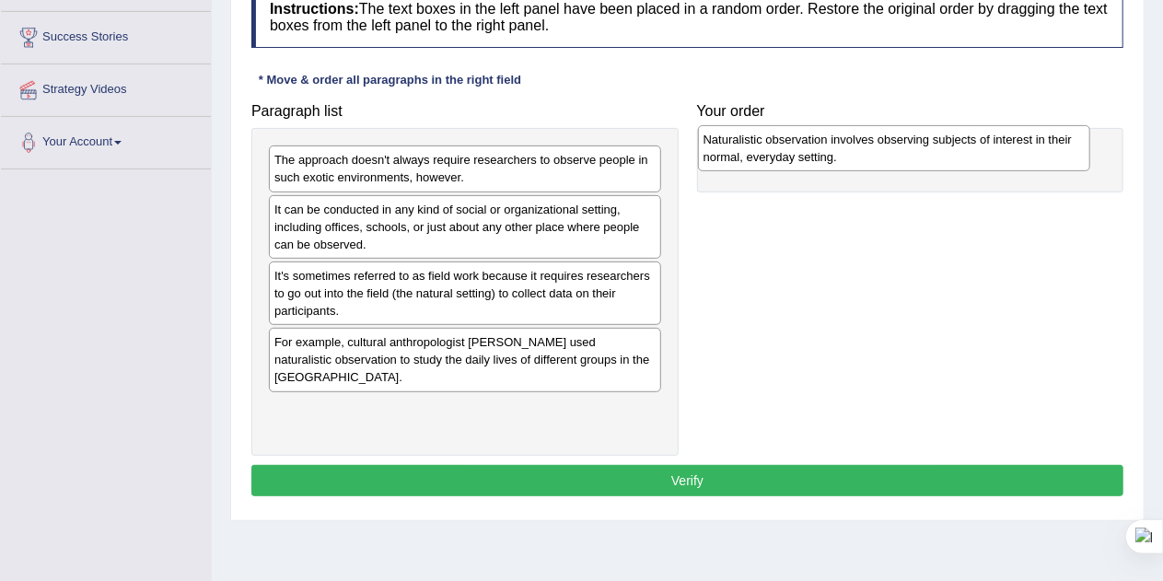
drag, startPoint x: 394, startPoint y: 355, endPoint x: 823, endPoint y: 154, distance: 474.2
click at [823, 154] on div "Naturalistic observation involves observing subjects of interest in their norma…" at bounding box center [894, 148] width 393 height 46
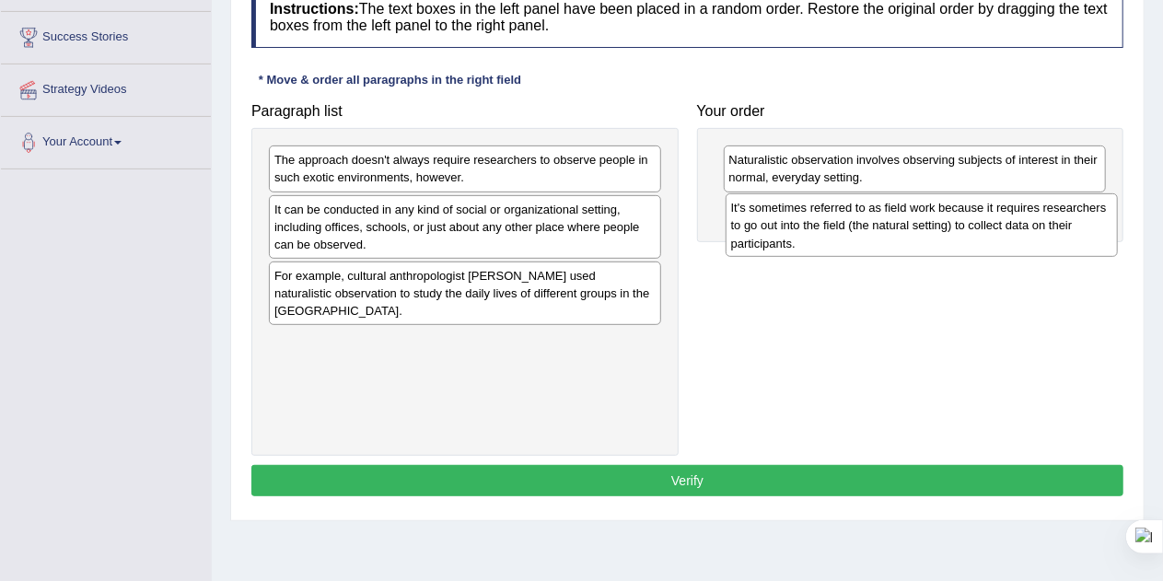
drag, startPoint x: 440, startPoint y: 288, endPoint x: 897, endPoint y: 224, distance: 461.3
click at [897, 224] on div "It's sometimes referred to as field work because it requires researchers to go …" at bounding box center [922, 225] width 393 height 64
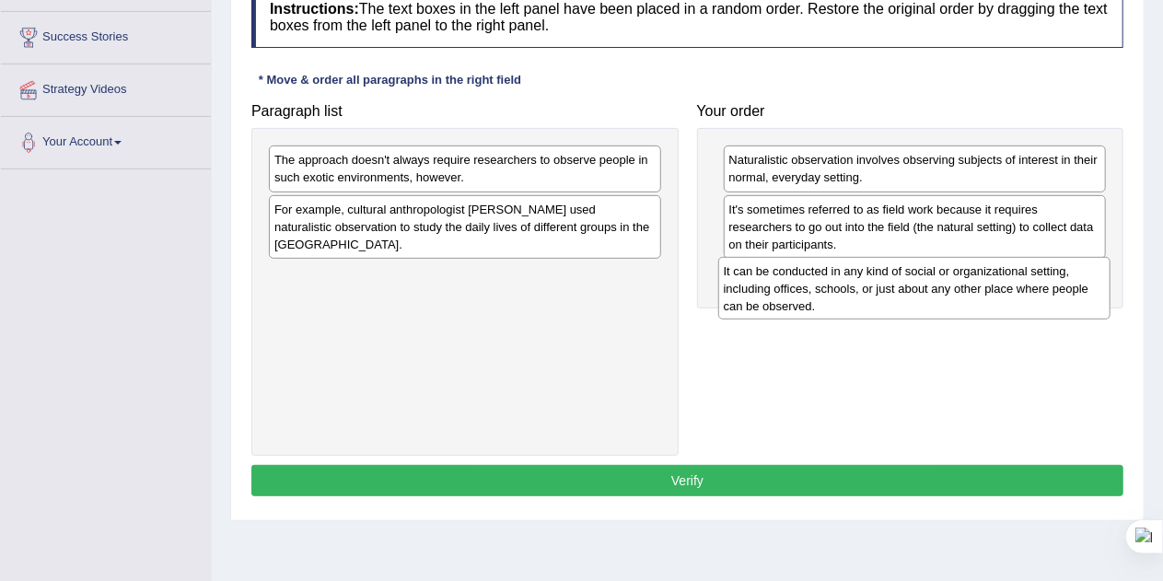
drag, startPoint x: 435, startPoint y: 228, endPoint x: 895, endPoint y: 288, distance: 464.3
click at [895, 288] on div "It can be conducted in any kind of social or organizational setting, including …" at bounding box center [914, 289] width 393 height 64
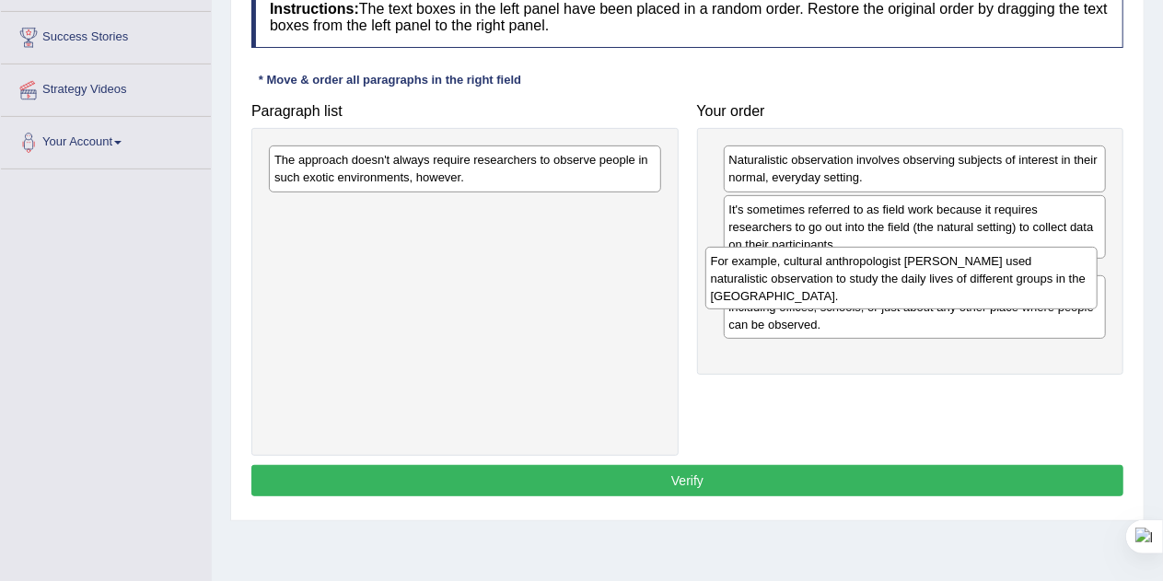
drag, startPoint x: 474, startPoint y: 227, endPoint x: 925, endPoint y: 282, distance: 453.6
click at [925, 282] on div "For example, cultural anthropologist Margaret Mead used naturalistic observatio…" at bounding box center [901, 279] width 393 height 64
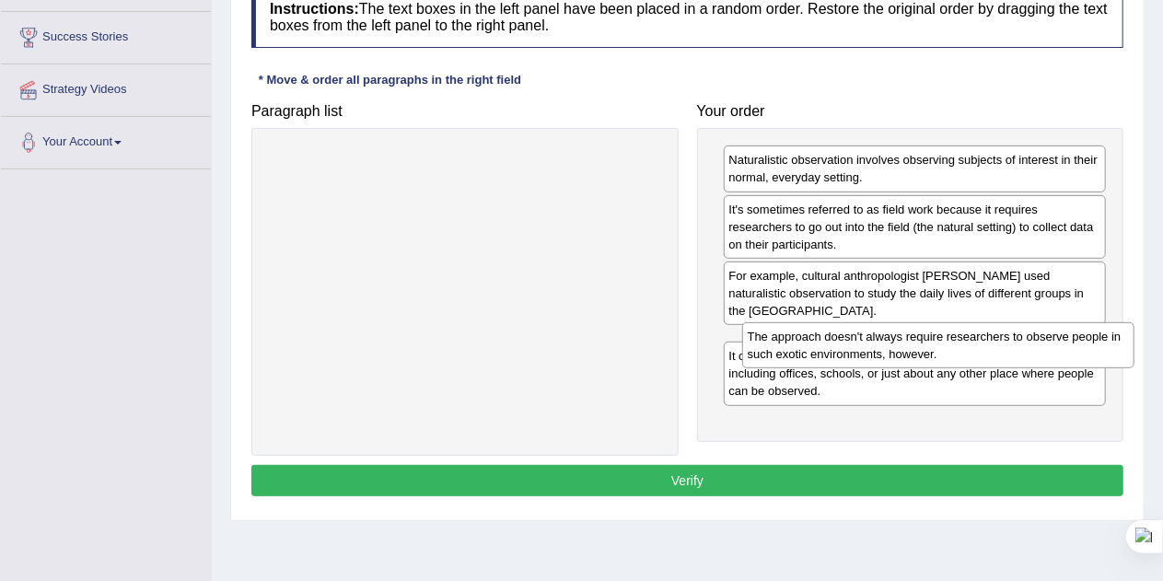
drag, startPoint x: 420, startPoint y: 174, endPoint x: 893, endPoint y: 351, distance: 505.3
click at [893, 351] on div "The approach doesn't always require researchers to observe people in such exoti…" at bounding box center [938, 345] width 393 height 46
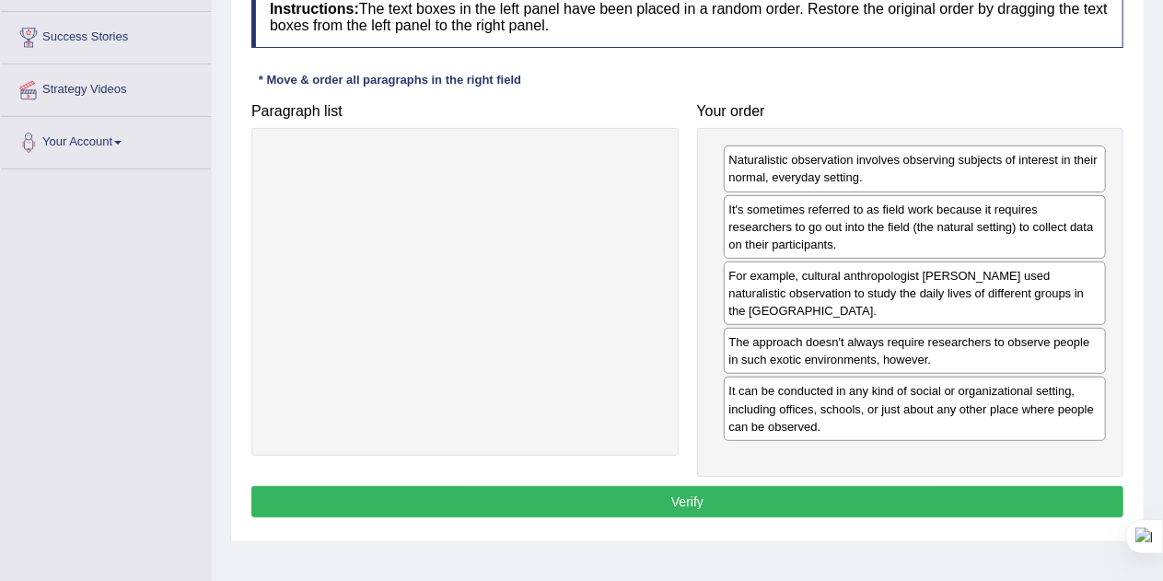
click at [718, 500] on button "Verify" at bounding box center [687, 501] width 872 height 31
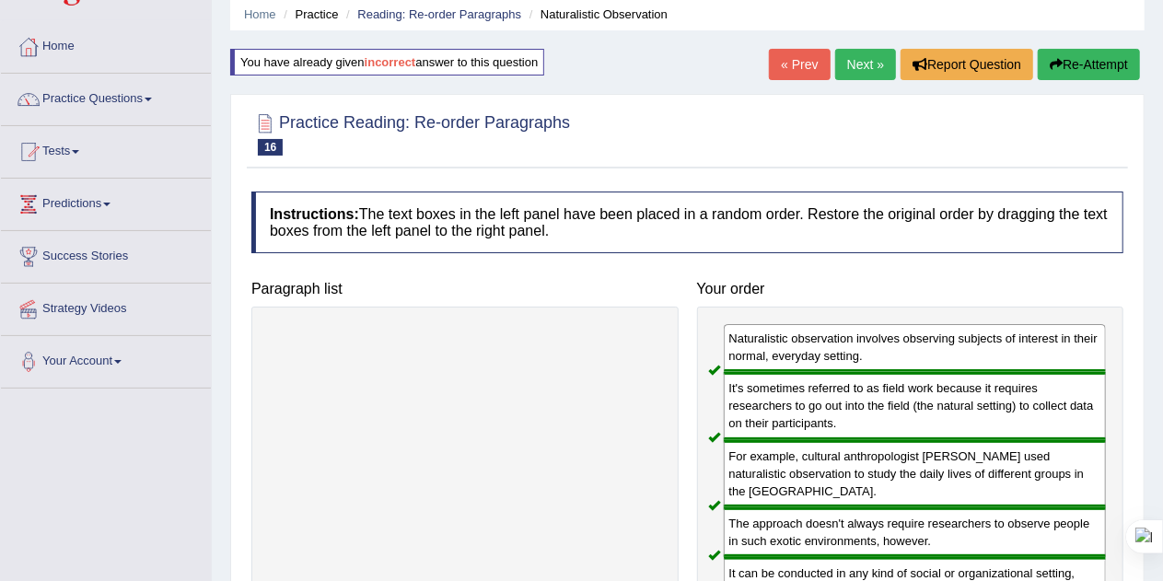
scroll to position [72, 0]
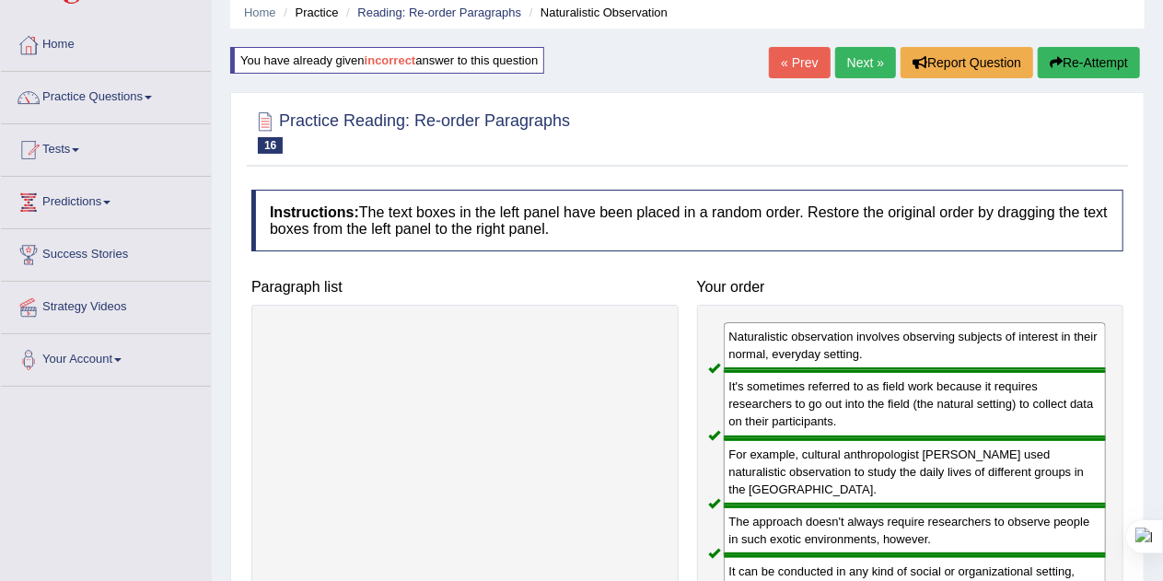
click at [854, 58] on link "Next »" at bounding box center [865, 62] width 61 height 31
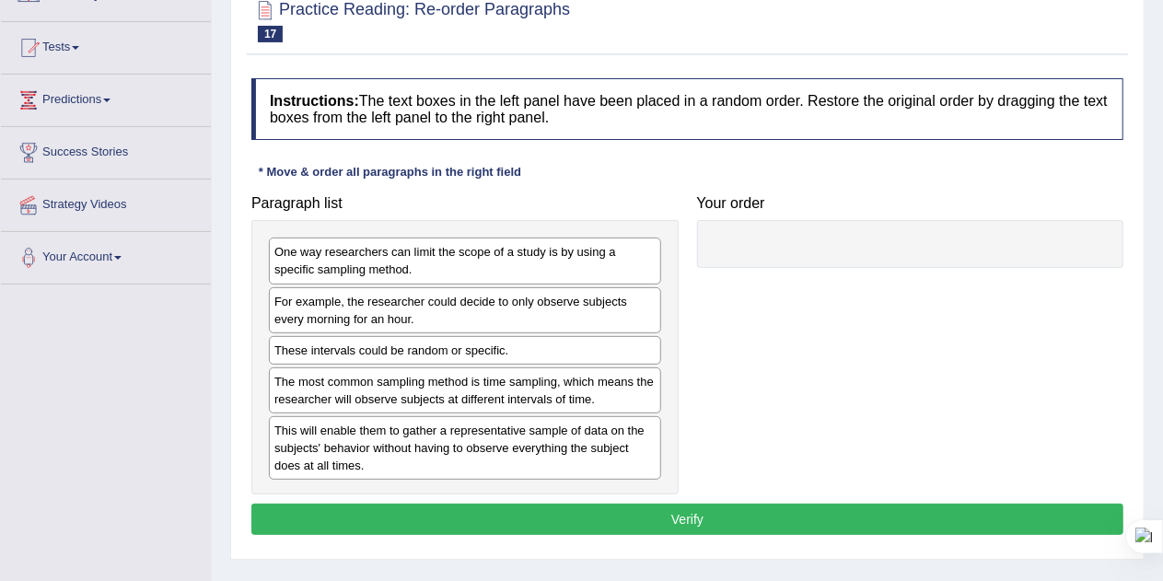
scroll to position [180, 0]
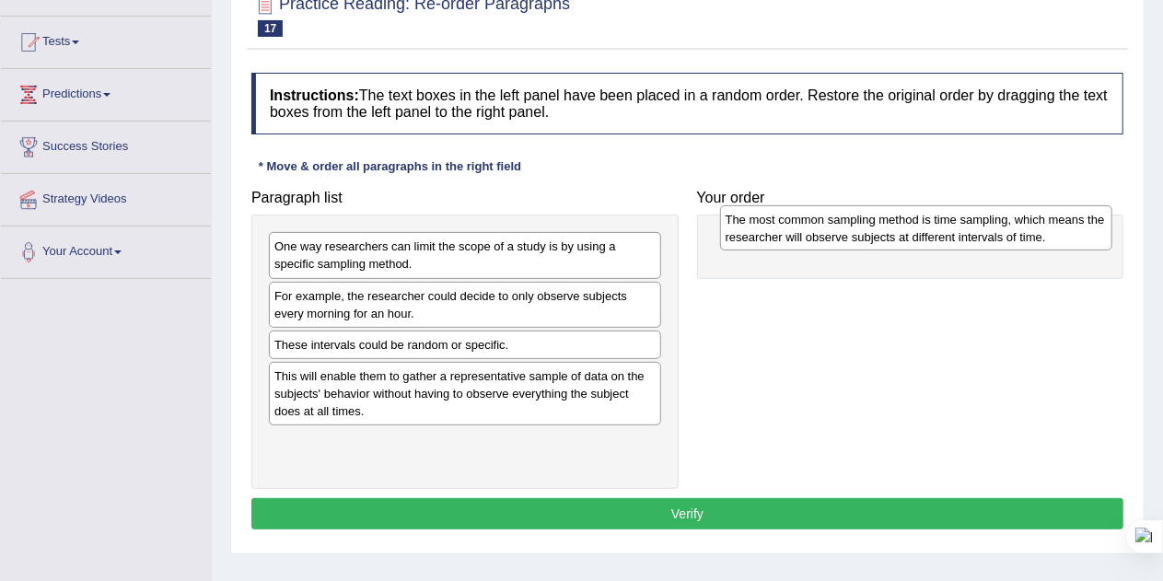
drag, startPoint x: 381, startPoint y: 377, endPoint x: 833, endPoint y: 223, distance: 477.6
click at [833, 223] on div "The most common sampling method is time sampling, which means the researcher wi…" at bounding box center [916, 228] width 393 height 46
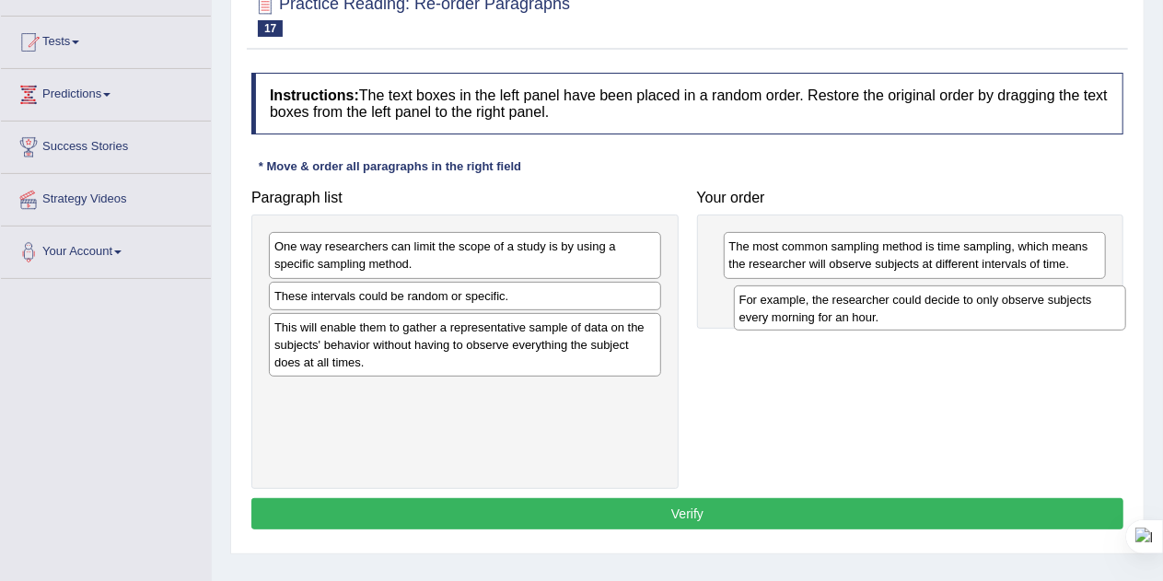
drag, startPoint x: 487, startPoint y: 298, endPoint x: 953, endPoint y: 297, distance: 466.0
click at [953, 297] on div "For example, the researcher could decide to only observe subjects every morning…" at bounding box center [930, 308] width 393 height 46
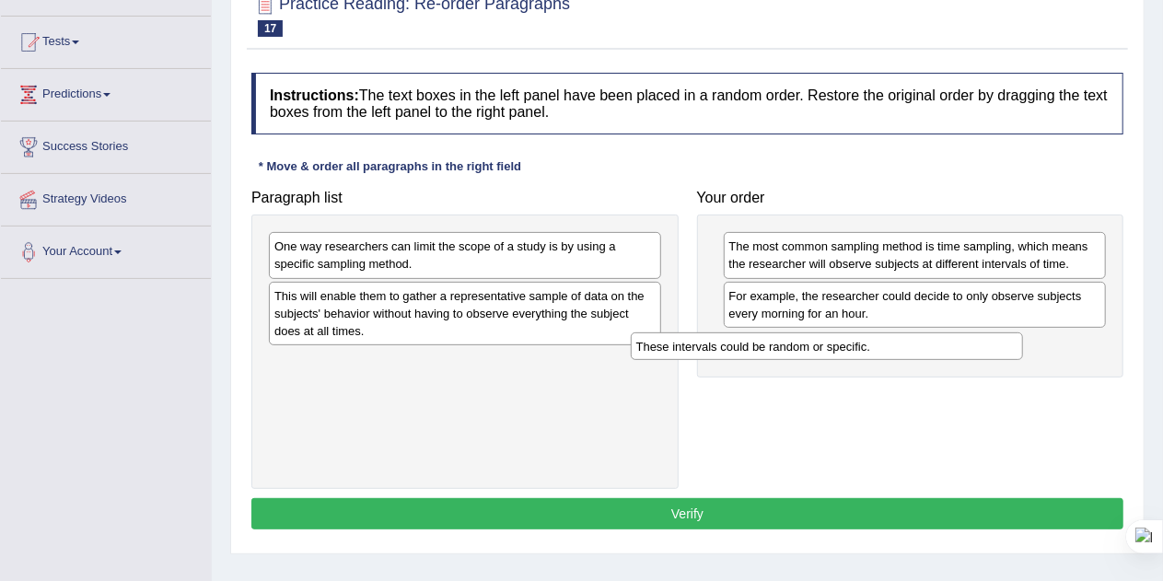
drag, startPoint x: 628, startPoint y: 299, endPoint x: 1039, endPoint y: 359, distance: 415.1
click at [1024, 359] on div "These intervals could be random or specific." at bounding box center [827, 346] width 393 height 28
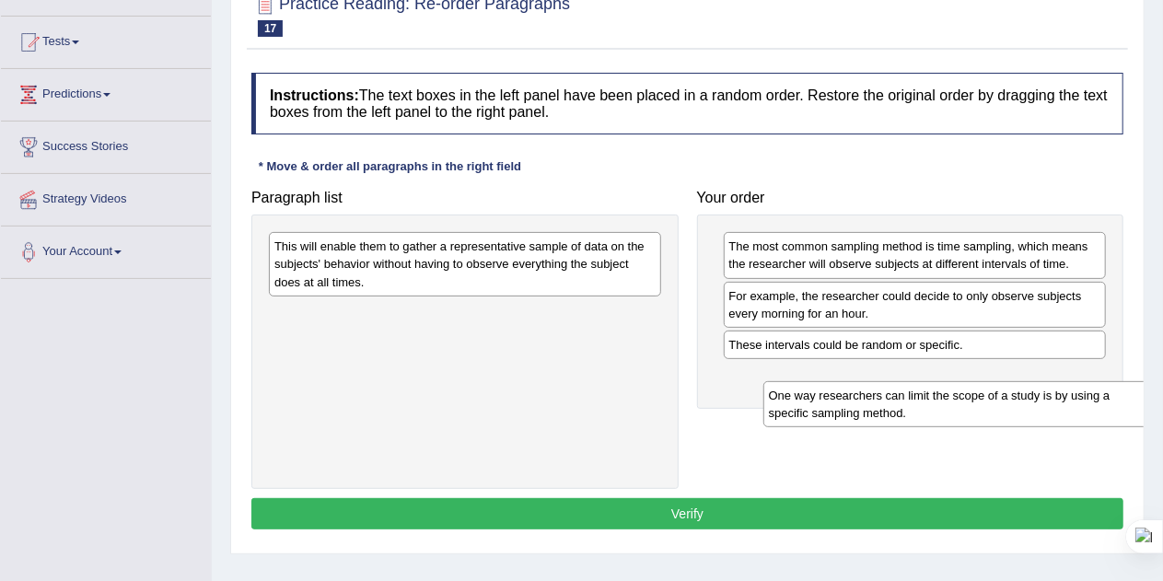
drag, startPoint x: 468, startPoint y: 255, endPoint x: 971, endPoint y: 403, distance: 524.2
click at [971, 403] on div "One way researchers can limit the scope of a study is by using a specific sampl…" at bounding box center [959, 404] width 393 height 46
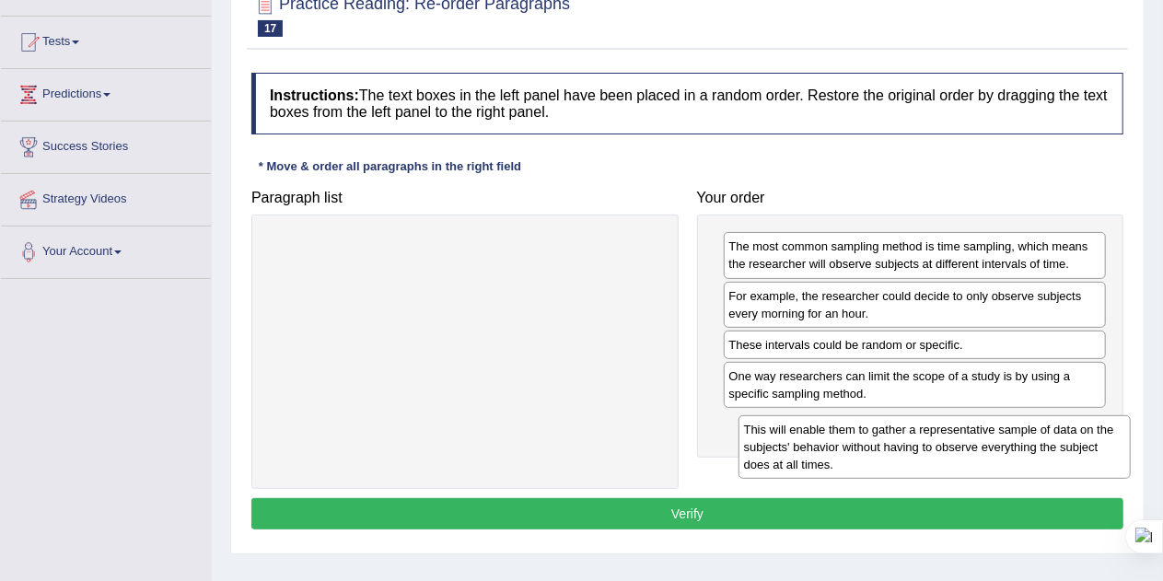
drag, startPoint x: 508, startPoint y: 269, endPoint x: 1009, endPoint y: 472, distance: 540.7
click at [1009, 472] on div "This will enable them to gather a representative sample of data on the subjects…" at bounding box center [935, 447] width 393 height 64
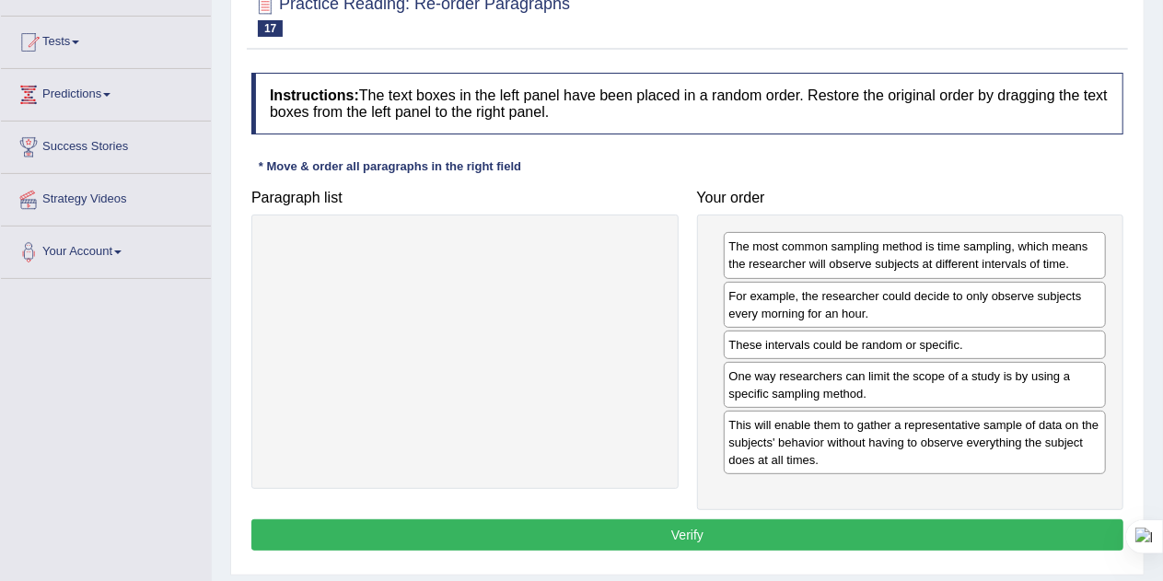
click at [755, 530] on button "Verify" at bounding box center [687, 534] width 872 height 31
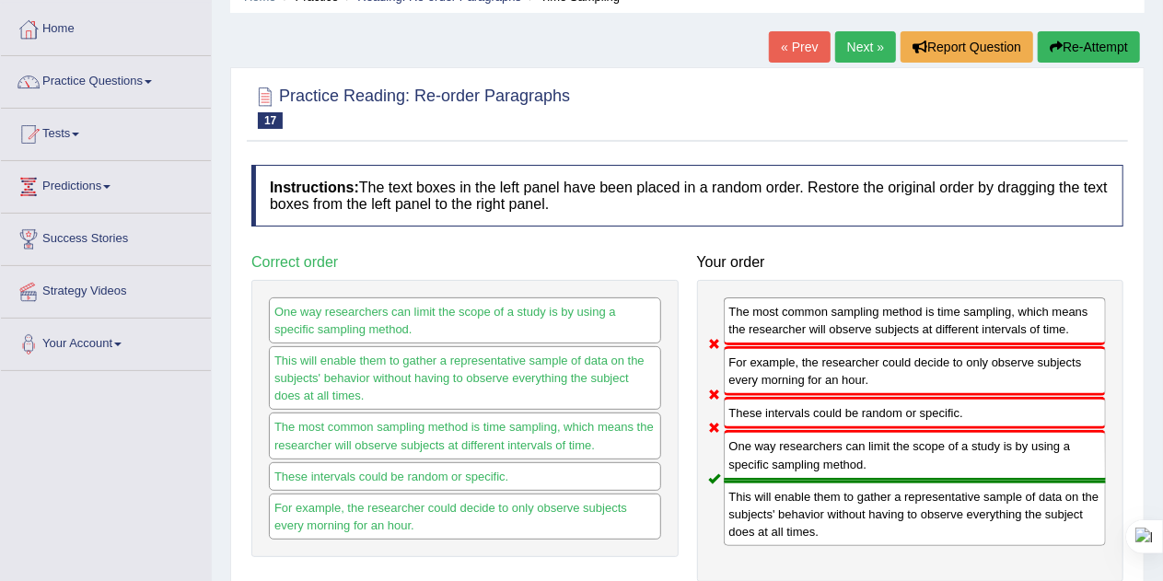
scroll to position [83, 0]
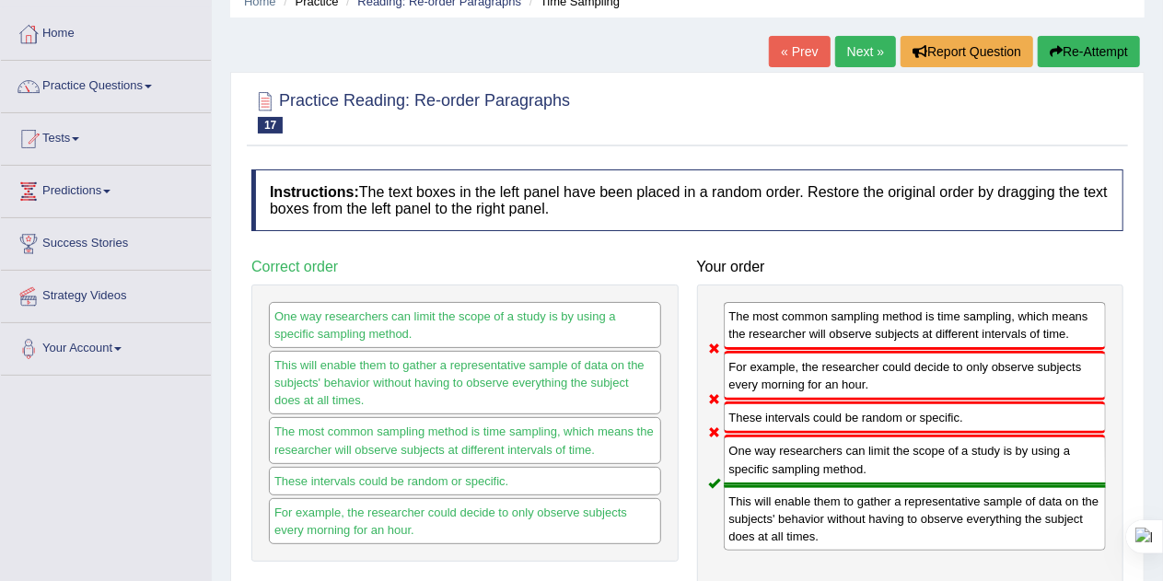
click at [1073, 52] on button "Re-Attempt" at bounding box center [1089, 51] width 102 height 31
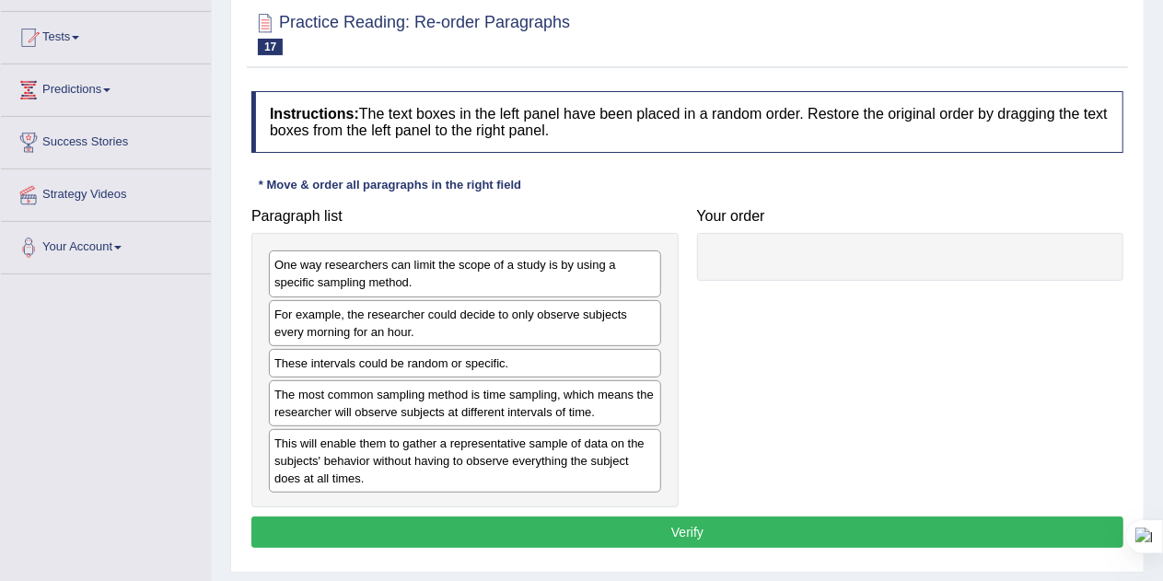
scroll to position [185, 0]
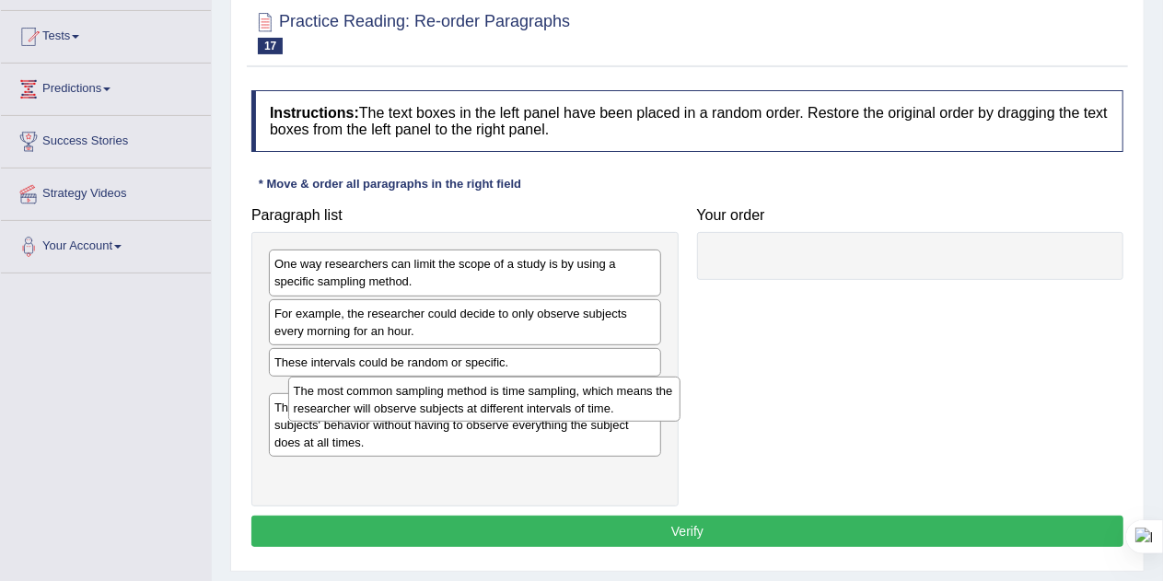
drag, startPoint x: 472, startPoint y: 397, endPoint x: 492, endPoint y: 395, distance: 19.4
click at [492, 395] on div "The most common sampling method is time sampling, which means the researcher wi…" at bounding box center [484, 400] width 393 height 46
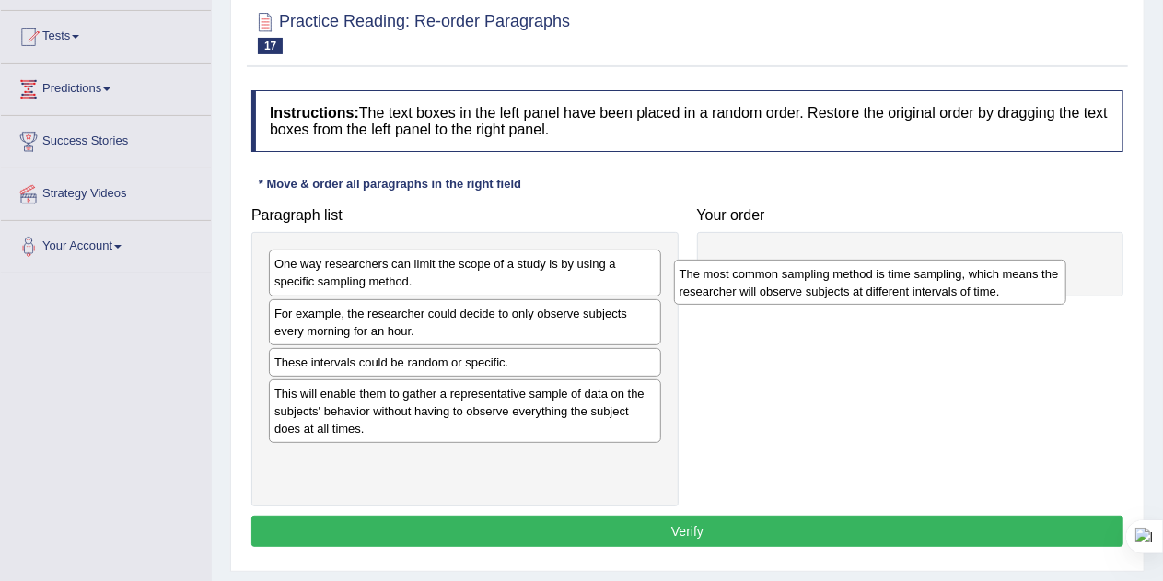
drag, startPoint x: 363, startPoint y: 401, endPoint x: 781, endPoint y: 267, distance: 438.9
click at [781, 267] on div "The most common sampling method is time sampling, which means the researcher wi…" at bounding box center [870, 283] width 393 height 46
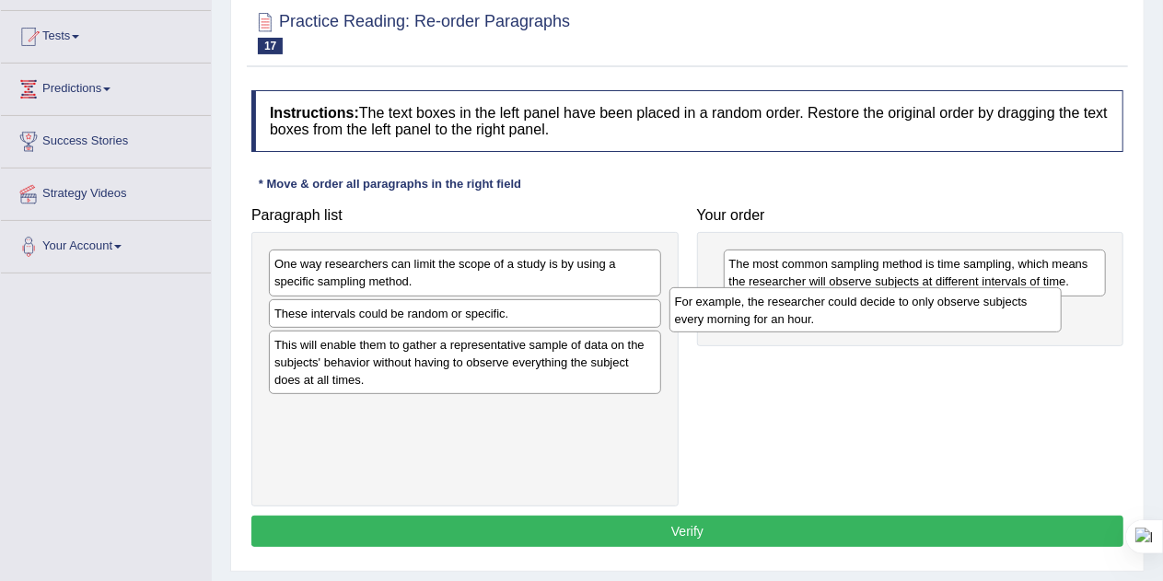
drag, startPoint x: 458, startPoint y: 330, endPoint x: 860, endPoint y: 317, distance: 402.6
click at [860, 317] on div "For example, the researcher could decide to only observe subjects every morning…" at bounding box center [865, 310] width 393 height 46
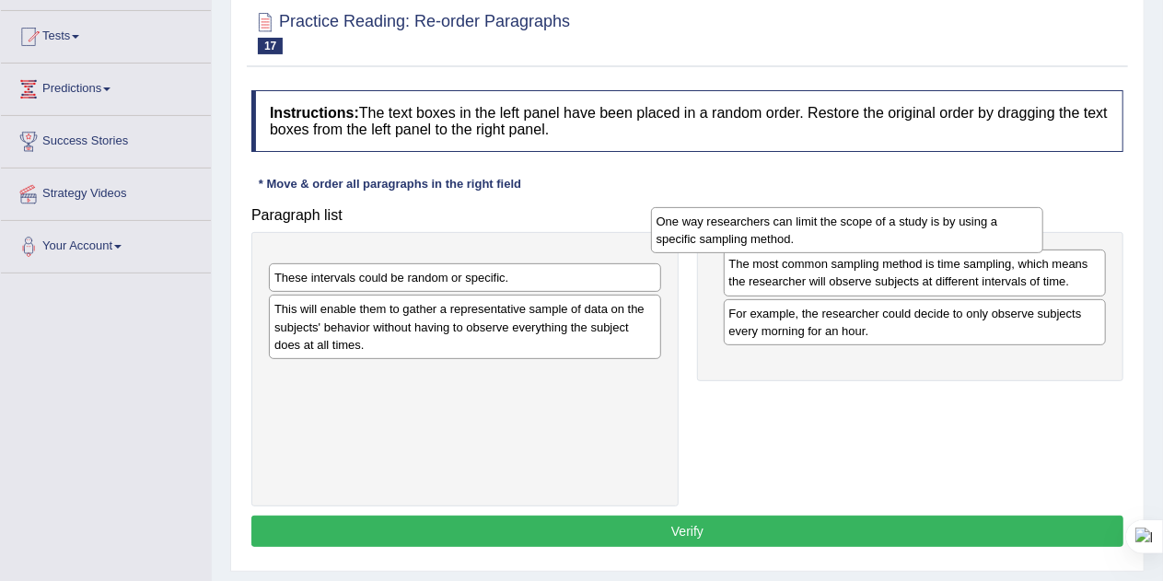
drag, startPoint x: 519, startPoint y: 272, endPoint x: 929, endPoint y: 231, distance: 411.8
click at [929, 231] on div "One way researchers can limit the scope of a study is by using a specific sampl…" at bounding box center [847, 230] width 393 height 46
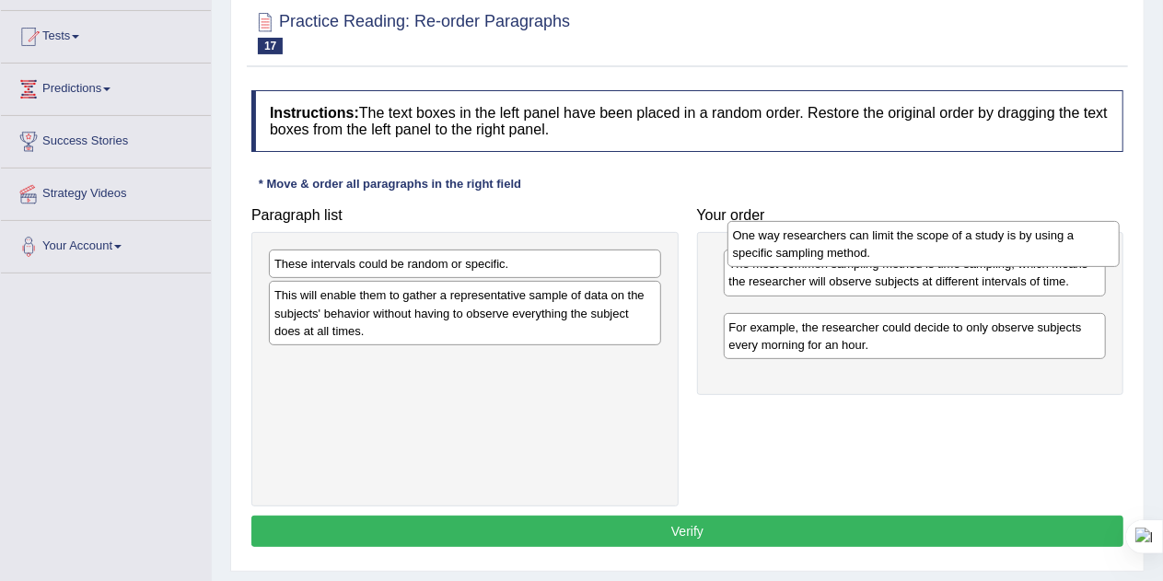
drag, startPoint x: 456, startPoint y: 284, endPoint x: 914, endPoint y: 255, distance: 459.5
click at [914, 255] on div "One way researchers can limit the scope of a study is by using a specific sampl…" at bounding box center [924, 244] width 393 height 46
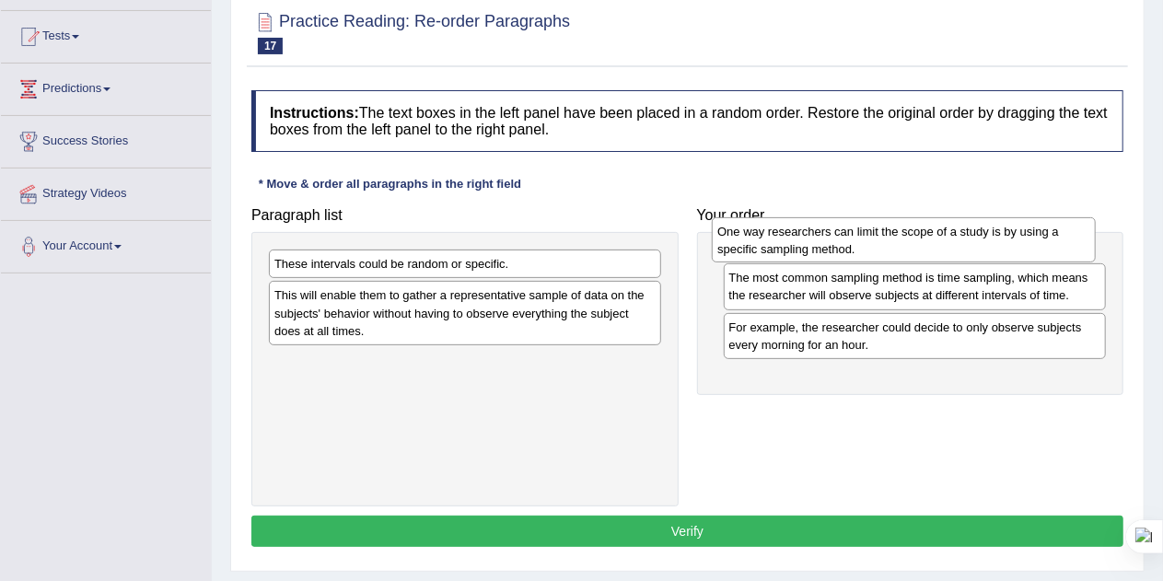
drag, startPoint x: 892, startPoint y: 320, endPoint x: 882, endPoint y: 239, distance: 82.6
click at [882, 239] on div "One way researchers can limit the scope of a study is by using a specific sampl…" at bounding box center [904, 240] width 384 height 46
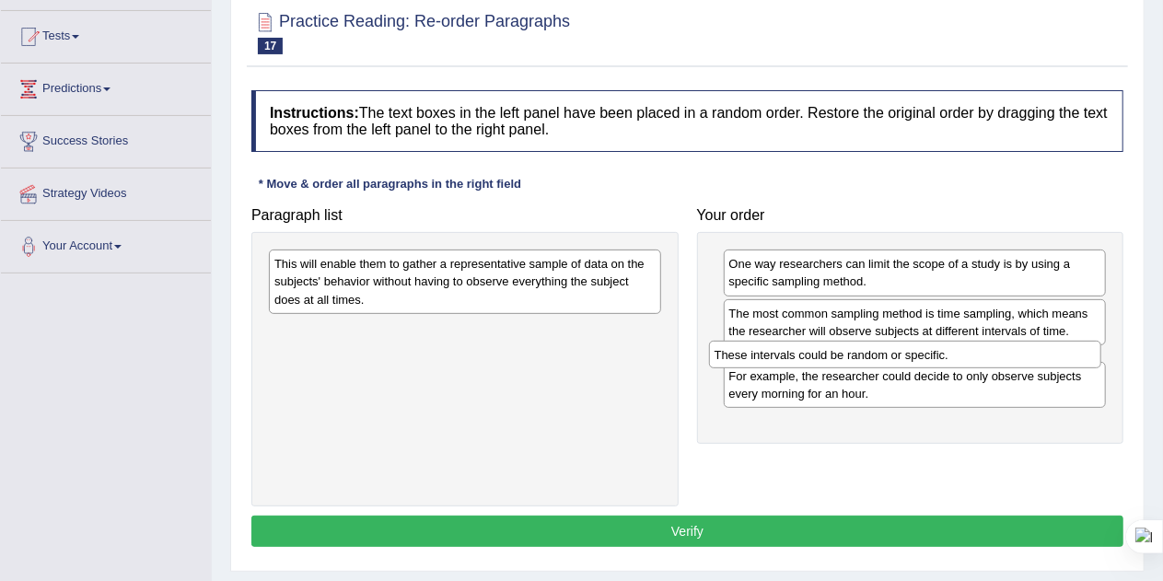
drag, startPoint x: 493, startPoint y: 264, endPoint x: 933, endPoint y: 354, distance: 449.2
click at [933, 354] on div "These intervals could be random or specific." at bounding box center [905, 355] width 393 height 28
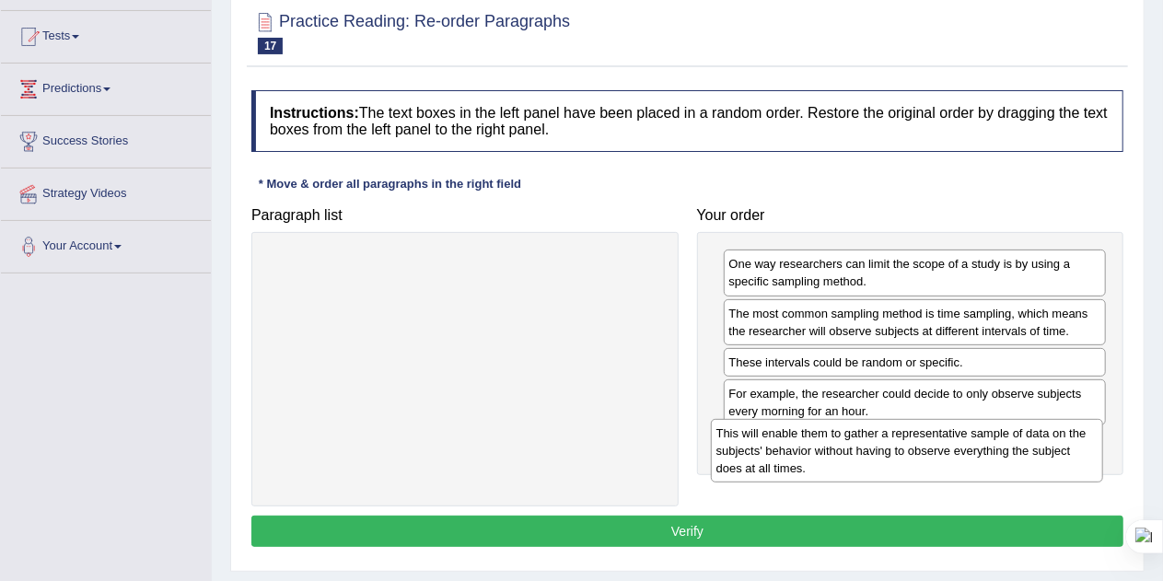
drag, startPoint x: 488, startPoint y: 281, endPoint x: 930, endPoint y: 450, distance: 473.4
click at [930, 450] on div "This will enable them to gather a representative sample of data on the subjects…" at bounding box center [907, 451] width 393 height 64
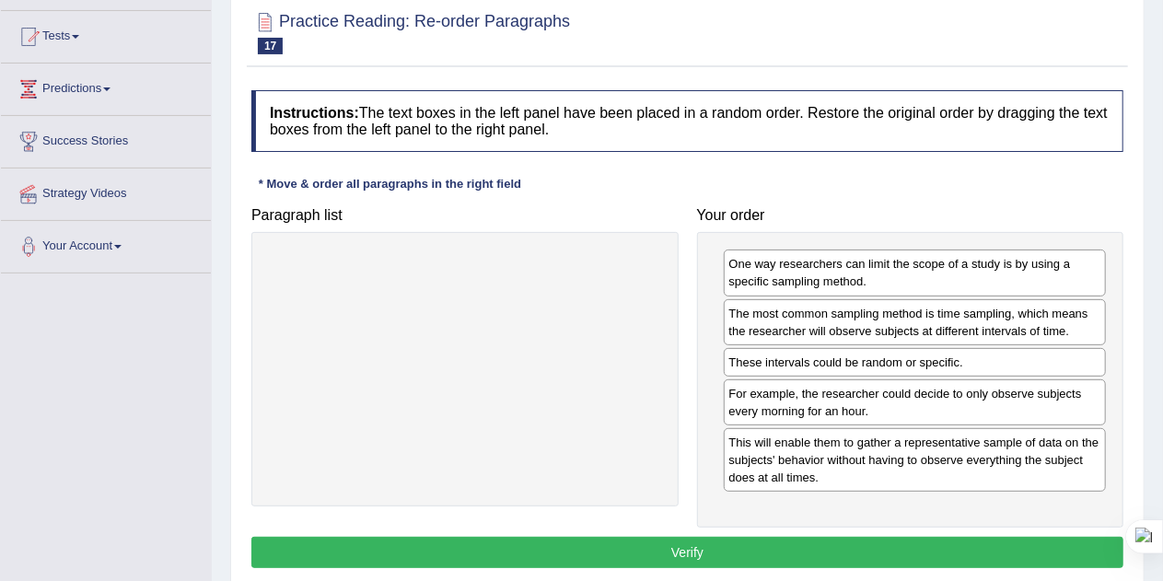
click at [703, 540] on button "Verify" at bounding box center [687, 552] width 872 height 31
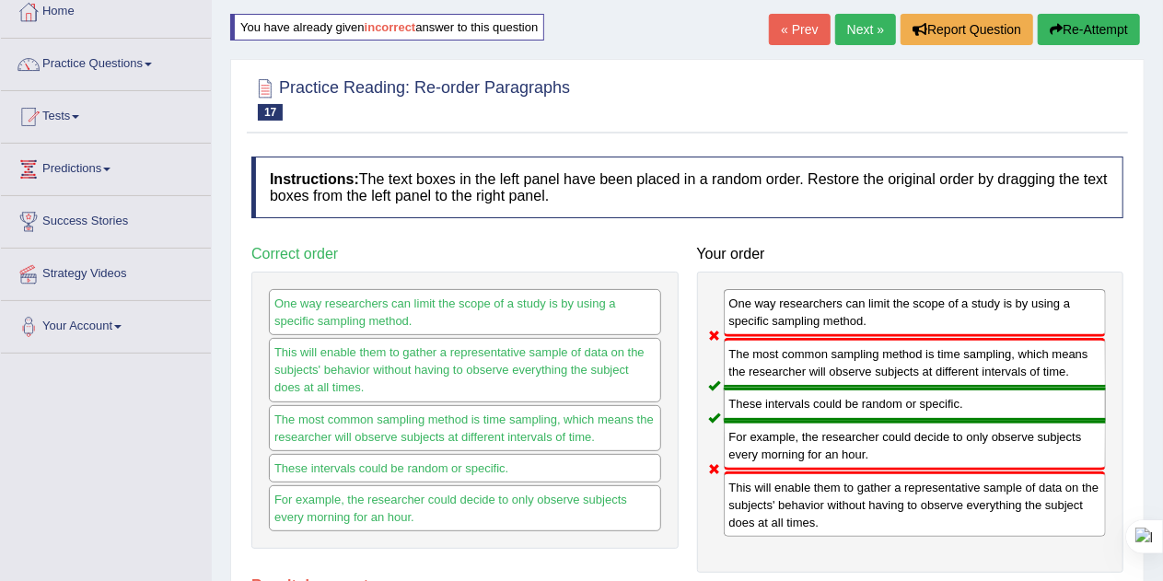
scroll to position [77, 0]
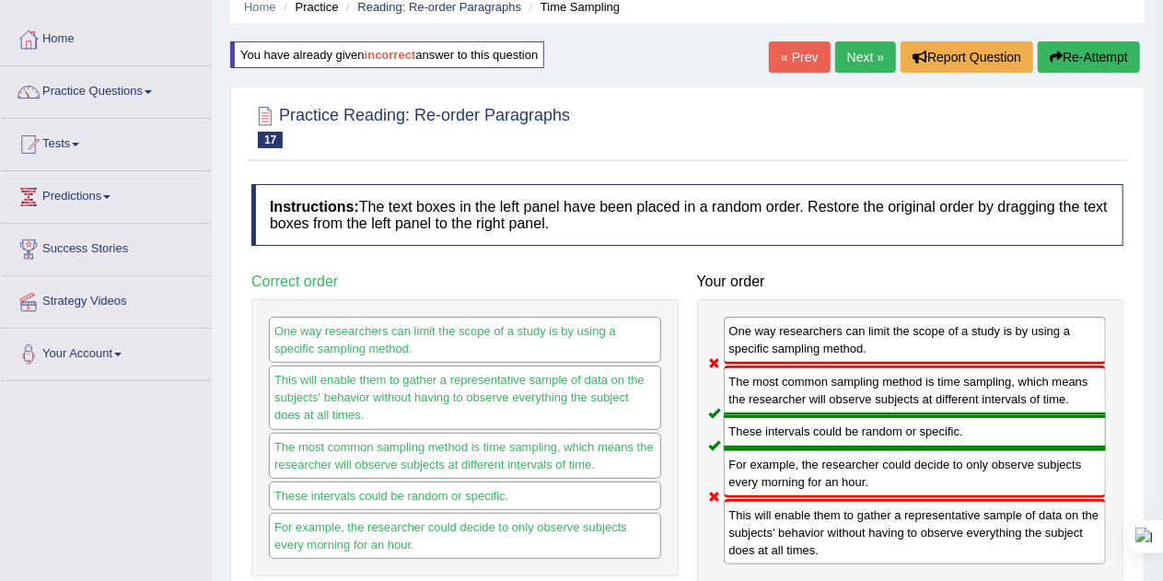
click at [1065, 54] on button "Re-Attempt" at bounding box center [1089, 56] width 102 height 31
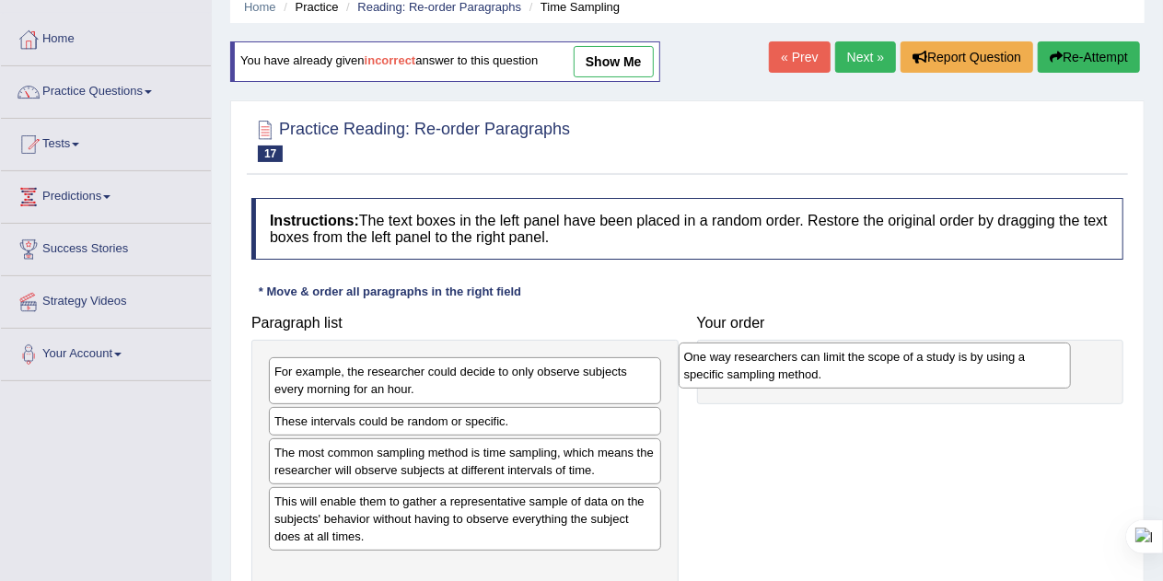
drag, startPoint x: 484, startPoint y: 386, endPoint x: 897, endPoint y: 371, distance: 412.8
click at [897, 371] on div "One way researchers can limit the scope of a study is by using a specific sampl…" at bounding box center [875, 366] width 393 height 46
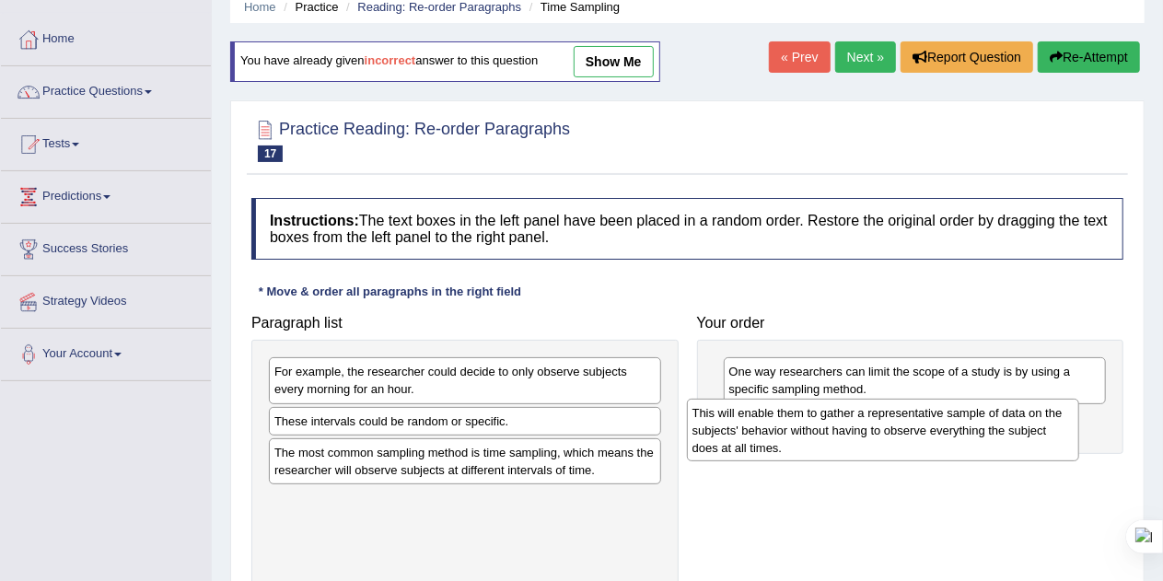
drag, startPoint x: 472, startPoint y: 518, endPoint x: 891, endPoint y: 430, distance: 428.2
click at [891, 430] on div "This will enable them to gather a representative sample of data on the subjects…" at bounding box center [883, 431] width 393 height 64
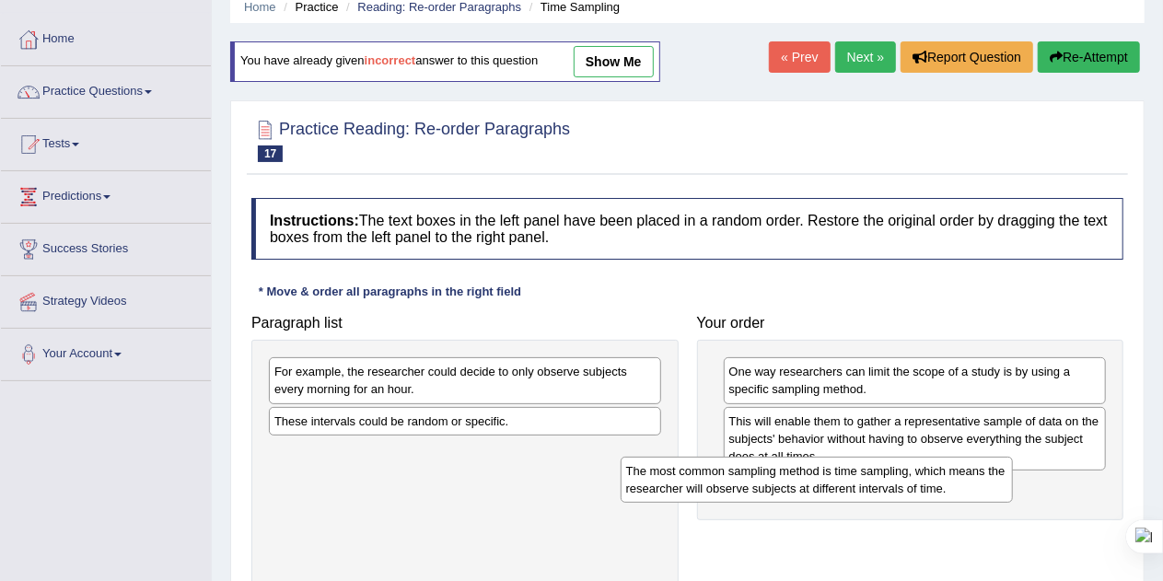
drag, startPoint x: 541, startPoint y: 465, endPoint x: 952, endPoint y: 493, distance: 412.6
click at [952, 493] on div "The most common sampling method is time sampling, which means the researcher wi…" at bounding box center [817, 480] width 393 height 46
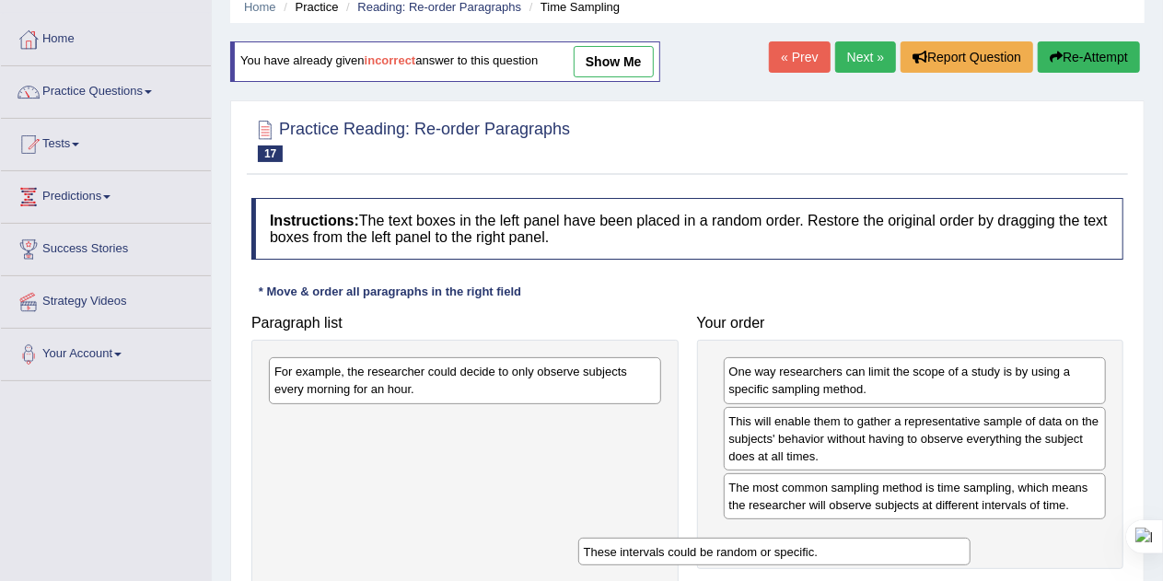
drag, startPoint x: 569, startPoint y: 423, endPoint x: 921, endPoint y: 551, distance: 374.4
click at [921, 551] on div "These intervals could be random or specific." at bounding box center [774, 552] width 393 height 28
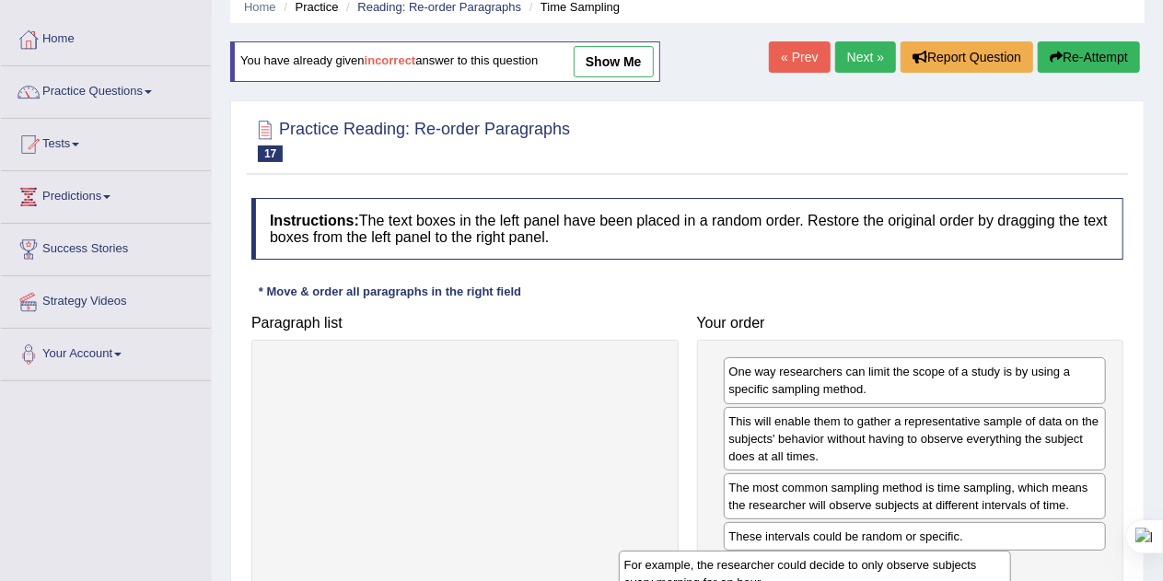
drag, startPoint x: 519, startPoint y: 384, endPoint x: 938, endPoint y: 588, distance: 466.2
click at [938, 504] on html "Toggle navigation Home Practice Questions Speaking Practice Read Aloud Repeat S…" at bounding box center [581, 213] width 1163 height 581
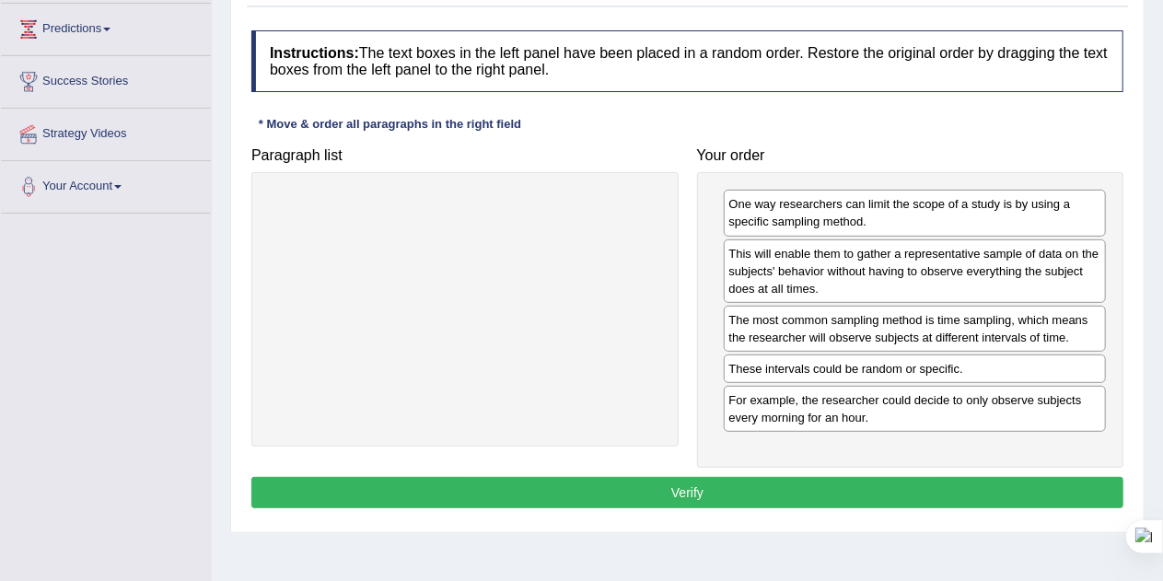
scroll to position [247, 0]
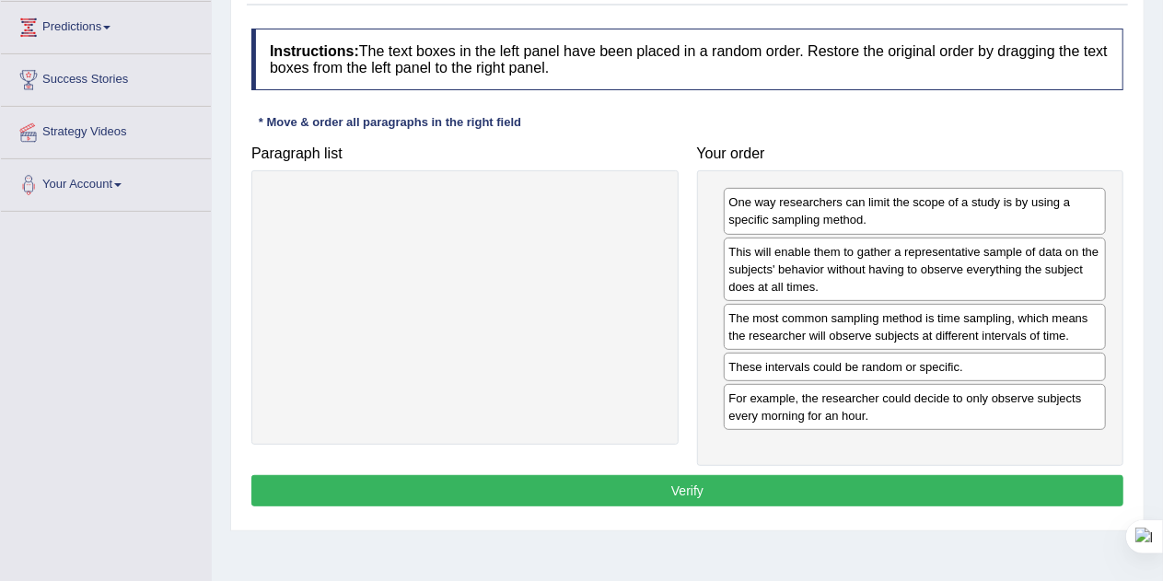
click at [682, 482] on button "Verify" at bounding box center [687, 490] width 872 height 31
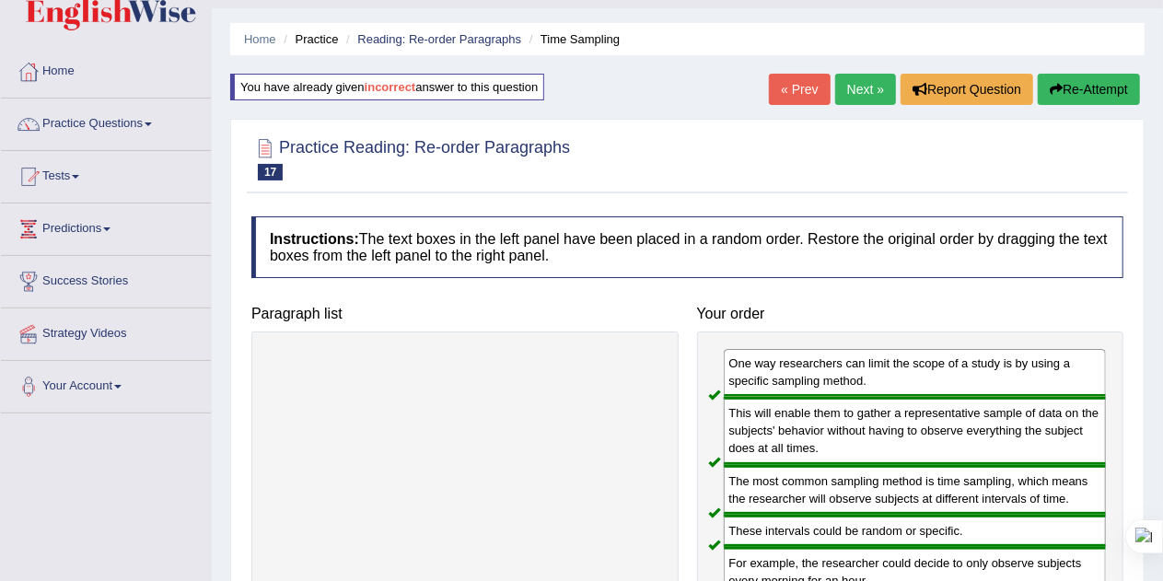
scroll to position [42, 0]
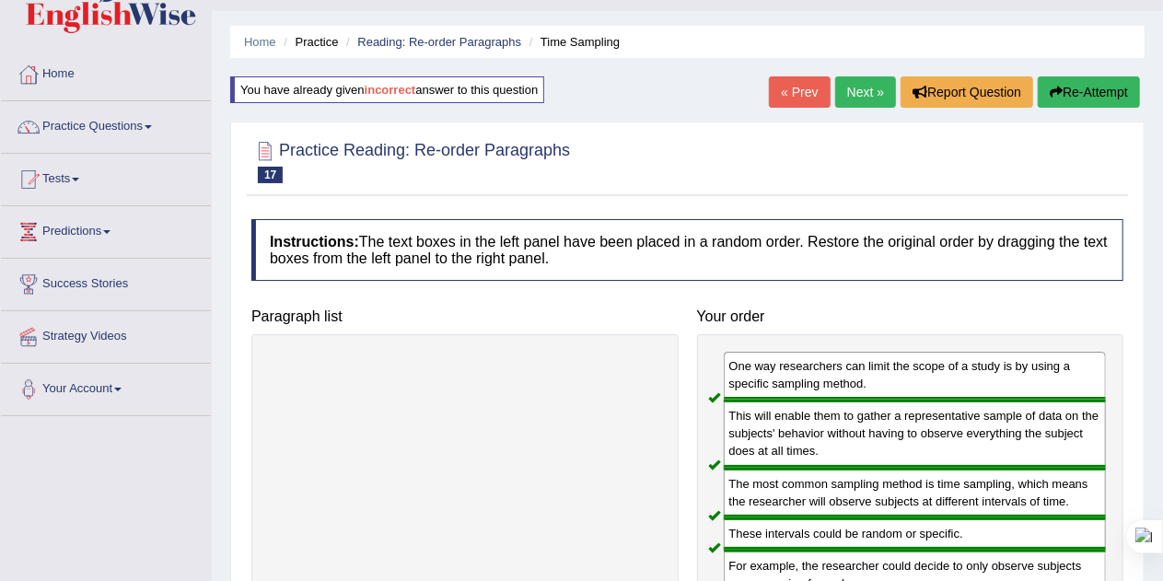
click at [859, 87] on link "Next »" at bounding box center [865, 91] width 61 height 31
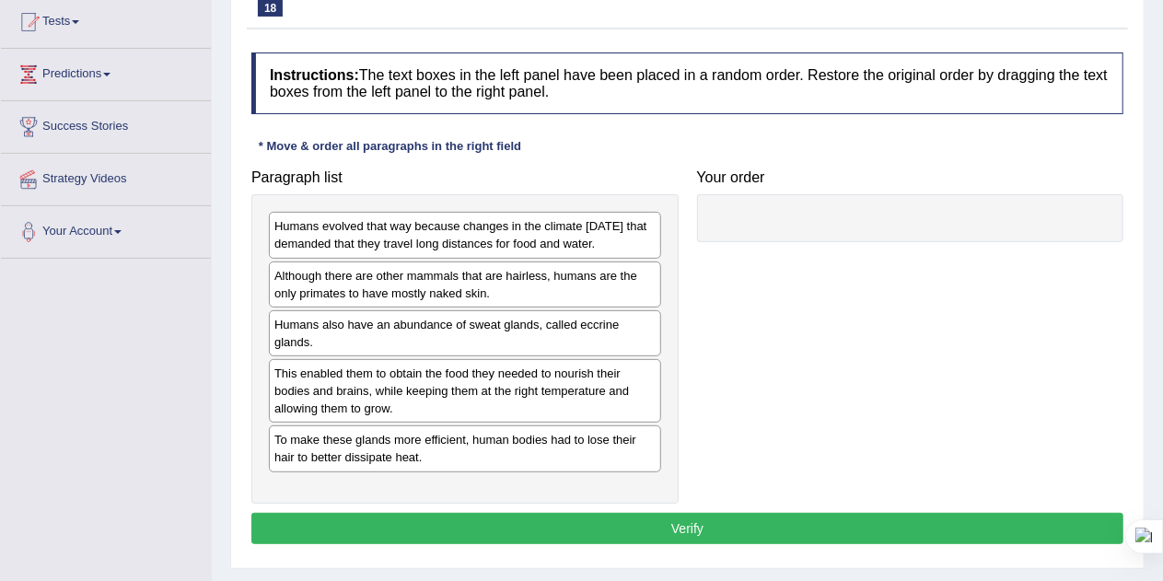
scroll to position [201, 0]
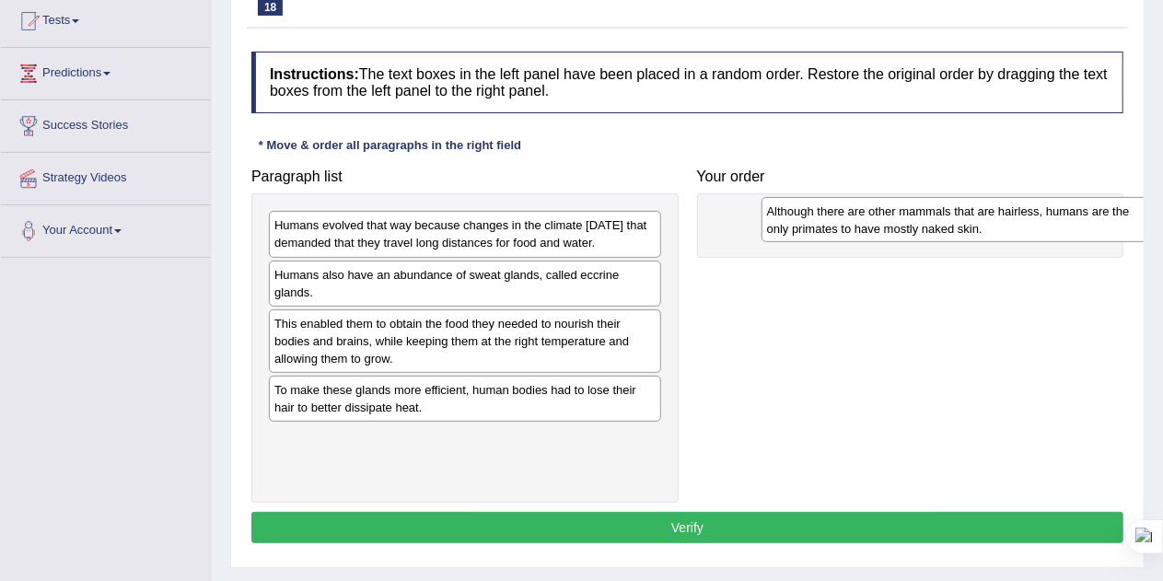
drag, startPoint x: 427, startPoint y: 299, endPoint x: 890, endPoint y: 222, distance: 468.7
click at [890, 222] on div "Although there are other mammals that are hairless, humans are the only primate…" at bounding box center [958, 220] width 393 height 46
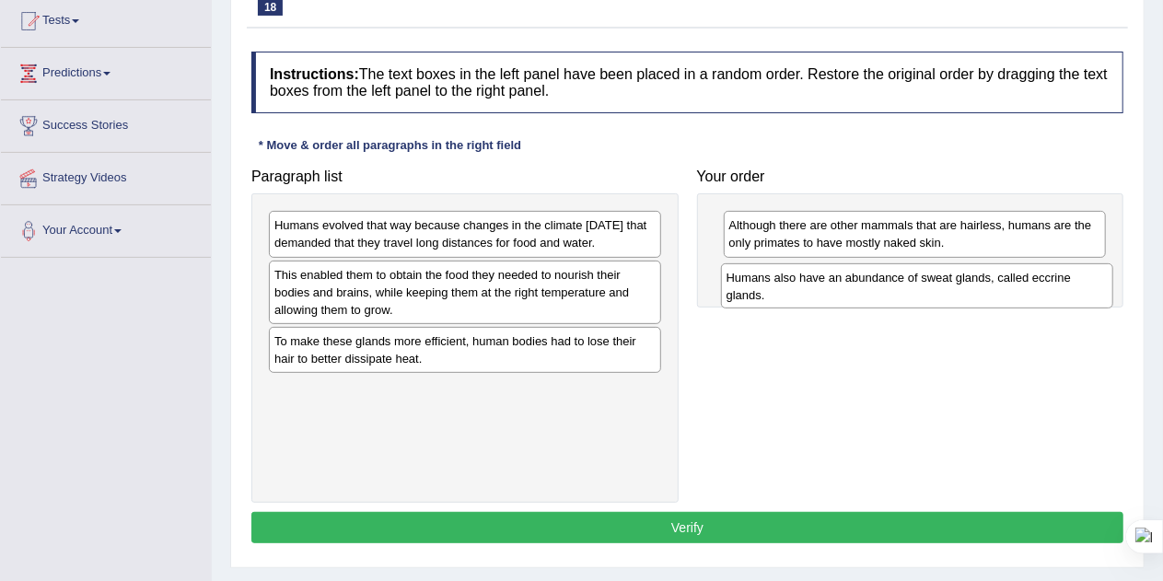
drag, startPoint x: 472, startPoint y: 301, endPoint x: 924, endPoint y: 287, distance: 452.4
click at [924, 287] on div "Humans also have an abundance of sweat glands, called eccrine glands." at bounding box center [917, 286] width 393 height 46
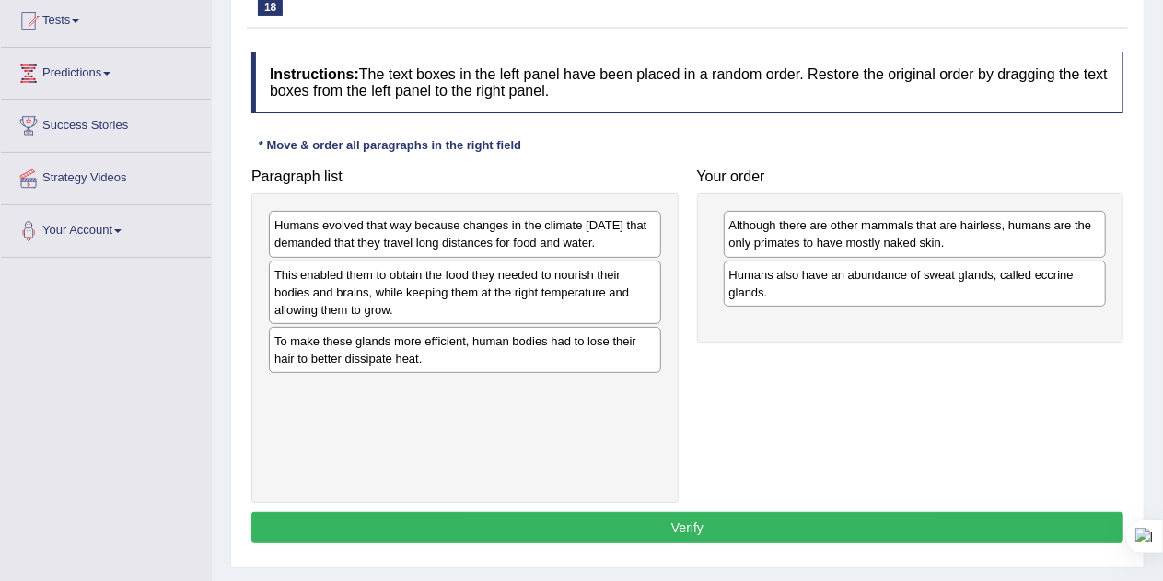
click at [444, 324] on div "This enabled them to obtain the food they needed to nourish their bodies and br…" at bounding box center [465, 293] width 392 height 64
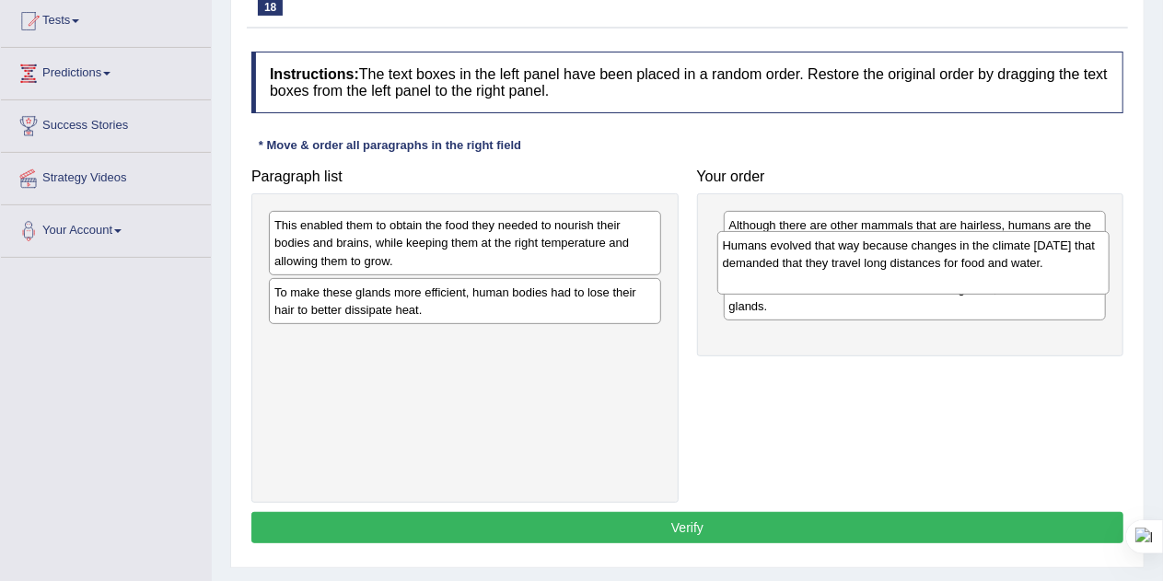
drag, startPoint x: 404, startPoint y: 235, endPoint x: 853, endPoint y: 255, distance: 448.9
click at [853, 255] on div "Humans evolved that way because changes in the climate 200,000 years ago that d…" at bounding box center [913, 263] width 393 height 64
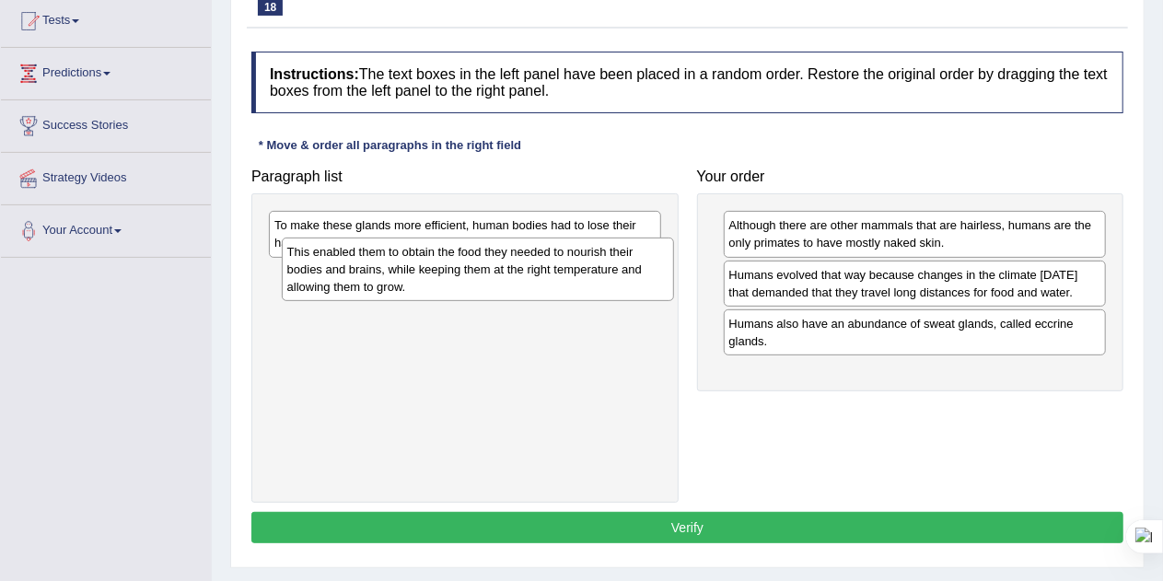
drag, startPoint x: 421, startPoint y: 239, endPoint x: 420, endPoint y: 270, distance: 30.4
click at [420, 270] on div "This enabled them to obtain the food they needed to nourish their bodies and br…" at bounding box center [478, 270] width 393 height 64
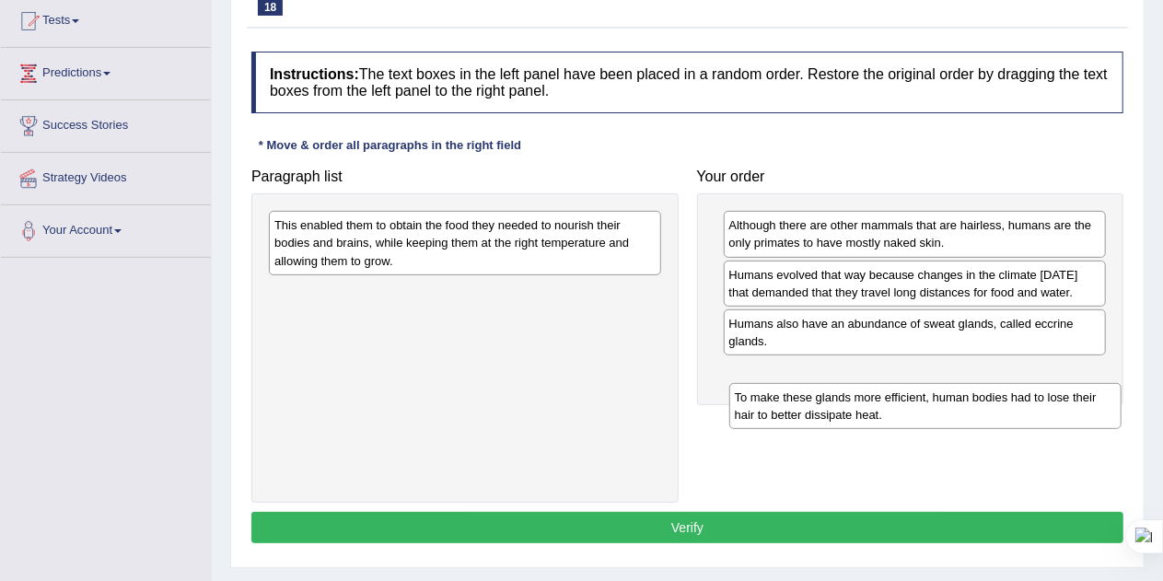
drag, startPoint x: 425, startPoint y: 244, endPoint x: 890, endPoint y: 416, distance: 495.1
click at [890, 416] on div "To make these glands more efficient, human bodies had to lose their hair to bet…" at bounding box center [925, 406] width 393 height 46
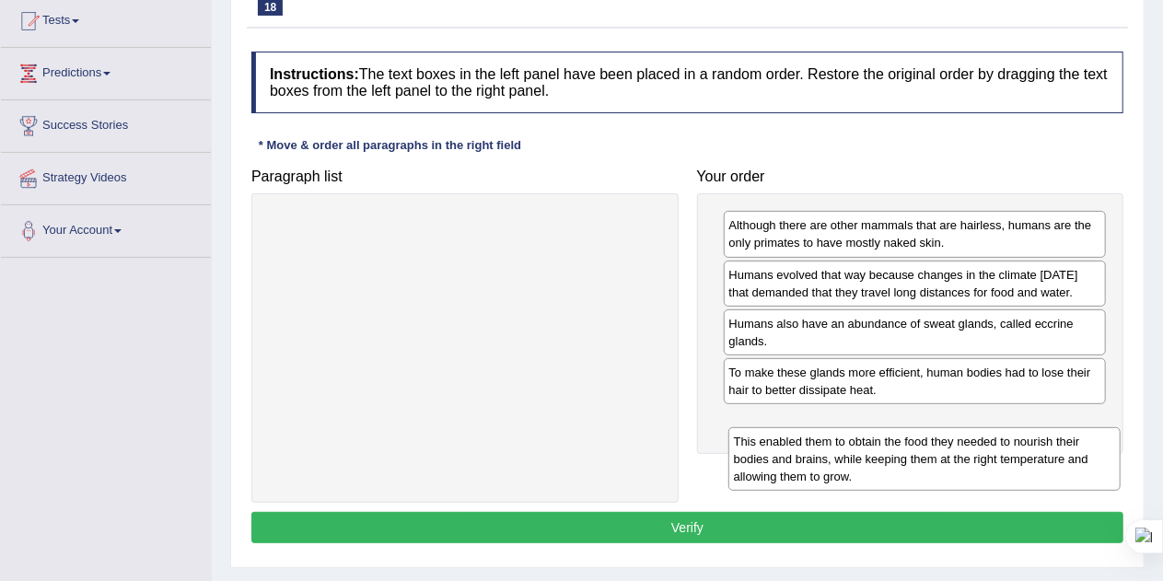
drag, startPoint x: 417, startPoint y: 239, endPoint x: 879, endPoint y: 456, distance: 509.6
click at [879, 456] on div "This enabled them to obtain the food they needed to nourish their bodies and br…" at bounding box center [924, 459] width 393 height 64
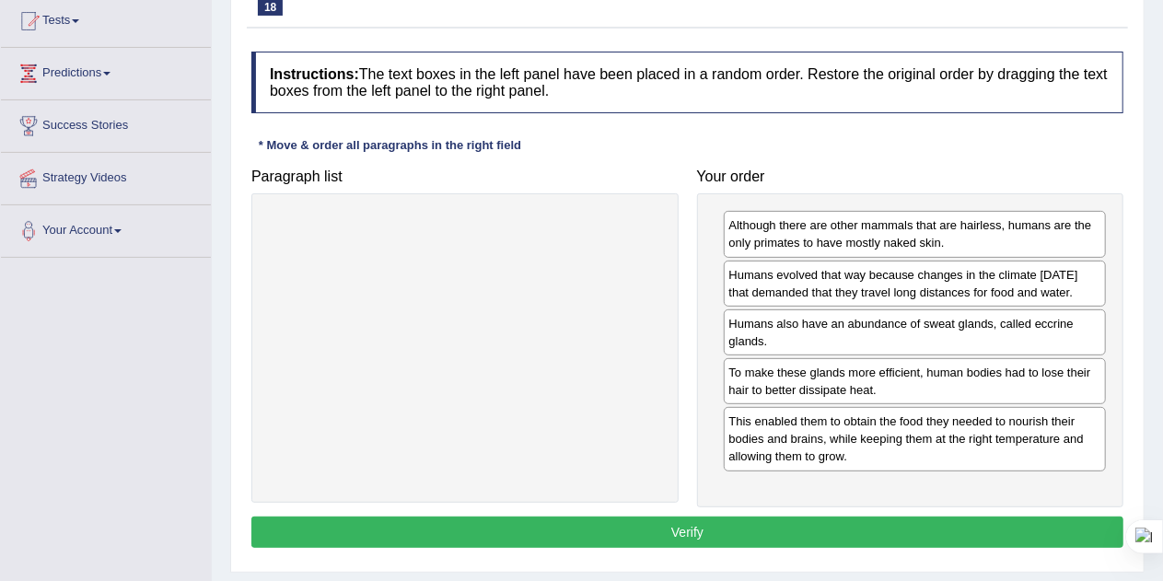
click at [705, 537] on button "Verify" at bounding box center [687, 532] width 872 height 31
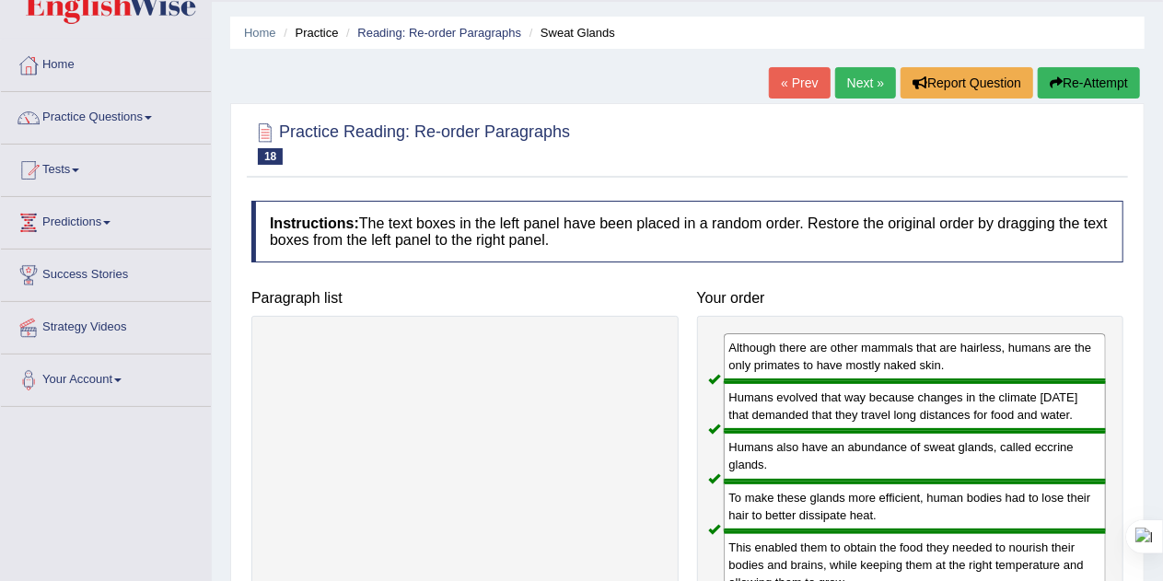
scroll to position [30, 0]
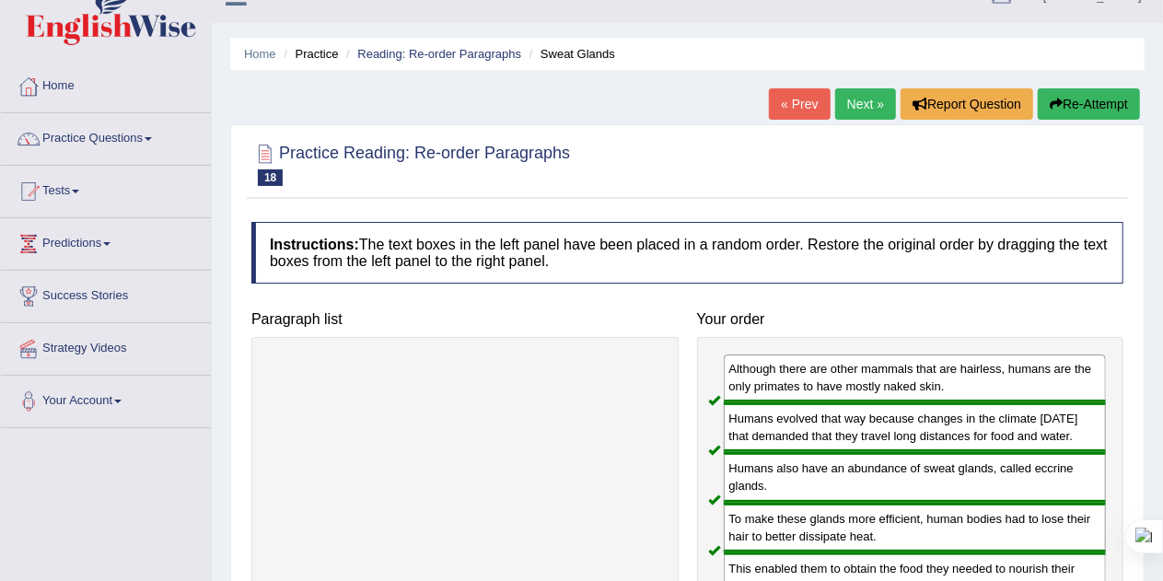
click at [858, 103] on link "Next »" at bounding box center [865, 103] width 61 height 31
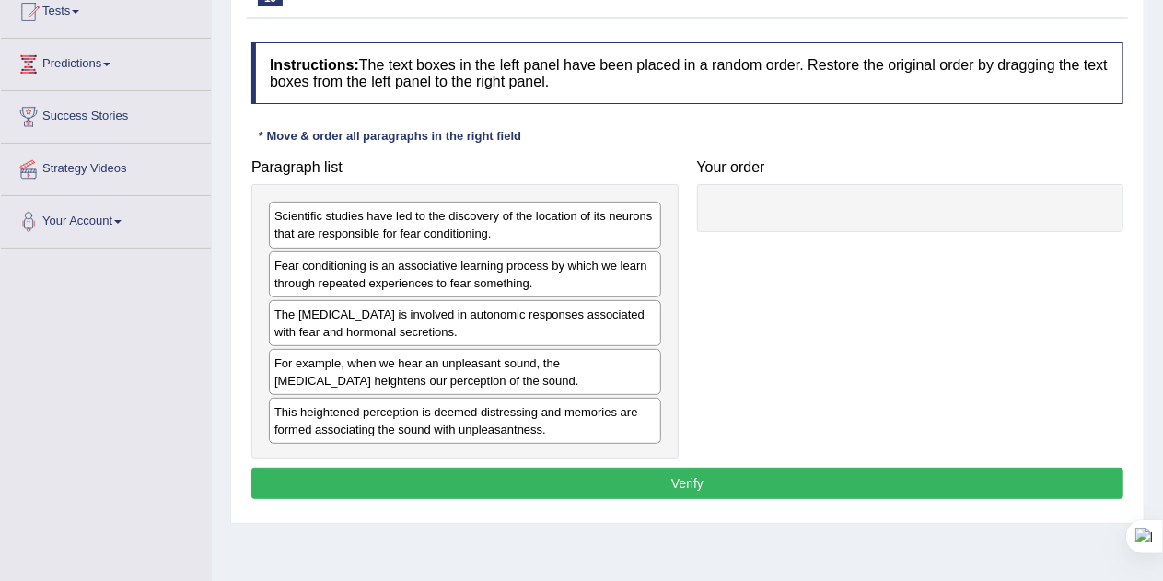
scroll to position [213, 0]
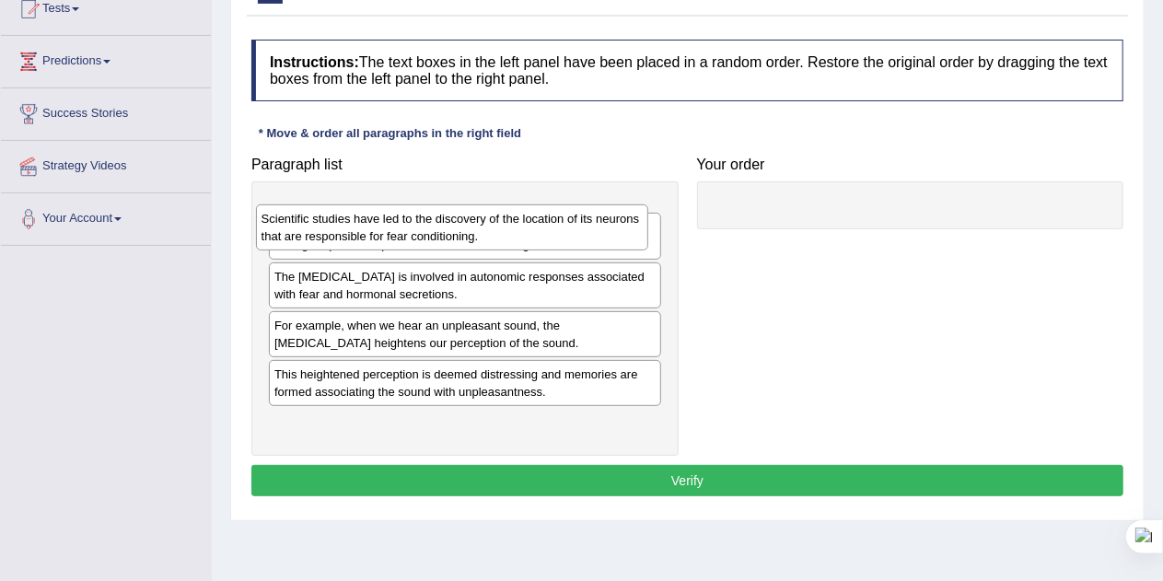
drag, startPoint x: 534, startPoint y: 225, endPoint x: 514, endPoint y: 230, distance: 21.0
click at [514, 230] on div "Scientific studies have led to the discovery of the location of its neurons tha…" at bounding box center [452, 227] width 393 height 46
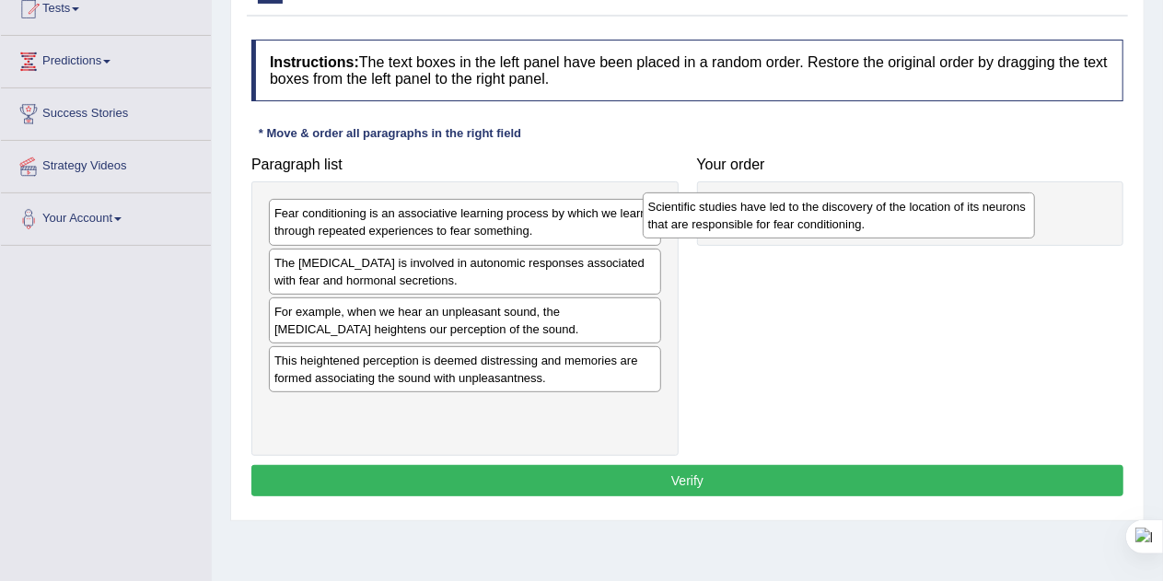
drag, startPoint x: 470, startPoint y: 227, endPoint x: 906, endPoint y: 215, distance: 436.7
click at [906, 215] on div "Scientific studies have led to the discovery of the location of its neurons tha…" at bounding box center [839, 215] width 393 height 46
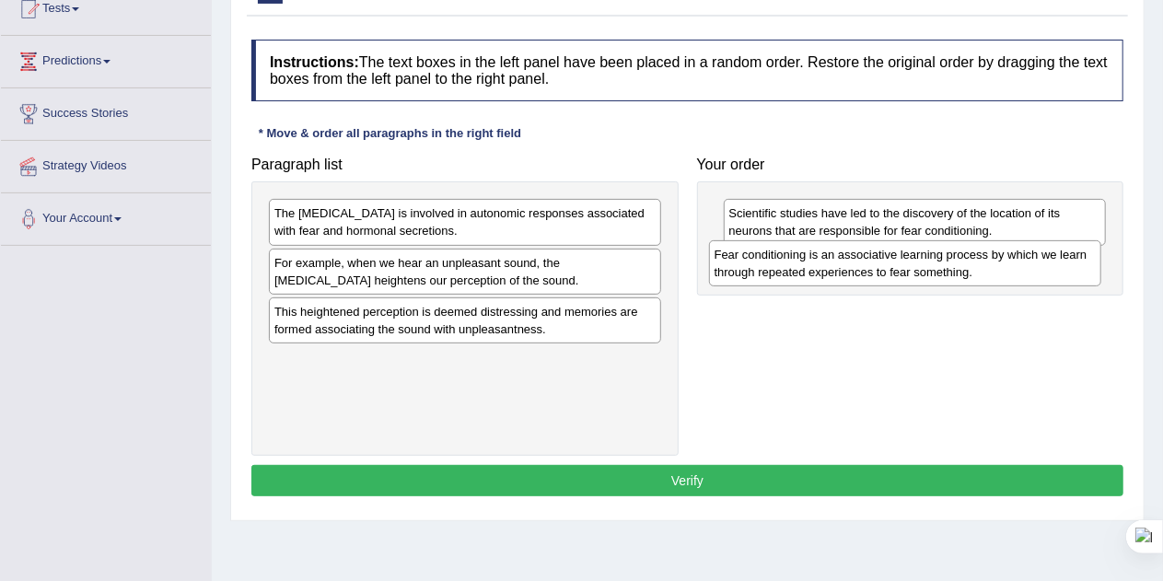
drag, startPoint x: 481, startPoint y: 220, endPoint x: 929, endPoint y: 262, distance: 450.5
click at [929, 262] on div "Fear conditioning is an associative learning process by which we learn through …" at bounding box center [905, 263] width 393 height 46
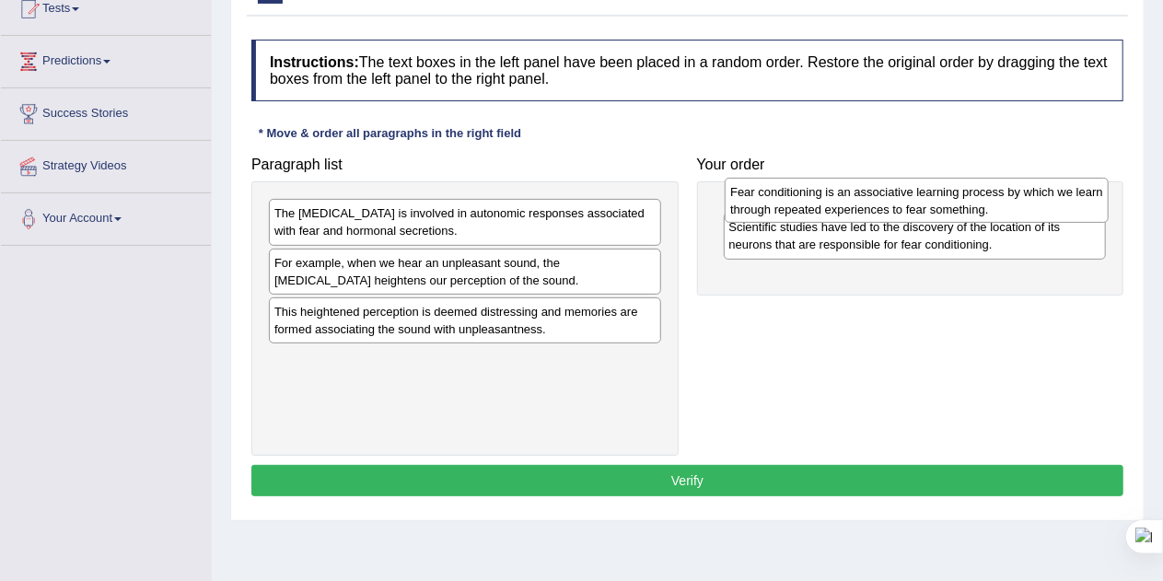
drag, startPoint x: 867, startPoint y: 273, endPoint x: 867, endPoint y: 202, distance: 70.9
click at [867, 202] on div "Fear conditioning is an associative learning process by which we learn through …" at bounding box center [917, 201] width 384 height 46
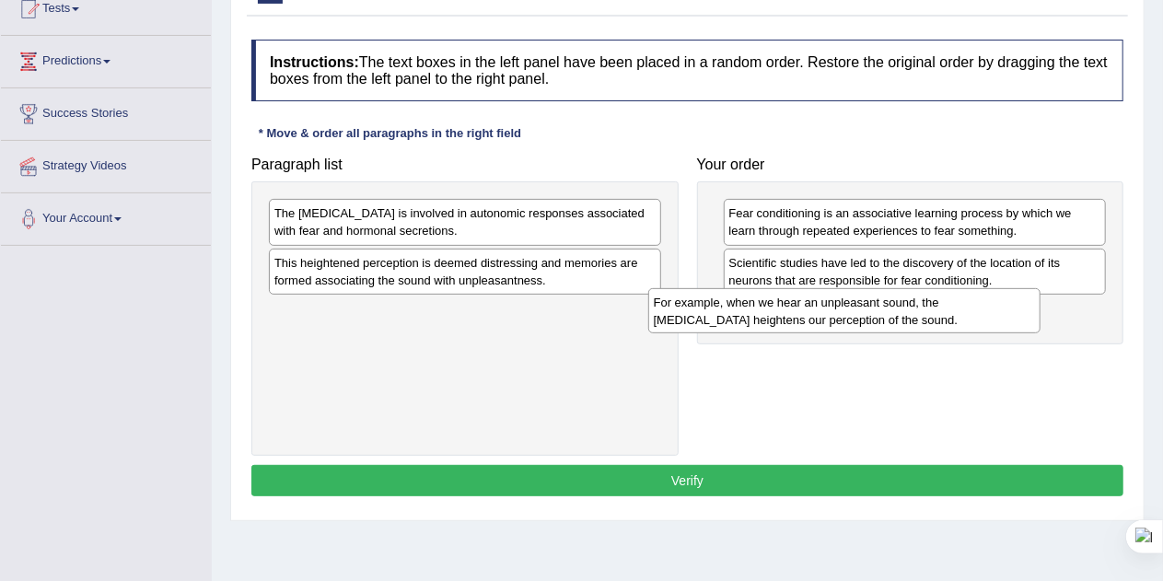
drag, startPoint x: 506, startPoint y: 278, endPoint x: 925, endPoint y: 318, distance: 420.0
click at [925, 318] on div "For example, when we hear an unpleasant sound, the amygdala heightens our perce…" at bounding box center [844, 311] width 393 height 46
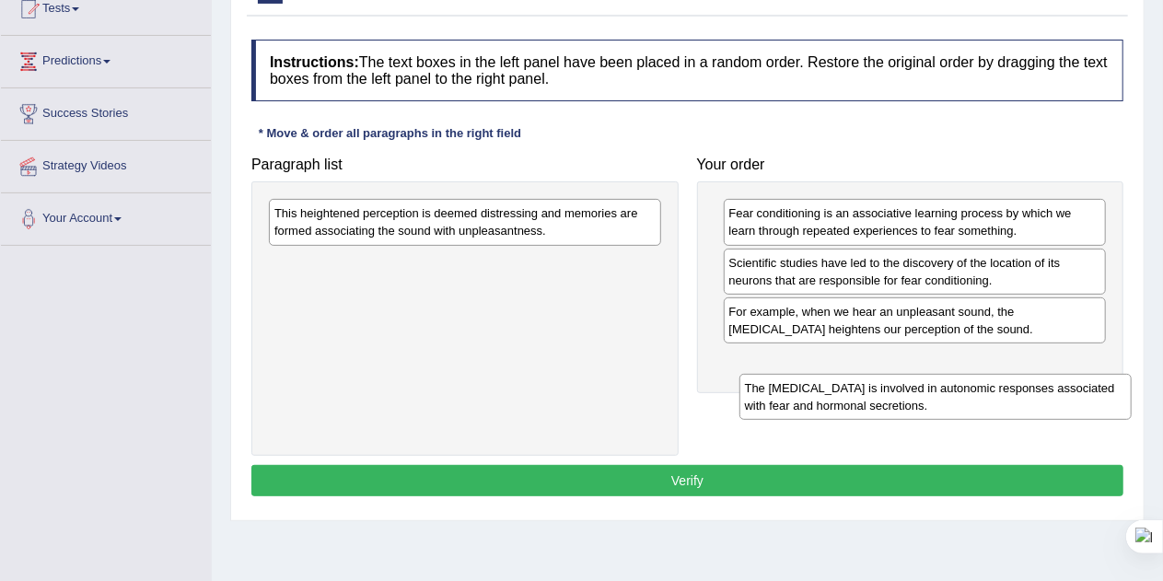
drag, startPoint x: 432, startPoint y: 231, endPoint x: 902, endPoint y: 406, distance: 502.1
click at [902, 406] on div "The amygdala is involved in autonomic responses associated with fear and hormon…" at bounding box center [935, 397] width 393 height 46
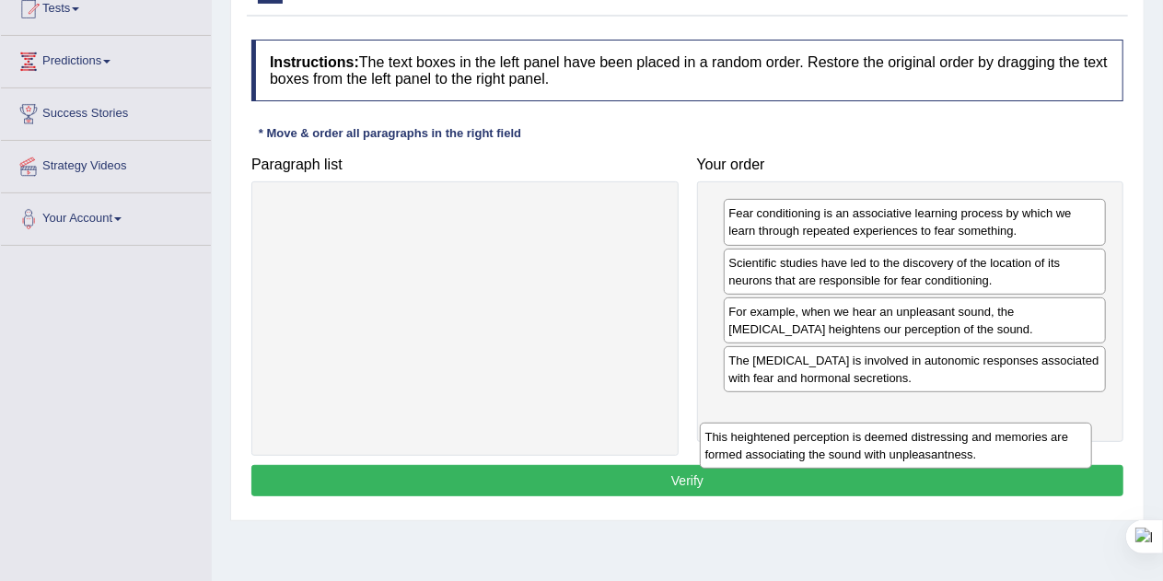
drag, startPoint x: 486, startPoint y: 222, endPoint x: 930, endPoint y: 433, distance: 491.4
click at [930, 433] on div "This heightened perception is deemed distressing and memories are formed associ…" at bounding box center [896, 446] width 393 height 46
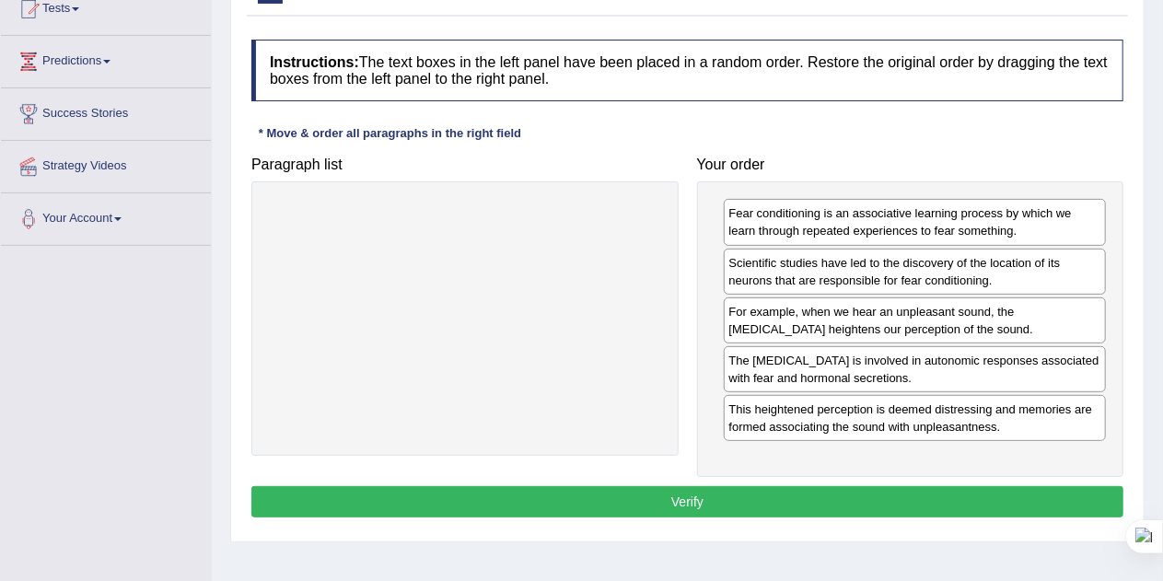
click at [758, 495] on button "Verify" at bounding box center [687, 501] width 872 height 31
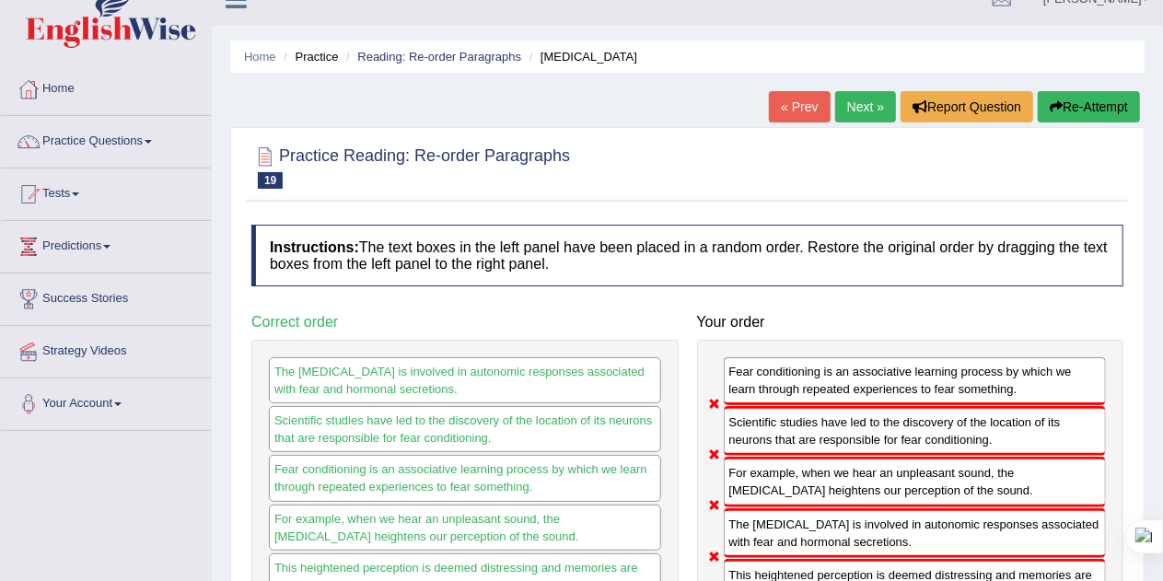
scroll to position [29, 0]
click at [1113, 105] on button "Re-Attempt" at bounding box center [1089, 105] width 102 height 31
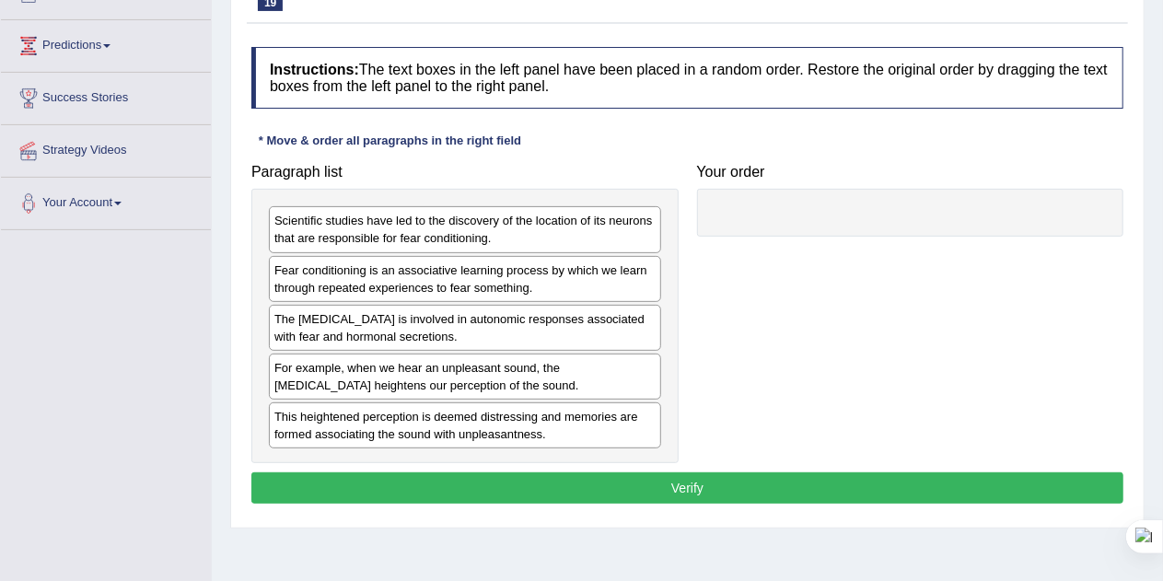
scroll to position [229, 0]
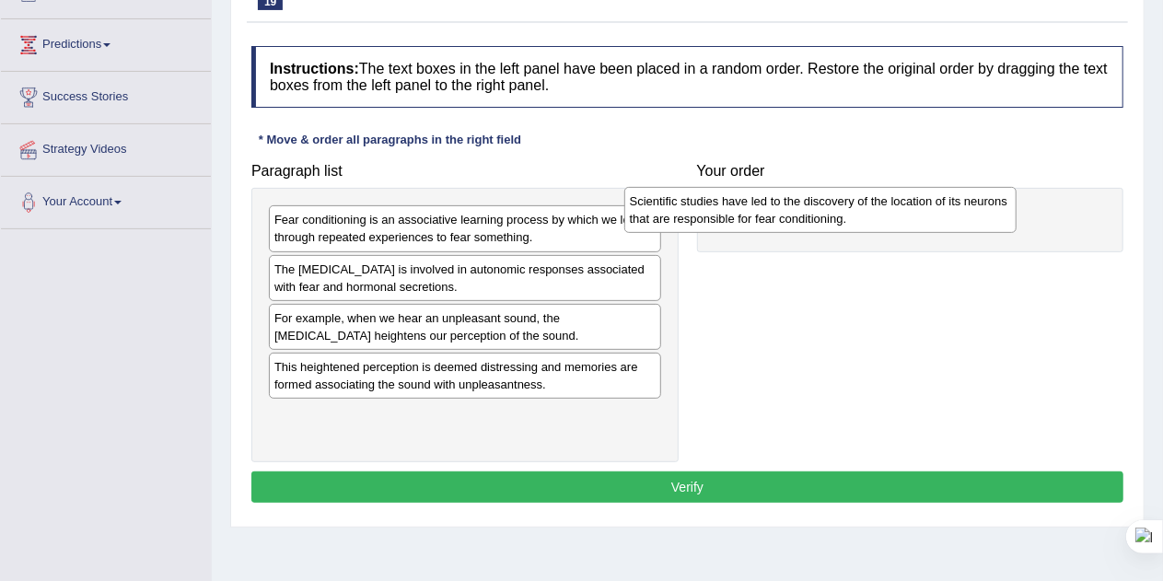
drag, startPoint x: 541, startPoint y: 226, endPoint x: 927, endPoint y: 208, distance: 386.3
click at [927, 208] on div "Scientific studies have led to the discovery of the location of its neurons tha…" at bounding box center [820, 210] width 393 height 46
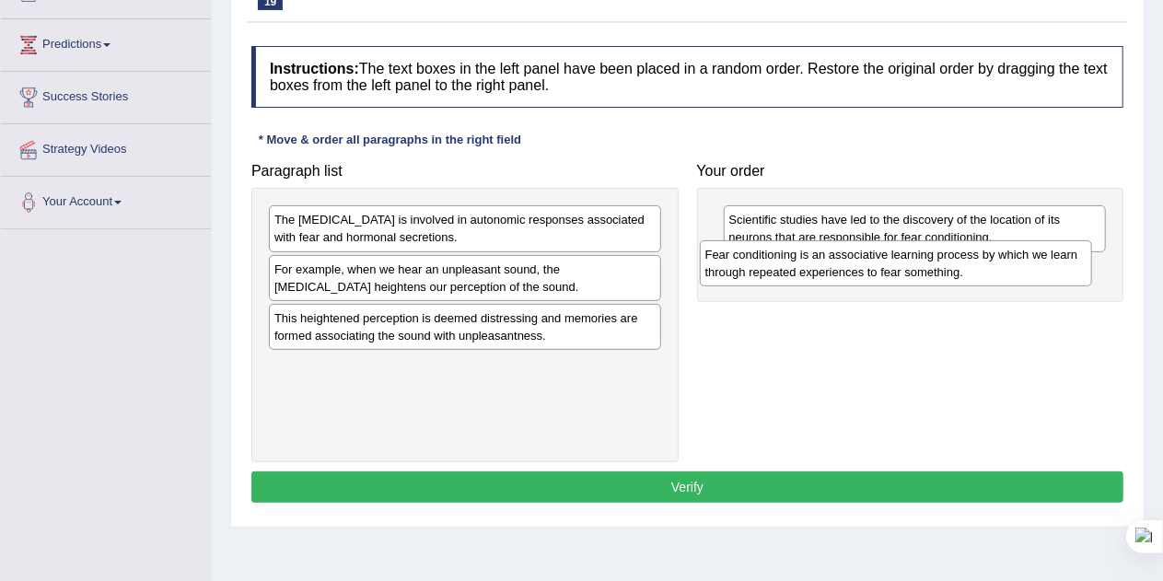
drag, startPoint x: 481, startPoint y: 227, endPoint x: 925, endPoint y: 269, distance: 445.8
click at [925, 269] on div "Fear conditioning is an associative learning process by which we learn through …" at bounding box center [896, 263] width 393 height 46
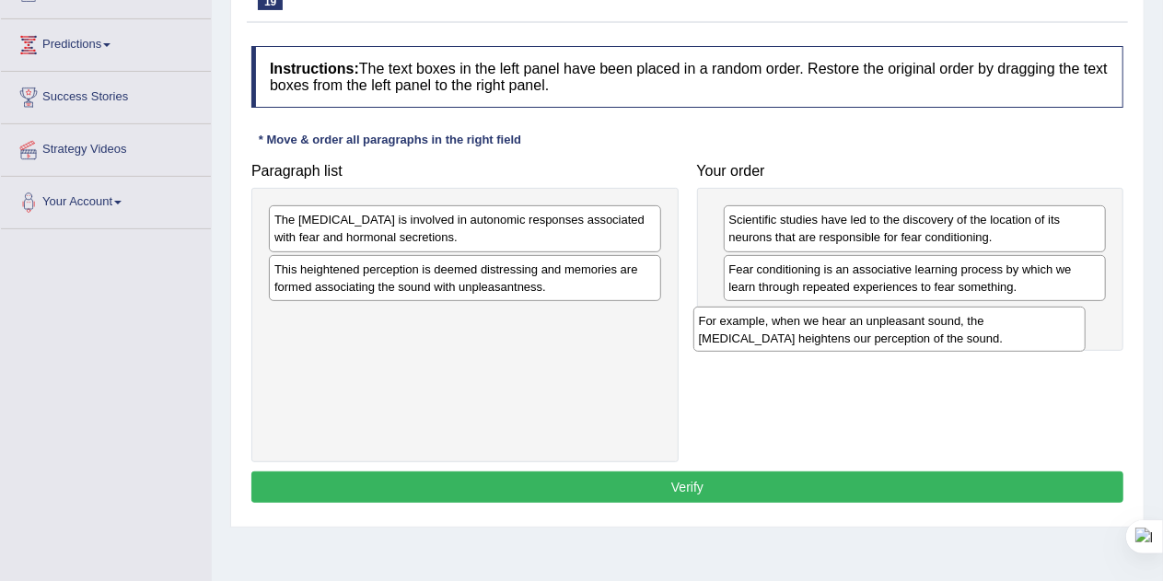
drag, startPoint x: 541, startPoint y: 276, endPoint x: 978, endPoint y: 324, distance: 440.0
click at [978, 324] on div "For example, when we hear an unpleasant sound, the [MEDICAL_DATA] heightens our…" at bounding box center [889, 330] width 393 height 46
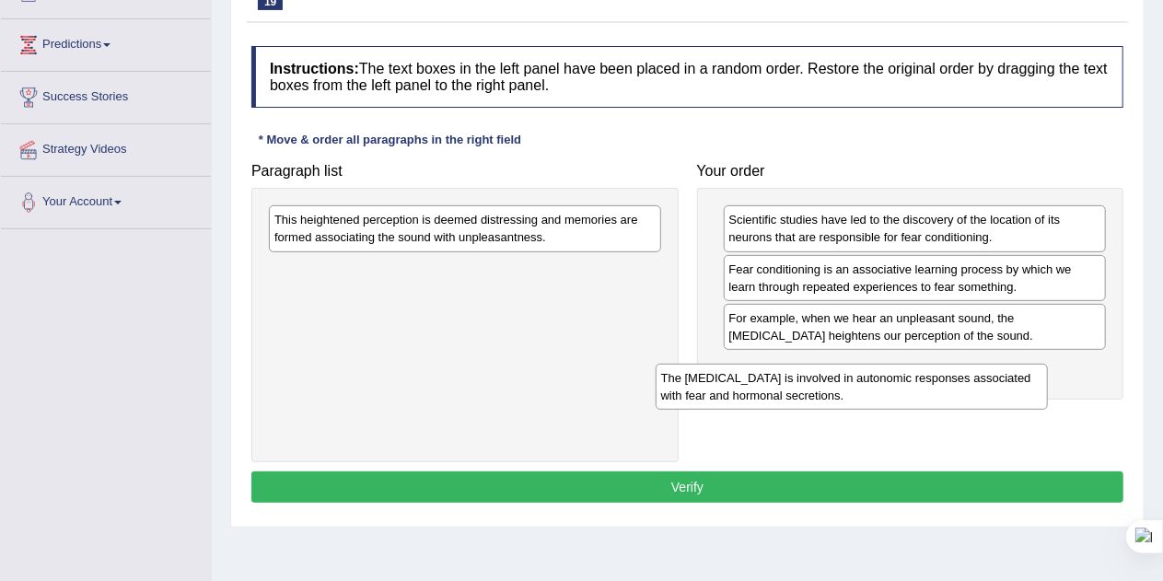
drag, startPoint x: 506, startPoint y: 229, endPoint x: 947, endPoint y: 406, distance: 474.4
click at [947, 406] on div "The [MEDICAL_DATA] is involved in autonomic responses associated with fear and …" at bounding box center [852, 387] width 393 height 46
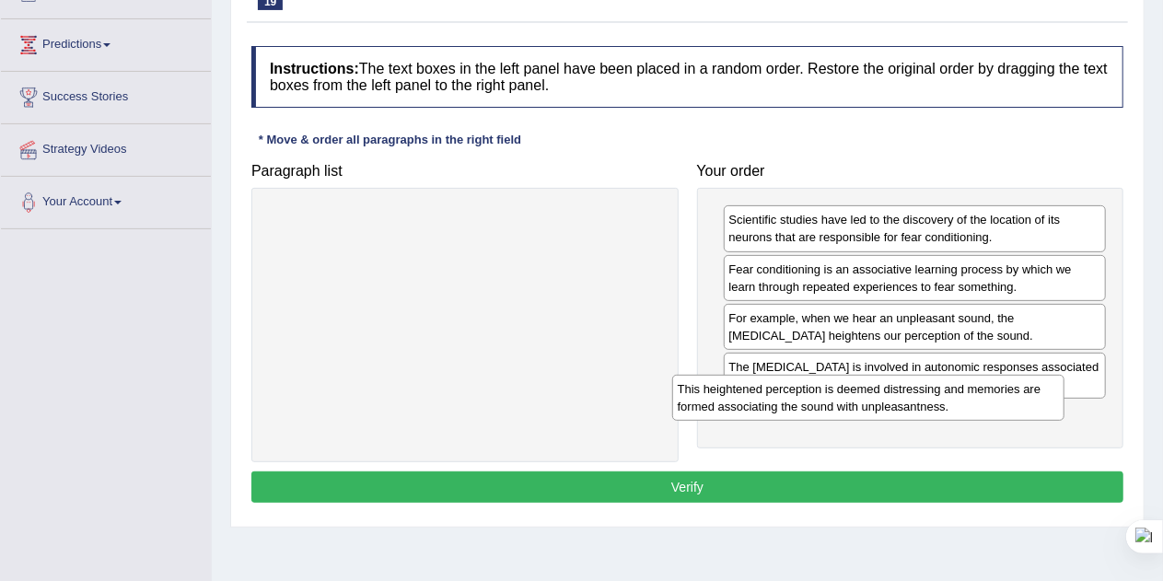
drag, startPoint x: 514, startPoint y: 225, endPoint x: 972, endPoint y: 432, distance: 503.2
click at [972, 421] on div "This heightened perception is deemed distressing and memories are formed associ…" at bounding box center [868, 398] width 393 height 46
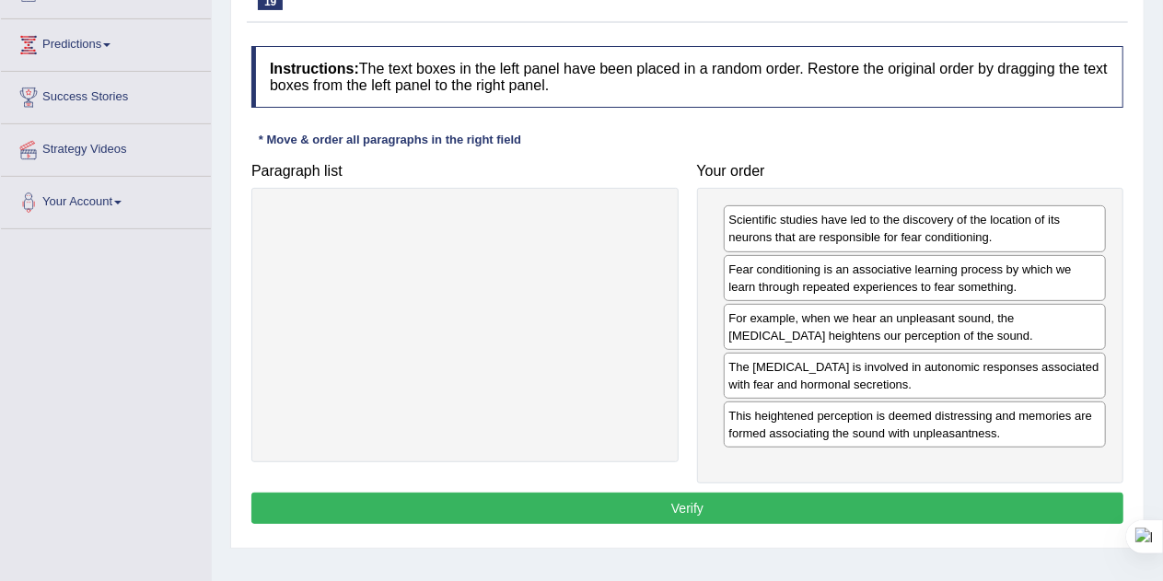
click at [774, 501] on button "Verify" at bounding box center [687, 508] width 872 height 31
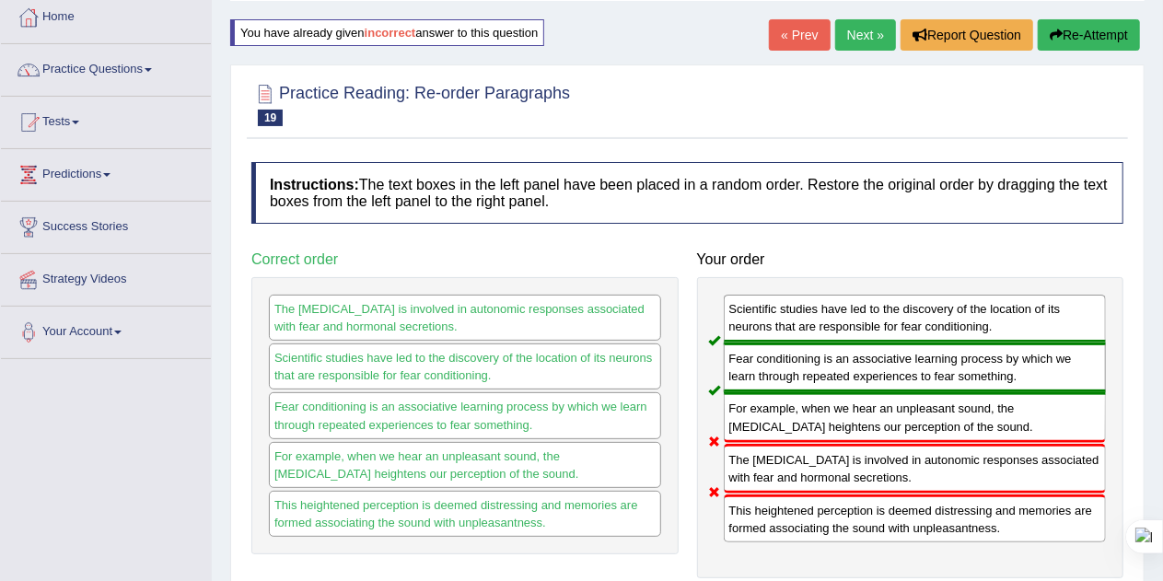
scroll to position [68, 0]
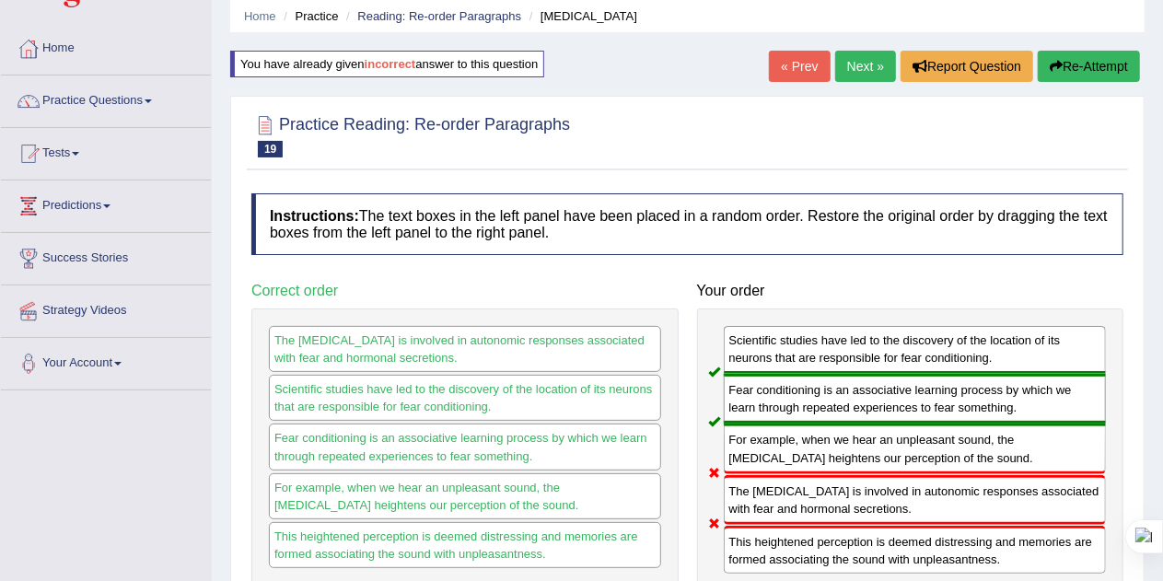
click at [1067, 60] on button "Re-Attempt" at bounding box center [1089, 66] width 102 height 31
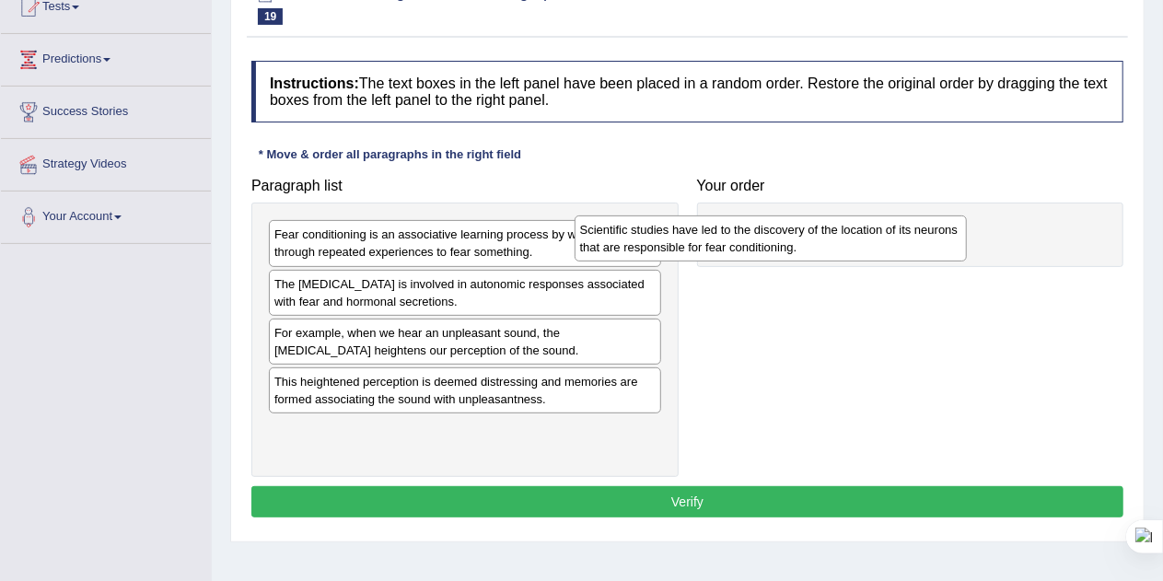
drag, startPoint x: 449, startPoint y: 234, endPoint x: 783, endPoint y: 225, distance: 333.5
click at [783, 225] on div "Scientific studies have led to the discovery of the location of its neurons tha…" at bounding box center [771, 238] width 393 height 46
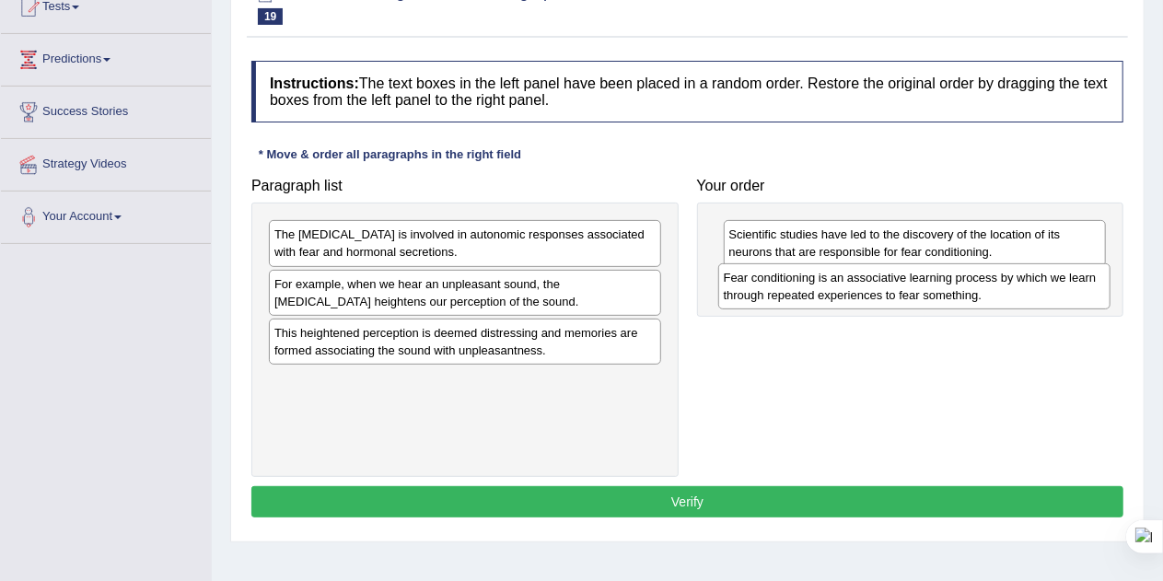
drag, startPoint x: 477, startPoint y: 251, endPoint x: 926, endPoint y: 294, distance: 450.5
click at [926, 294] on div "Fear conditioning is an associative learning process by which we learn through …" at bounding box center [914, 286] width 393 height 46
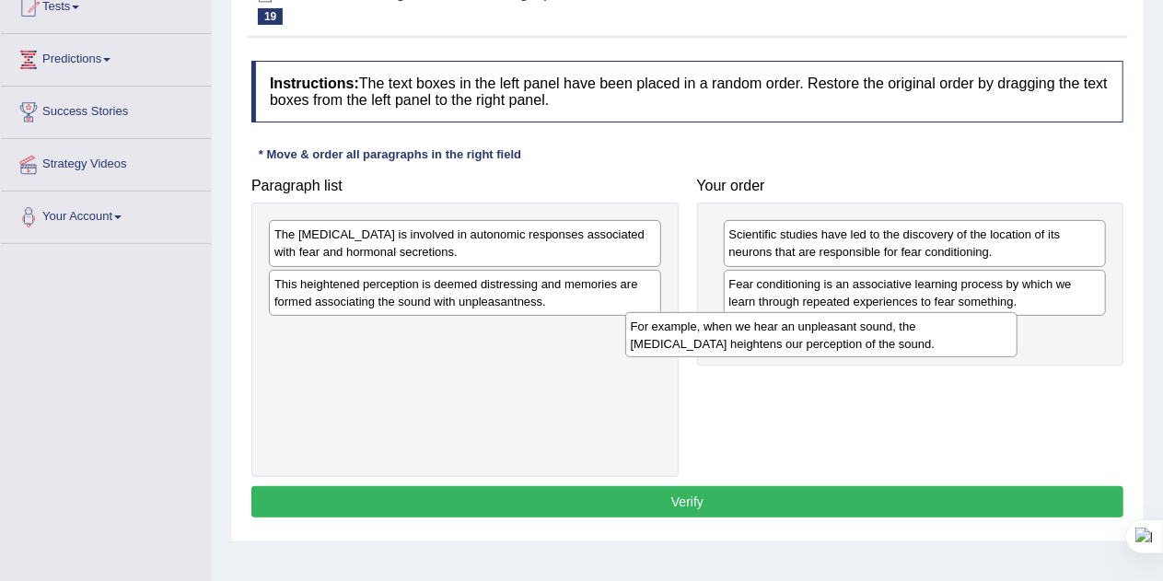
drag, startPoint x: 394, startPoint y: 293, endPoint x: 864, endPoint y: 345, distance: 472.6
click at [864, 345] on div "For example, when we hear an unpleasant sound, the [MEDICAL_DATA] heightens our…" at bounding box center [821, 335] width 393 height 46
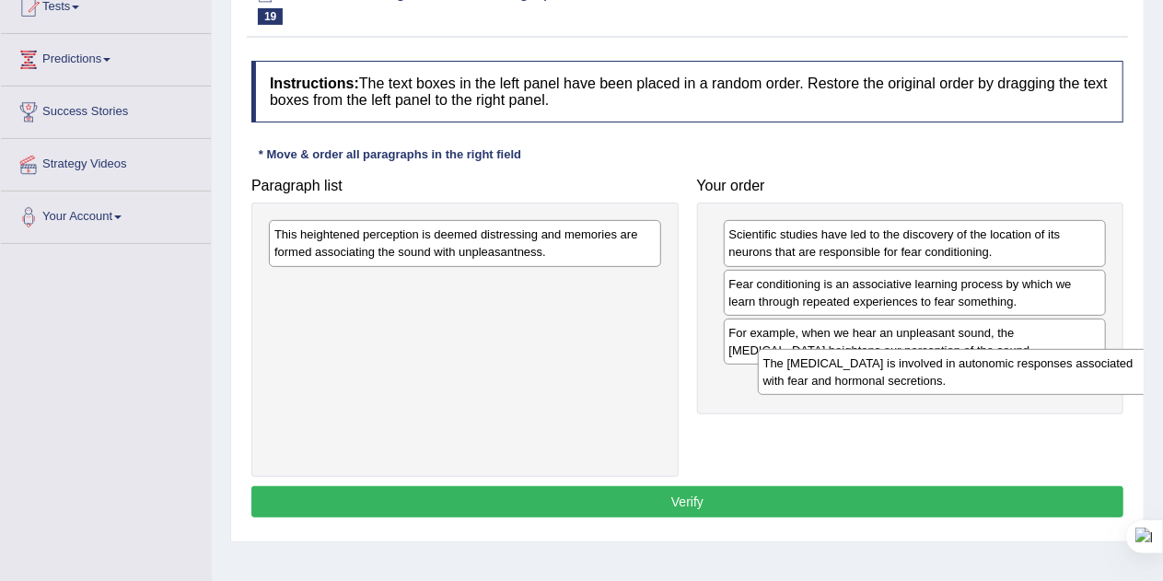
drag, startPoint x: 577, startPoint y: 237, endPoint x: 1073, endPoint y: 367, distance: 512.4
click at [1073, 367] on div "The [MEDICAL_DATA] is involved in autonomic responses associated with fear and …" at bounding box center [954, 372] width 393 height 46
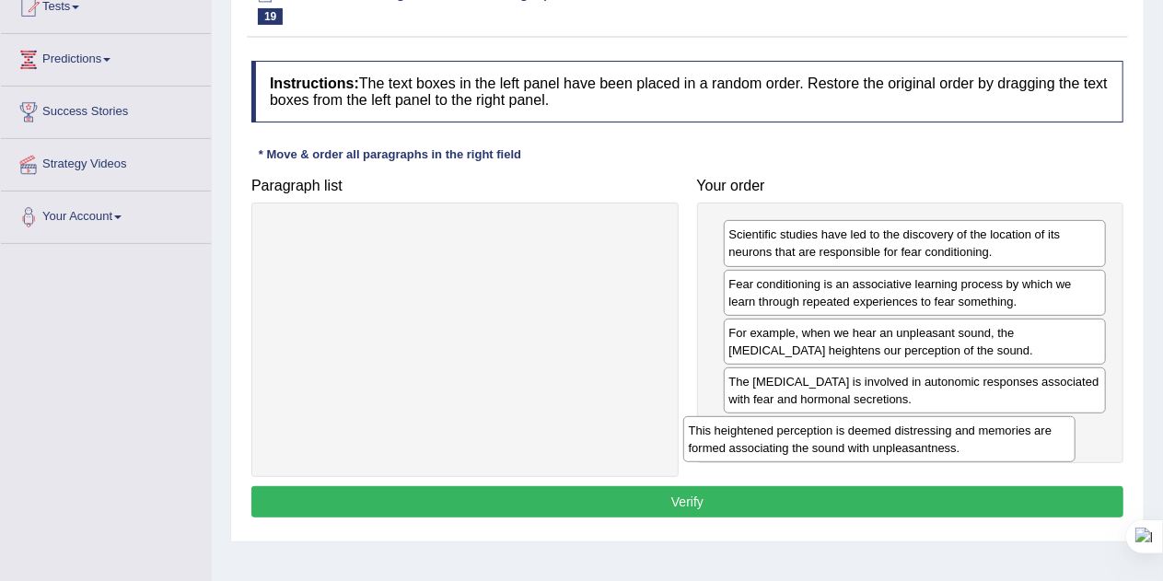
drag, startPoint x: 556, startPoint y: 239, endPoint x: 1010, endPoint y: 448, distance: 500.2
click at [1010, 448] on div "This heightened perception is deemed distressing and memories are formed associ…" at bounding box center [879, 439] width 393 height 46
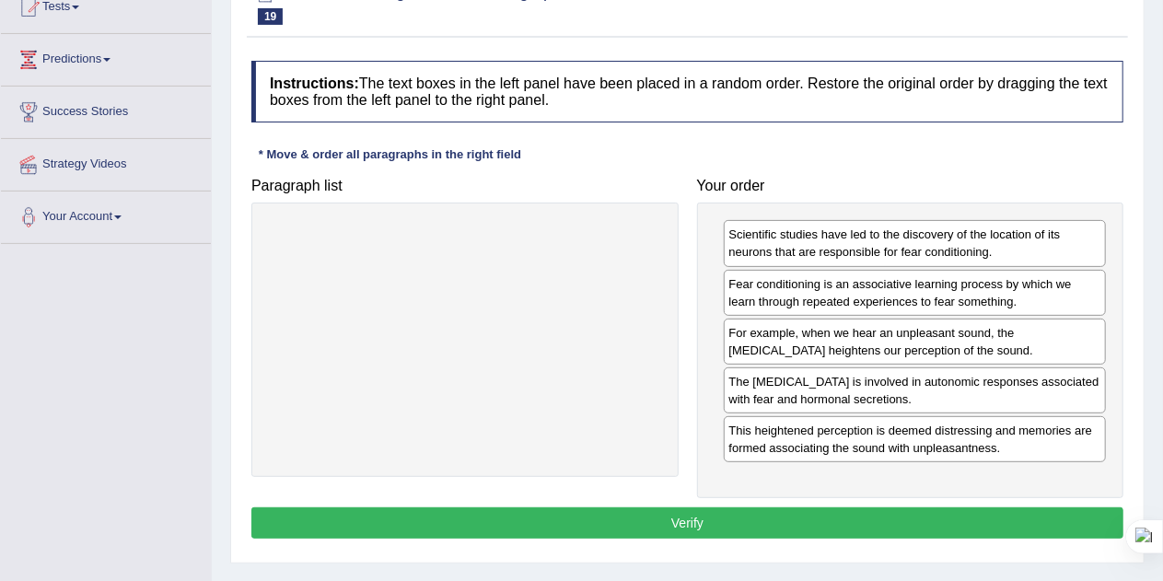
click at [807, 512] on button "Verify" at bounding box center [687, 522] width 872 height 31
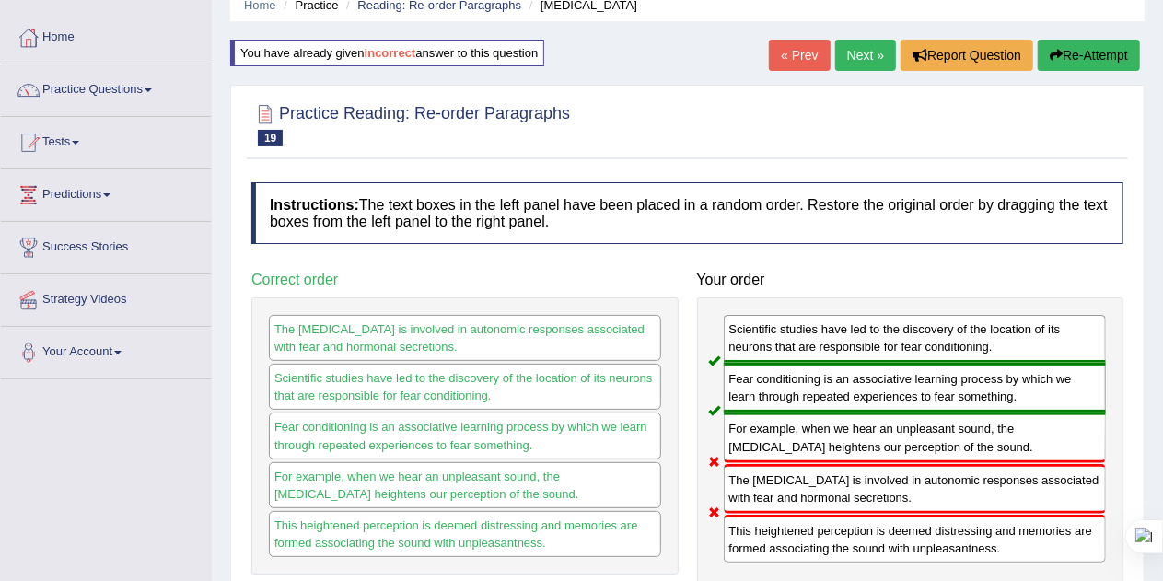
scroll to position [52, 0]
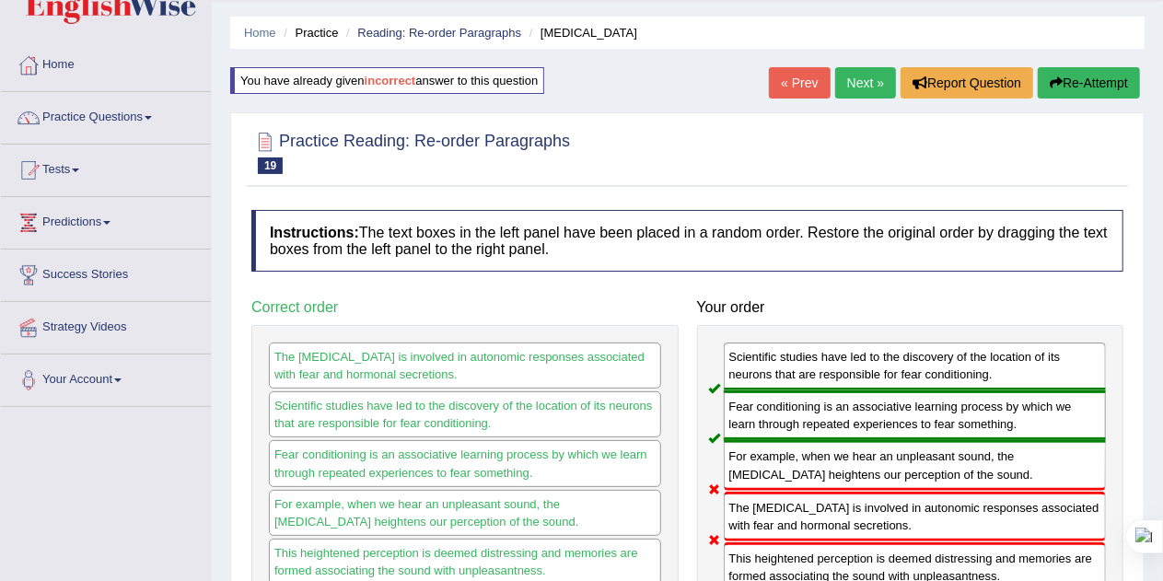
click at [855, 79] on link "Next »" at bounding box center [865, 82] width 61 height 31
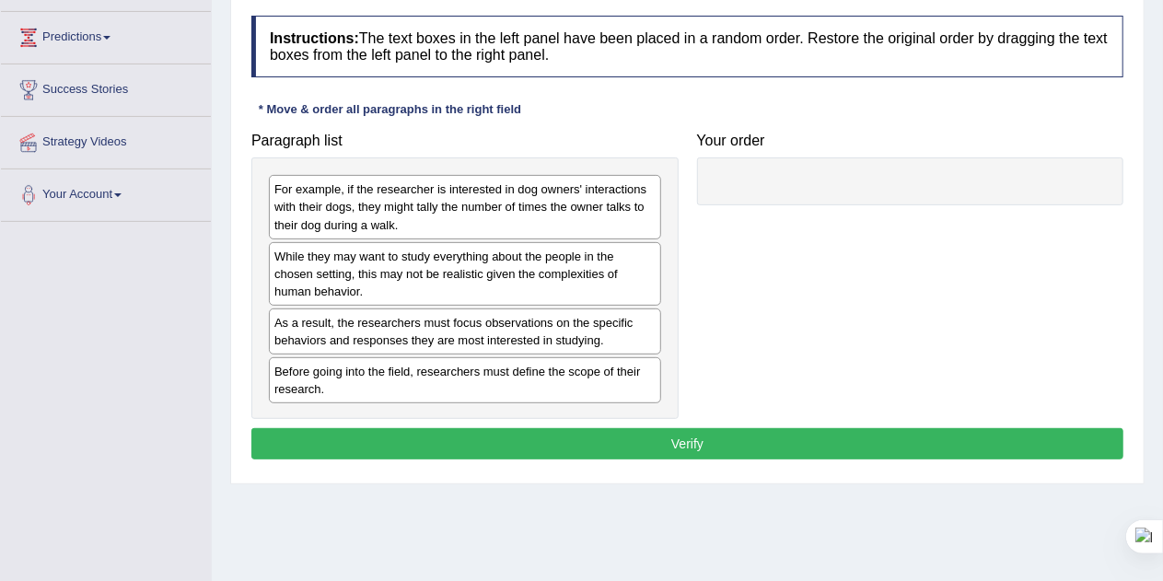
scroll to position [233, 0]
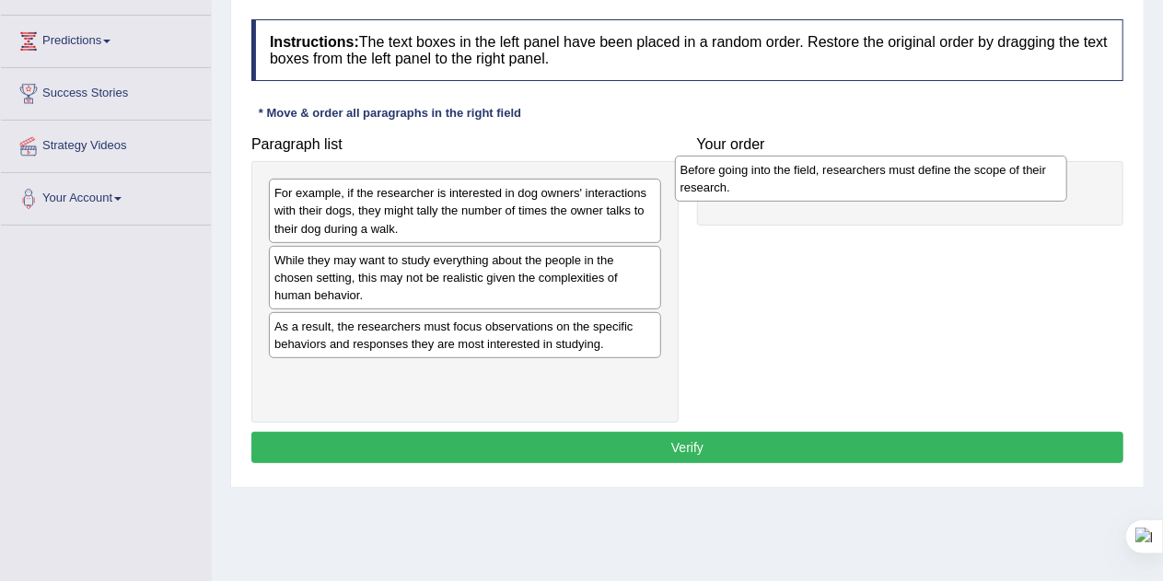
drag, startPoint x: 449, startPoint y: 388, endPoint x: 882, endPoint y: 180, distance: 480.3
click at [882, 180] on div "Before going into the field, researchers must define the scope of their researc…" at bounding box center [871, 179] width 393 height 46
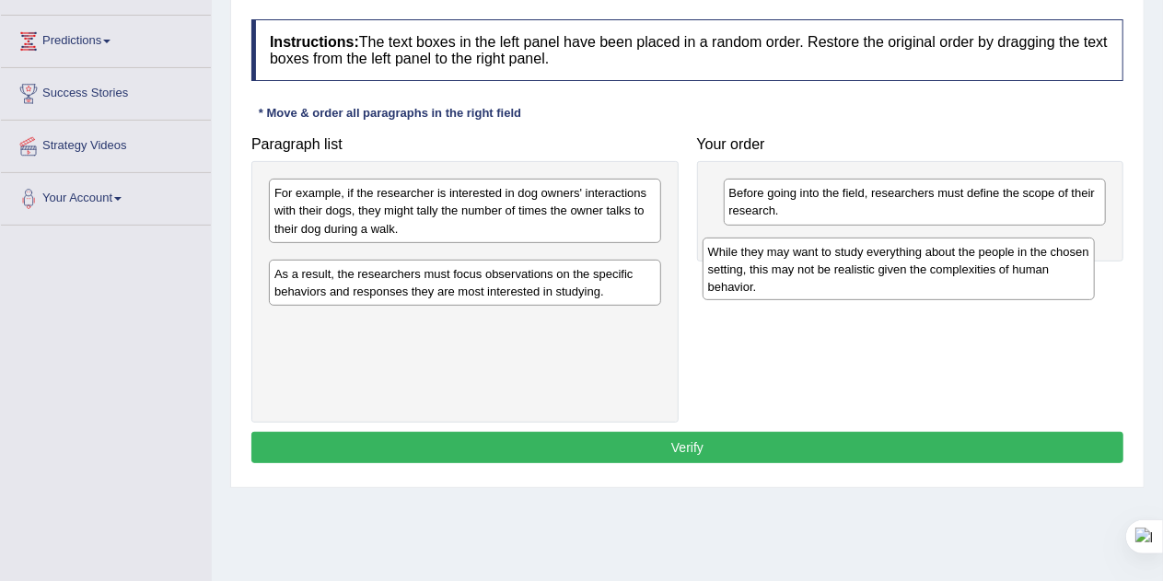
drag, startPoint x: 418, startPoint y: 288, endPoint x: 860, endPoint y: 277, distance: 442.2
click at [860, 277] on div "While they may want to study everything about the people in the chosen setting,…" at bounding box center [899, 270] width 393 height 64
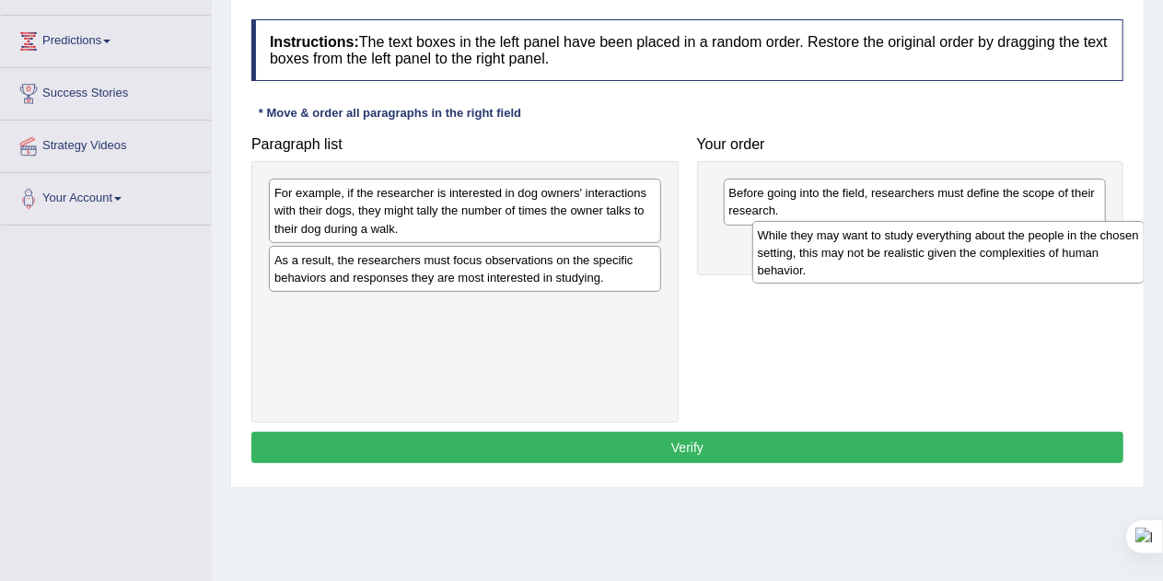
drag, startPoint x: 506, startPoint y: 274, endPoint x: 966, endPoint y: 253, distance: 460.0
click at [966, 253] on div "While they may want to study everything about the people in the chosen setting,…" at bounding box center [948, 253] width 393 height 64
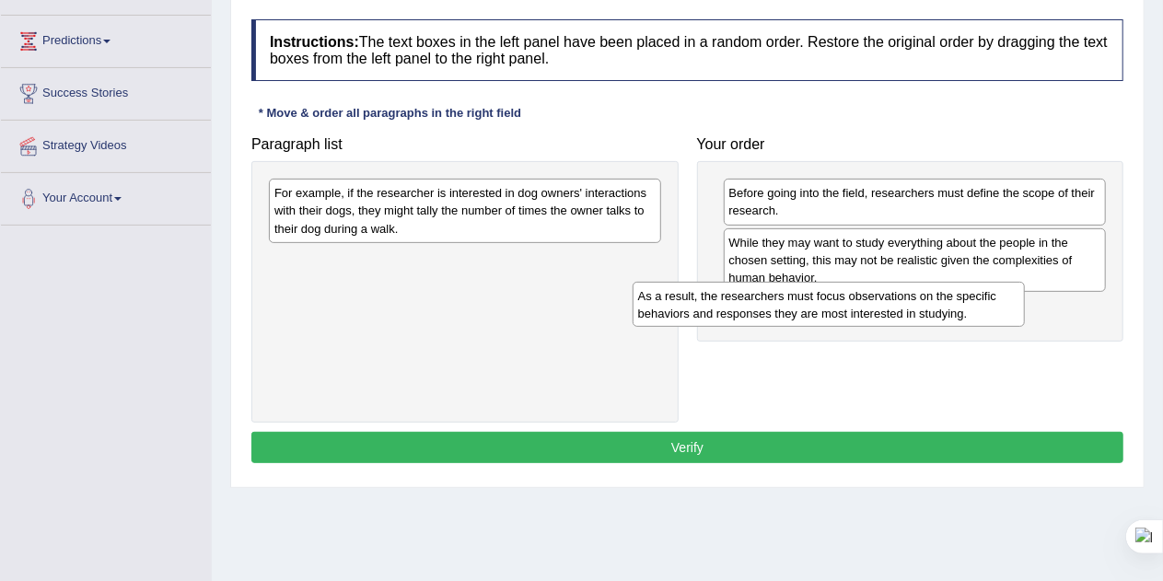
drag, startPoint x: 518, startPoint y: 268, endPoint x: 953, endPoint y: 307, distance: 436.4
click at [953, 307] on div "As a result, the researchers must focus observations on the specific behaviors …" at bounding box center [829, 305] width 393 height 46
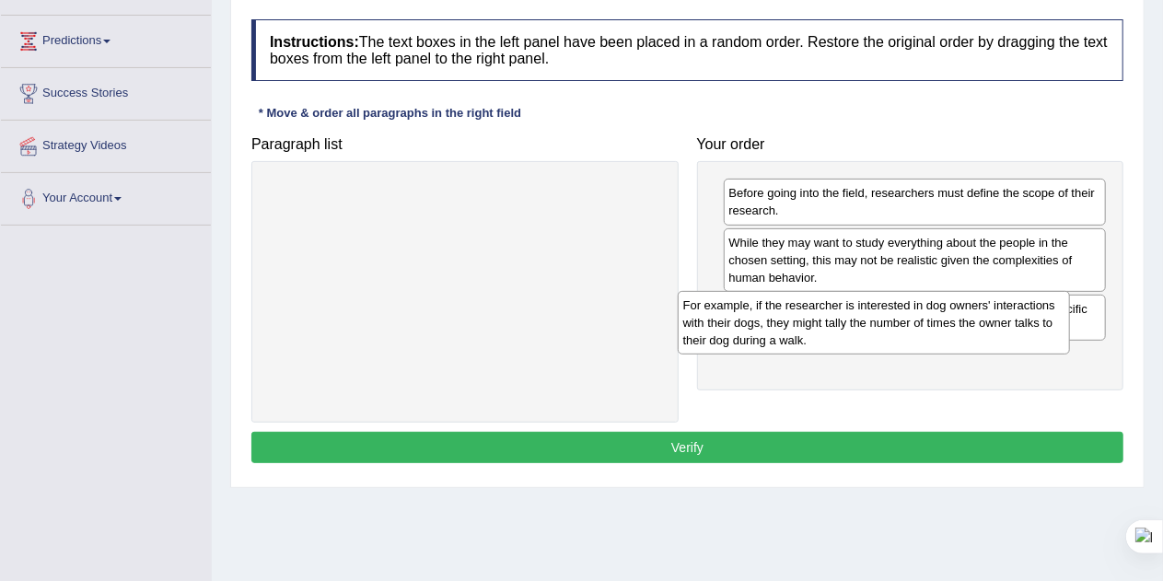
drag, startPoint x: 486, startPoint y: 216, endPoint x: 949, endPoint y: 367, distance: 486.9
click at [949, 355] on div "For example, if the researcher is interested in dog owners' interactions with t…" at bounding box center [874, 323] width 393 height 64
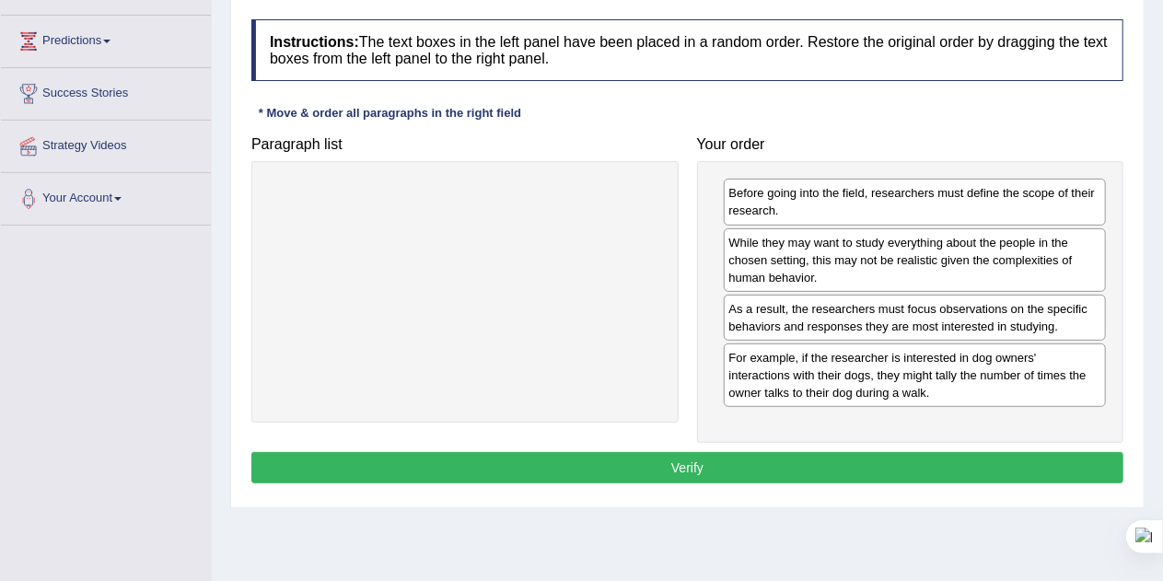
click at [765, 463] on button "Verify" at bounding box center [687, 467] width 872 height 31
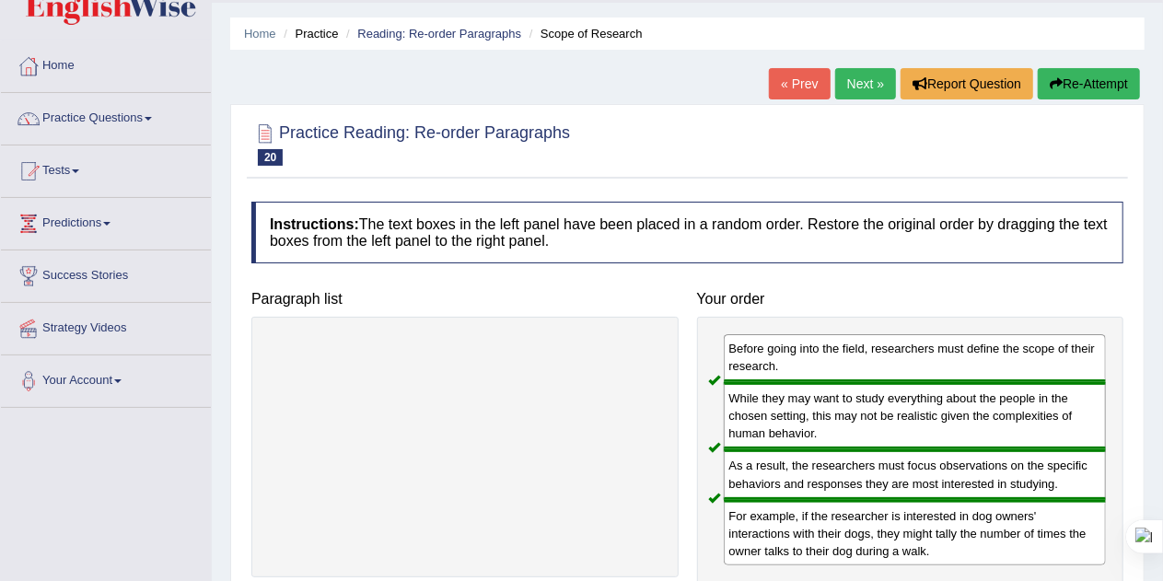
scroll to position [54, 0]
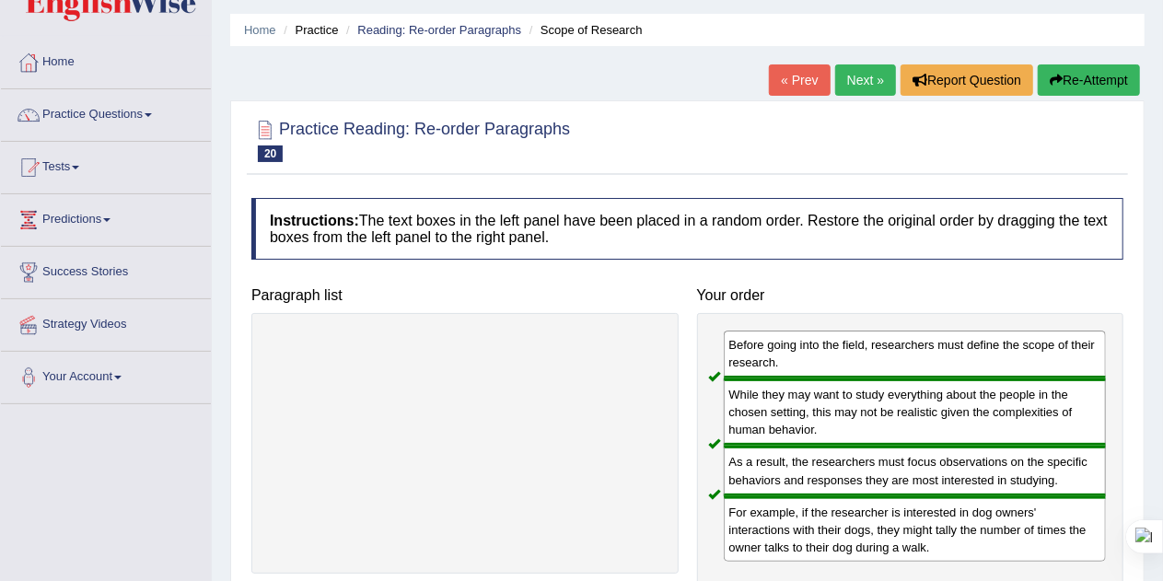
click at [861, 77] on link "Next »" at bounding box center [865, 79] width 61 height 31
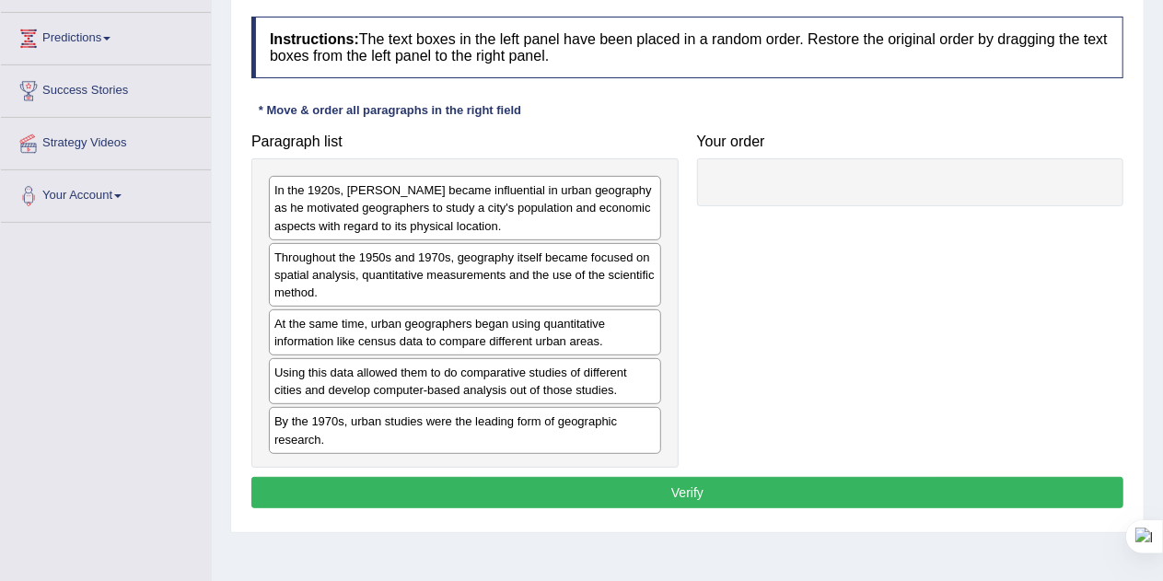
scroll to position [191, 0]
